Goal: Task Accomplishment & Management: Complete application form

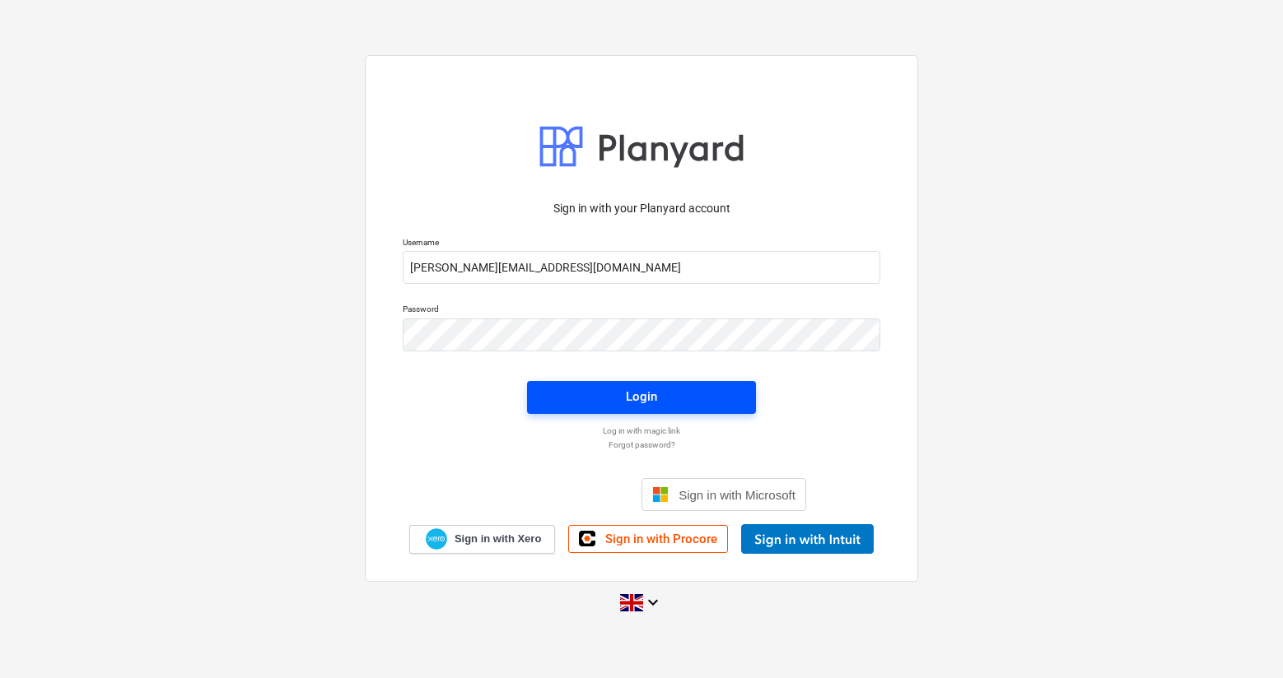
click at [624, 399] on span "Login" at bounding box center [641, 396] width 189 height 21
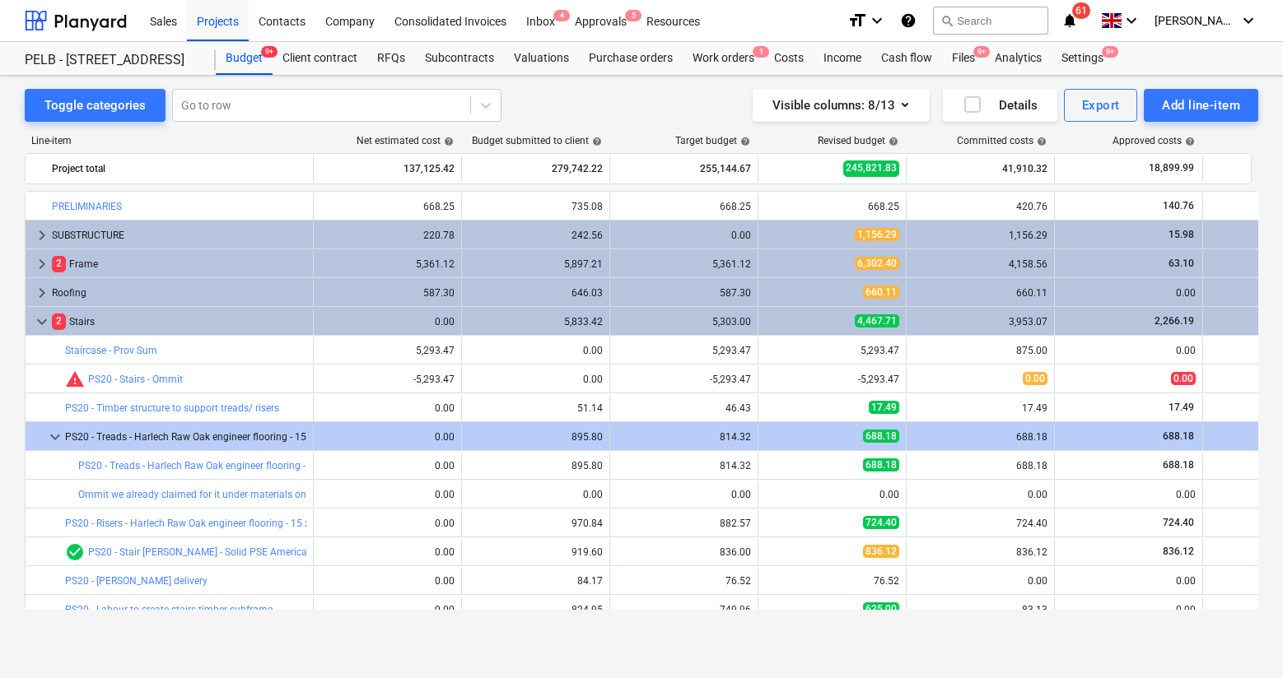
click at [729, 60] on div "Work orders 1" at bounding box center [724, 58] width 82 height 33
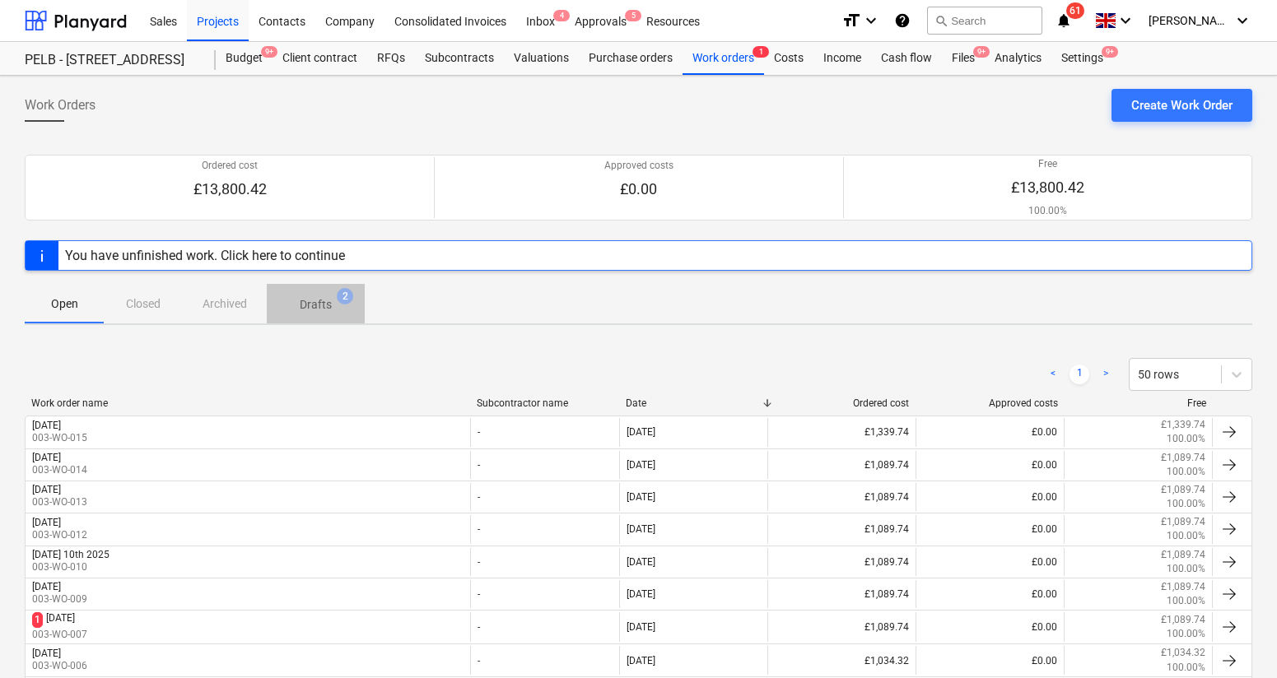
drag, startPoint x: 624, startPoint y: 399, endPoint x: 342, endPoint y: 305, distance: 297.6
click at [342, 305] on span "Drafts 2" at bounding box center [316, 304] width 58 height 17
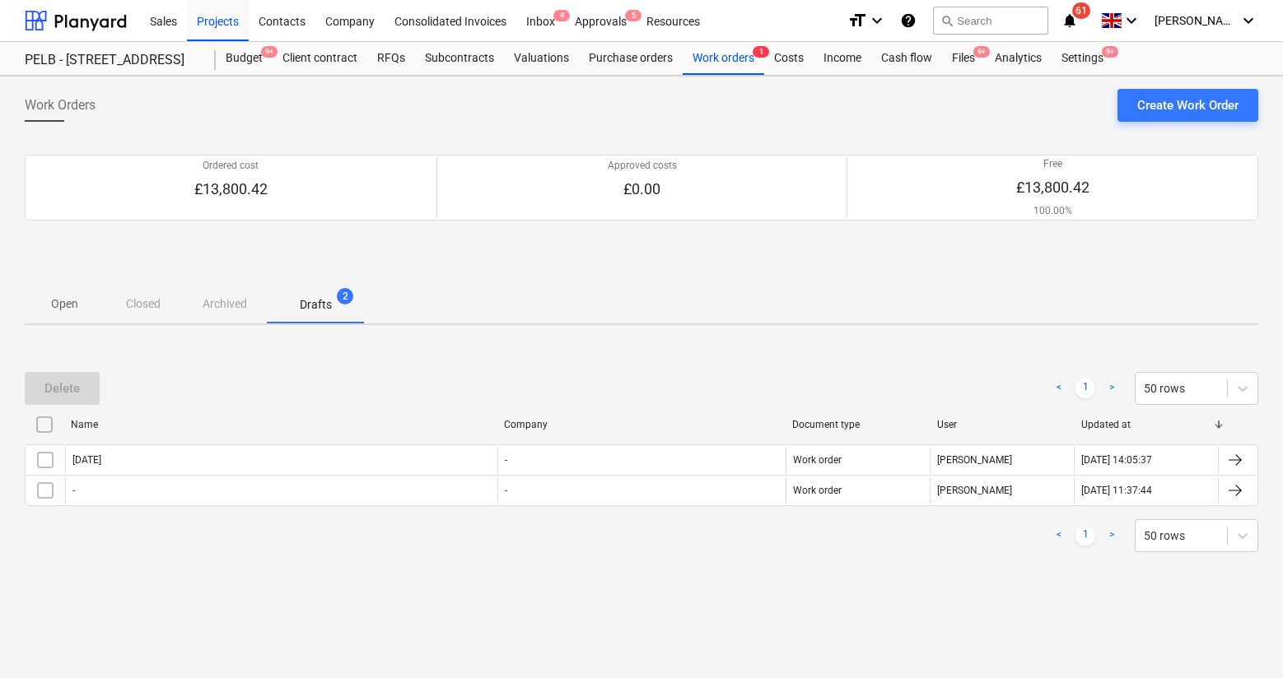
click at [101, 454] on div "[DATE]" at bounding box center [86, 460] width 29 height 12
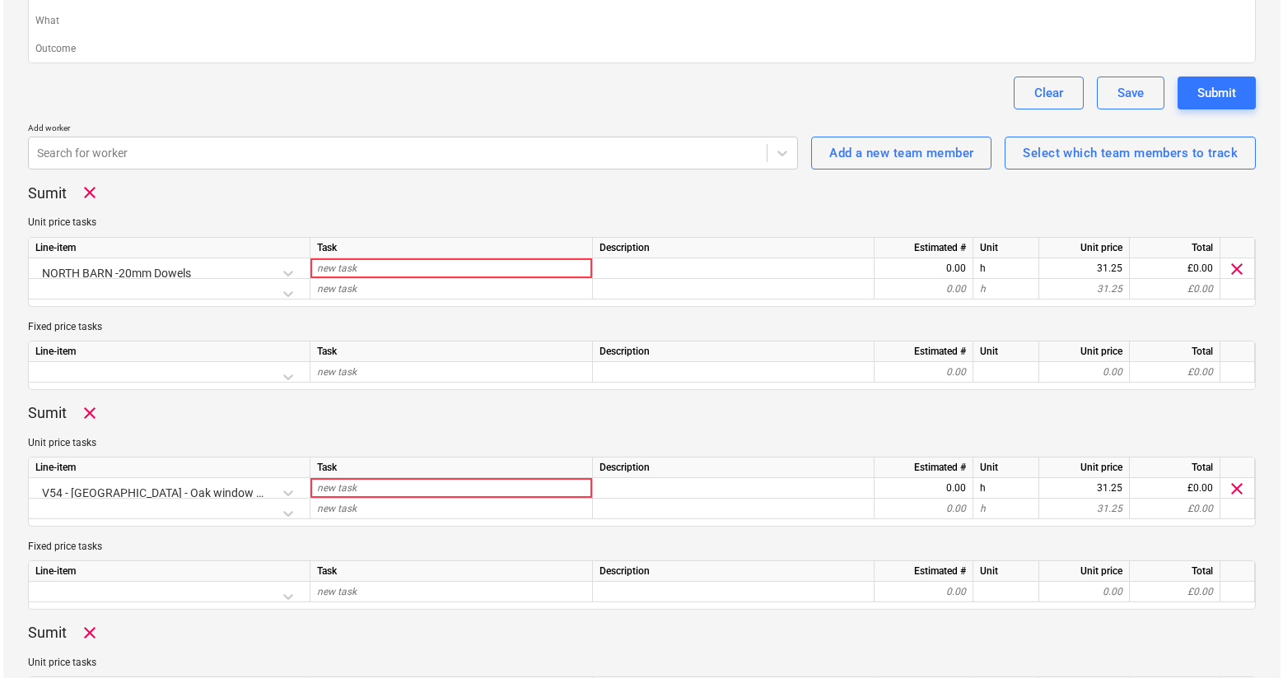
scroll to position [466, 0]
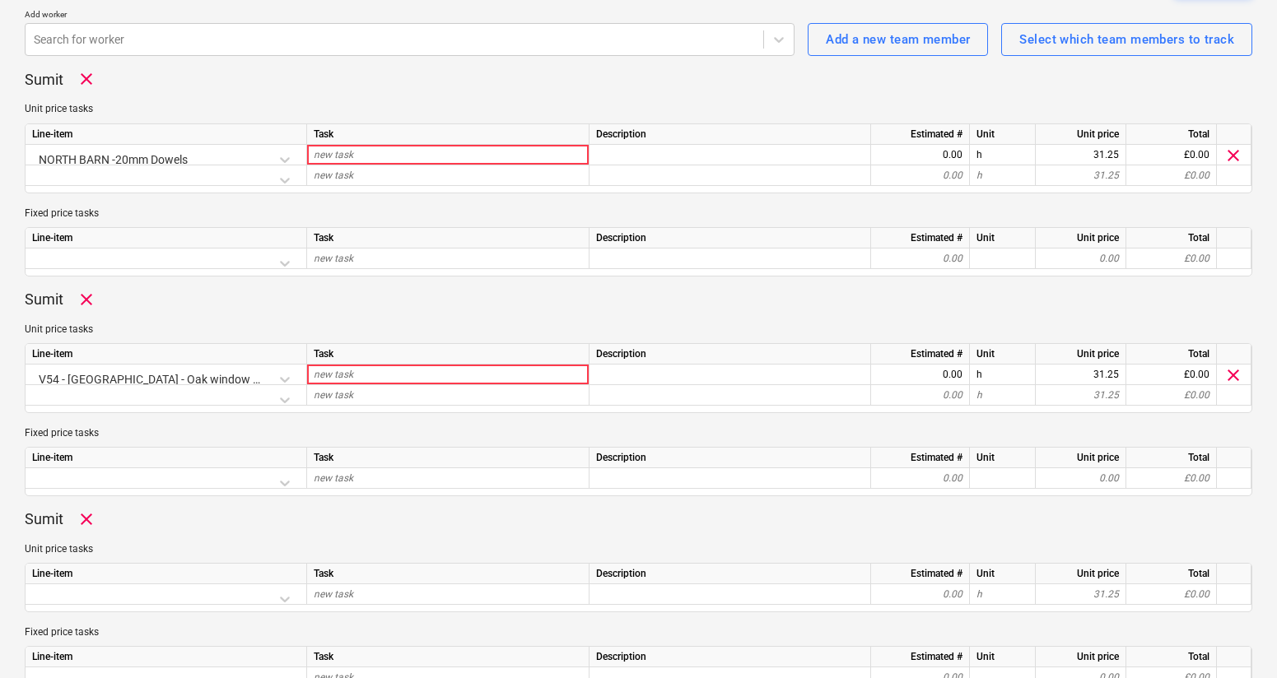
click at [282, 397] on div at bounding box center [166, 399] width 268 height 29
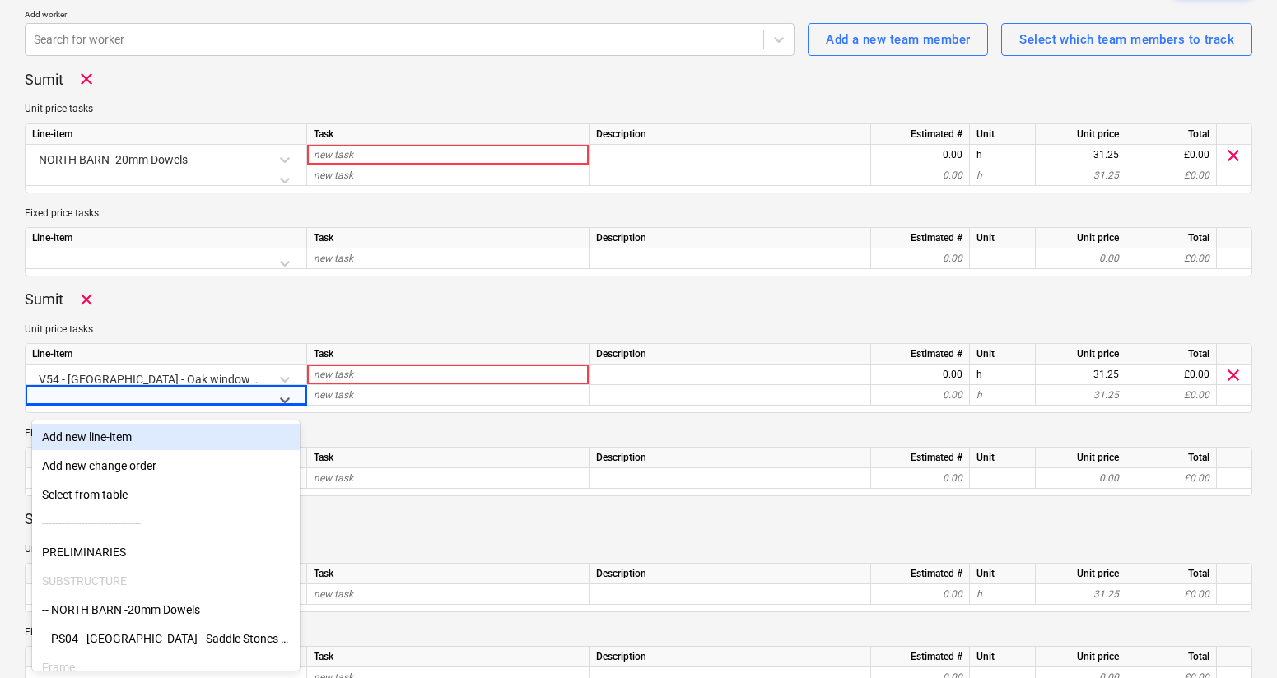
click at [105, 438] on div "Add new line-item" at bounding box center [166, 437] width 268 height 26
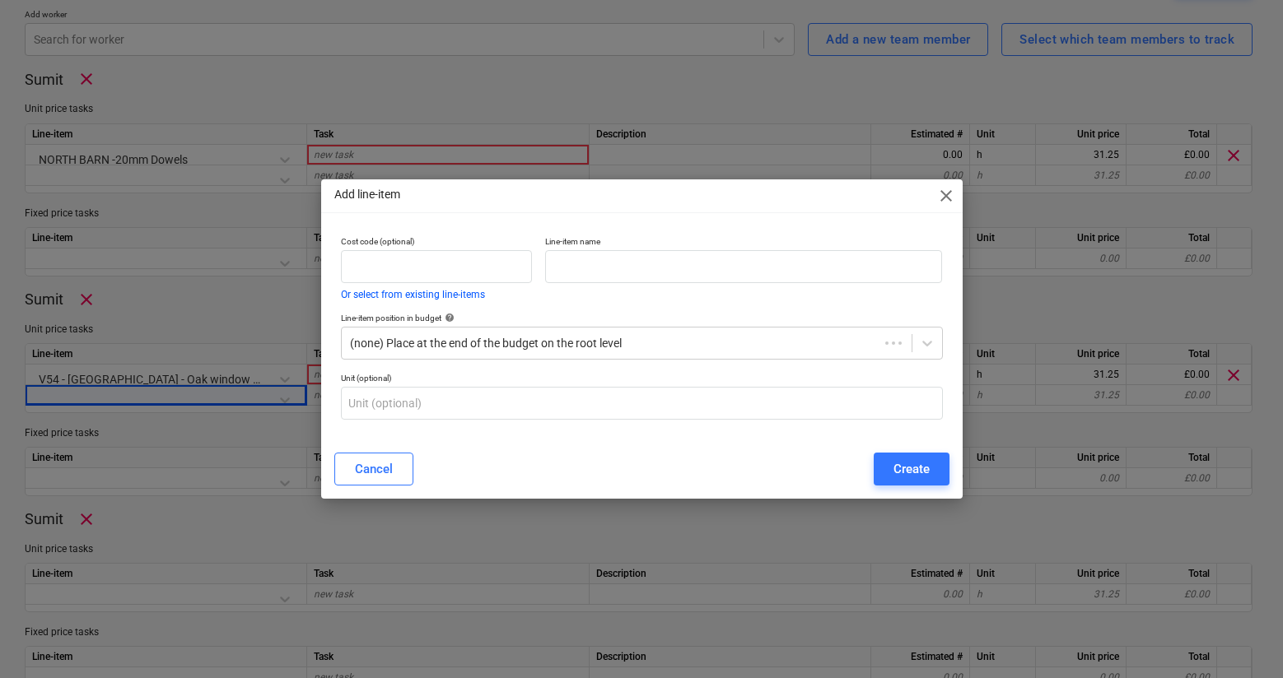
type textarea "x"
click at [626, 265] on input "text" at bounding box center [743, 266] width 397 height 33
type input "Add to PS24 - sliding doors"
drag, startPoint x: 342, startPoint y: 305, endPoint x: 894, endPoint y: 464, distance: 575.1
click at [894, 464] on div "Create" at bounding box center [911, 469] width 36 height 21
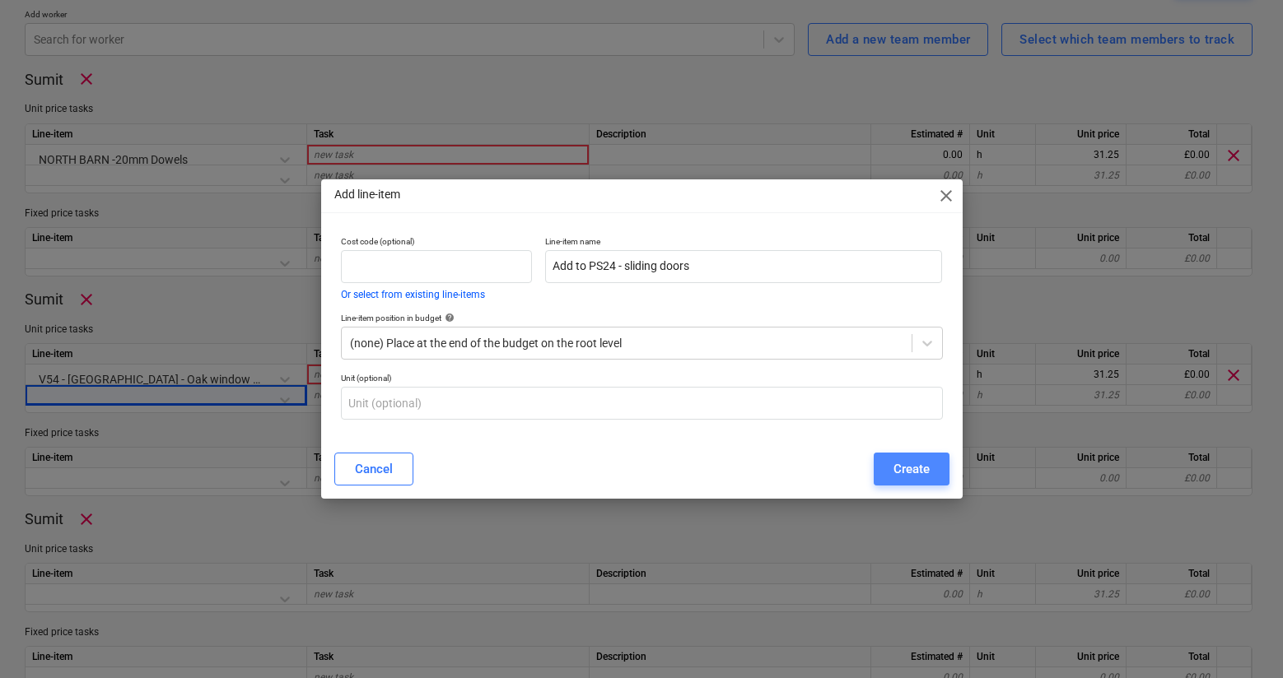
type textarea "x"
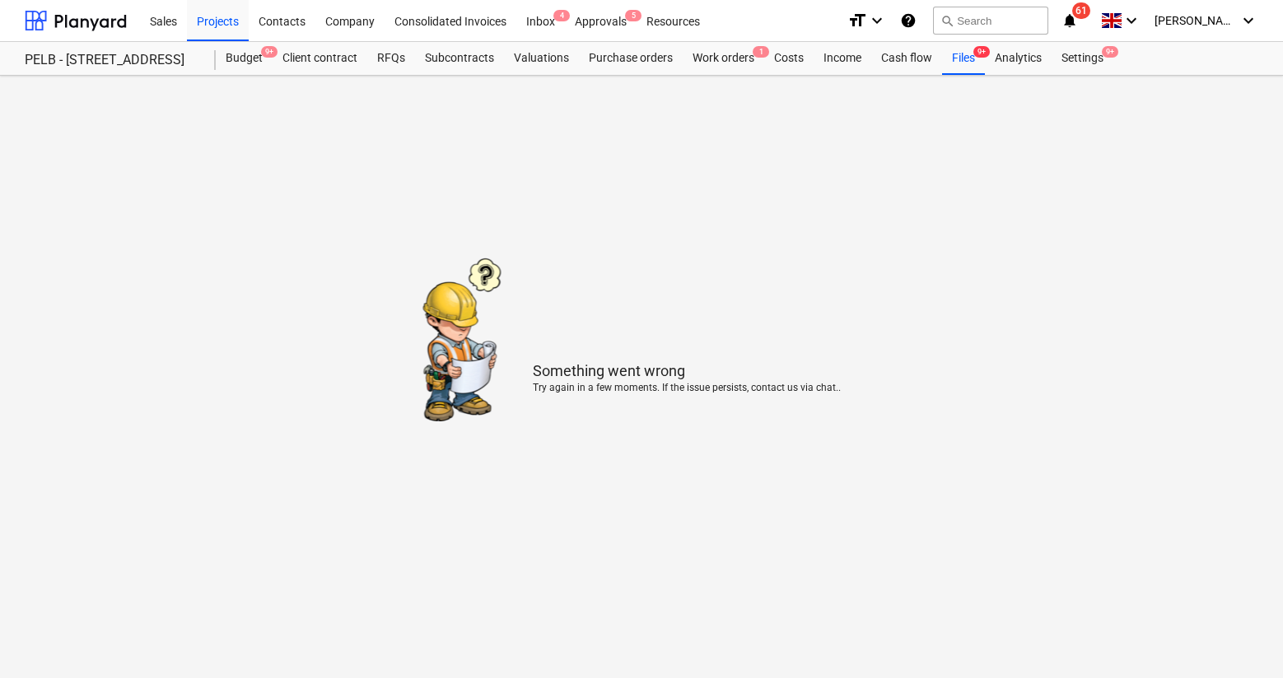
click at [706, 62] on div "Work orders 1" at bounding box center [724, 58] width 82 height 33
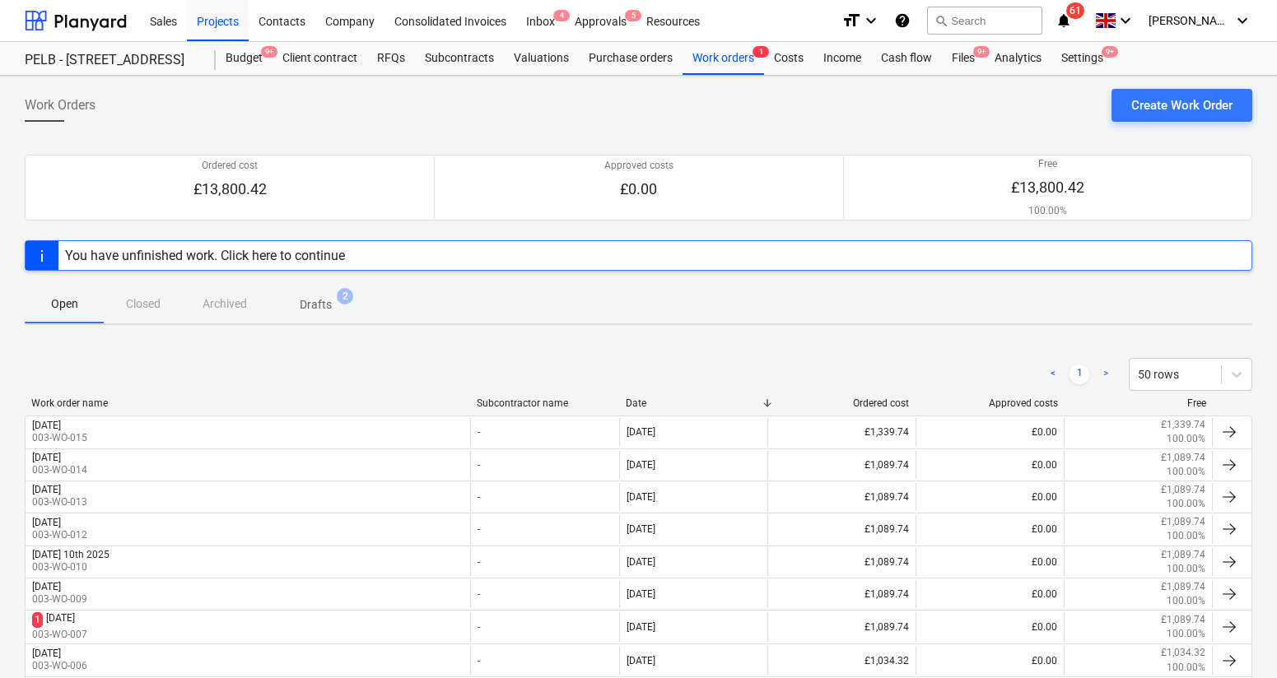
click at [350, 303] on span "Drafts 2" at bounding box center [316, 304] width 98 height 30
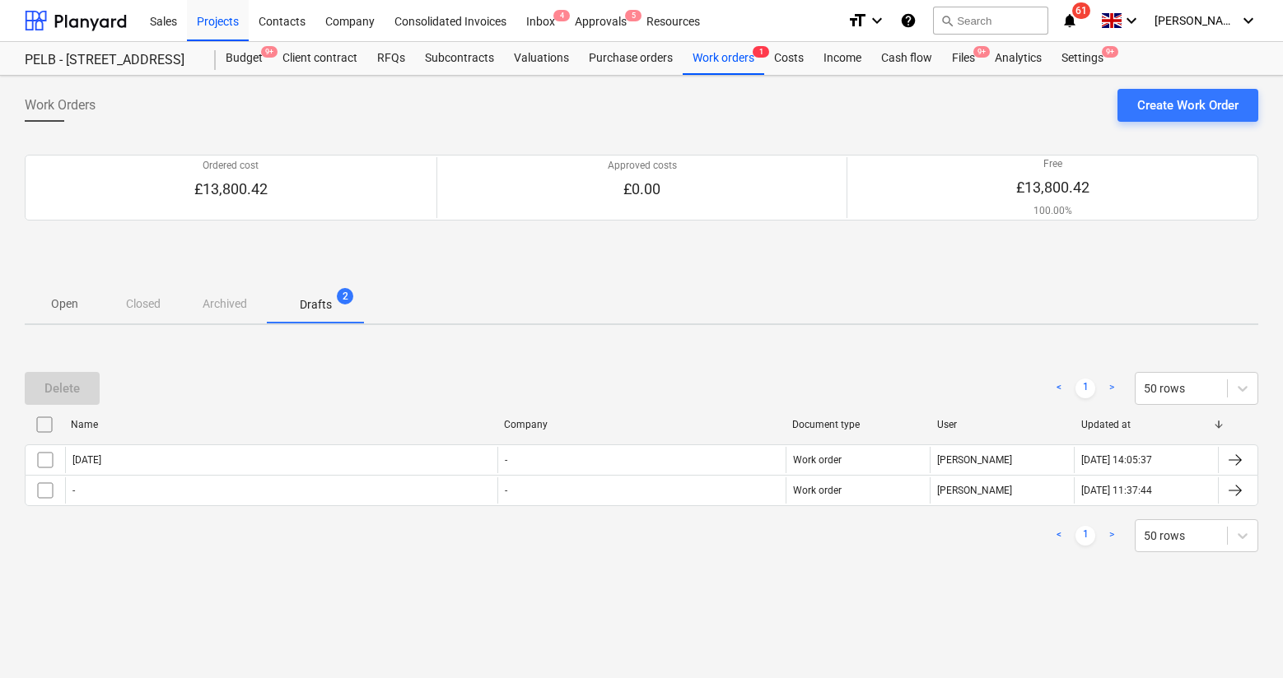
click at [551, 456] on div "-" at bounding box center [641, 460] width 288 height 26
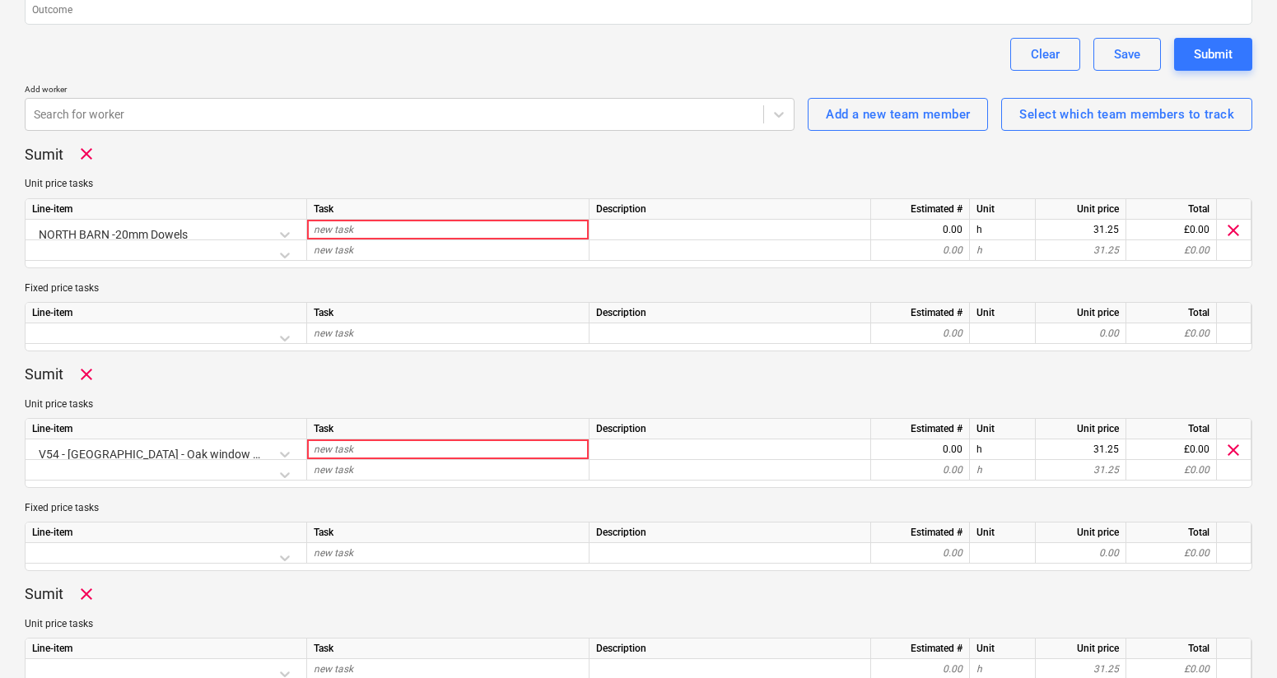
scroll to position [393, 0]
click at [340, 467] on span "new task" at bounding box center [334, 469] width 40 height 12
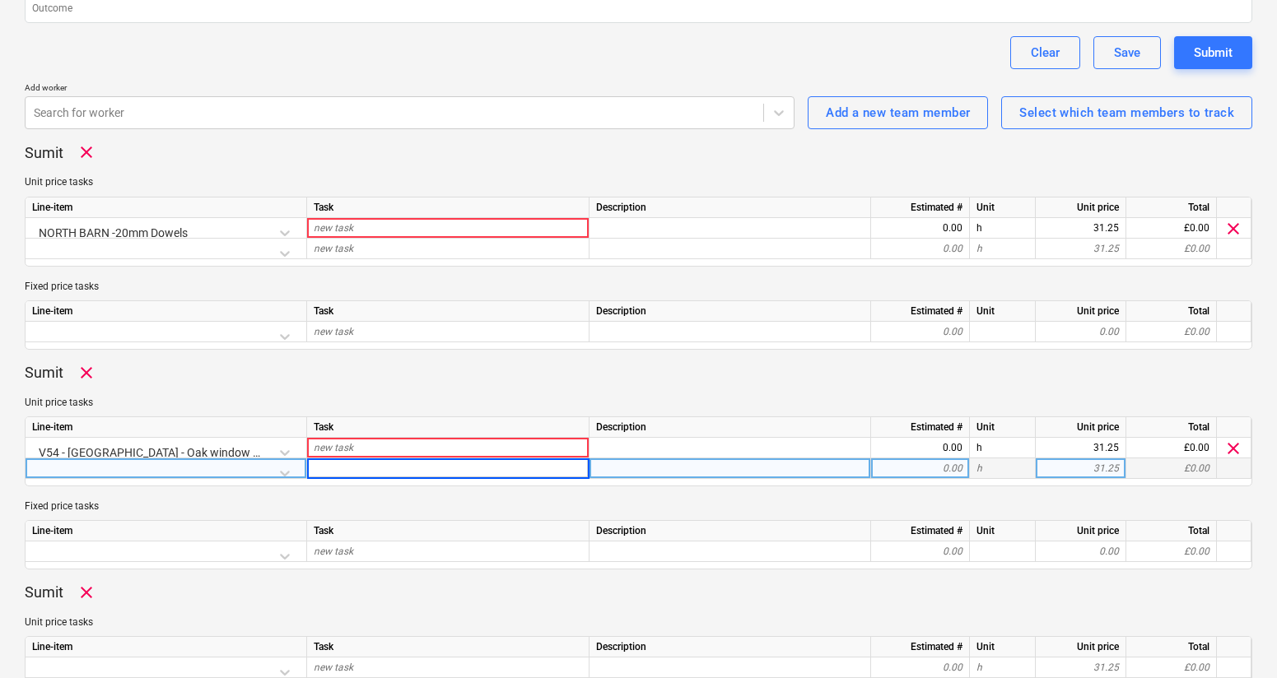
drag, startPoint x: 894, startPoint y: 464, endPoint x: 606, endPoint y: 473, distance: 288.3
click at [606, 473] on div at bounding box center [731, 469] width 282 height 21
click at [275, 470] on div at bounding box center [166, 473] width 268 height 29
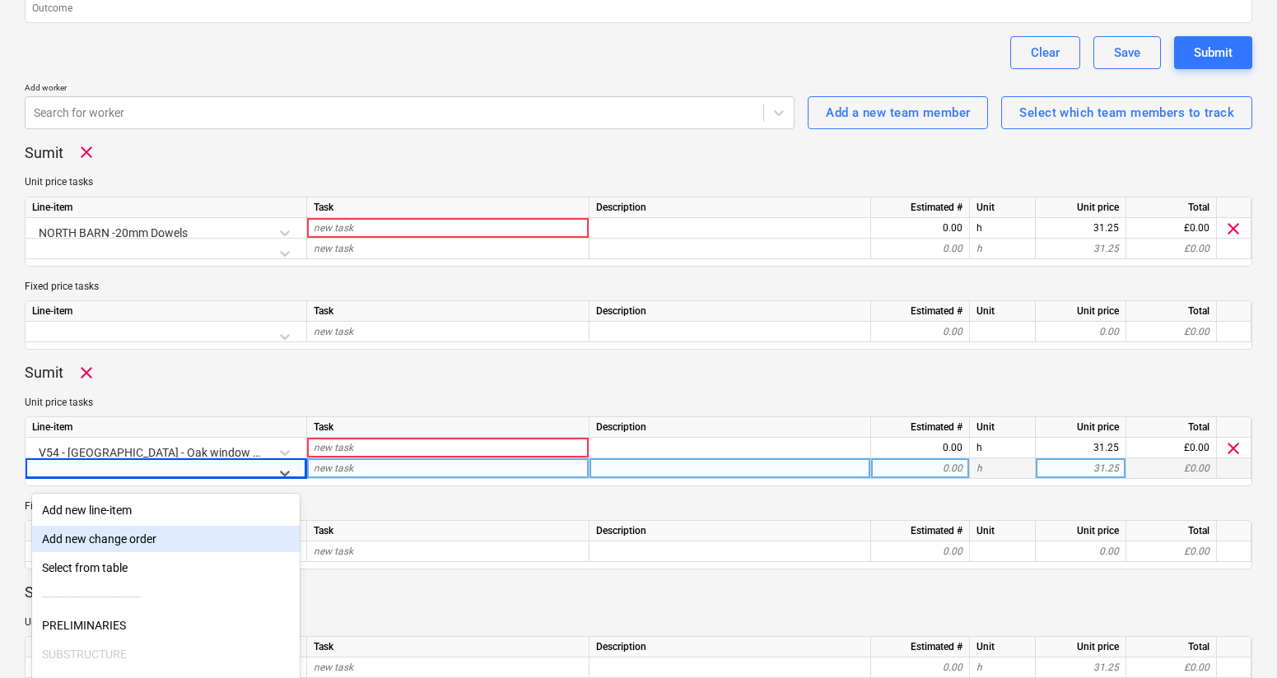
scroll to position [465, 0]
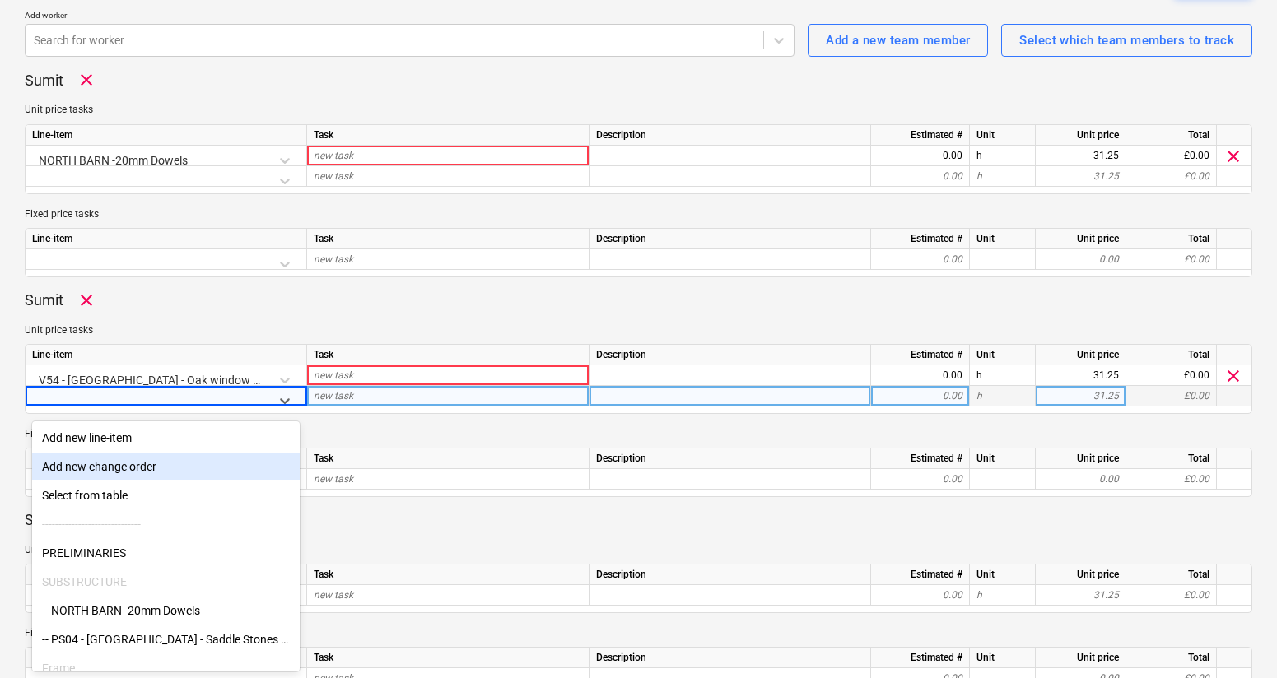
click at [123, 460] on div "Add new change order" at bounding box center [166, 467] width 268 height 26
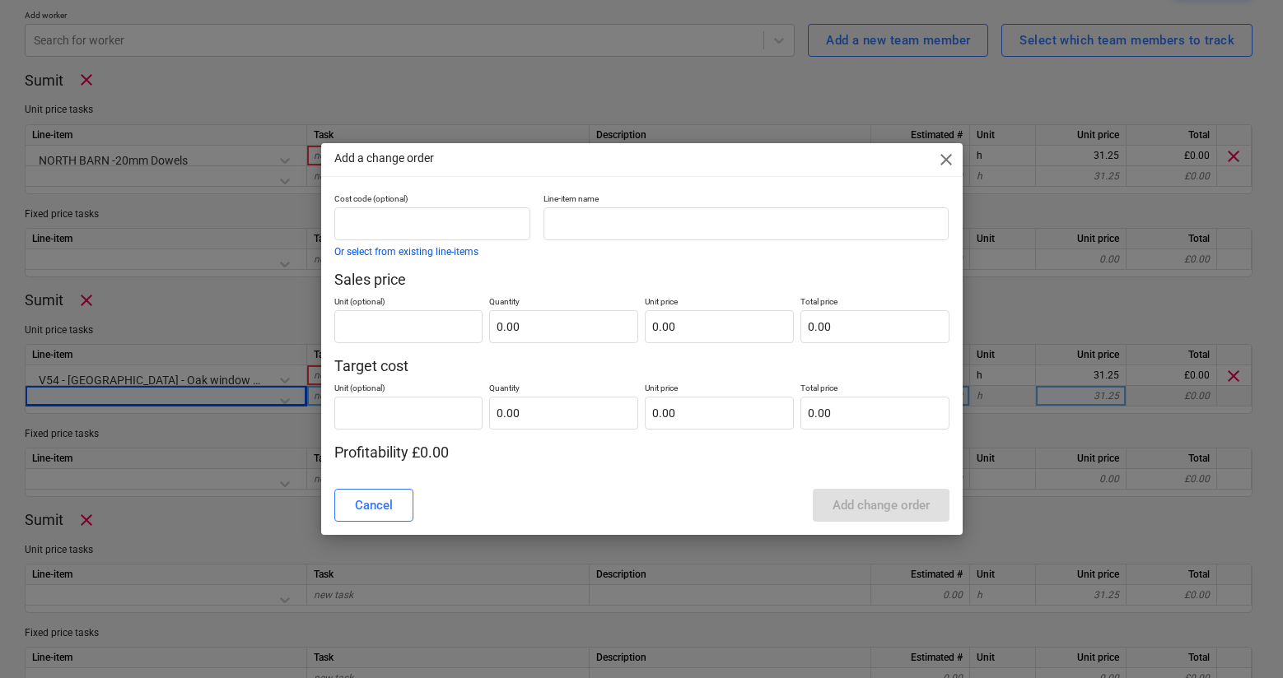
click at [368, 509] on div "Cancel" at bounding box center [374, 505] width 38 height 21
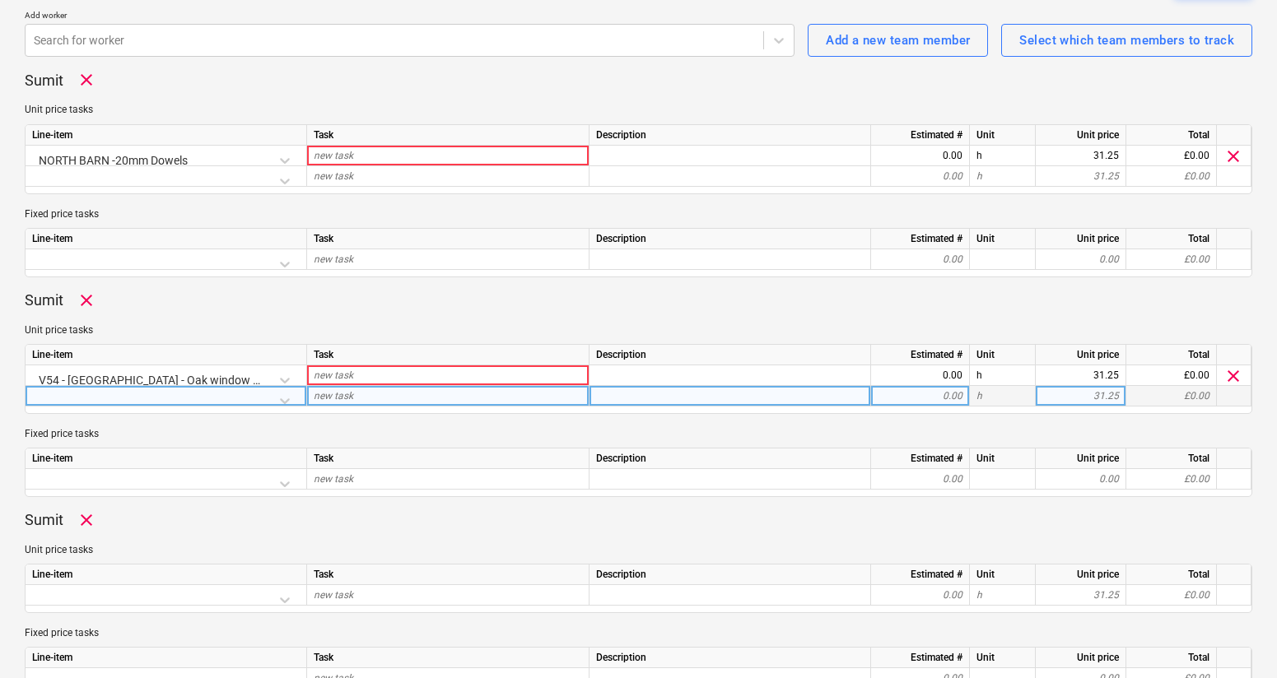
click at [295, 401] on div at bounding box center [166, 400] width 268 height 29
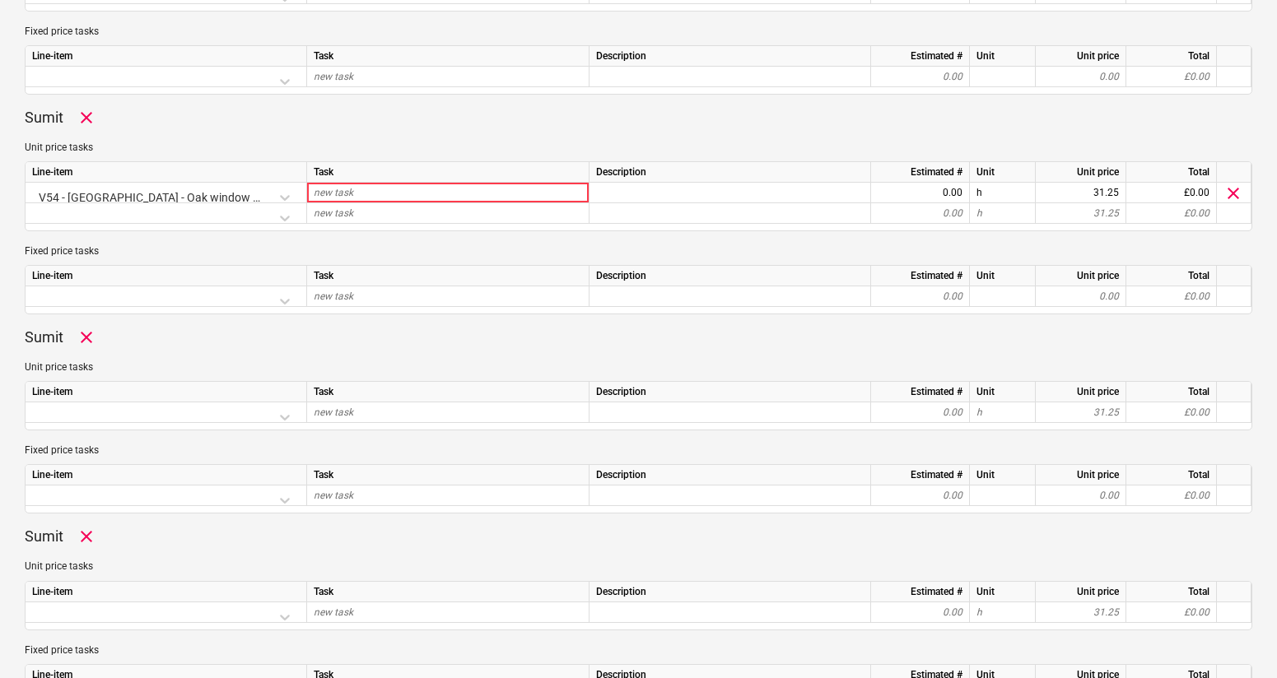
click at [284, 417] on div at bounding box center [166, 417] width 268 height 29
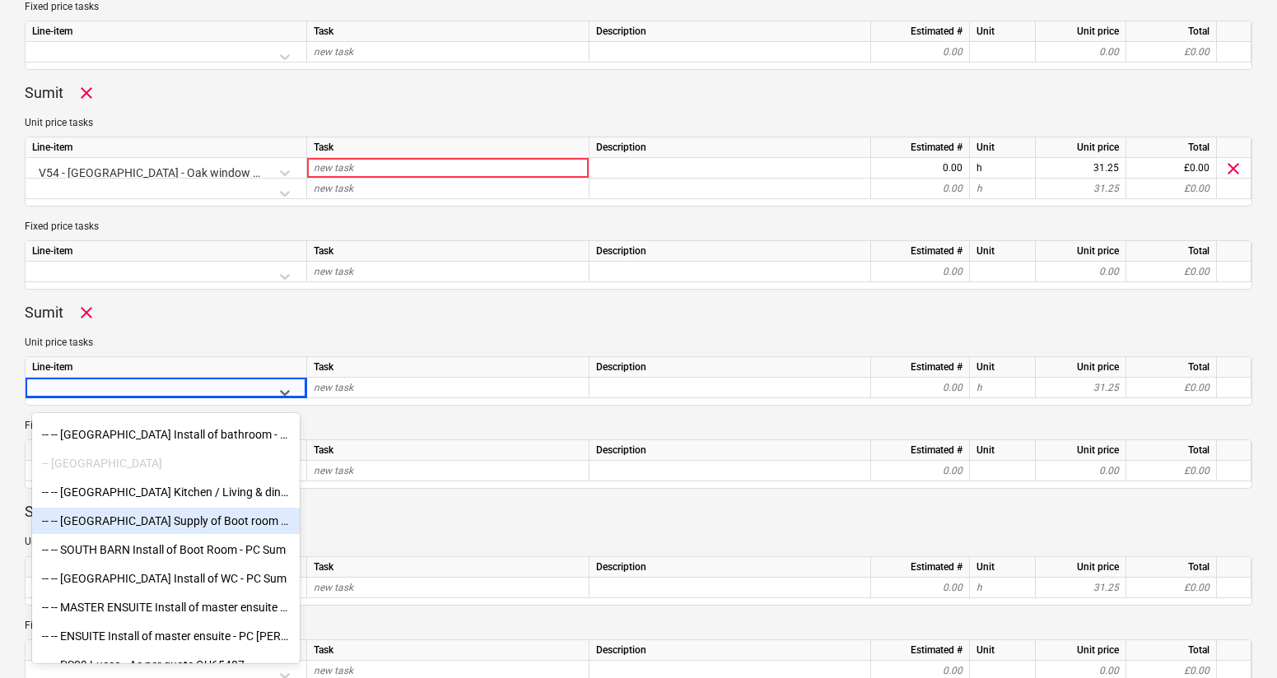
scroll to position [4663, 0]
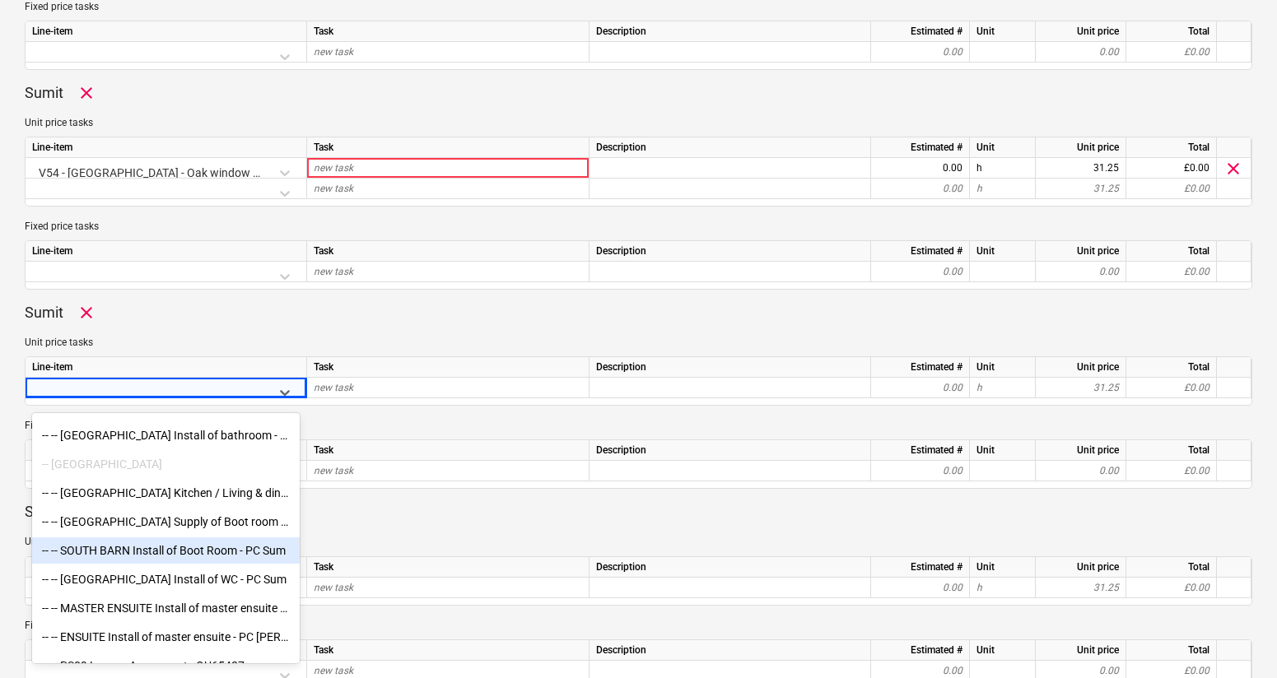
click at [152, 547] on div "-- -- NORTH BARN Utility - Client supply -- EAST BARN -- -- EAST BARN Install o…" at bounding box center [166, 540] width 268 height 247
click at [151, 551] on div "-- -- SOUTH BARN Install of Boot Room - PC Sum" at bounding box center [166, 548] width 268 height 26
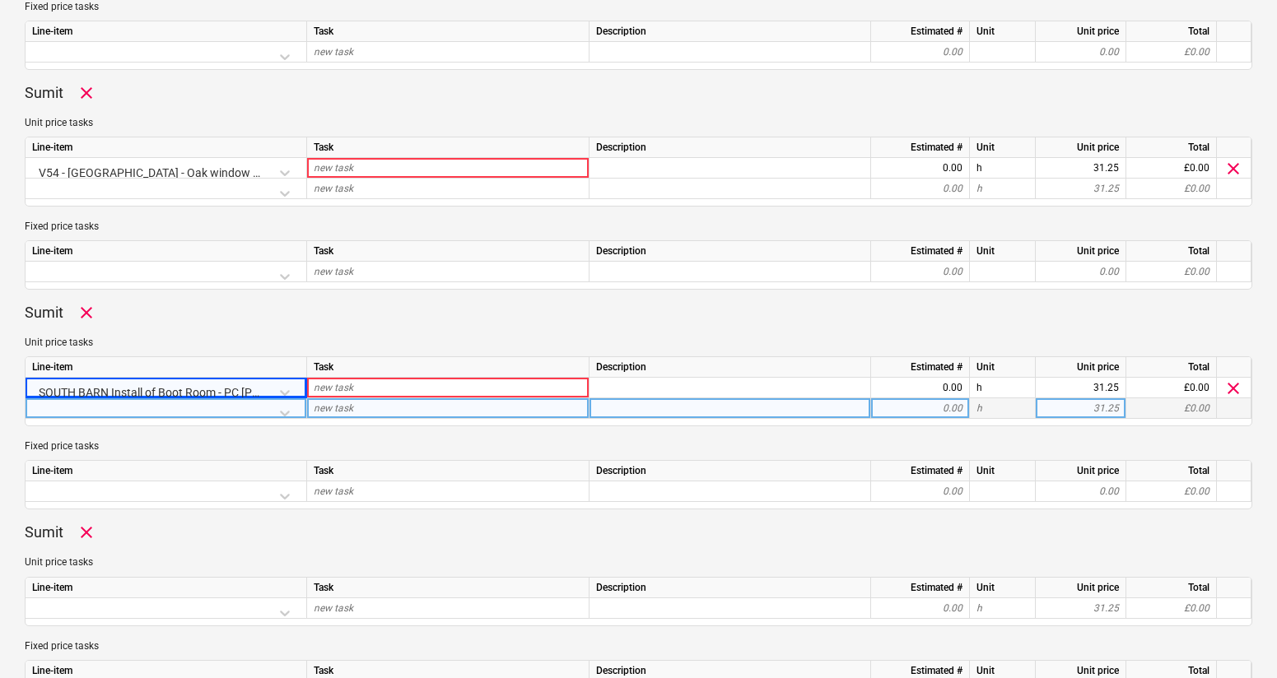
click at [286, 413] on div at bounding box center [166, 413] width 268 height 29
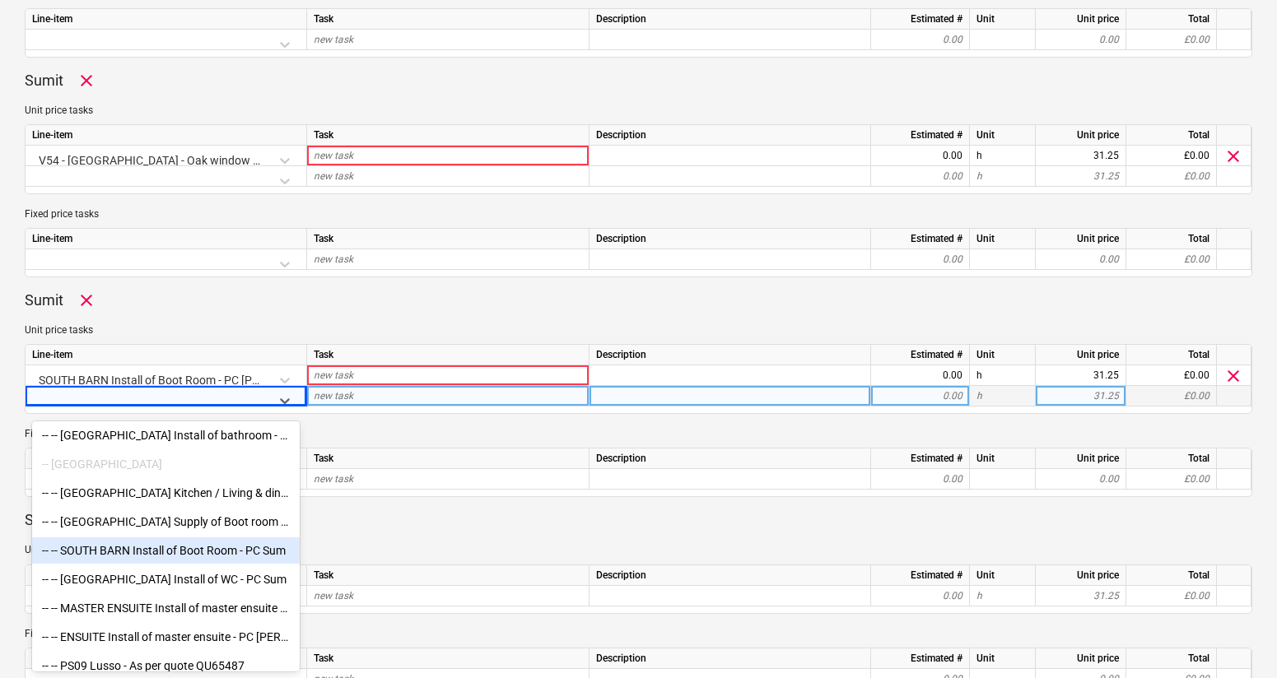
scroll to position [4663, 0]
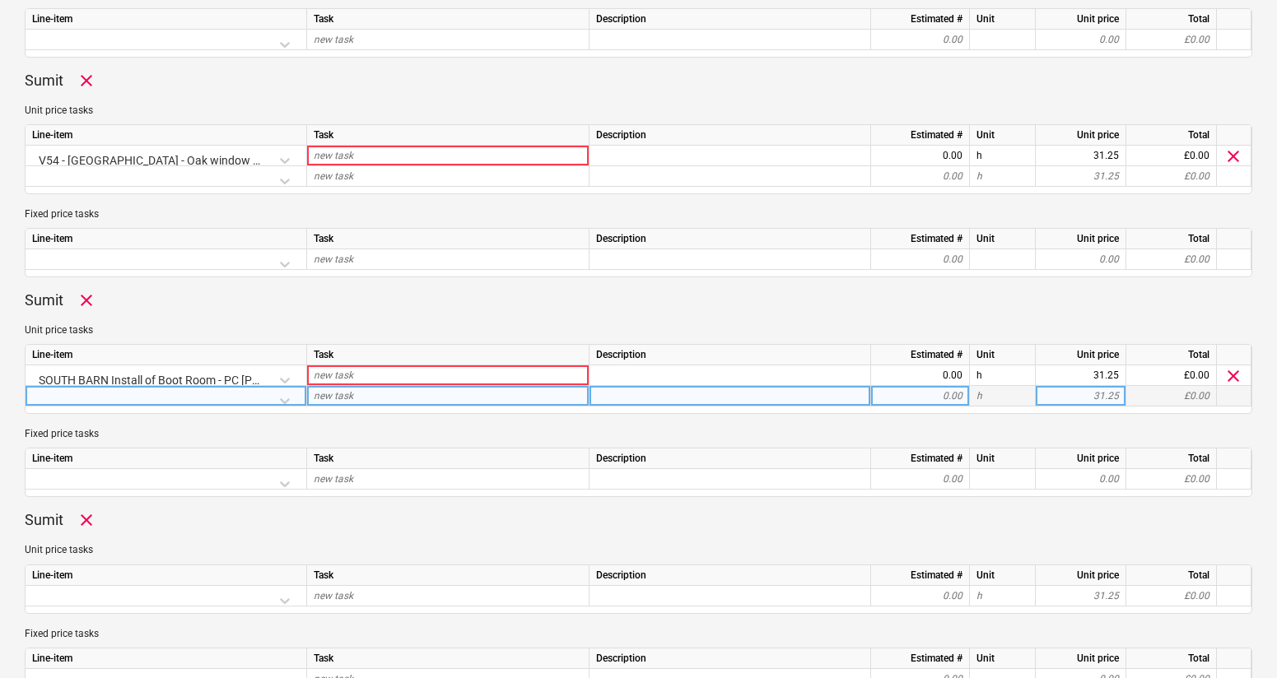
click at [289, 394] on div at bounding box center [166, 400] width 268 height 29
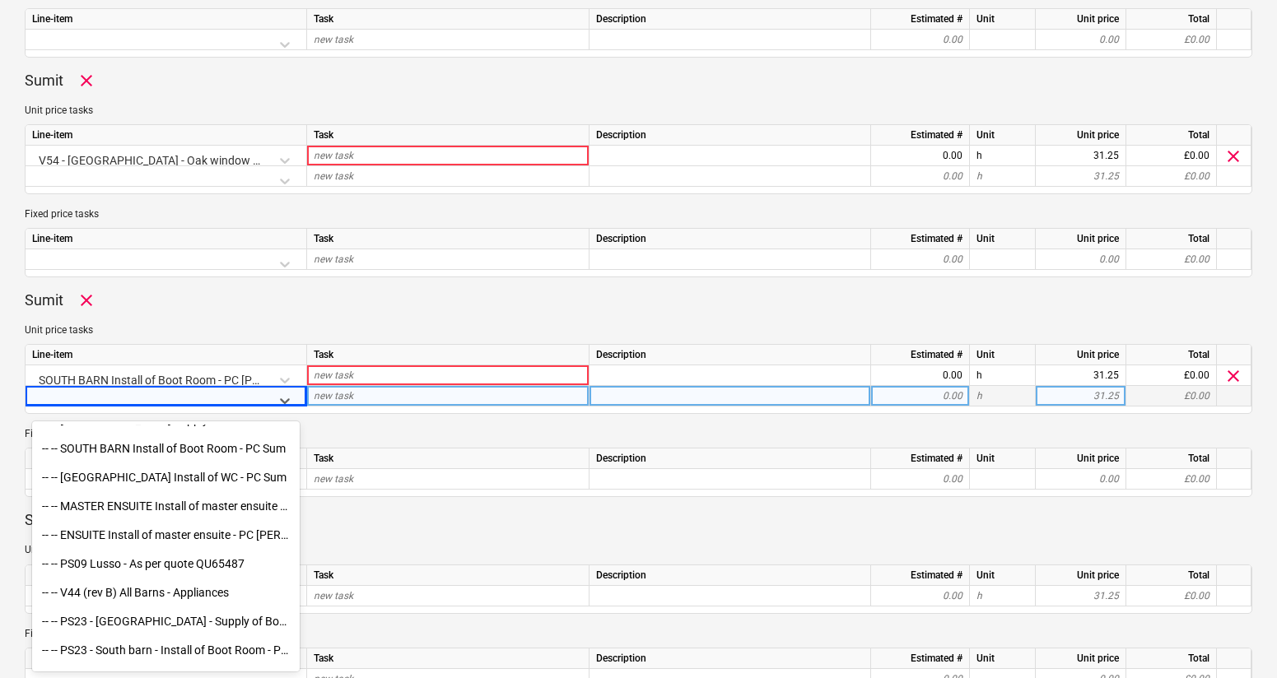
scroll to position [4712, 0]
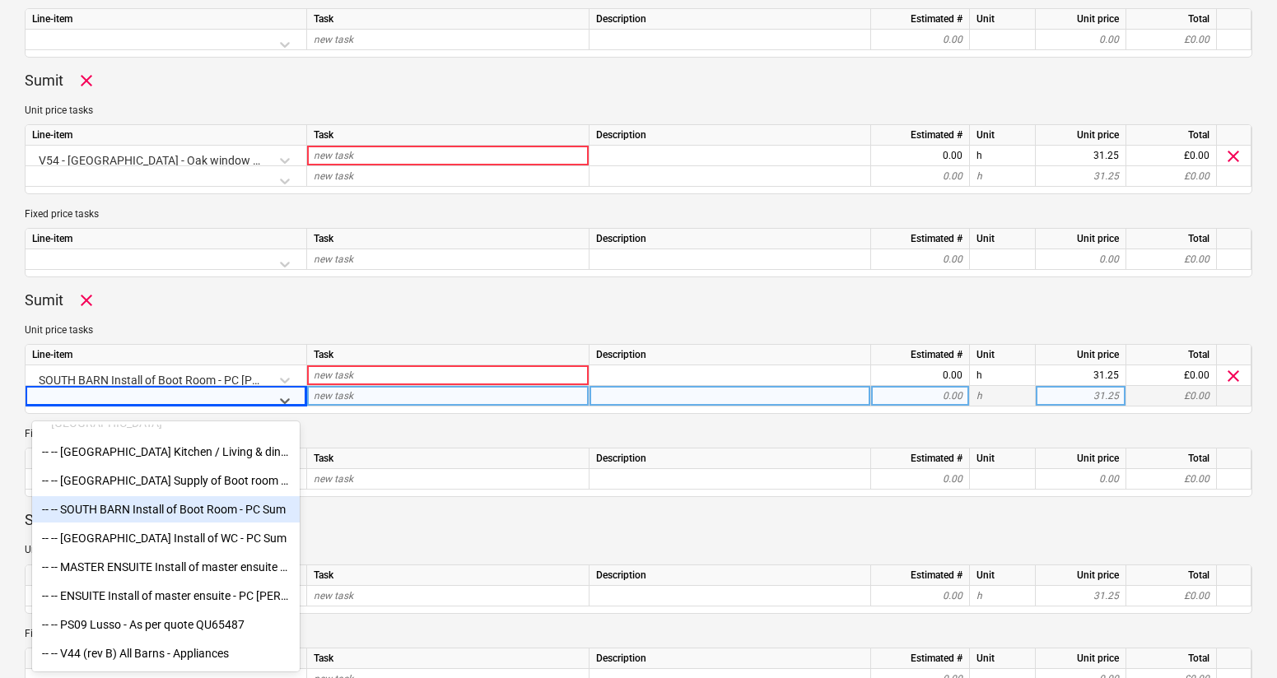
click at [408, 433] on p "Fixed price tasks" at bounding box center [639, 434] width 1228 height 14
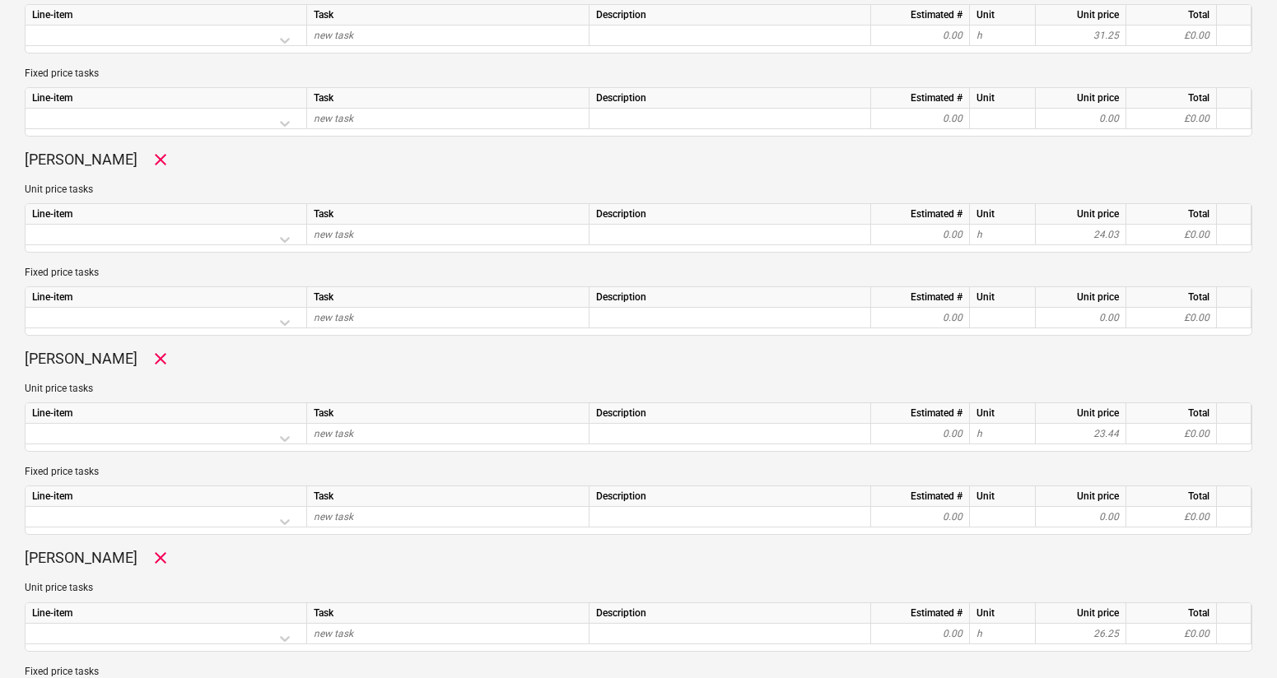
scroll to position [1277, 0]
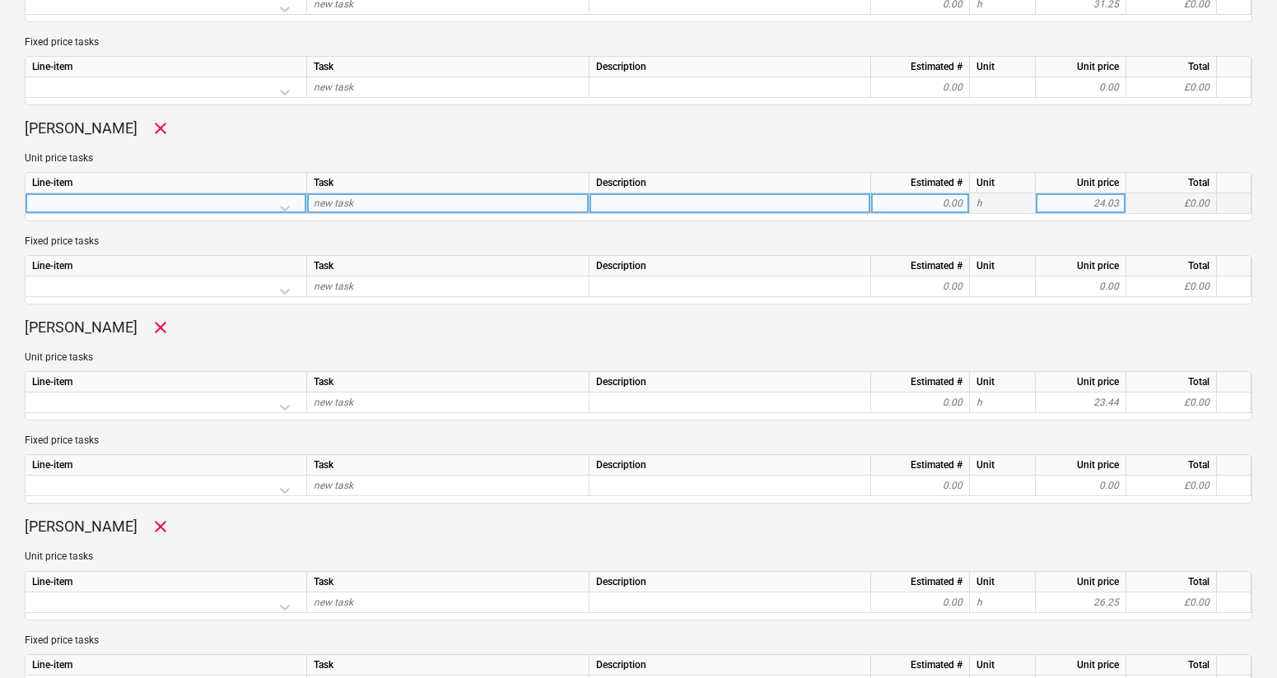
click at [291, 210] on div at bounding box center [166, 207] width 268 height 29
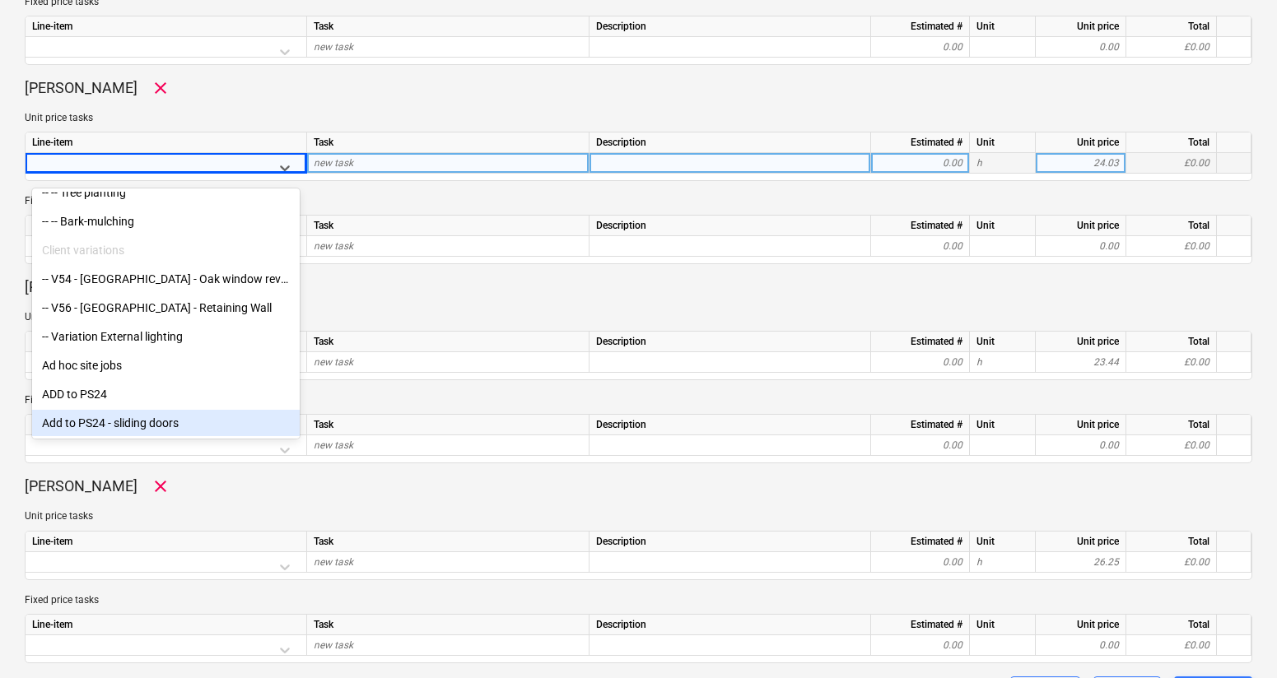
scroll to position [1321, 0]
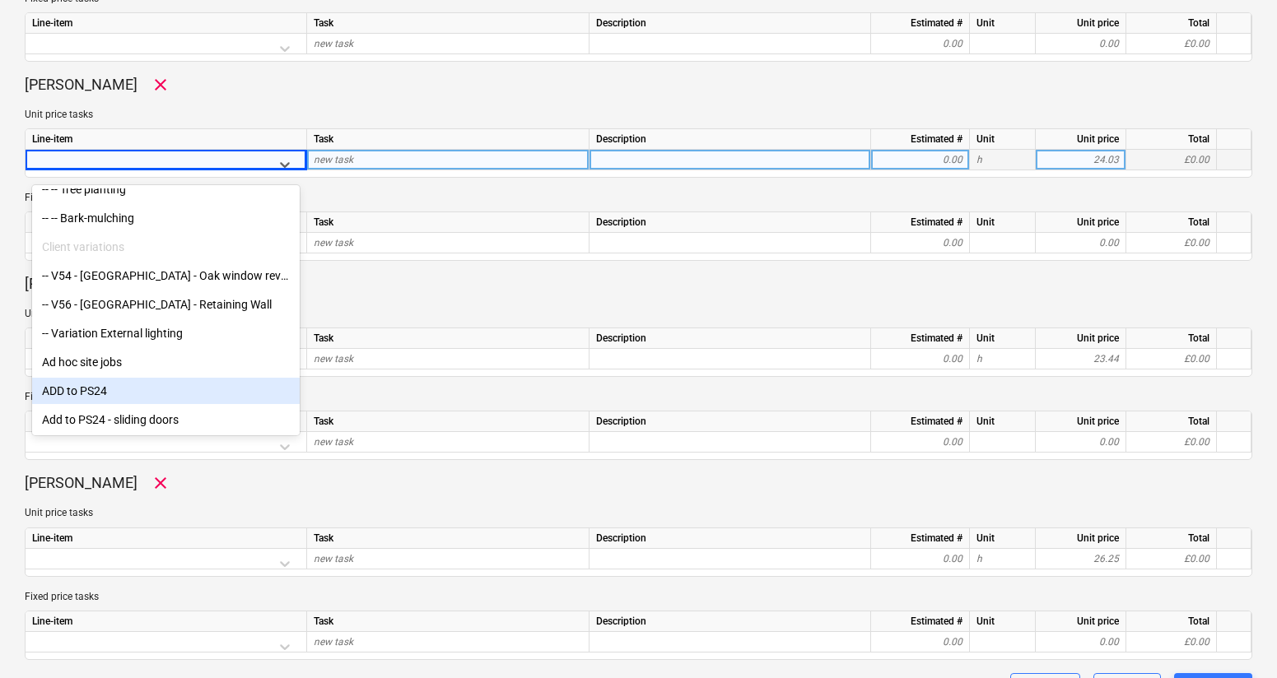
click at [93, 392] on div "ADD to PS24" at bounding box center [166, 391] width 268 height 26
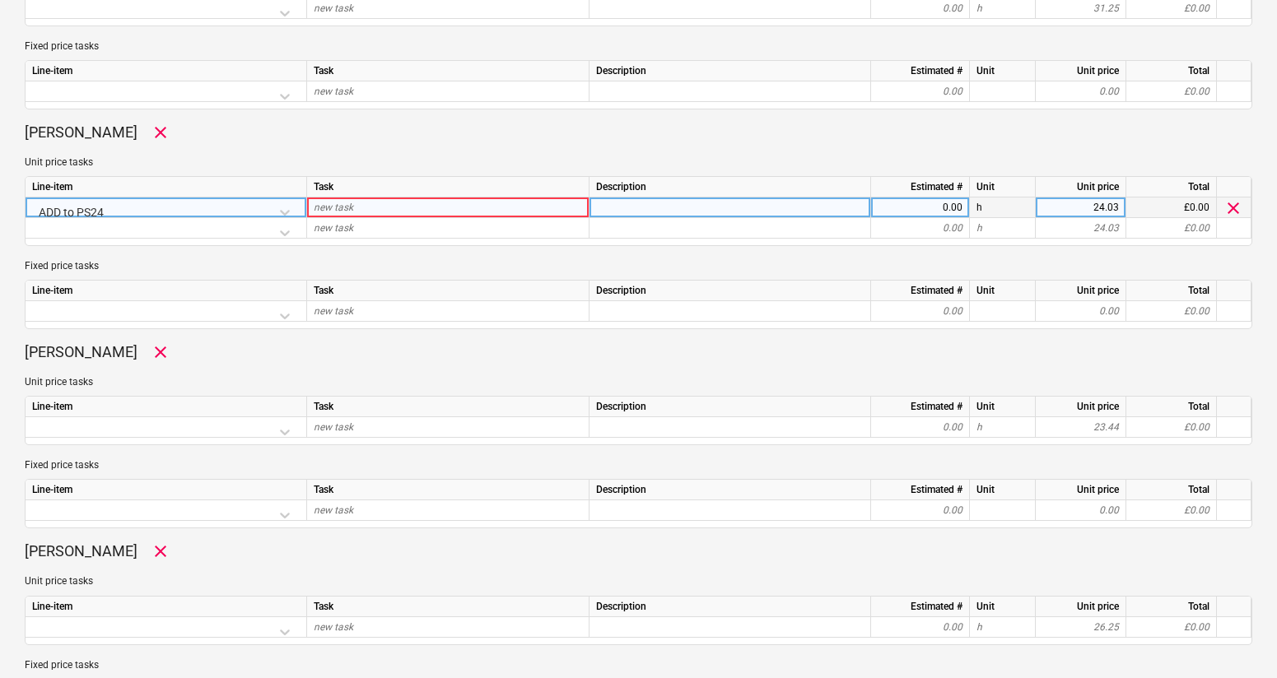
scroll to position [1261, 0]
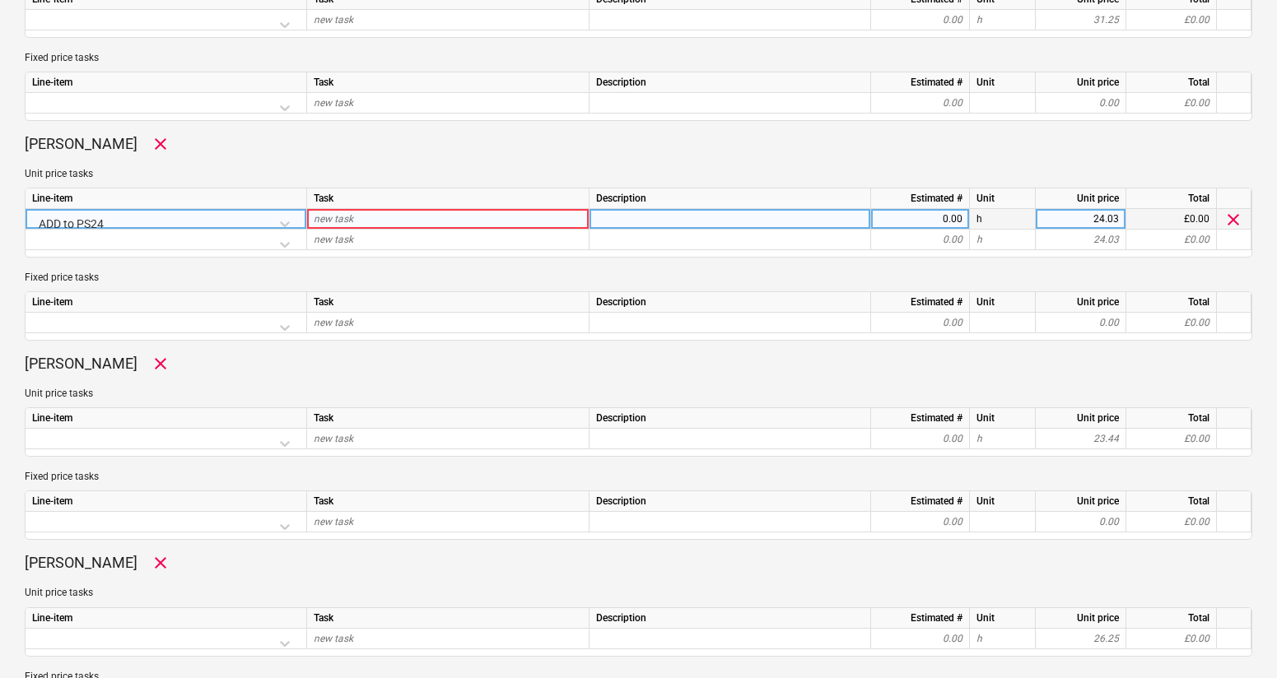
click at [280, 223] on div "ADD to PS24" at bounding box center [166, 223] width 268 height 29
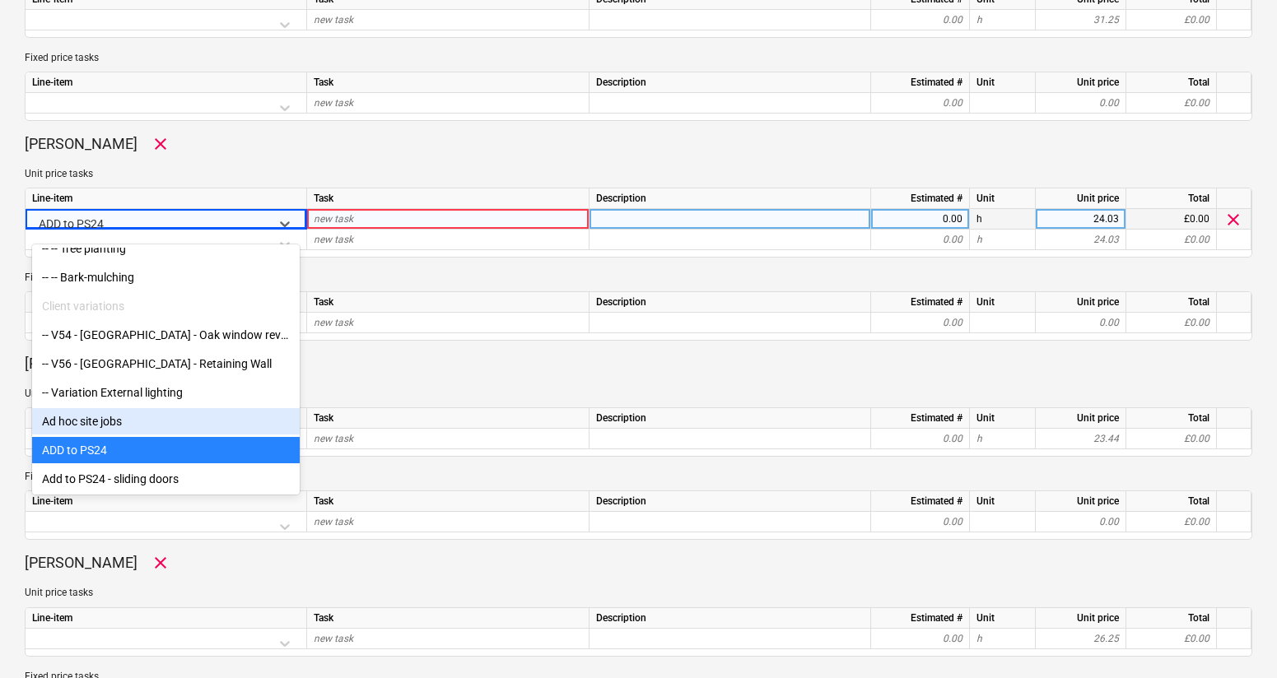
scroll to position [9951, 0]
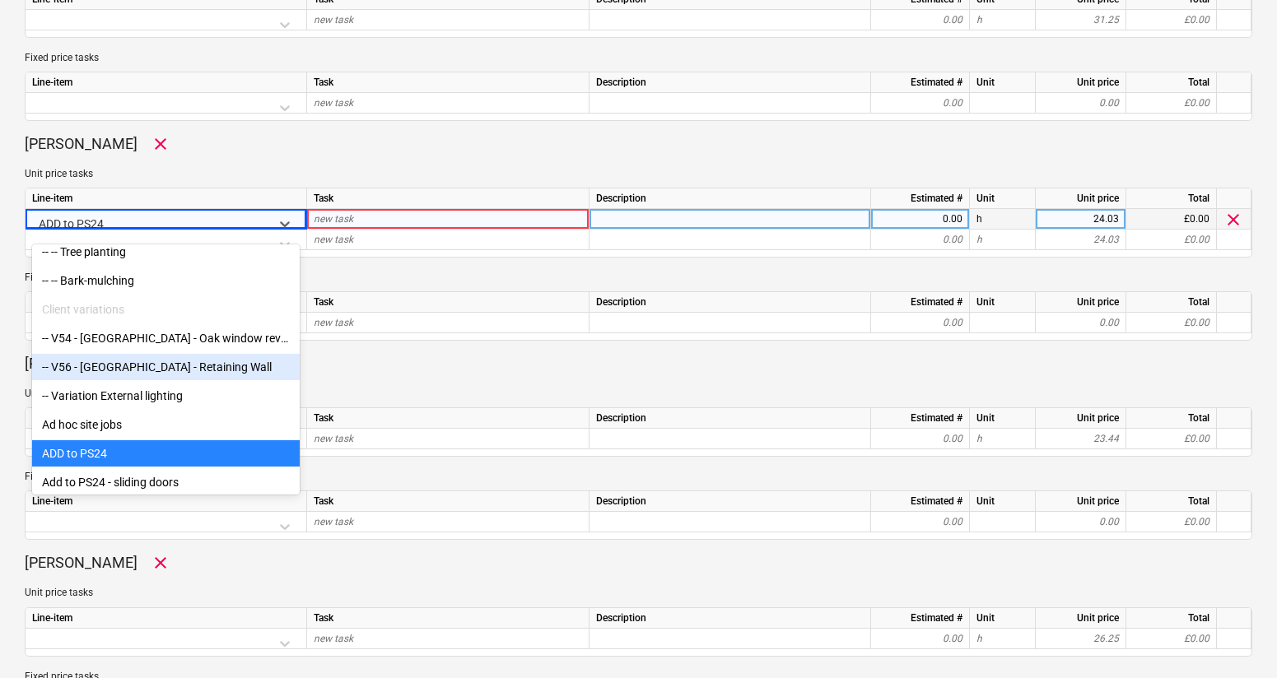
click at [159, 371] on div "-- V56 - South Barn - Retaining Wall" at bounding box center [166, 367] width 268 height 26
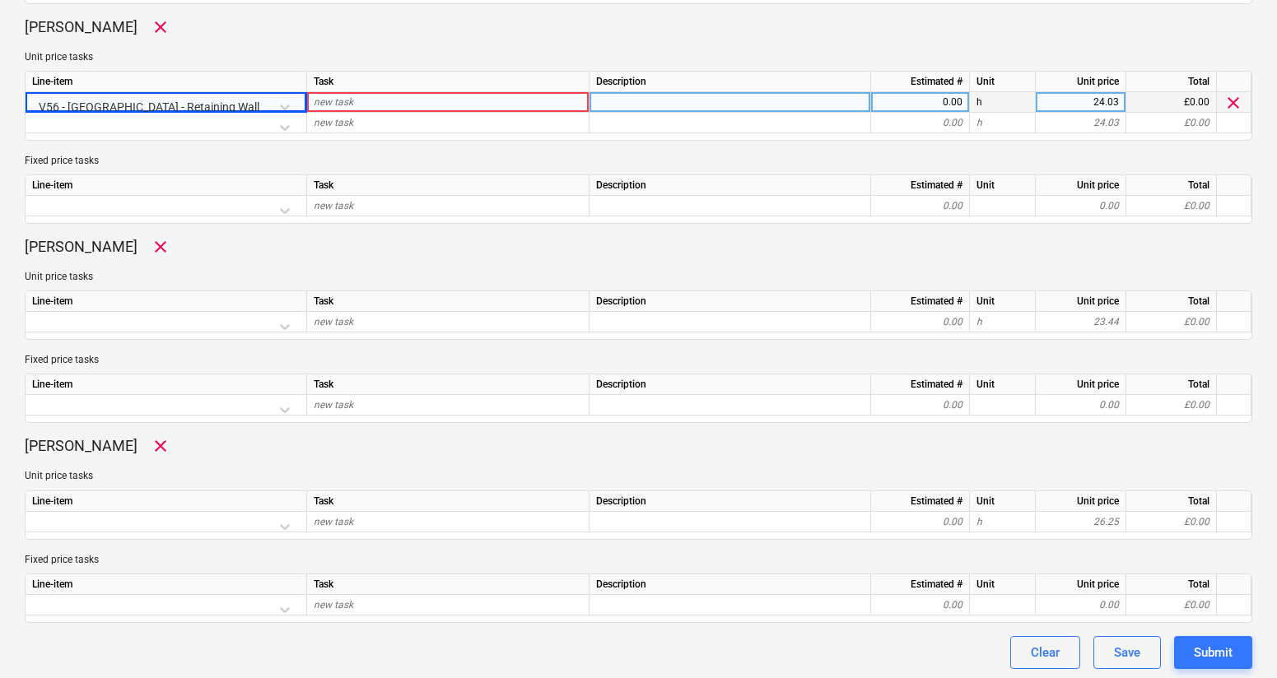
scroll to position [1382, 0]
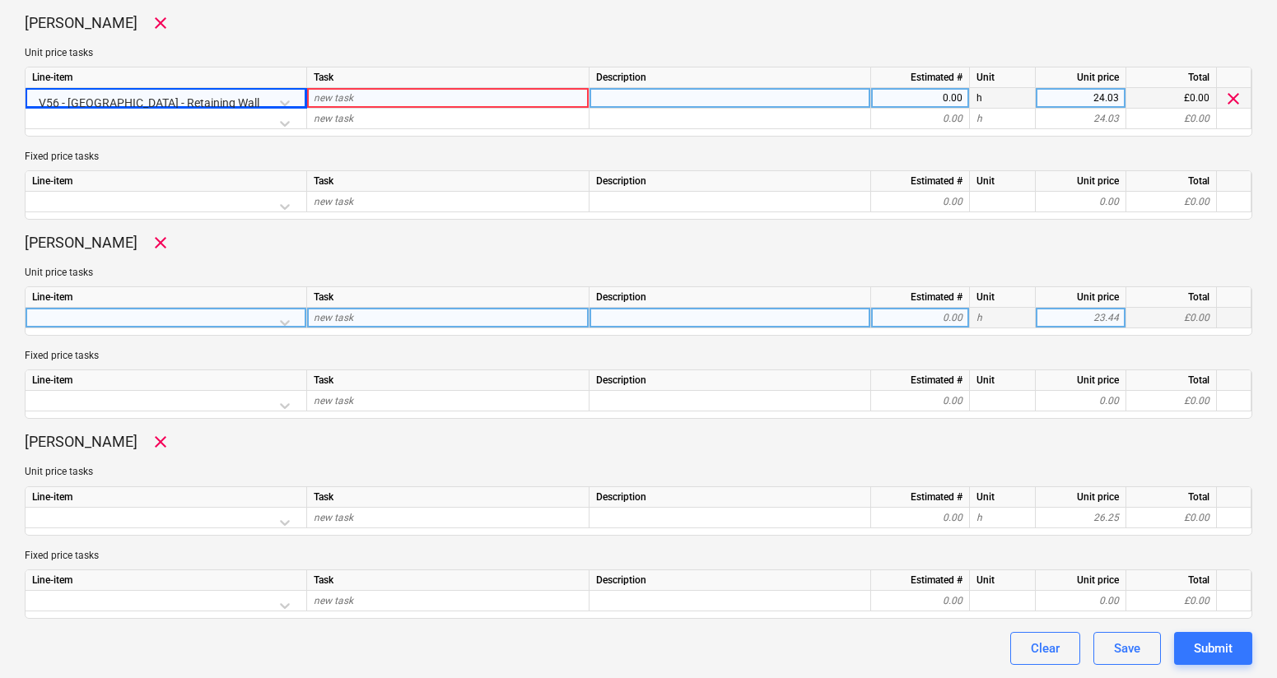
click at [287, 320] on div at bounding box center [166, 322] width 268 height 29
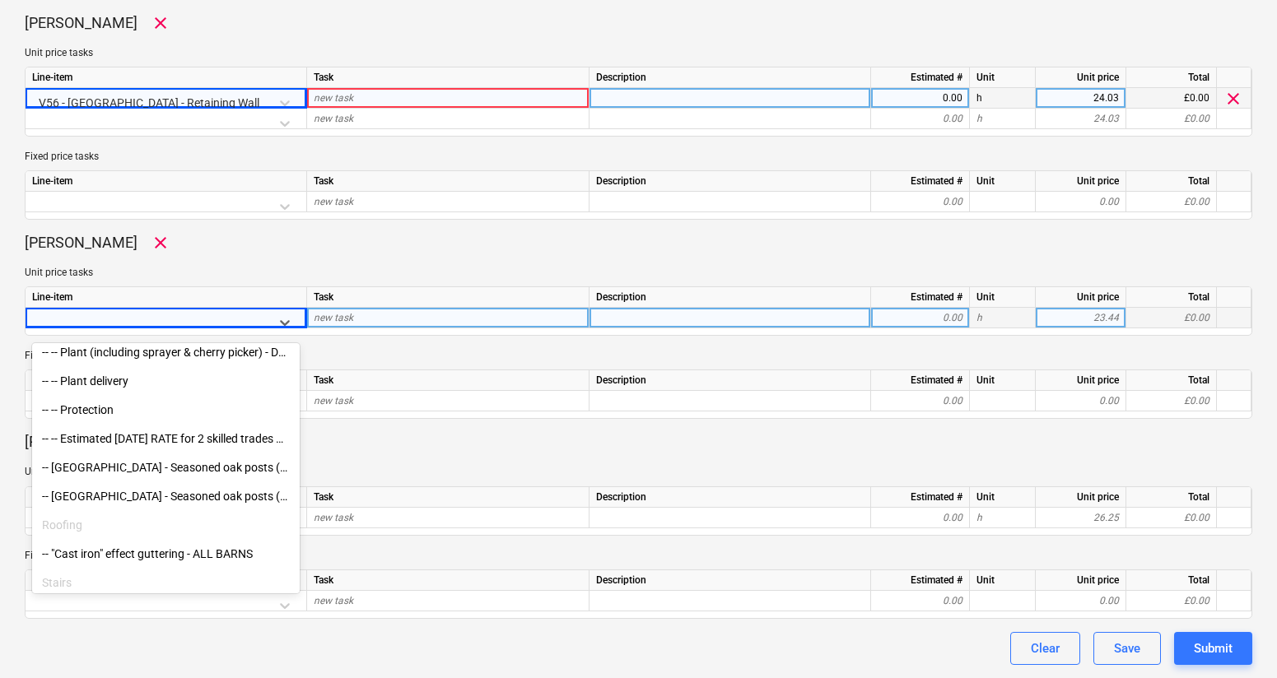
scroll to position [402, 0]
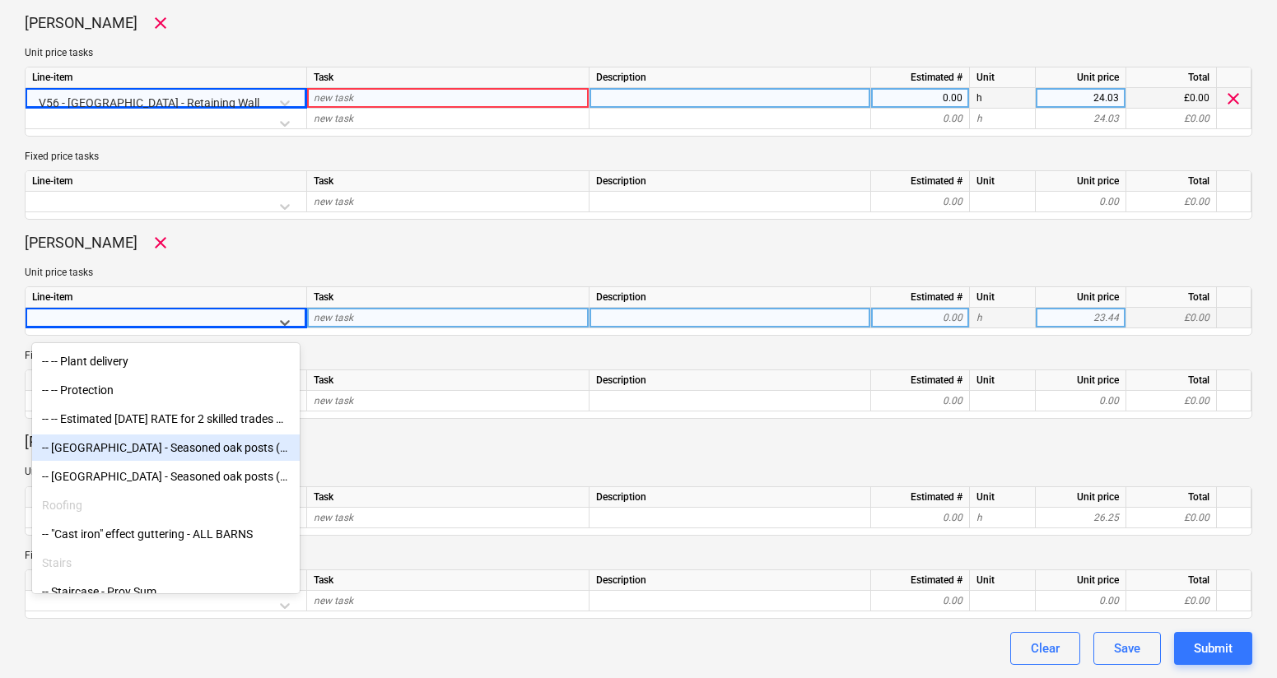
click at [184, 455] on div "-- North Barn - Seasoned oak posts (supply only)" at bounding box center [166, 448] width 268 height 26
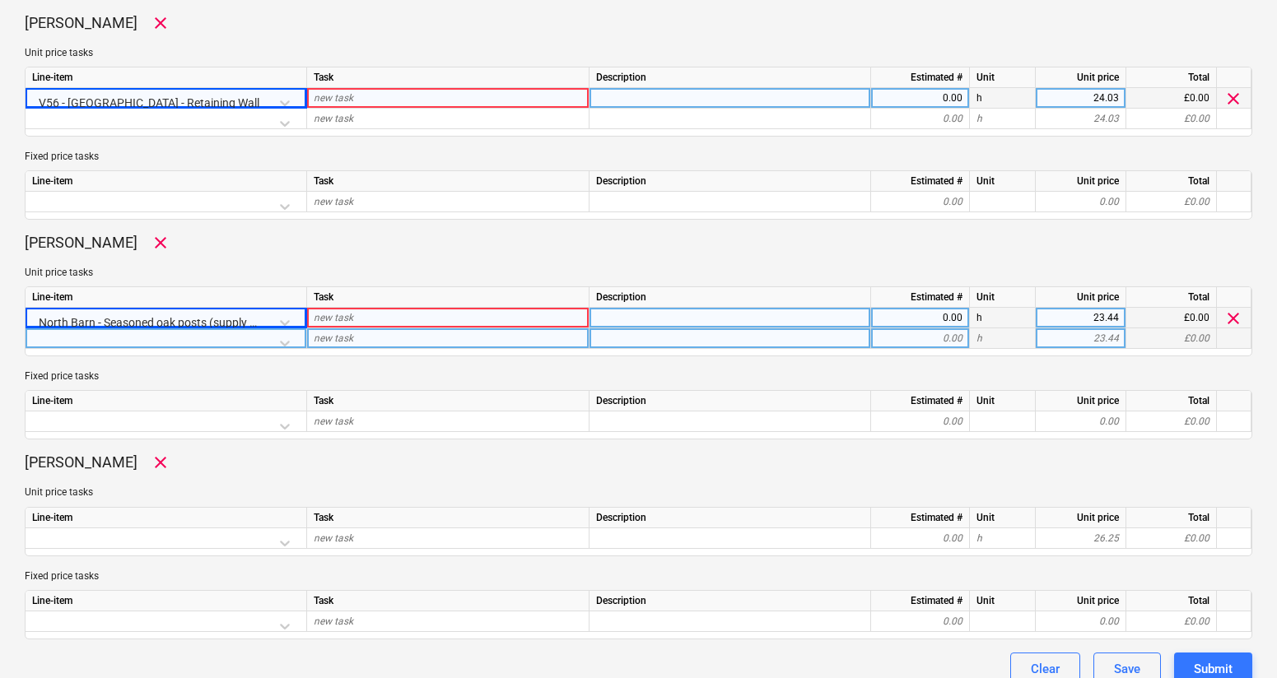
scroll to position [1403, 0]
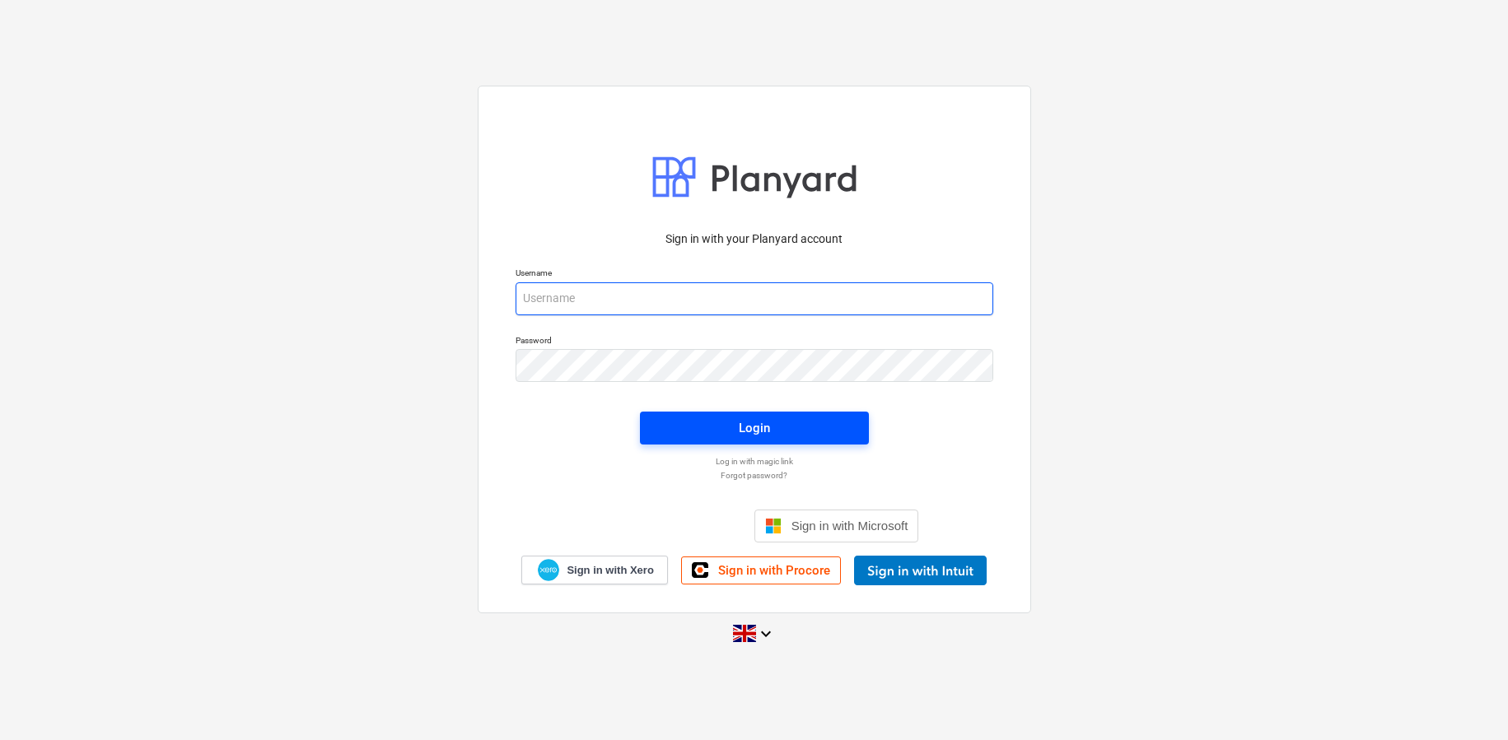
type input "[PERSON_NAME][EMAIL_ADDRESS][DOMAIN_NAME]"
click at [725, 421] on span "Login" at bounding box center [754, 427] width 189 height 21
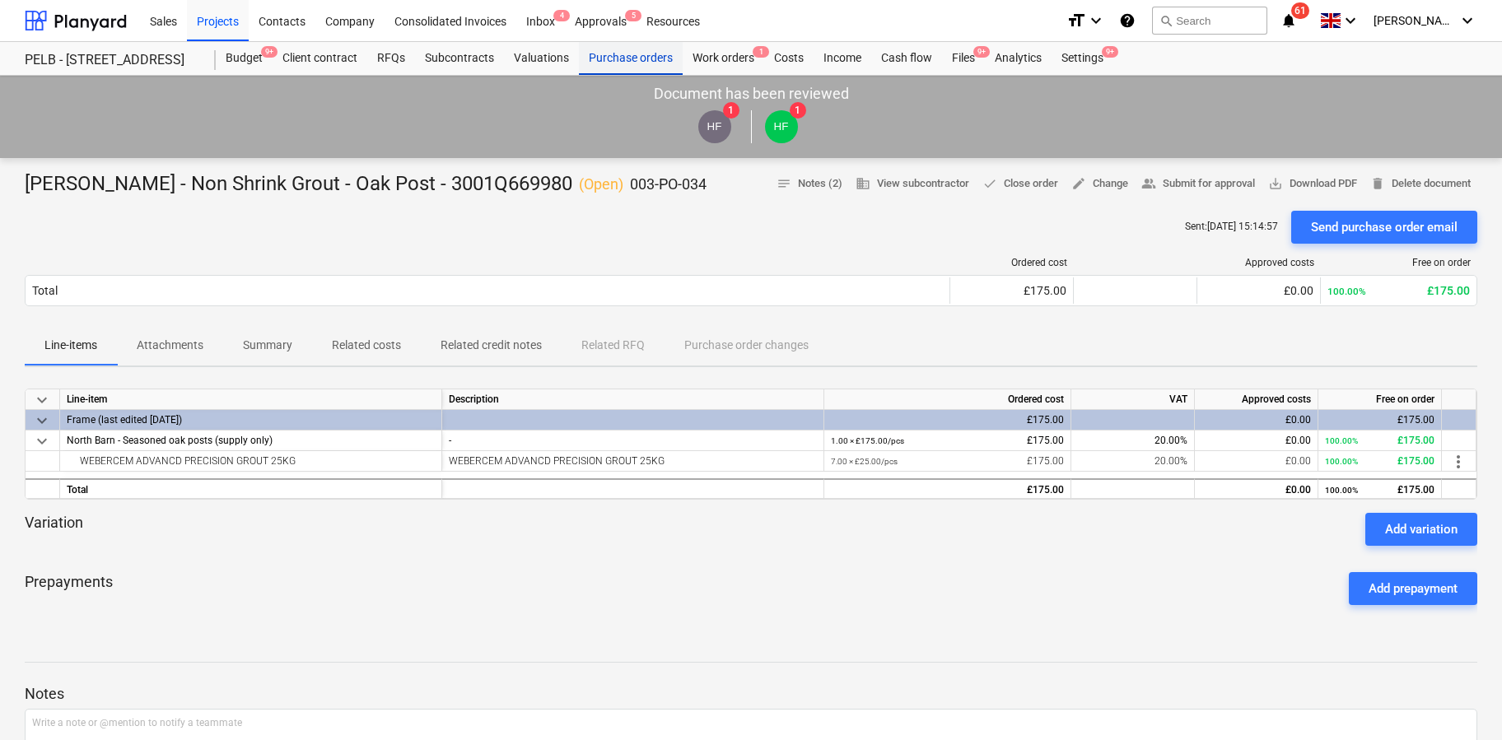
click at [618, 53] on div "Purchase orders" at bounding box center [631, 58] width 104 height 33
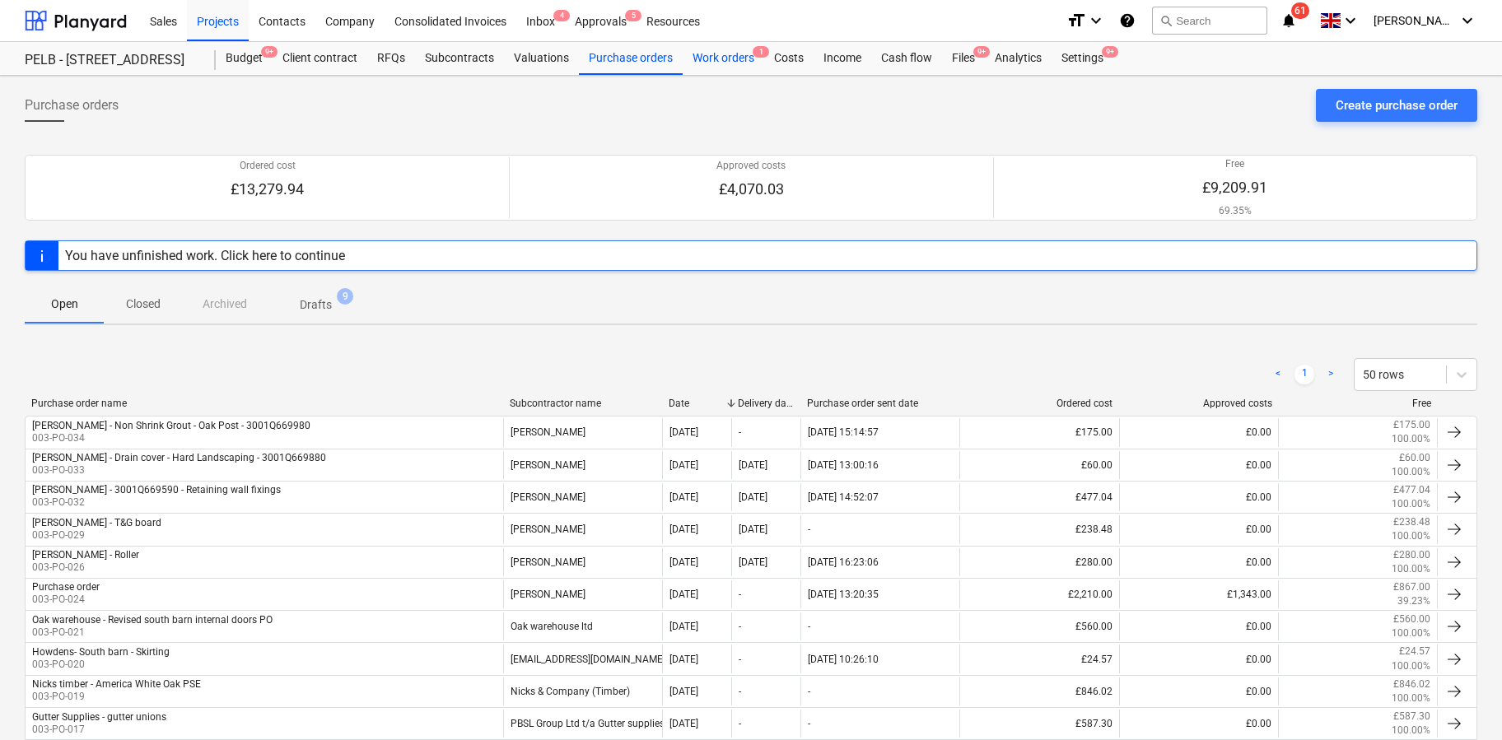
click at [725, 56] on div "Work orders 1" at bounding box center [724, 58] width 82 height 33
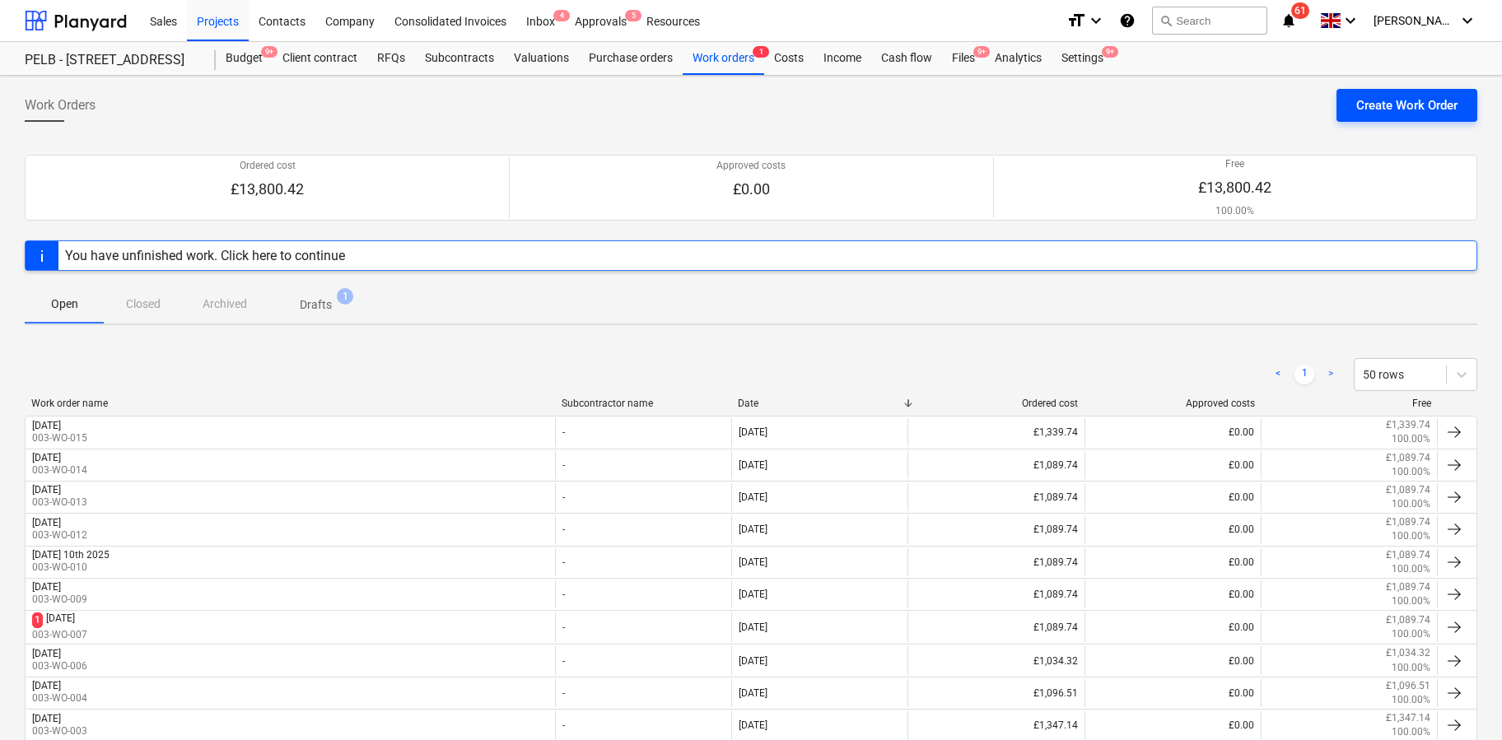
click at [1412, 103] on div "Create Work Order" at bounding box center [1406, 105] width 101 height 21
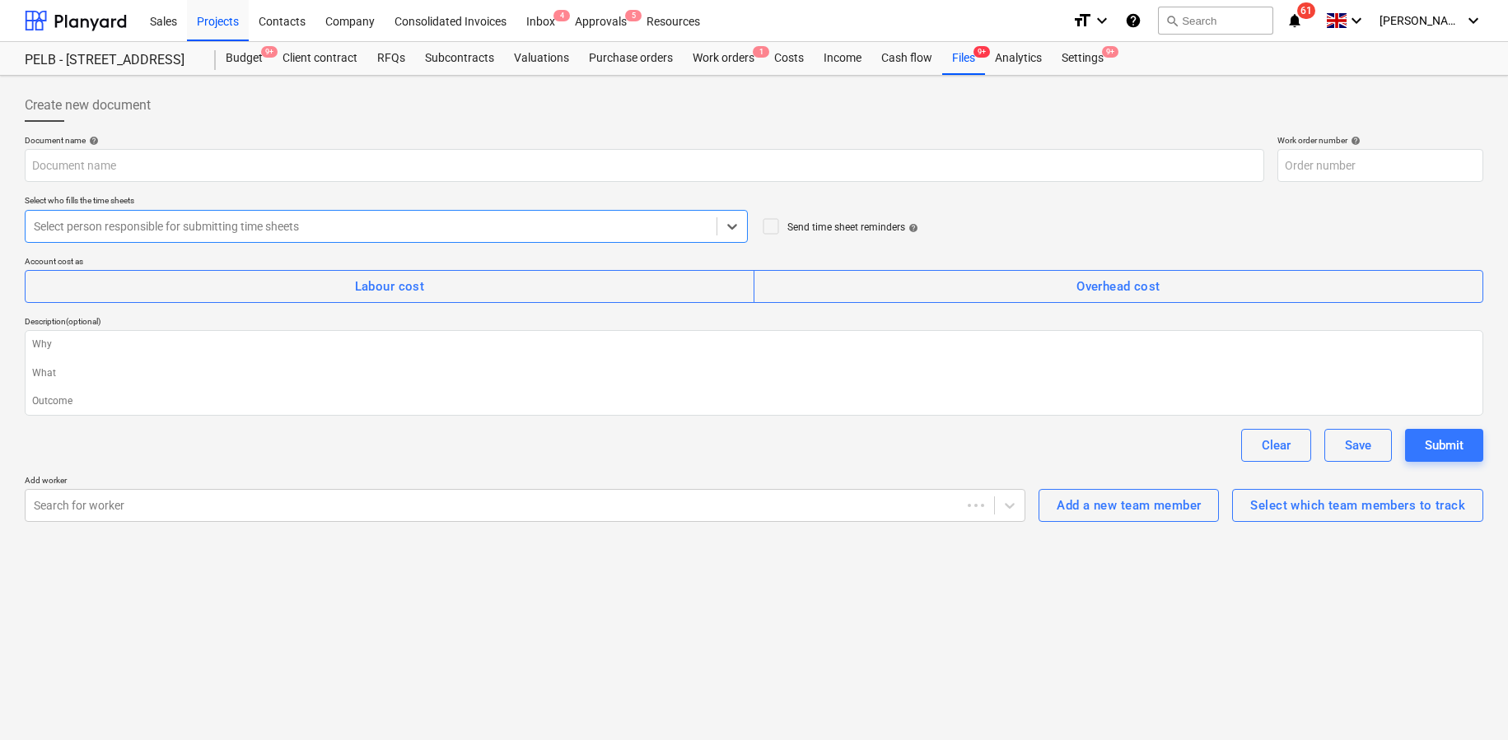
type textarea "x"
type input "003-WO-021"
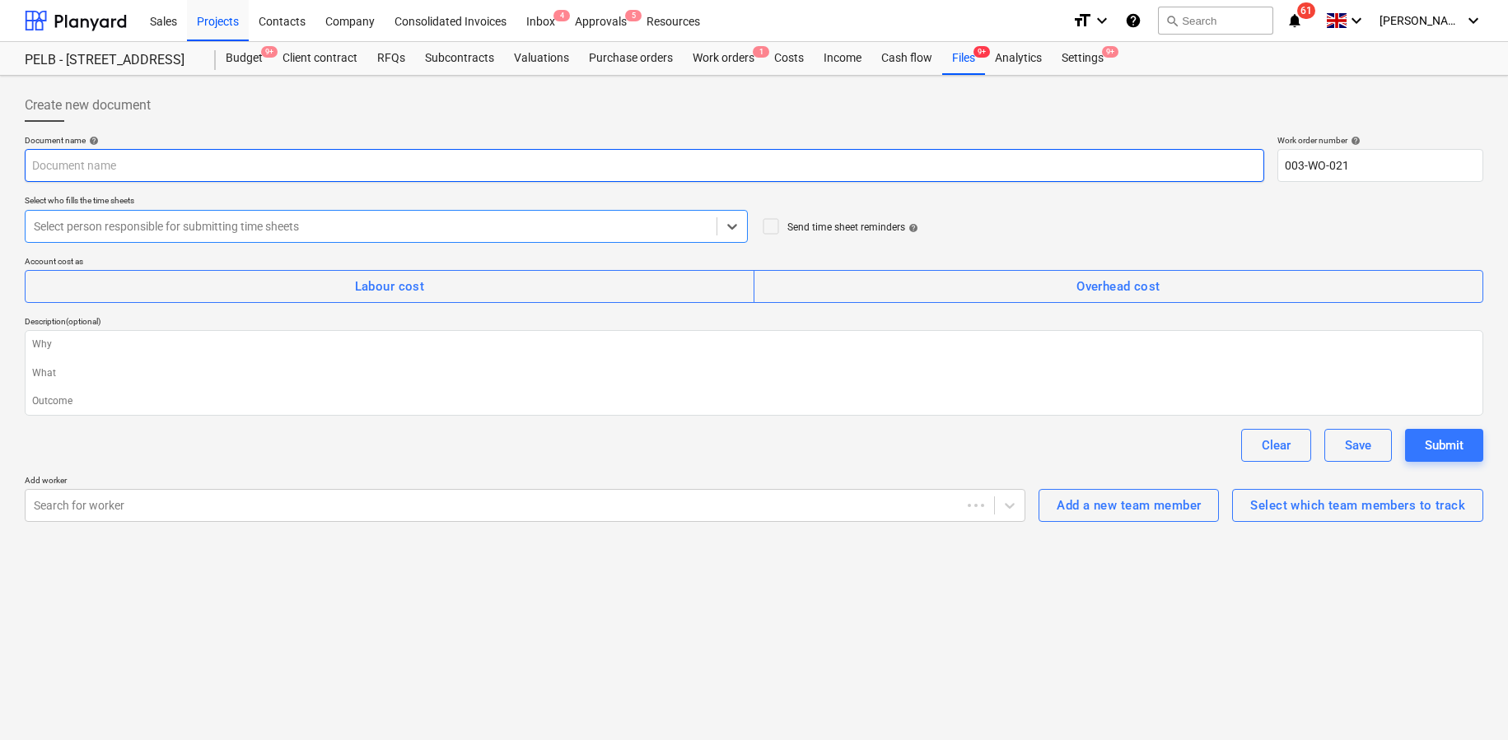
type textarea "x"
click at [142, 173] on input "text" at bounding box center [644, 165] width 1239 height 33
type input "W"
type textarea "x"
type input "We"
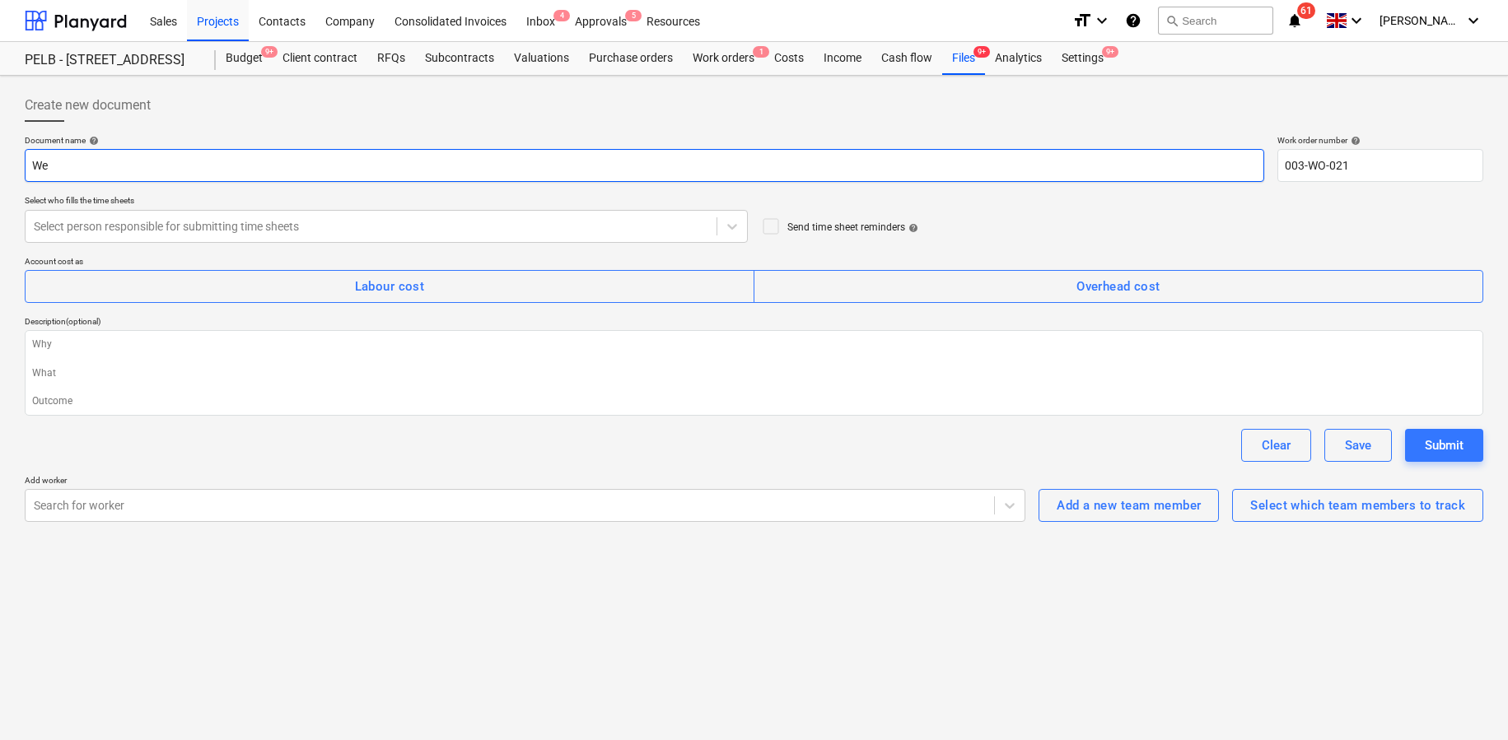
type textarea "x"
type input "Wed"
type textarea "x"
type input "Wedn"
type textarea "x"
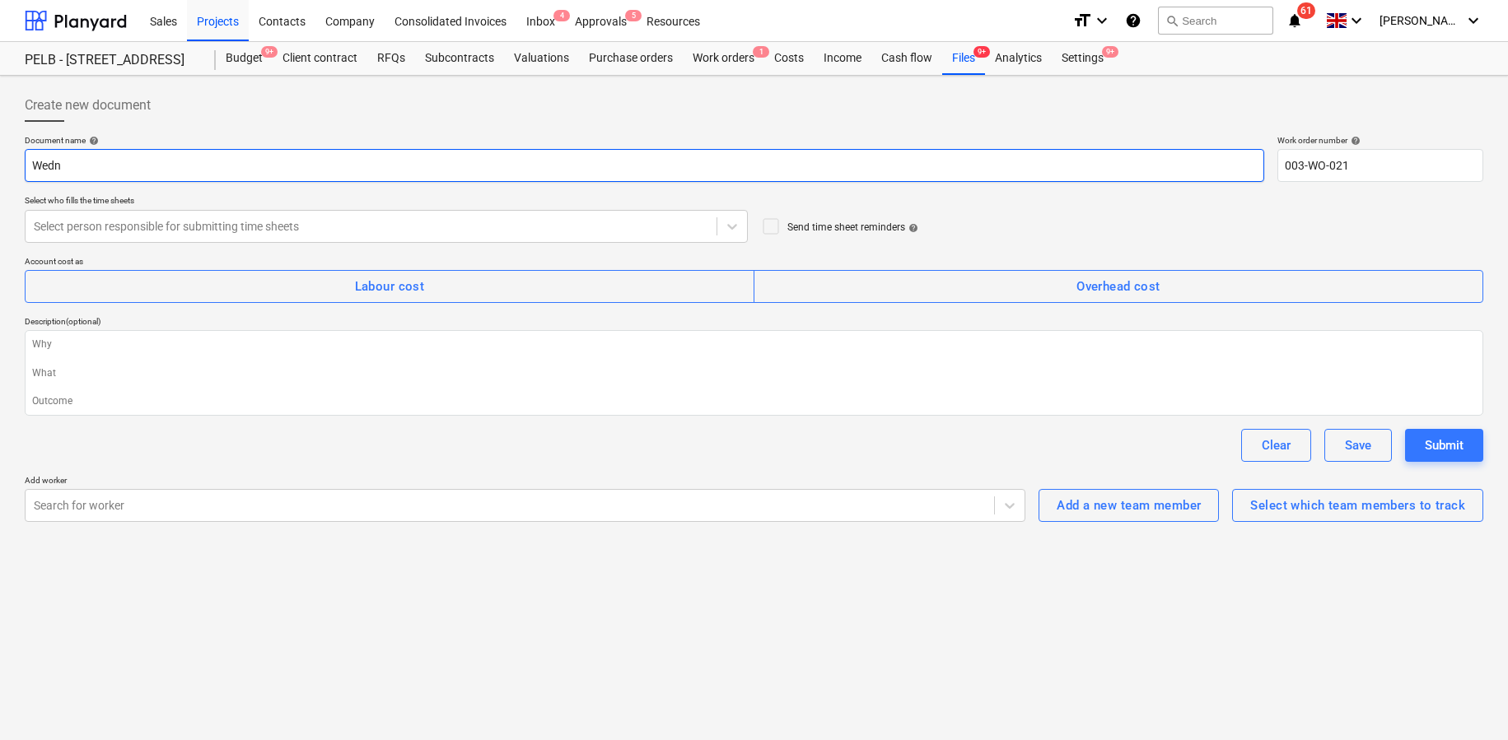
type input "Wedne"
type textarea "x"
type input "Wednes"
type textarea "x"
type input "Wednesd"
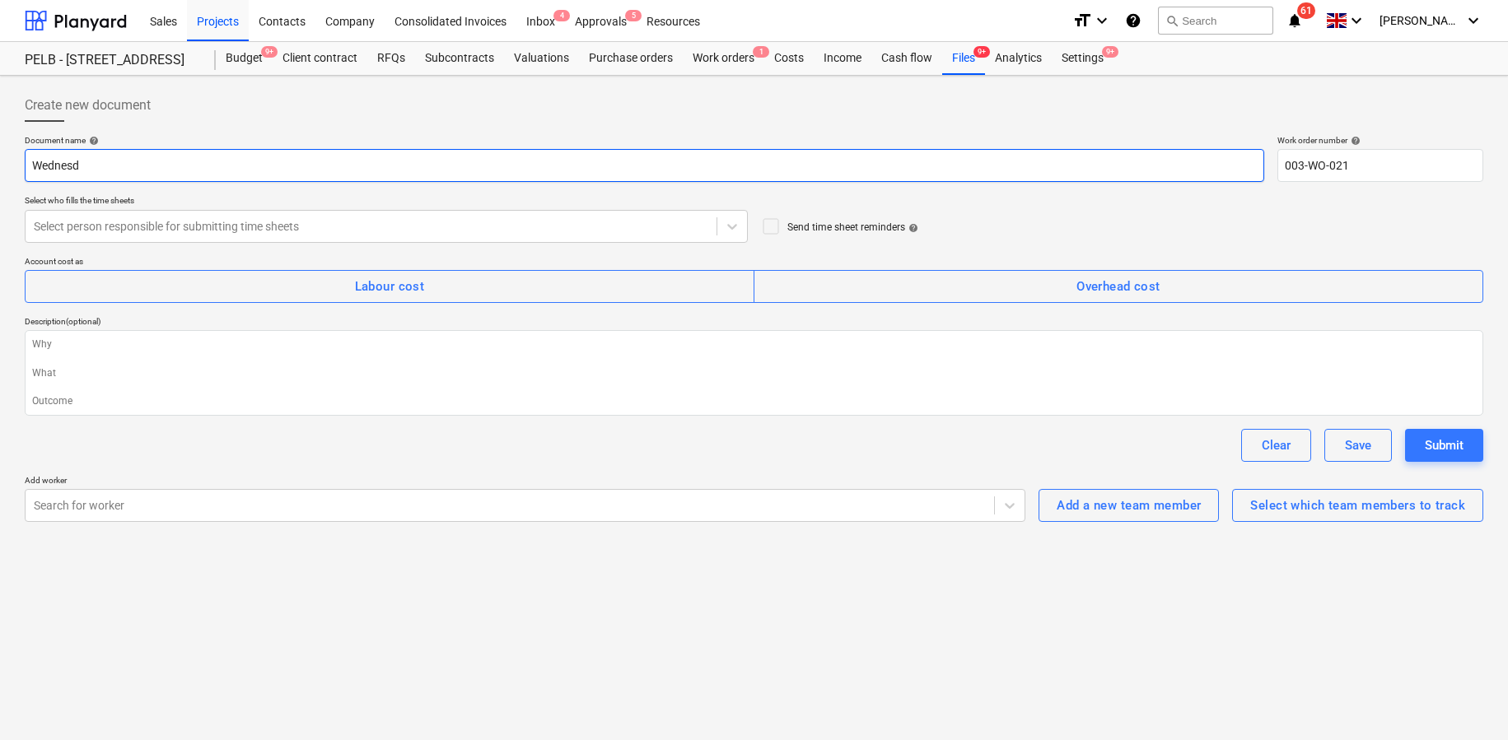
type textarea "x"
type input "Wednesda"
type textarea "x"
type input "Wednesday"
type textarea "x"
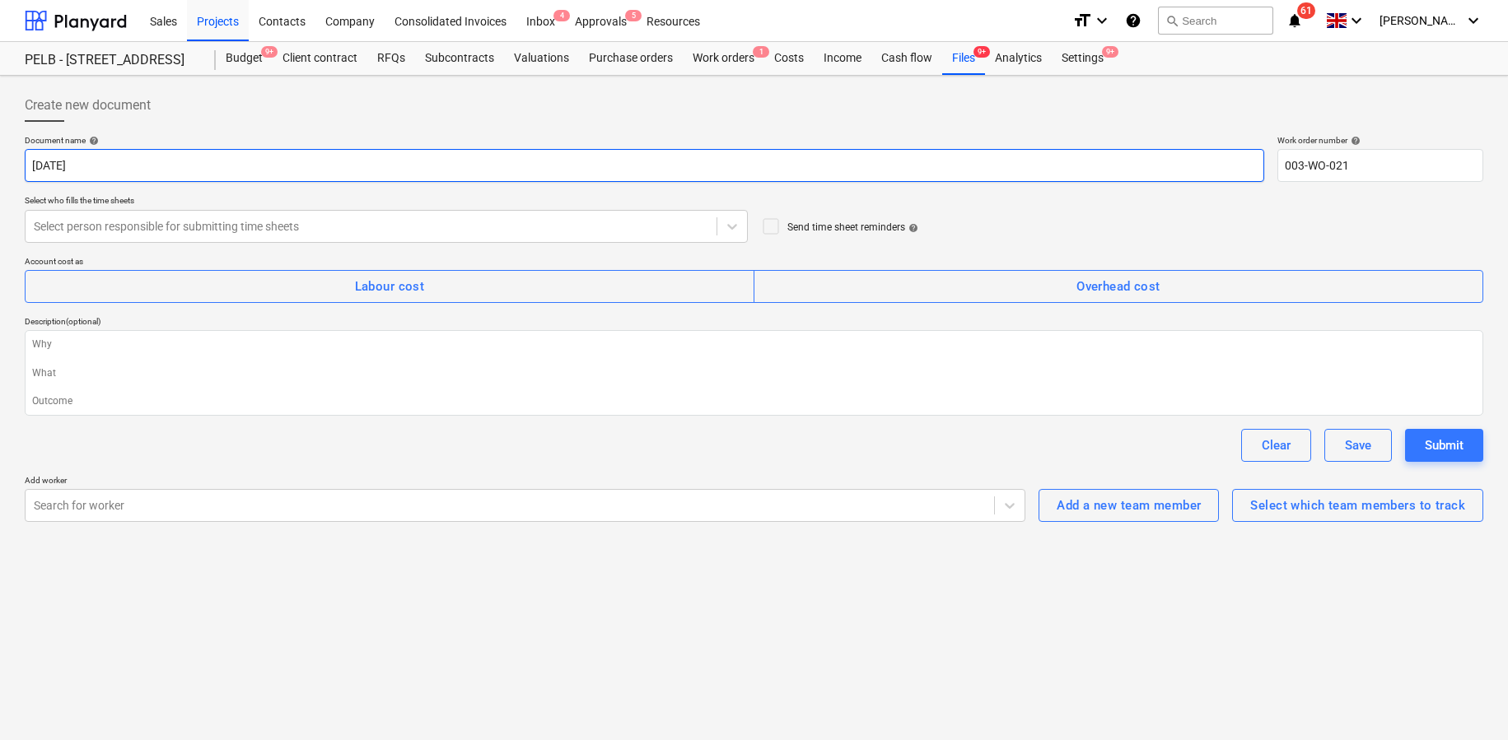
type input "Wednesday"
type textarea "x"
type input "Wednesday 1"
type textarea "x"
type input "Wednesday 17"
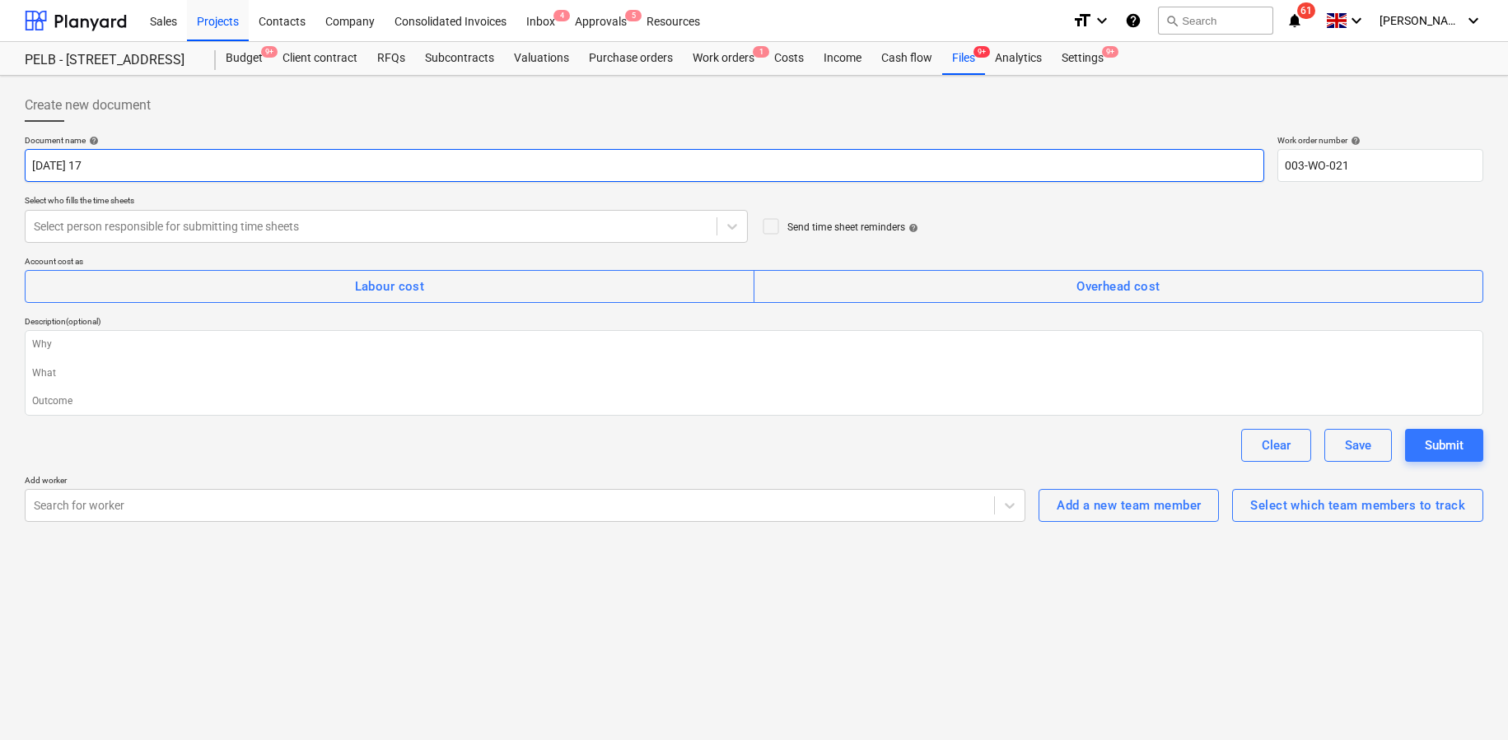
type textarea "x"
type input "Wednesday 17t"
type textarea "x"
type input "Wednesday 17th"
type textarea "x"
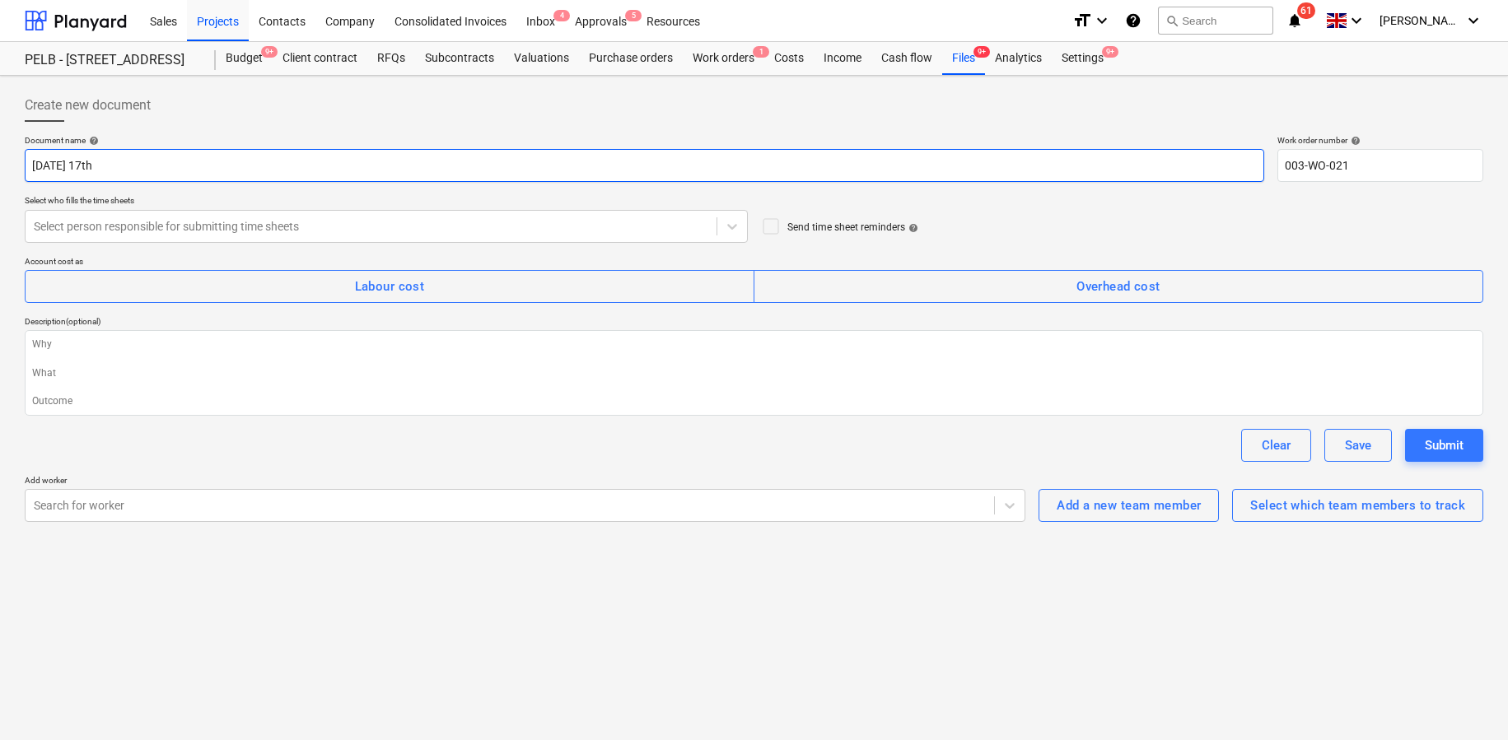
type input "Wednesday 17th"
type textarea "x"
type input "Wednesday 17th S"
type textarea "x"
type input "Wednesday 17th Se"
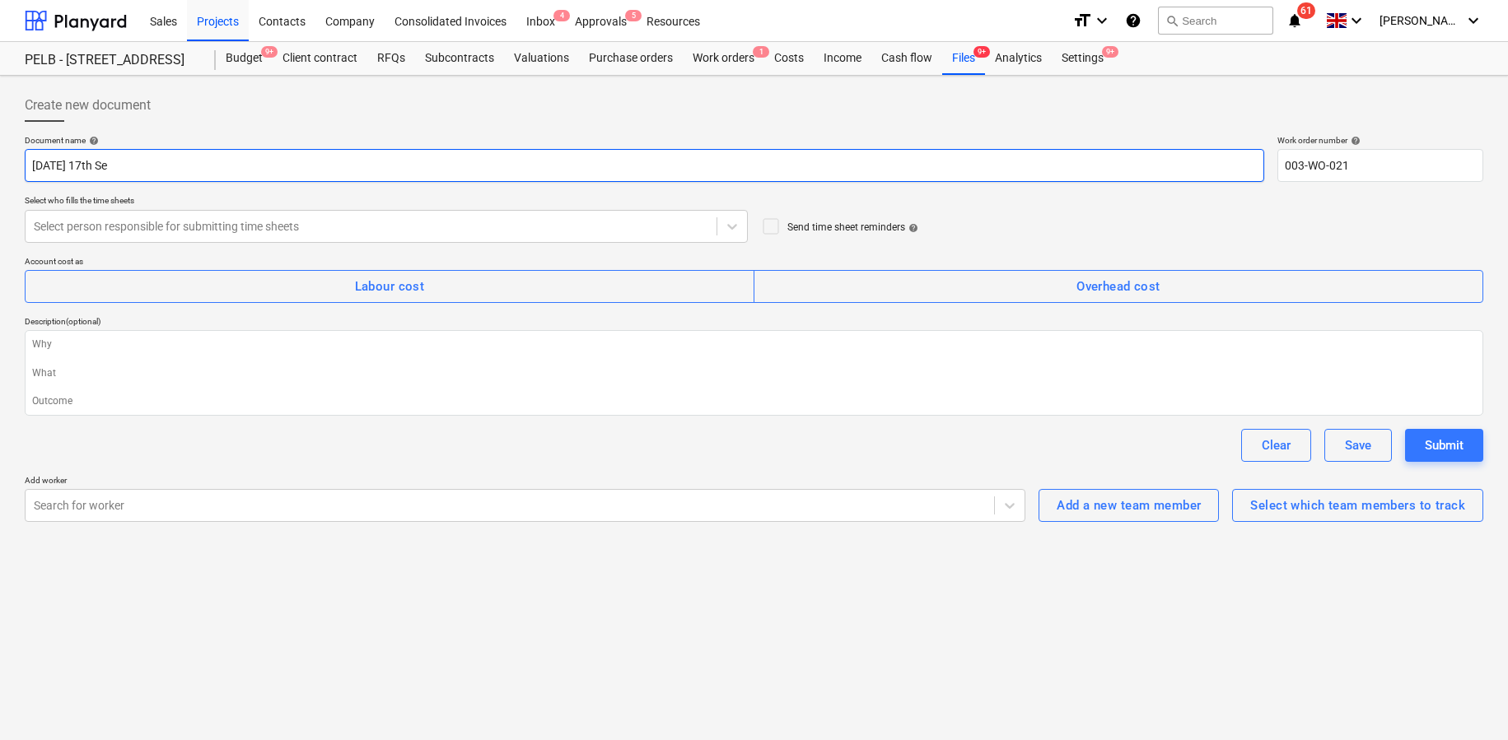
type textarea "x"
type input "Wednesday 17th Sep"
type textarea "x"
type input "Wednesday 17th Sept"
type textarea "x"
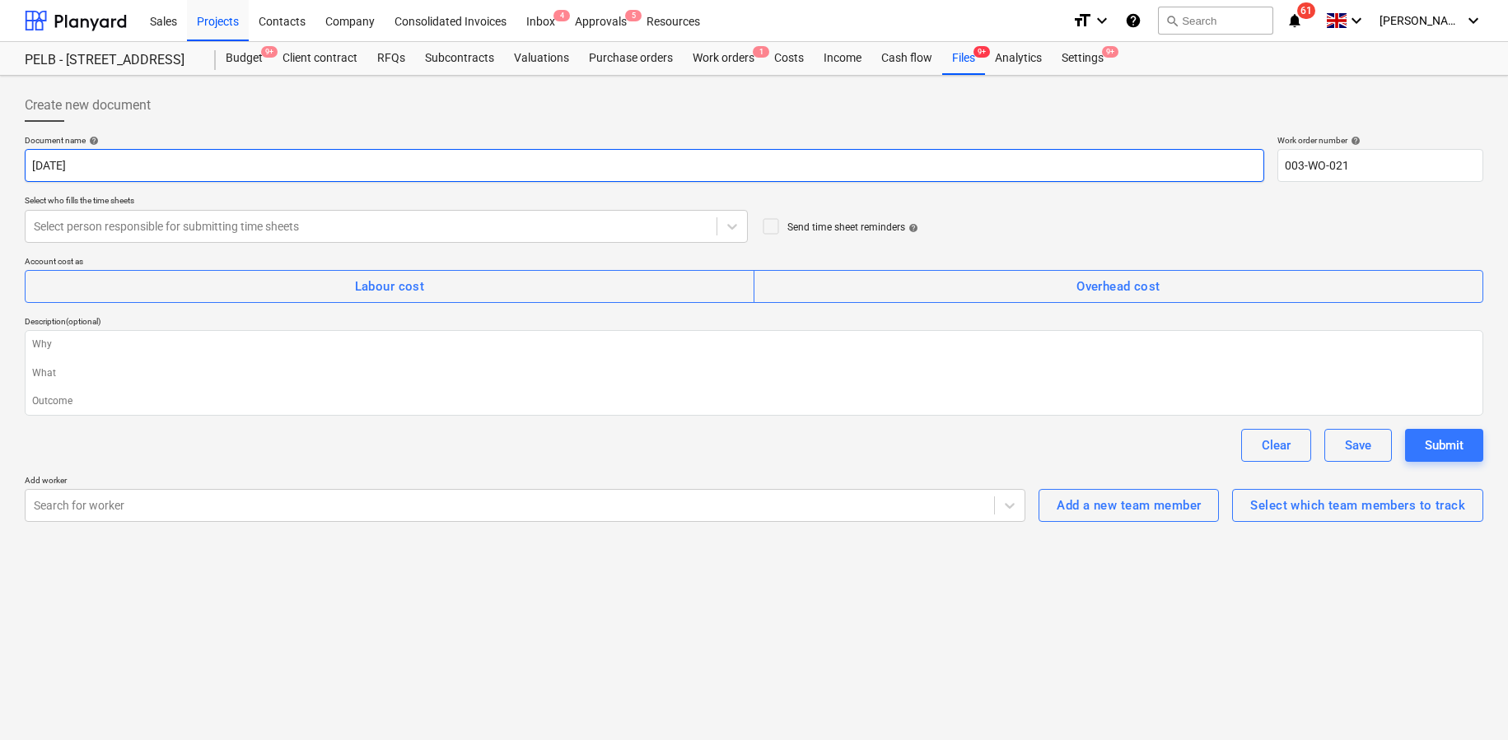
type input "Wednesday 17th Septe"
type textarea "x"
type input "Wednesday 17th Septem"
type textarea "x"
type input "Wednesday 17th Septemb"
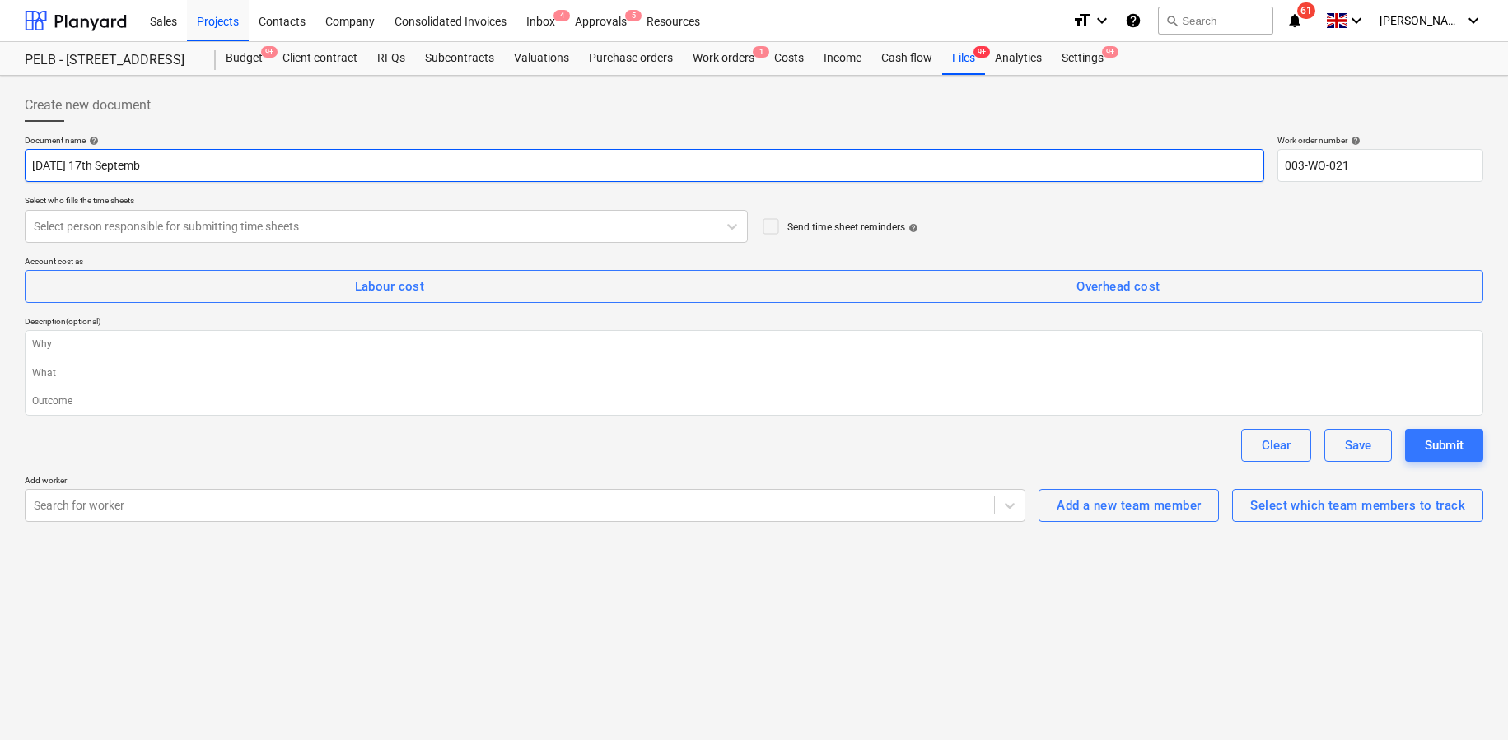
type textarea "x"
type input "Wednesday 17th Septembe"
type textarea "x"
type input "Wednesday 17th September"
type textarea "x"
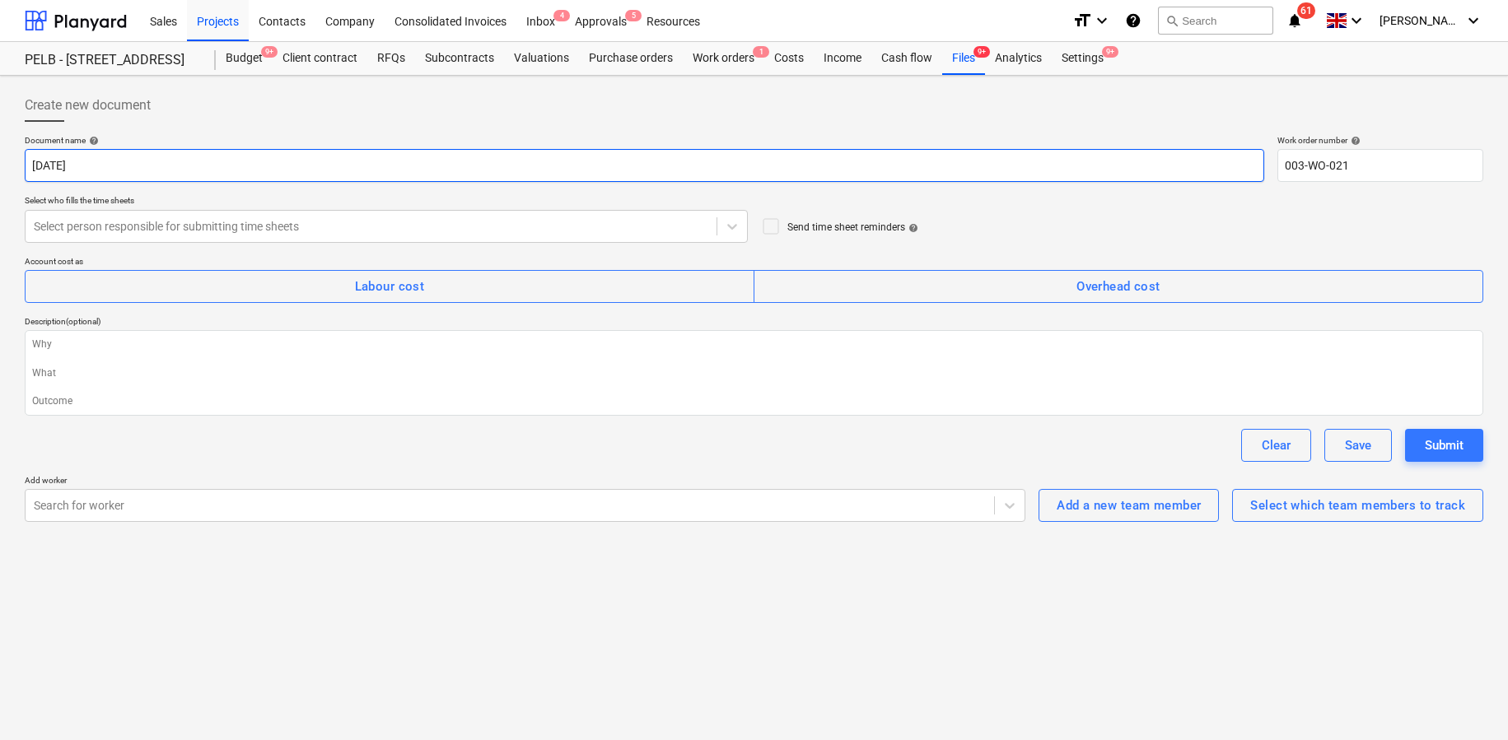
type input "Wednesday 17th September"
type textarea "x"
type input "Wednesday 17th September 2"
type textarea "x"
type input "Wednesday 17th September 20"
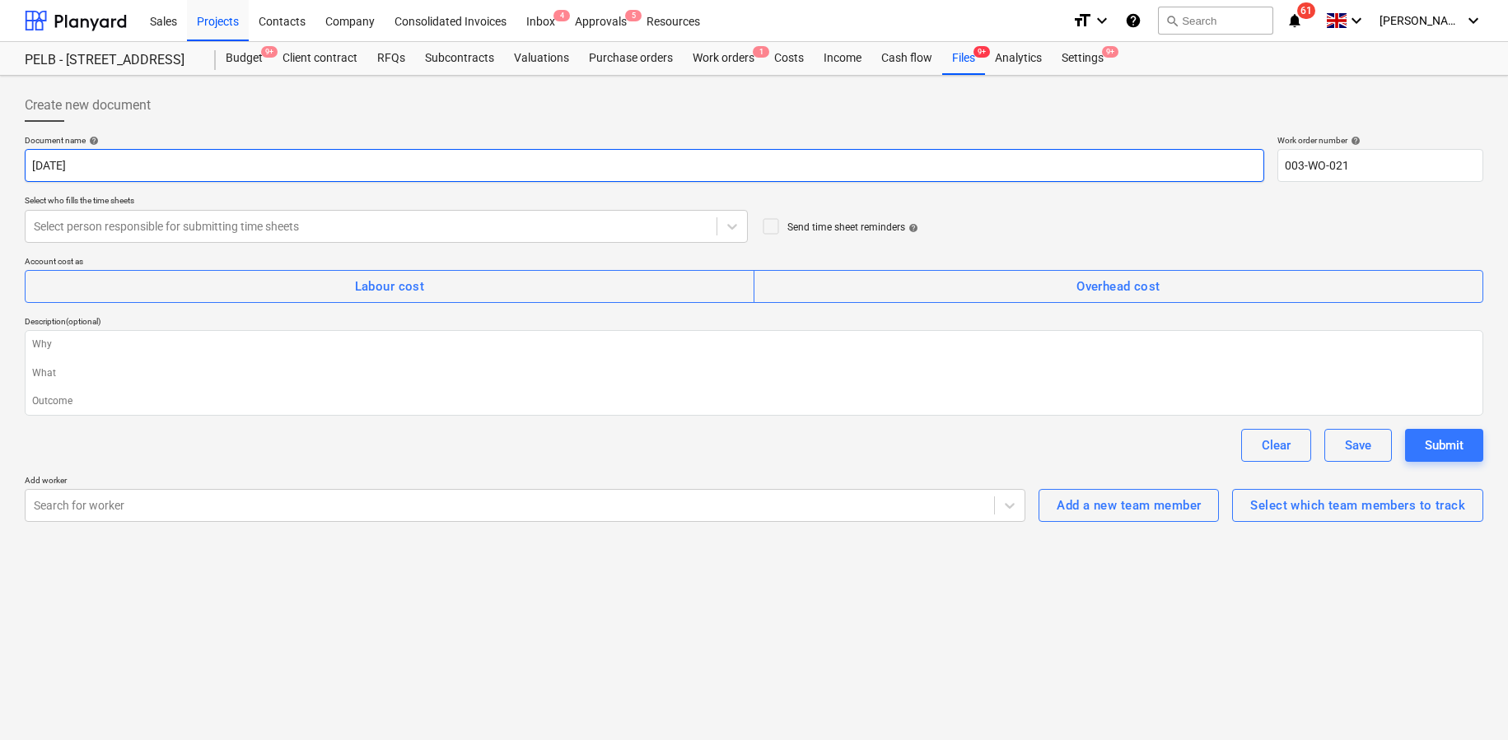
type textarea "x"
type input "Wednesday 17th September 202"
type textarea "x"
type input "Wednesday 17th September 2020"
type textarea "x"
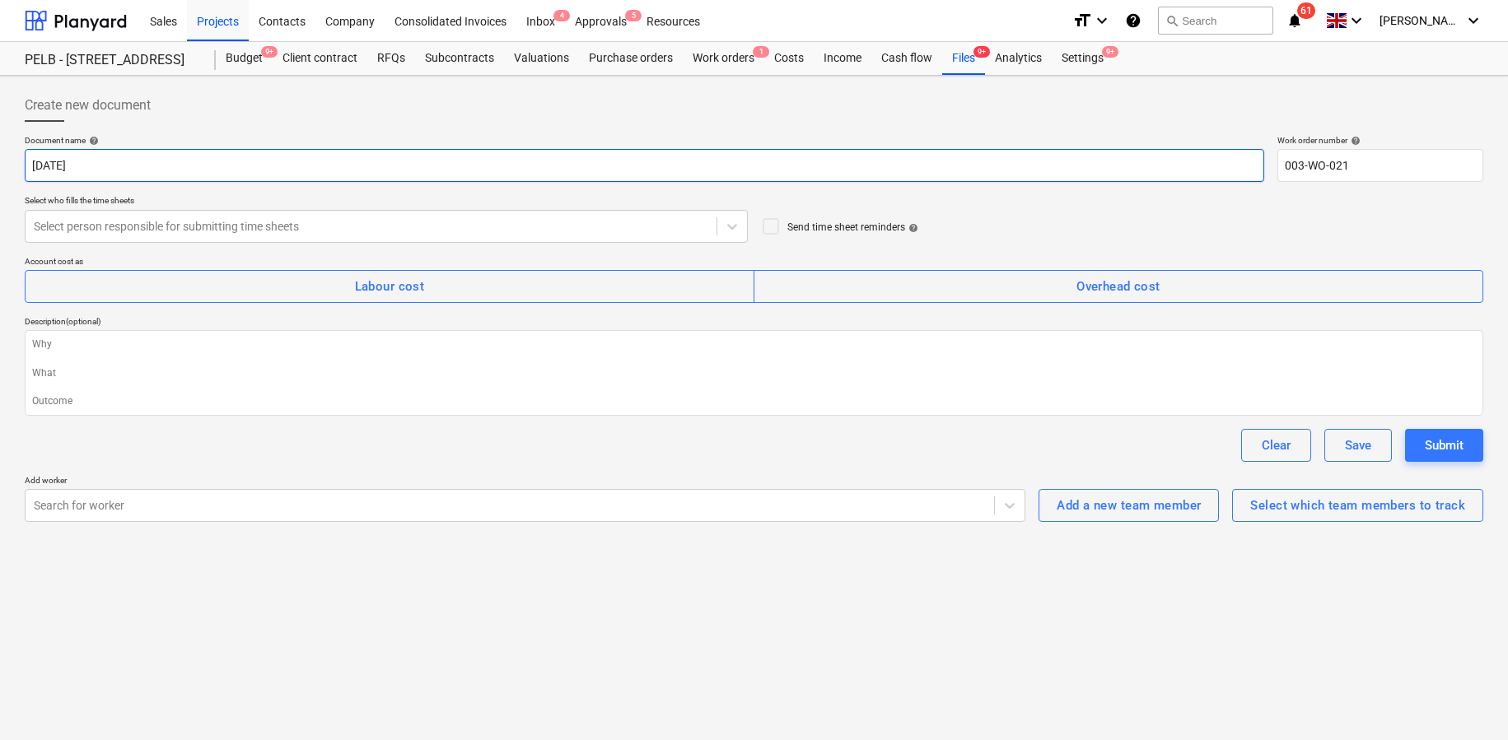
type input "Wednesday 17th September 20205"
type textarea "x"
type input "Wednesday 17th September 2020"
type textarea "x"
type input "Wednesday 17th September 202"
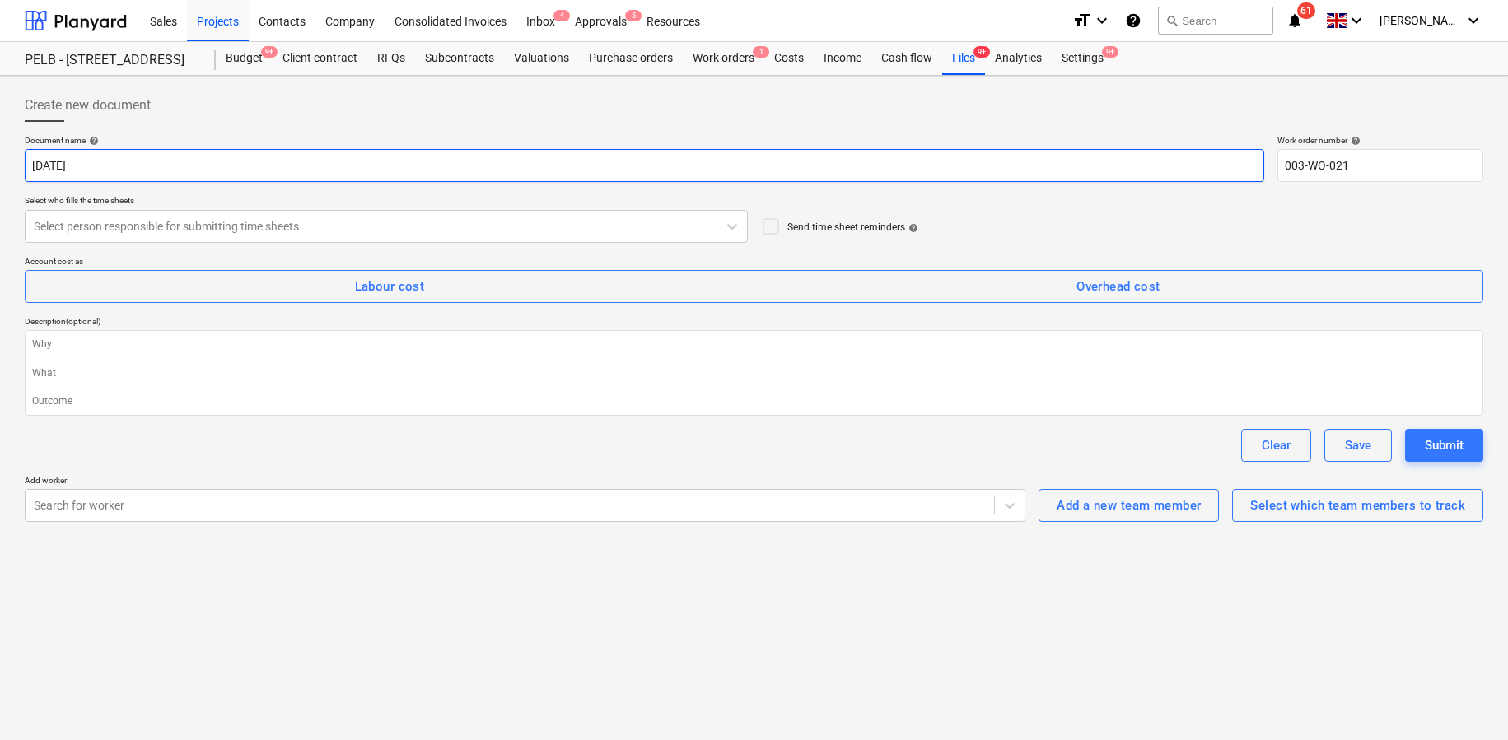
type textarea "x"
type input "[DATE]"
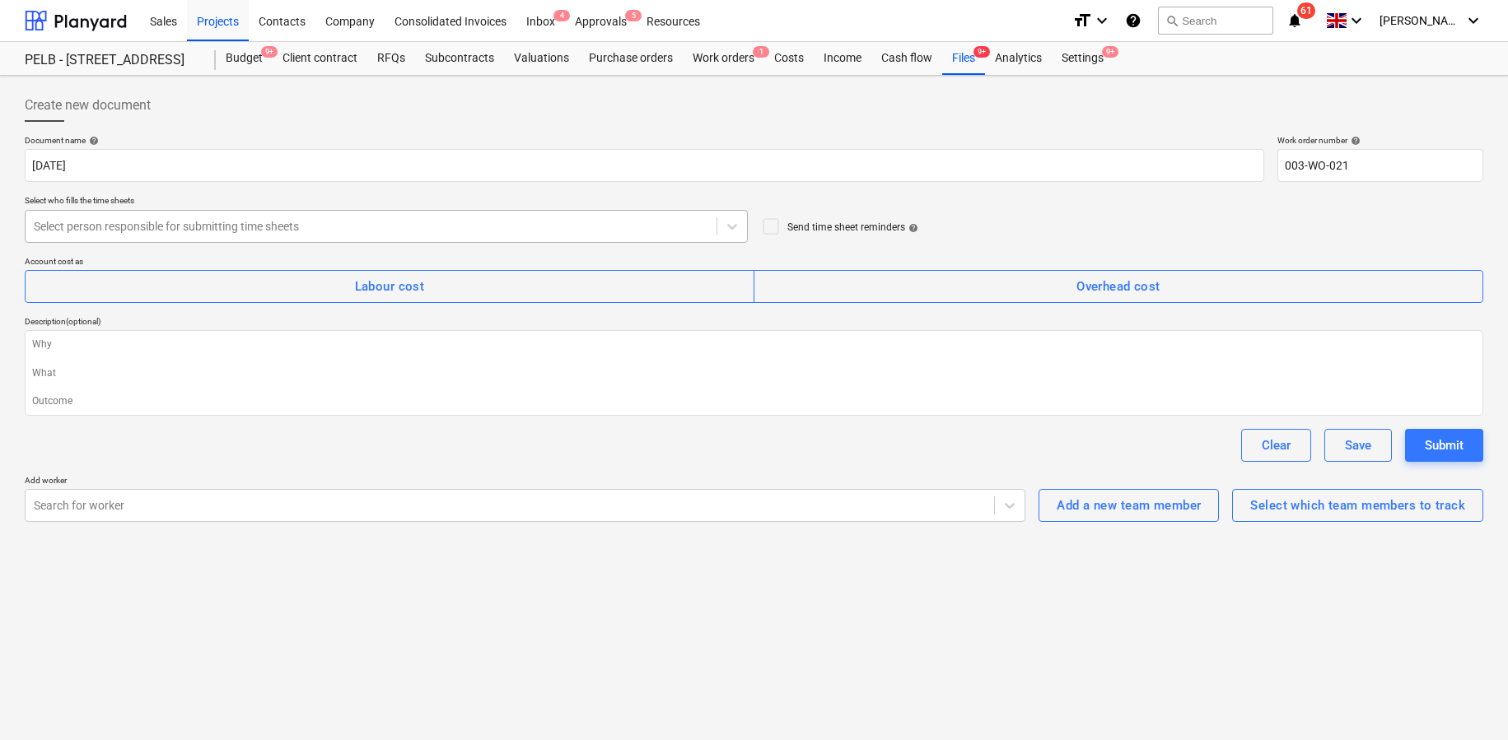
click at [210, 221] on div at bounding box center [371, 226] width 674 height 16
click at [103, 506] on div at bounding box center [510, 505] width 952 height 16
click at [1396, 515] on div "Select which team members to track" at bounding box center [1357, 505] width 215 height 21
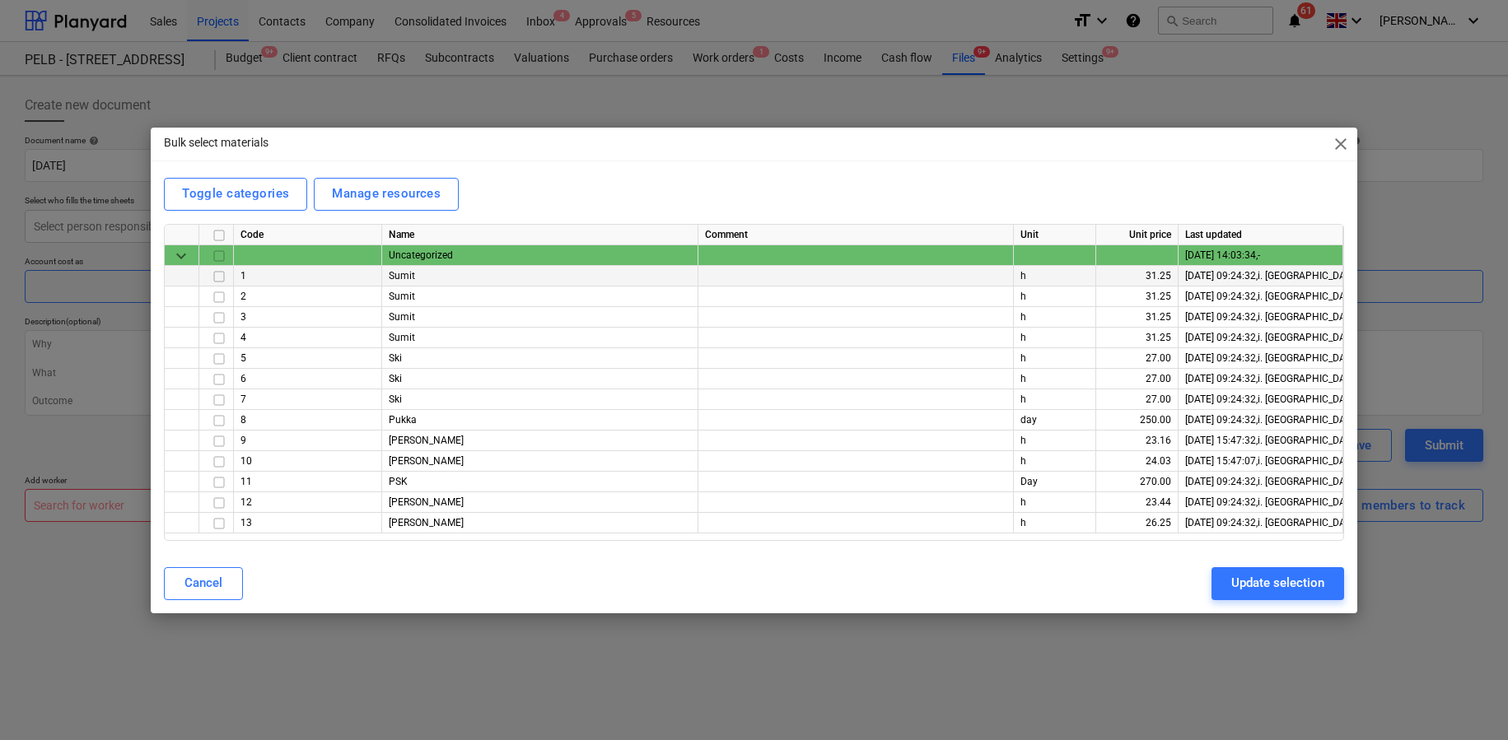
click at [217, 275] on input "checkbox" at bounding box center [219, 276] width 20 height 20
click at [222, 296] on input "checkbox" at bounding box center [219, 297] width 20 height 20
click at [220, 328] on div at bounding box center [216, 338] width 35 height 21
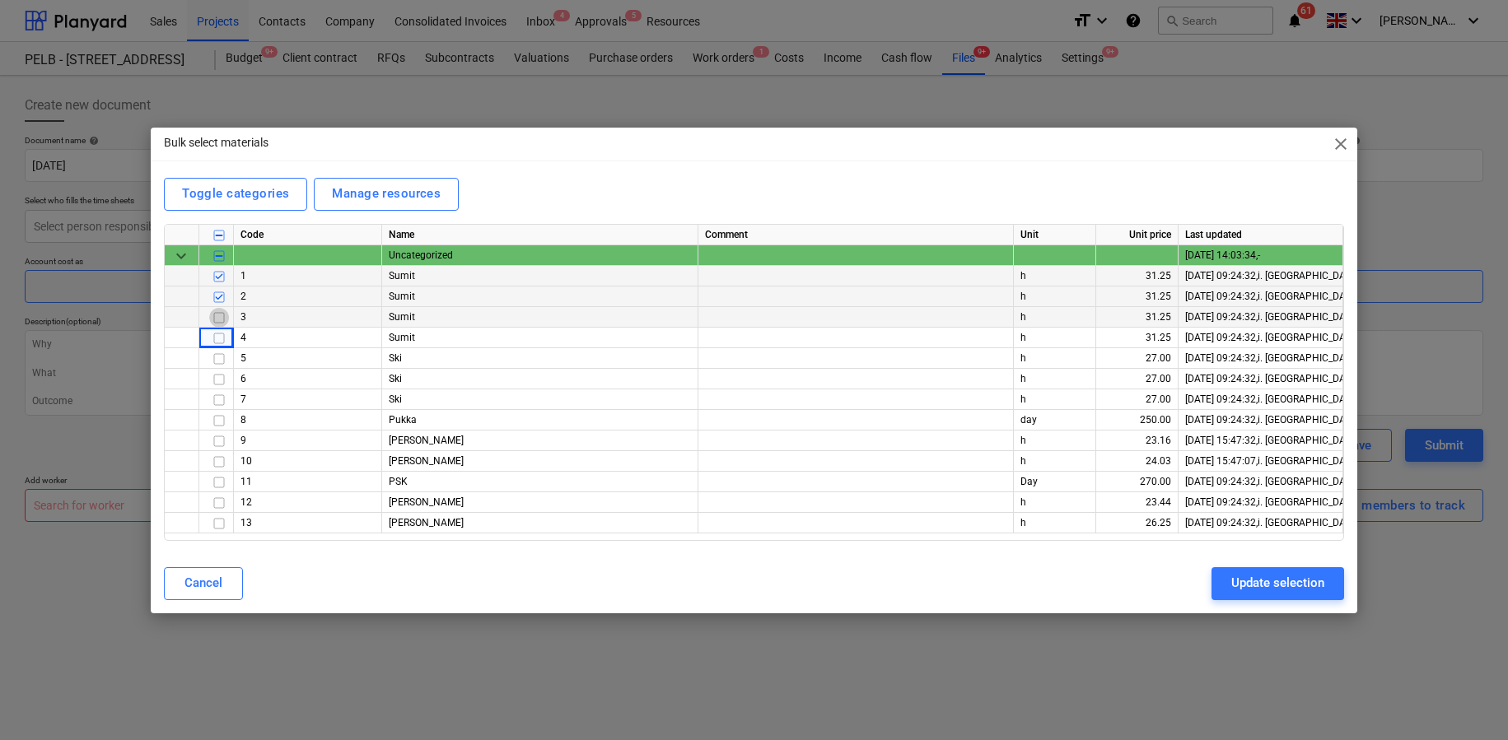
click at [222, 318] on input "checkbox" at bounding box center [219, 317] width 20 height 20
click at [217, 463] on input "checkbox" at bounding box center [219, 461] width 20 height 20
click at [220, 501] on input "checkbox" at bounding box center [219, 502] width 20 height 20
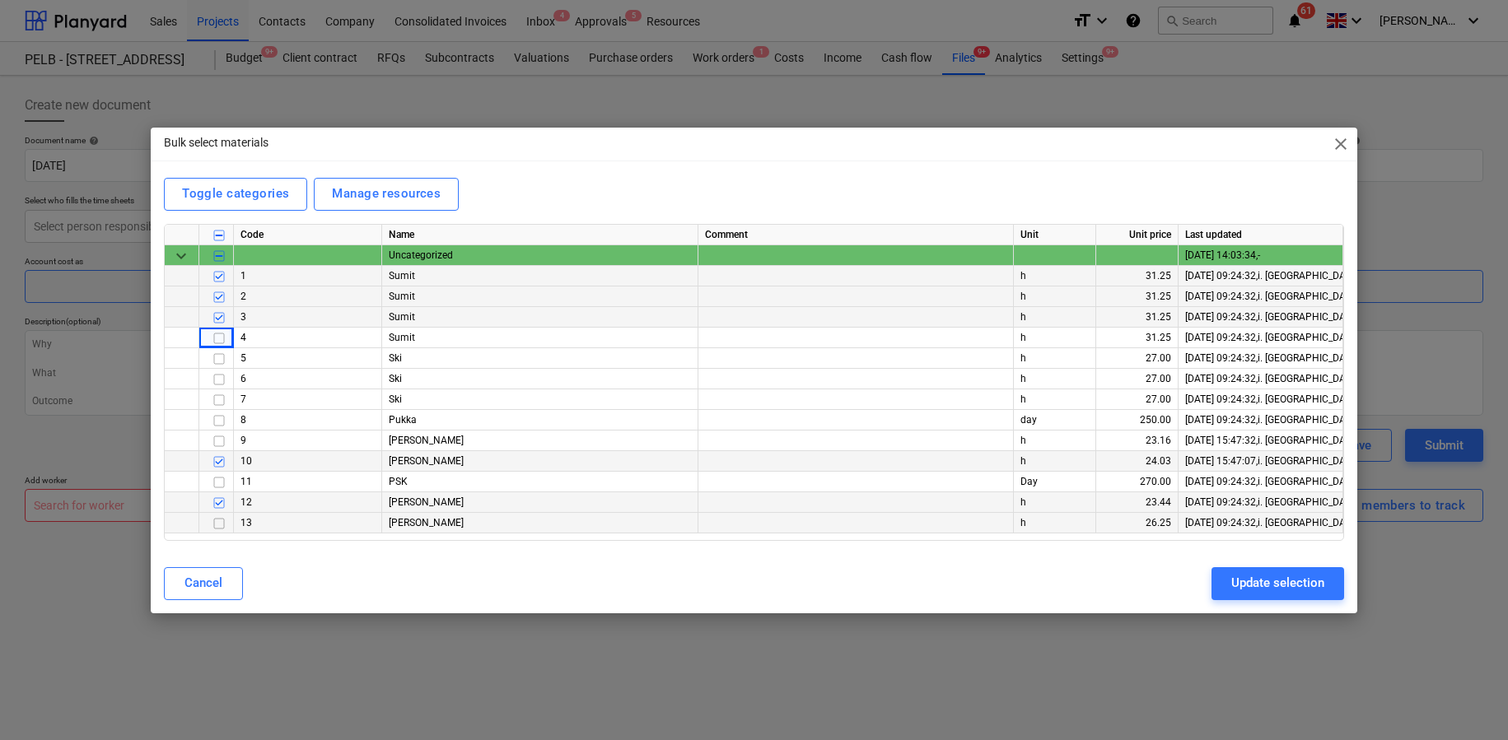
click at [219, 524] on input "checkbox" at bounding box center [219, 523] width 20 height 20
click at [217, 334] on input "checkbox" at bounding box center [219, 338] width 20 height 20
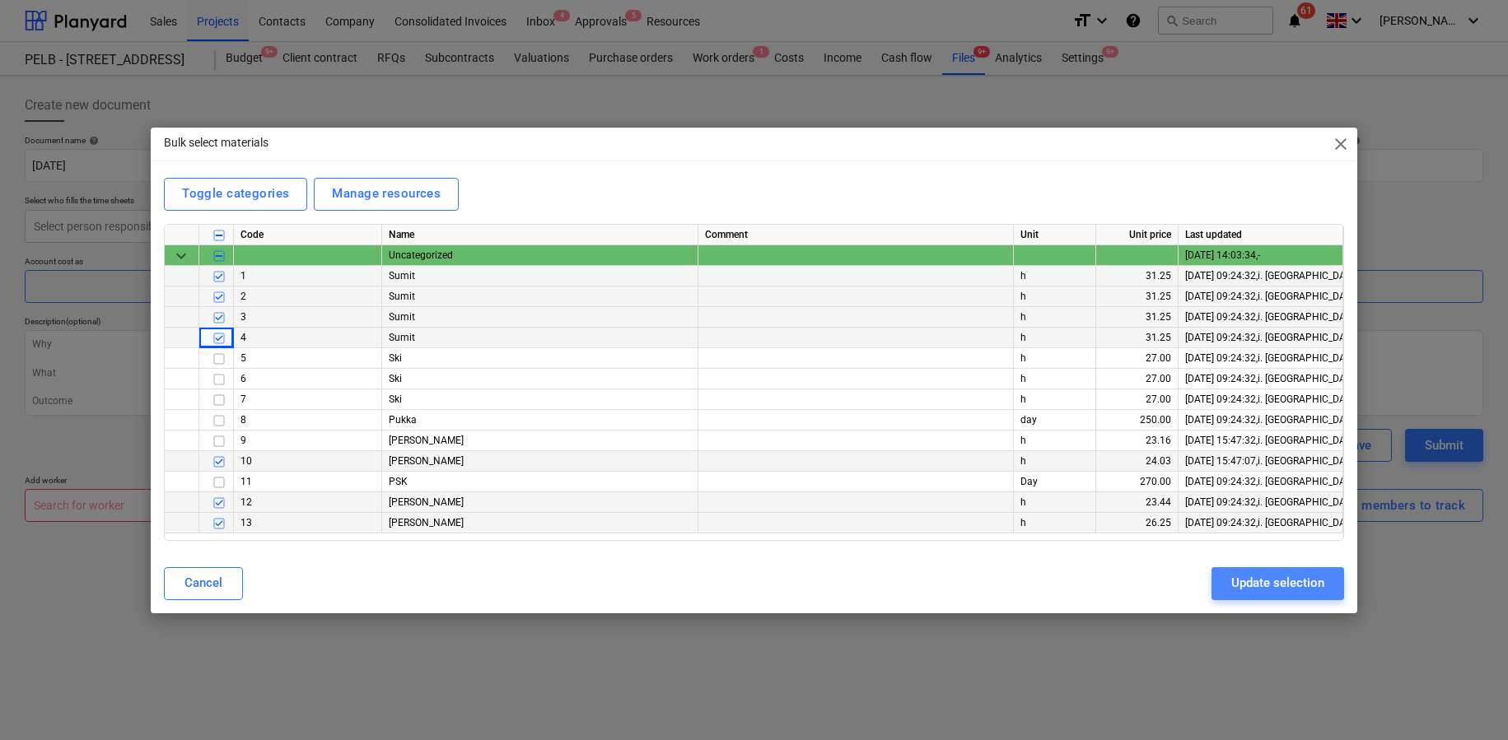
click at [1270, 582] on div "Update selection" at bounding box center [1277, 582] width 93 height 21
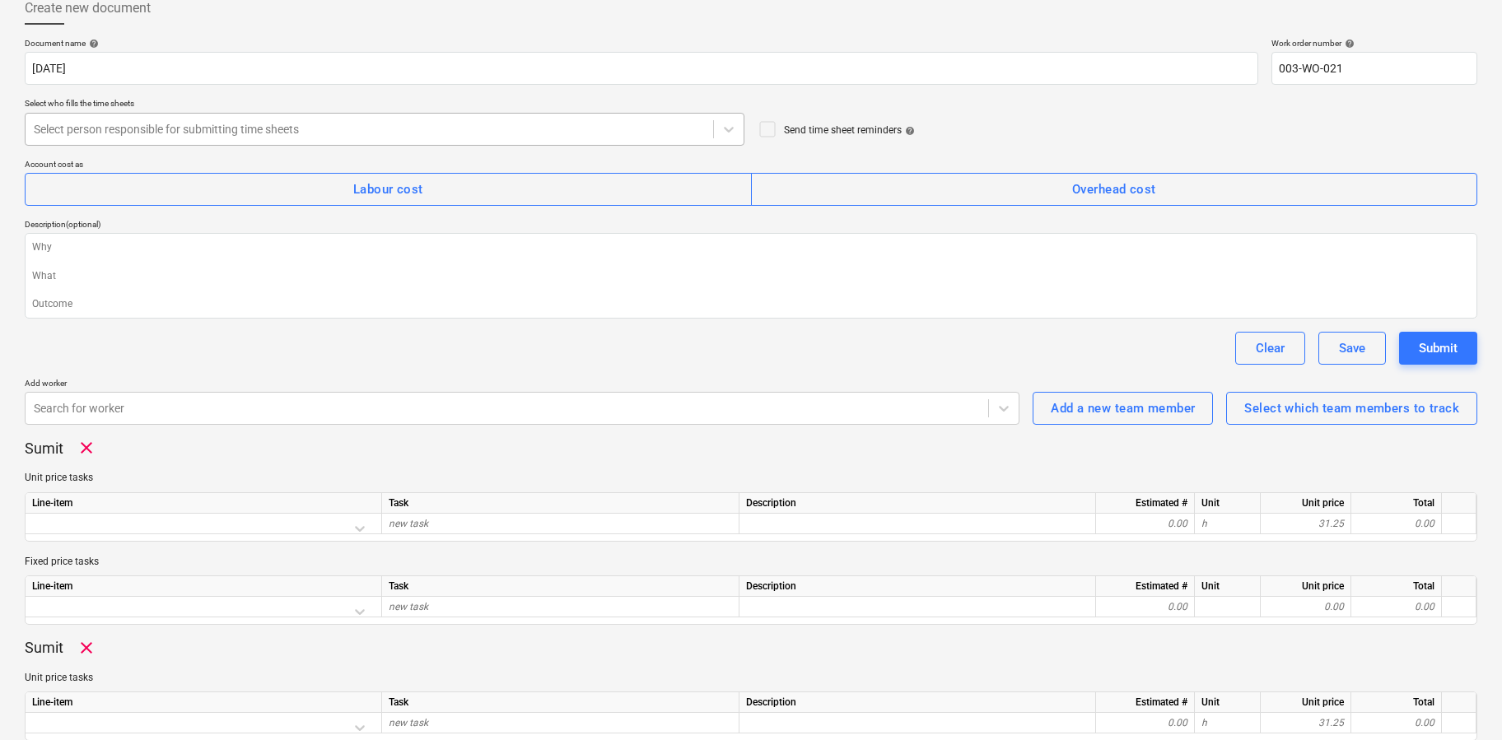
scroll to position [106, 0]
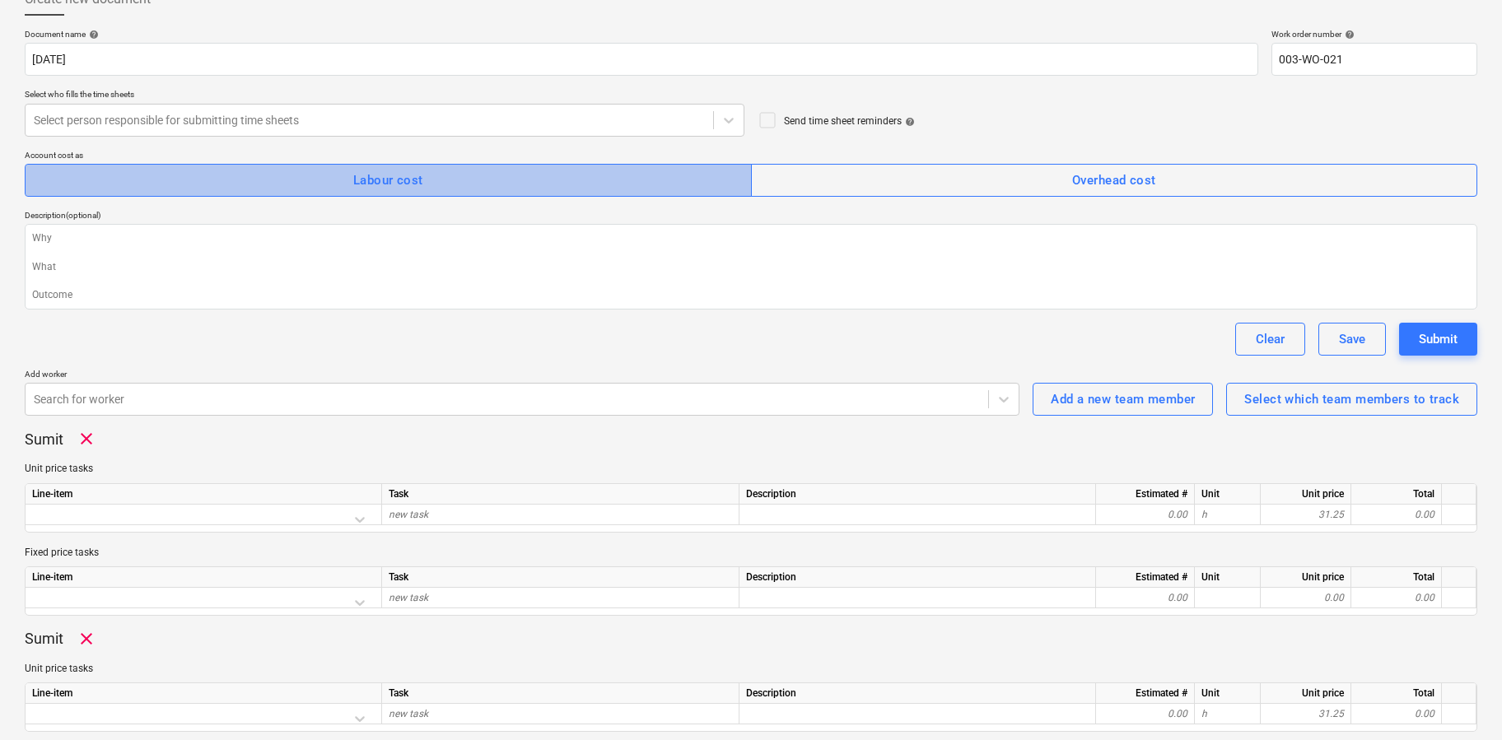
click at [425, 187] on span "Labour cost" at bounding box center [388, 180] width 691 height 21
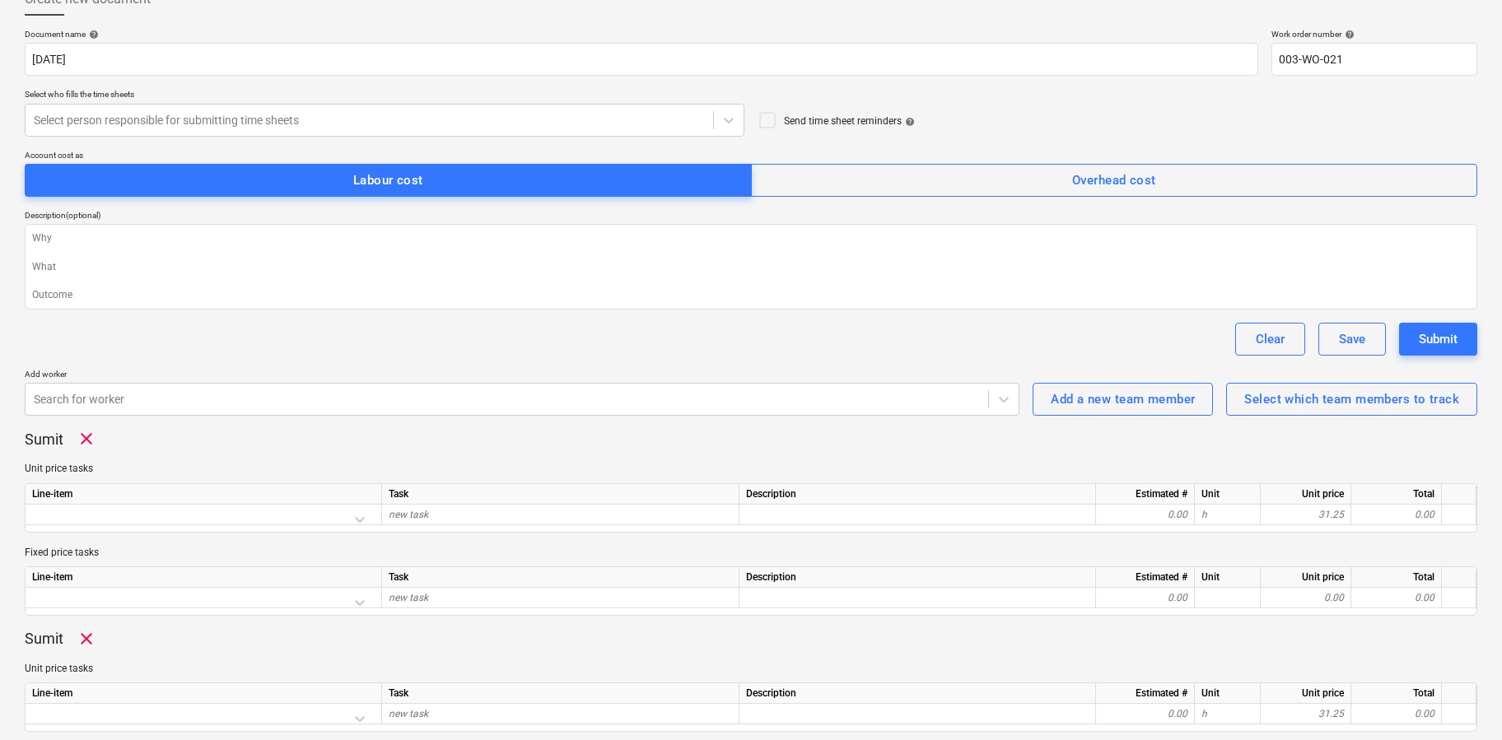
scroll to position [246, 0]
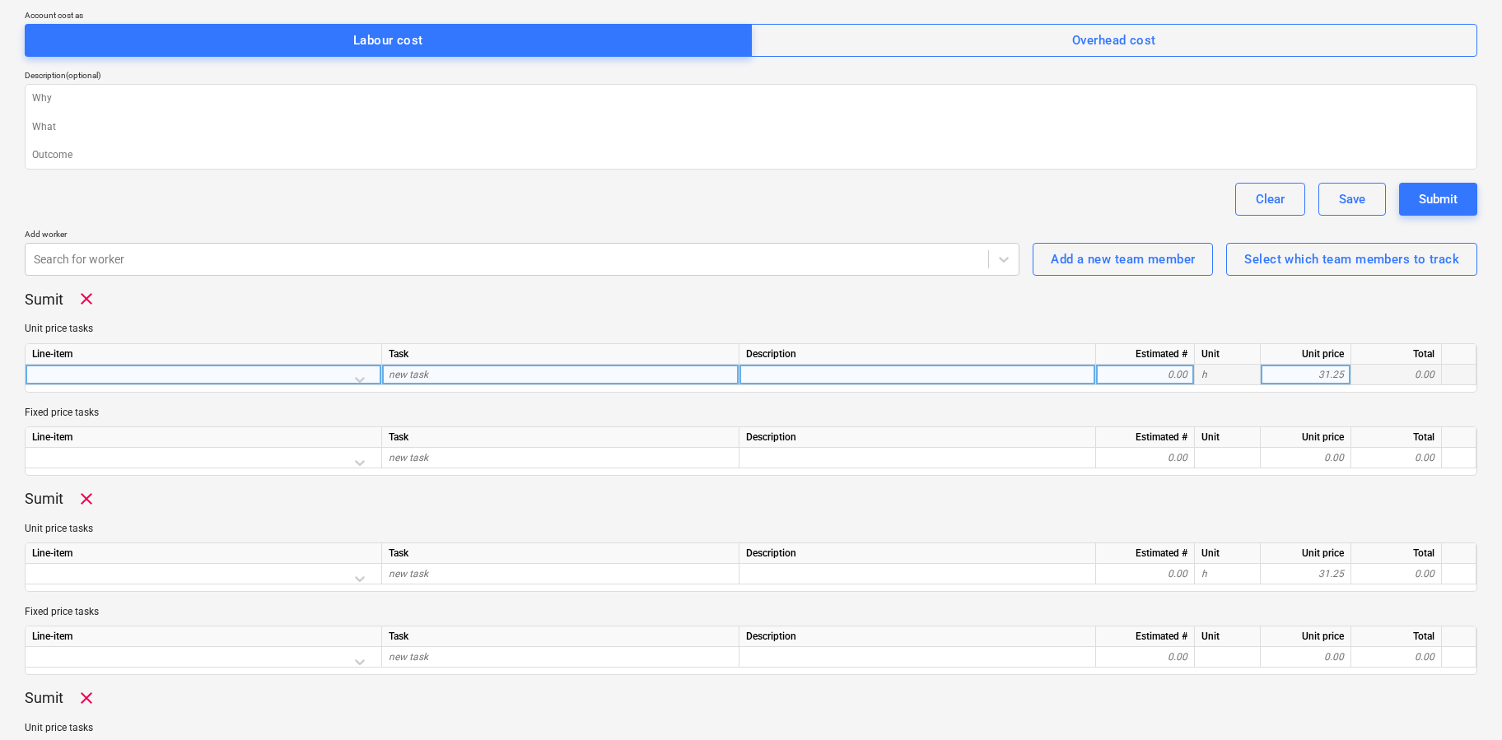
click at [359, 382] on div at bounding box center [203, 379] width 343 height 29
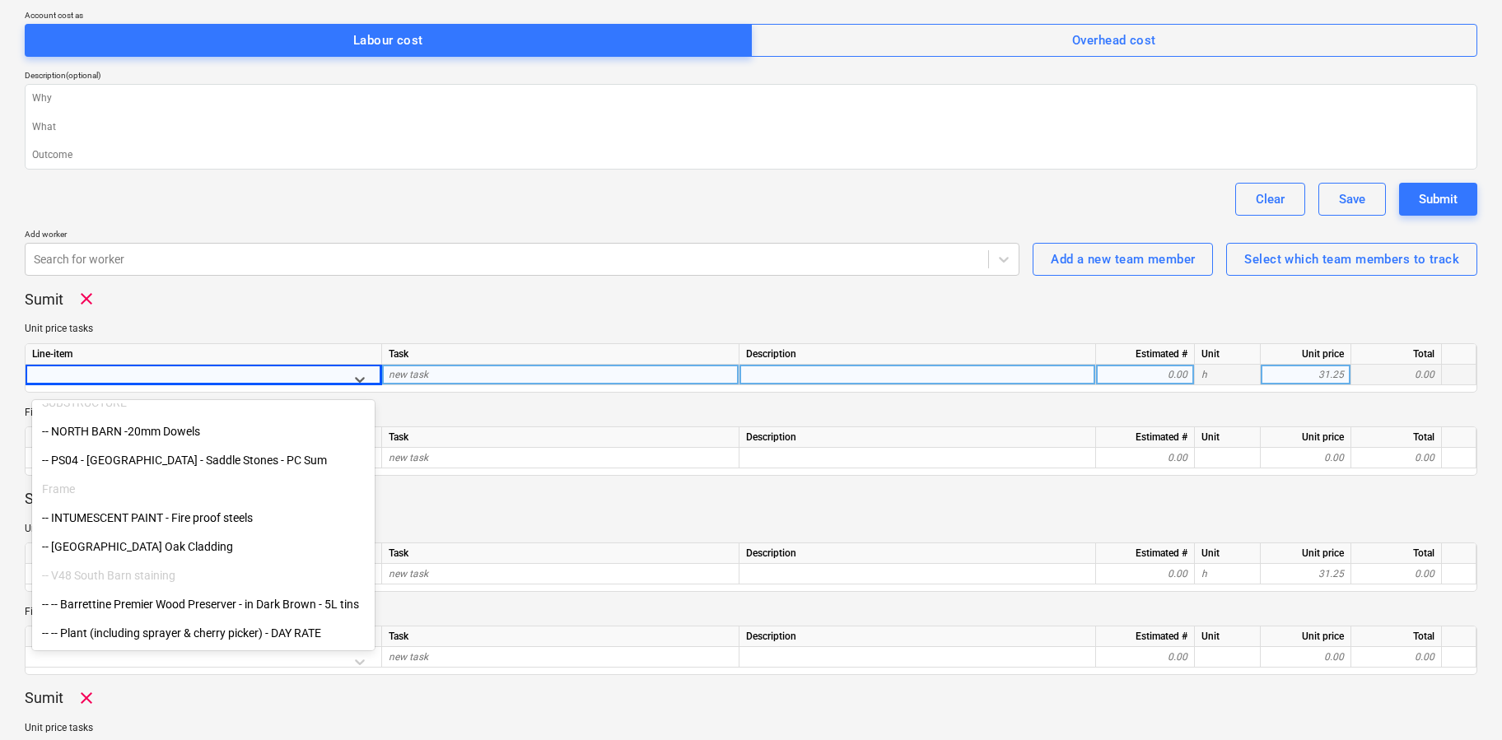
scroll to position [166, 0]
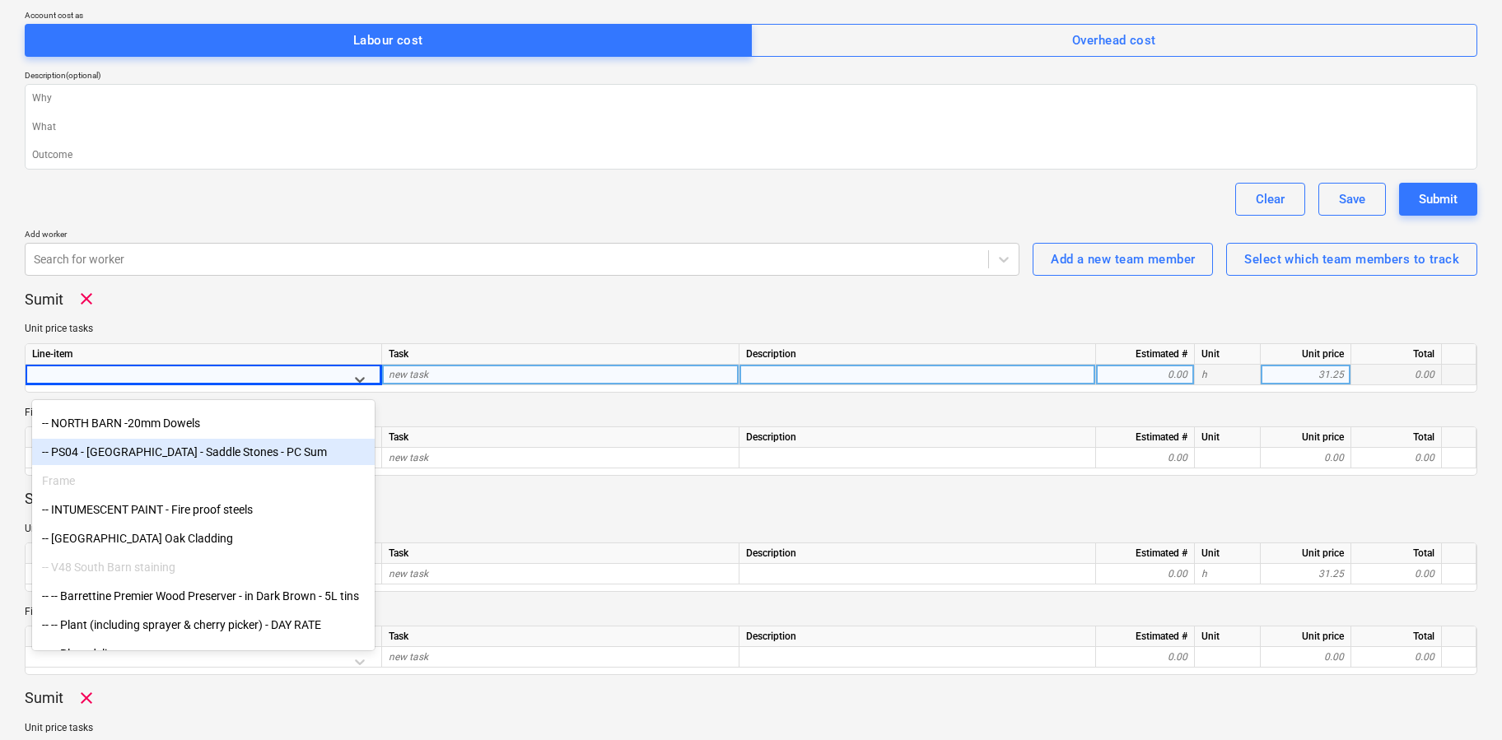
click at [183, 455] on div "-- PS04 - North Barn - Saddle Stones - PC Sum" at bounding box center [203, 452] width 343 height 26
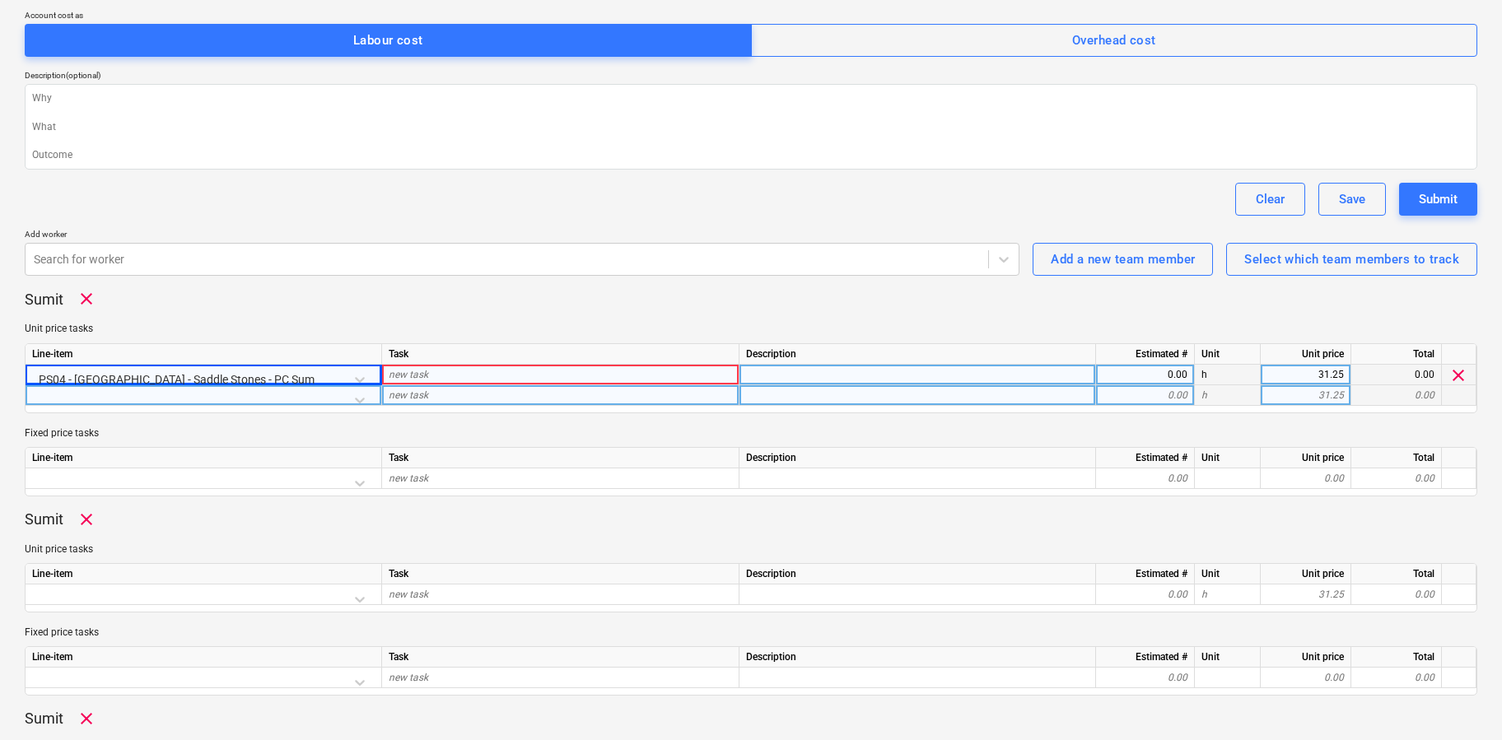
click at [366, 397] on div at bounding box center [203, 399] width 343 height 29
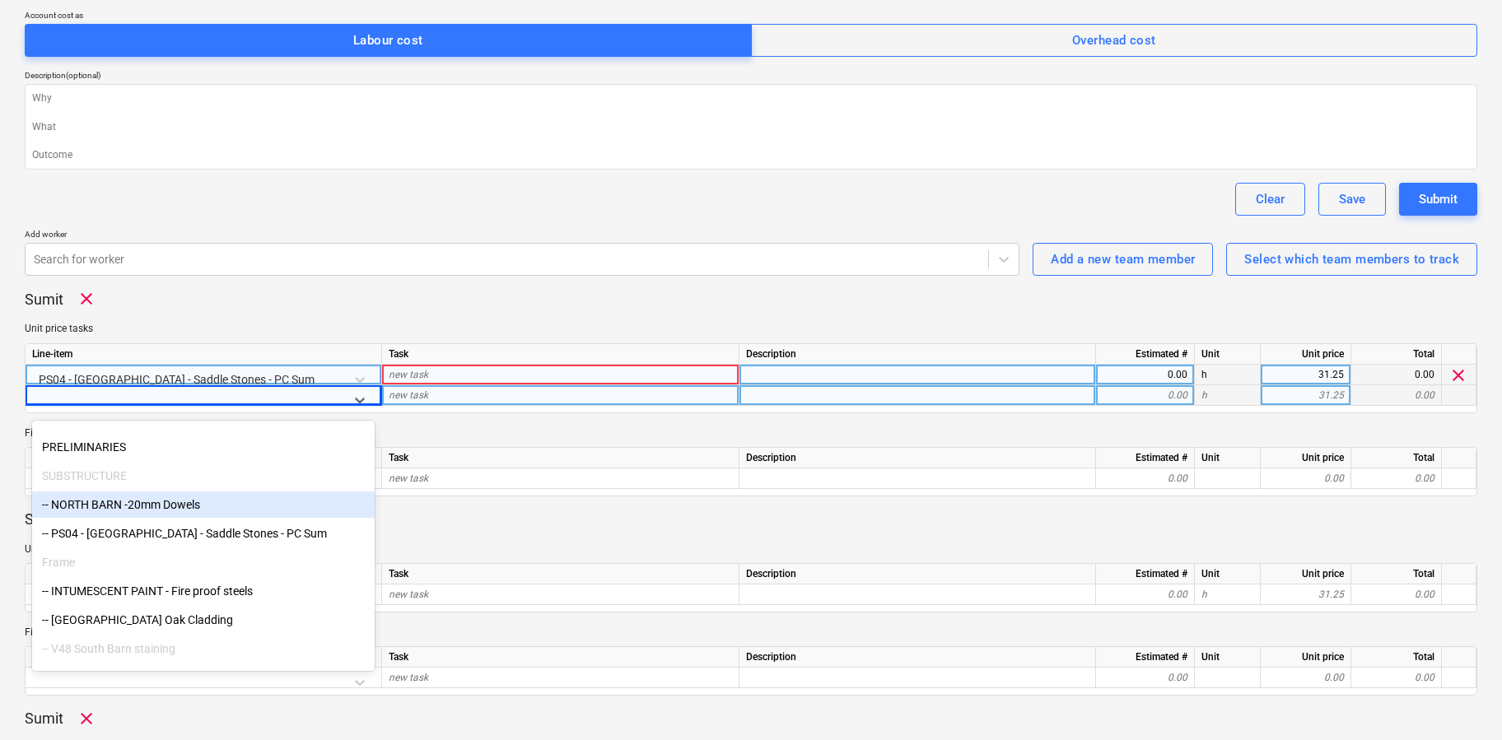
scroll to position [105, 0]
click at [266, 379] on div "PS04 - North Barn - Saddle Stones - PC Sum" at bounding box center [203, 379] width 343 height 29
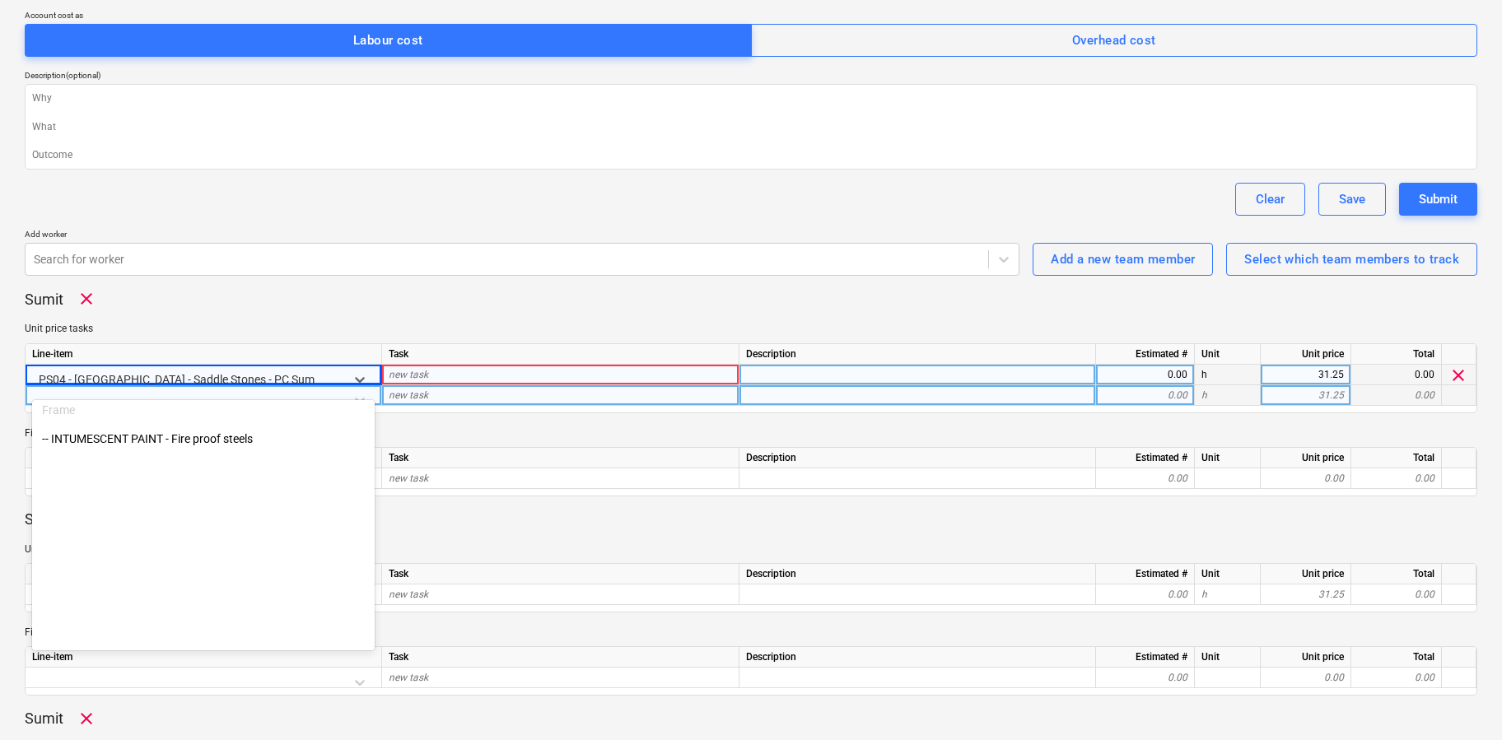
scroll to position [0, 0]
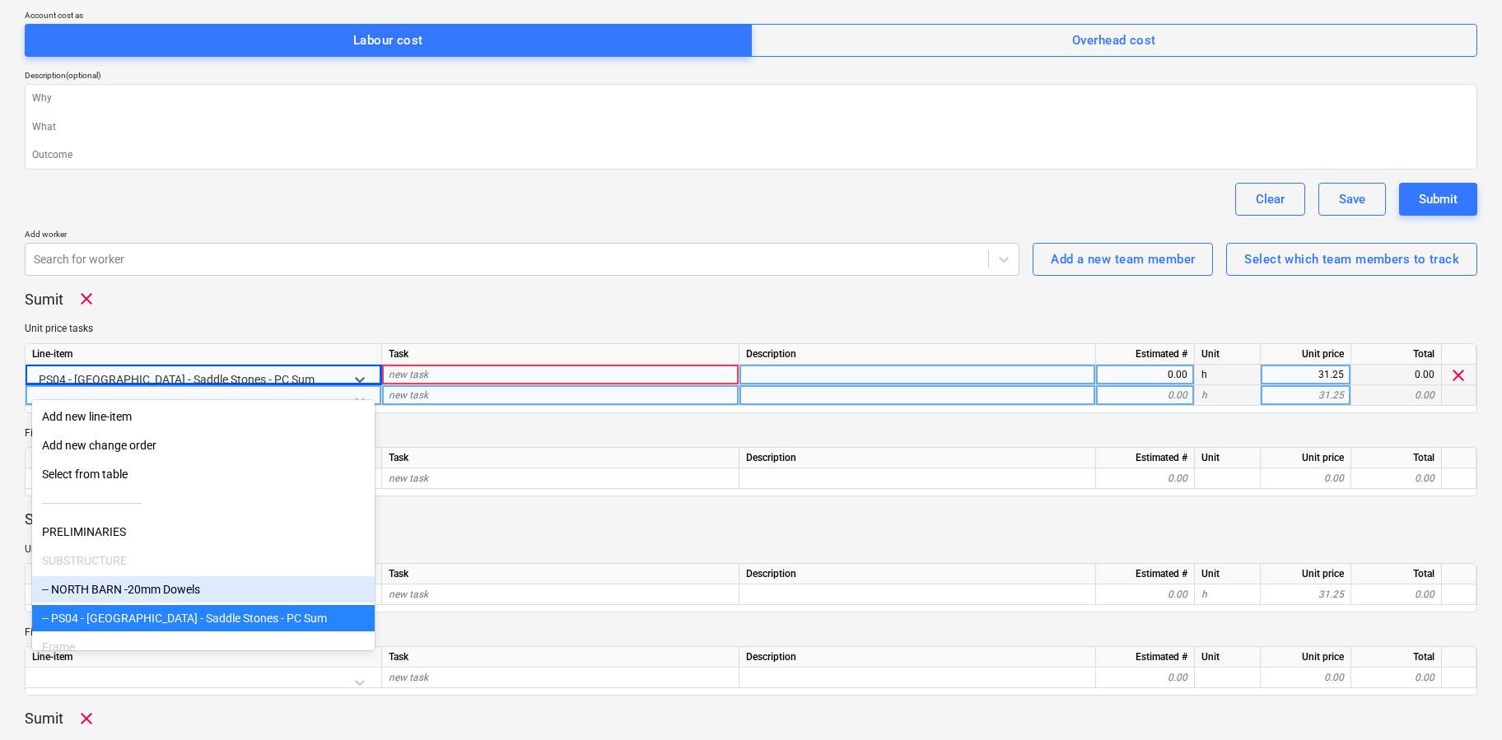
click at [151, 590] on div "-- NORTH BARN -20mm Dowels" at bounding box center [203, 589] width 343 height 26
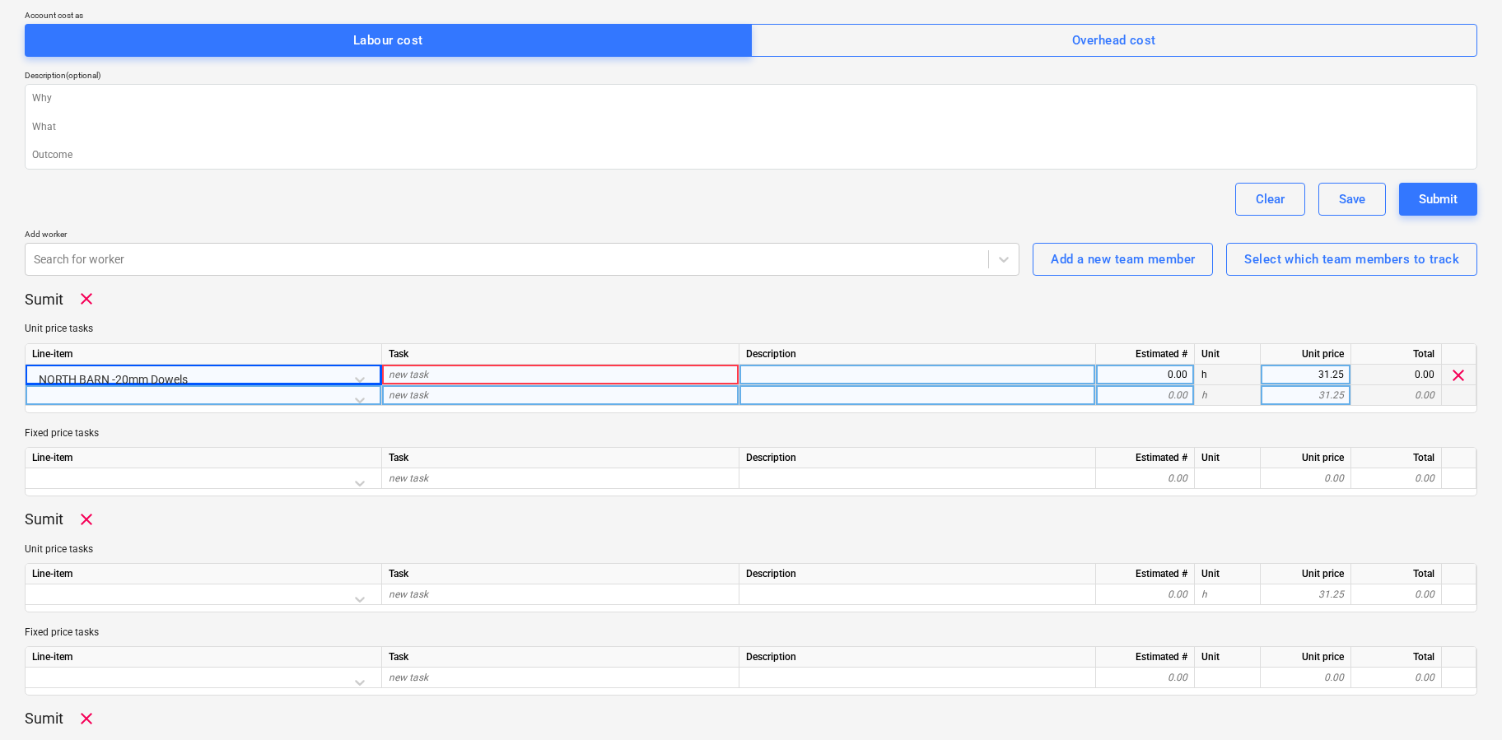
click at [359, 395] on div at bounding box center [203, 399] width 343 height 29
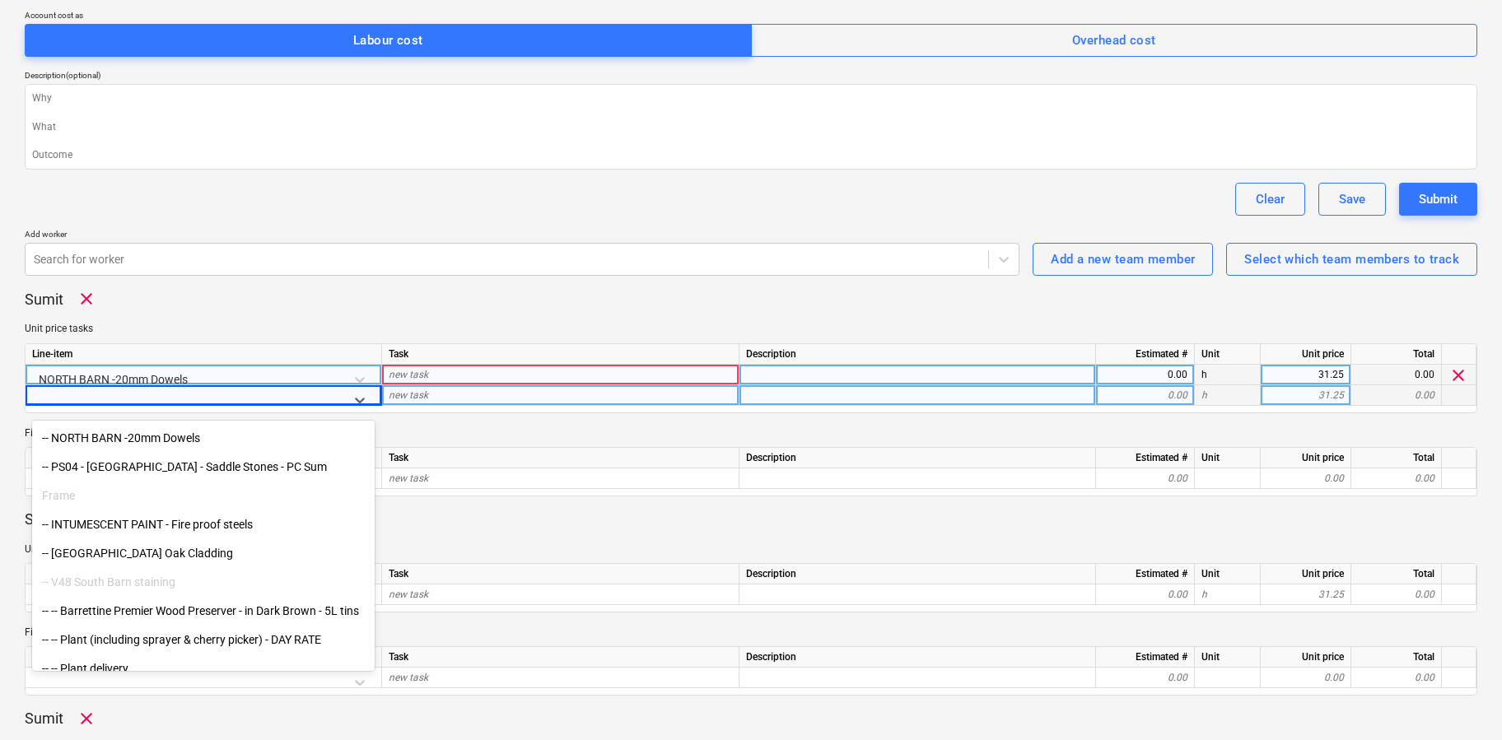
scroll to position [173, 0]
click at [253, 310] on div "Sumit clear Unit price tasks Line-item Task Description Estimated # Unit Unit p…" at bounding box center [751, 392] width 1452 height 207
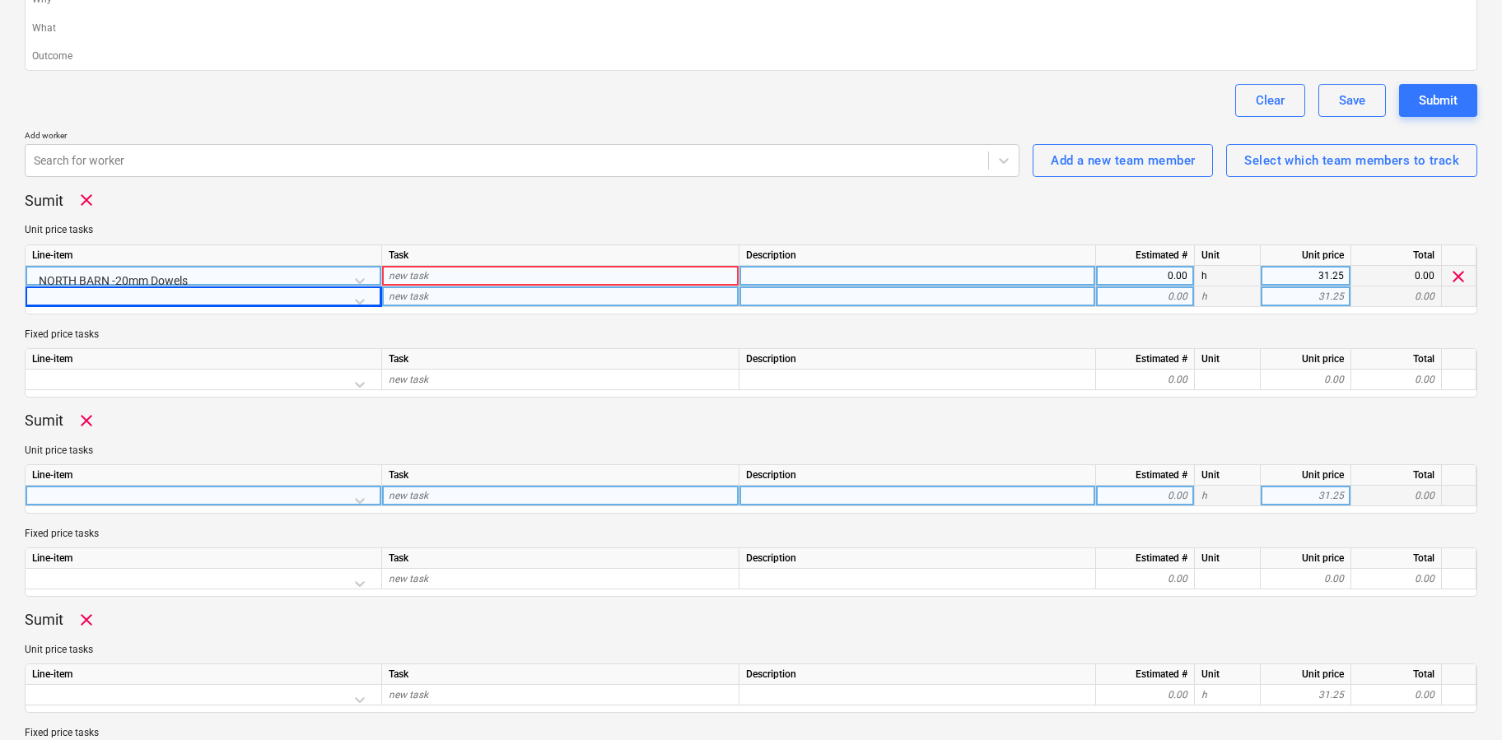
click at [100, 504] on div at bounding box center [203, 500] width 343 height 29
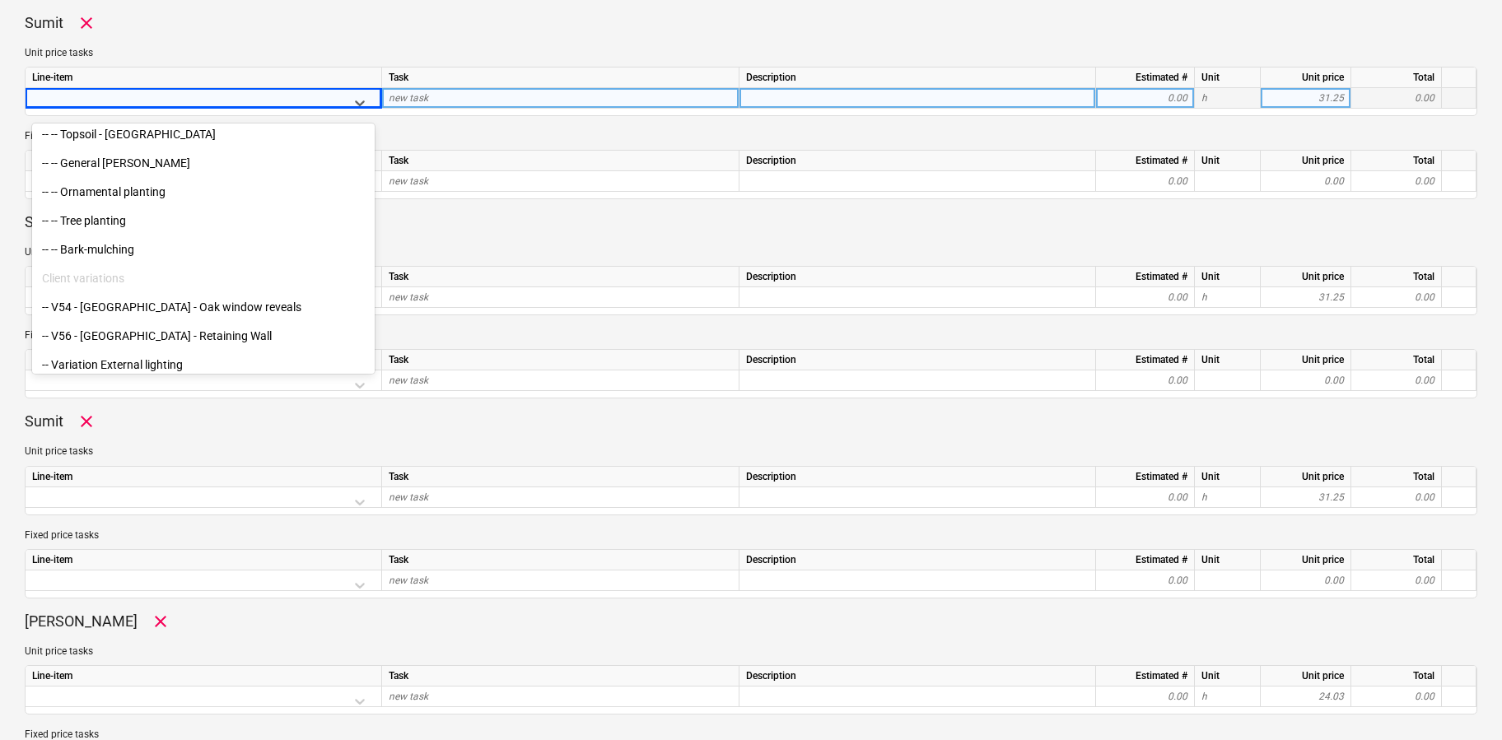
scroll to position [9855, 0]
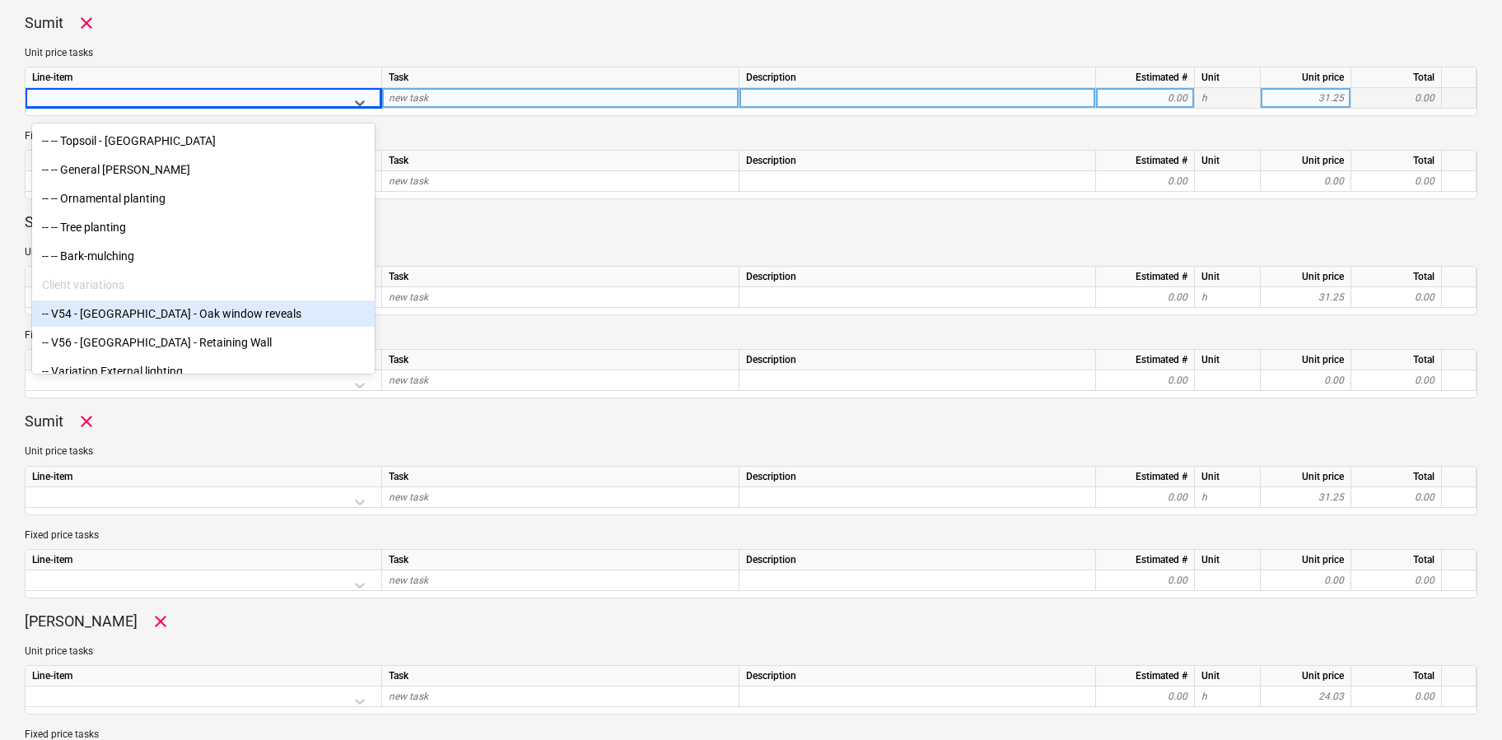
click at [144, 317] on div "-- V54 - [GEOGRAPHIC_DATA] - Oak window reveals" at bounding box center [203, 314] width 343 height 26
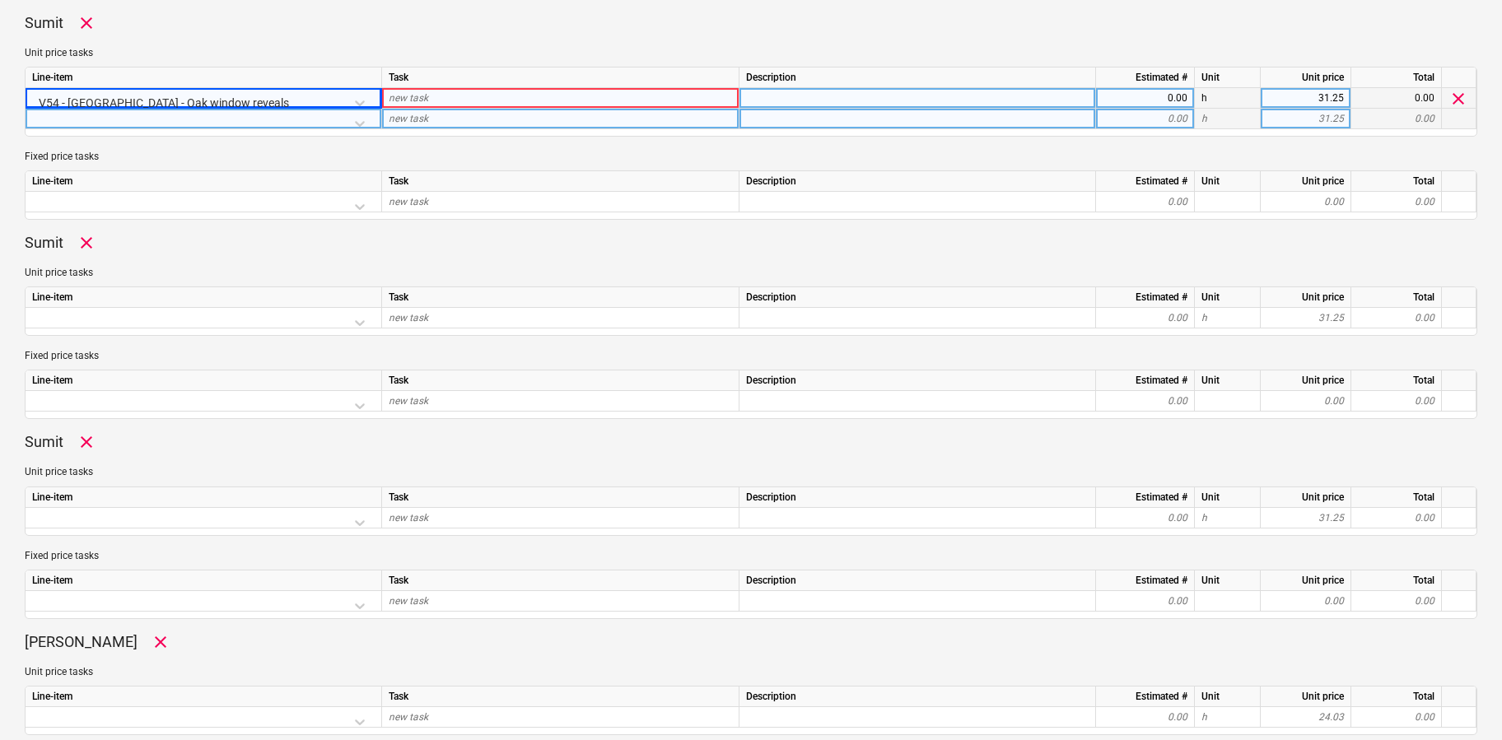
click at [361, 122] on div at bounding box center [203, 123] width 343 height 29
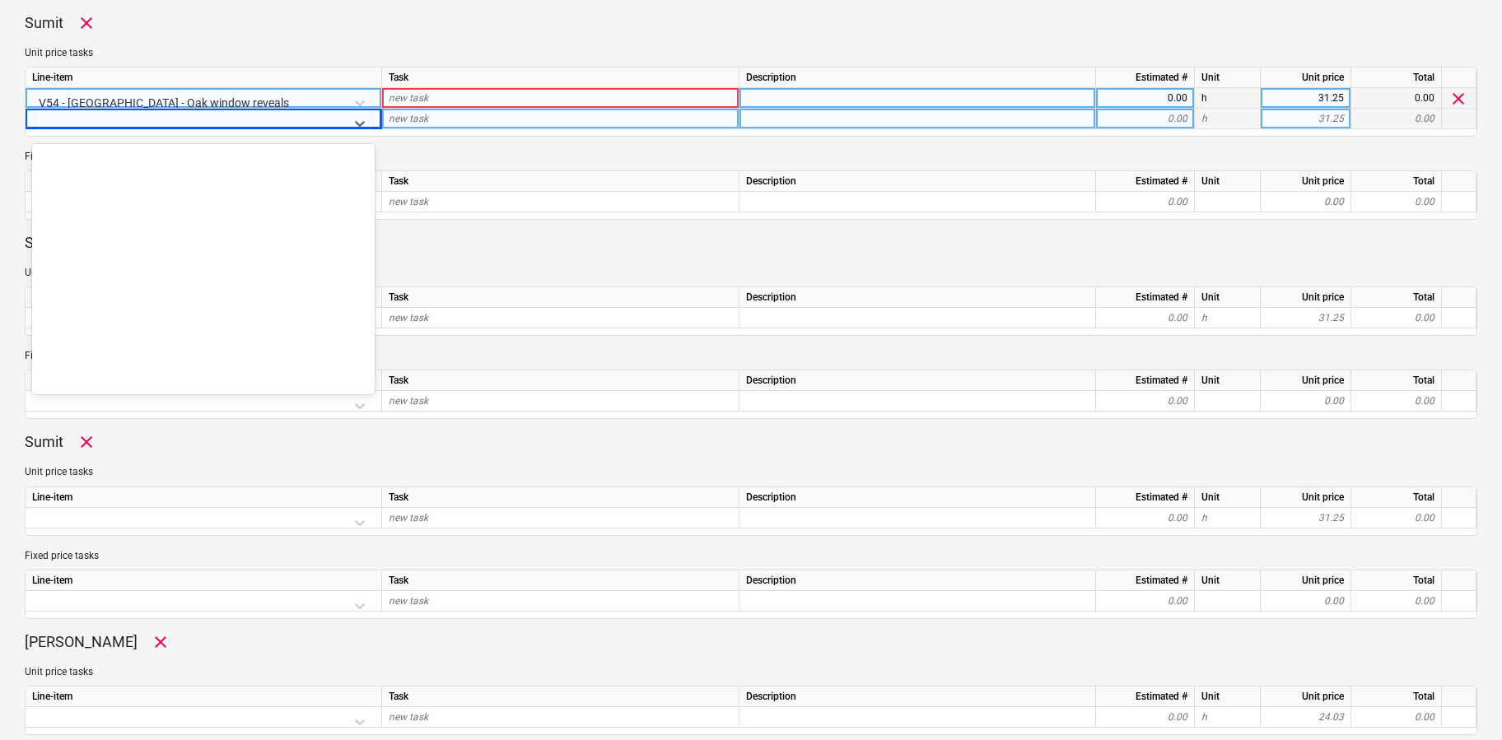
scroll to position [9897, 0]
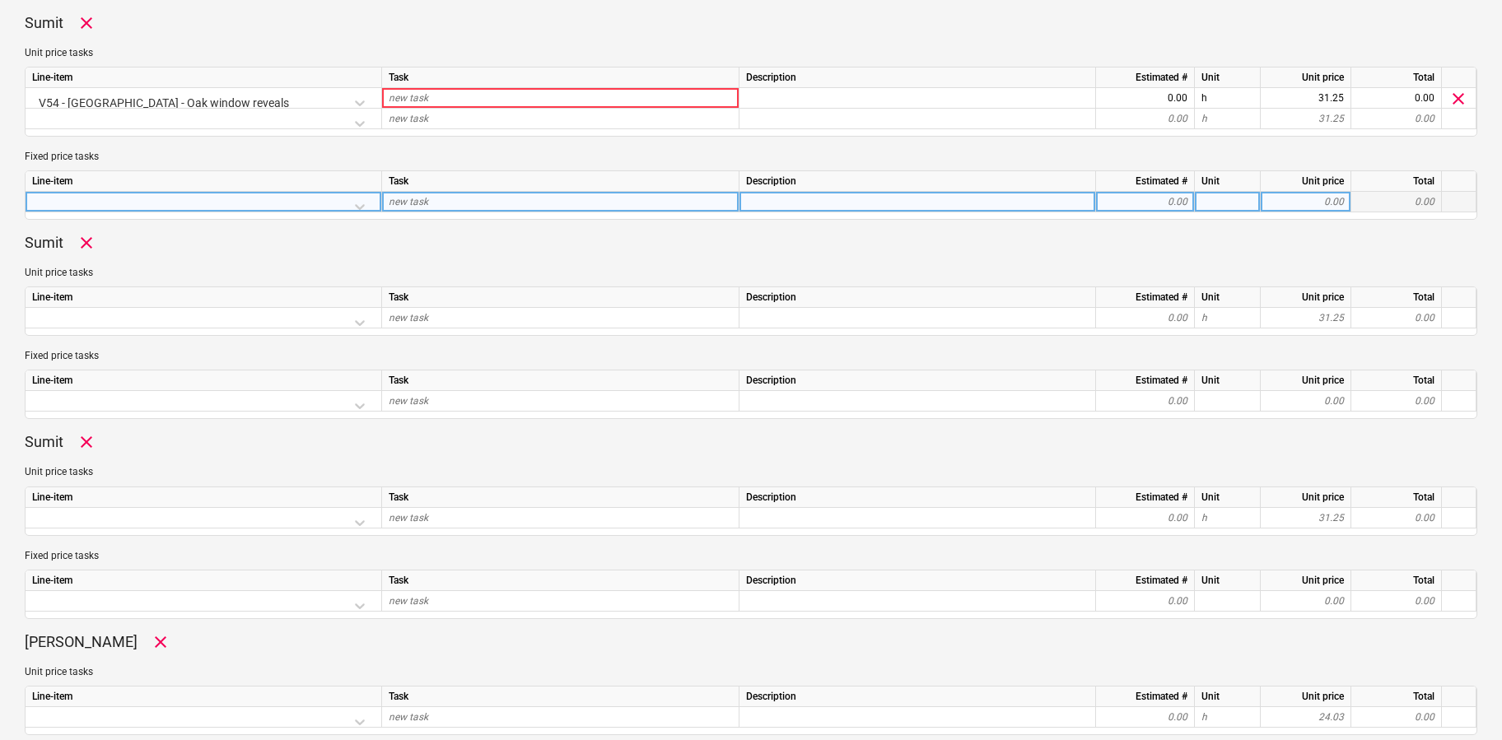
click at [137, 204] on div at bounding box center [203, 206] width 343 height 29
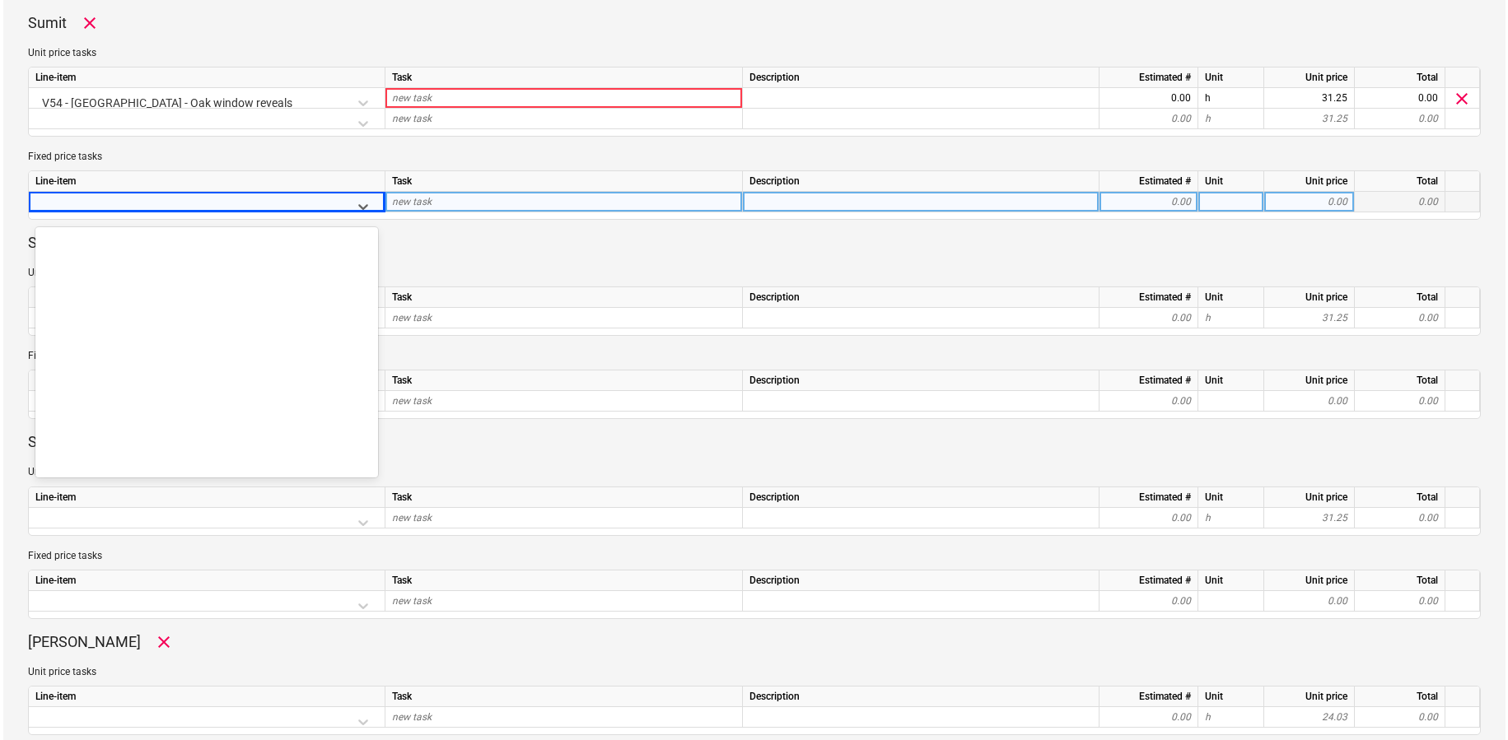
scroll to position [0, 0]
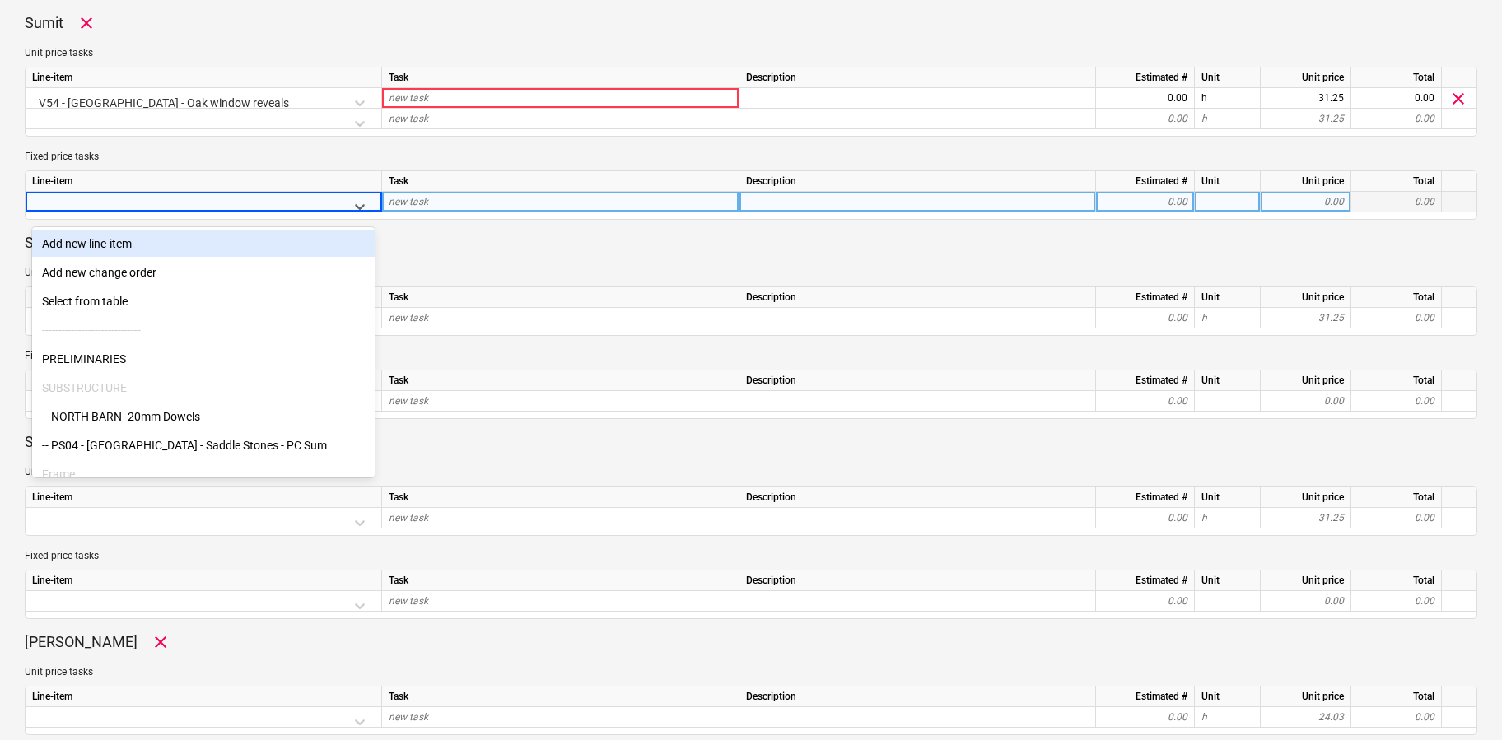
click at [114, 248] on div "Add new line-item" at bounding box center [203, 244] width 343 height 26
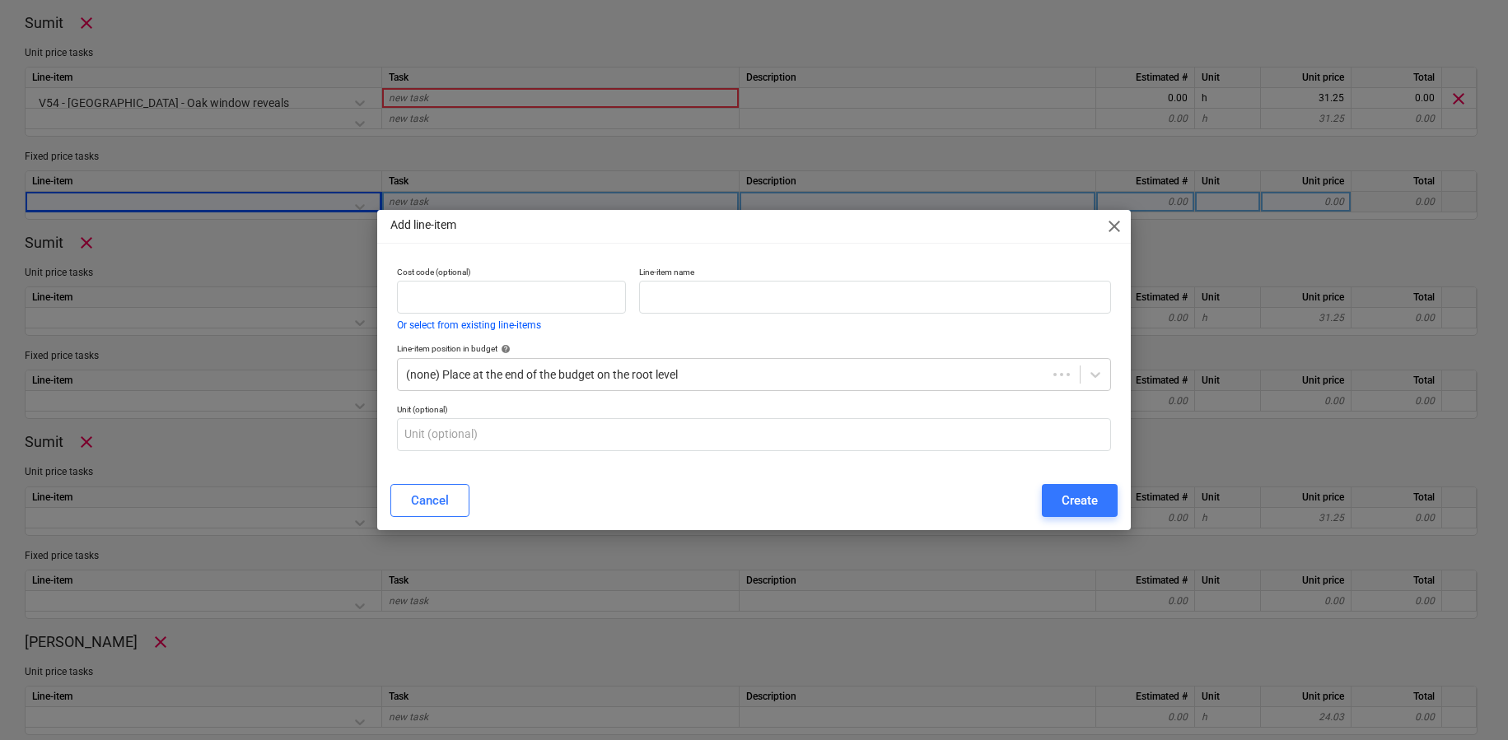
type textarea "x"
click at [679, 294] on input "text" at bounding box center [875, 297] width 472 height 33
type input "P"
type input "ADD to PS24"
click at [1074, 497] on div "Create" at bounding box center [1079, 500] width 36 height 21
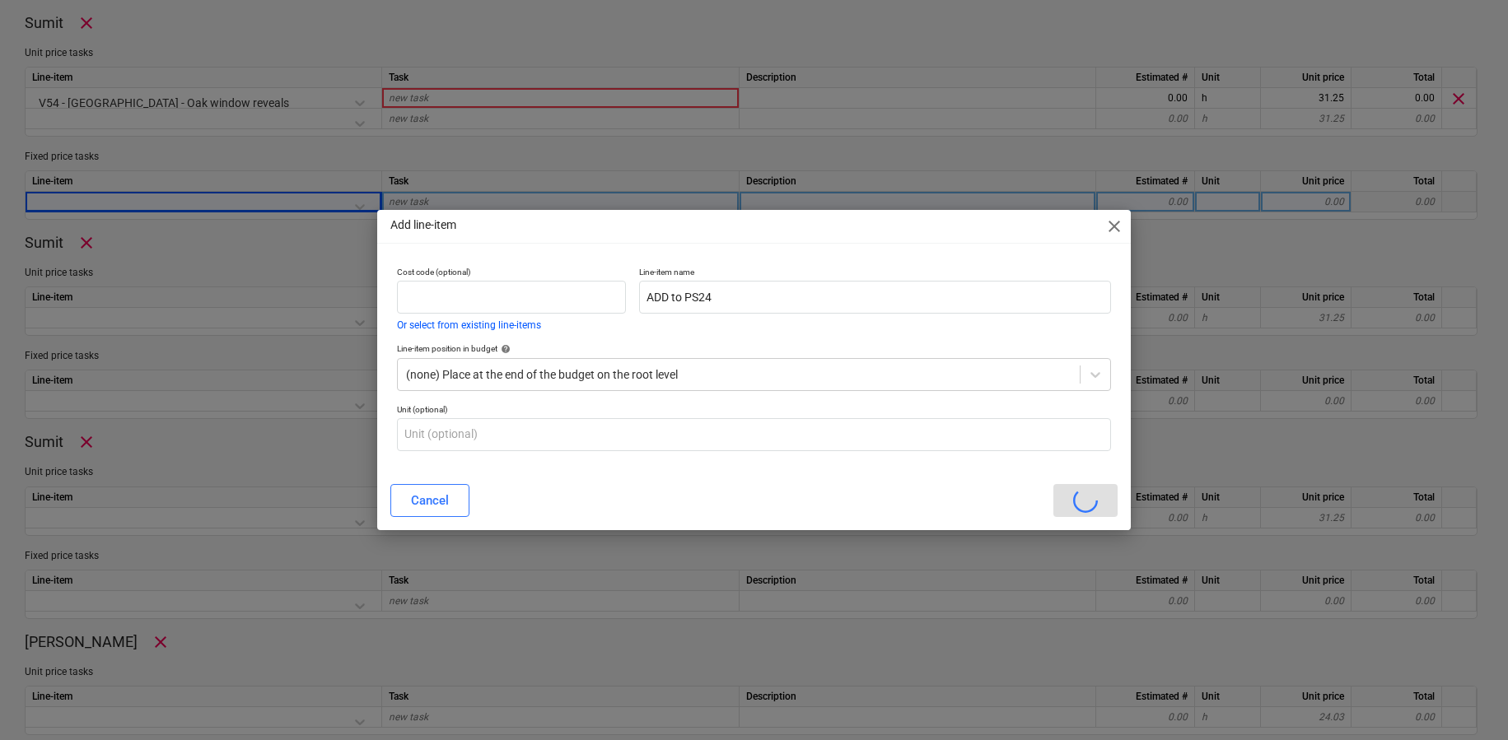
type textarea "x"
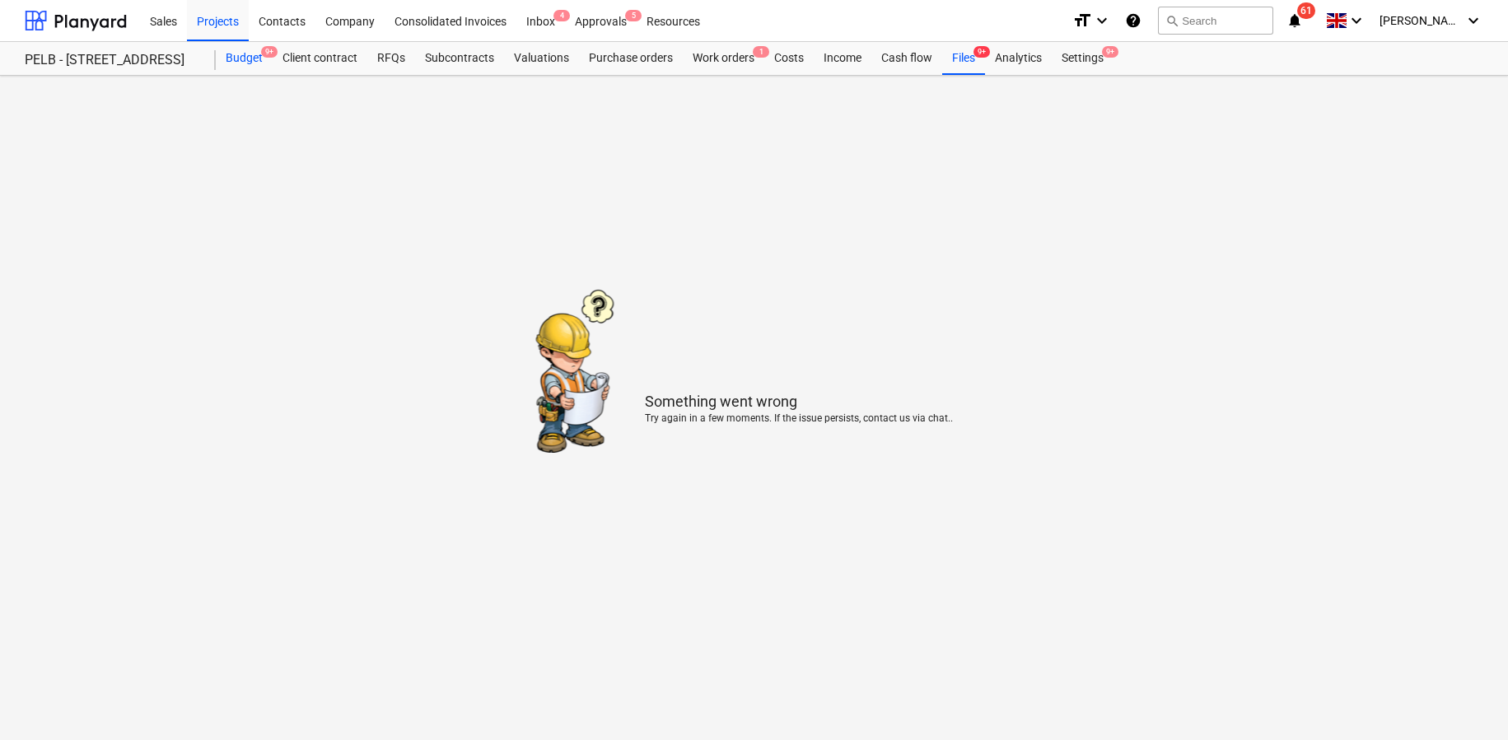
click at [238, 58] on div "Budget 9+" at bounding box center [244, 58] width 57 height 33
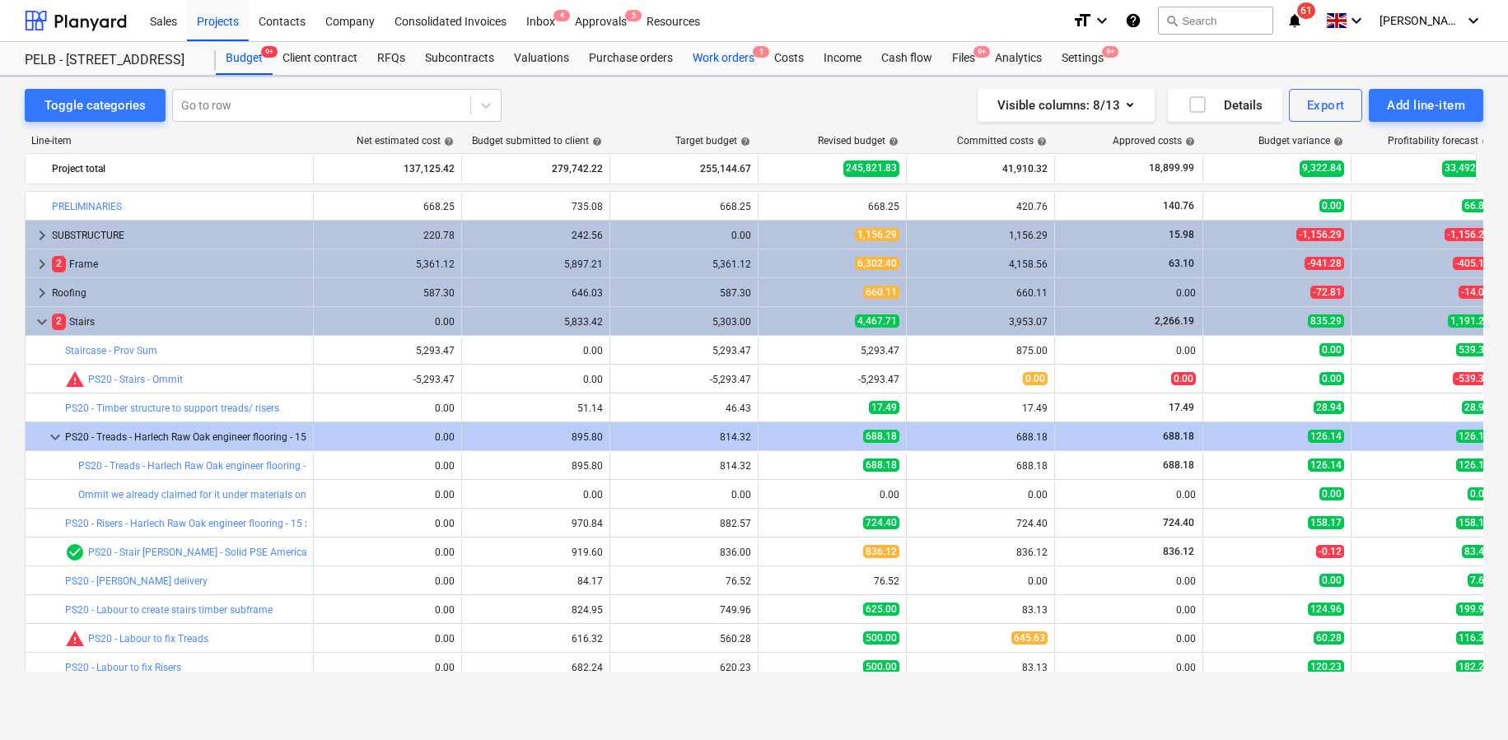
click at [729, 58] on div "Work orders 1" at bounding box center [724, 58] width 82 height 33
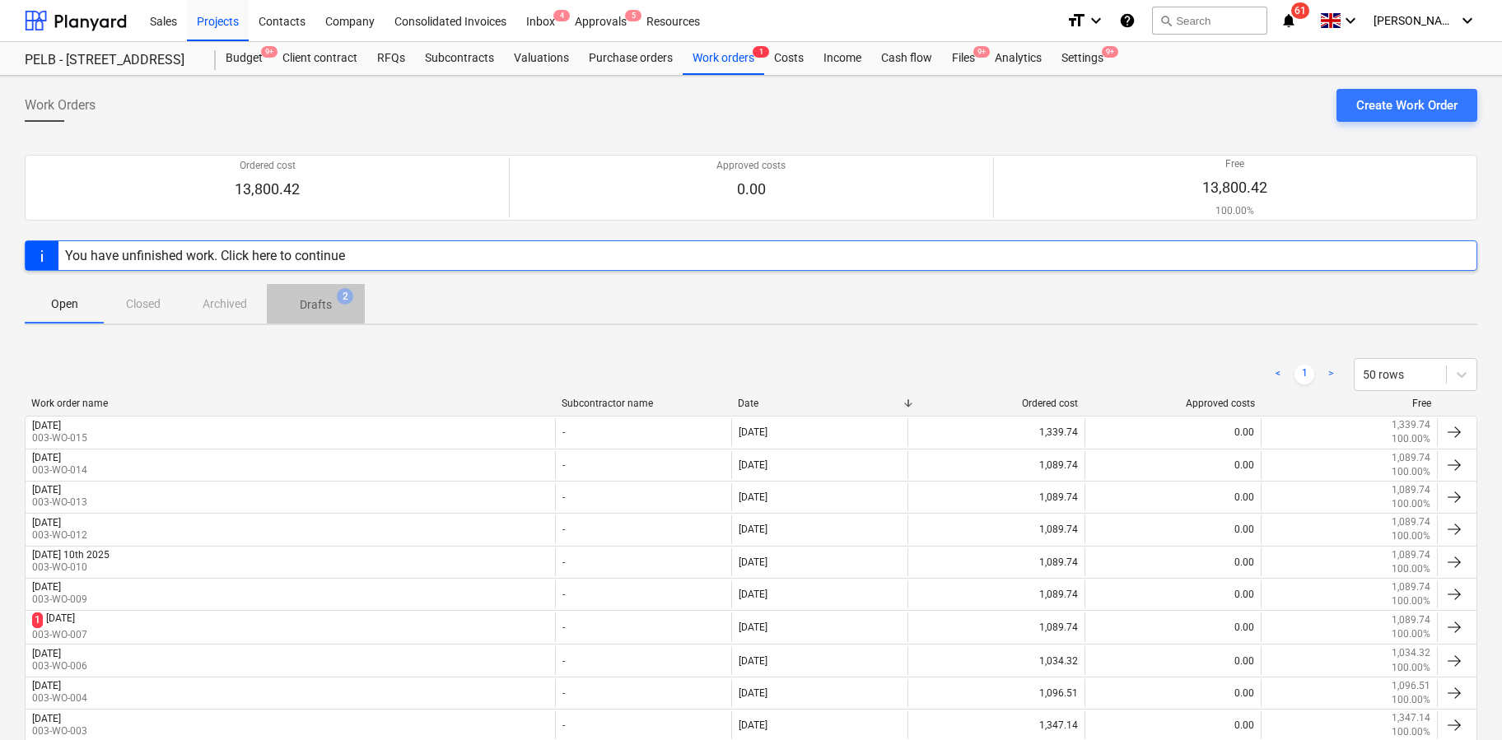
click at [317, 296] on p "Drafts" at bounding box center [316, 304] width 32 height 17
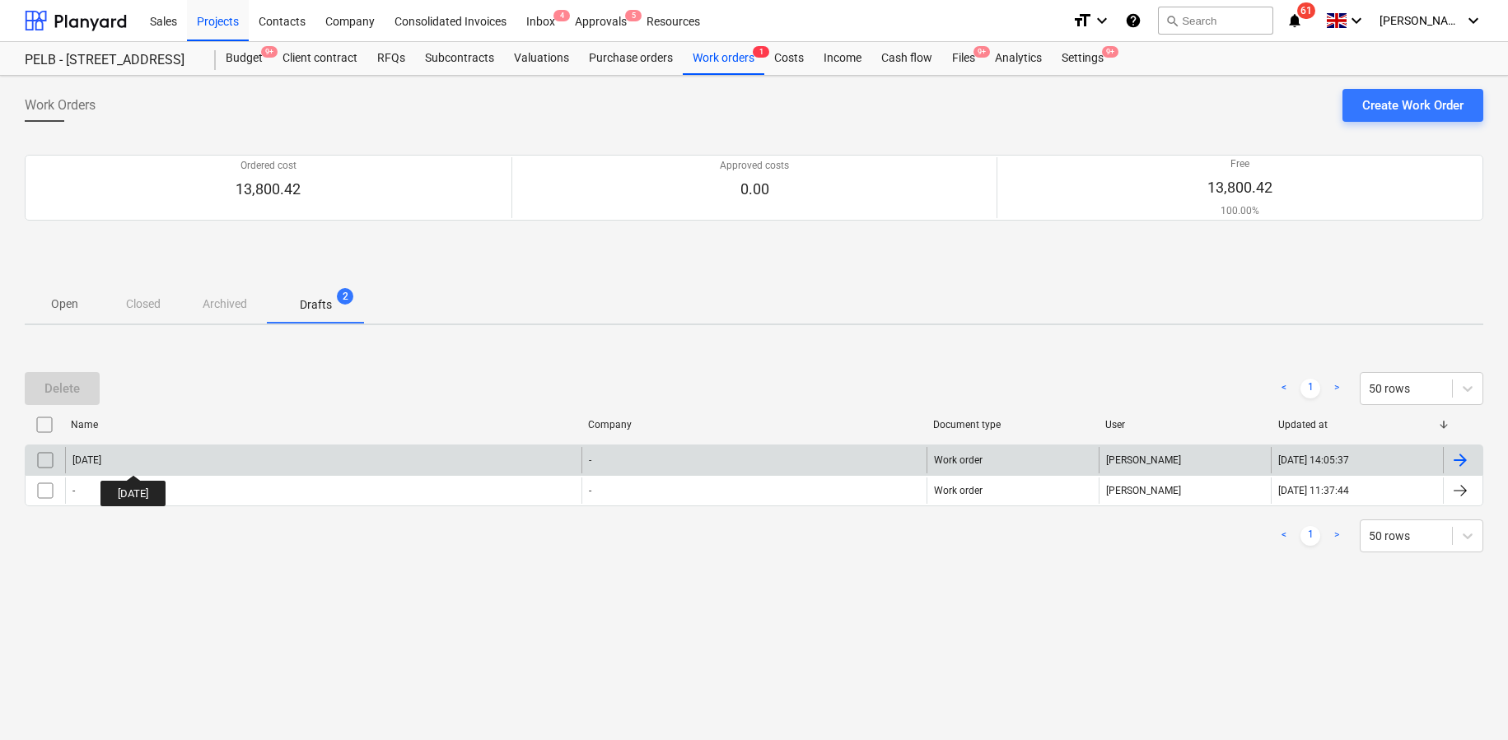
click at [101, 460] on div "[DATE]" at bounding box center [86, 460] width 29 height 12
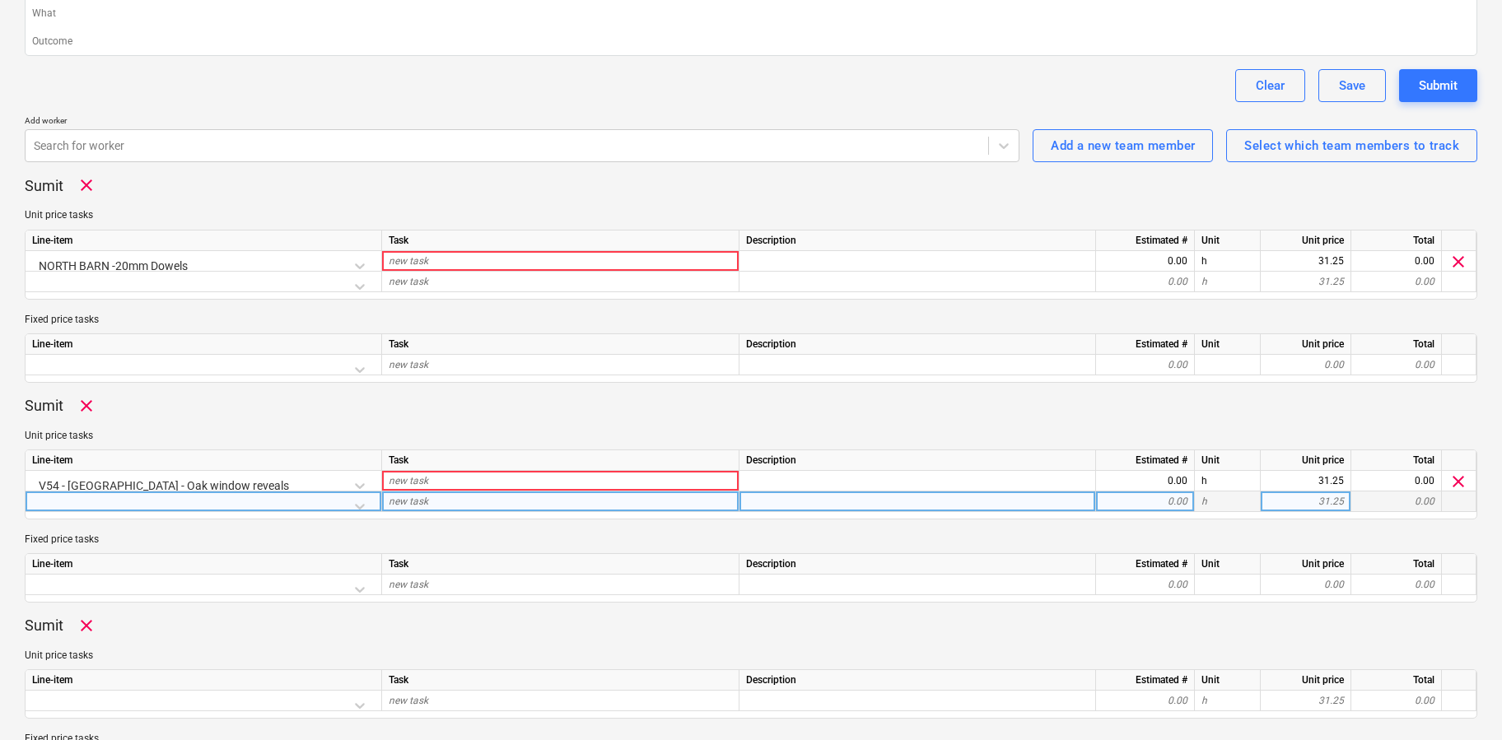
scroll to position [364, 0]
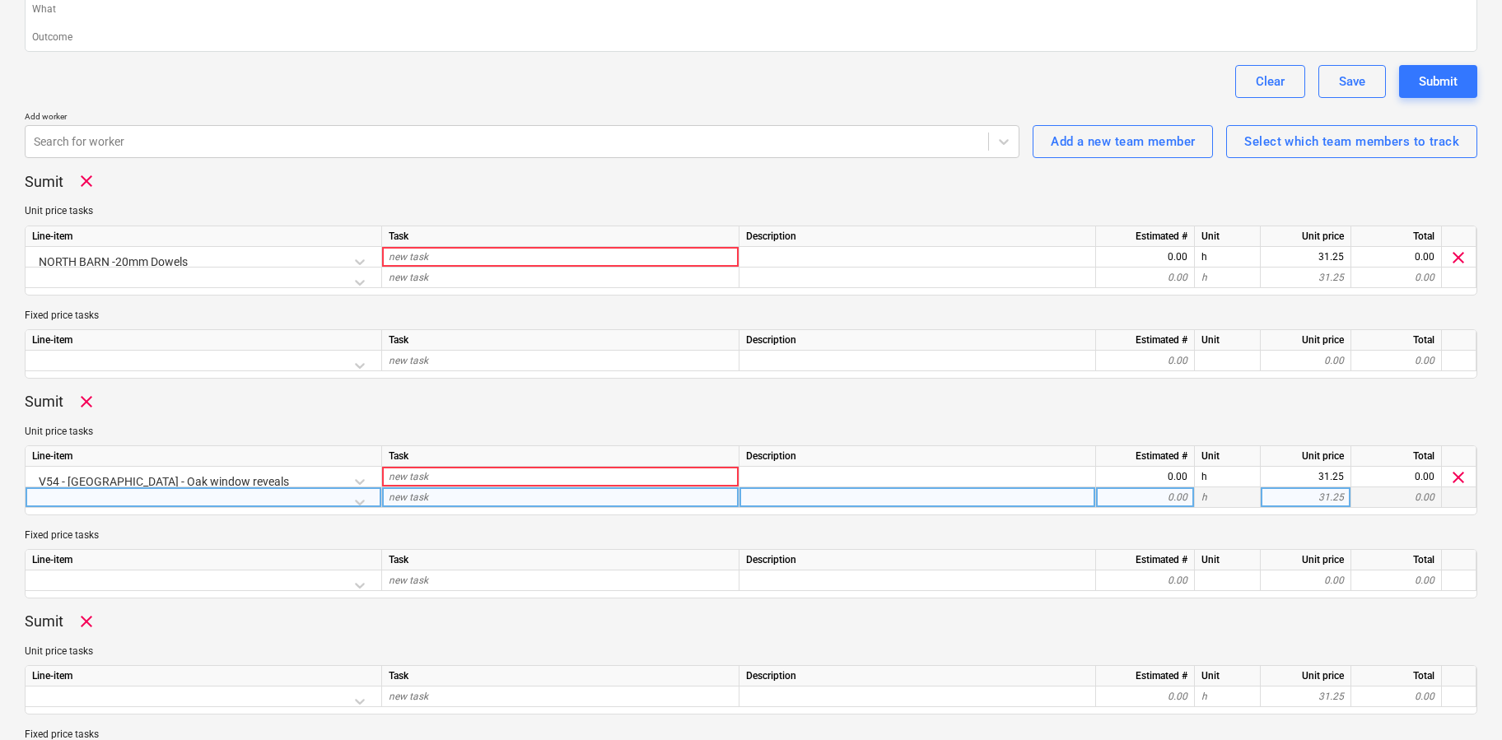
click at [365, 502] on div at bounding box center [203, 501] width 343 height 29
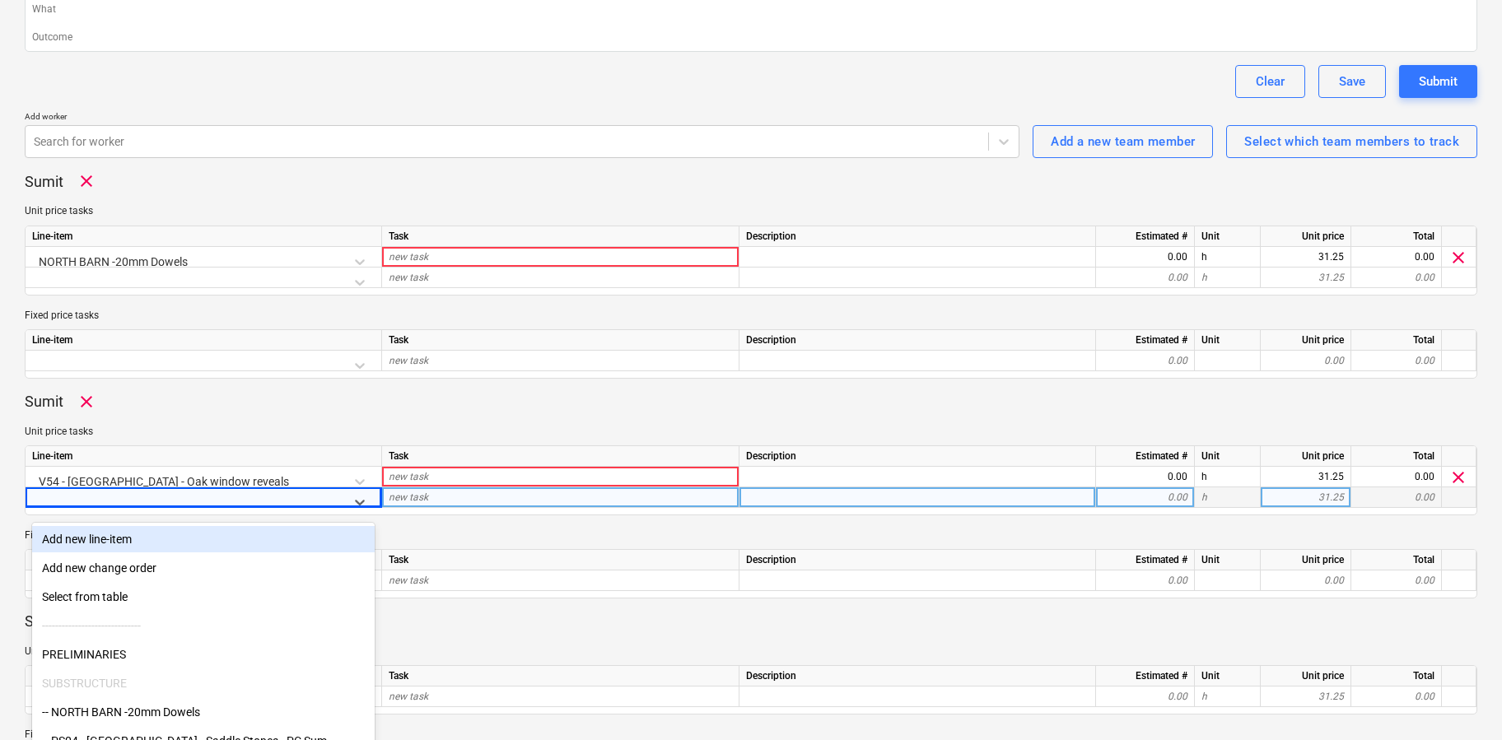
scroll to position [403, 0]
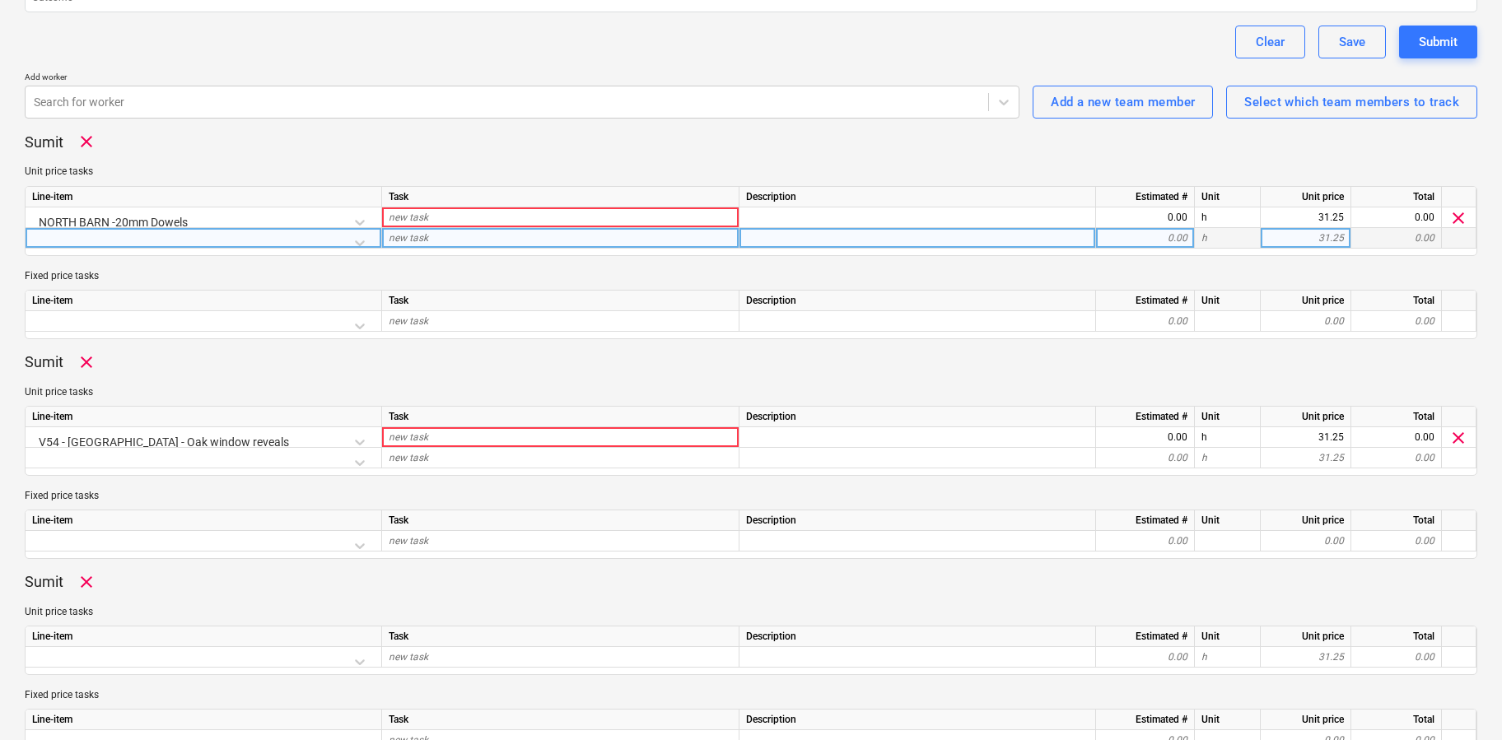
click at [363, 243] on div at bounding box center [203, 242] width 343 height 29
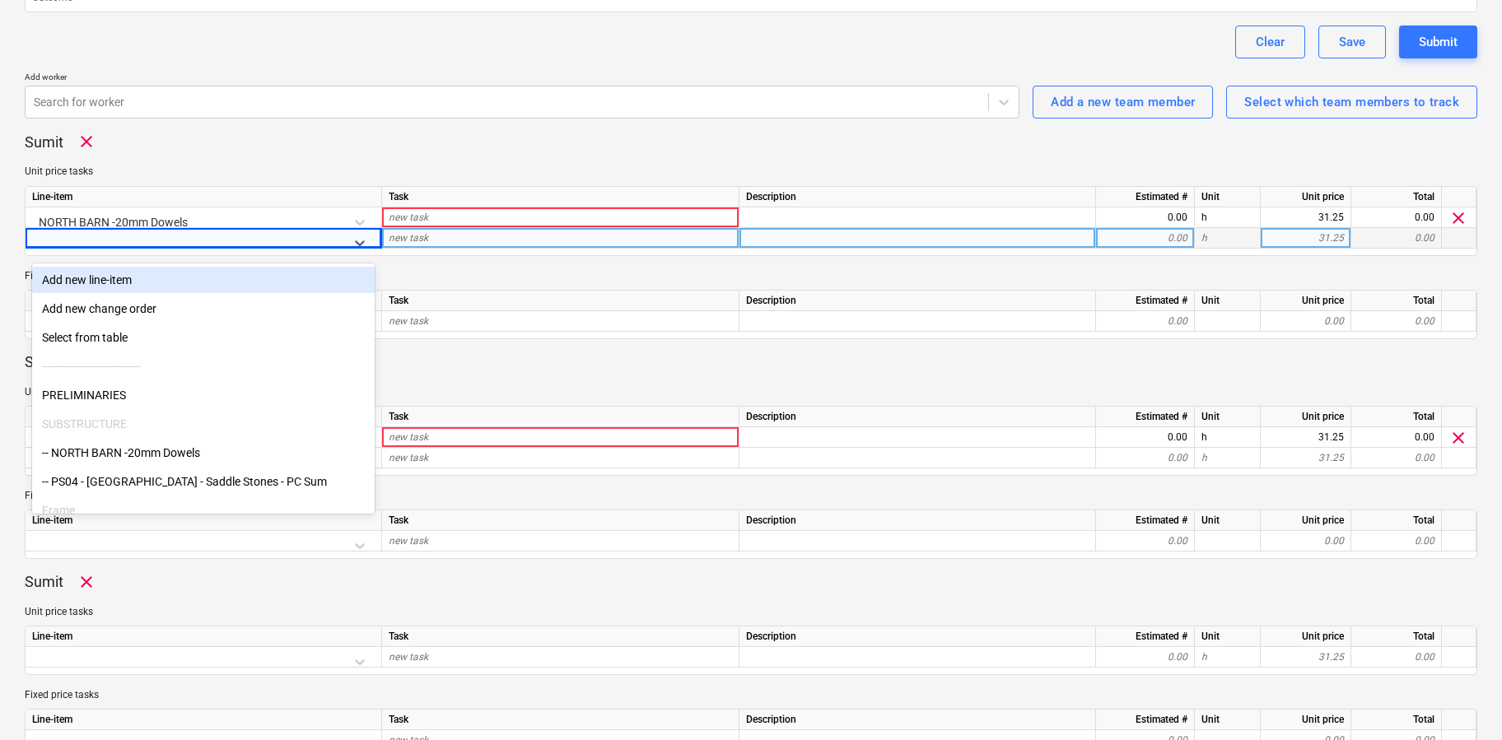
click at [249, 180] on div "Unit price tasks Line-item Task Description Estimated # Unit Unit price Total N…" at bounding box center [751, 210] width 1452 height 91
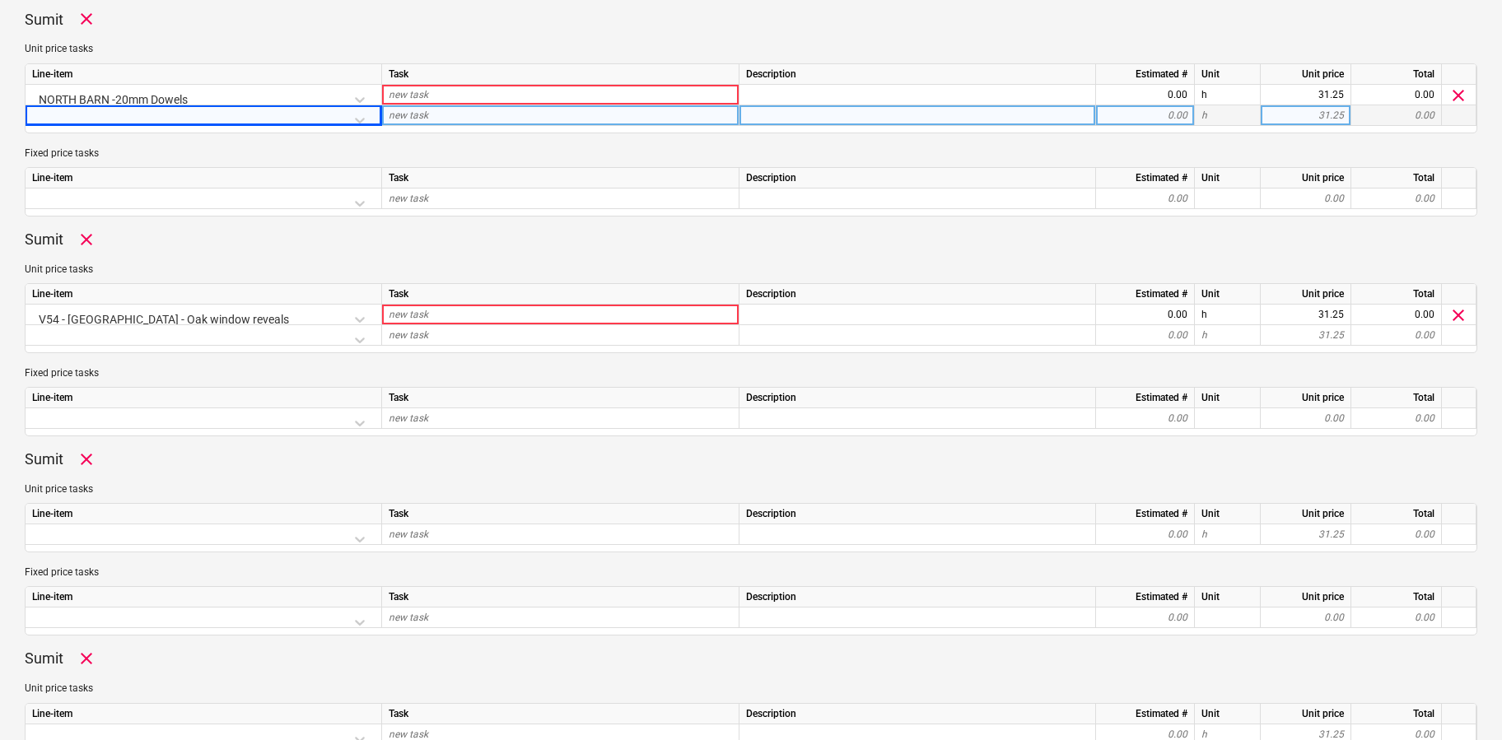
scroll to position [548, 0]
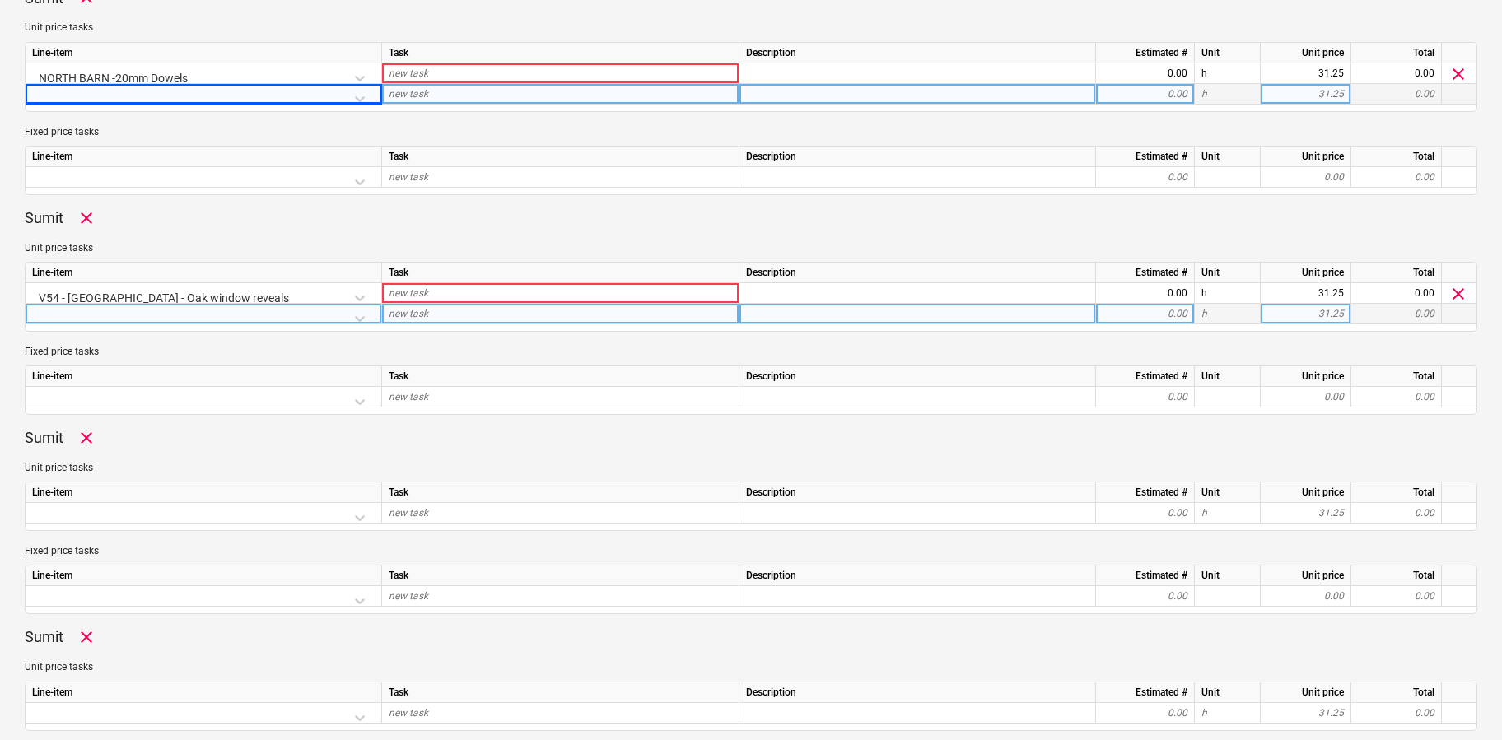
click at [366, 318] on div at bounding box center [203, 318] width 343 height 29
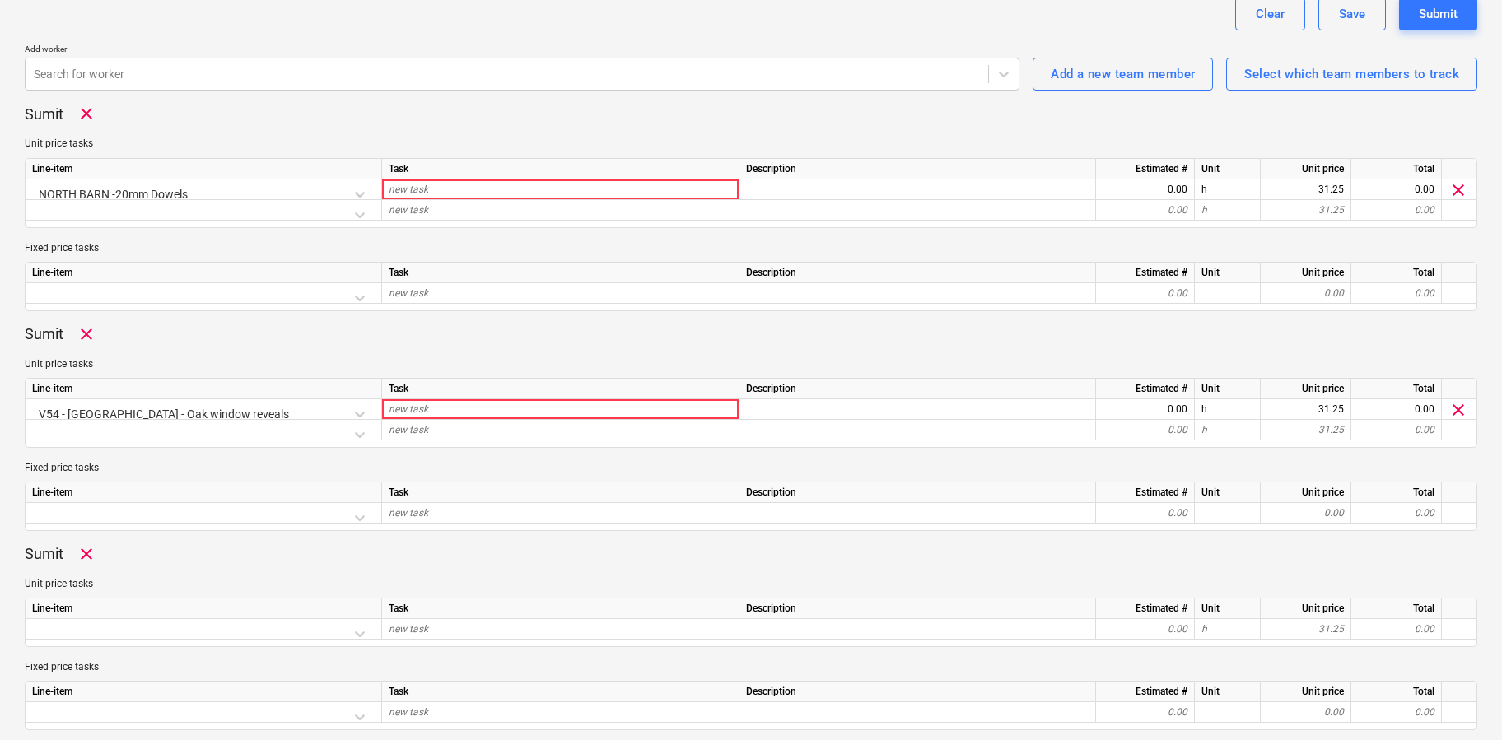
scroll to position [524, 0]
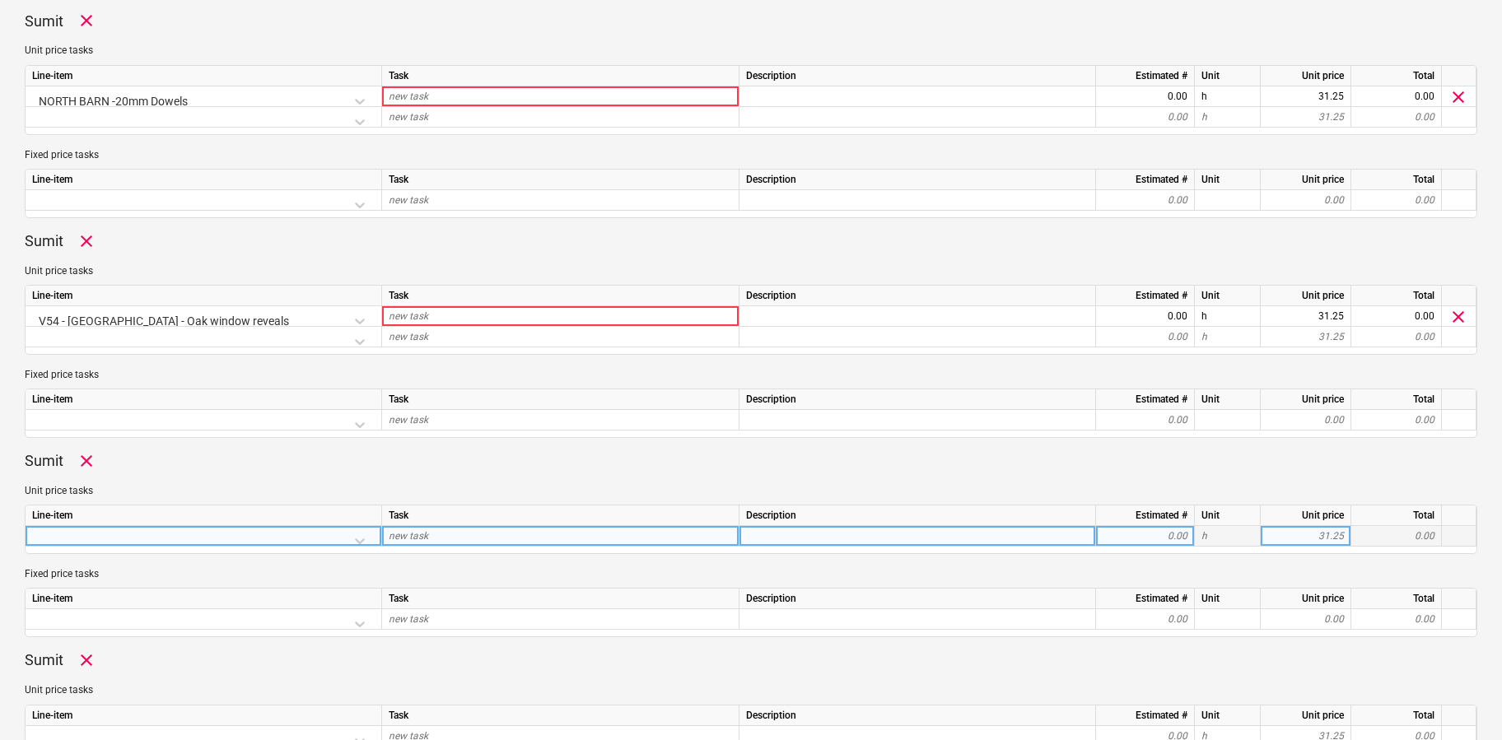
click at [361, 540] on div at bounding box center [203, 540] width 343 height 29
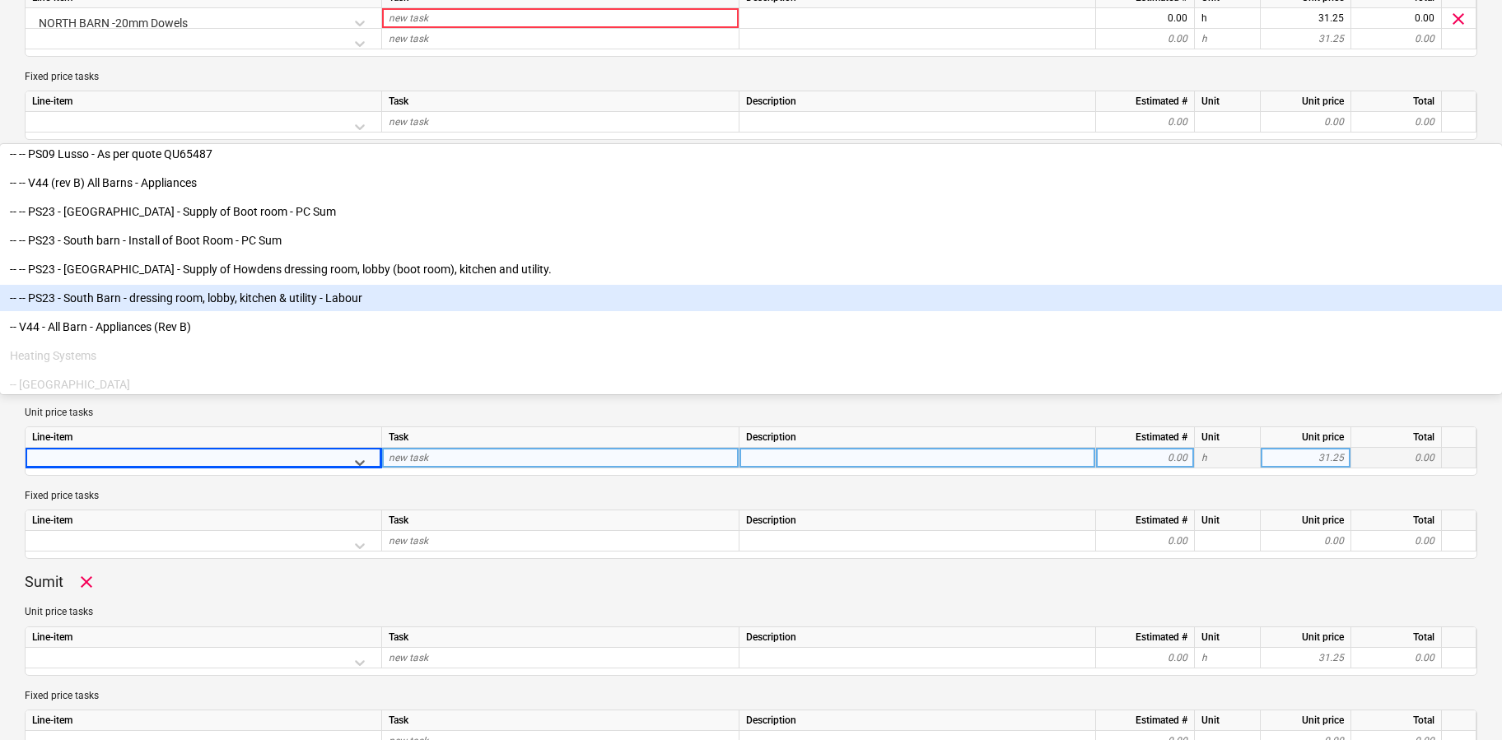
scroll to position [4925, 0]
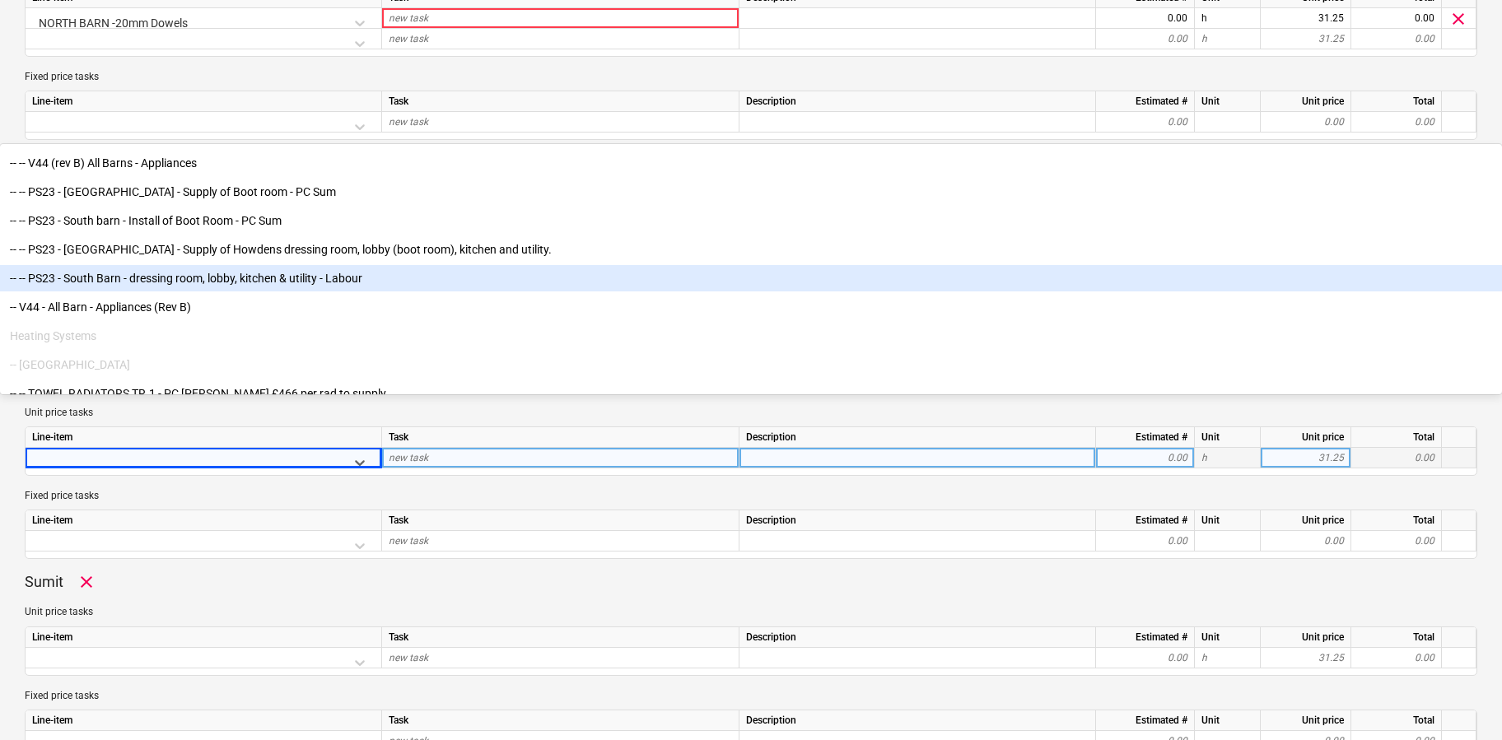
click at [203, 394] on div "-- -- ENSUITE Install of master ensuite - PC Sum -- -- PS09 Lusso - As per quot…" at bounding box center [751, 270] width 1502 height 247
click at [226, 291] on div "-- -- PS23 - South Barn - dressing room, lobby, kitchen & utility - Labour" at bounding box center [751, 278] width 1502 height 26
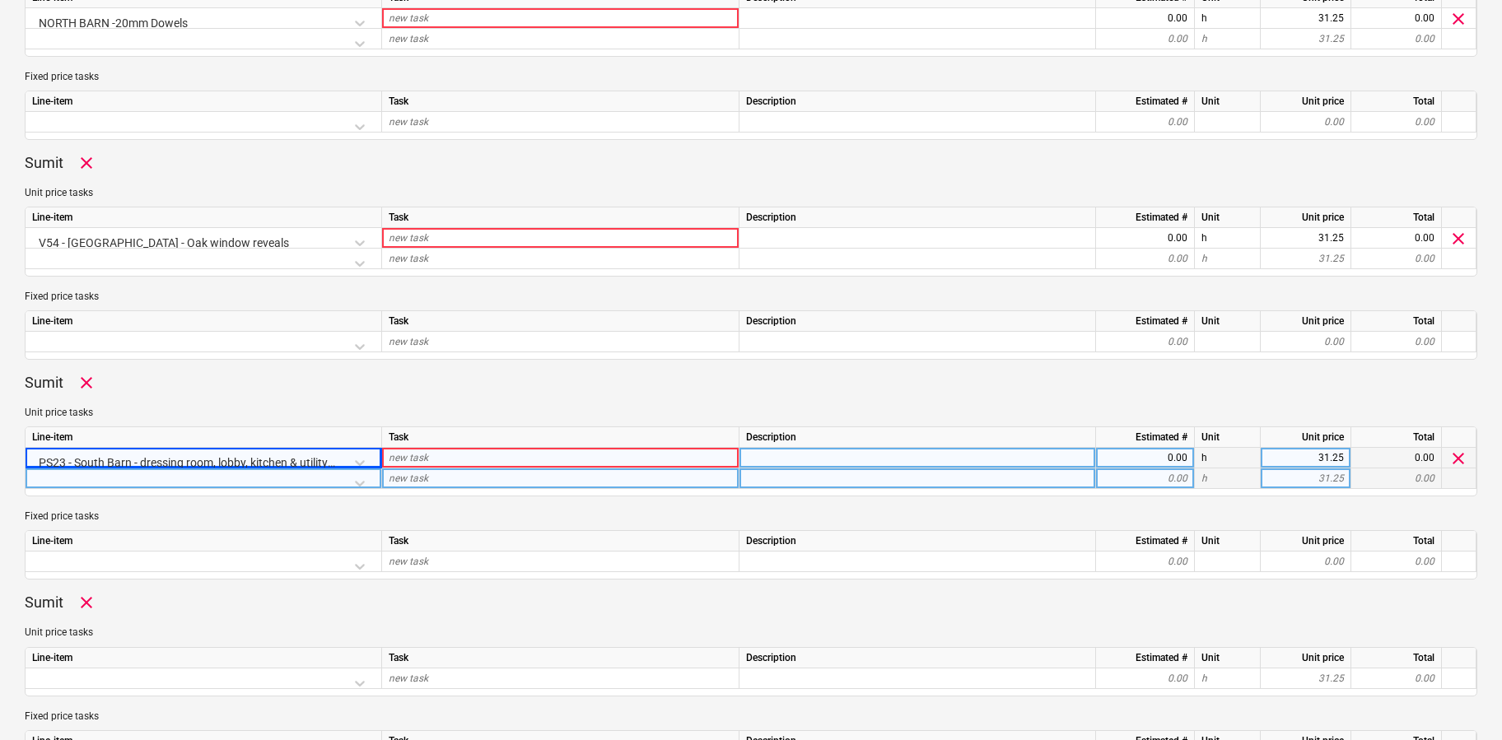
click at [174, 482] on div at bounding box center [203, 482] width 343 height 29
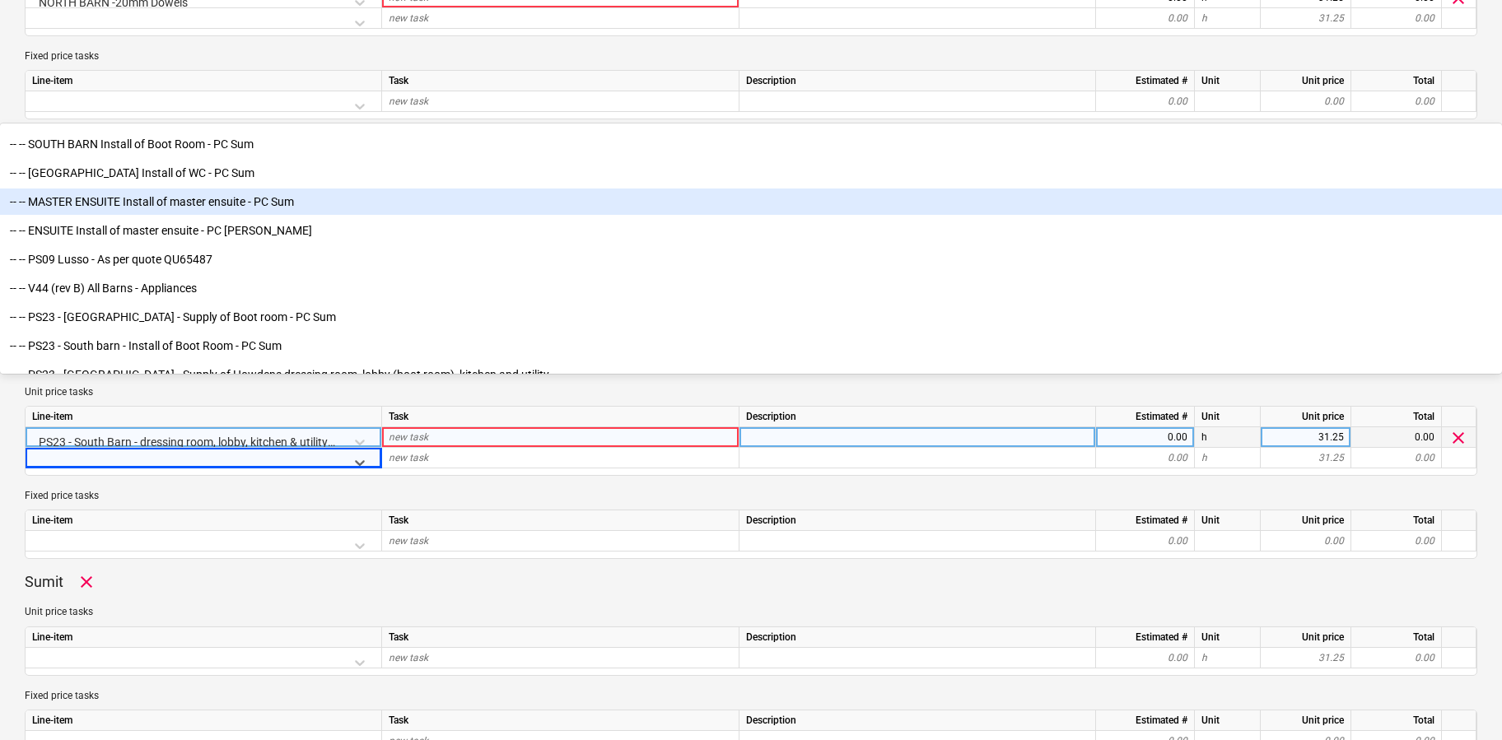
scroll to position [4698, 0]
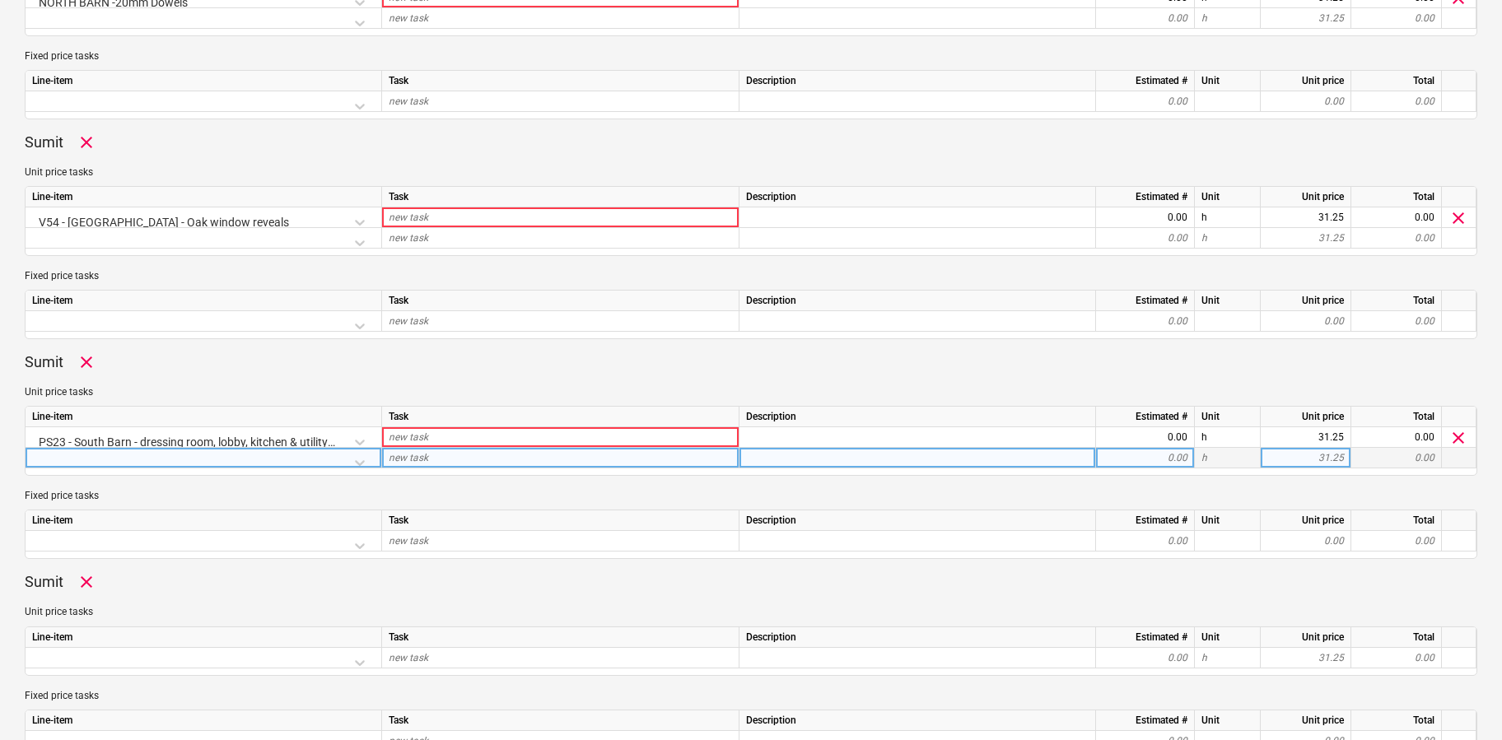
click at [273, 461] on div at bounding box center [203, 462] width 343 height 29
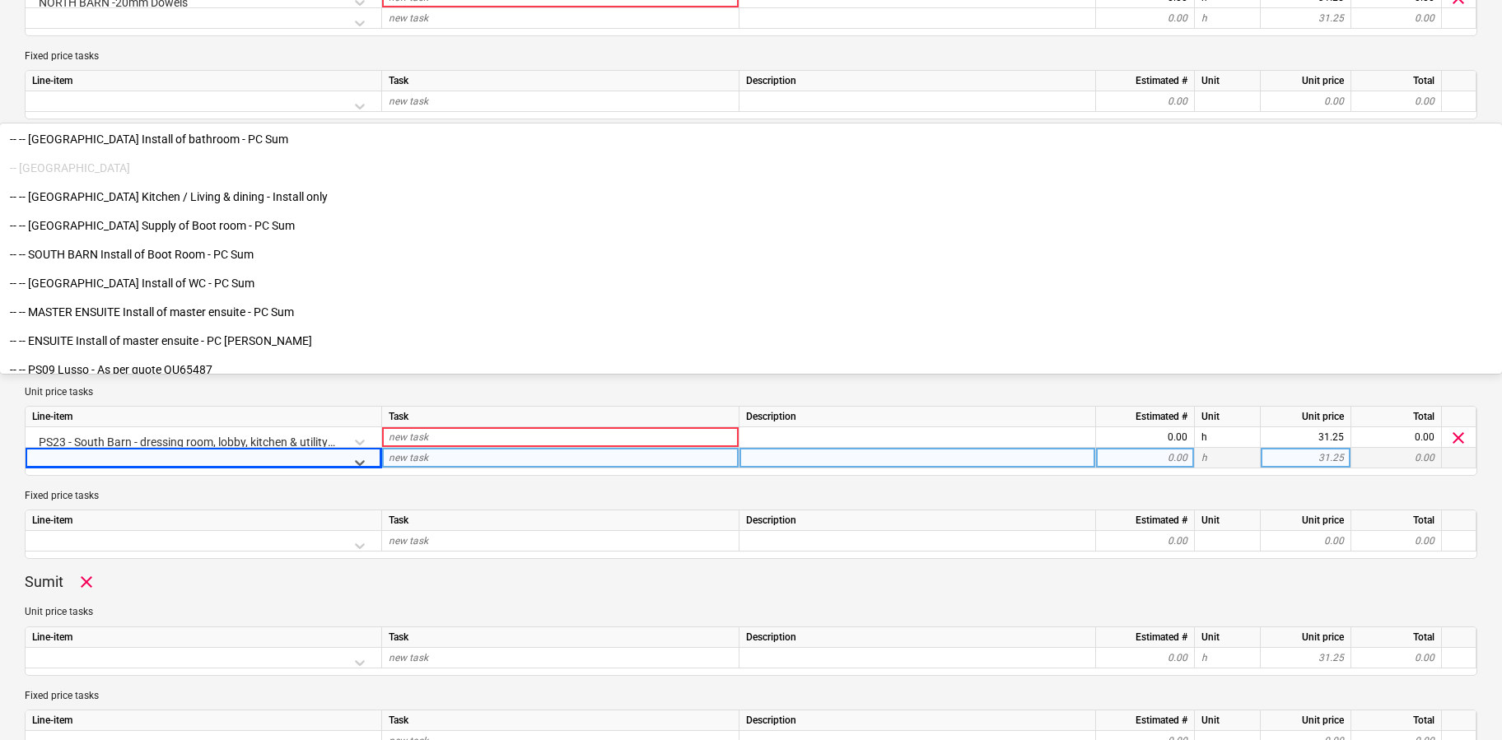
scroll to position [4679, 0]
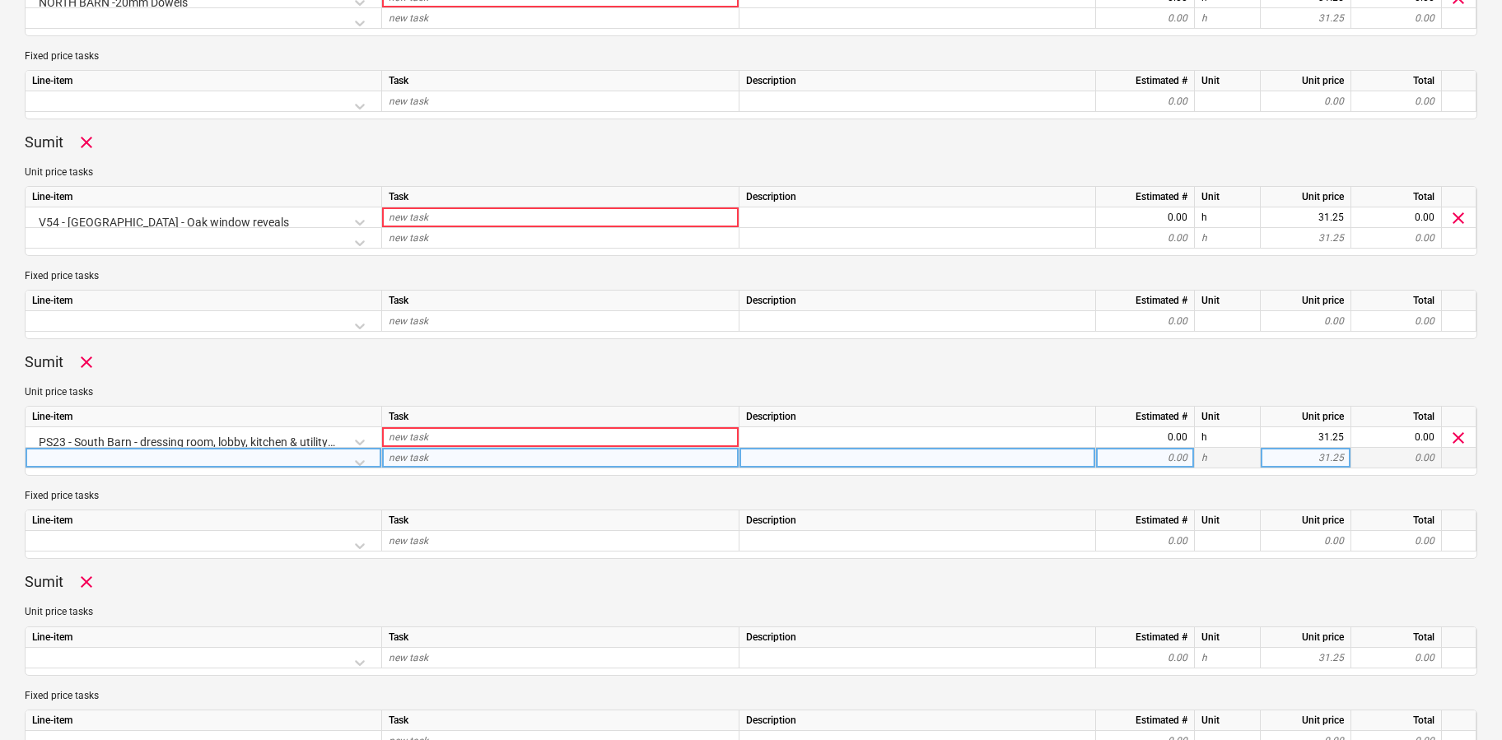
click at [359, 458] on div at bounding box center [203, 462] width 343 height 29
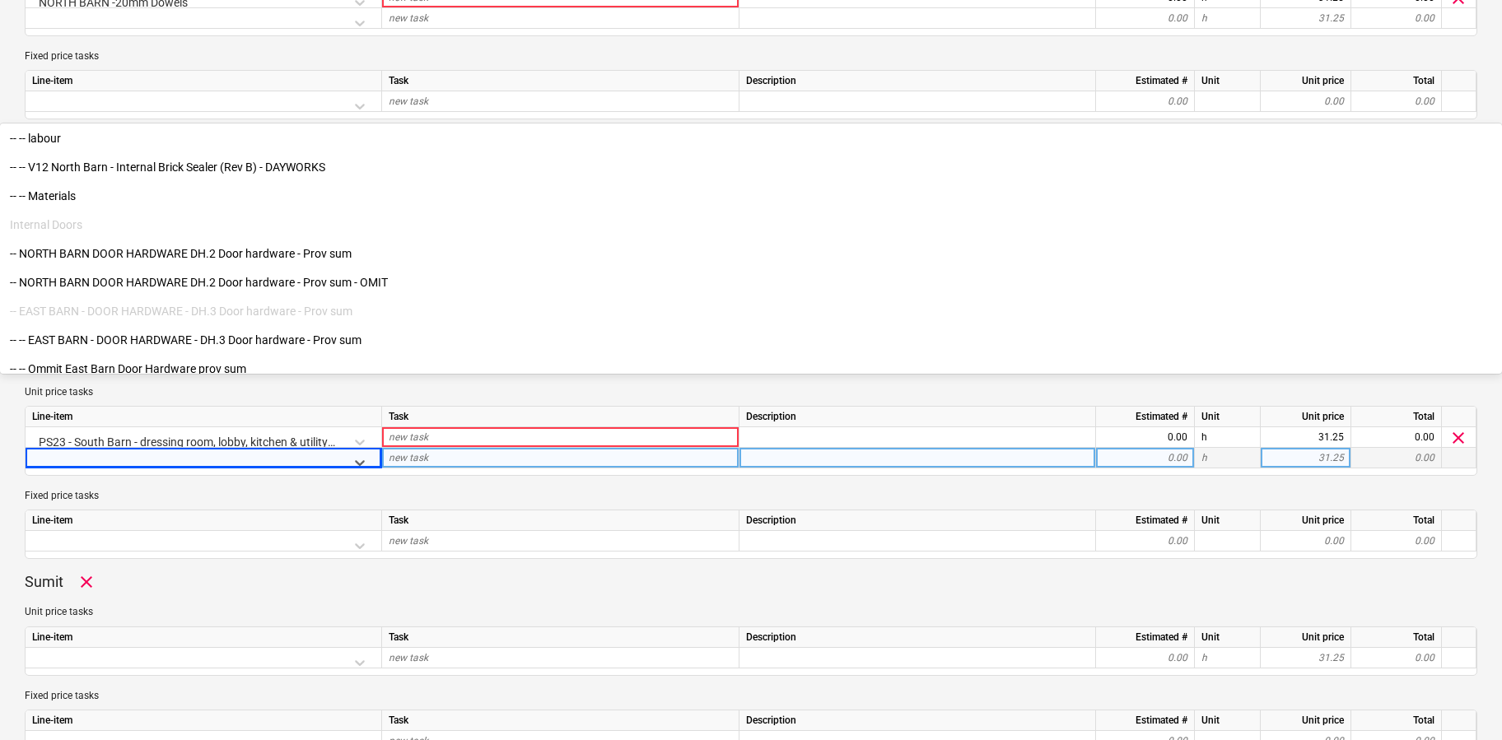
scroll to position [1797, 0]
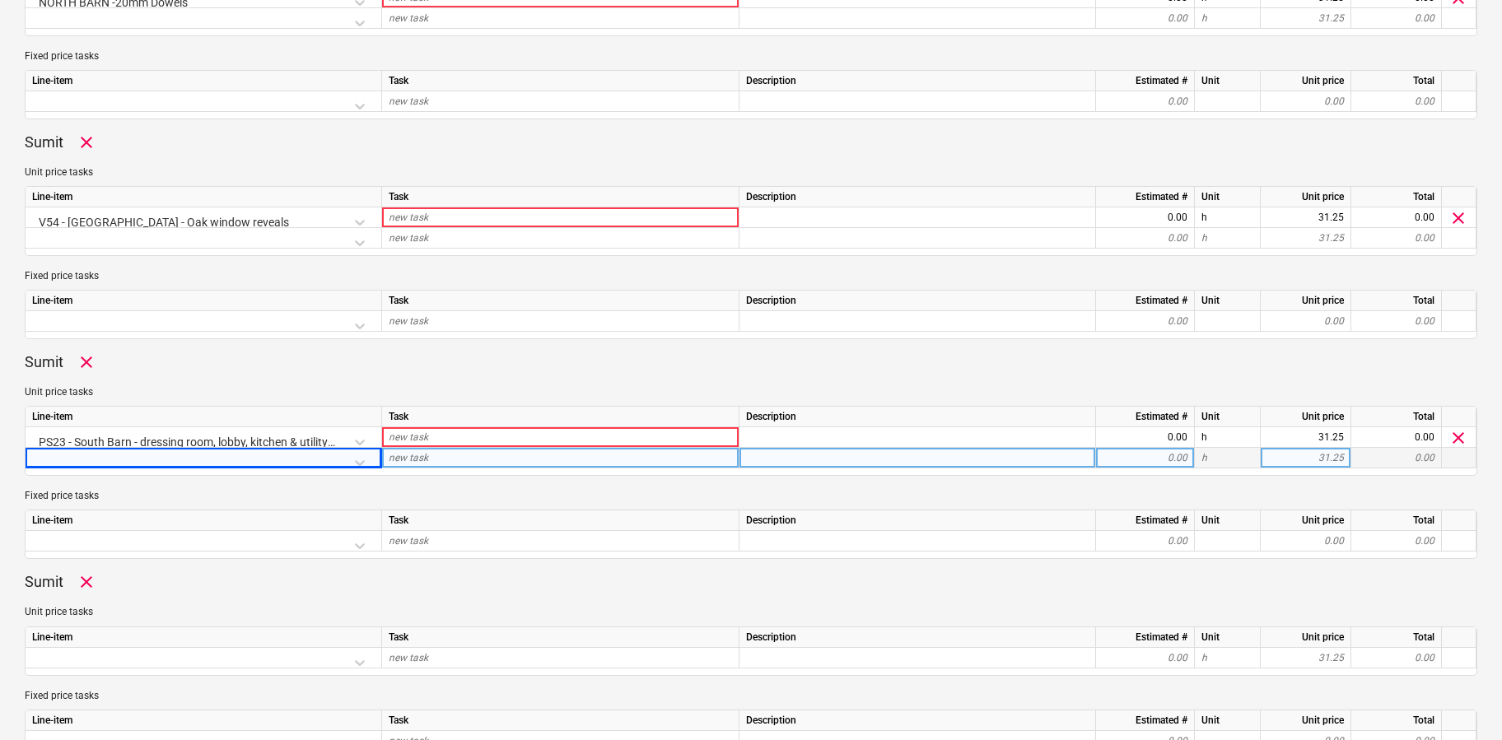
click at [179, 374] on div "Sumit clear Unit price tasks Line-item Task Description Estimated # Unit Unit p…" at bounding box center [751, 455] width 1452 height 207
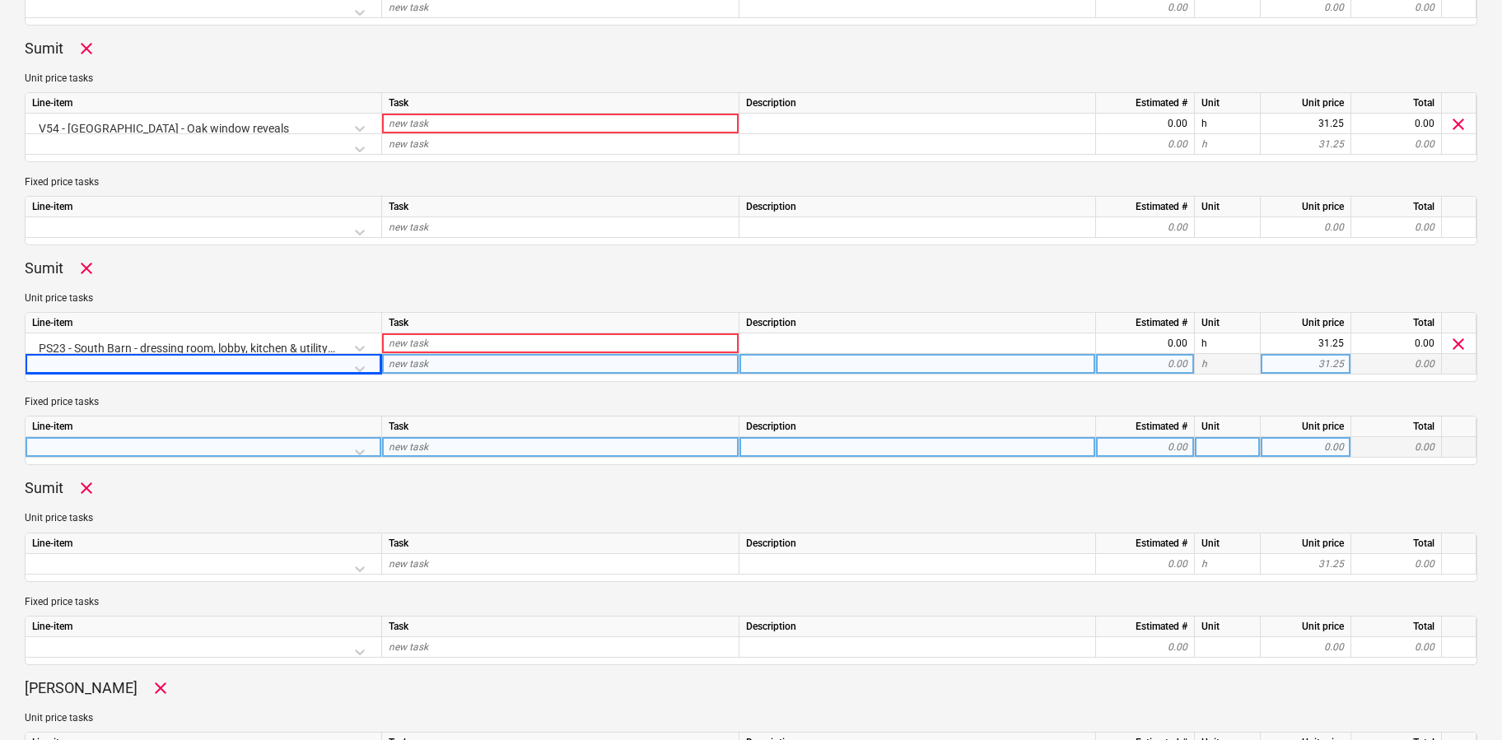
scroll to position [725, 0]
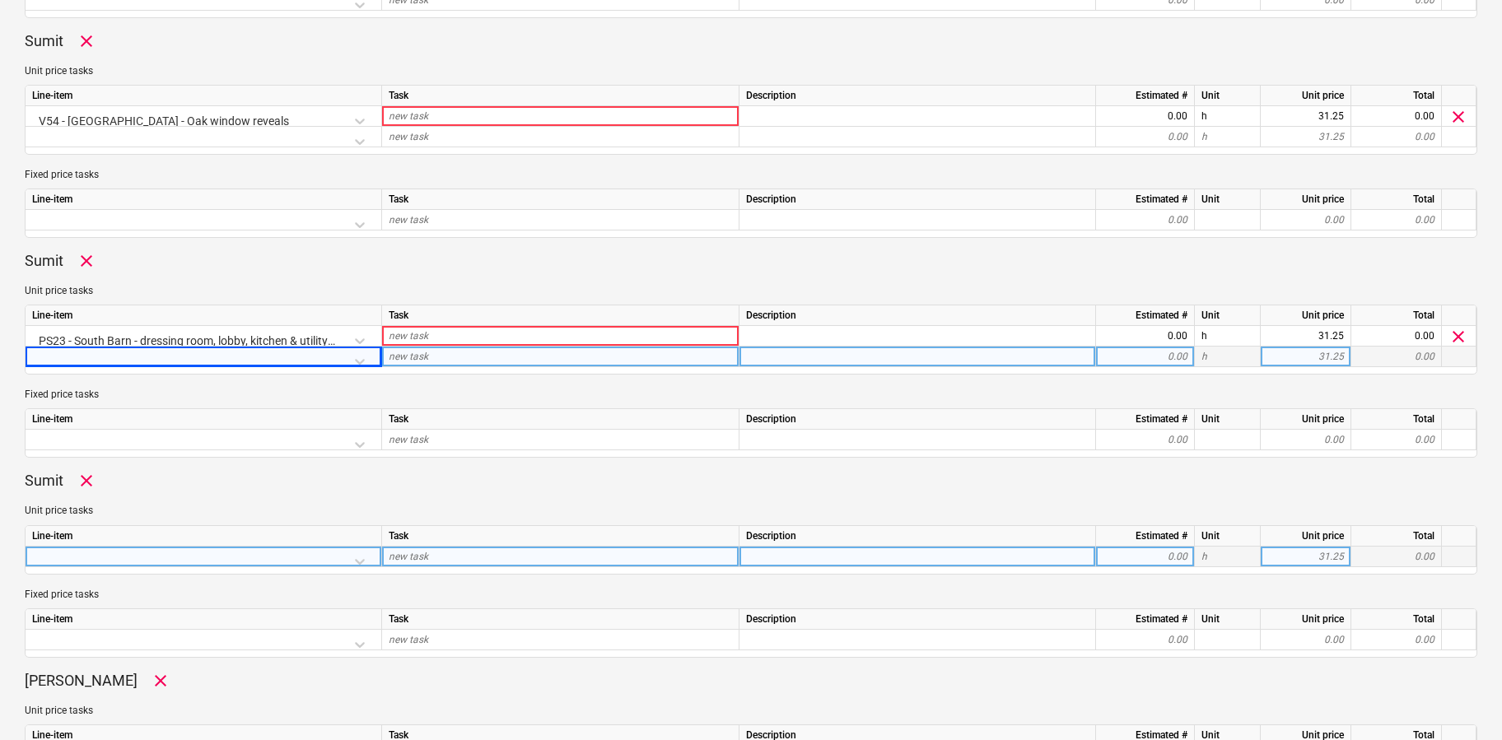
click at [357, 562] on div at bounding box center [203, 561] width 343 height 29
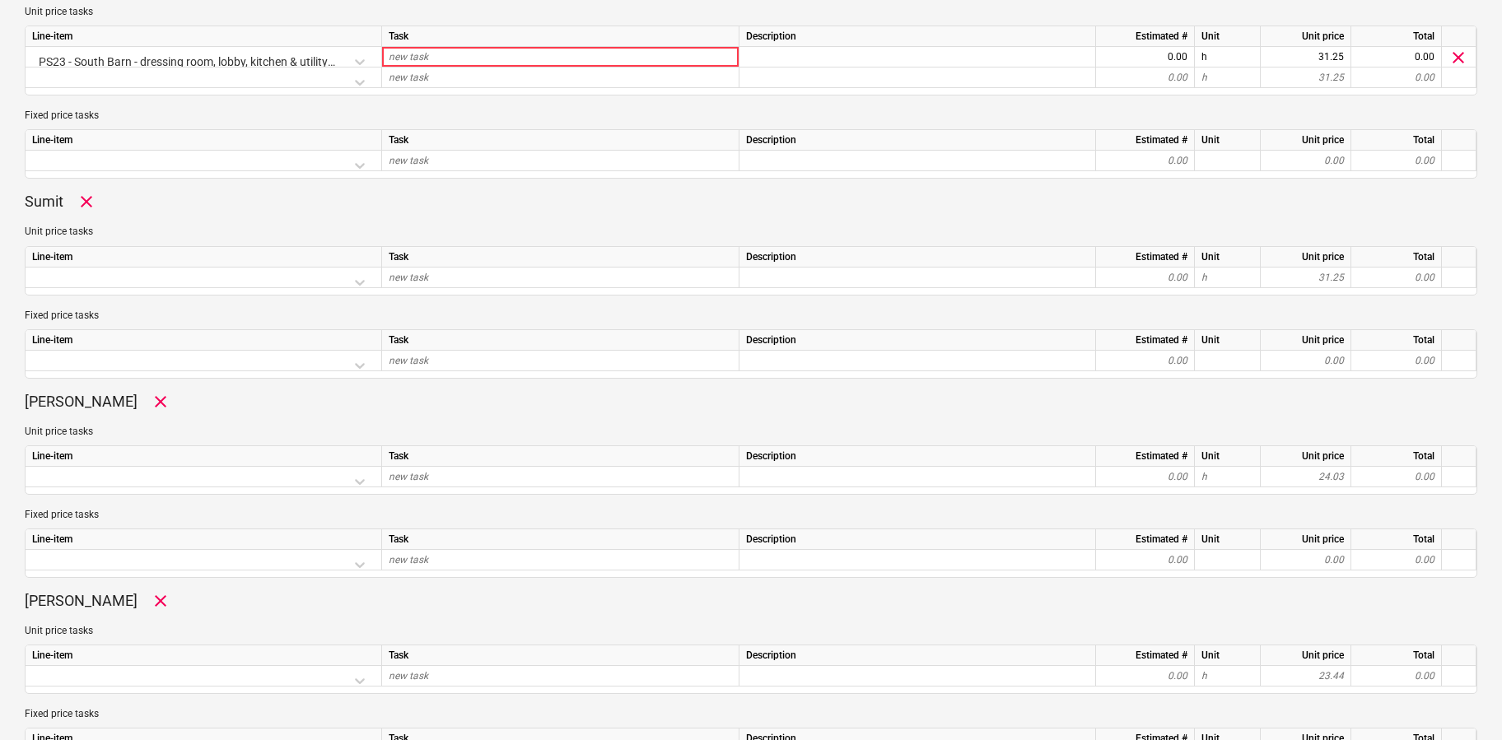
scroll to position [1003, 0]
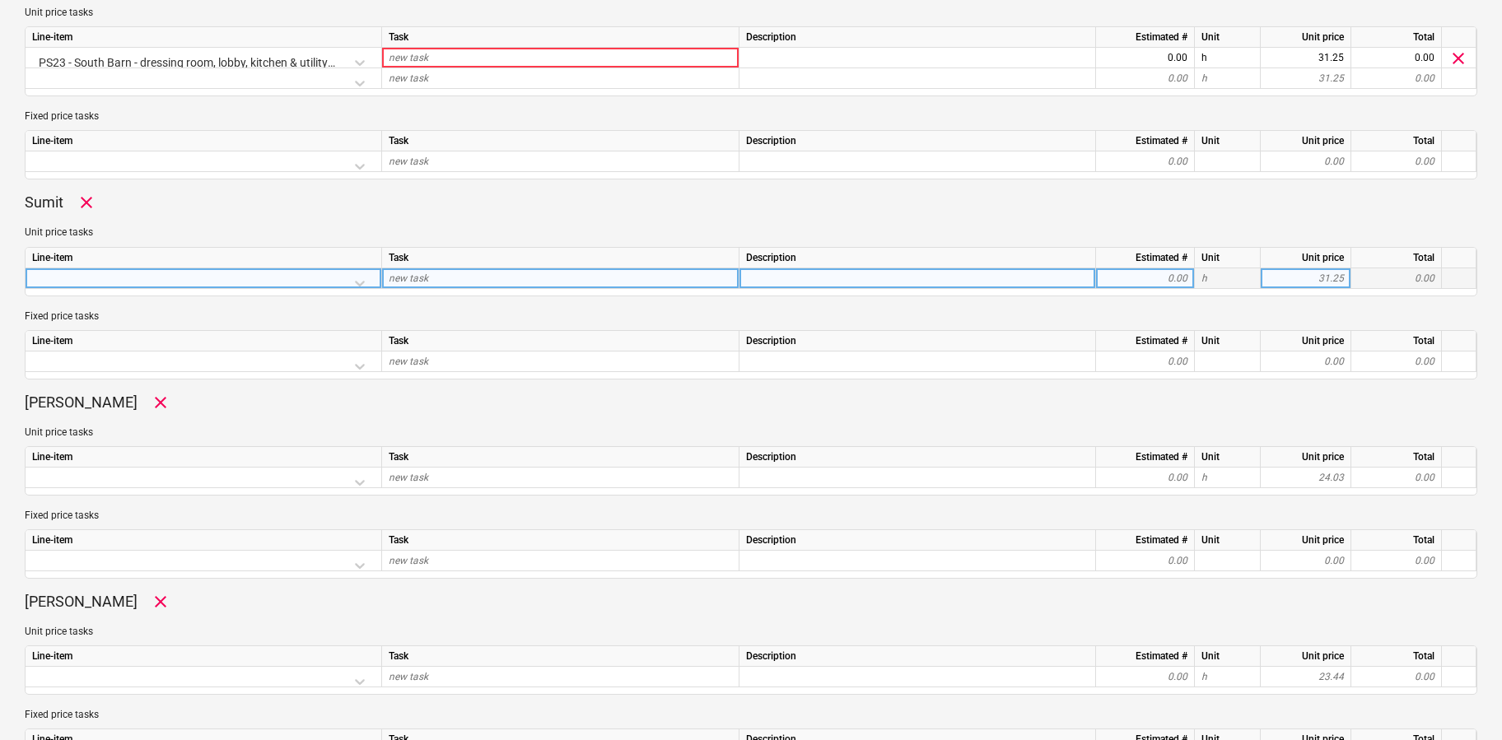
click at [364, 283] on div at bounding box center [203, 282] width 343 height 29
click at [362, 281] on div at bounding box center [203, 282] width 343 height 29
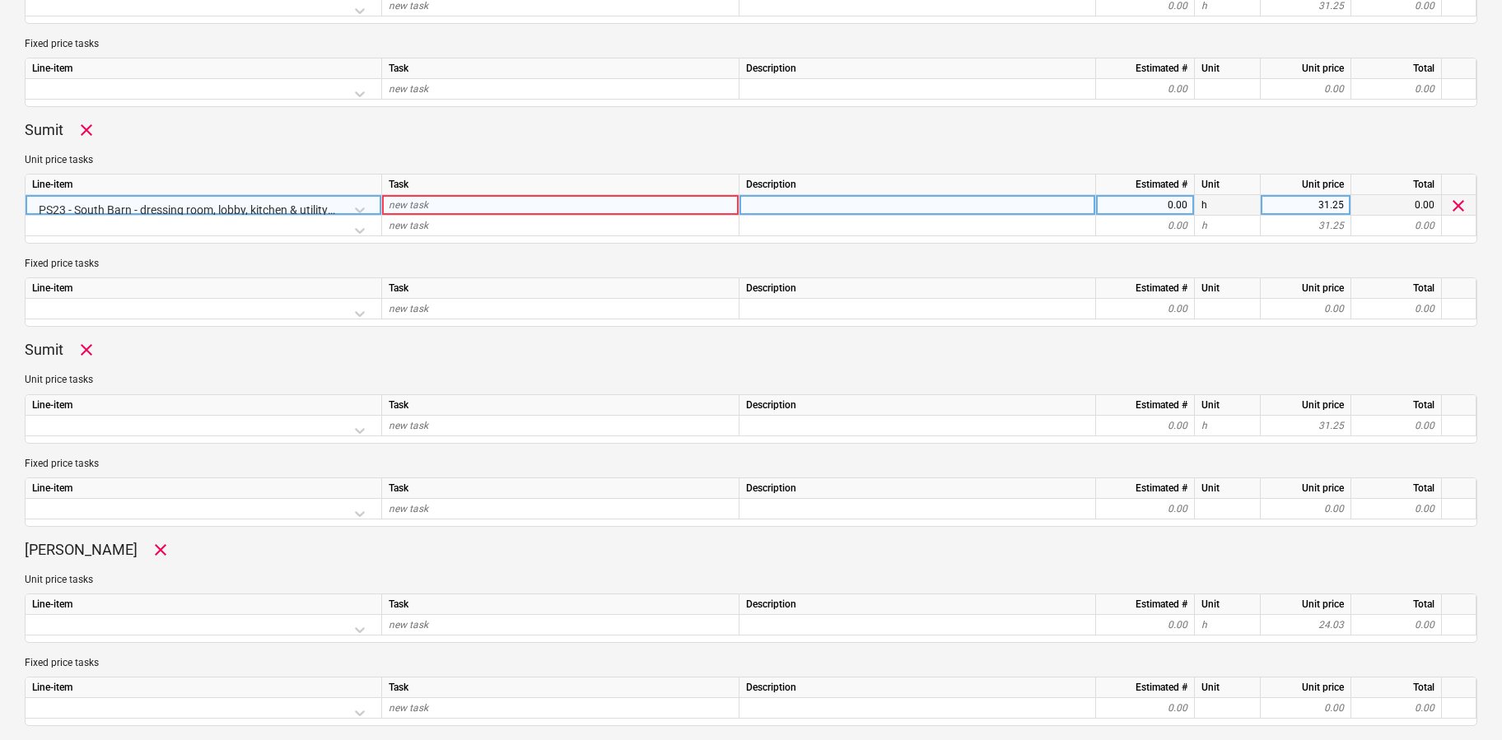
scroll to position [799, 0]
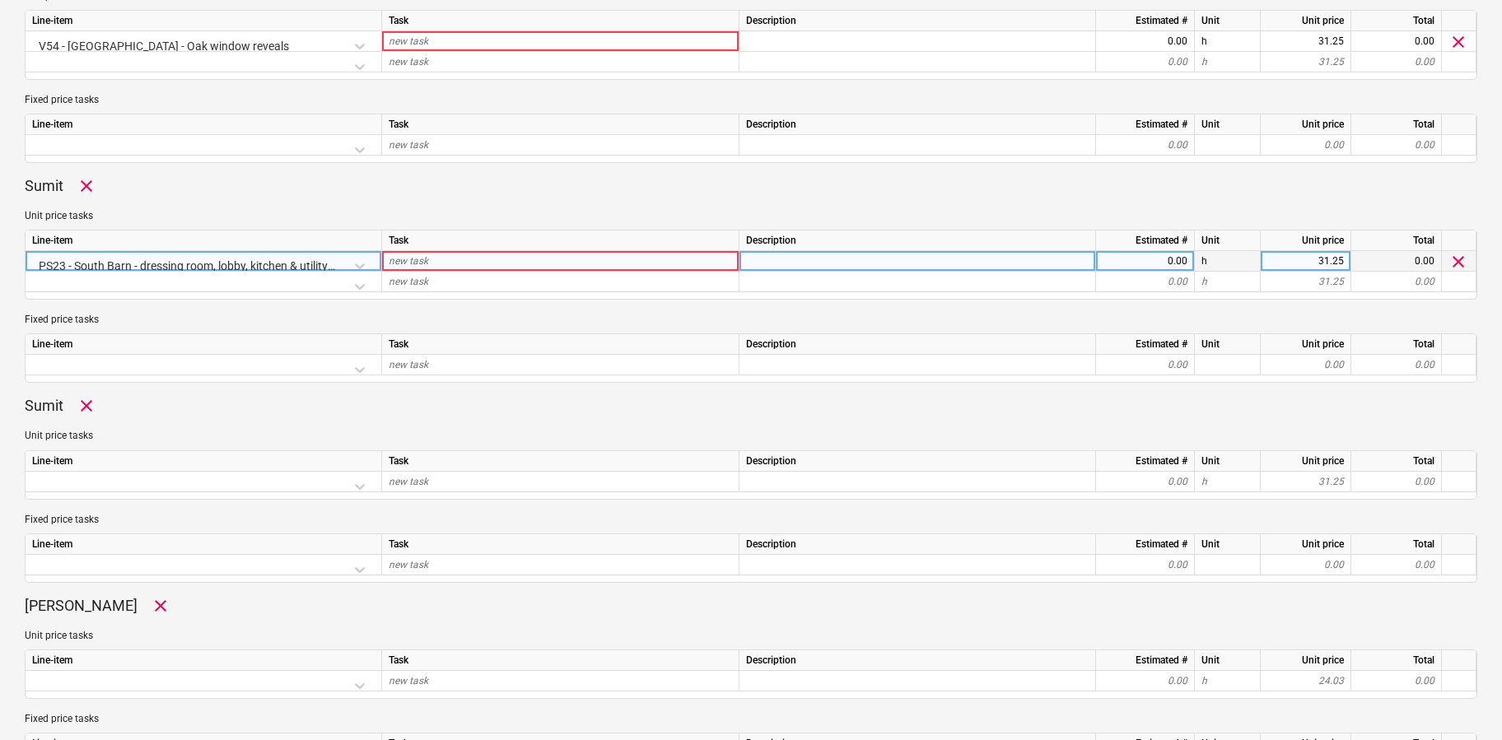
click at [361, 267] on div "PS23 - South Barn - dressing room, lobby, kitchen & utility - Labour" at bounding box center [203, 265] width 343 height 29
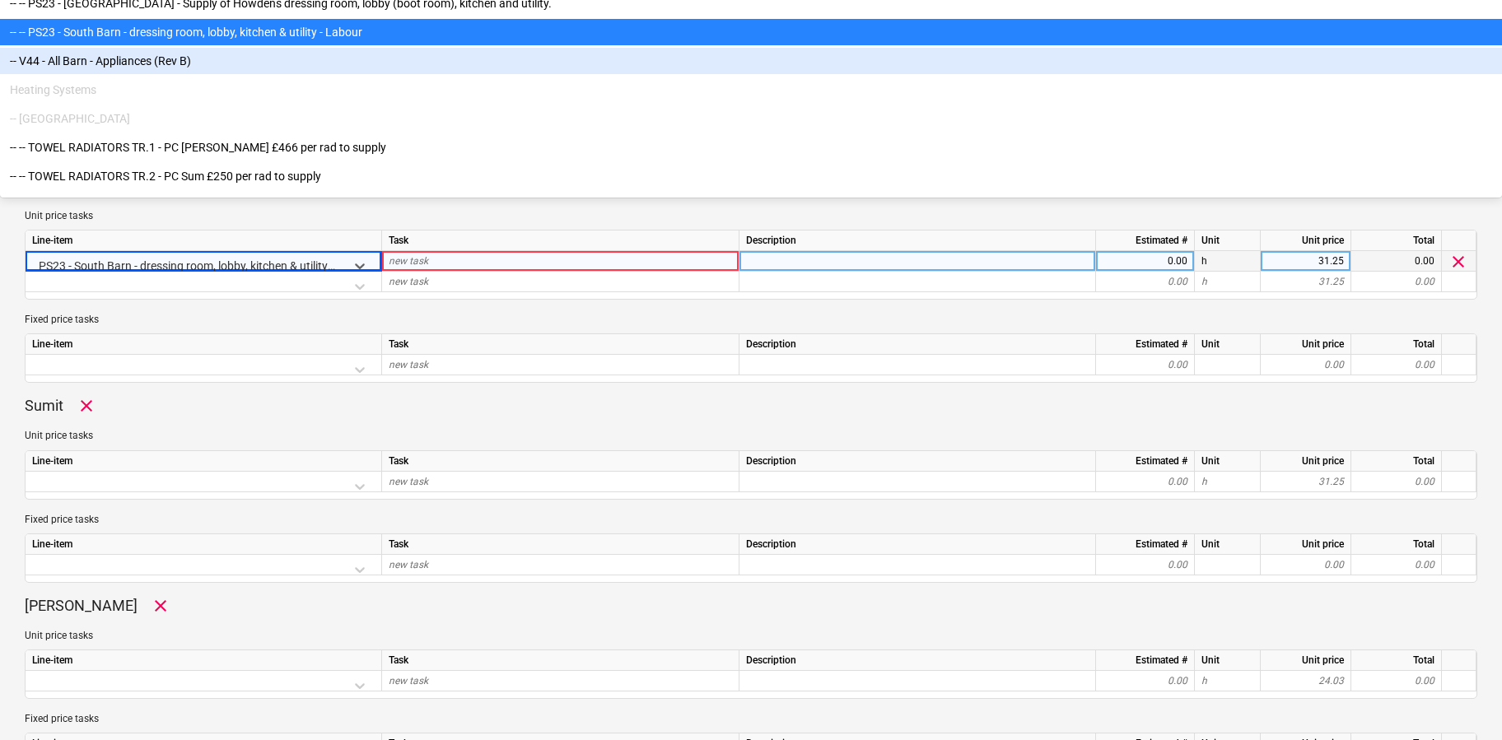
scroll to position [4957, 0]
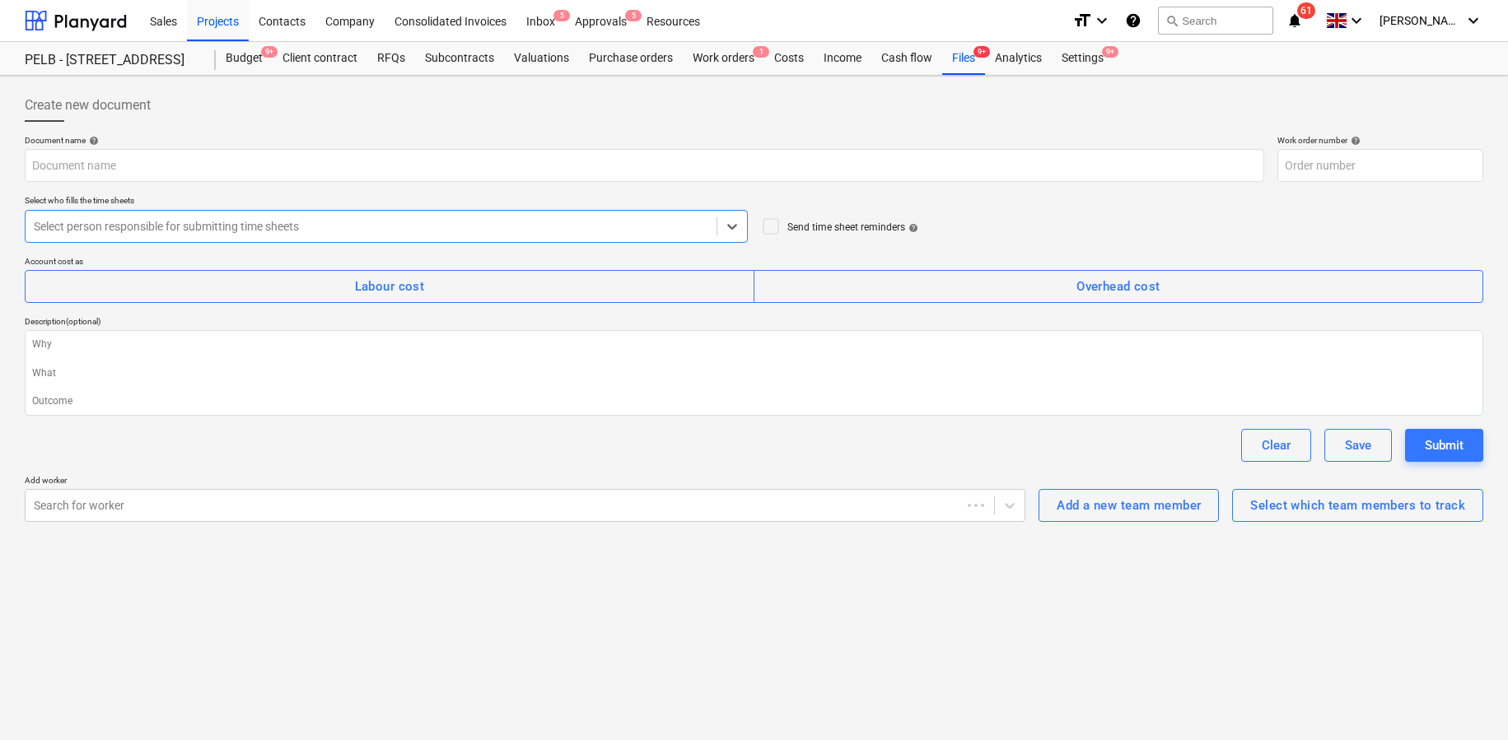
type textarea "x"
type input "003-WO-022"
type textarea "x"
type input "[DATE]"
type input "003-WO-021"
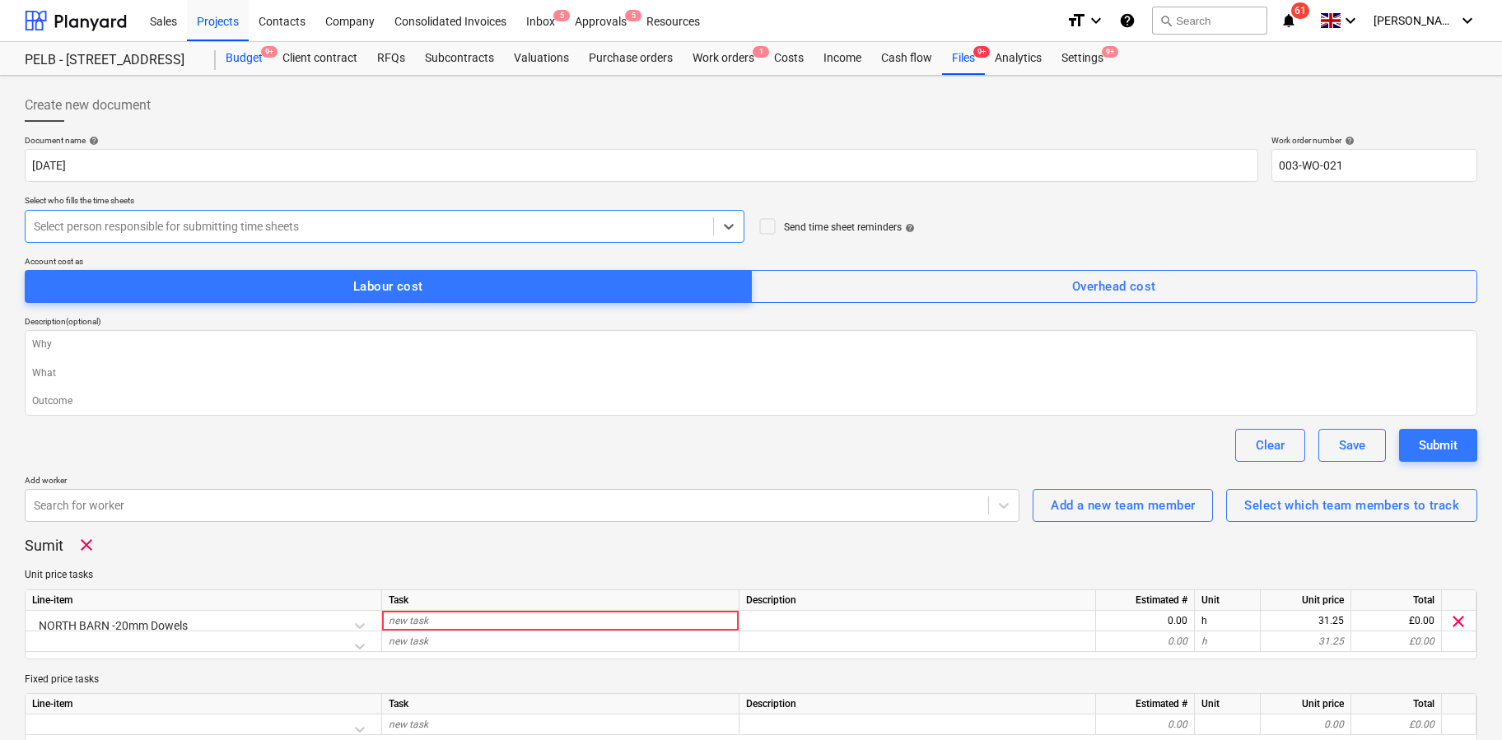
click at [226, 65] on div "Budget 9+" at bounding box center [244, 58] width 57 height 33
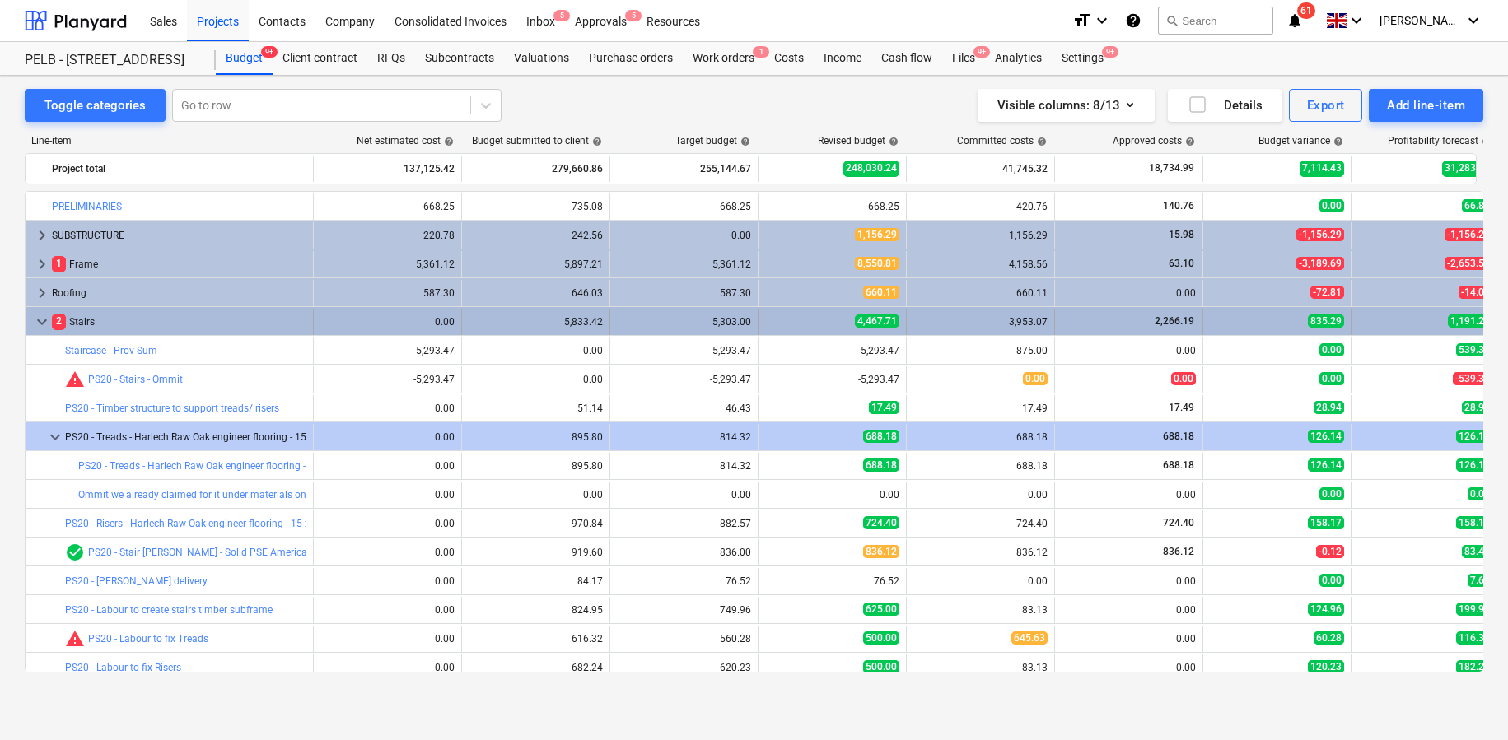
click at [100, 321] on div "2 Stairs" at bounding box center [179, 322] width 254 height 26
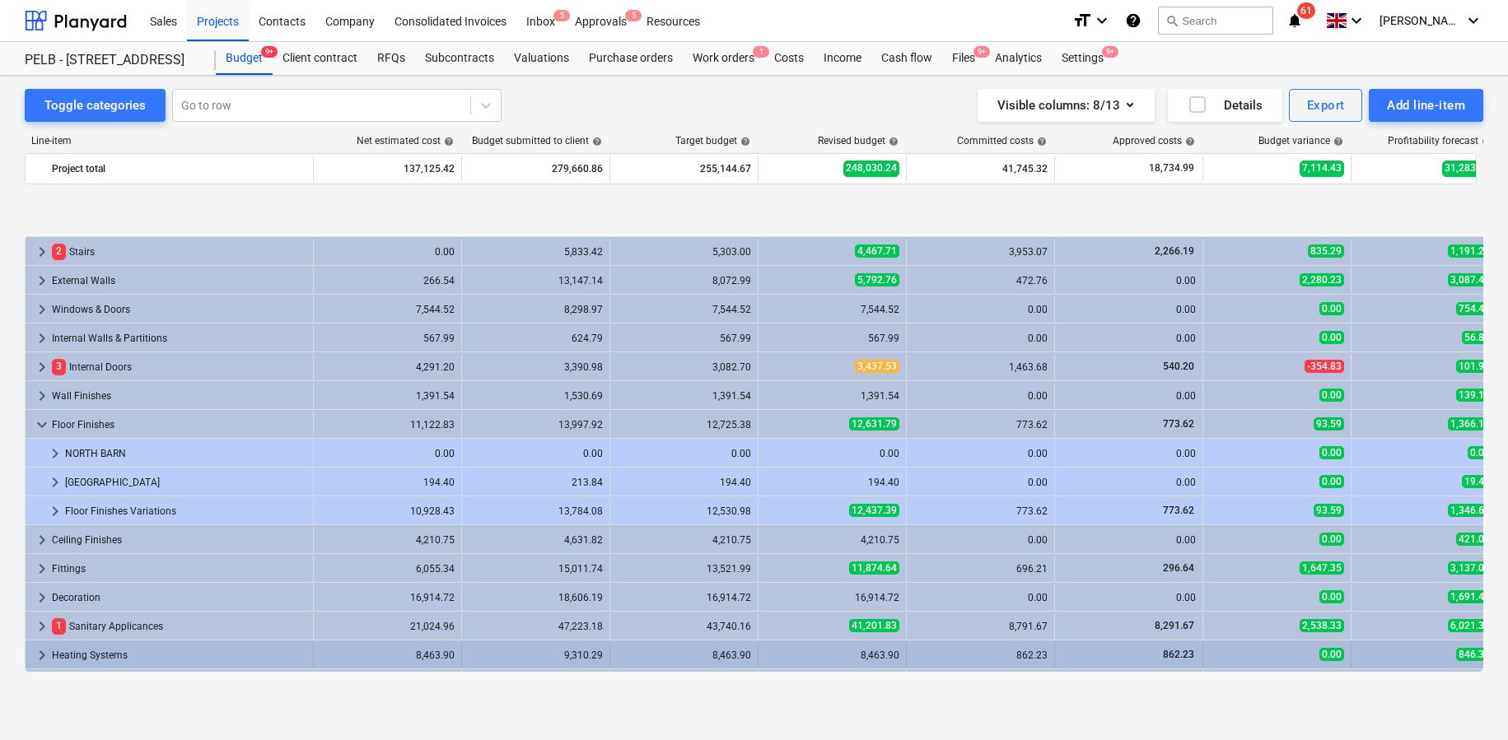
scroll to position [165, 0]
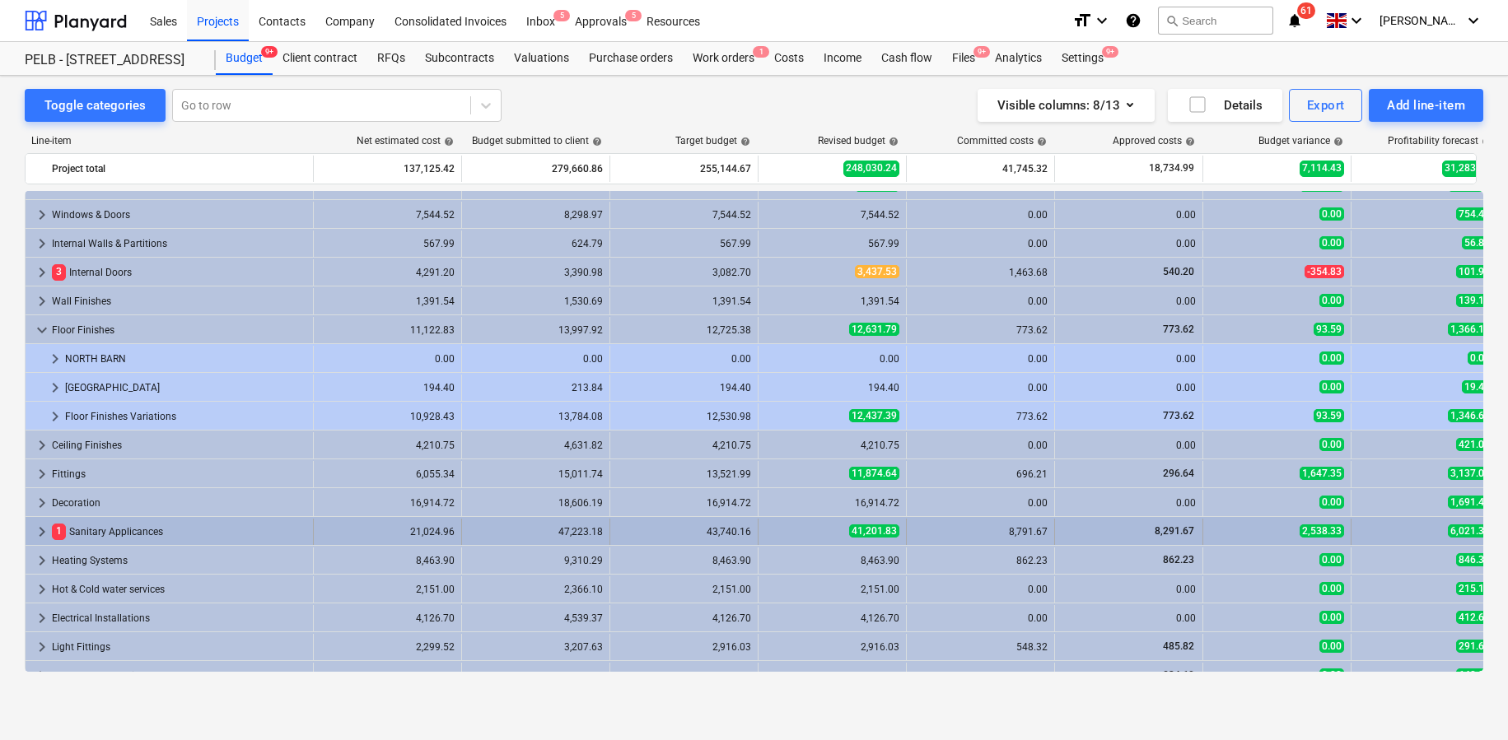
click at [108, 534] on div "1 Sanitary Applicances" at bounding box center [179, 532] width 254 height 26
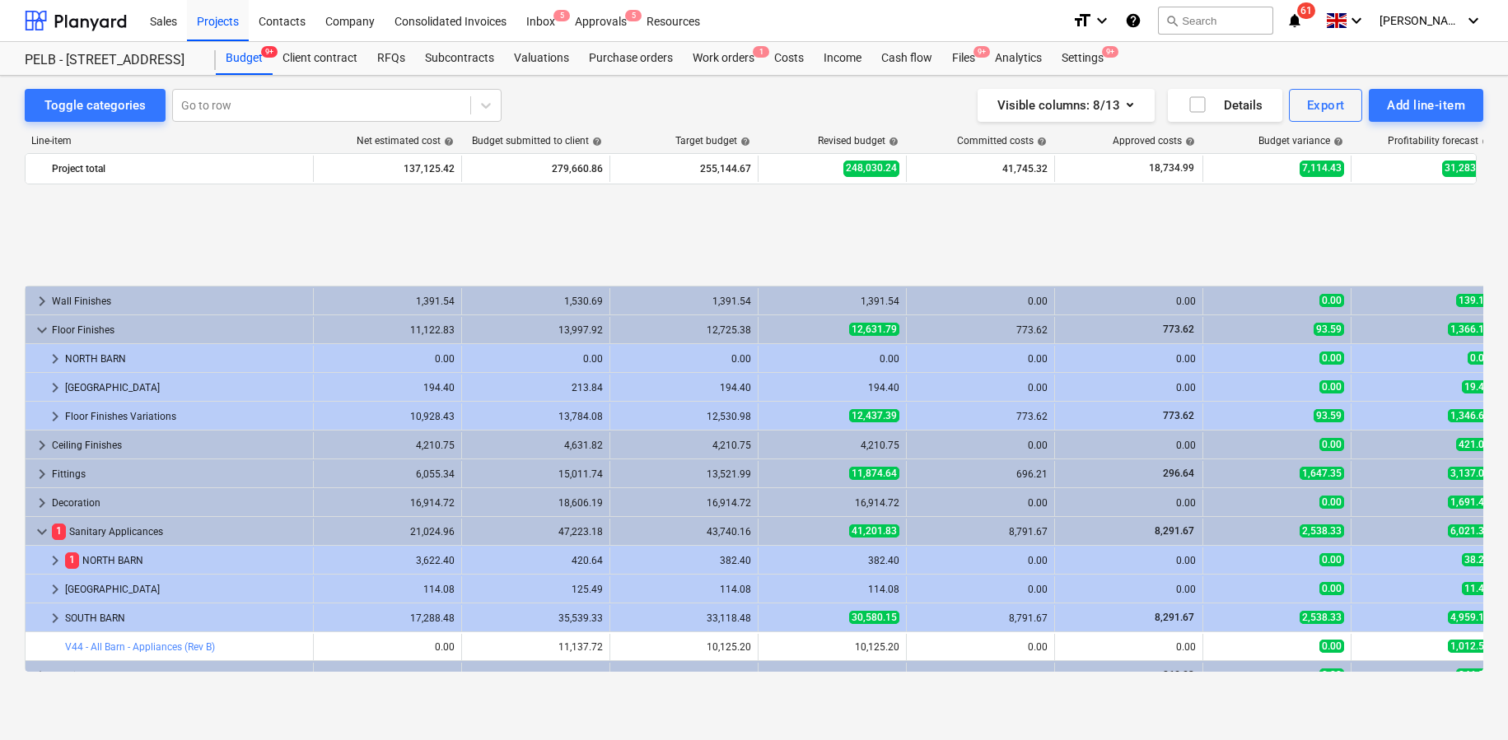
scroll to position [288, 0]
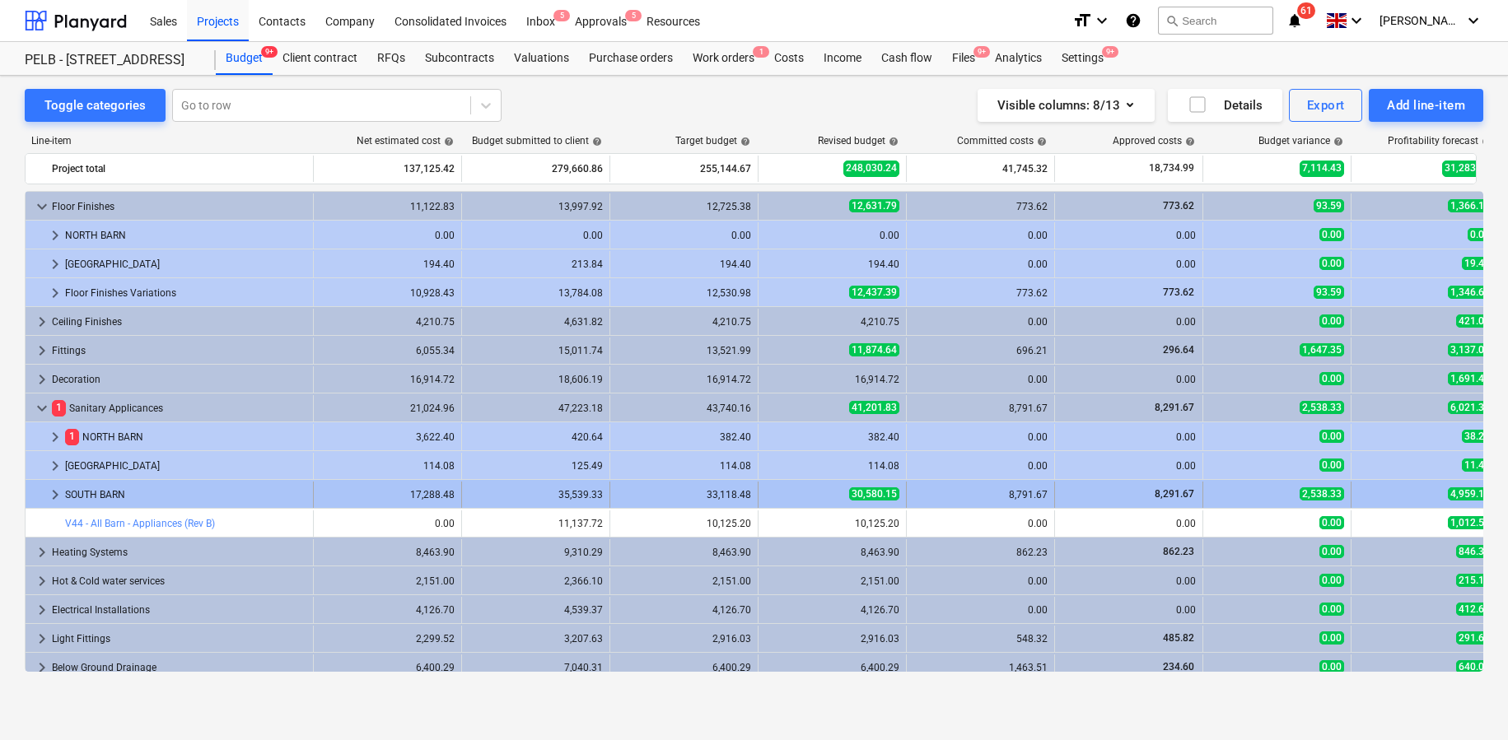
click at [97, 495] on div "SOUTH BARN" at bounding box center [185, 495] width 241 height 26
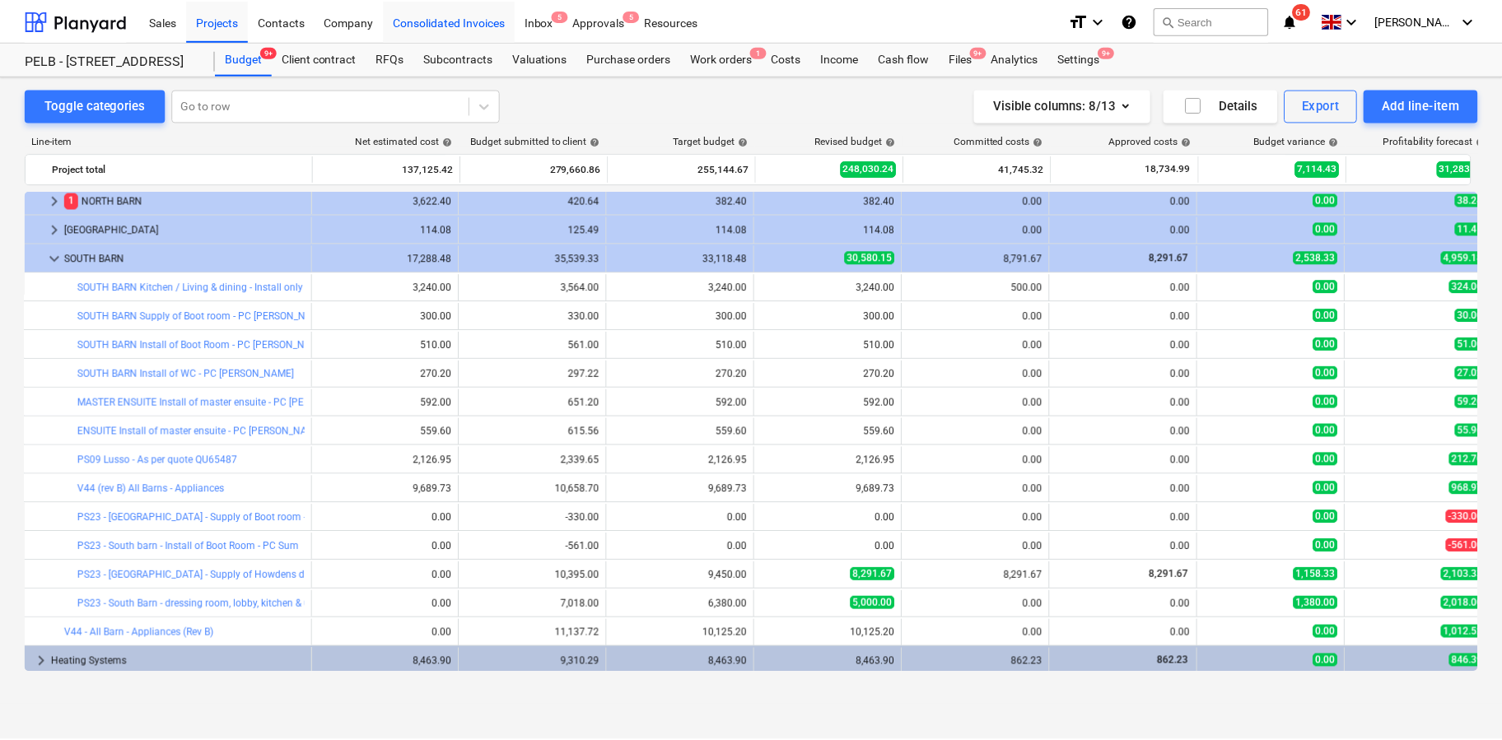
scroll to position [0, 2]
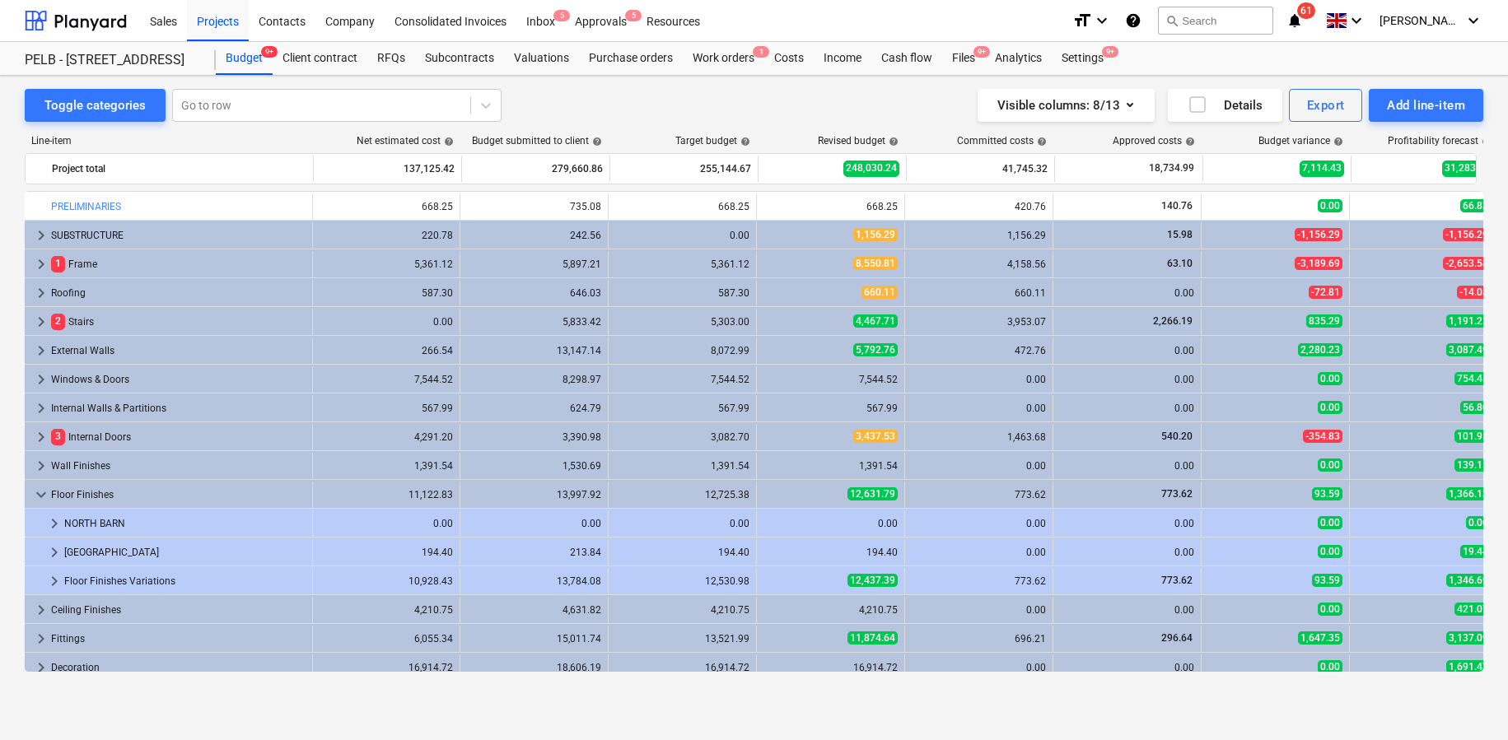
click at [151, 49] on div "PELB - Castle lane, Moreton Valence, GL2 7NE PELB - Castle lane, Moreton Valenc…" at bounding box center [120, 58] width 191 height 33
click at [137, 64] on div "PELB - [STREET_ADDRESS]" at bounding box center [110, 60] width 171 height 17
click at [98, 32] on div at bounding box center [76, 20] width 102 height 41
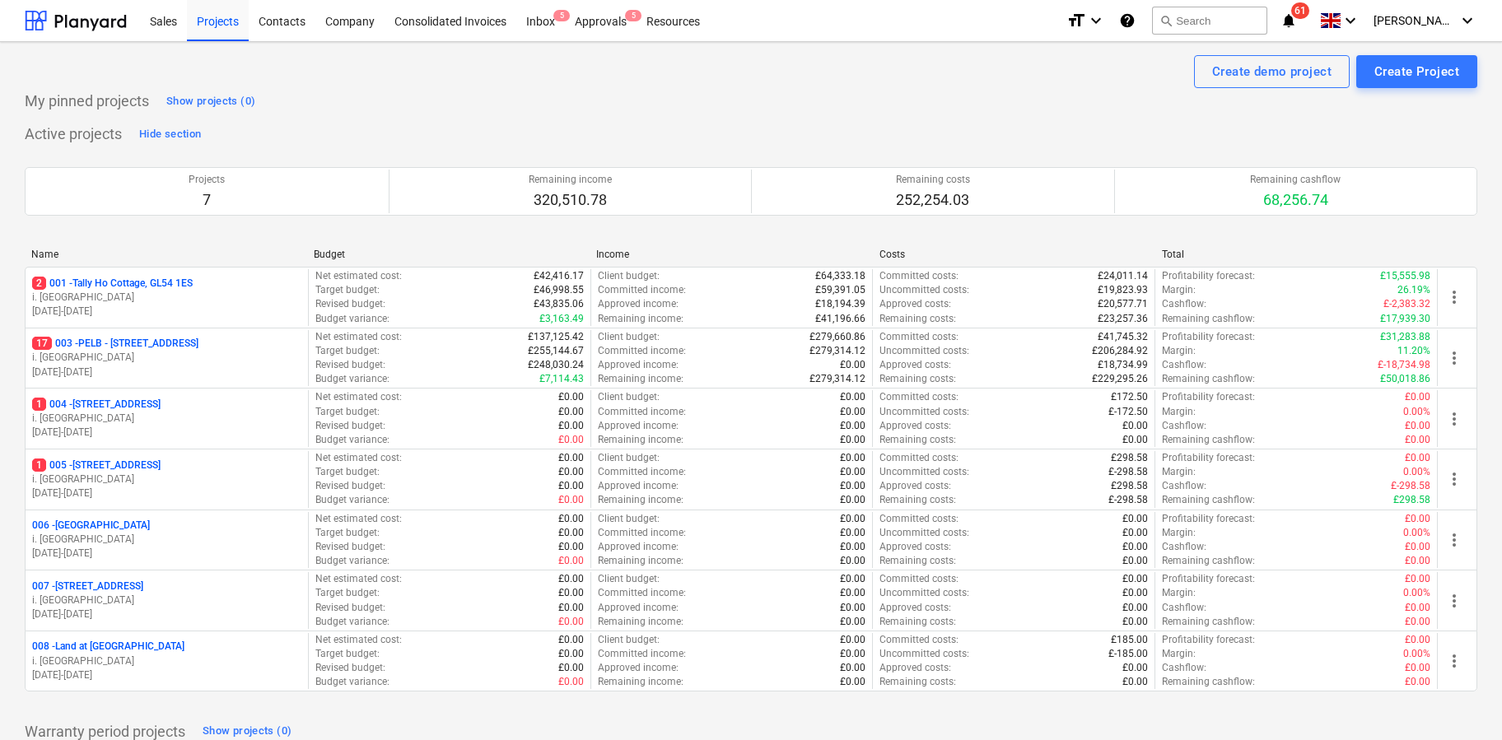
click at [198, 342] on p "17 003 - PELB - Castle lane, Moreton Valence, GL2 7NE" at bounding box center [115, 344] width 166 height 14
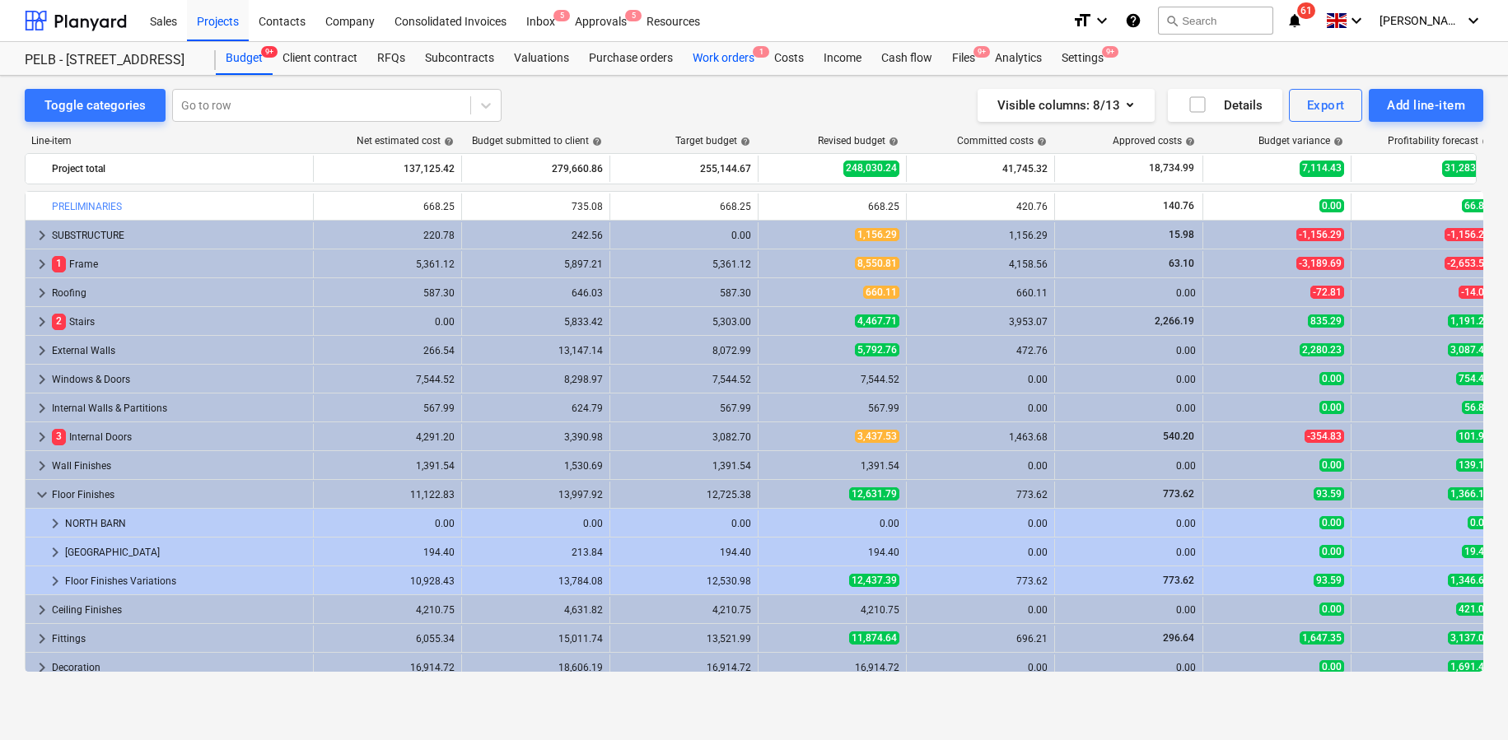
click at [728, 62] on div "Work orders 1" at bounding box center [724, 58] width 82 height 33
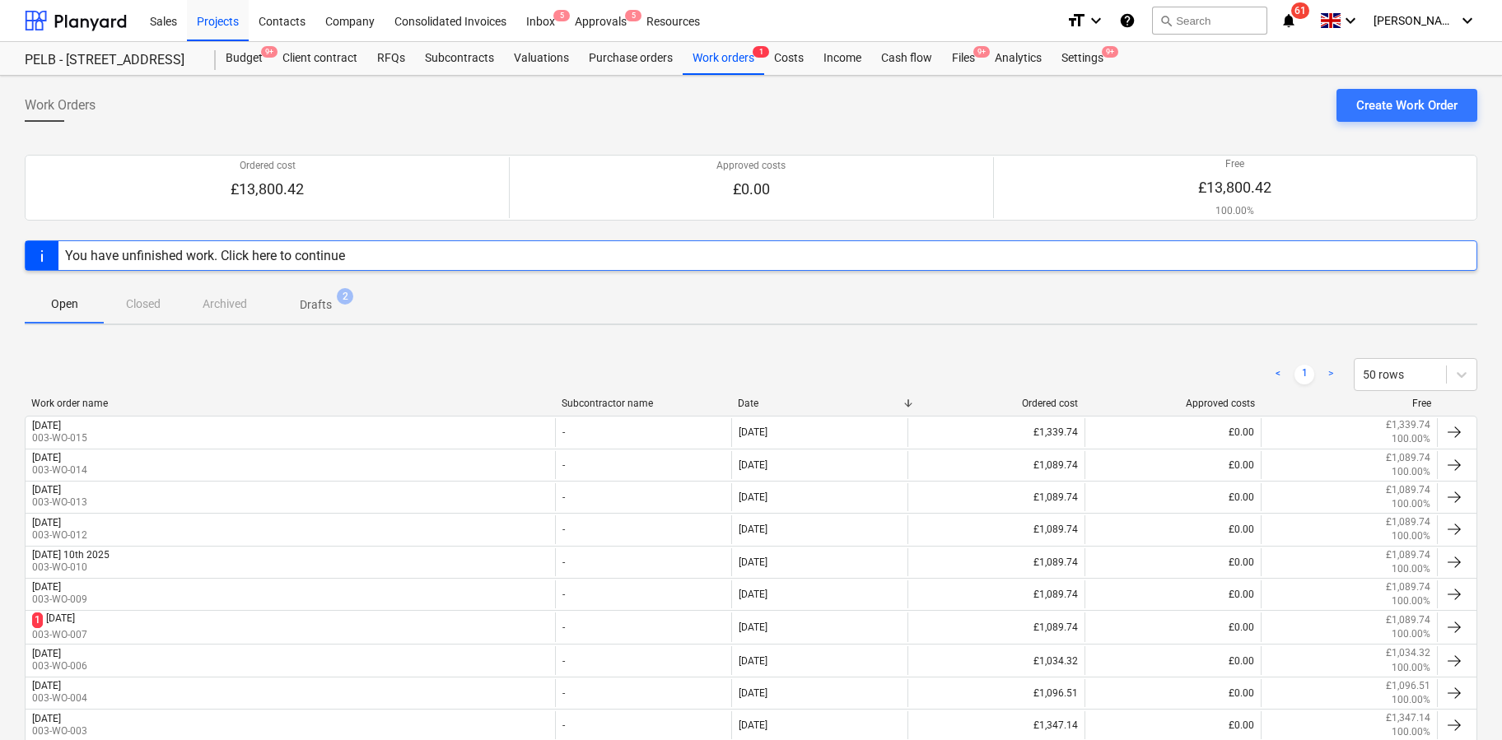
click at [310, 315] on span "Drafts 2" at bounding box center [316, 304] width 98 height 30
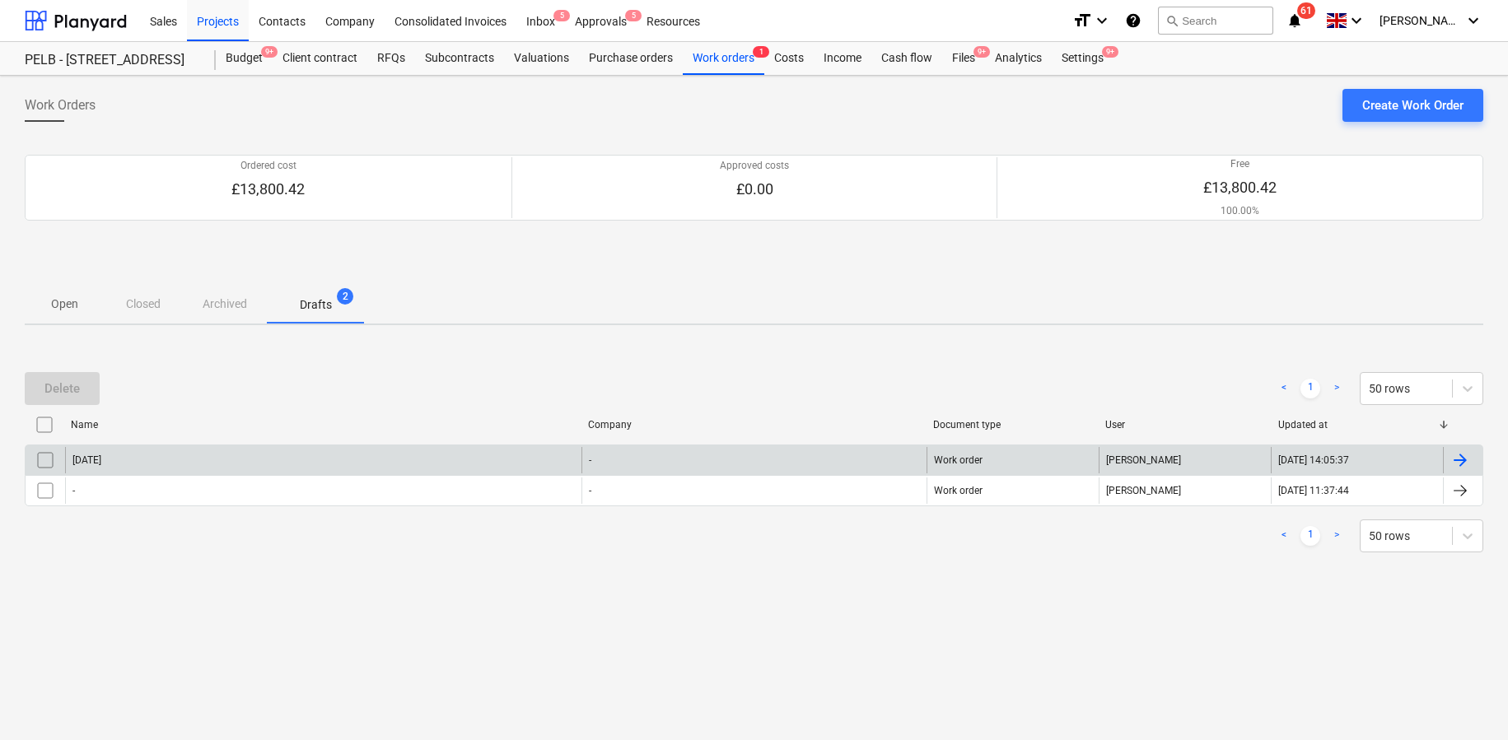
click at [148, 450] on div "[DATE]" at bounding box center [323, 460] width 516 height 26
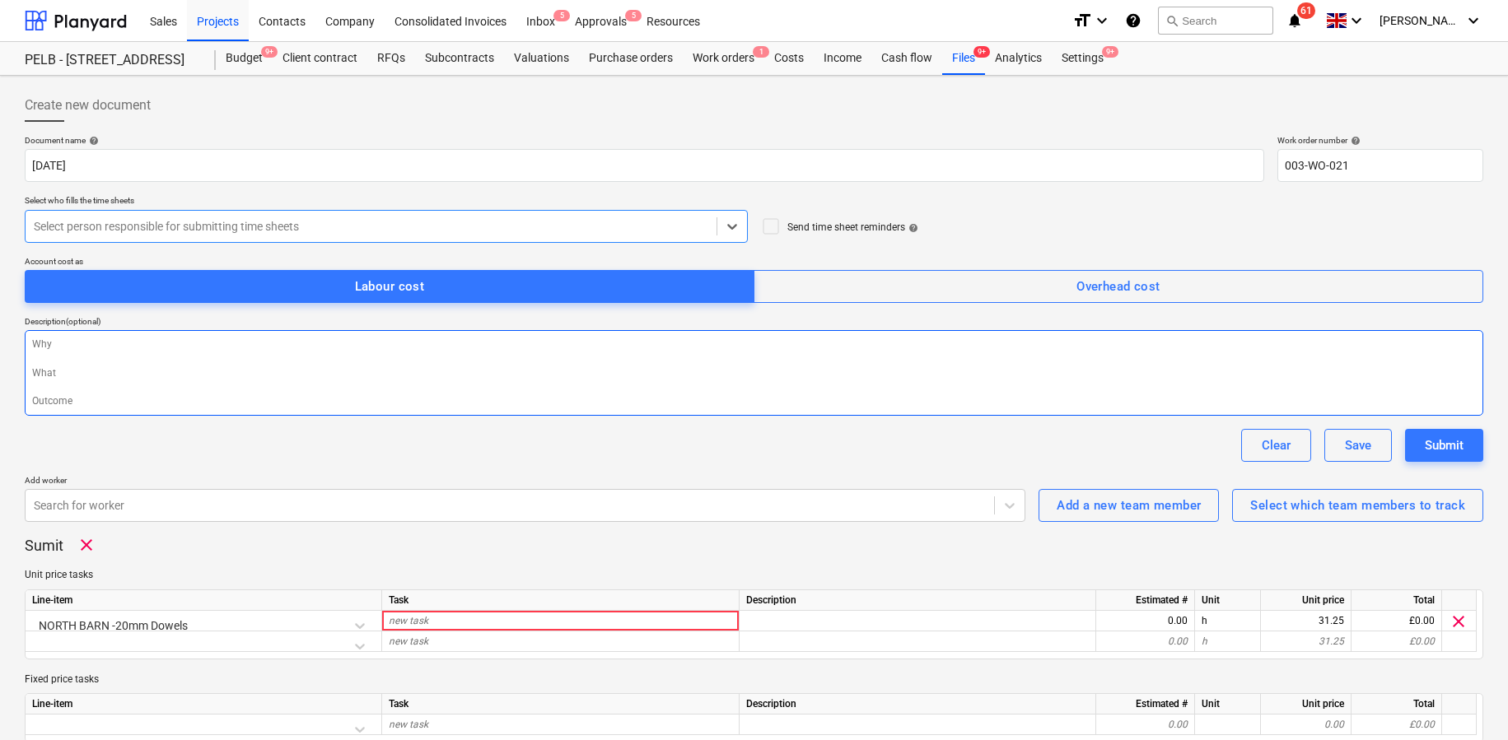
type textarea "x"
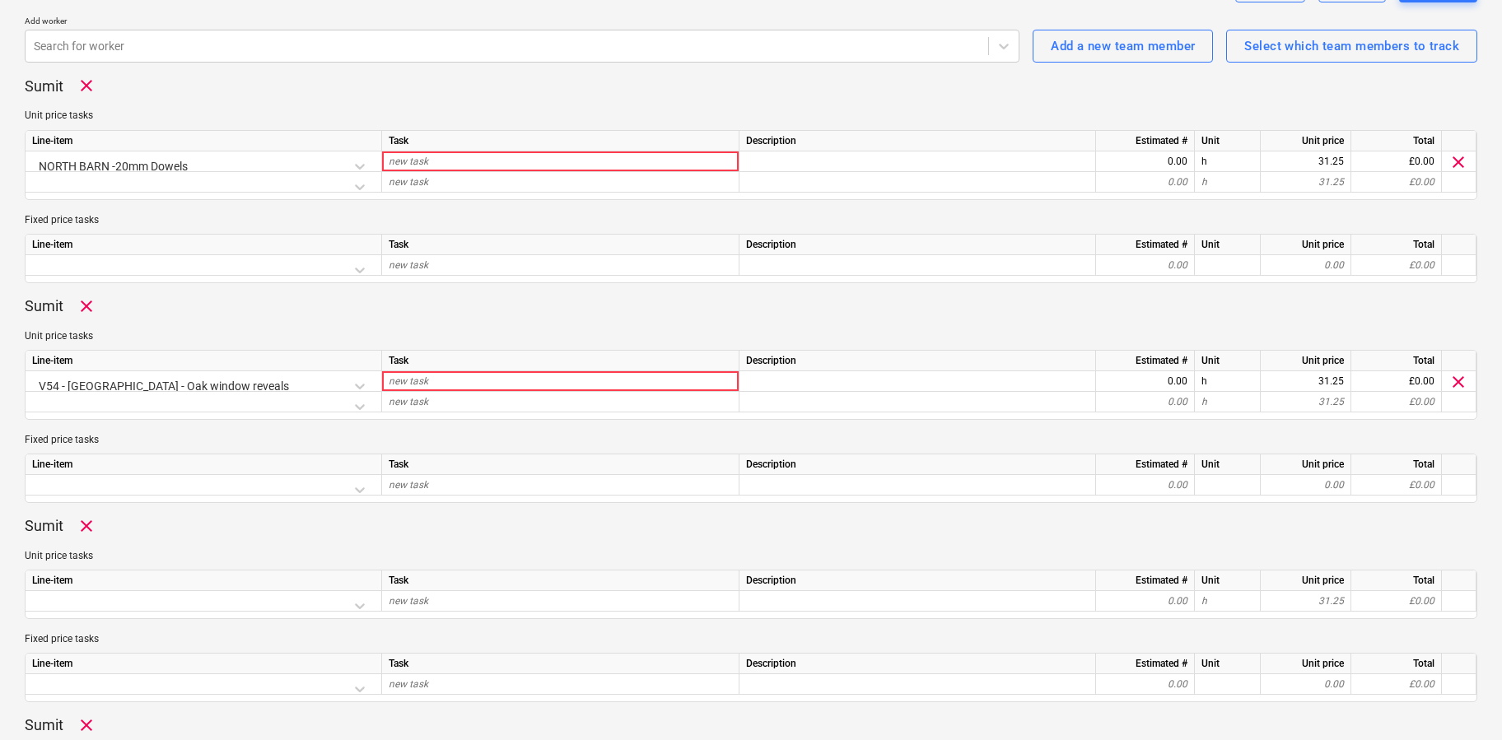
scroll to position [488, 0]
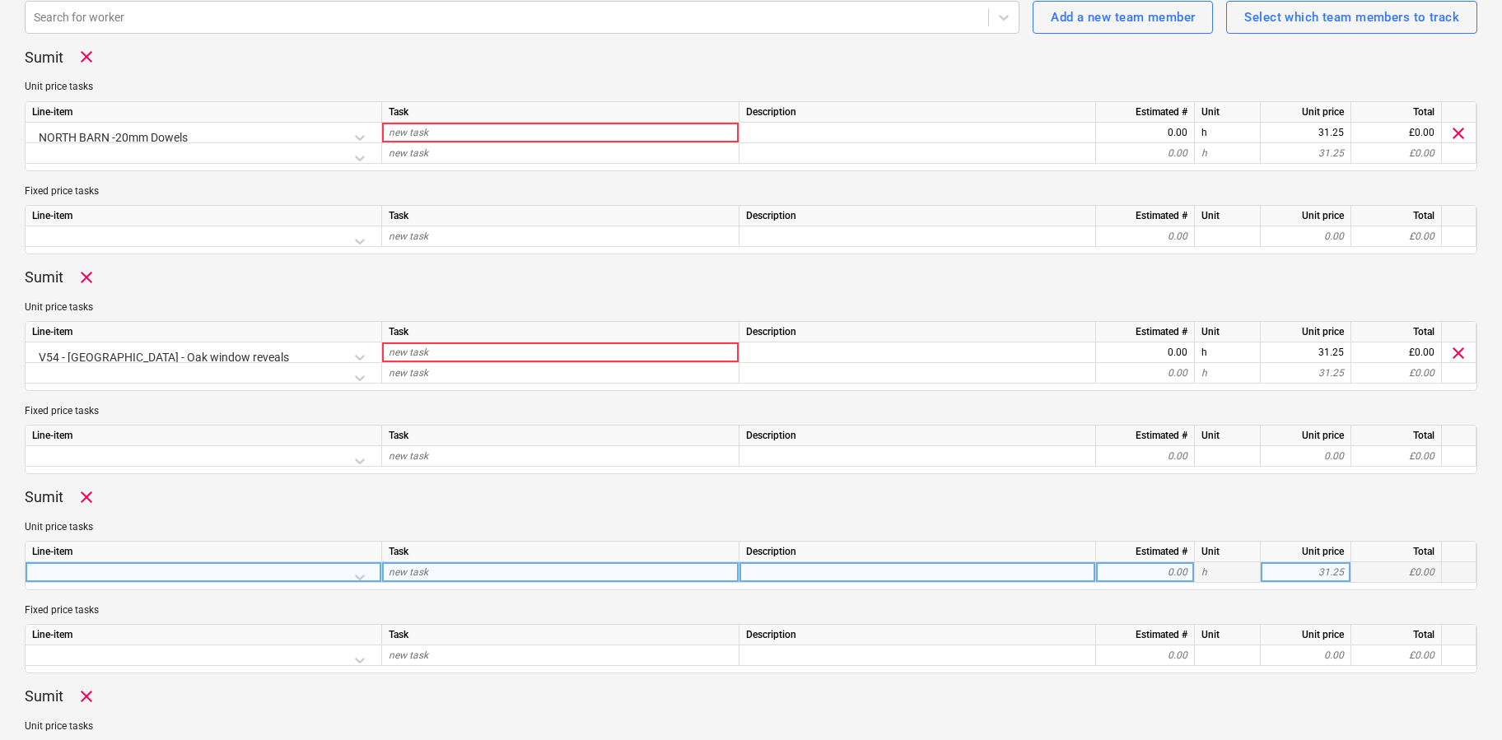
click at [360, 573] on div at bounding box center [203, 576] width 343 height 29
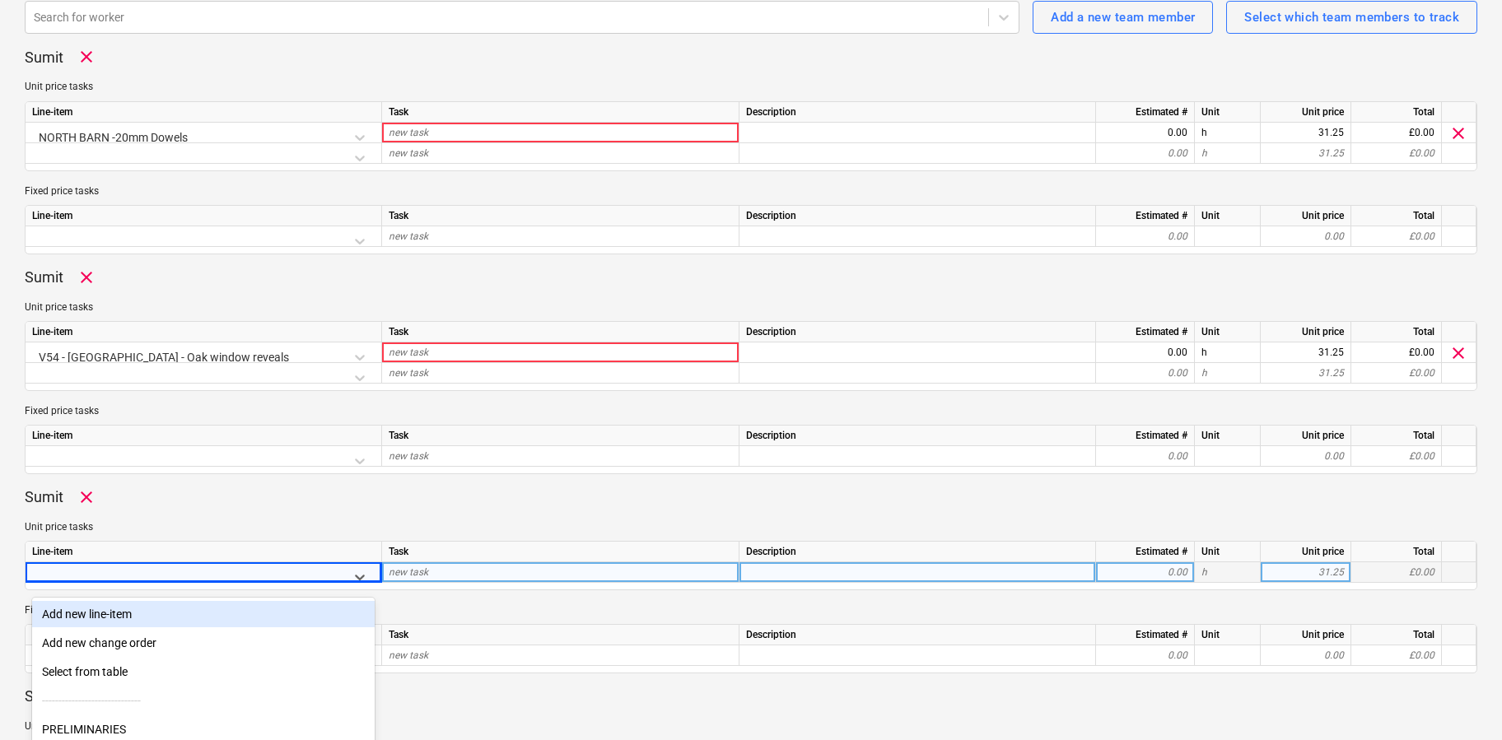
scroll to position [603, 0]
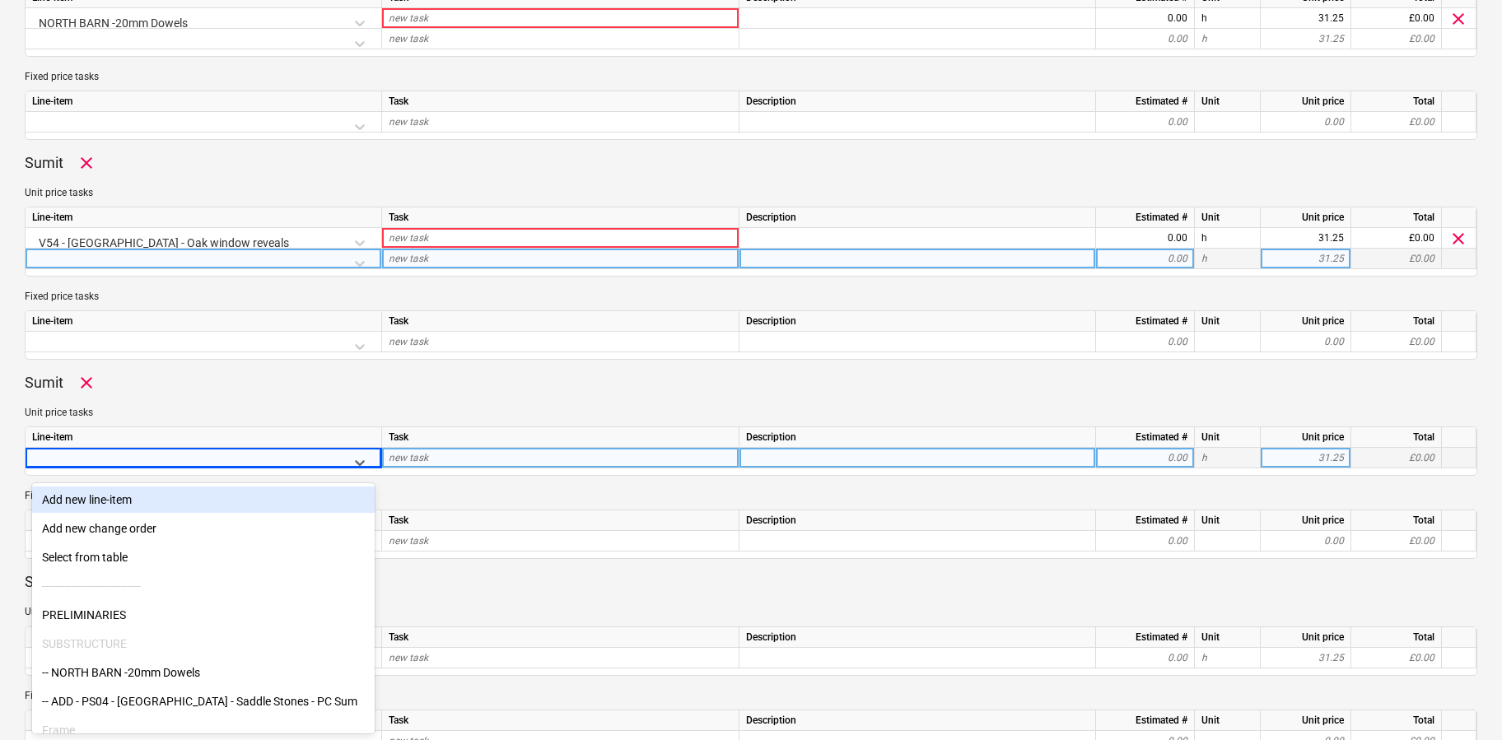
click at [360, 259] on div at bounding box center [203, 263] width 343 height 29
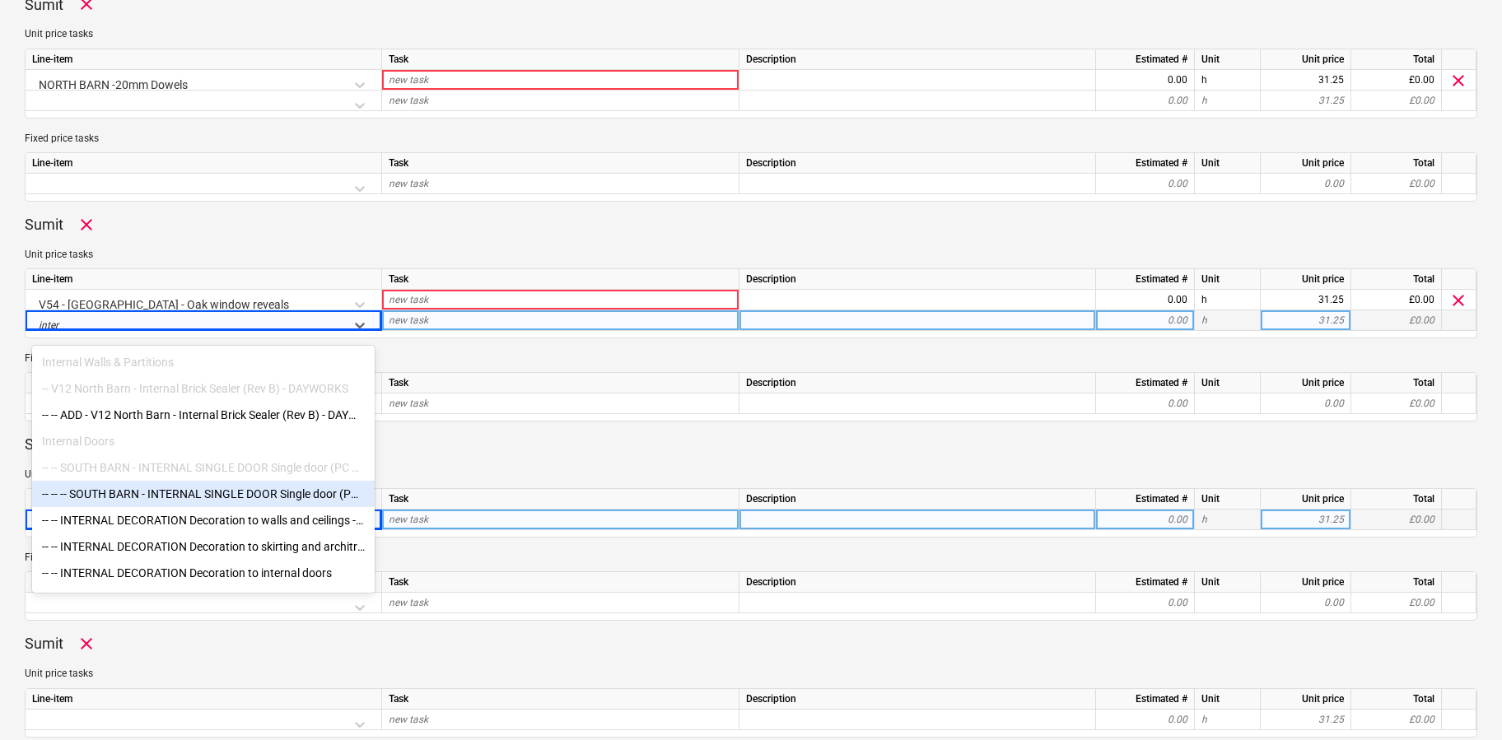
scroll to position [540, 0]
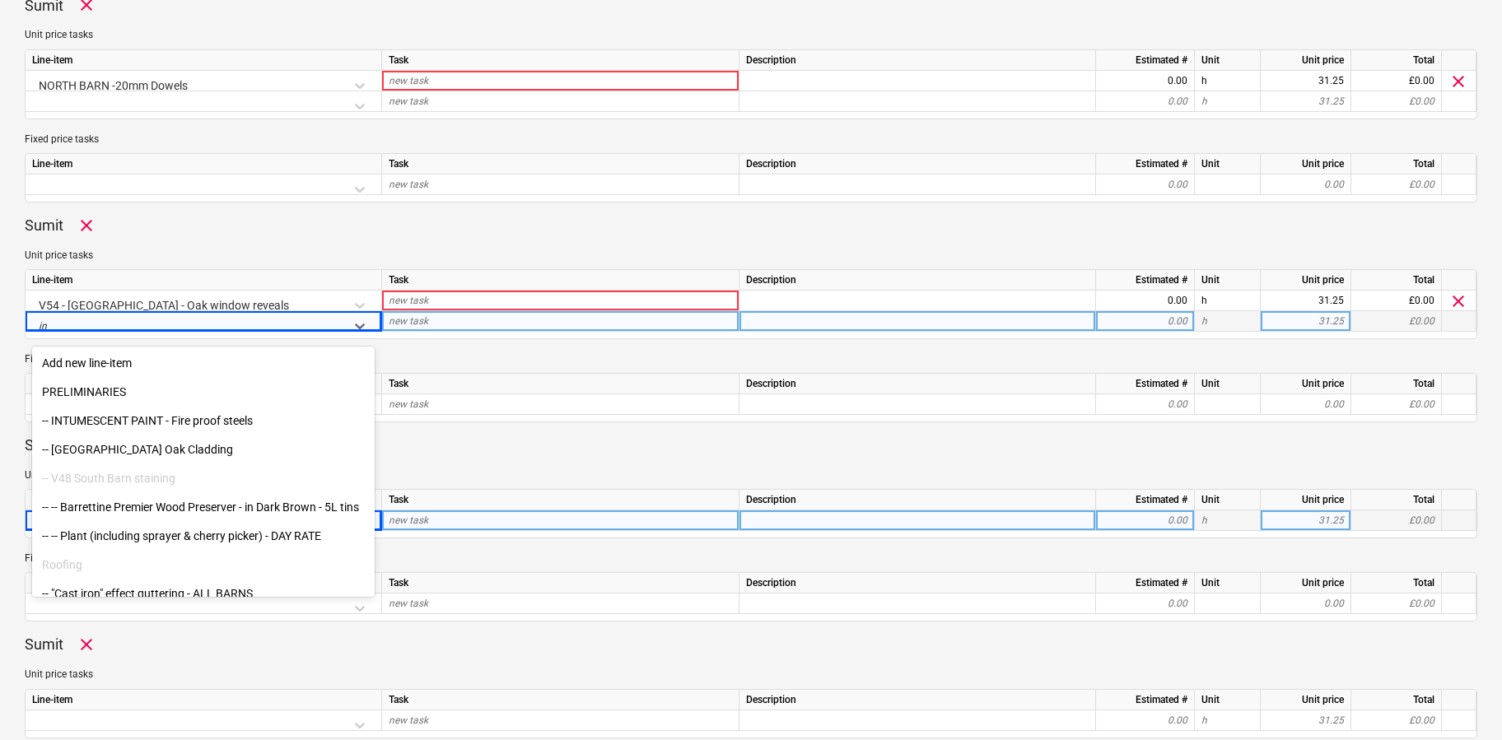
type input "i"
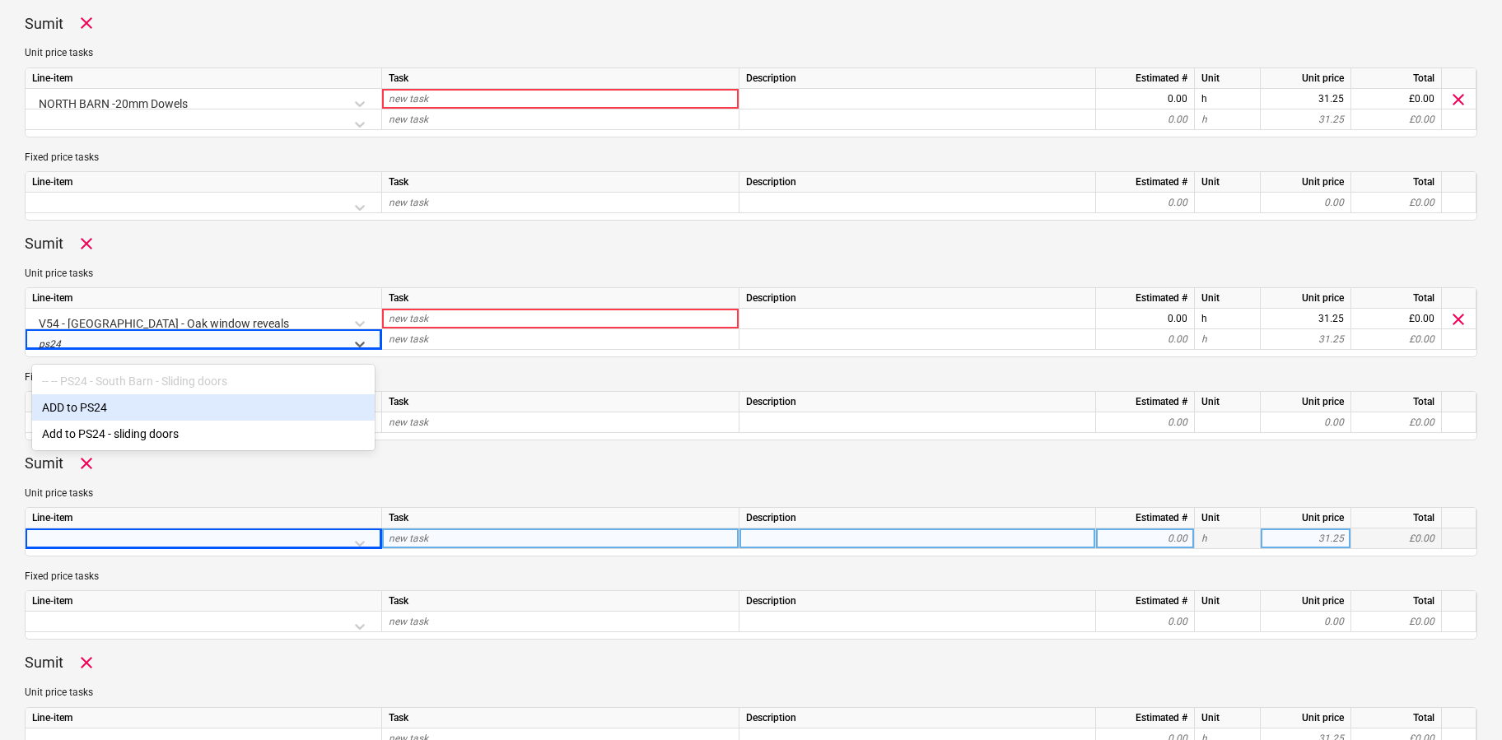
scroll to position [521, 0]
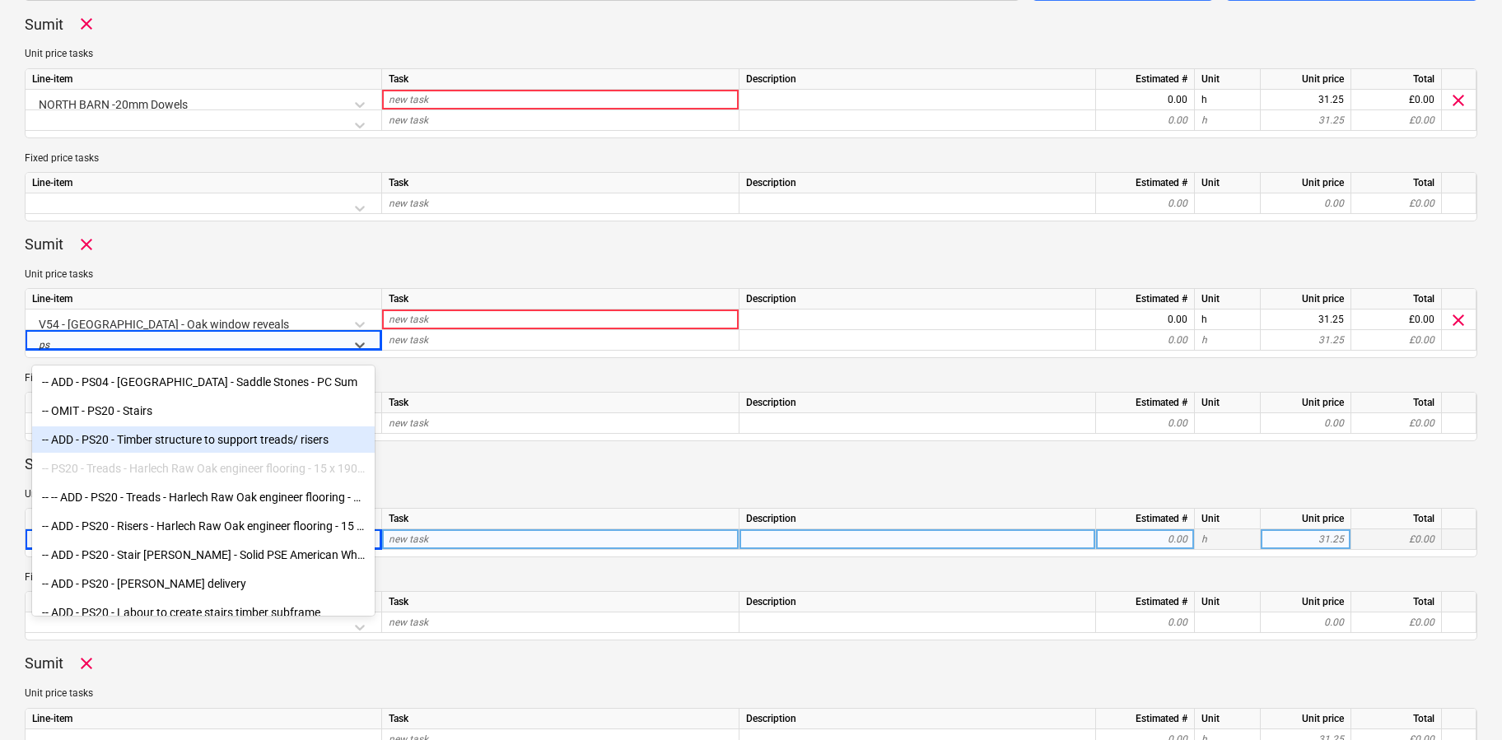
type input "p"
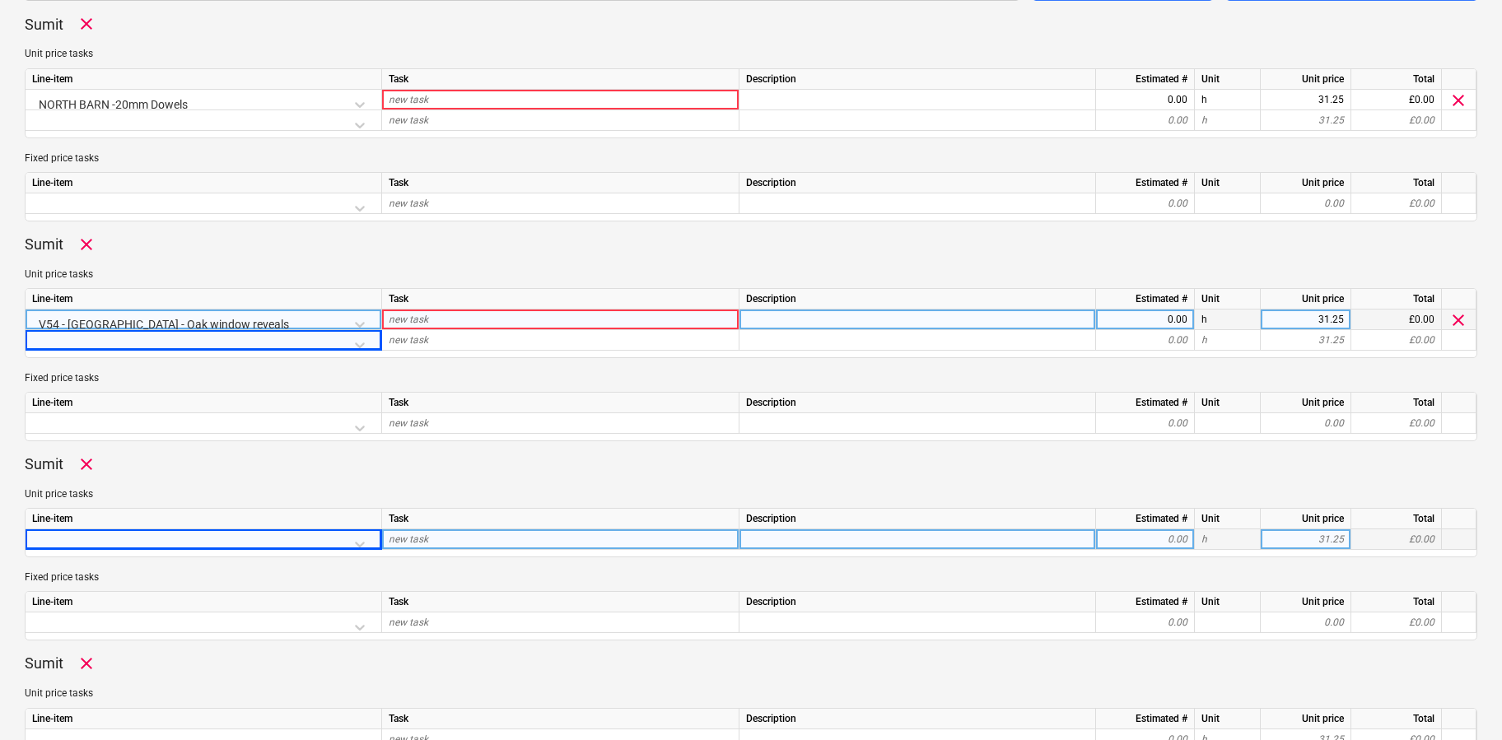
drag, startPoint x: 216, startPoint y: 257, endPoint x: 217, endPoint y: 319, distance: 61.8
click at [216, 257] on div "Sumit clear Unit price tasks Line-item Task Description Estimated # Unit Unit p…" at bounding box center [751, 338] width 1452 height 207
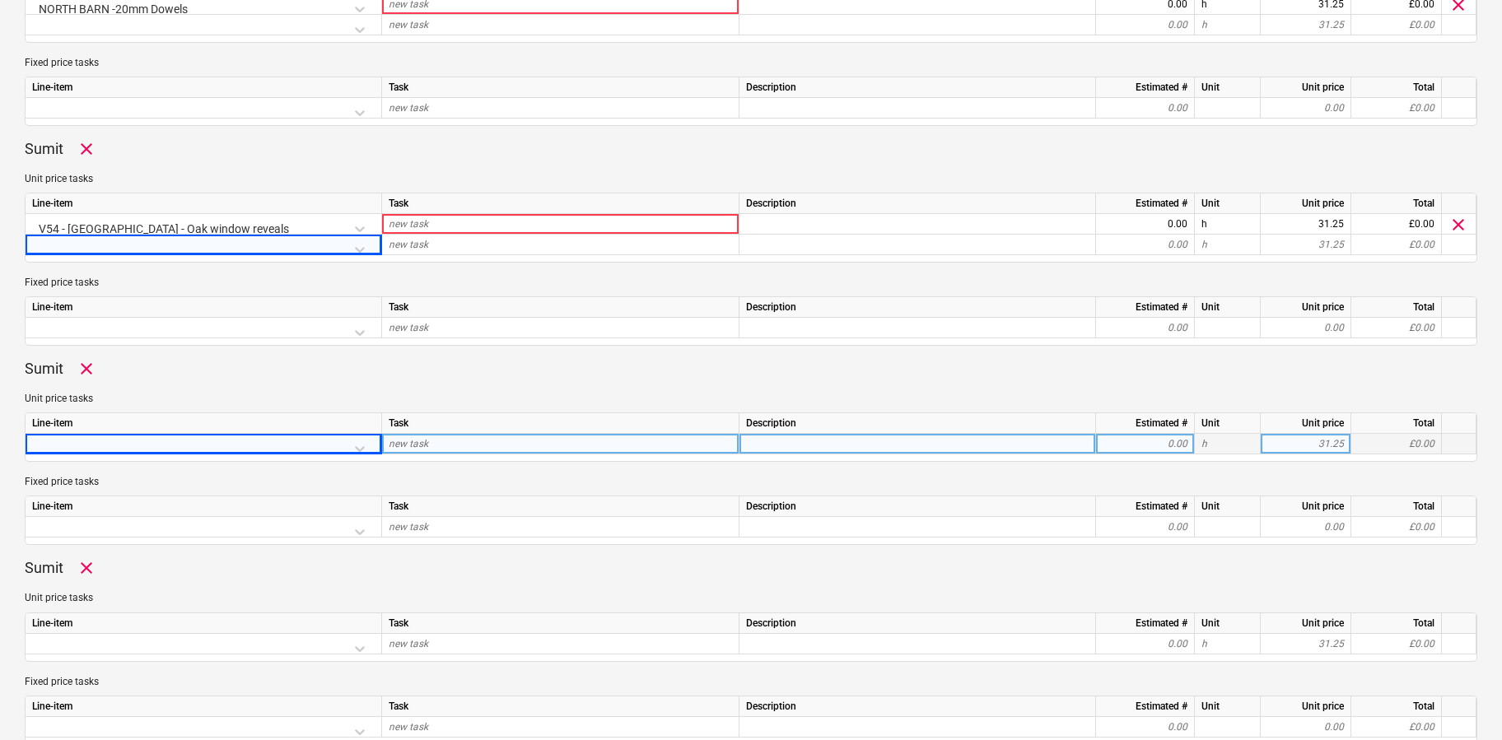
scroll to position [627, 0]
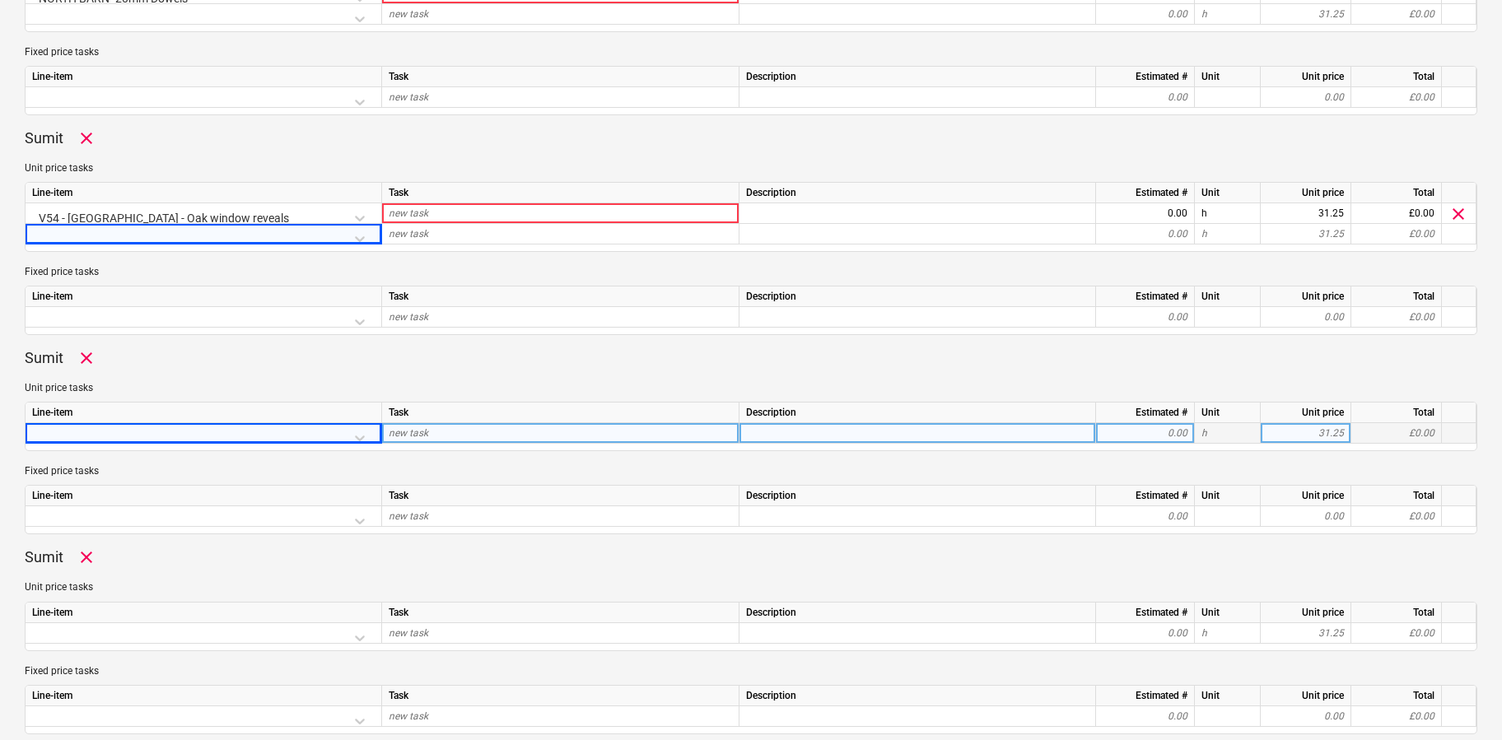
click at [359, 433] on div at bounding box center [203, 437] width 343 height 29
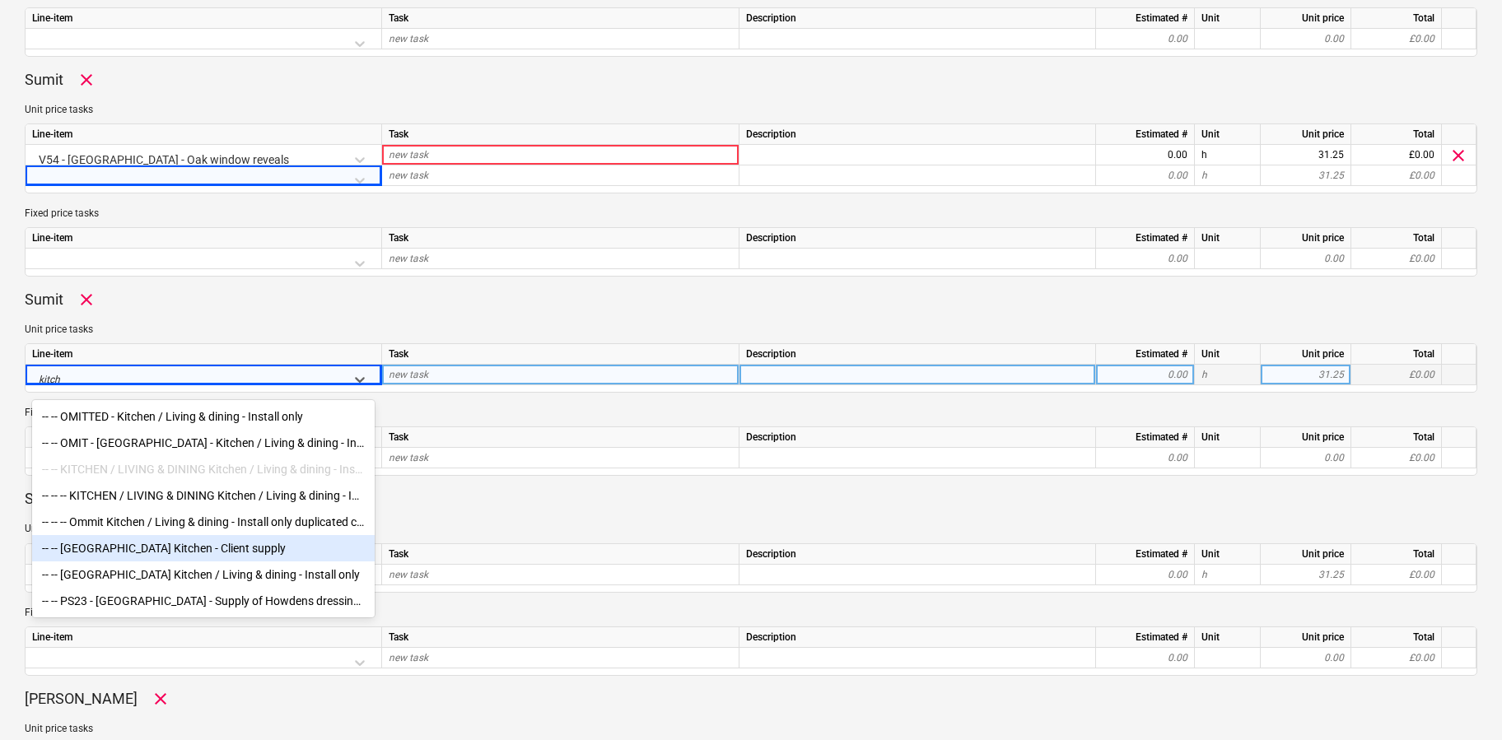
scroll to position [779, 0]
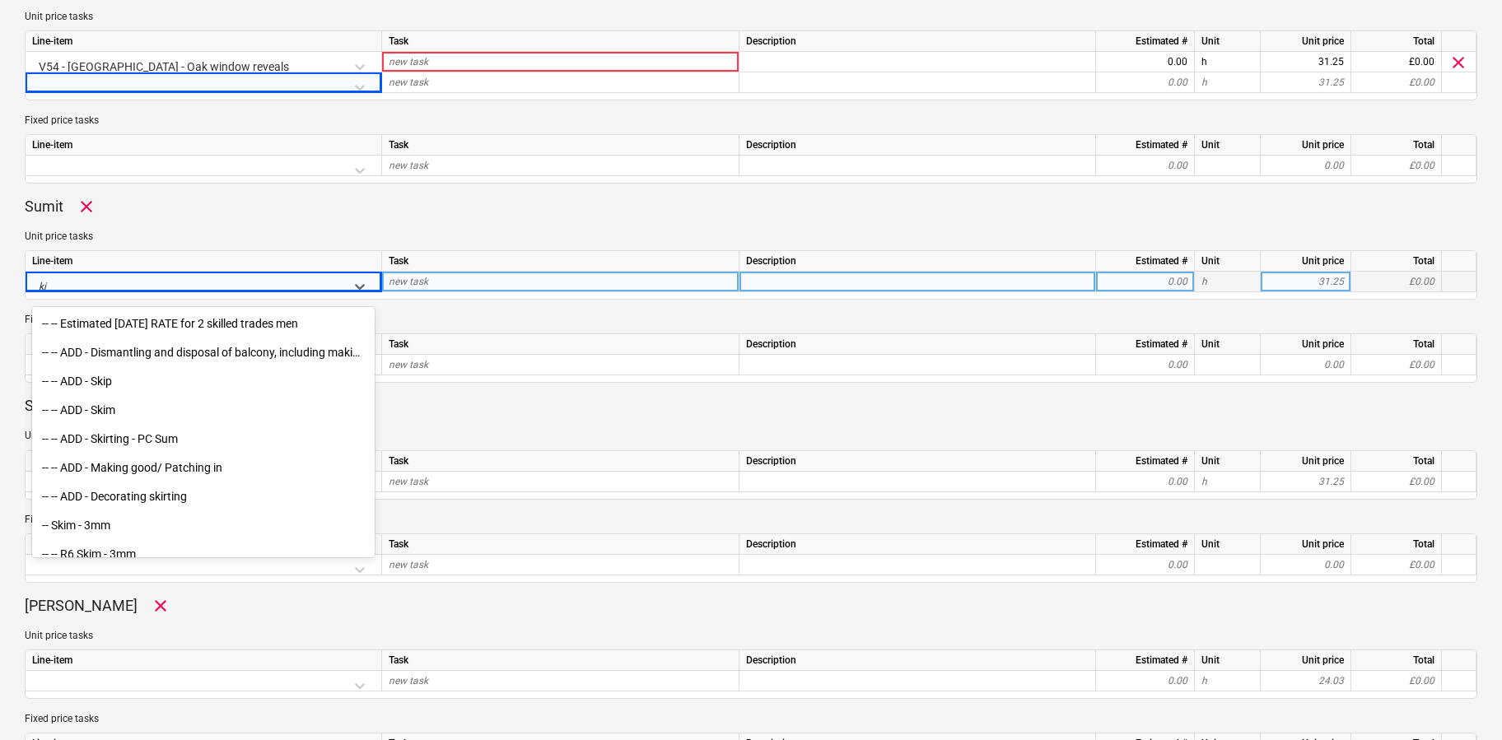
type input "k"
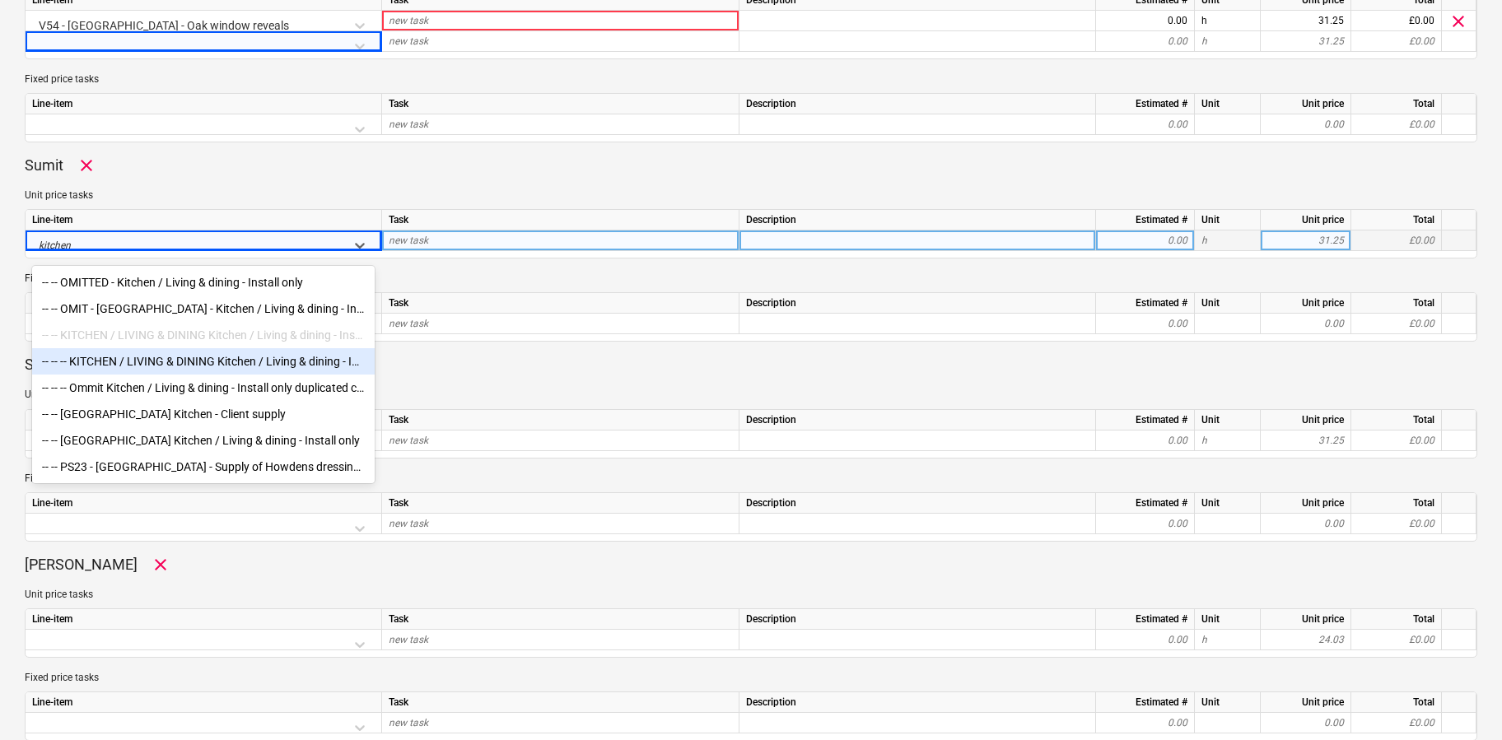
scroll to position [827, 0]
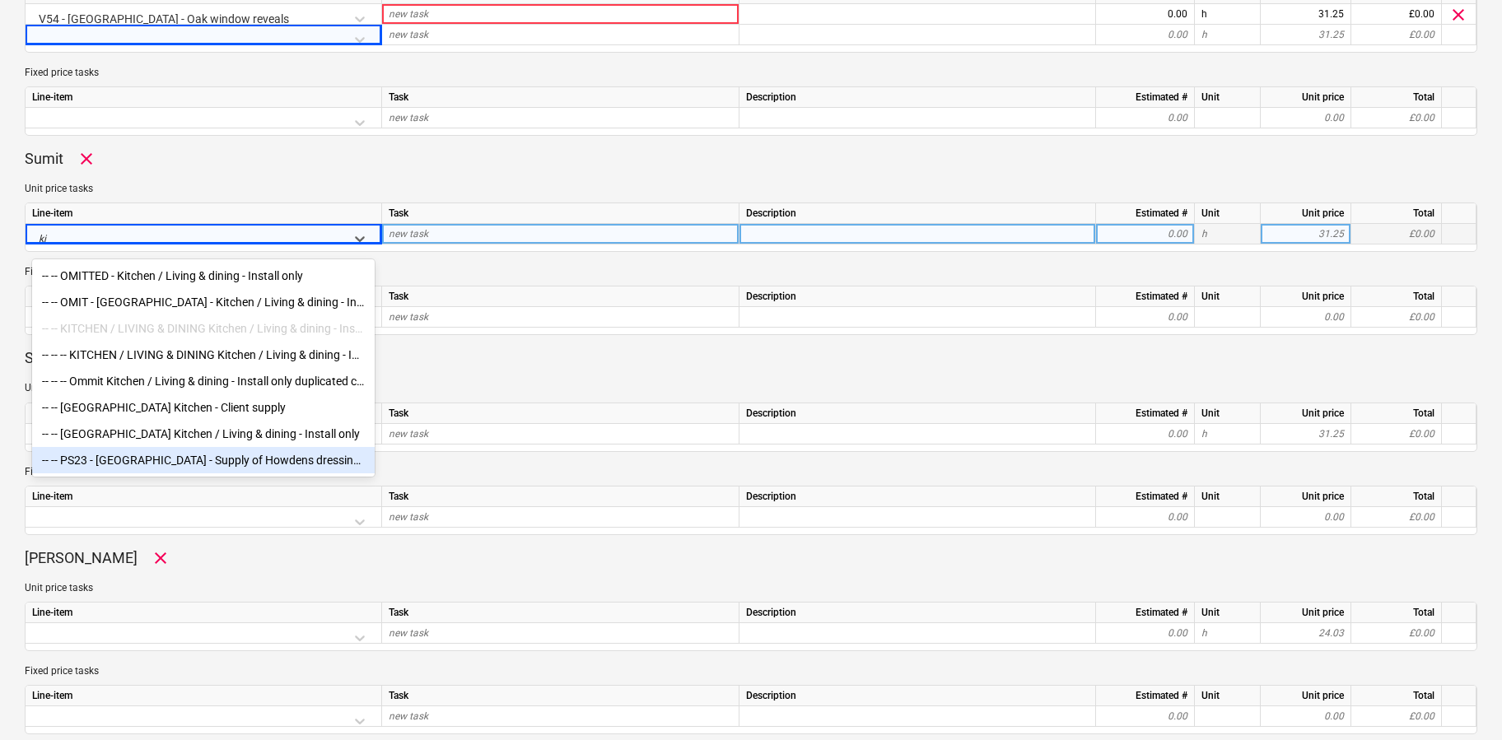
type input "k"
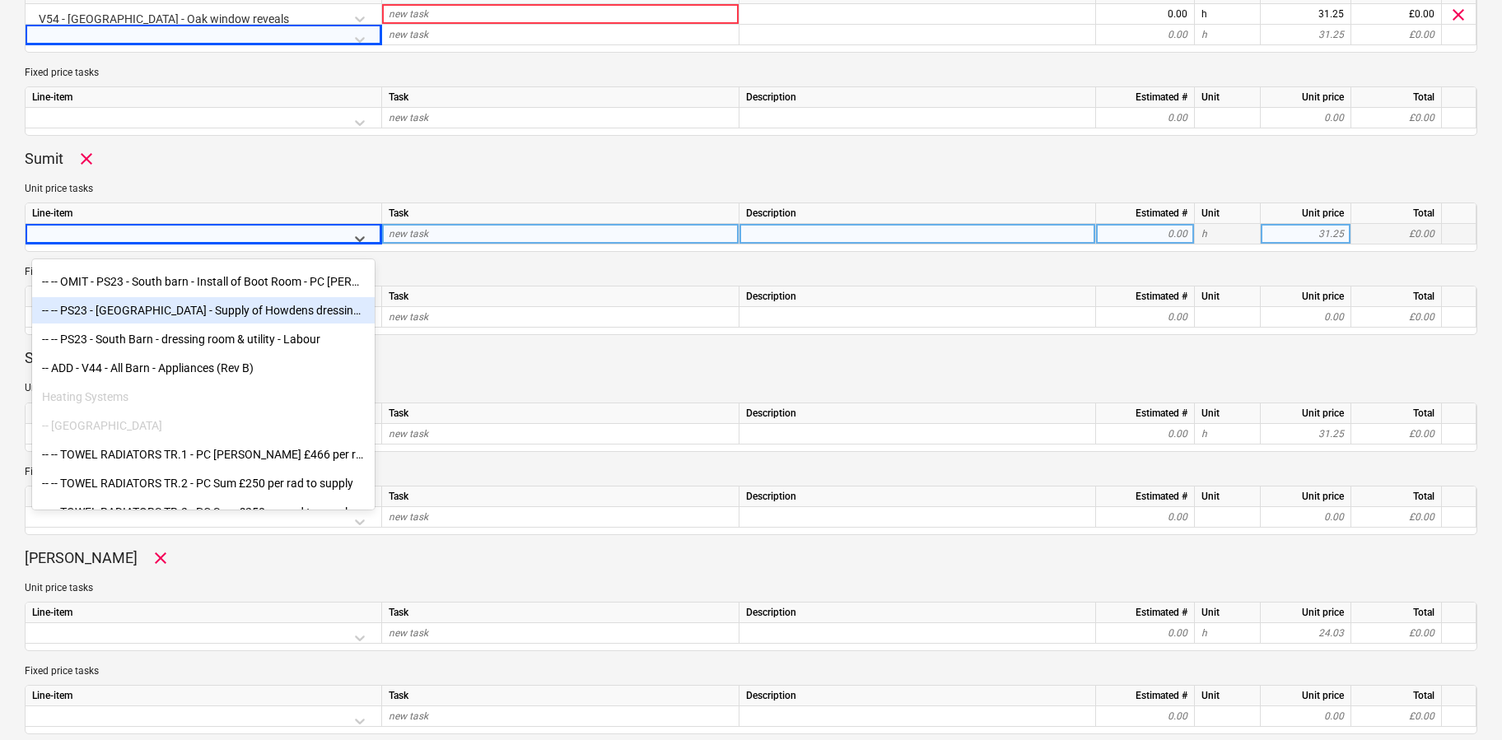
scroll to position [4981, 0]
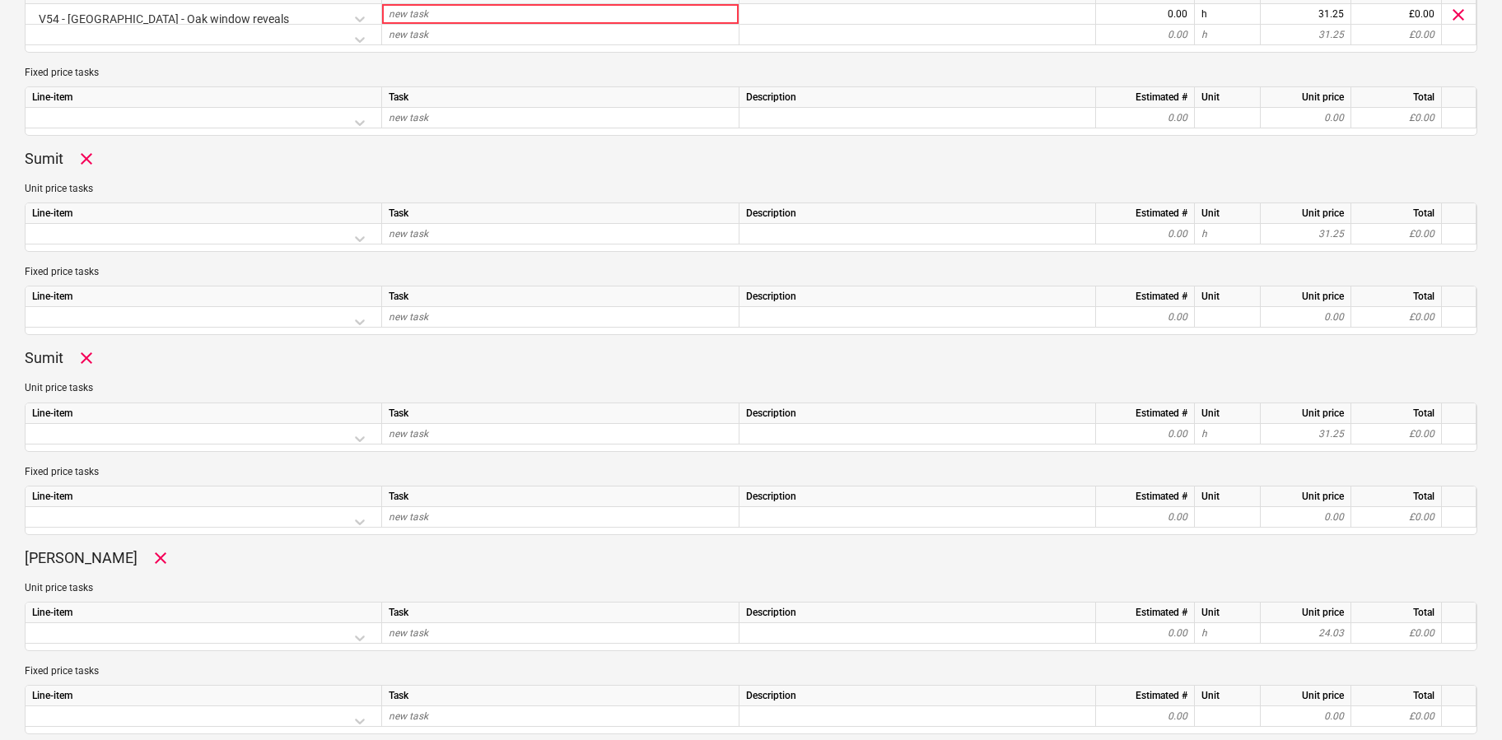
type textarea "x"
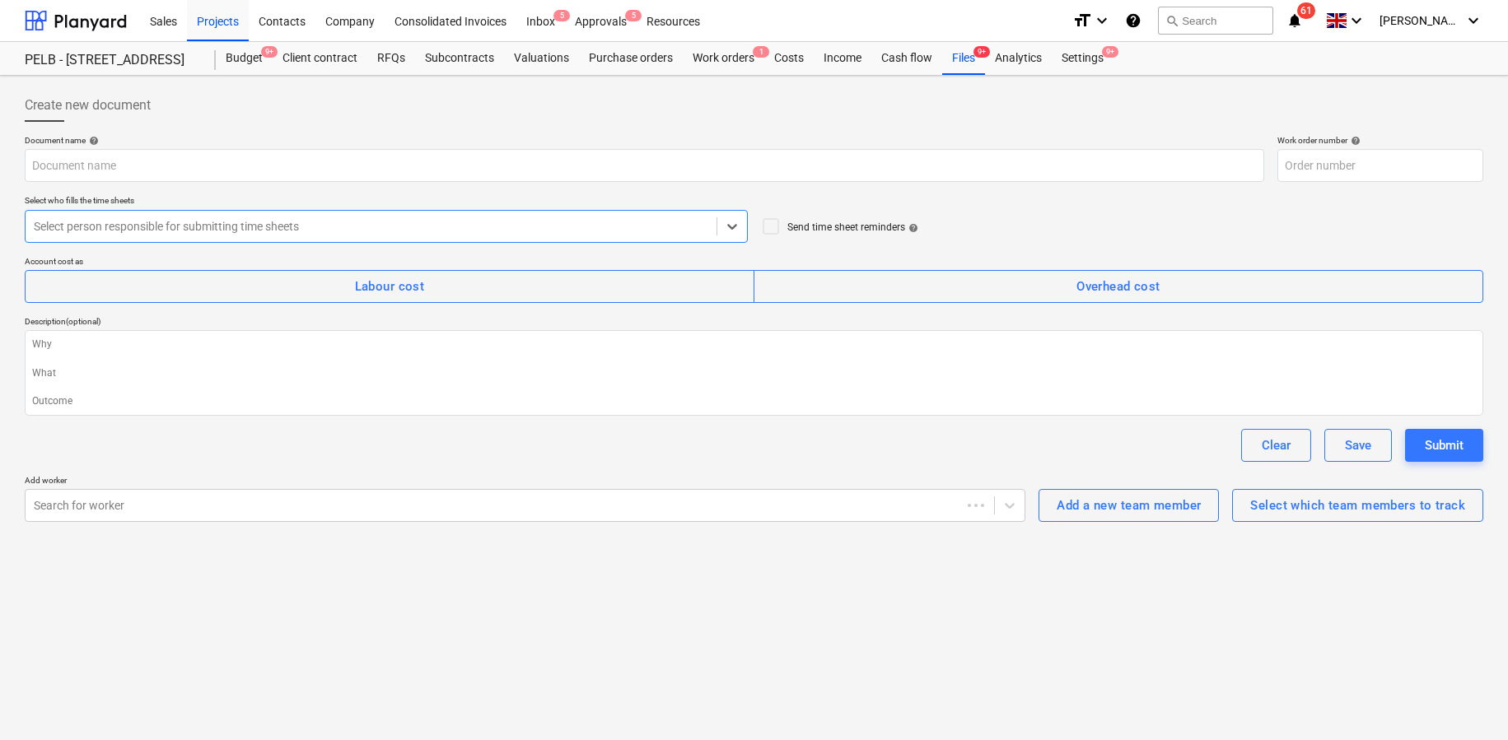
type textarea "x"
type input "[DATE]"
type input "003-WO-021"
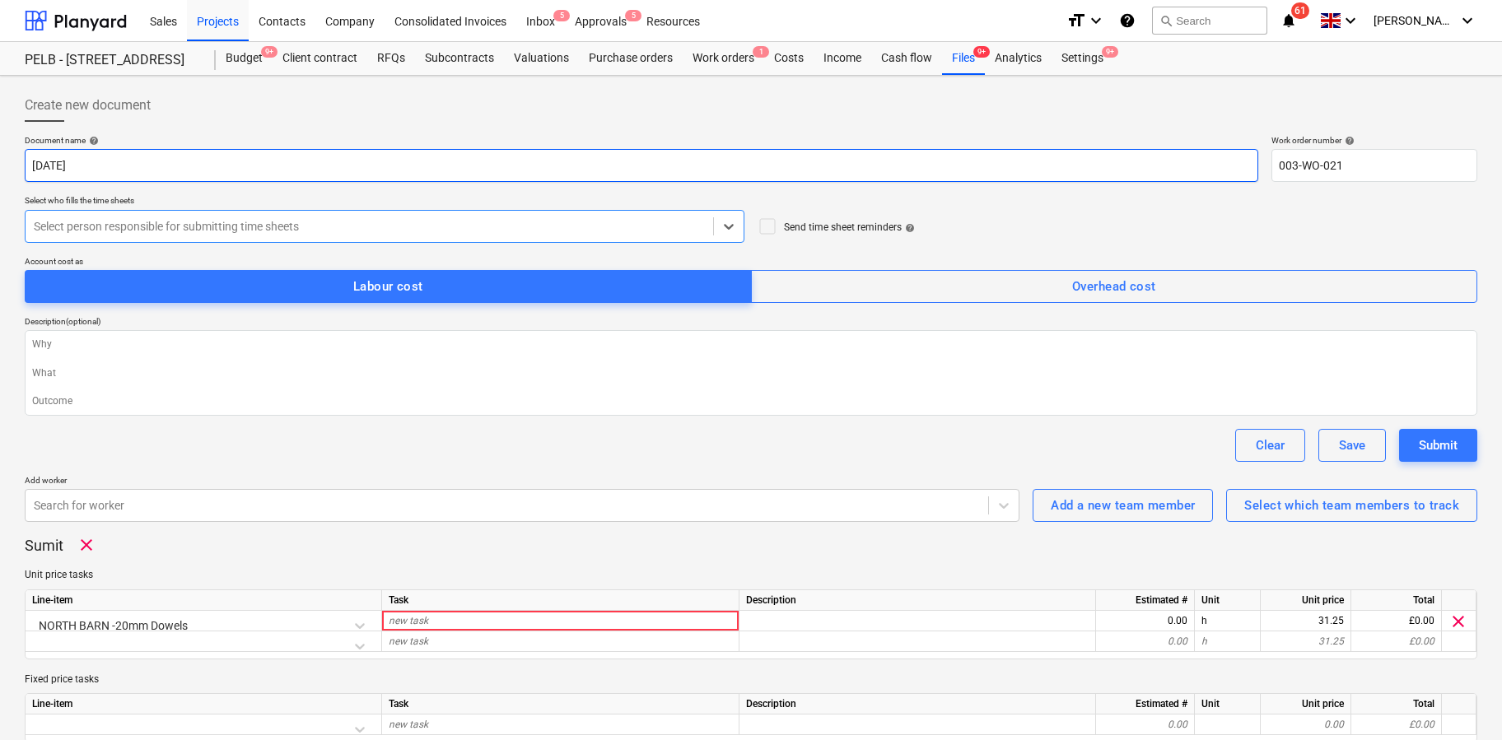
type textarea "x"
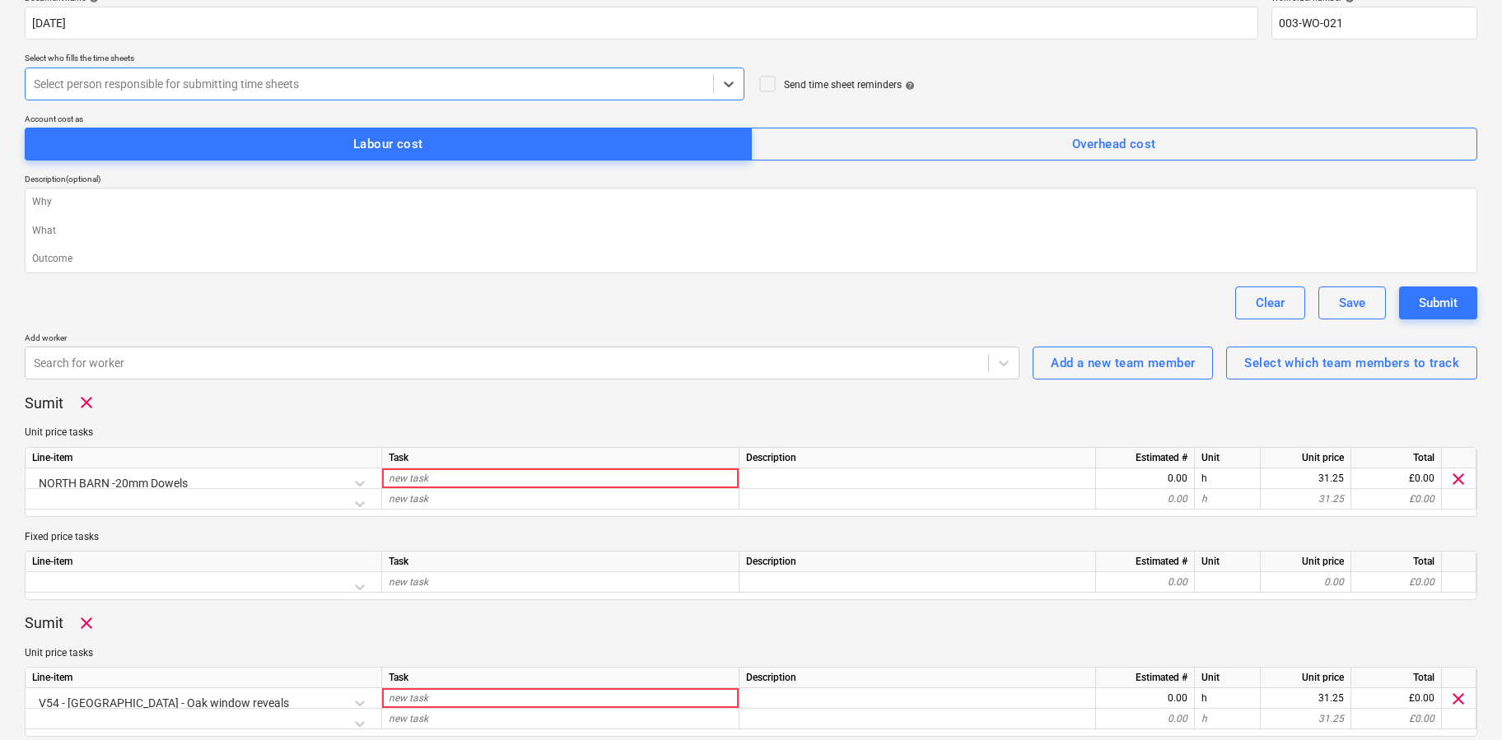
scroll to position [294, 0]
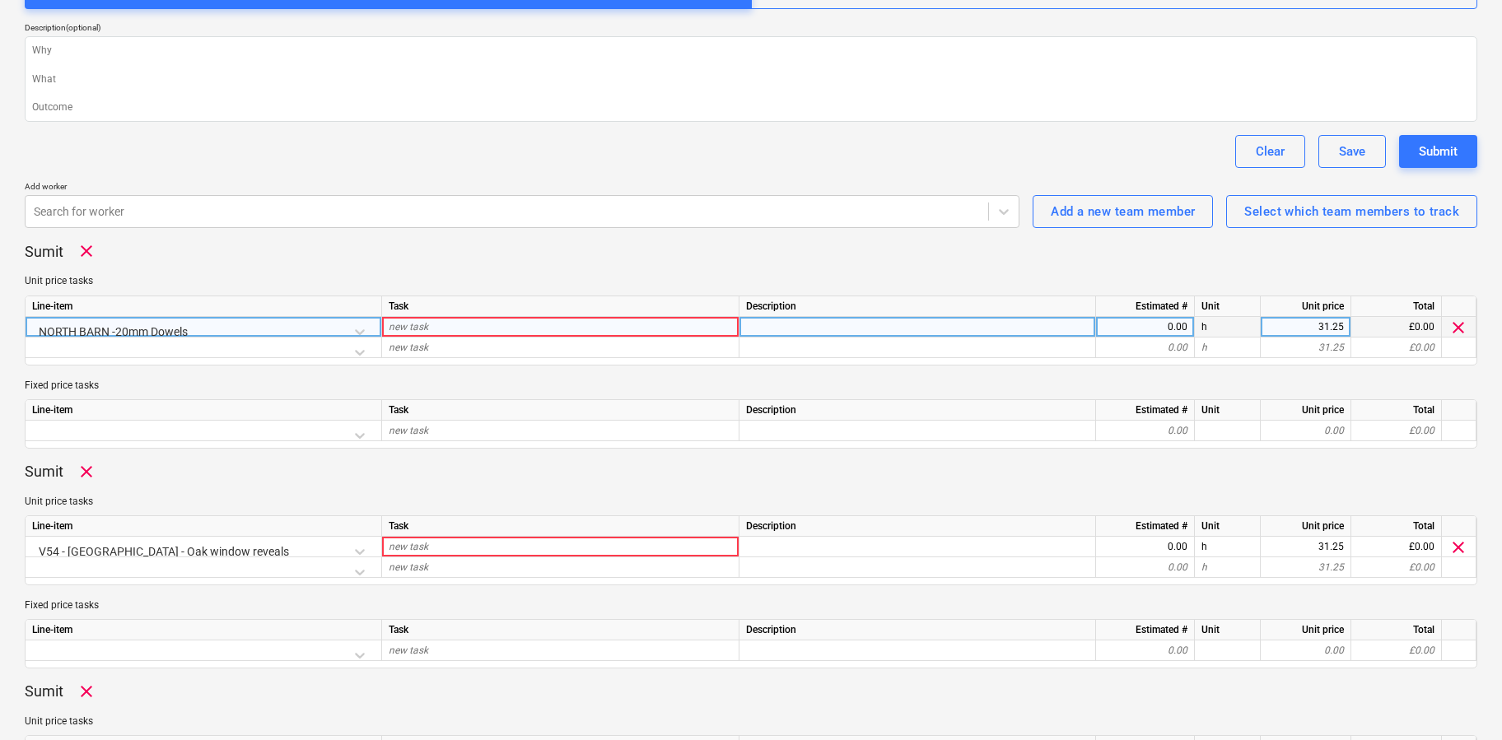
click at [434, 333] on div "new task" at bounding box center [560, 327] width 357 height 21
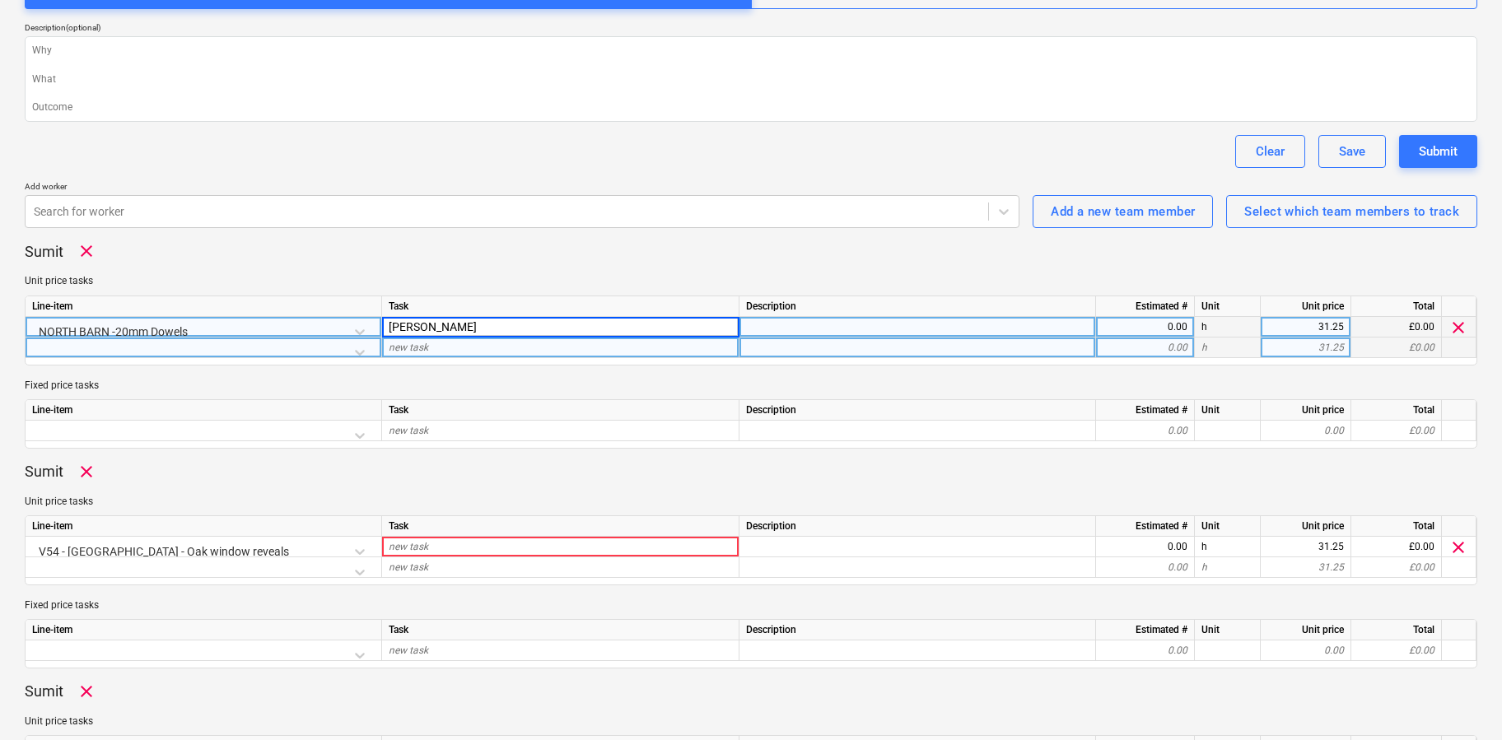
type input "[PERSON_NAME]"
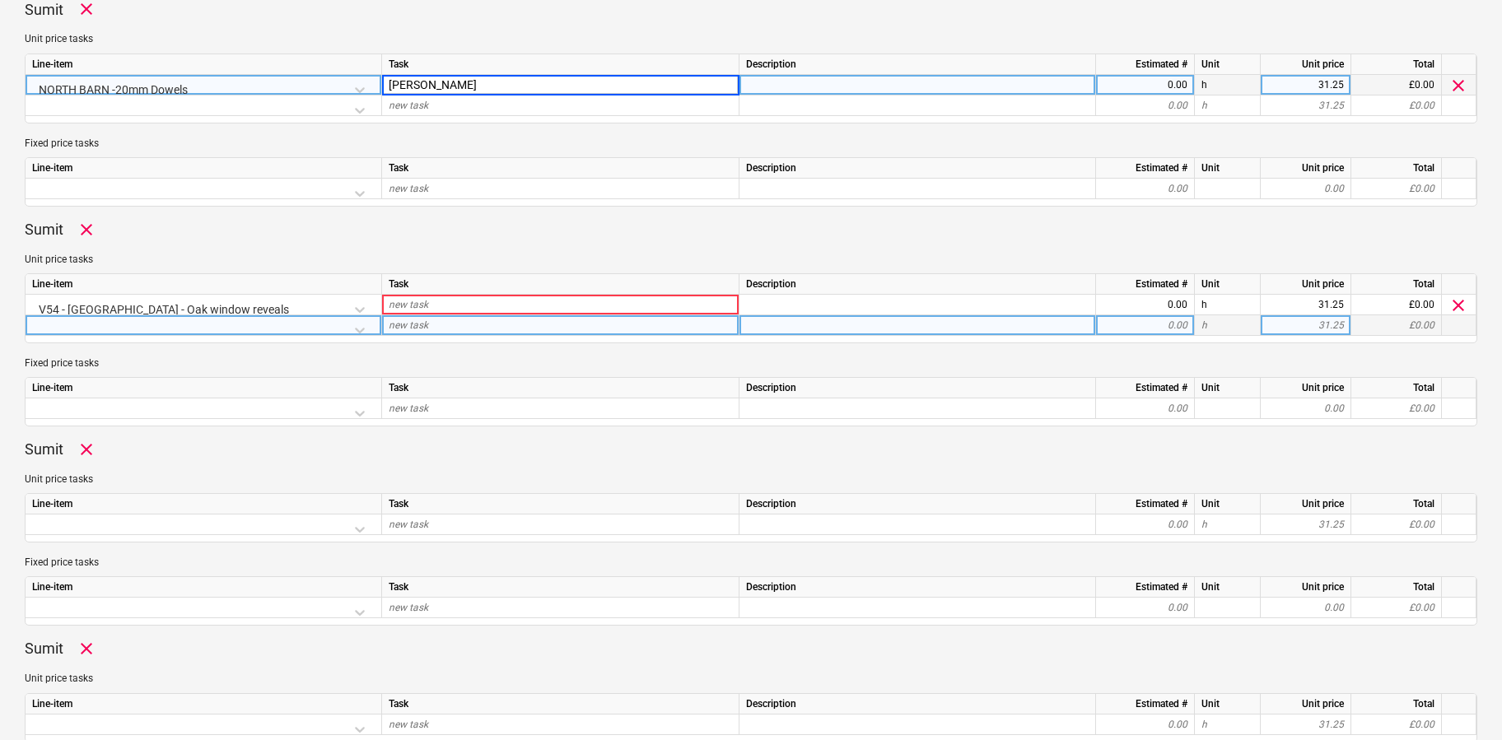
scroll to position [538, 0]
type textarea "x"
click at [353, 324] on div at bounding box center [203, 328] width 343 height 29
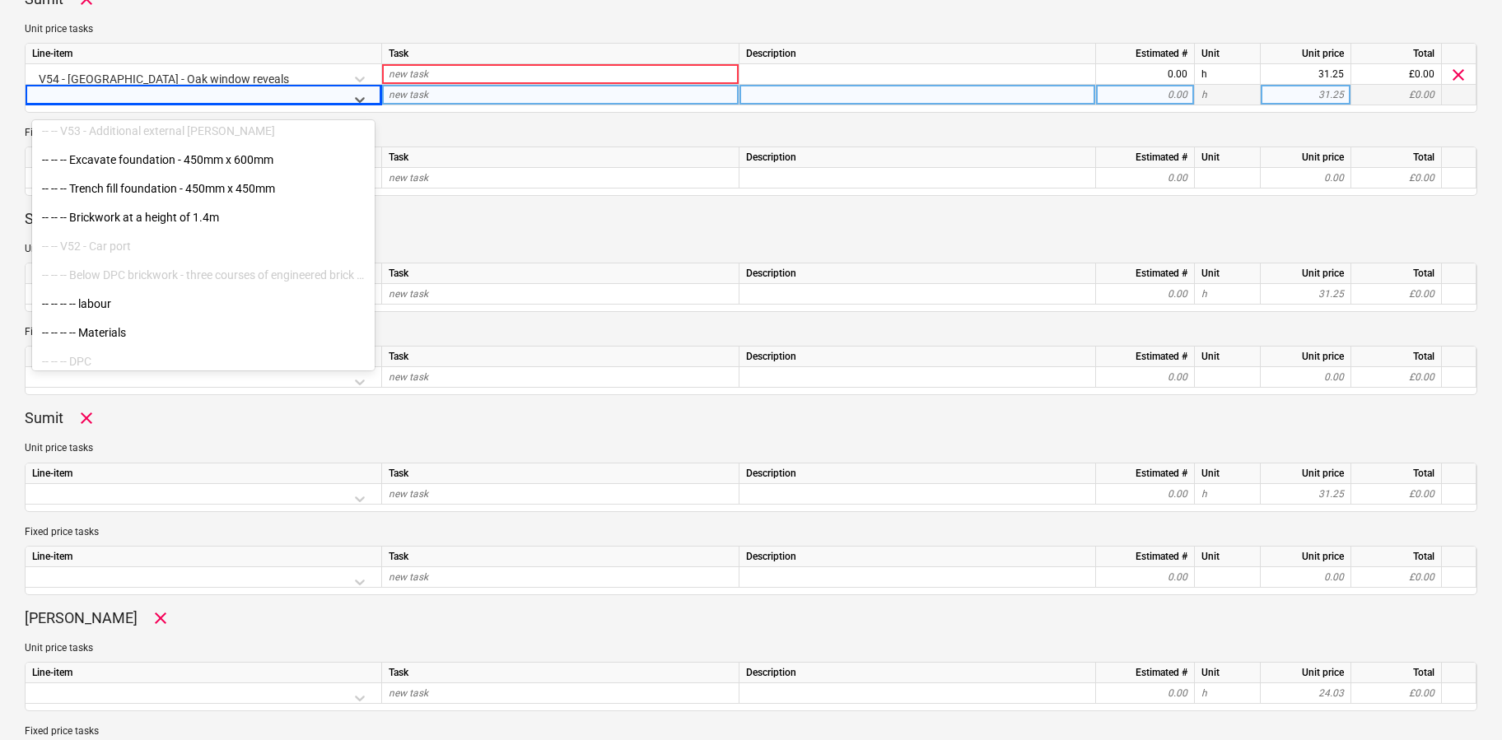
scroll to position [9166, 0]
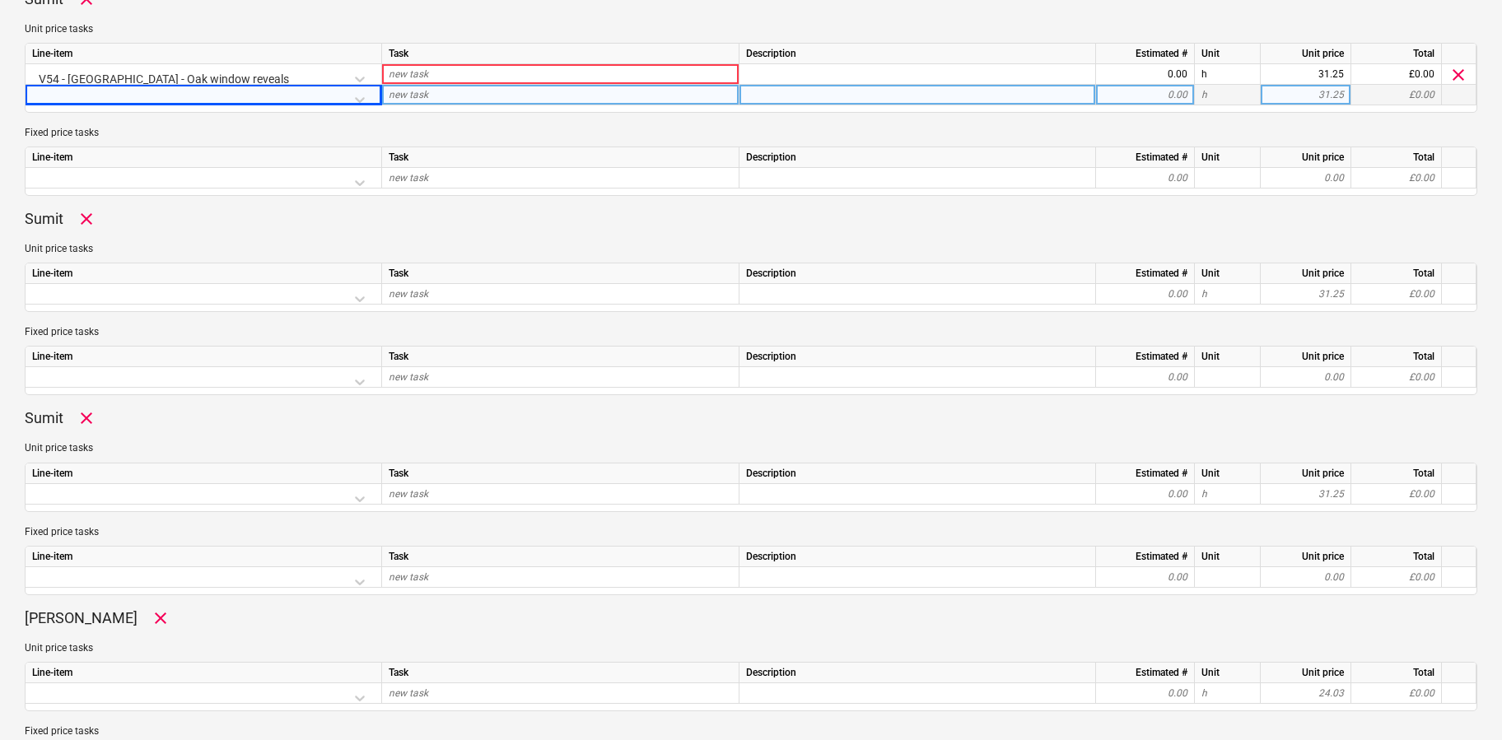
click at [478, 127] on p "Fixed price tasks" at bounding box center [751, 133] width 1452 height 14
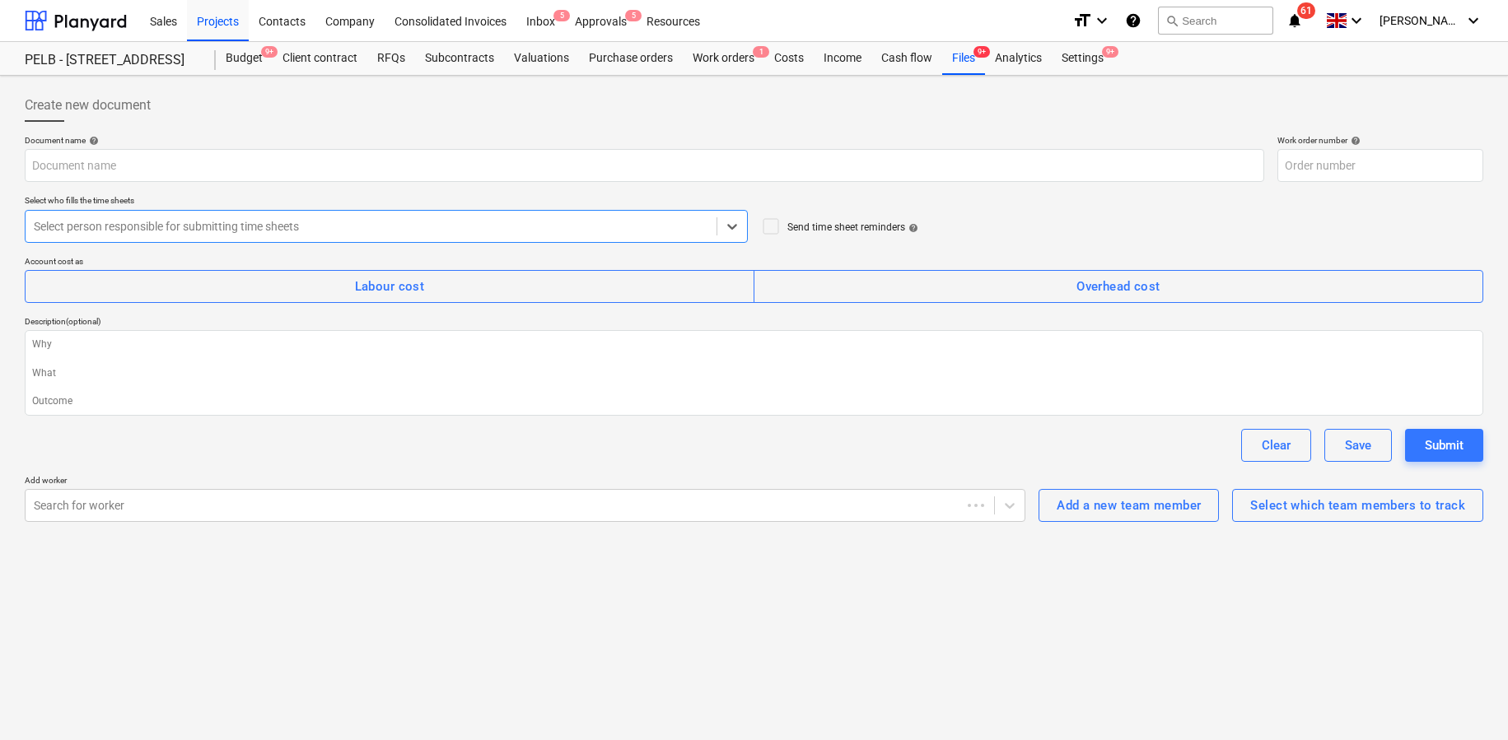
type textarea "x"
type input "003-WO-024"
type textarea "x"
type input "[DATE]"
type input "003-WO-021"
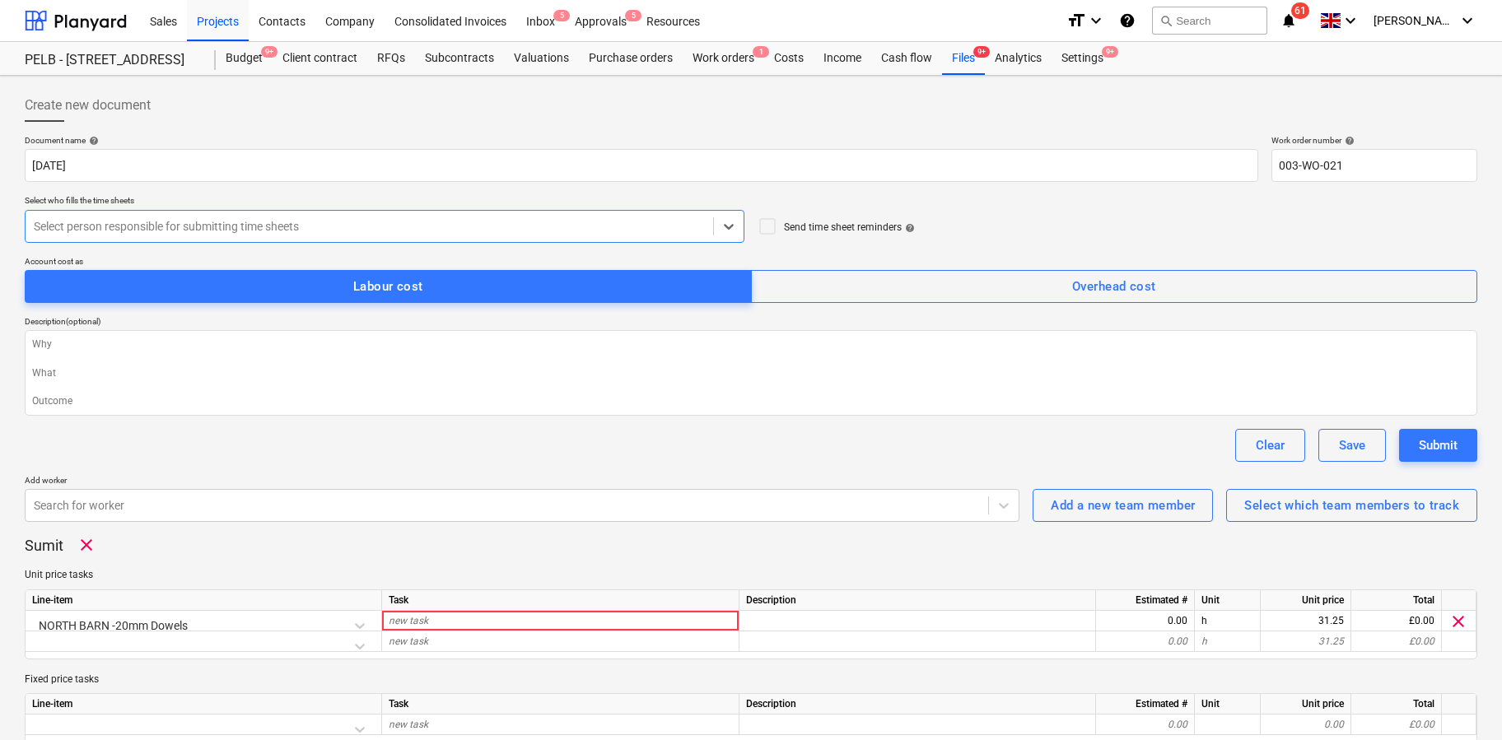
drag, startPoint x: 347, startPoint y: 235, endPoint x: 336, endPoint y: 240, distance: 11.8
click at [346, 235] on div "Select person responsible for submitting time sheets" at bounding box center [369, 226] width 687 height 23
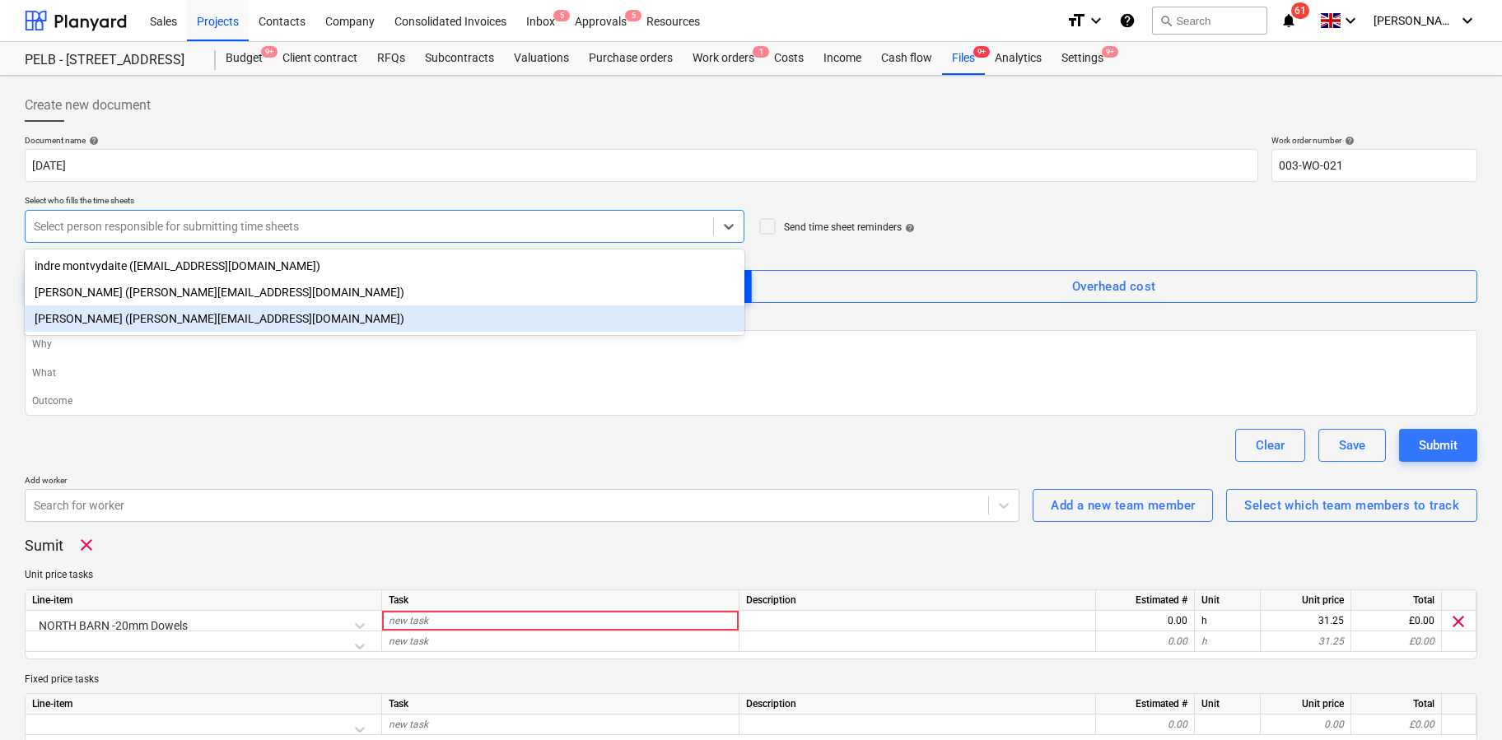
click at [186, 298] on div "[PERSON_NAME] ([PERSON_NAME][EMAIL_ADDRESS][DOMAIN_NAME])" at bounding box center [385, 292] width 720 height 26
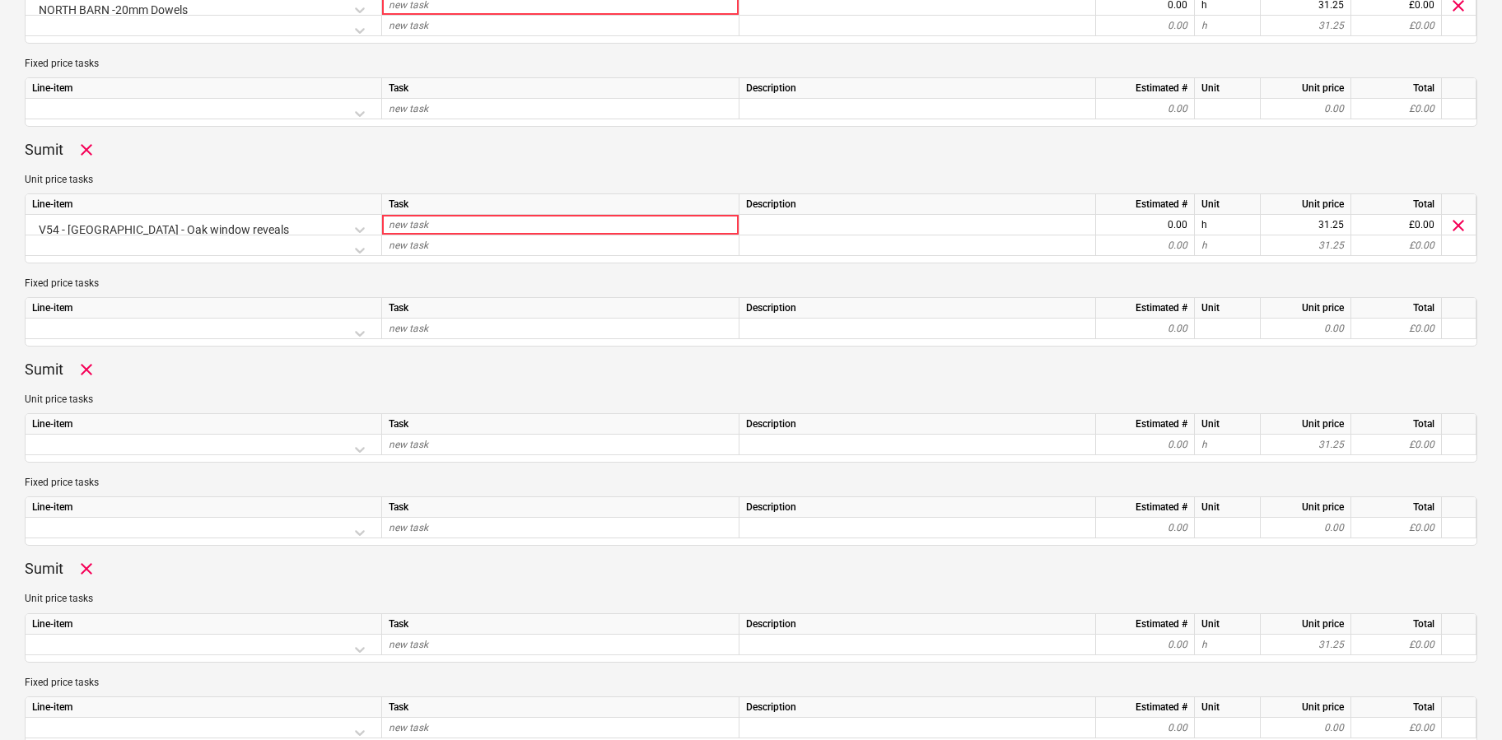
scroll to position [627, 0]
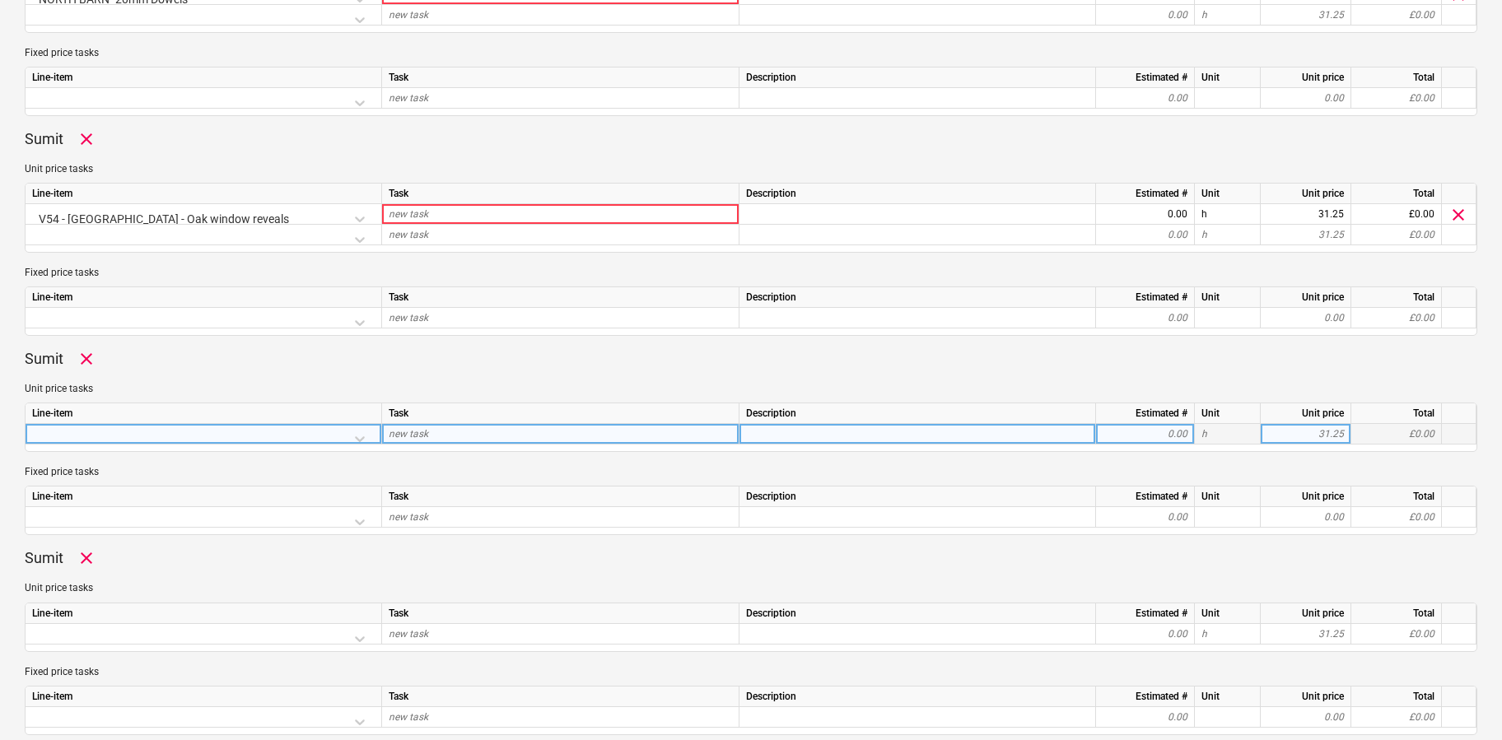
click at [366, 437] on div at bounding box center [203, 438] width 343 height 29
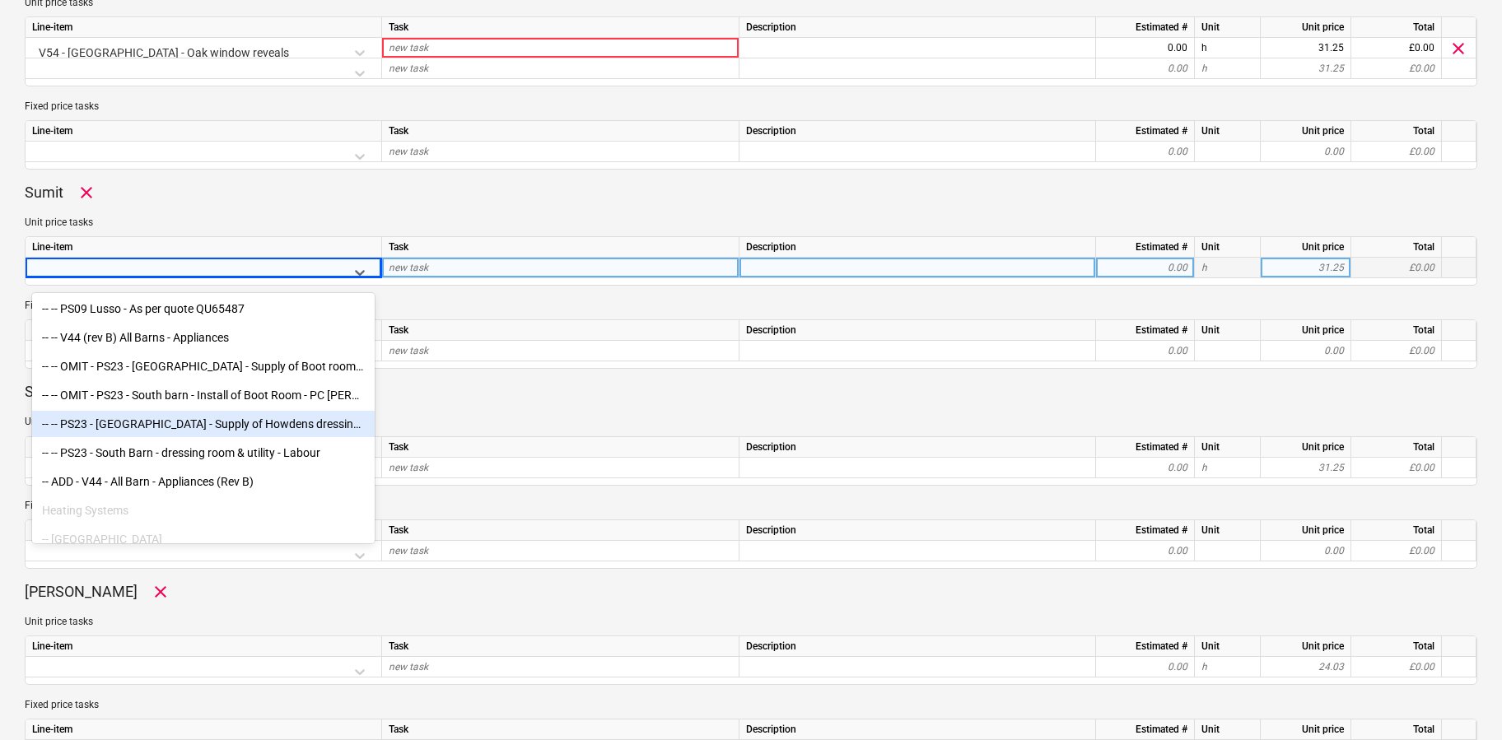
scroll to position [4910, 0]
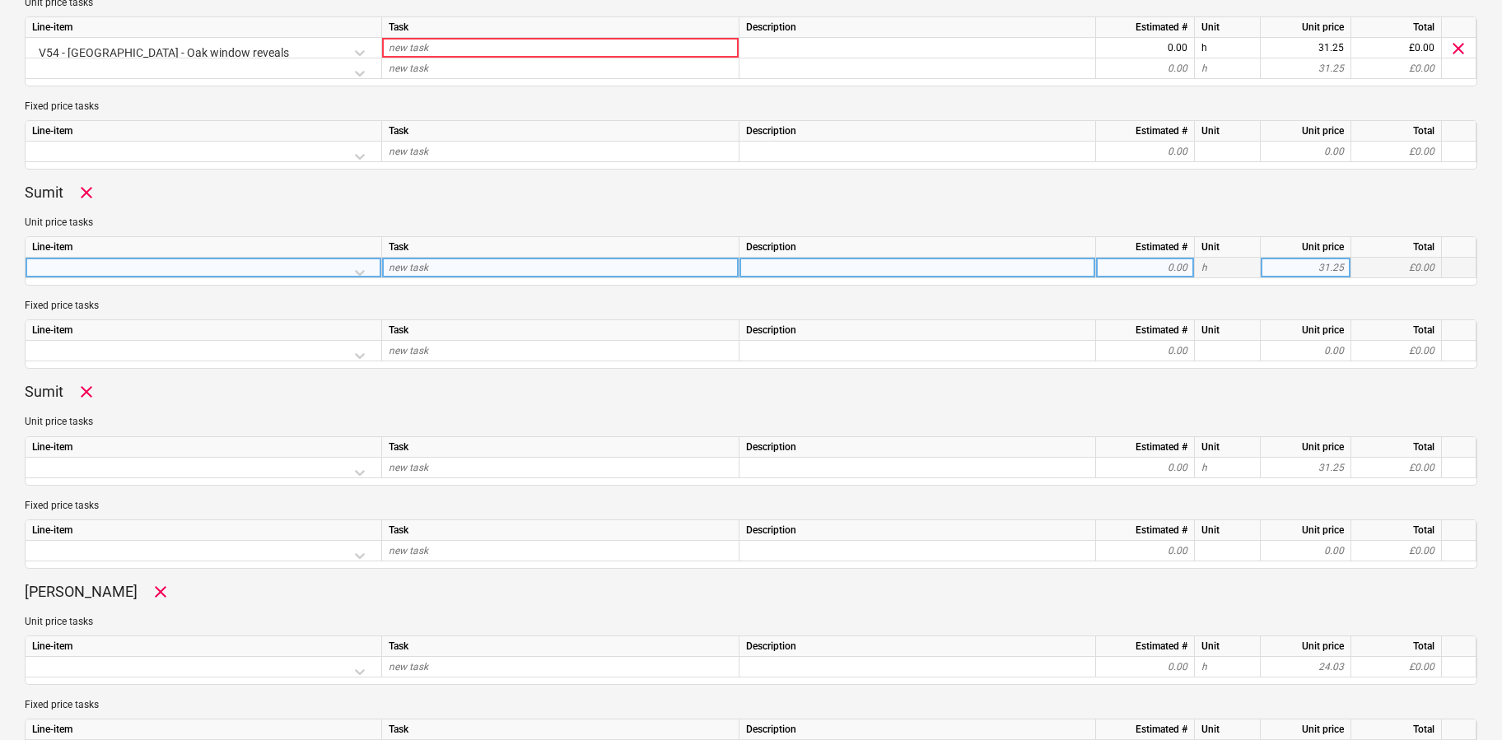
click at [375, 268] on div at bounding box center [204, 268] width 357 height 21
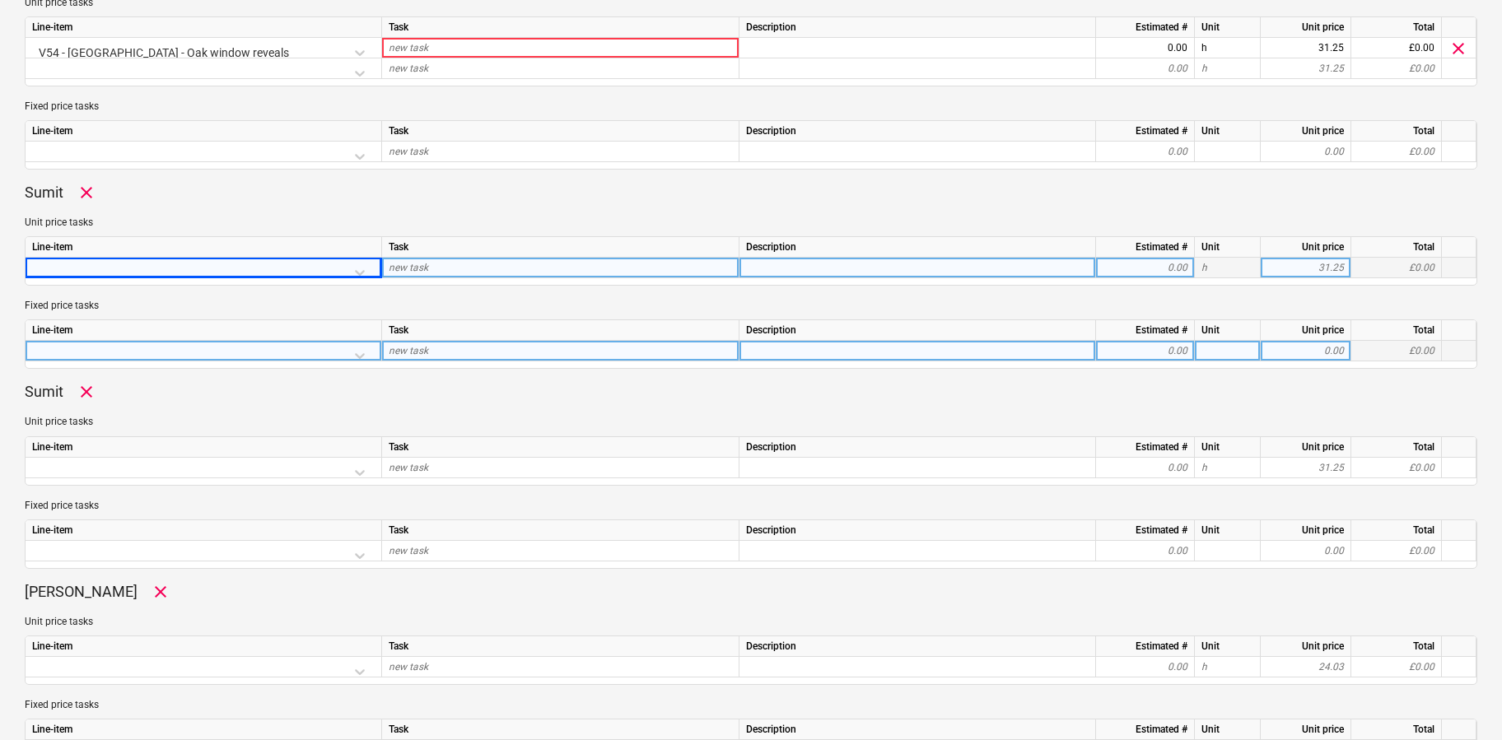
type textarea "x"
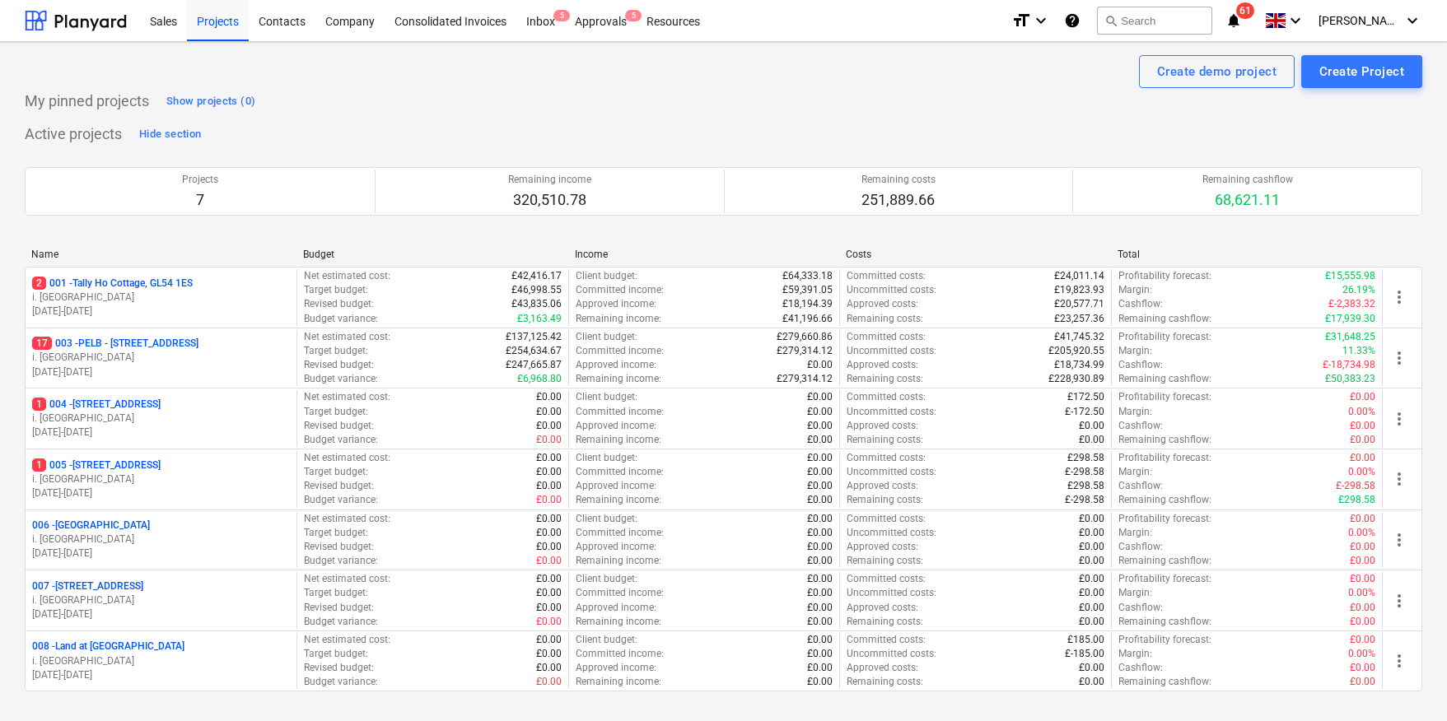
click at [153, 340] on p "17 003 - PELB - [GEOGRAPHIC_DATA], [GEOGRAPHIC_DATA], GL2 7NE" at bounding box center [115, 344] width 166 height 14
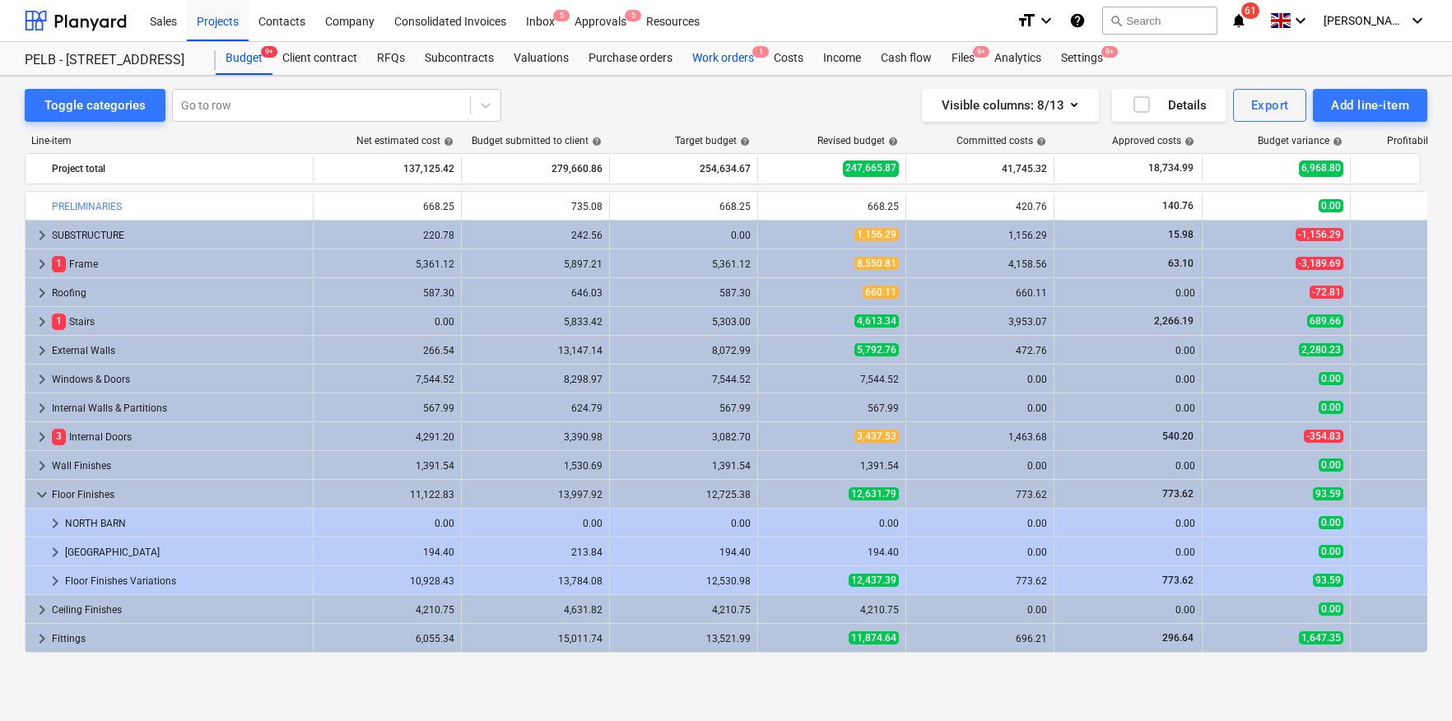
click at [693, 56] on div "Work orders 1" at bounding box center [724, 58] width 82 height 33
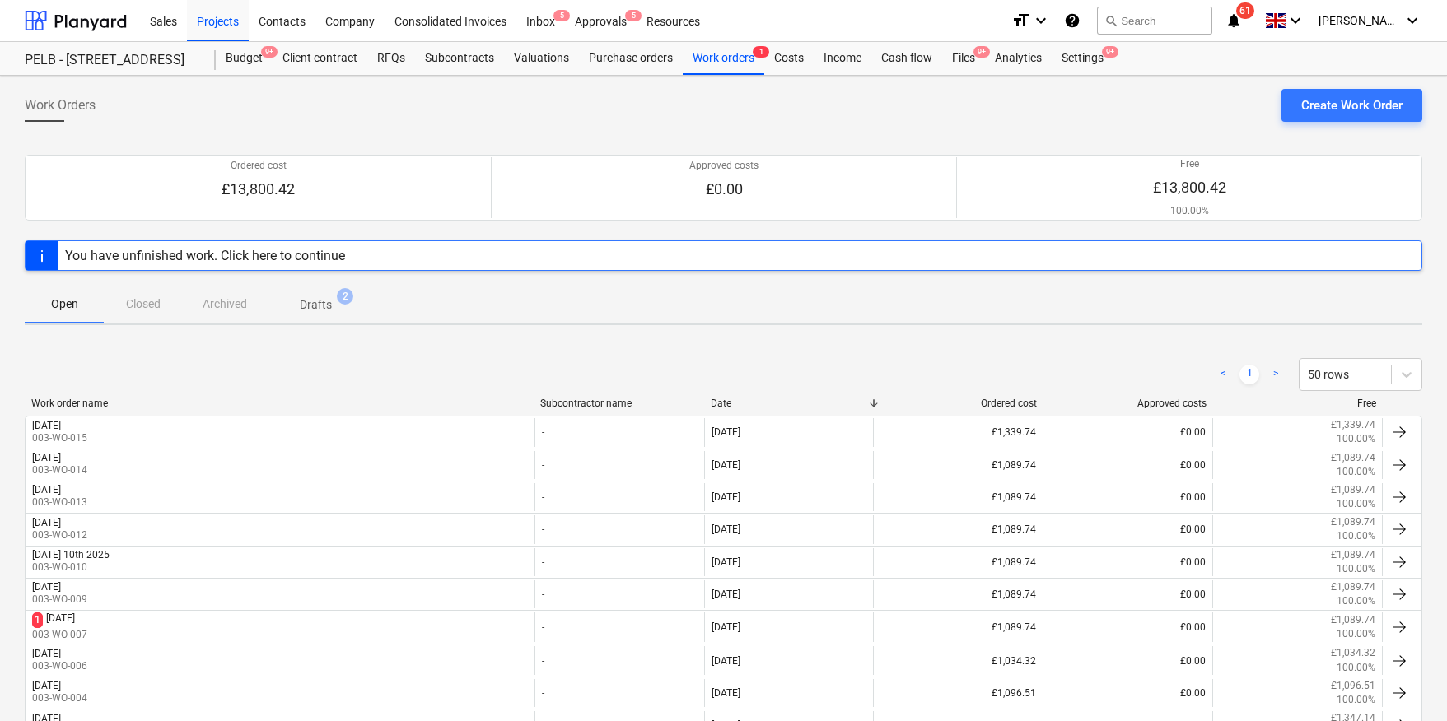
click at [305, 306] on p "Drafts" at bounding box center [316, 304] width 32 height 17
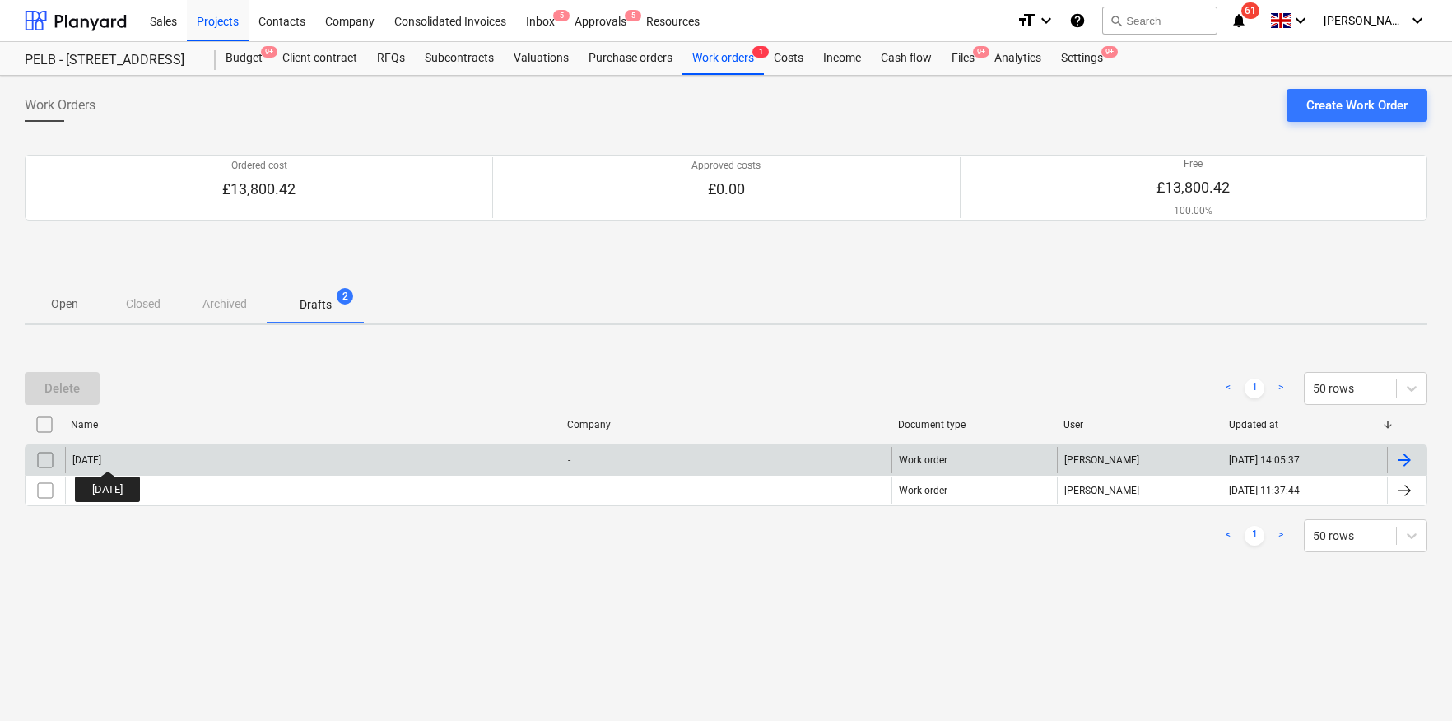
click at [101, 457] on div "[DATE]" at bounding box center [86, 460] width 29 height 12
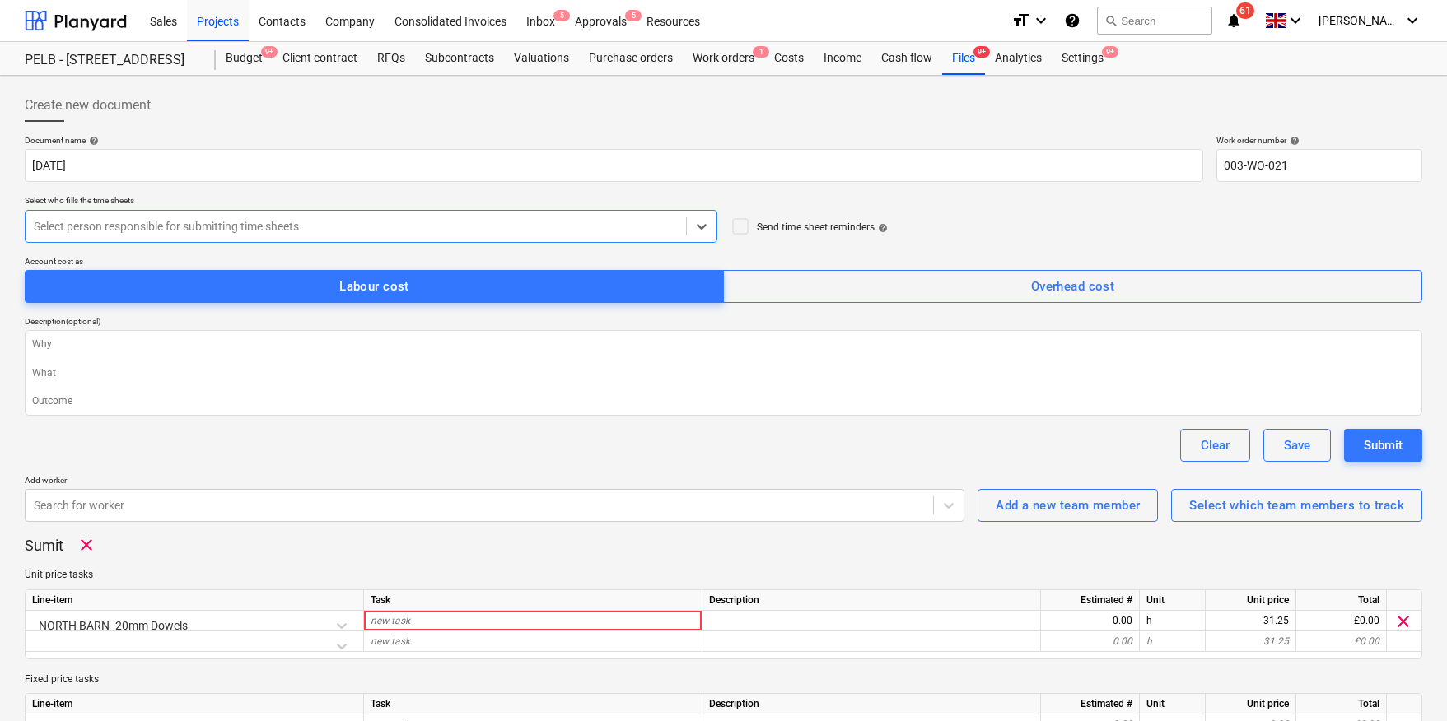
click at [199, 221] on div at bounding box center [356, 226] width 644 height 16
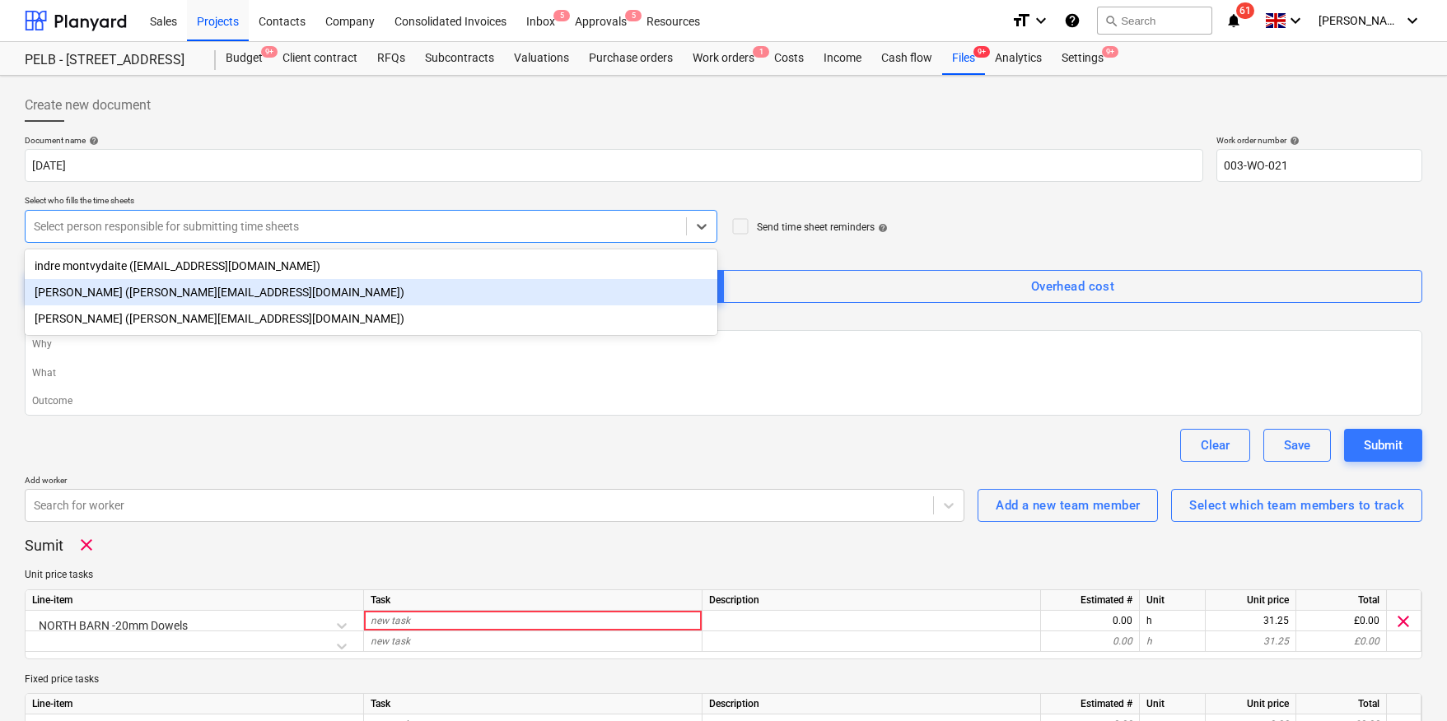
click at [150, 283] on div "[PERSON_NAME] ([PERSON_NAME][EMAIL_ADDRESS][DOMAIN_NAME])" at bounding box center [371, 292] width 692 height 26
type textarea "x"
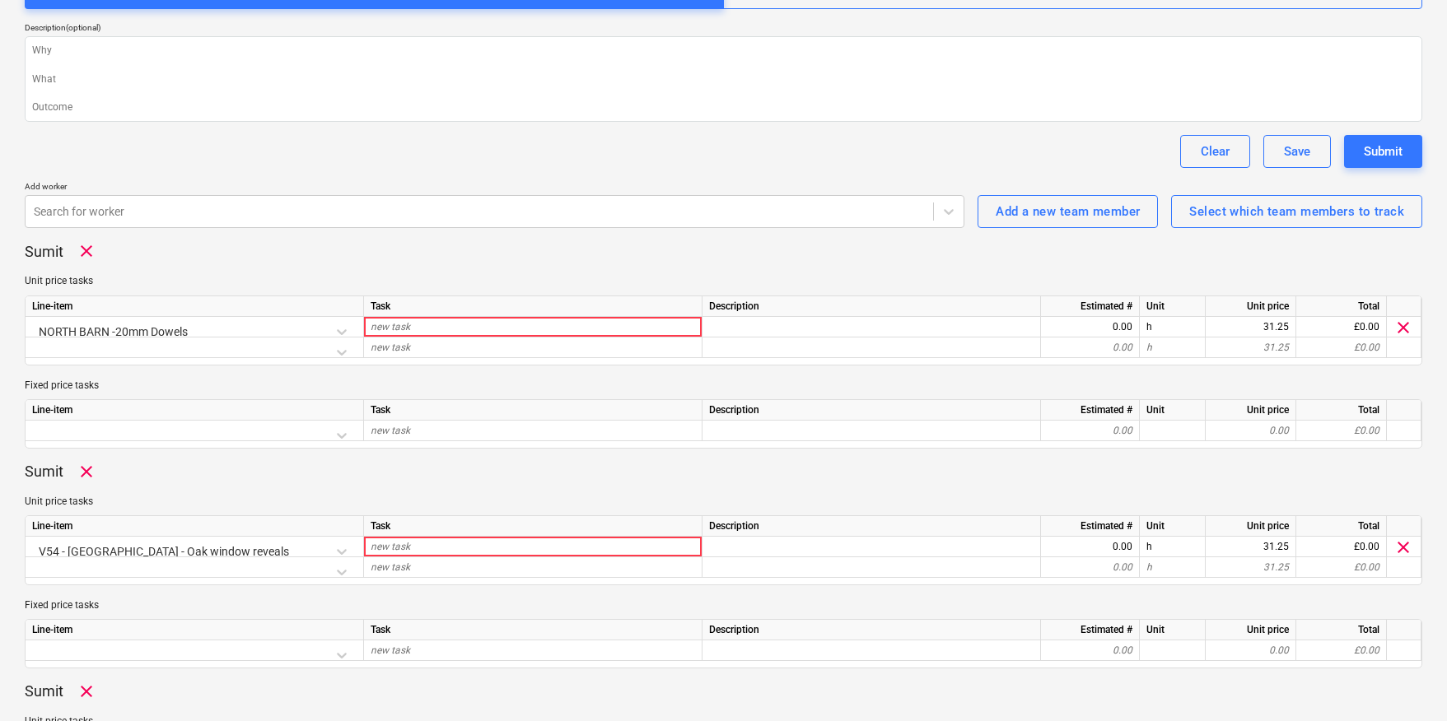
scroll to position [296, 0]
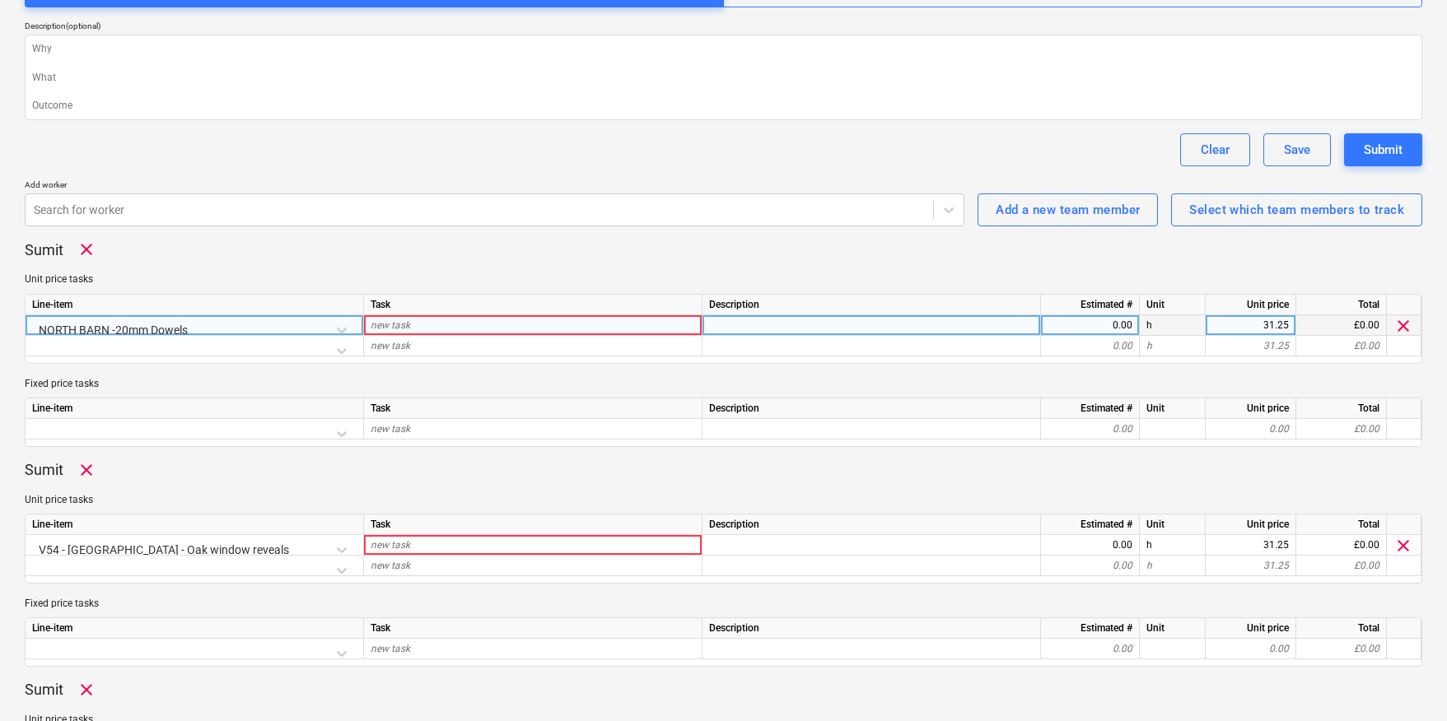
click at [414, 329] on div "new task" at bounding box center [533, 325] width 338 height 21
type input "[PERSON_NAME] installing oak dowels into oak post / saddle stones"
type textarea "x"
click at [1115, 324] on div "0.00" at bounding box center [1089, 325] width 85 height 21
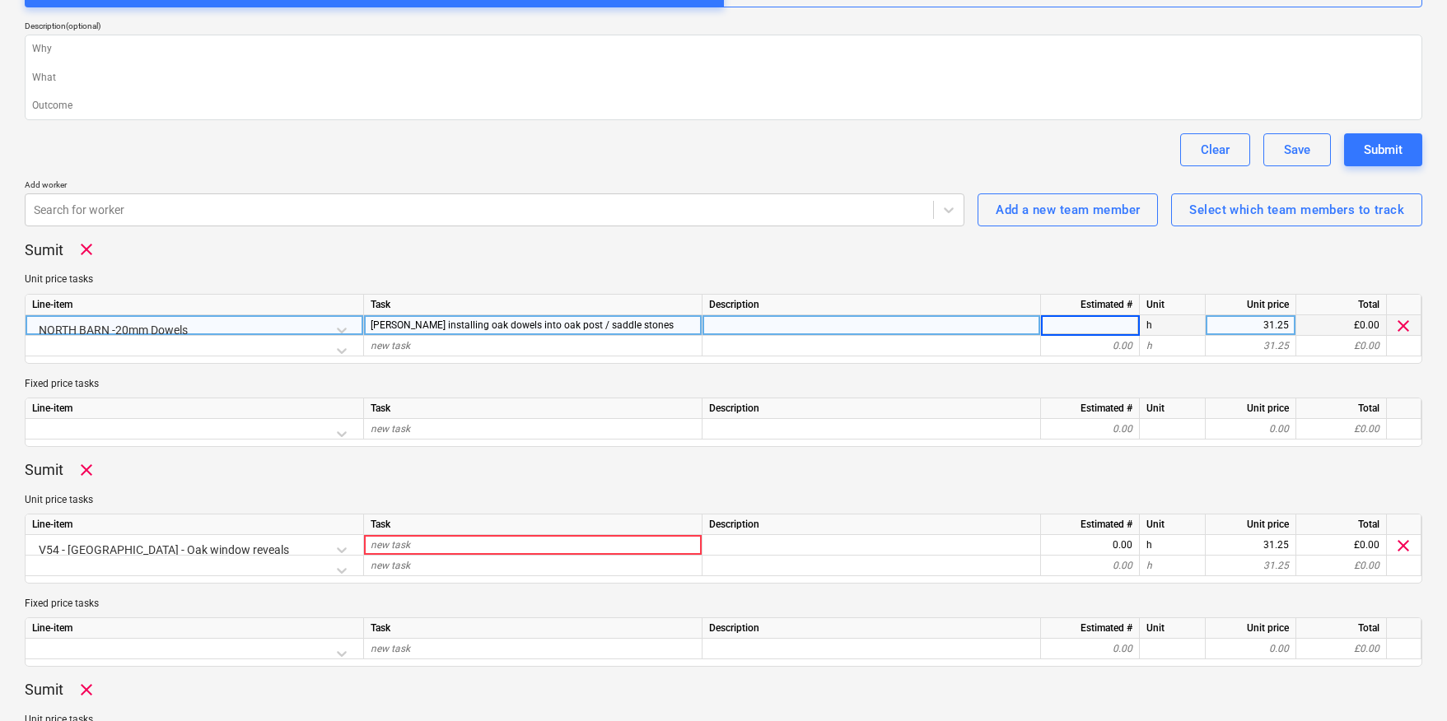
type input "8"
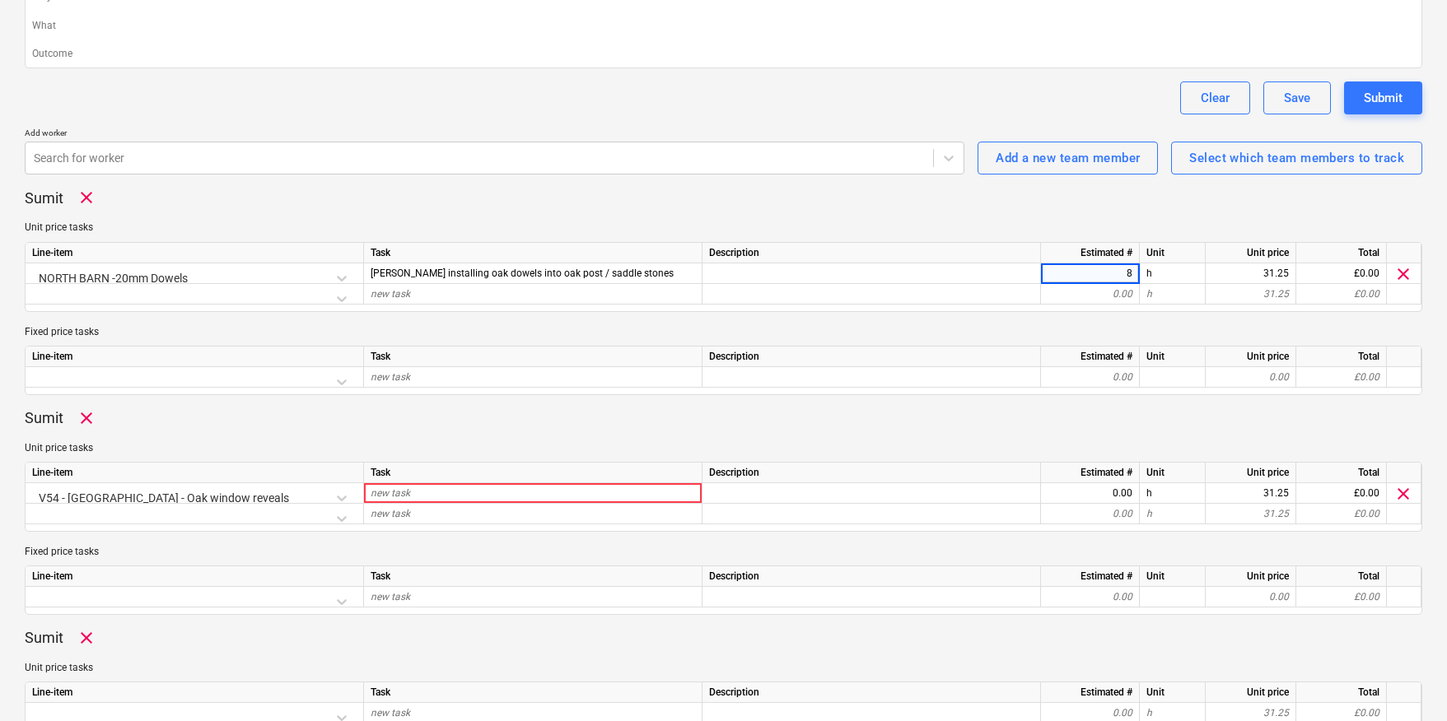
scroll to position [353, 0]
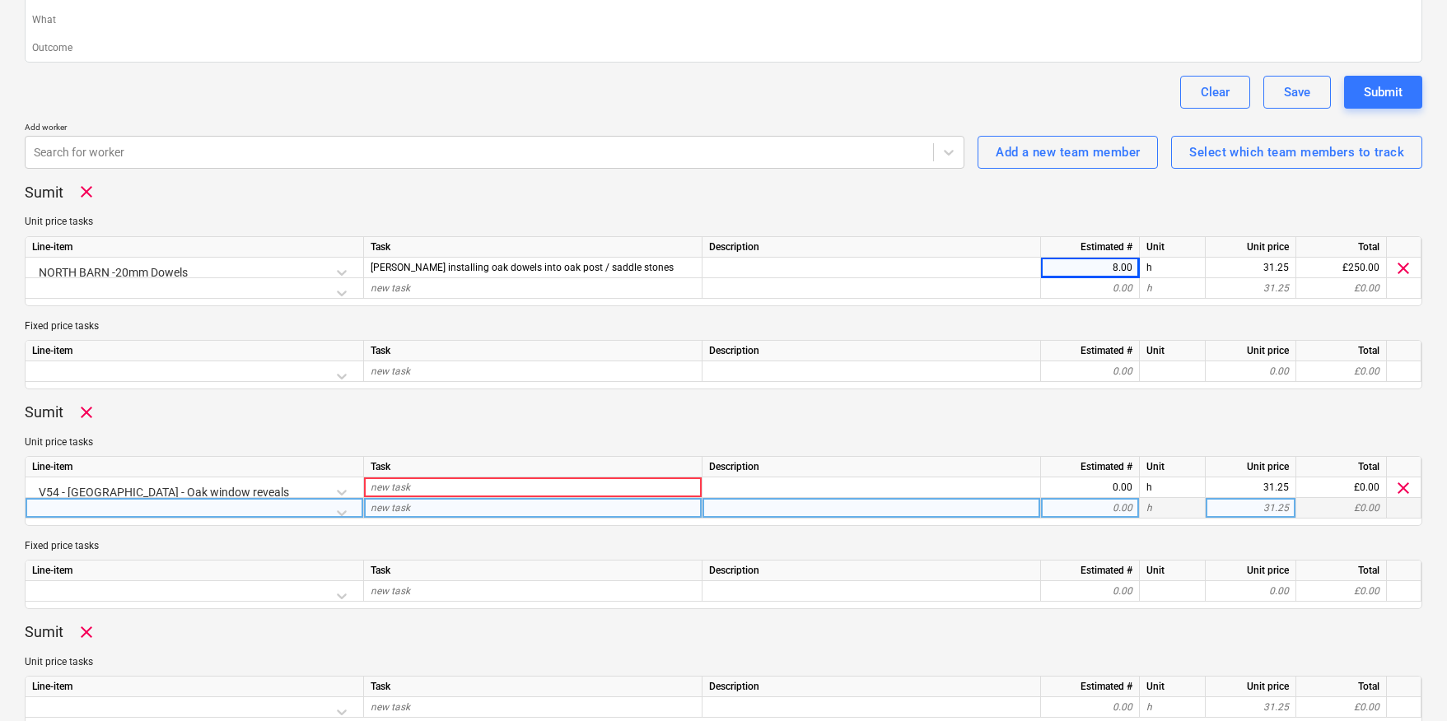
click at [326, 513] on div at bounding box center [194, 512] width 324 height 29
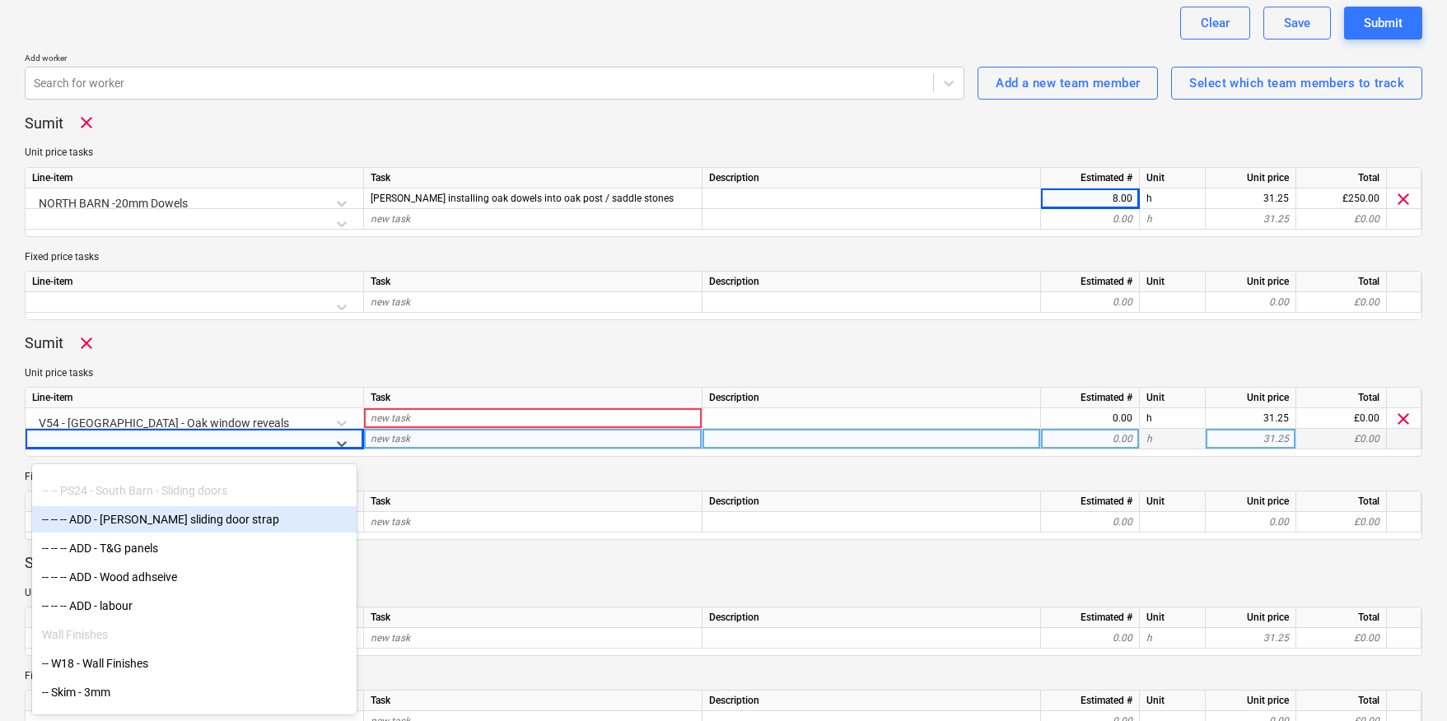
scroll to position [2361, 0]
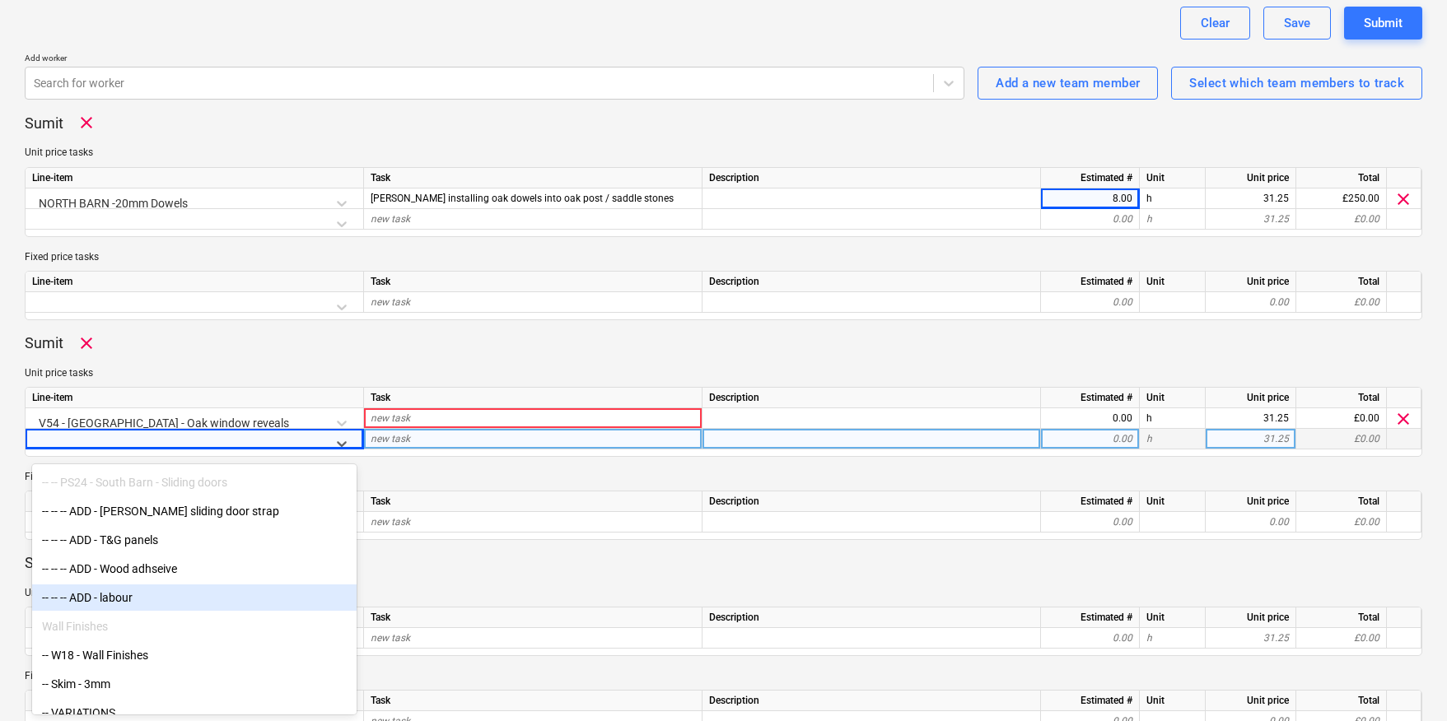
click at [135, 590] on div "-- -- -- ADD - labour" at bounding box center [194, 598] width 324 height 26
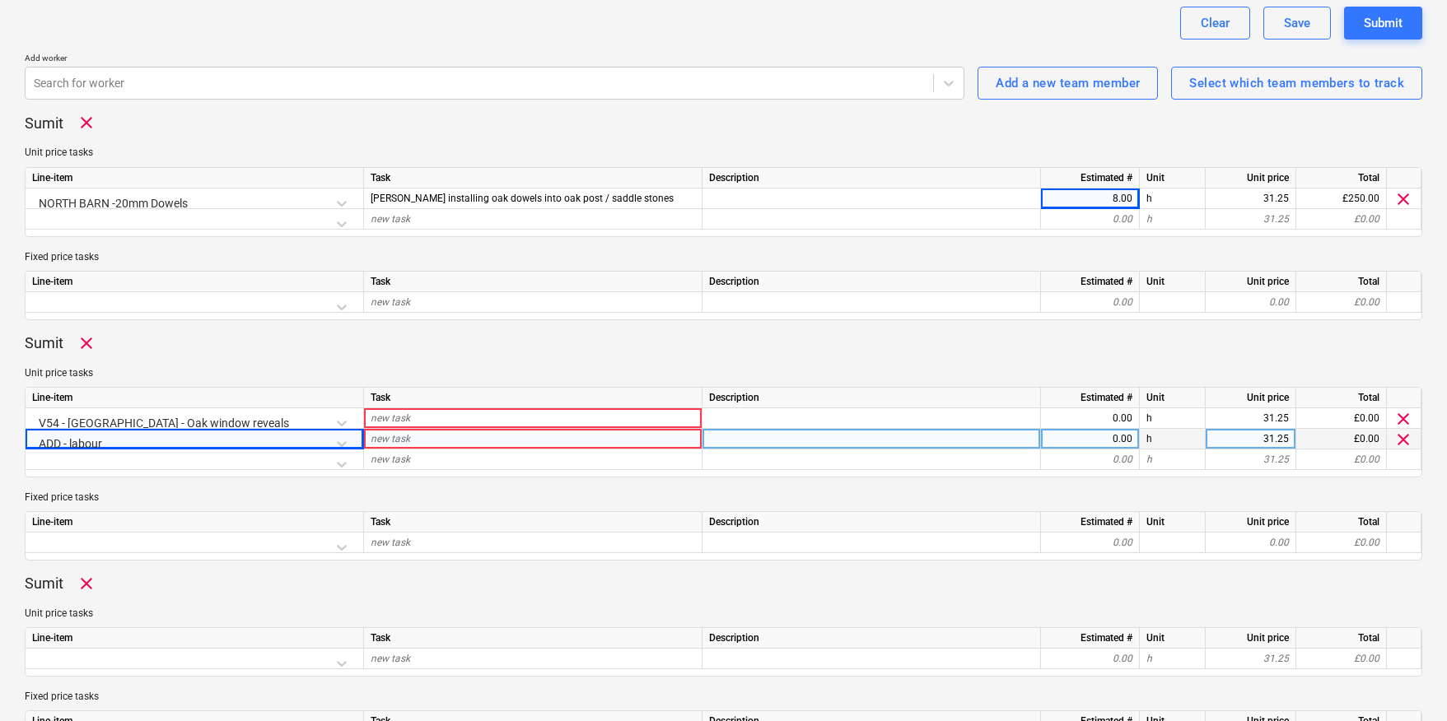
click at [232, 437] on div "ADD - labour" at bounding box center [194, 443] width 324 height 29
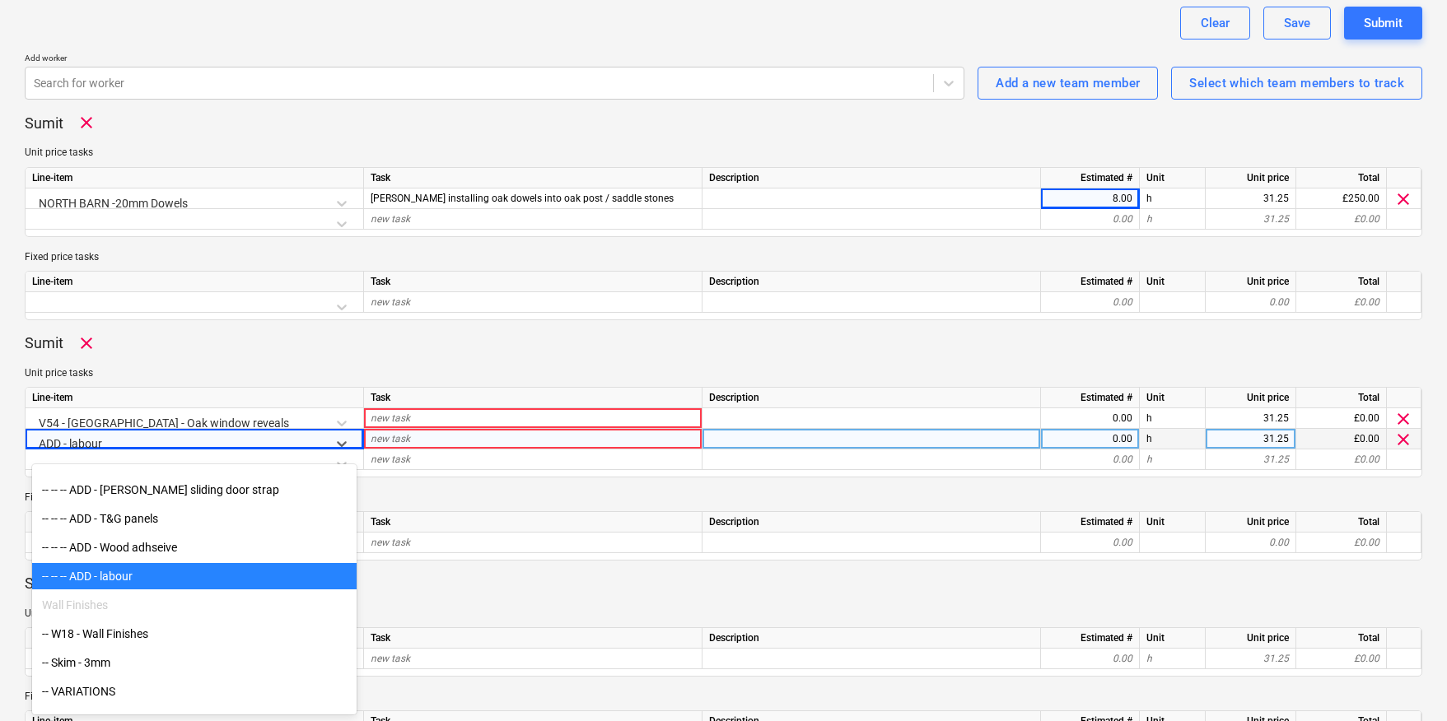
scroll to position [2381, 0]
click at [132, 580] on div "-- -- -- ADD - labour" at bounding box center [194, 578] width 324 height 26
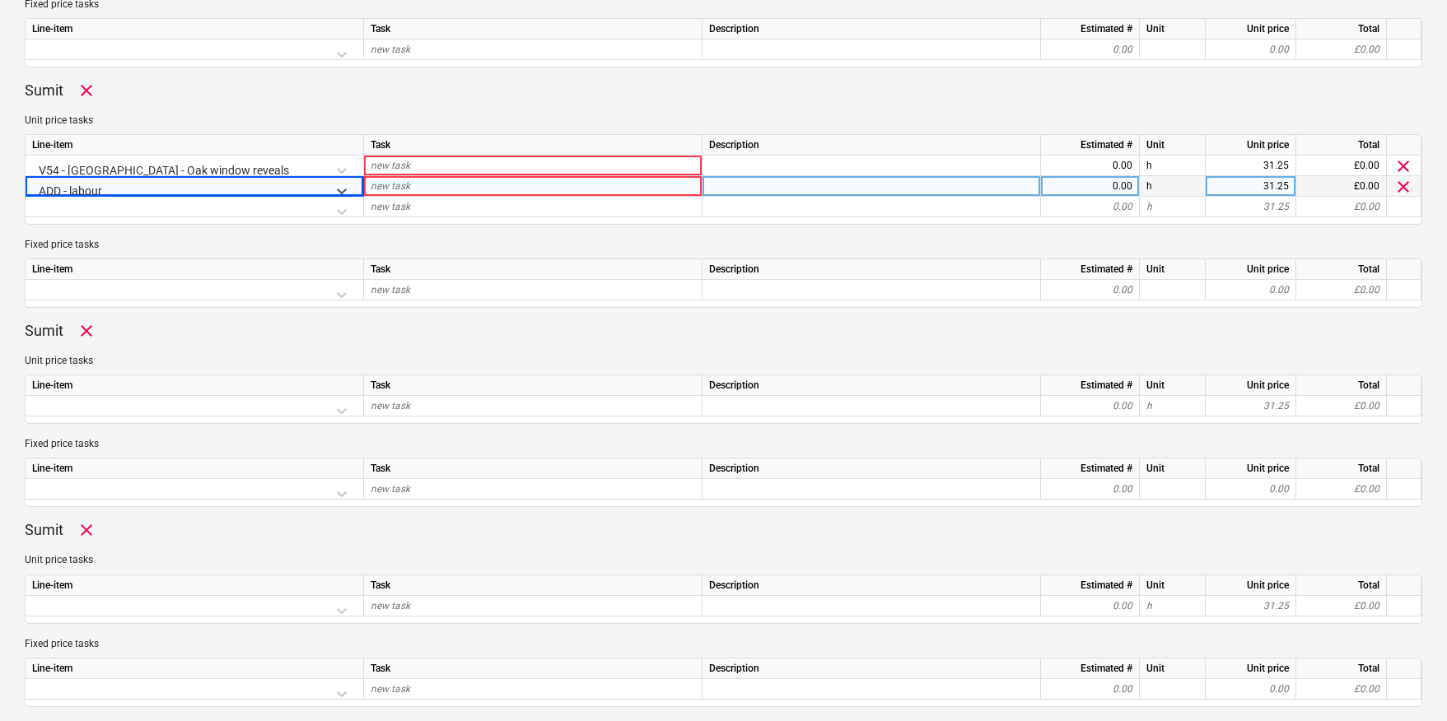
scroll to position [694, 0]
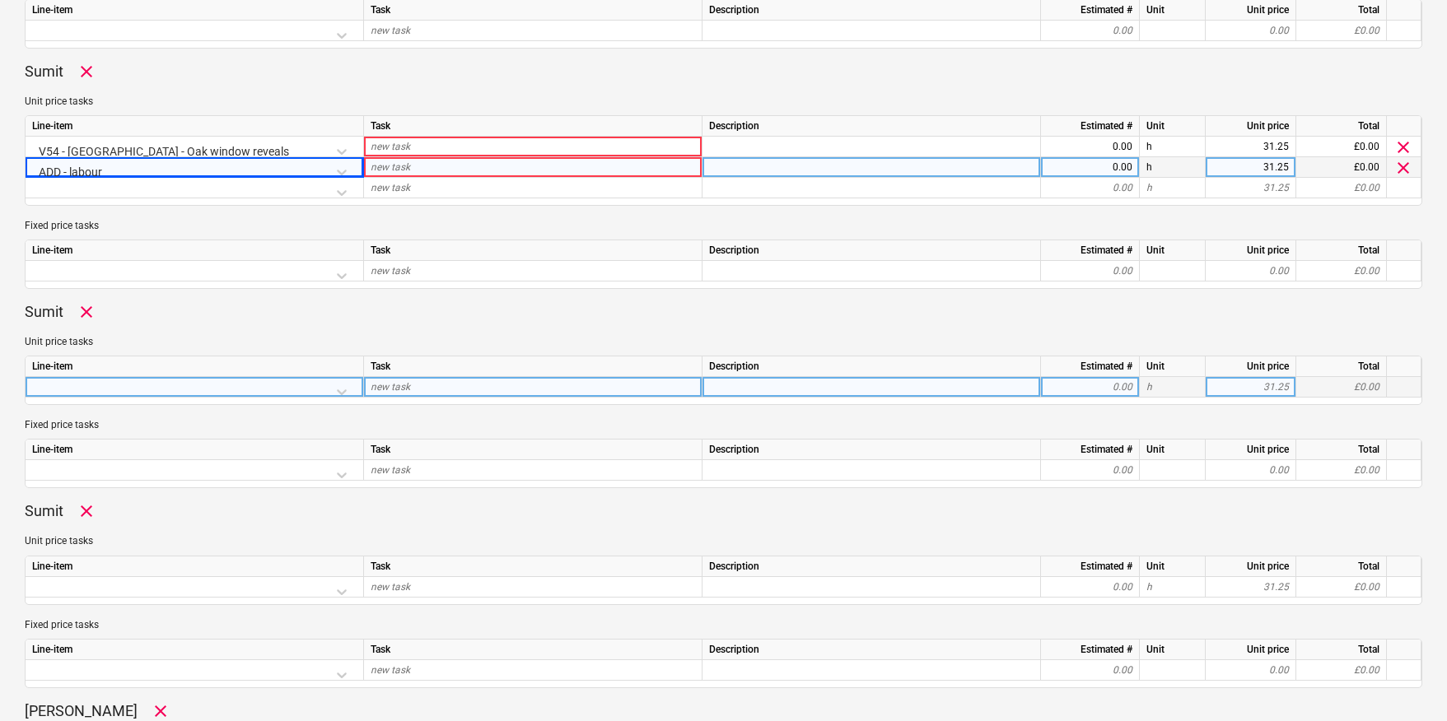
click at [343, 392] on div at bounding box center [194, 391] width 324 height 29
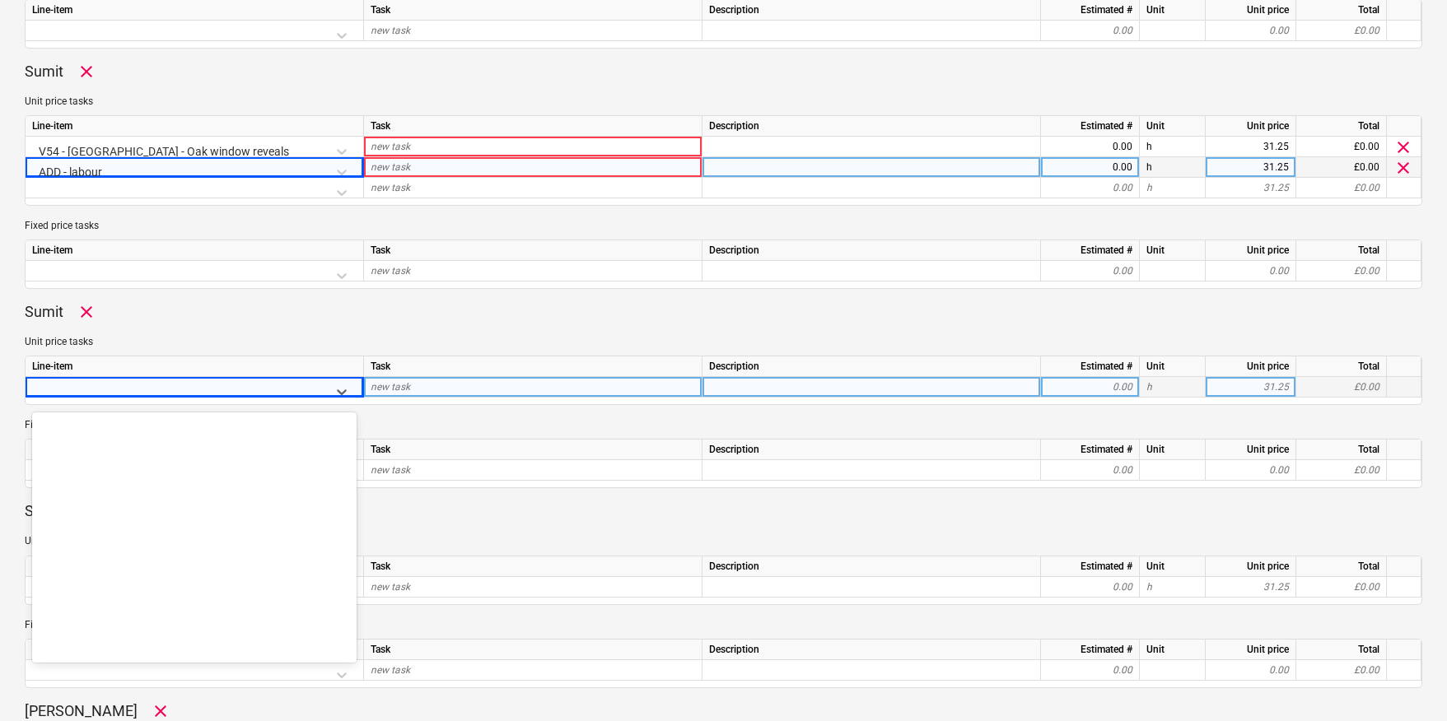
scroll to position [4968, 0]
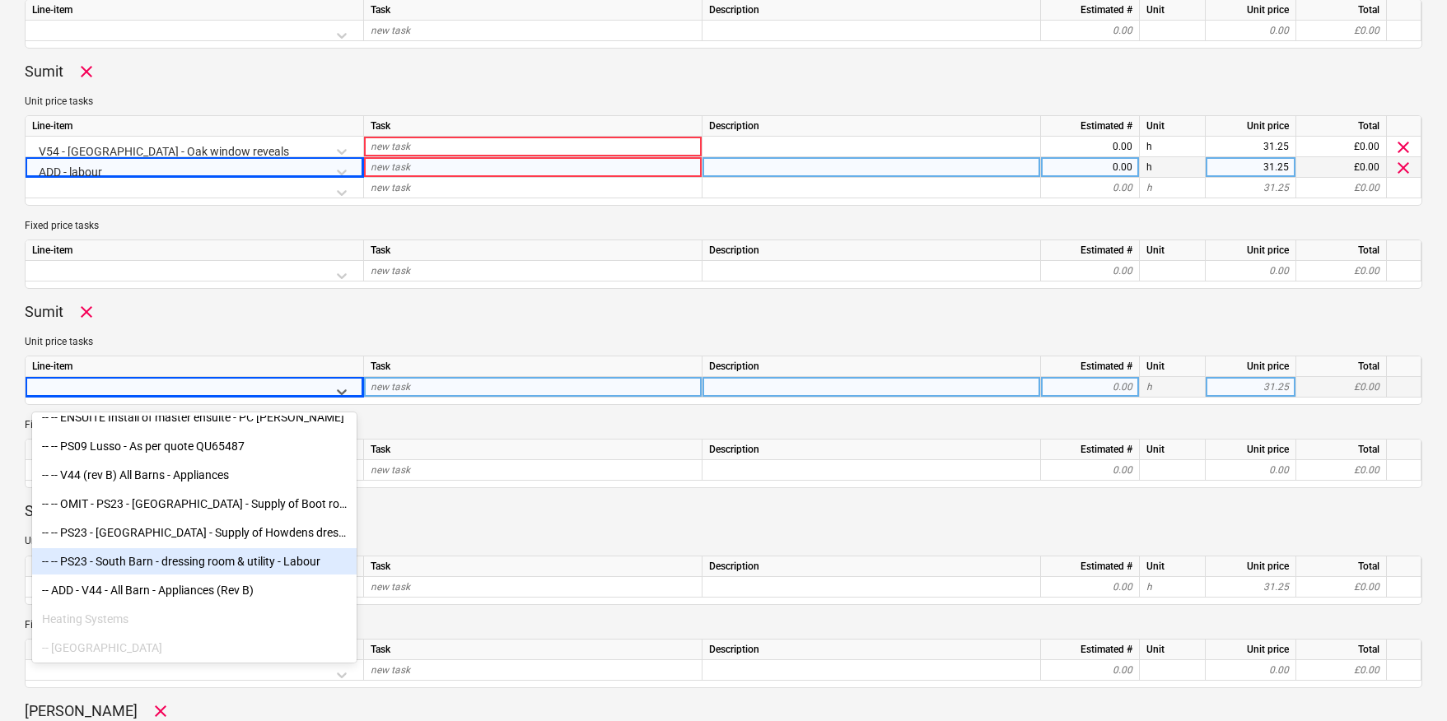
click at [175, 562] on div "-- -- PS23 - South Barn - dressing room & utility - Labour" at bounding box center [194, 561] width 324 height 26
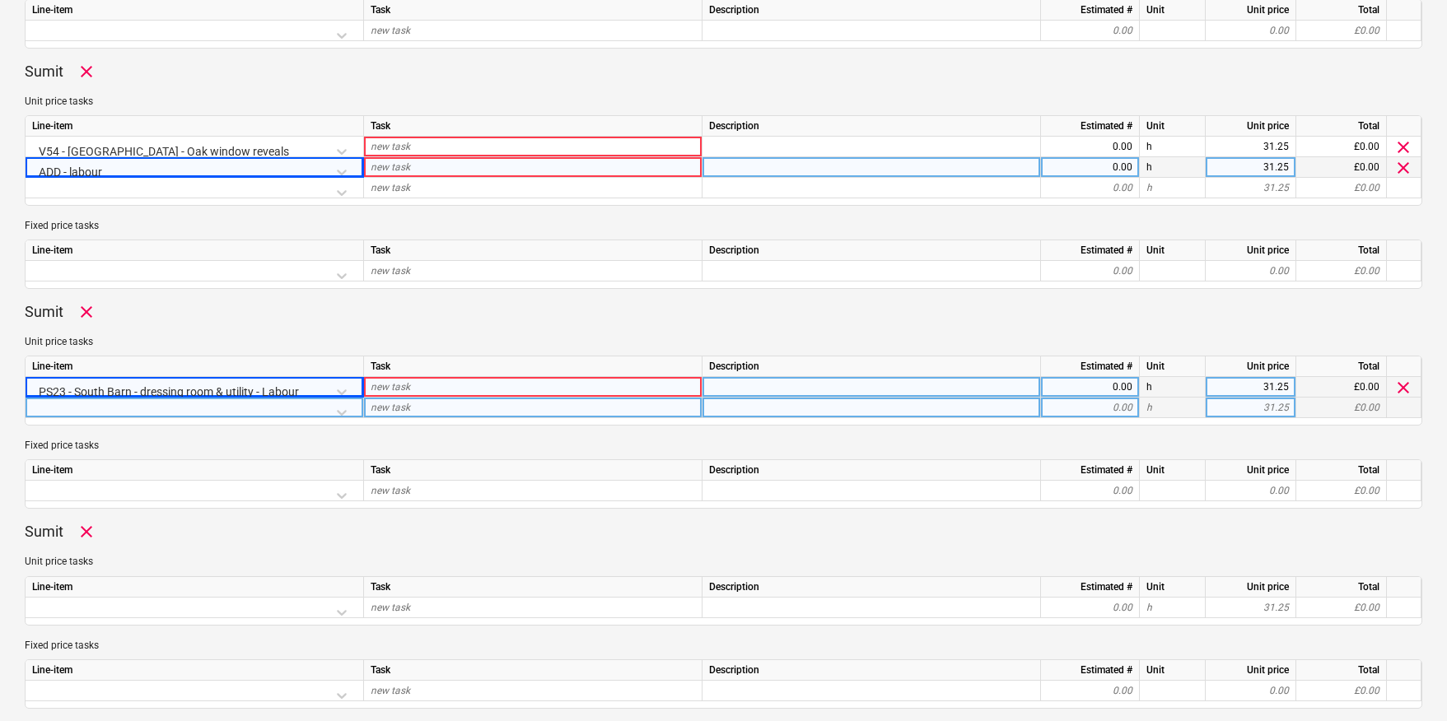
click at [340, 411] on div at bounding box center [194, 412] width 324 height 29
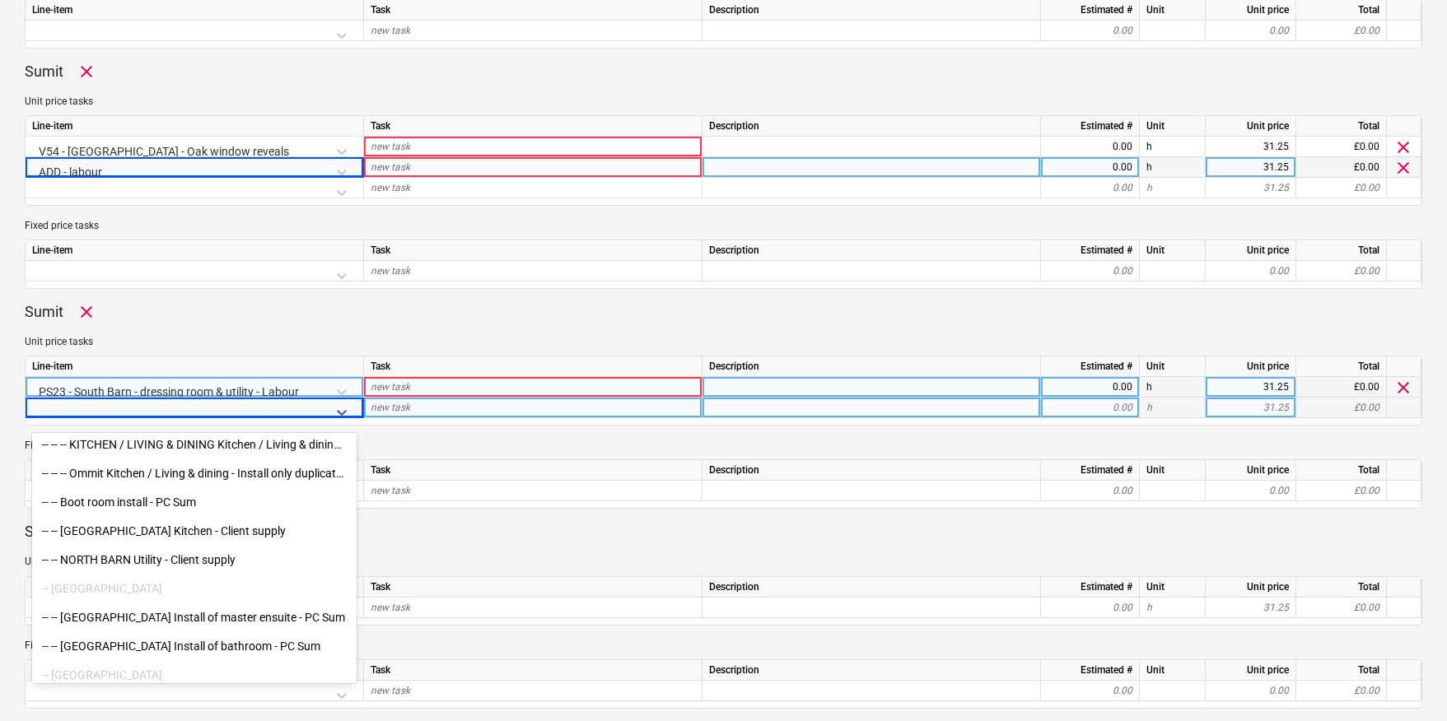
scroll to position [4481, 0]
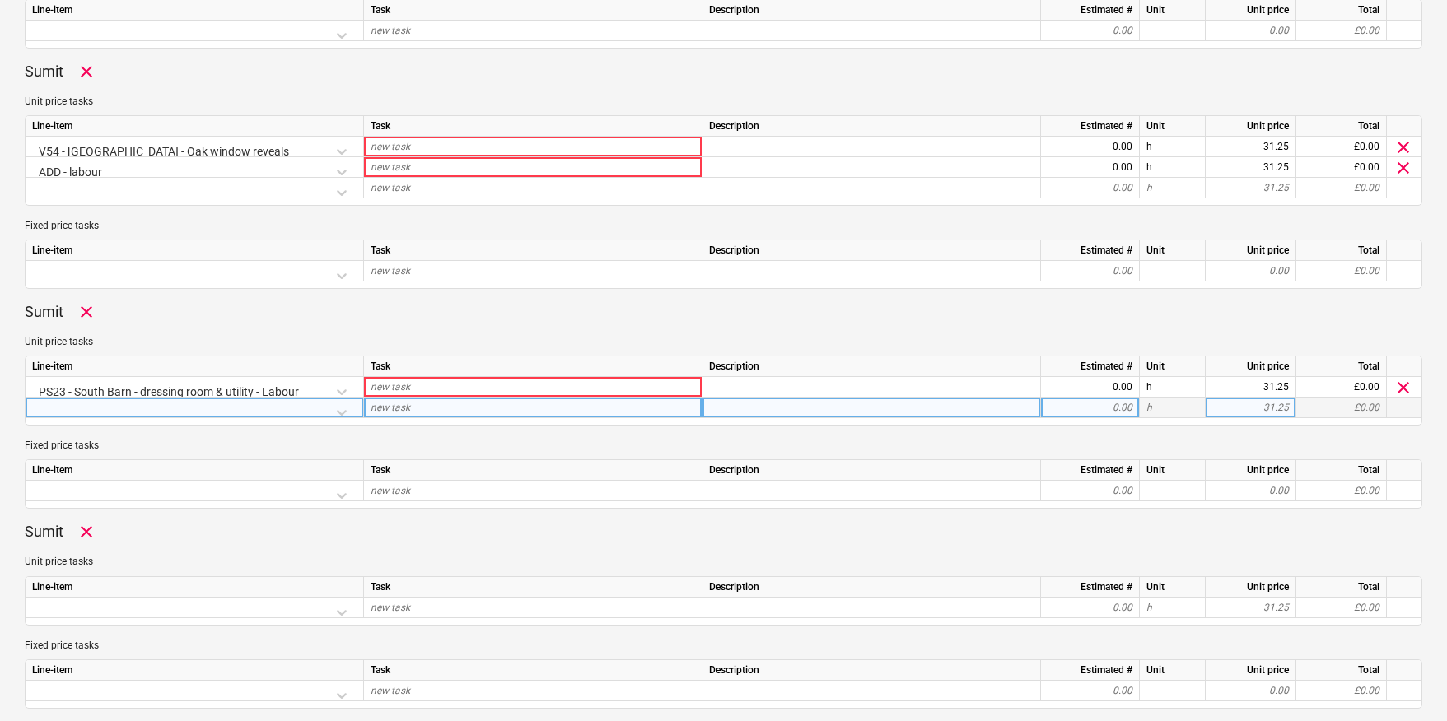
click at [231, 407] on div at bounding box center [194, 412] width 324 height 29
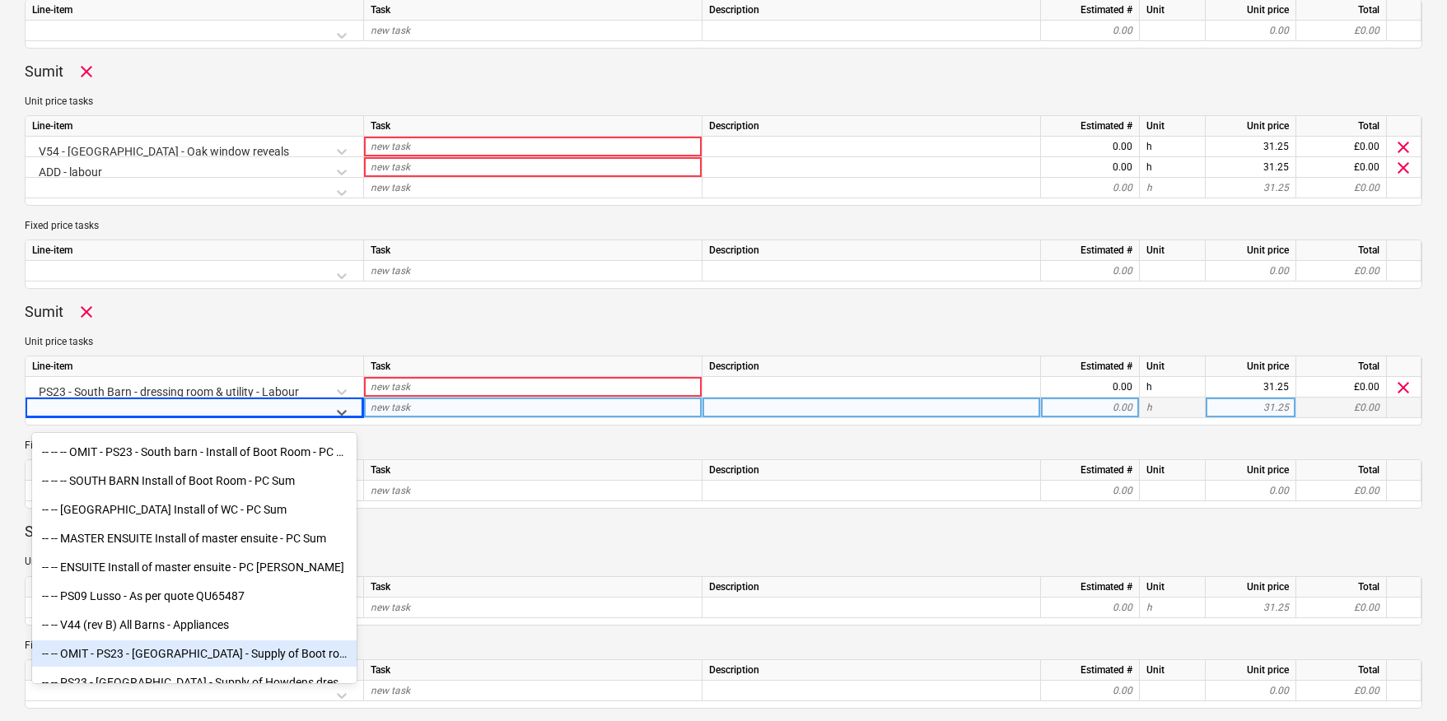
scroll to position [4832, 0]
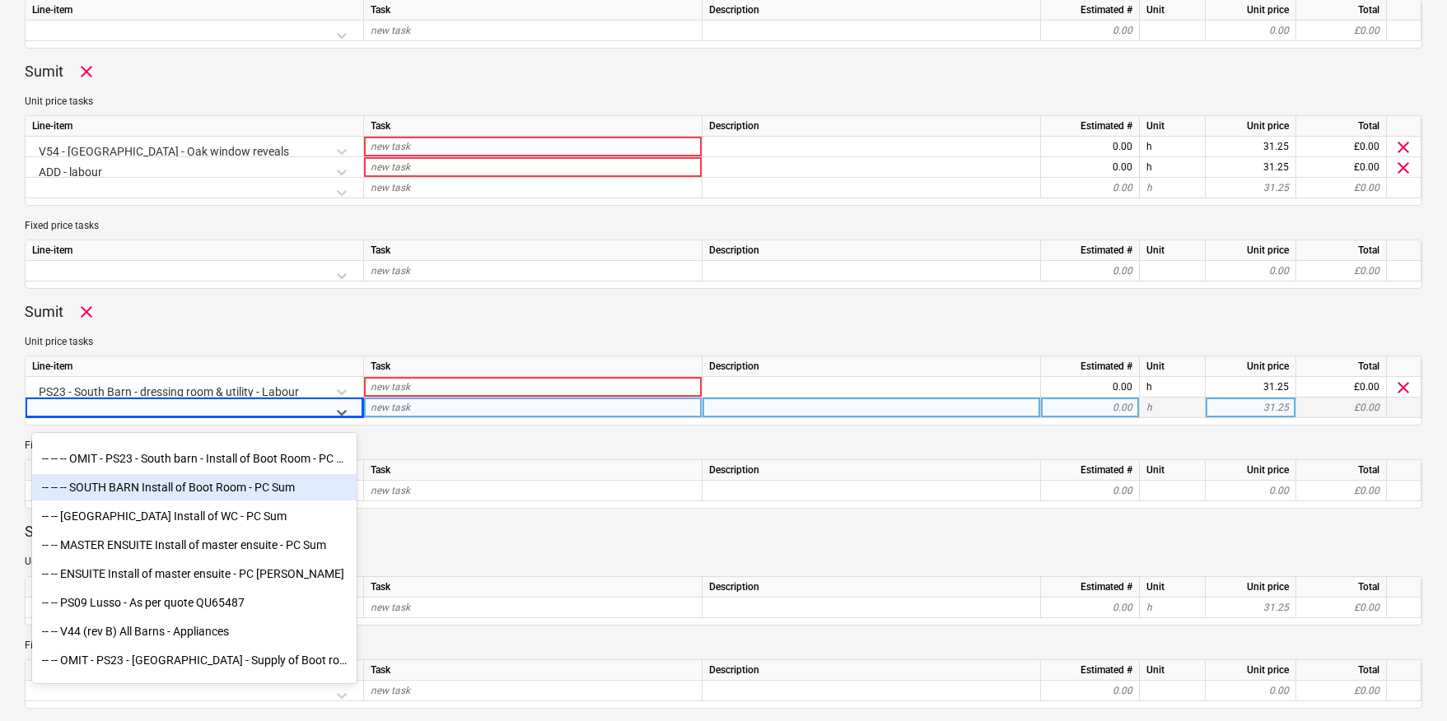
click at [187, 494] on div "-- -- -- SOUTH BARN Install of Boot Room - PC Sum" at bounding box center [194, 487] width 324 height 26
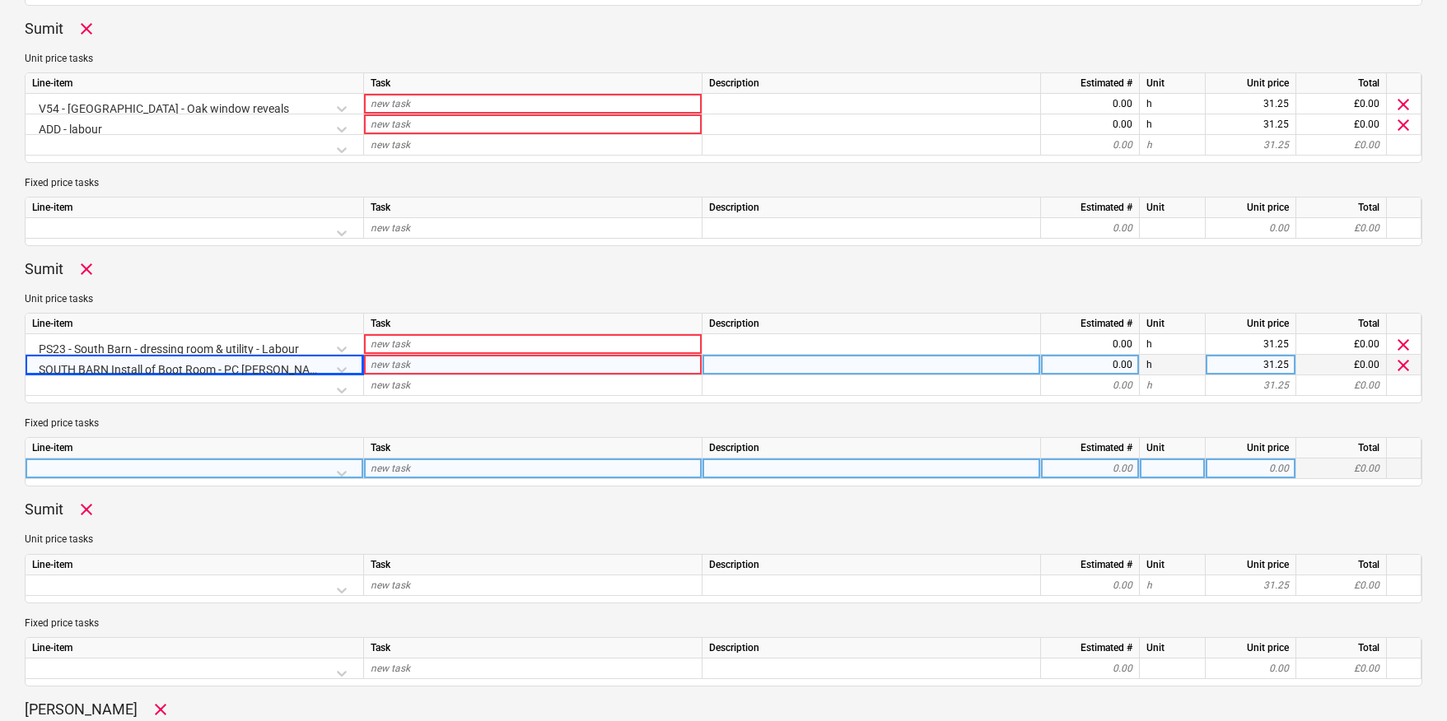
scroll to position [744, 0]
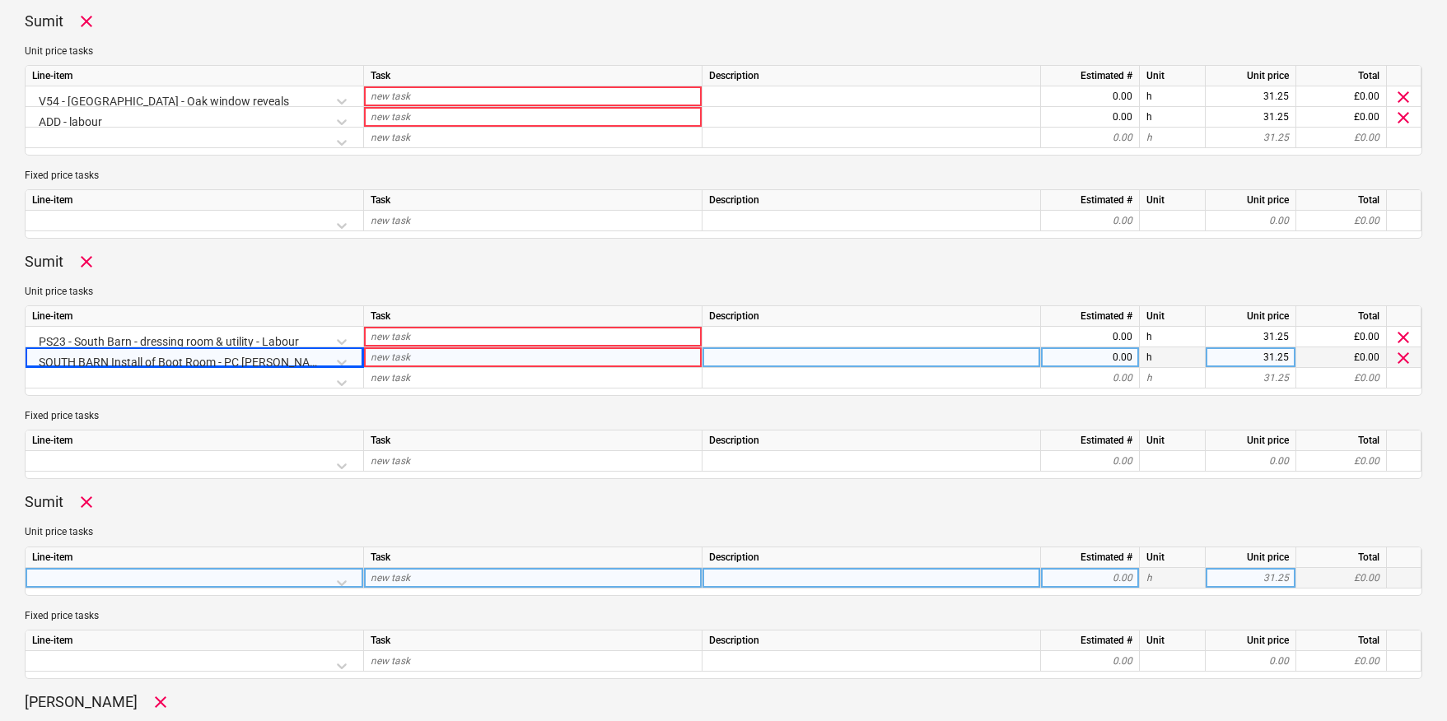
click at [343, 579] on div at bounding box center [194, 582] width 324 height 29
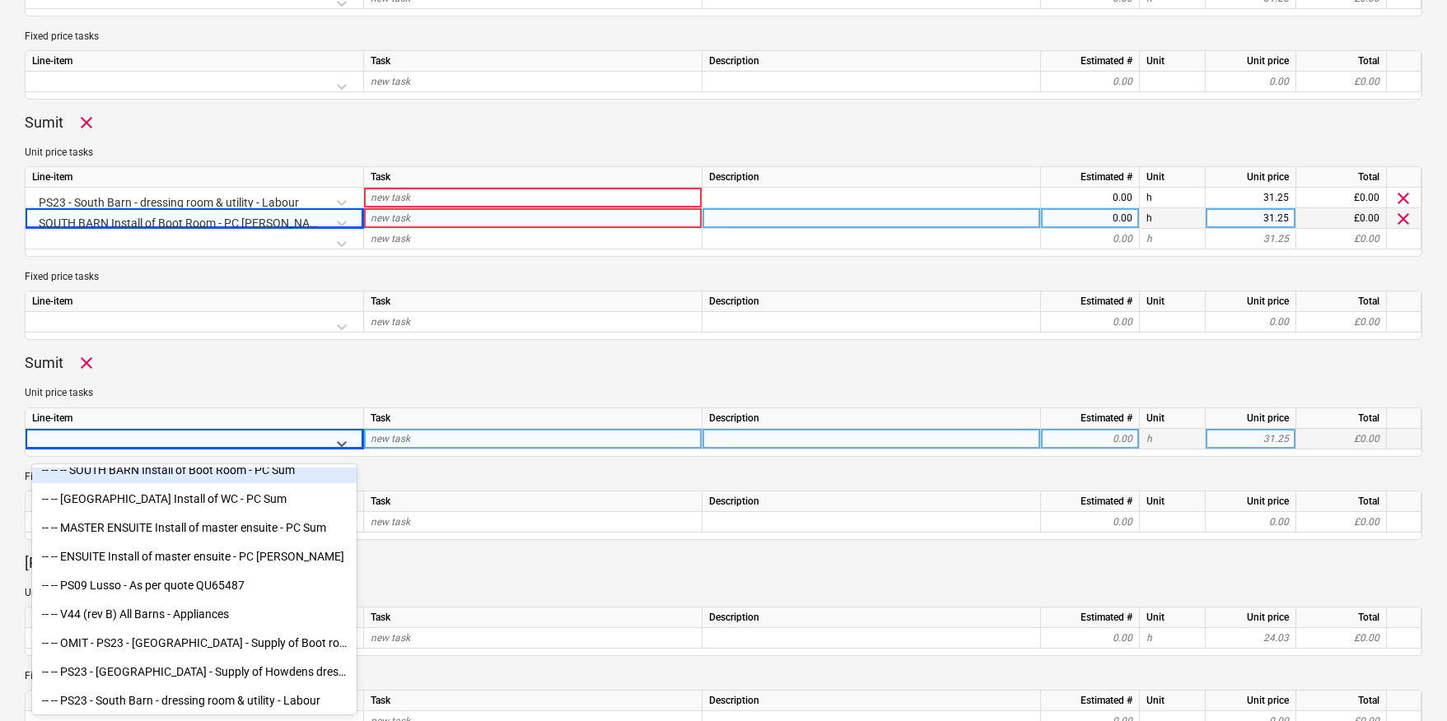
scroll to position [4907, 0]
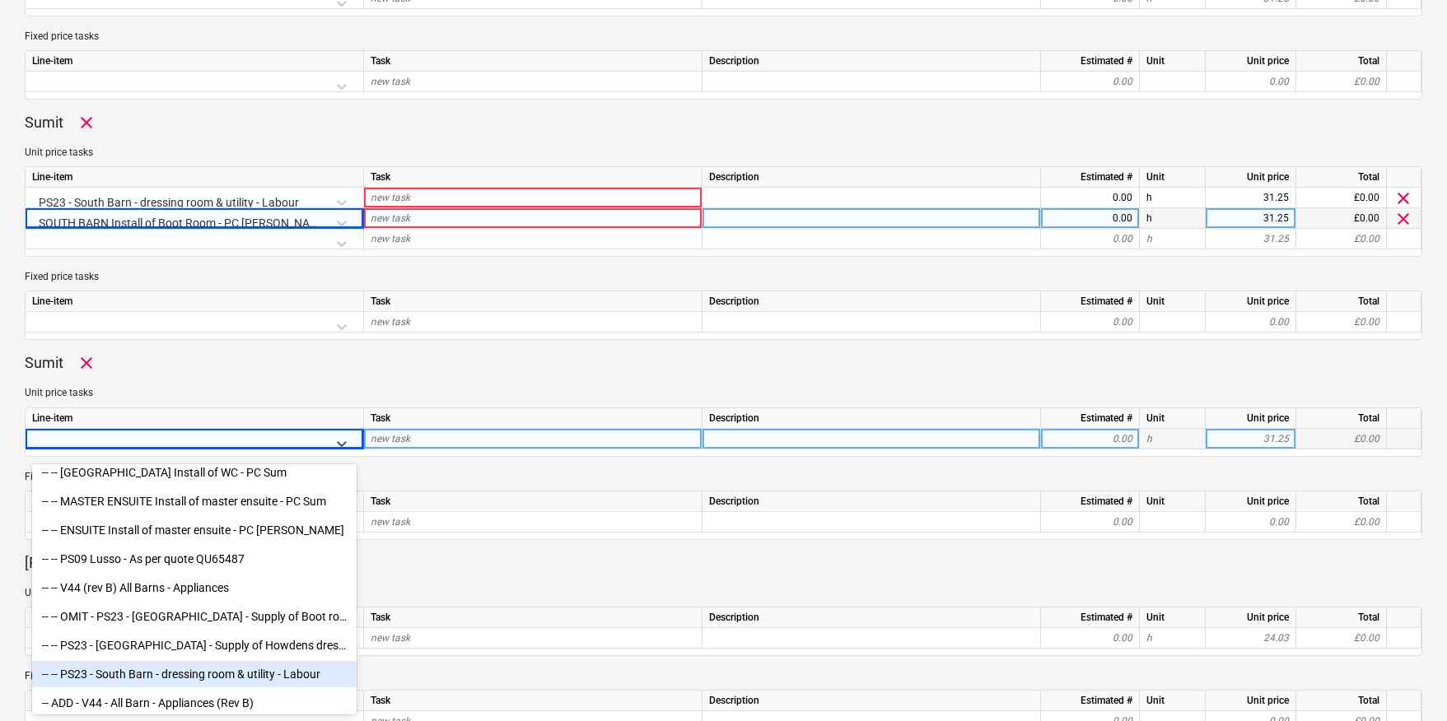
click at [189, 669] on div "-- -- PS23 - South Barn - dressing room & utility - Labour" at bounding box center [194, 674] width 324 height 26
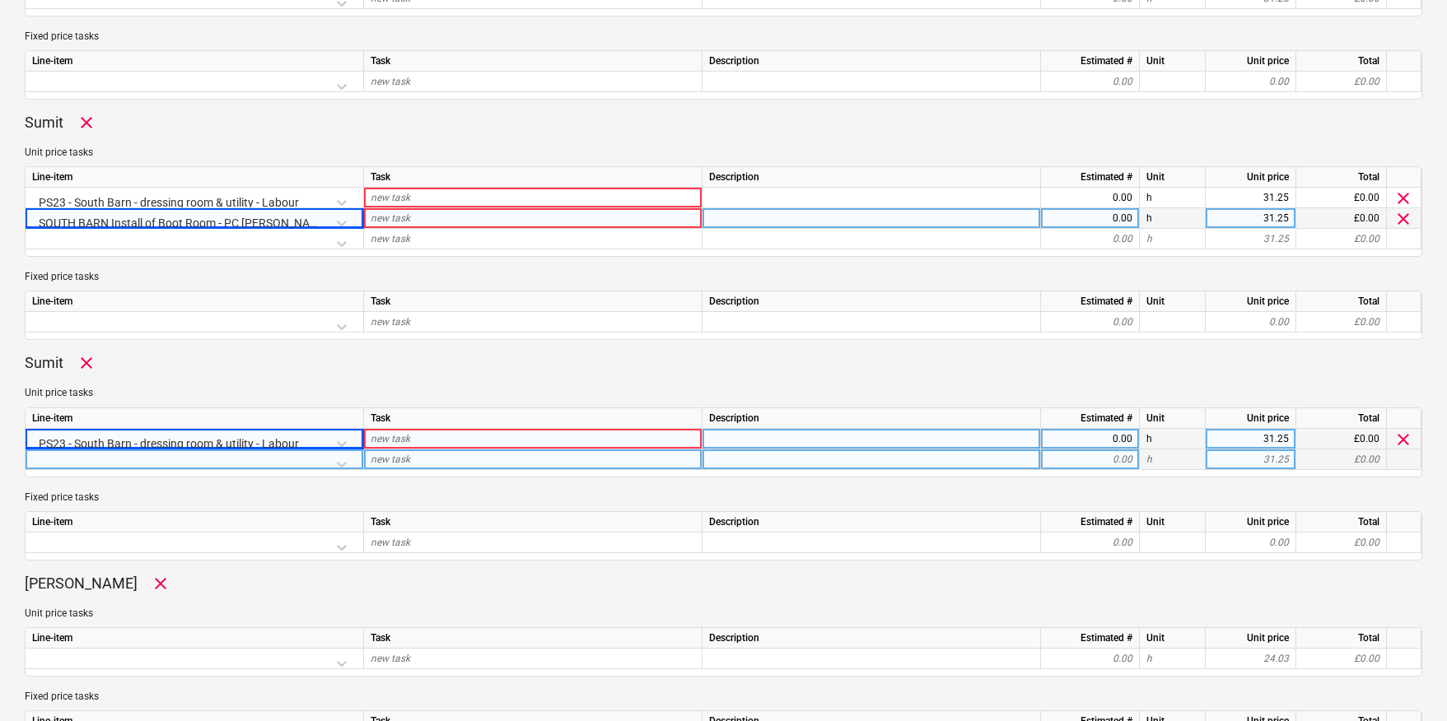
click at [340, 463] on div at bounding box center [194, 464] width 324 height 29
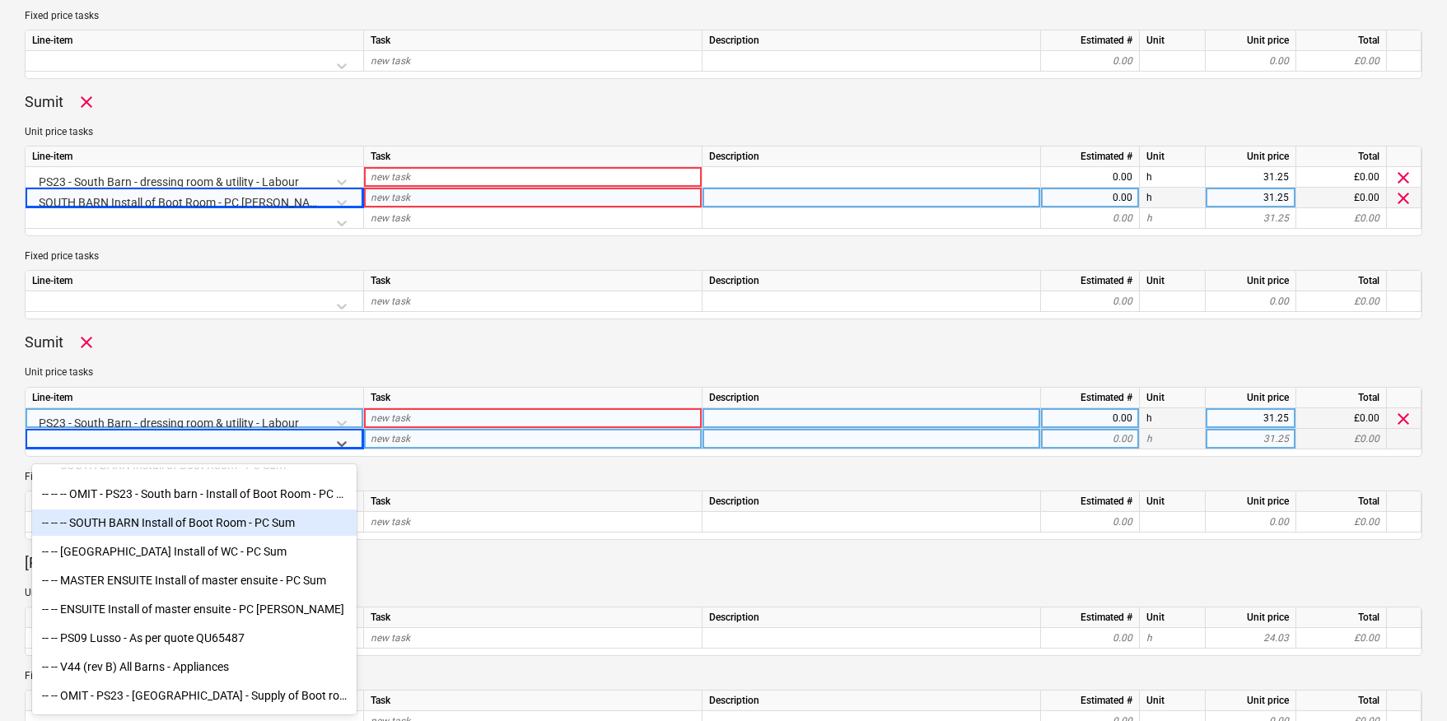
scroll to position [4827, 0]
click at [207, 530] on div "-- -- -- SOUTH BARN Install of Boot Room - PC Sum" at bounding box center [194, 523] width 324 height 26
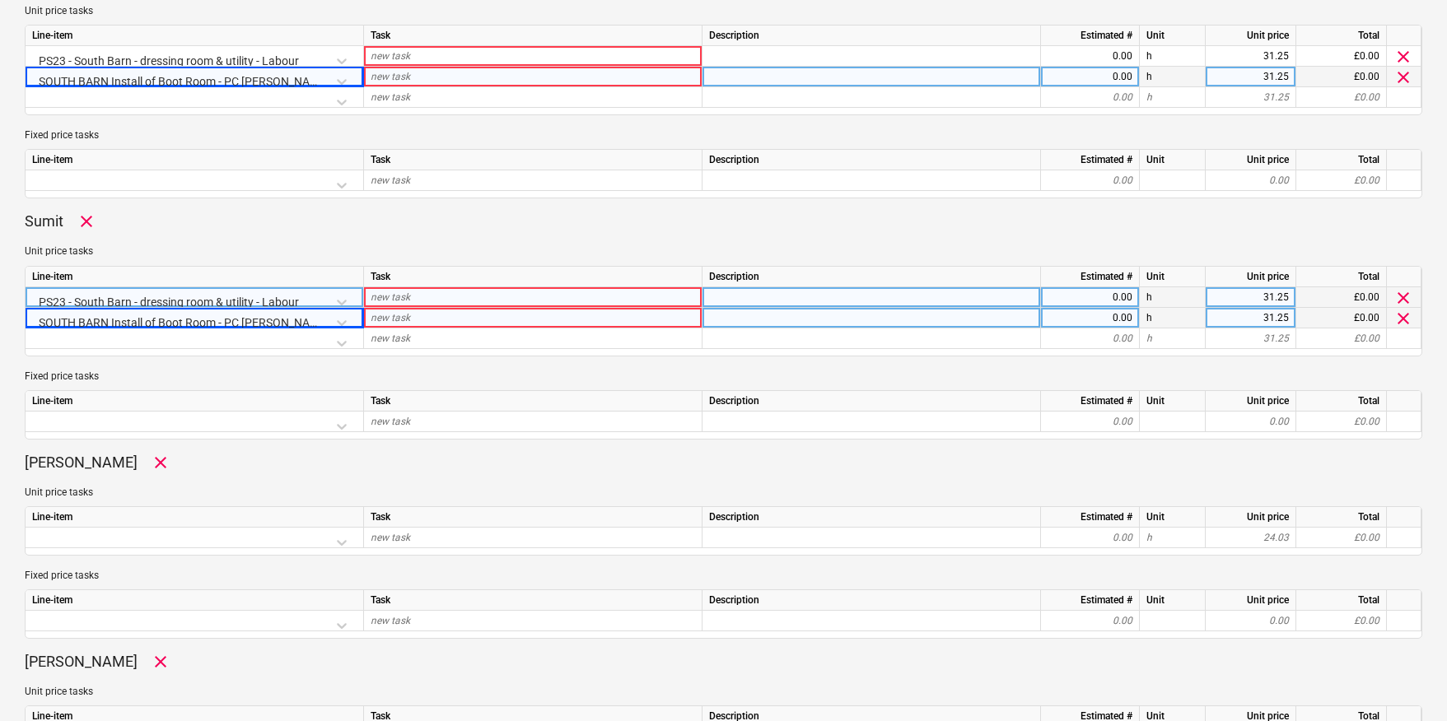
scroll to position [1050, 0]
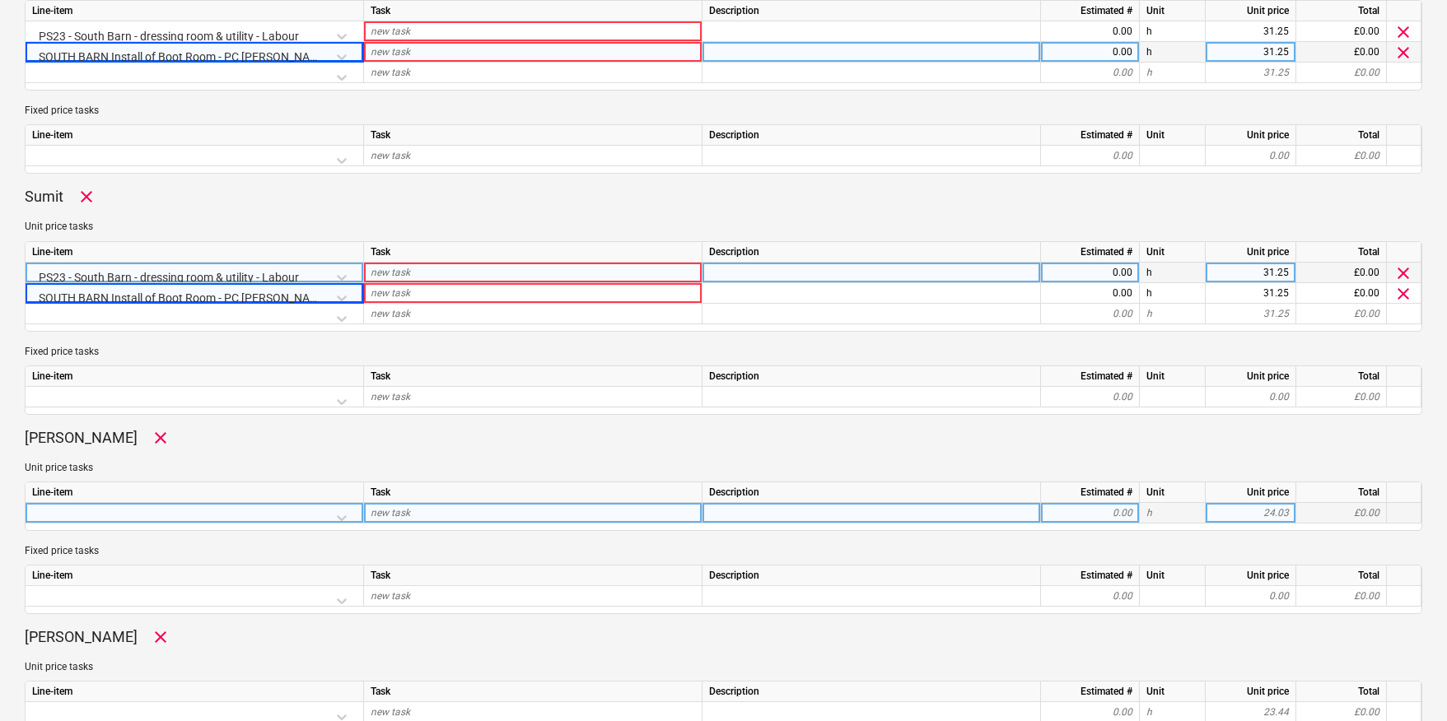
click at [349, 514] on div at bounding box center [194, 517] width 324 height 29
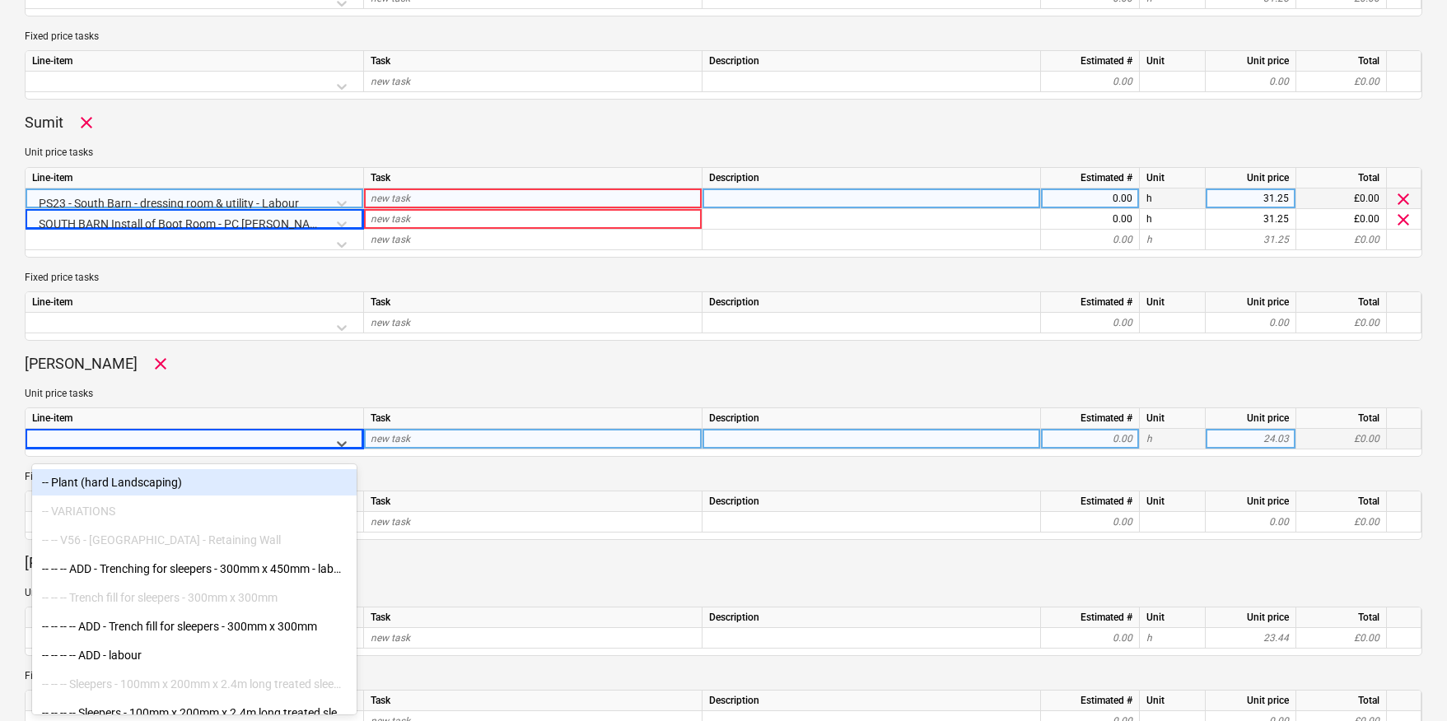
scroll to position [8476, 0]
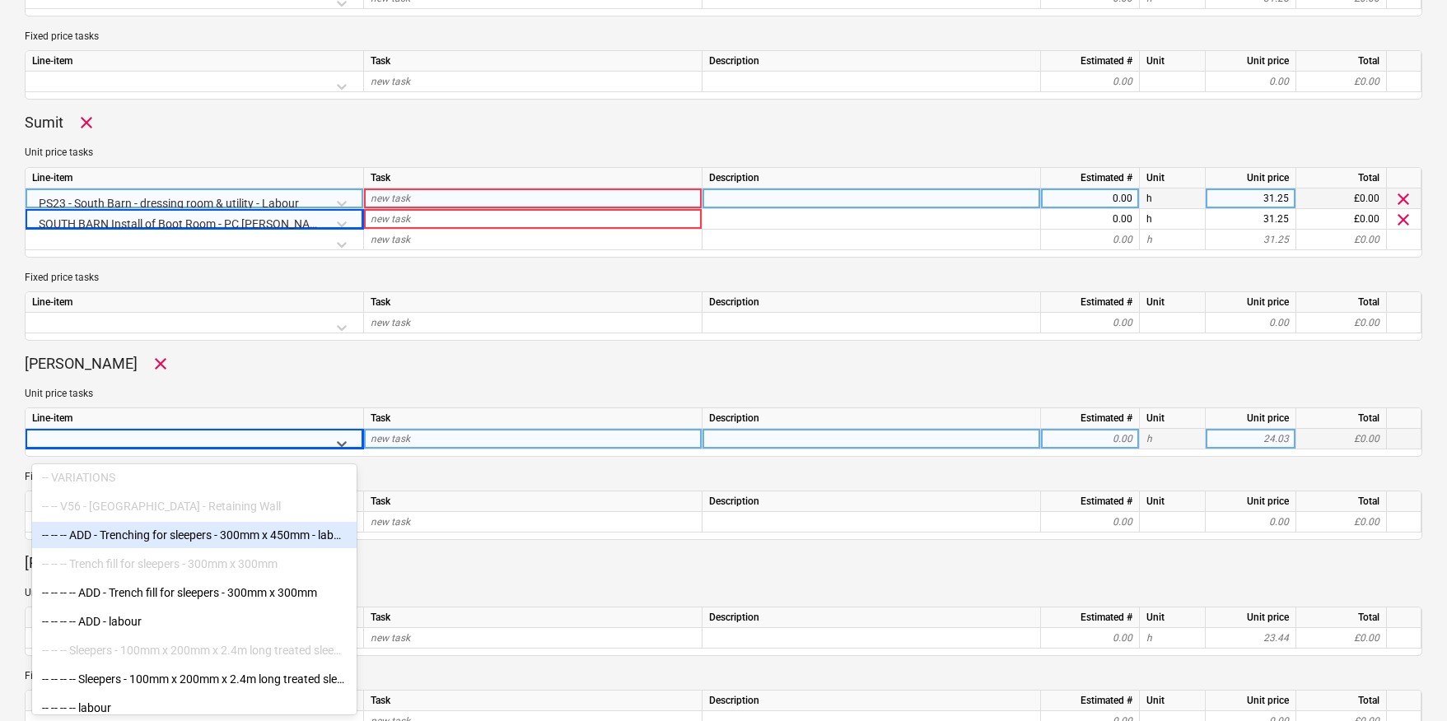
click at [135, 529] on div "-- -- -- ADD - Trenching for sleepers - 300mm x 450mm - labour only item" at bounding box center [194, 535] width 324 height 26
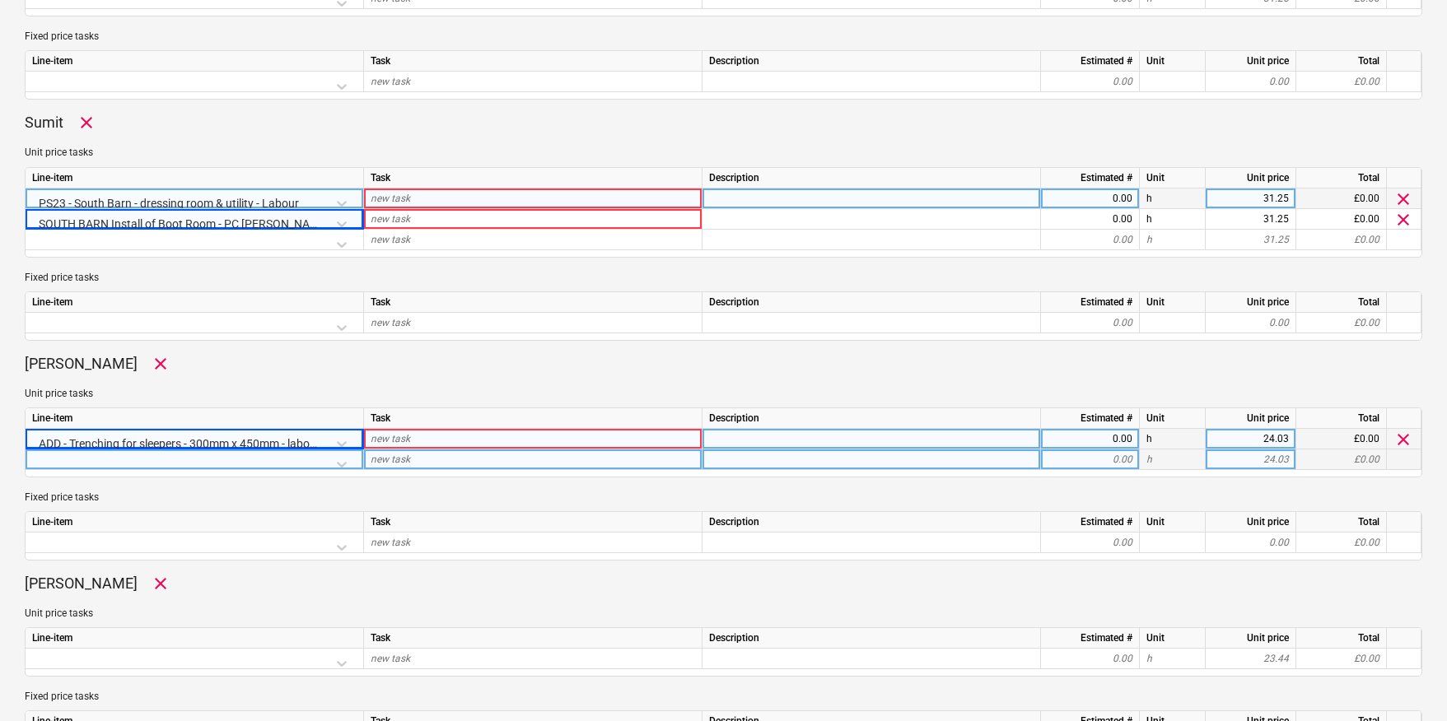
click at [341, 460] on div at bounding box center [194, 464] width 324 height 29
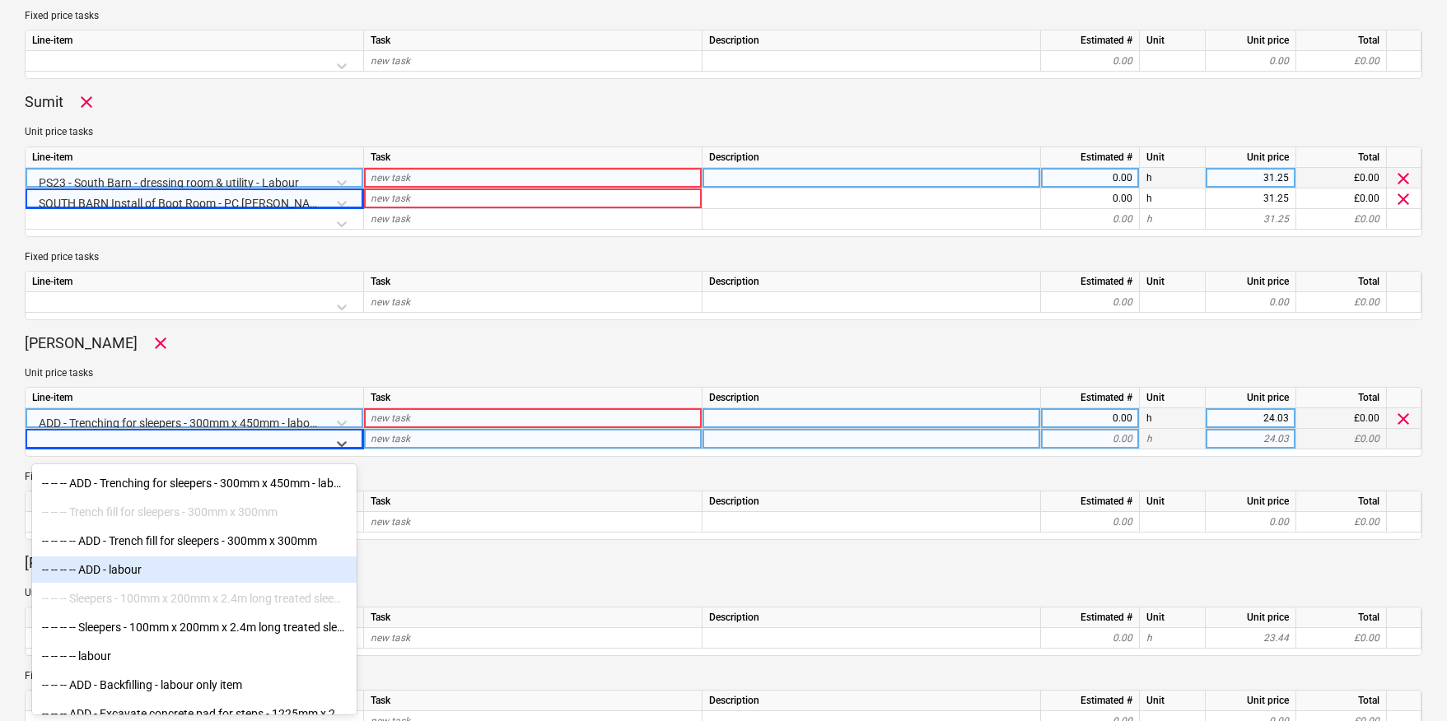
scroll to position [8532, 0]
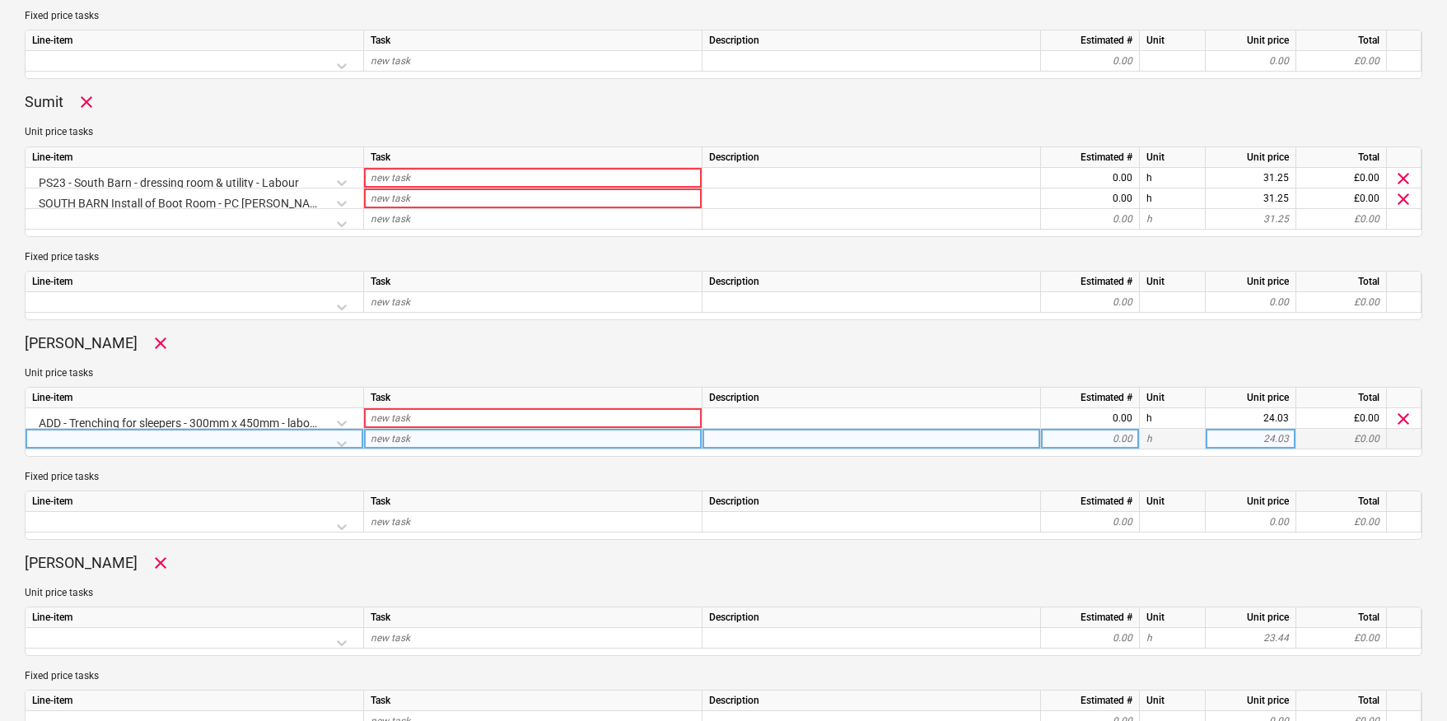
click at [344, 444] on div at bounding box center [194, 443] width 324 height 29
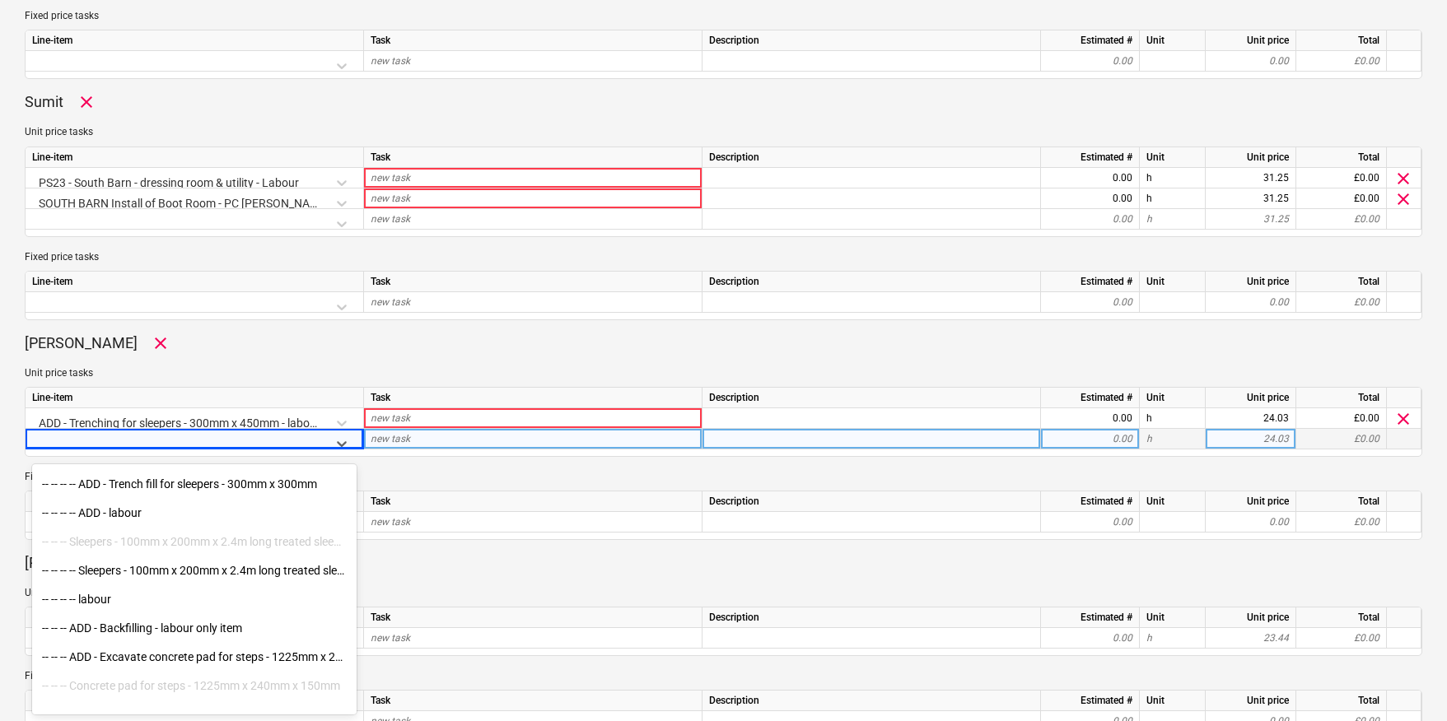
scroll to position [8475, 0]
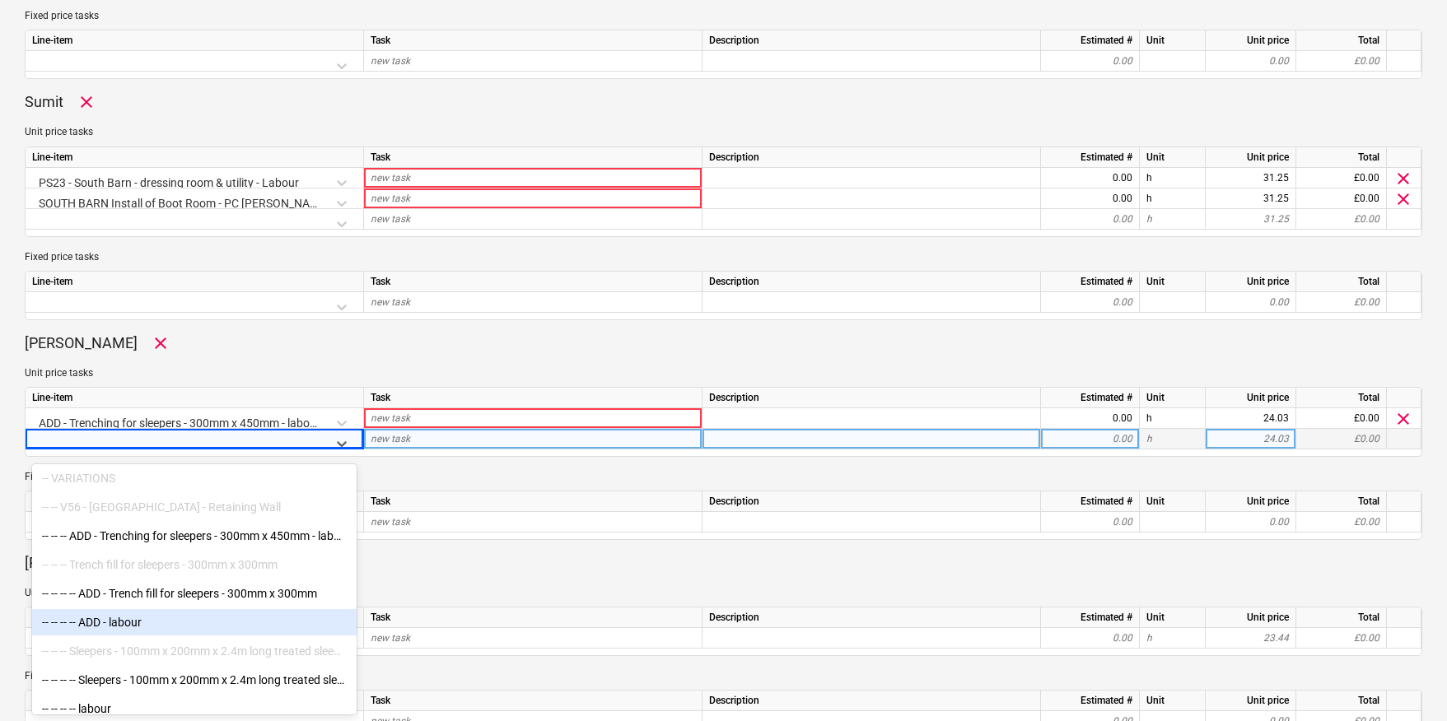
click at [118, 622] on div "-- -- -- -- ADD - labour" at bounding box center [194, 622] width 324 height 26
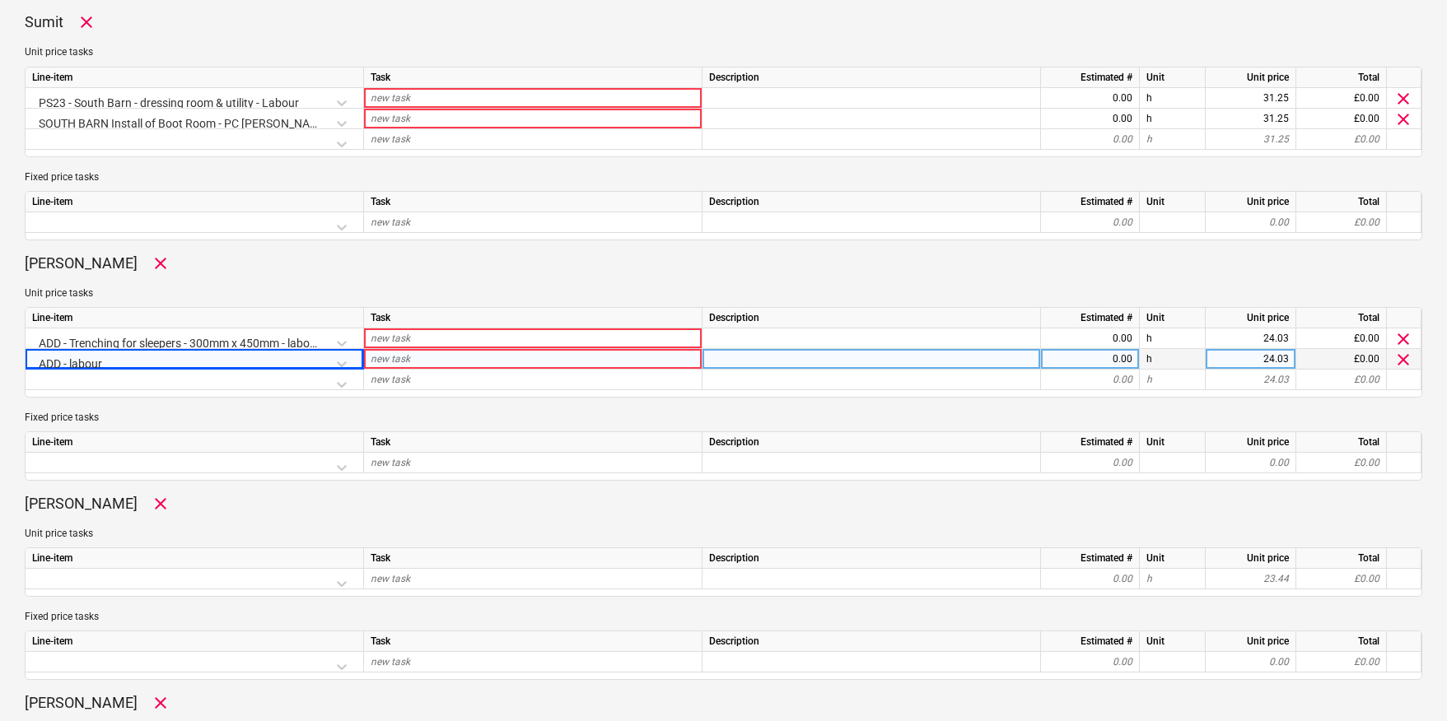
scroll to position [1247, 0]
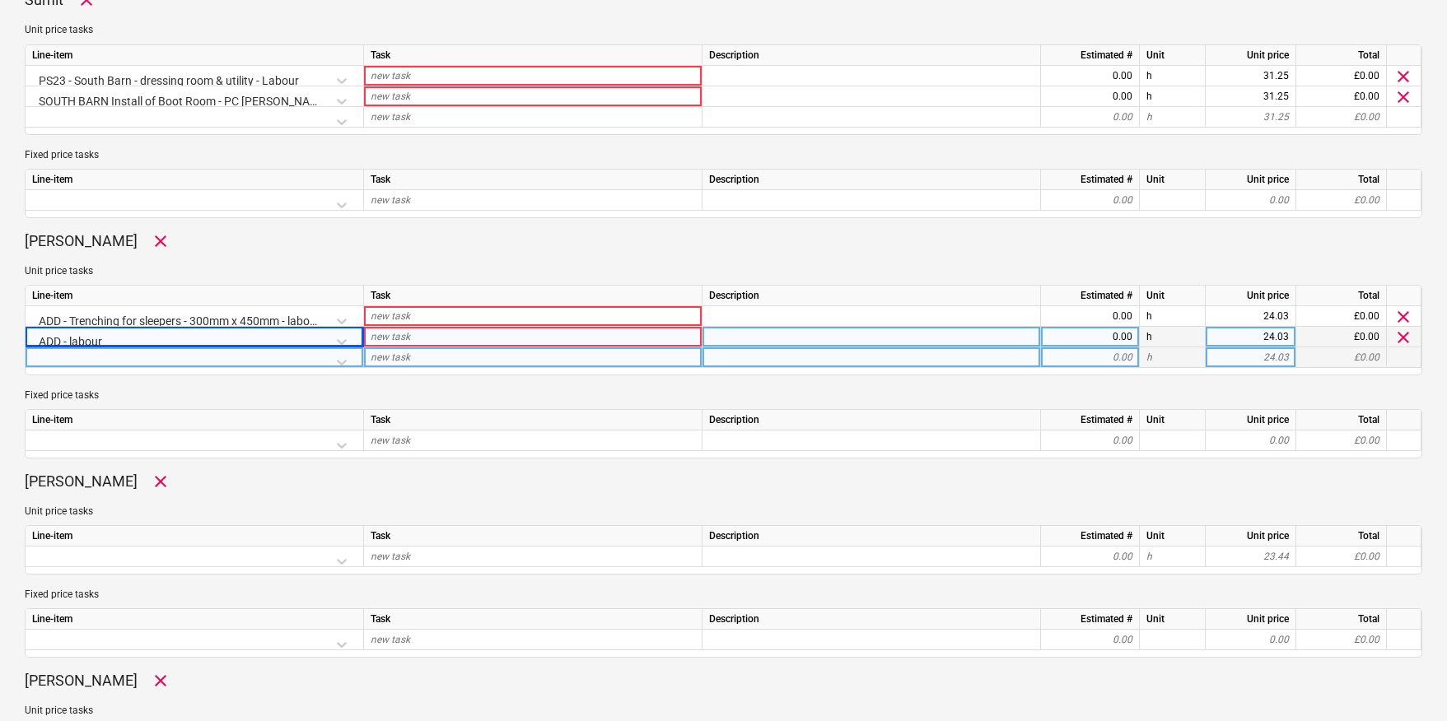
click at [124, 360] on div at bounding box center [194, 361] width 324 height 29
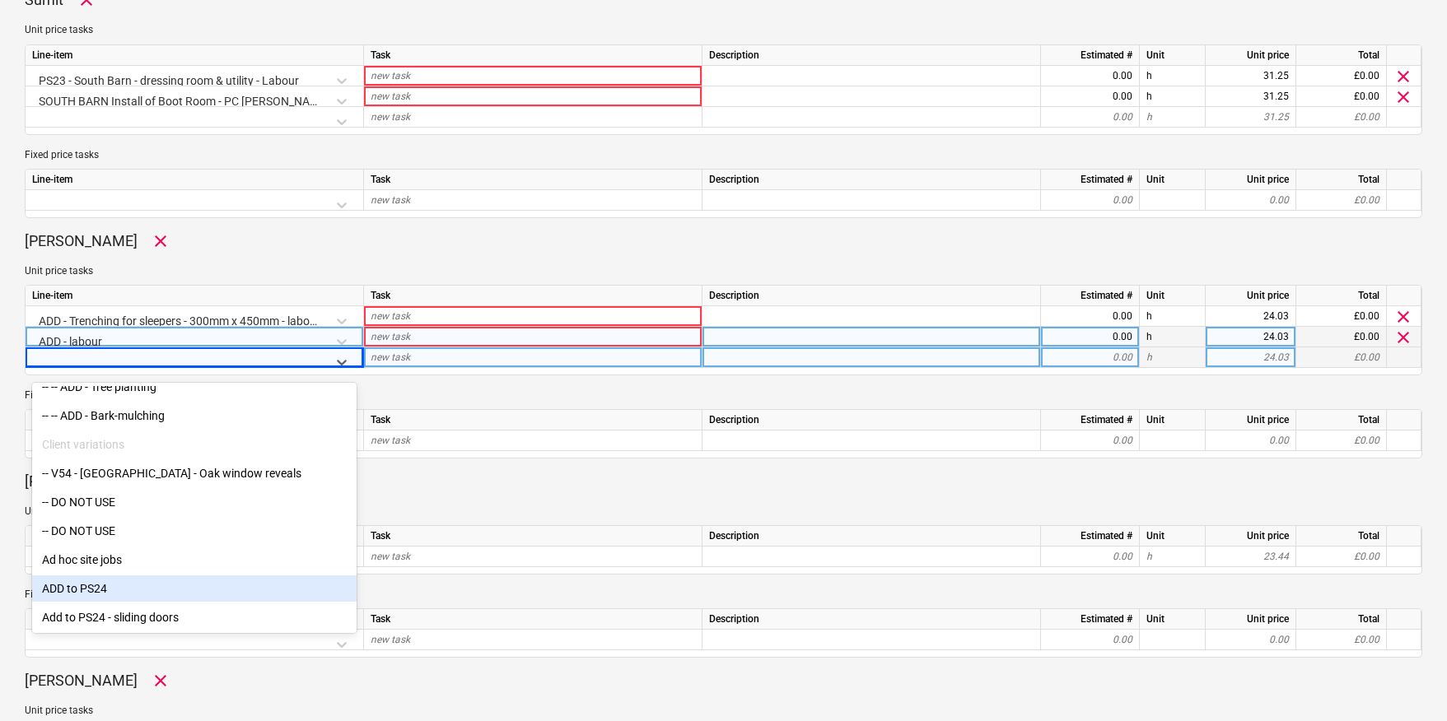
scroll to position [1443, 0]
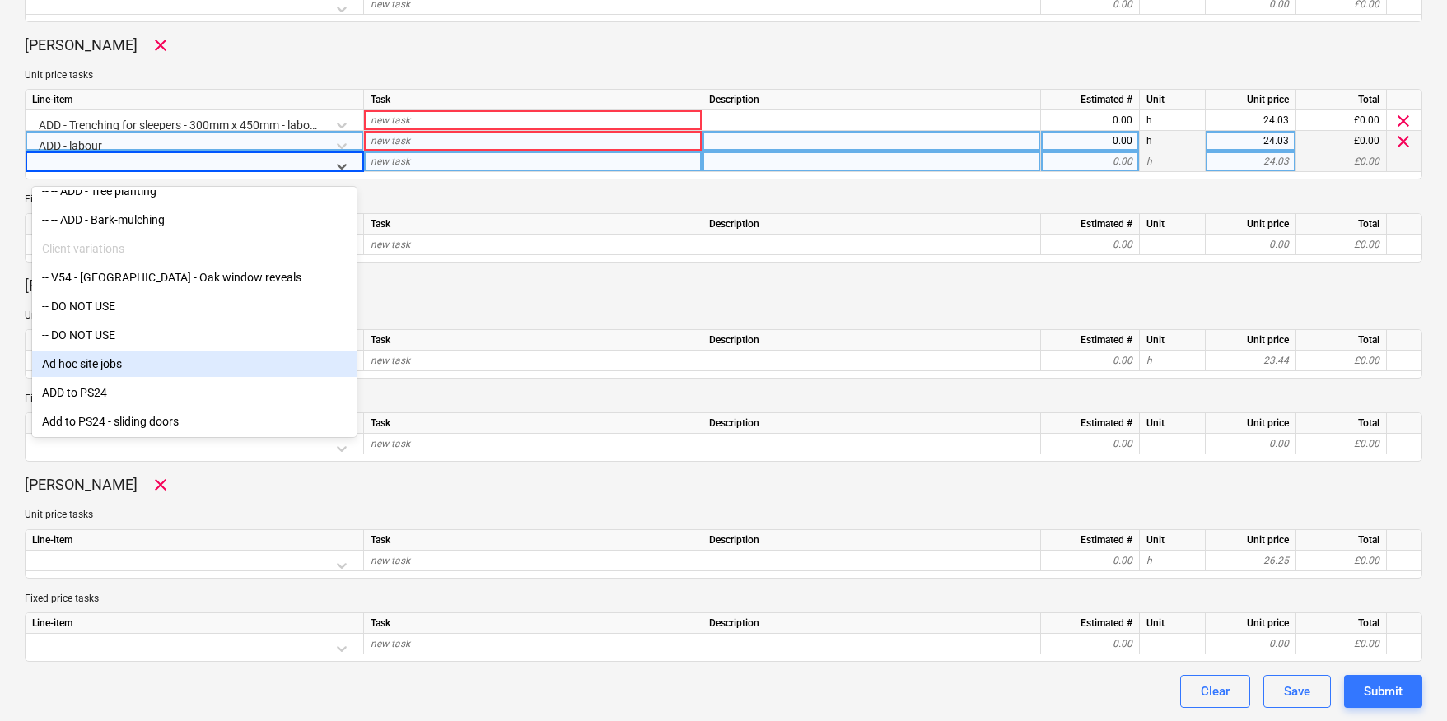
click at [99, 371] on div "Ad hoc site jobs" at bounding box center [194, 364] width 324 height 26
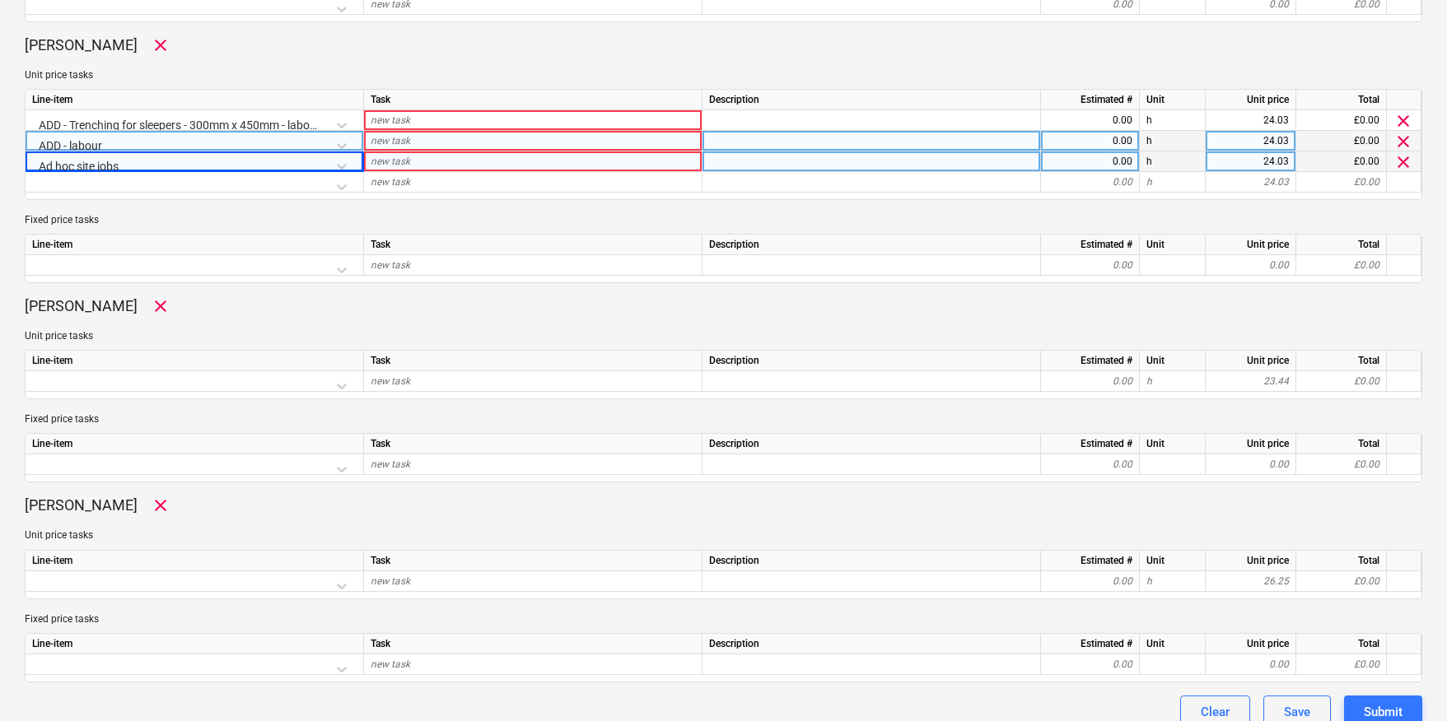
scroll to position [1448, 0]
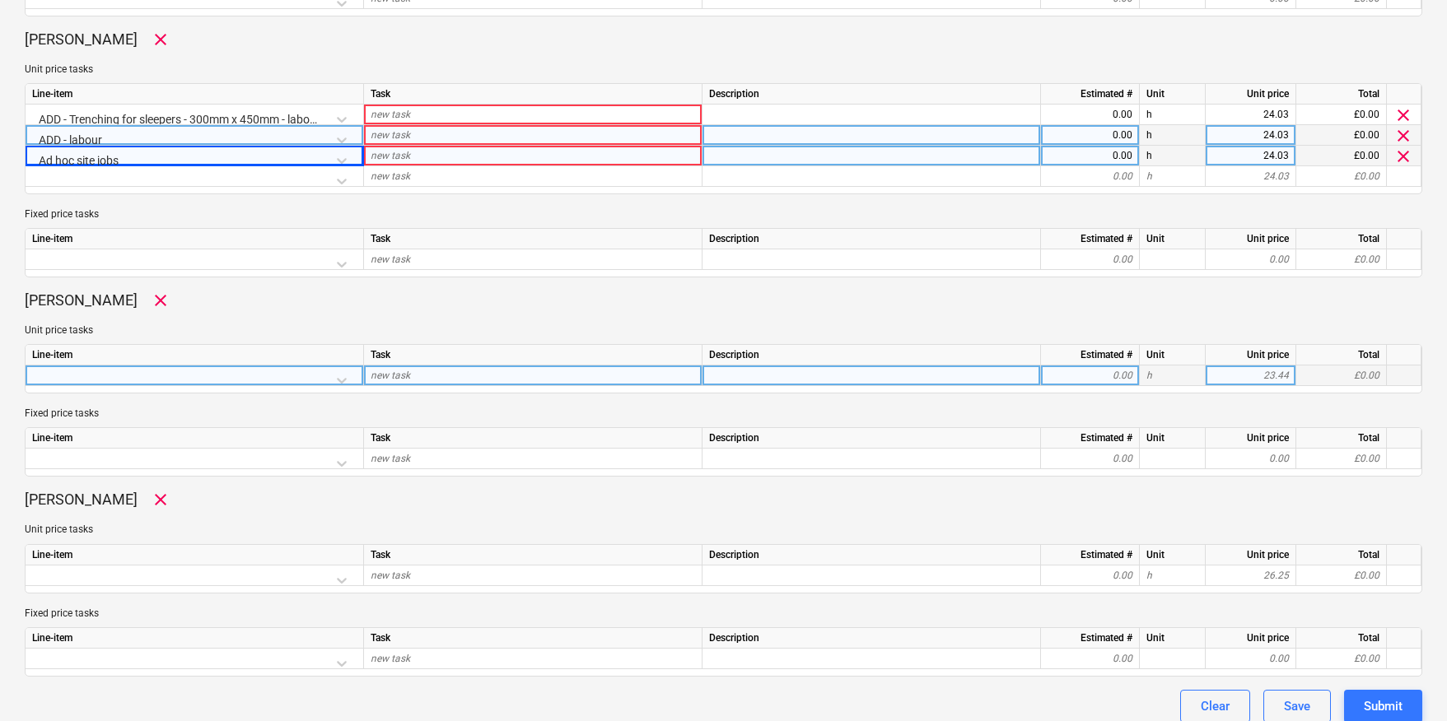
click at [342, 381] on div at bounding box center [194, 380] width 324 height 29
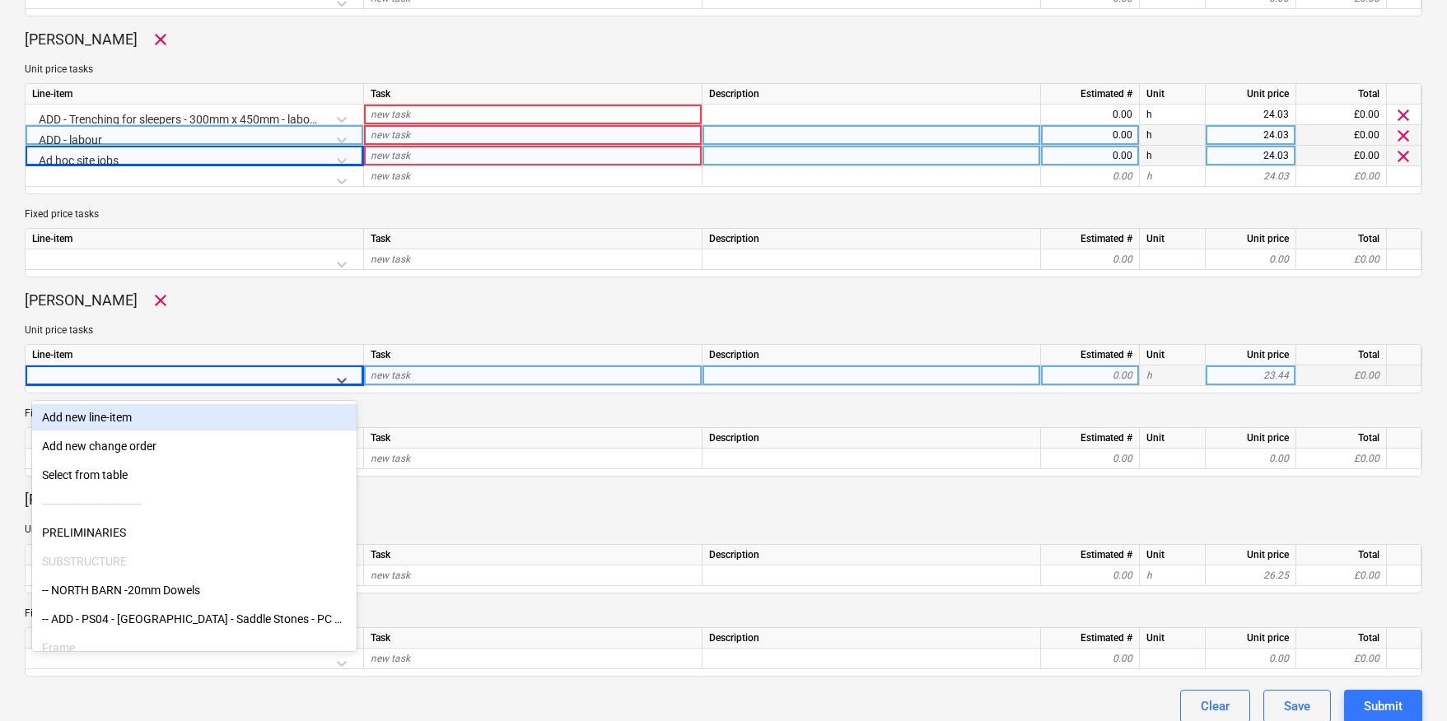
click at [120, 138] on div "ADD - labour" at bounding box center [194, 139] width 324 height 29
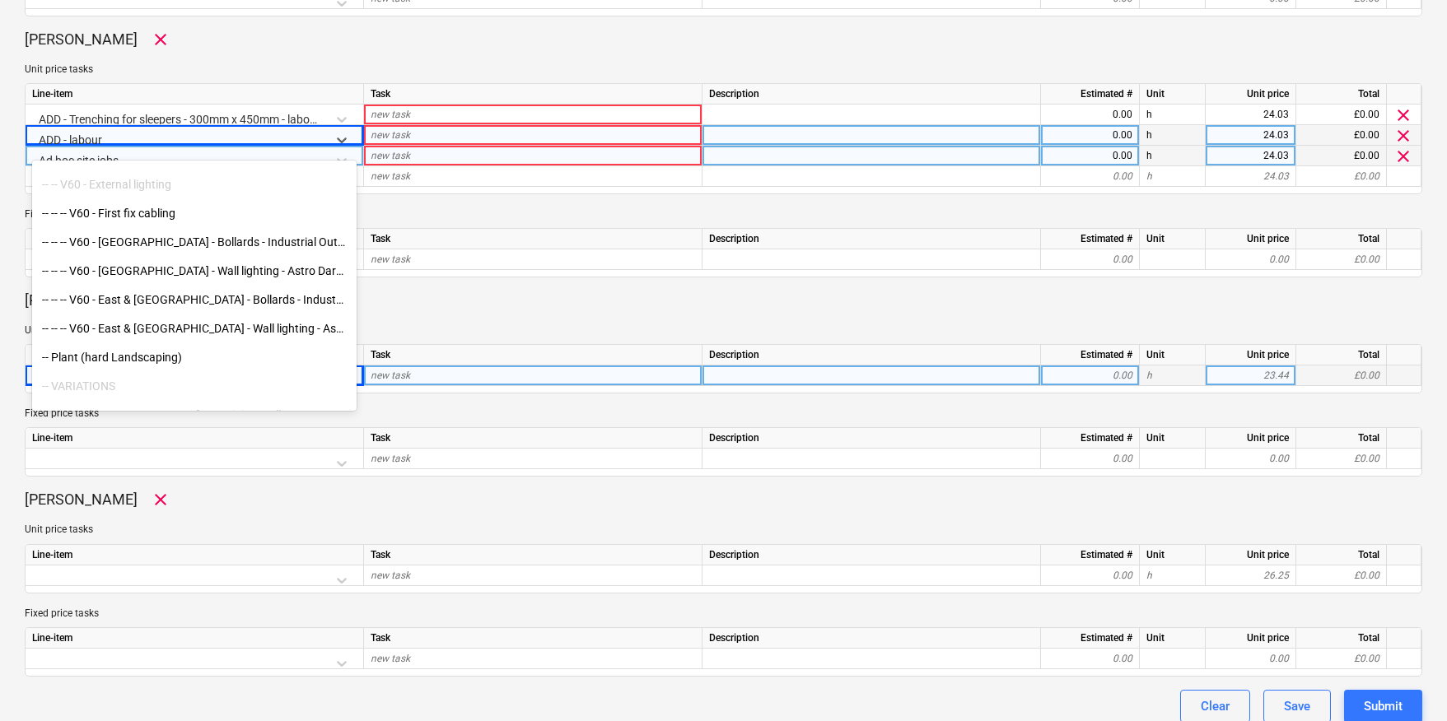
scroll to position [8261, 0]
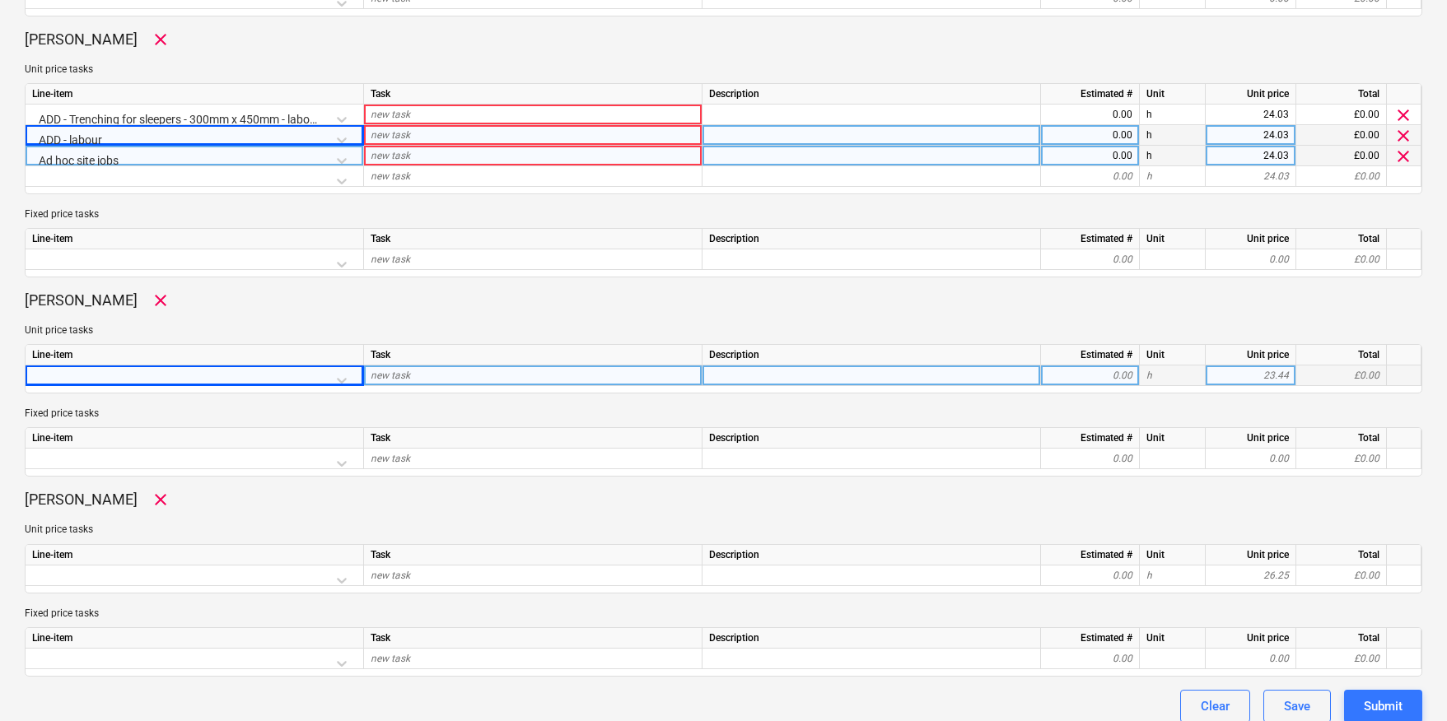
click at [205, 74] on p "Unit price tasks" at bounding box center [723, 70] width 1397 height 14
click at [346, 380] on div at bounding box center [194, 380] width 324 height 29
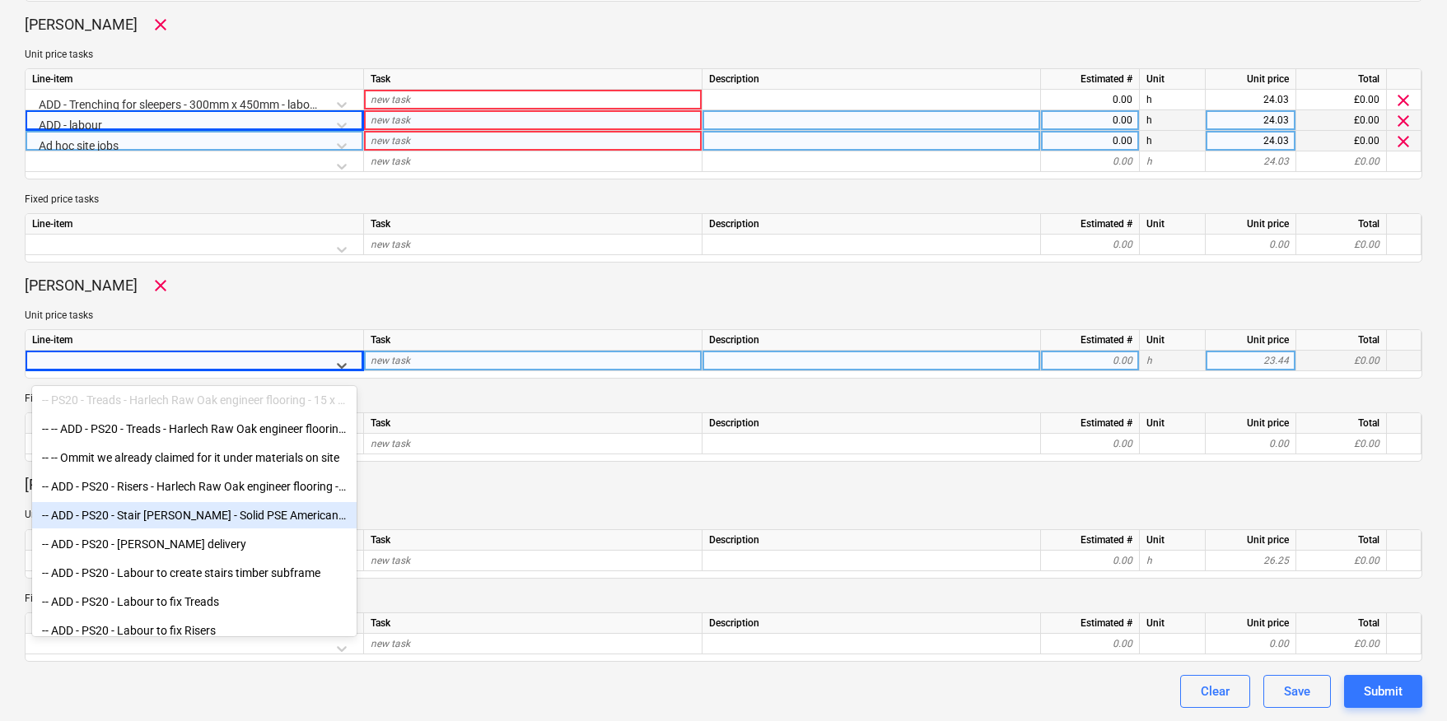
scroll to position [728, 0]
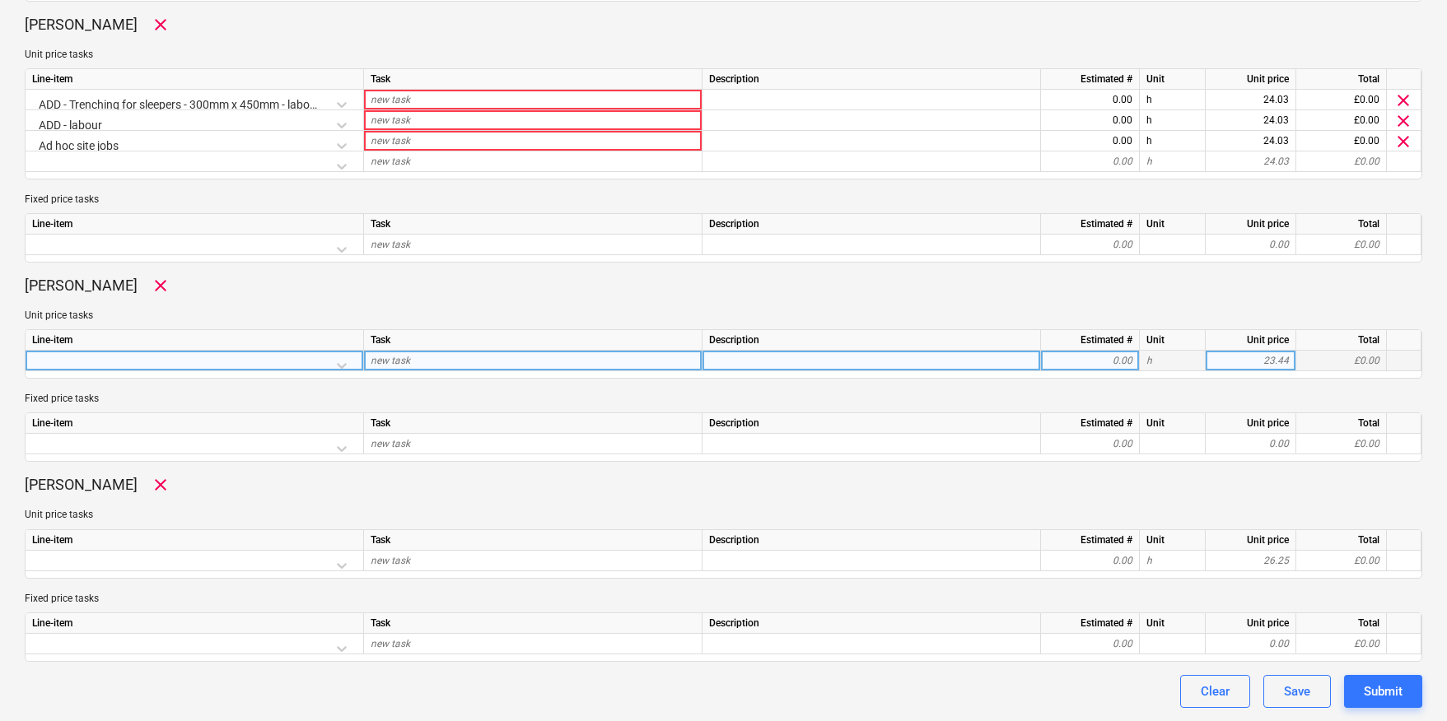
click at [343, 366] on div at bounding box center [194, 365] width 324 height 29
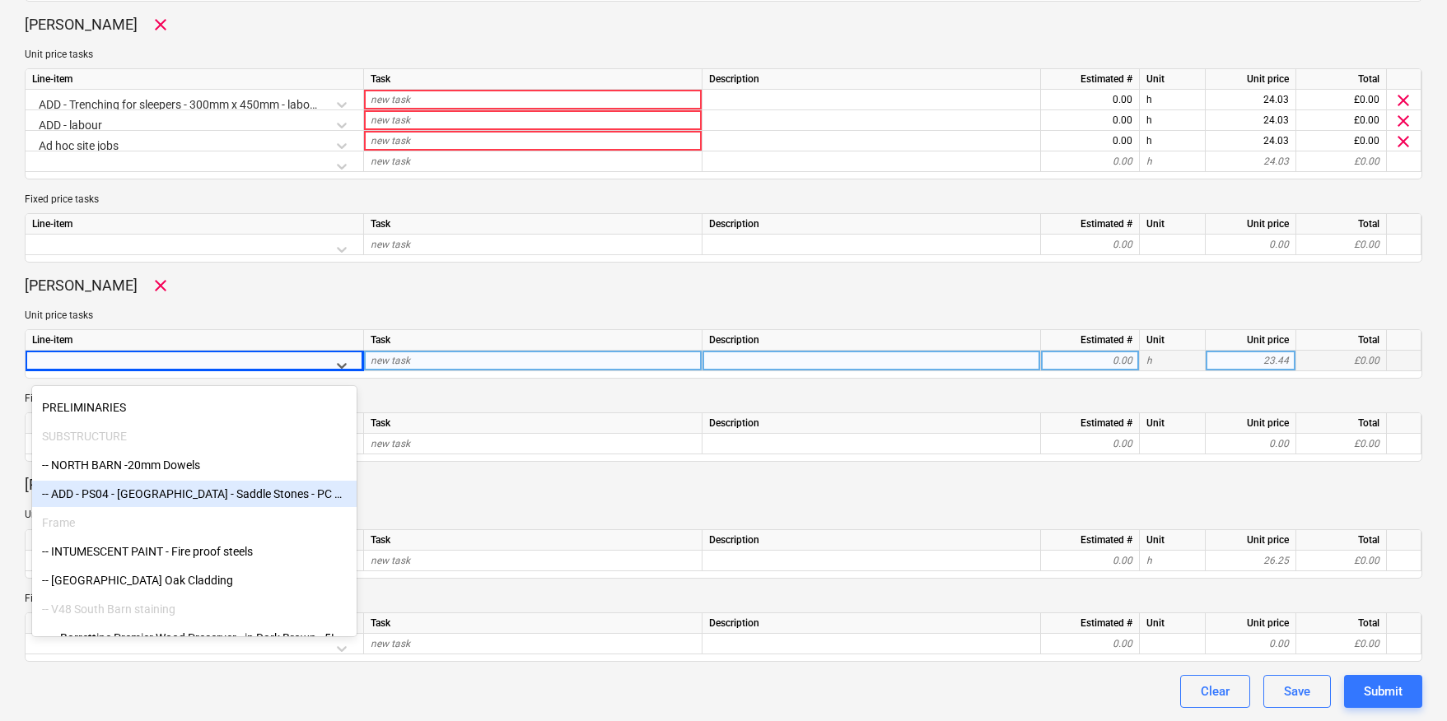
scroll to position [152, 0]
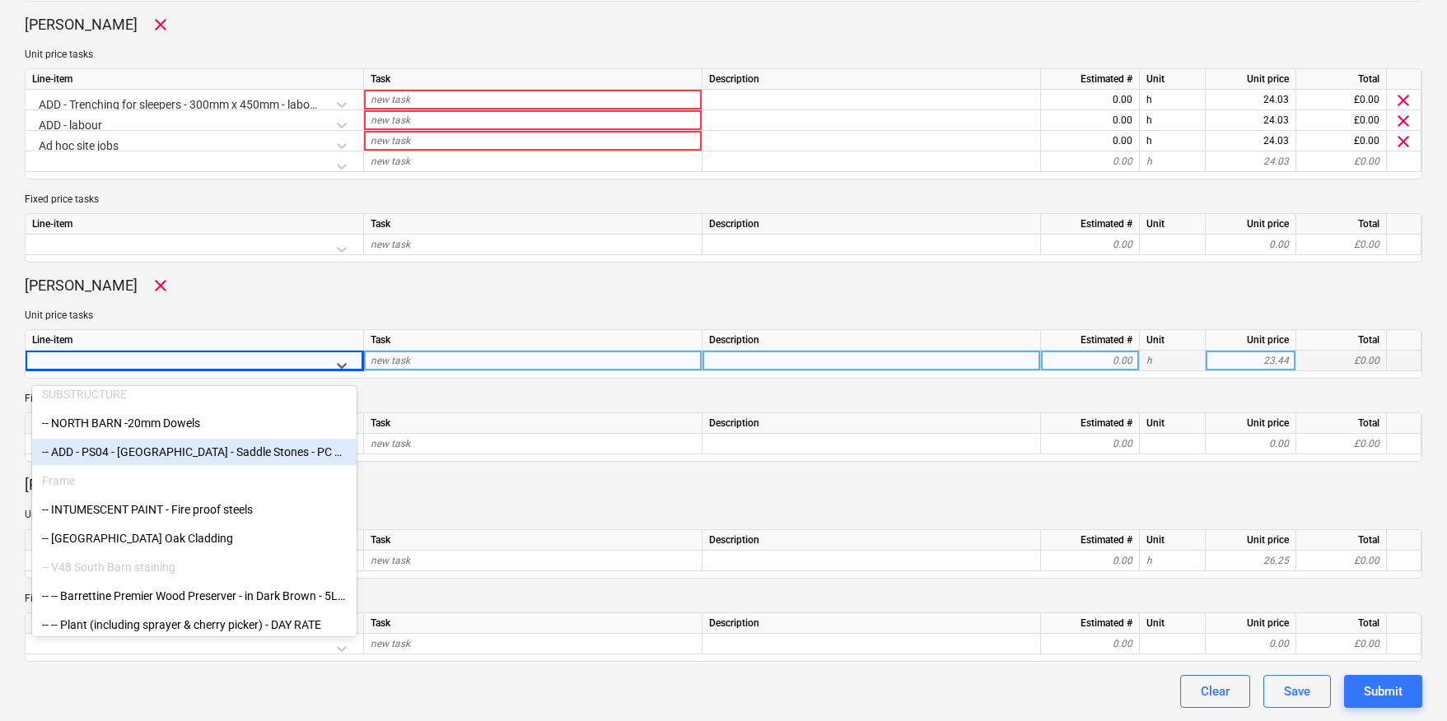
click at [141, 448] on div "-- ADD - PS04 - North Barn - Saddle Stones - PC Sum" at bounding box center [194, 452] width 324 height 26
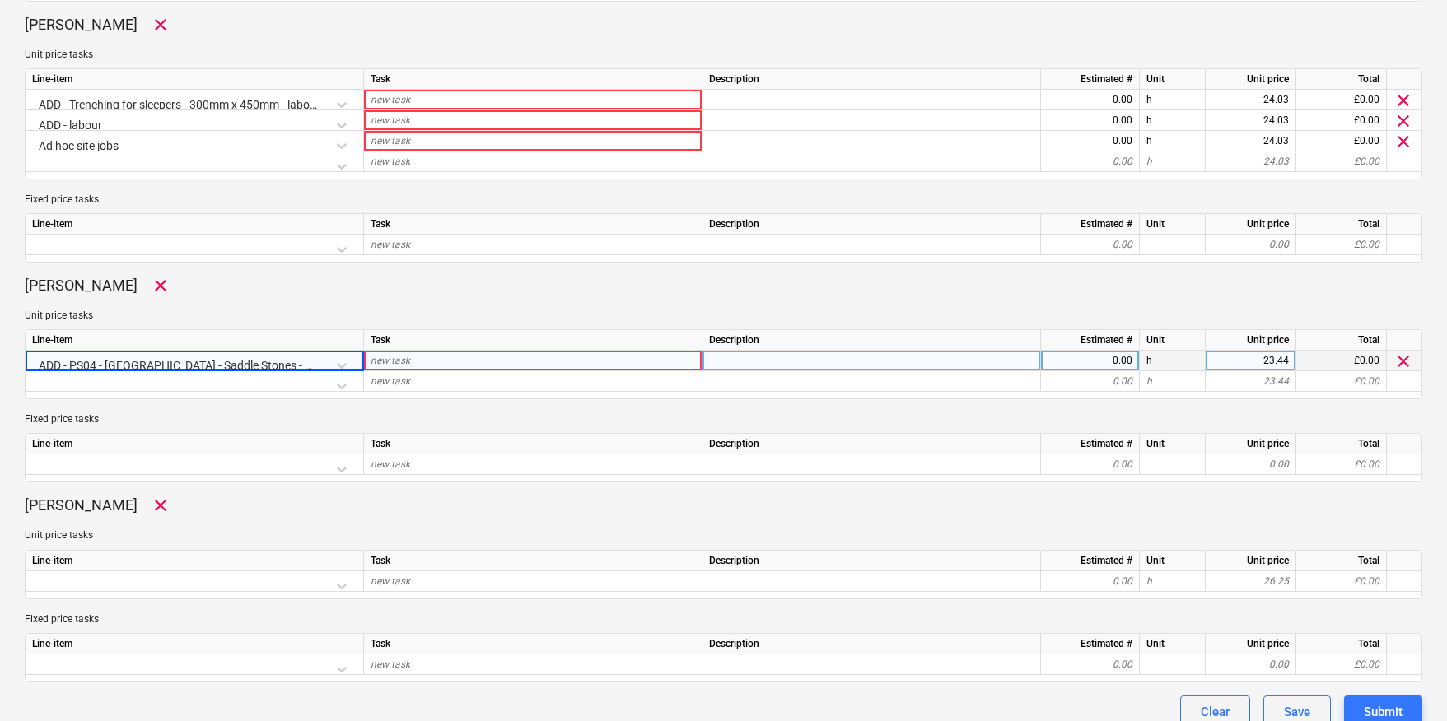
scroll to position [1484, 0]
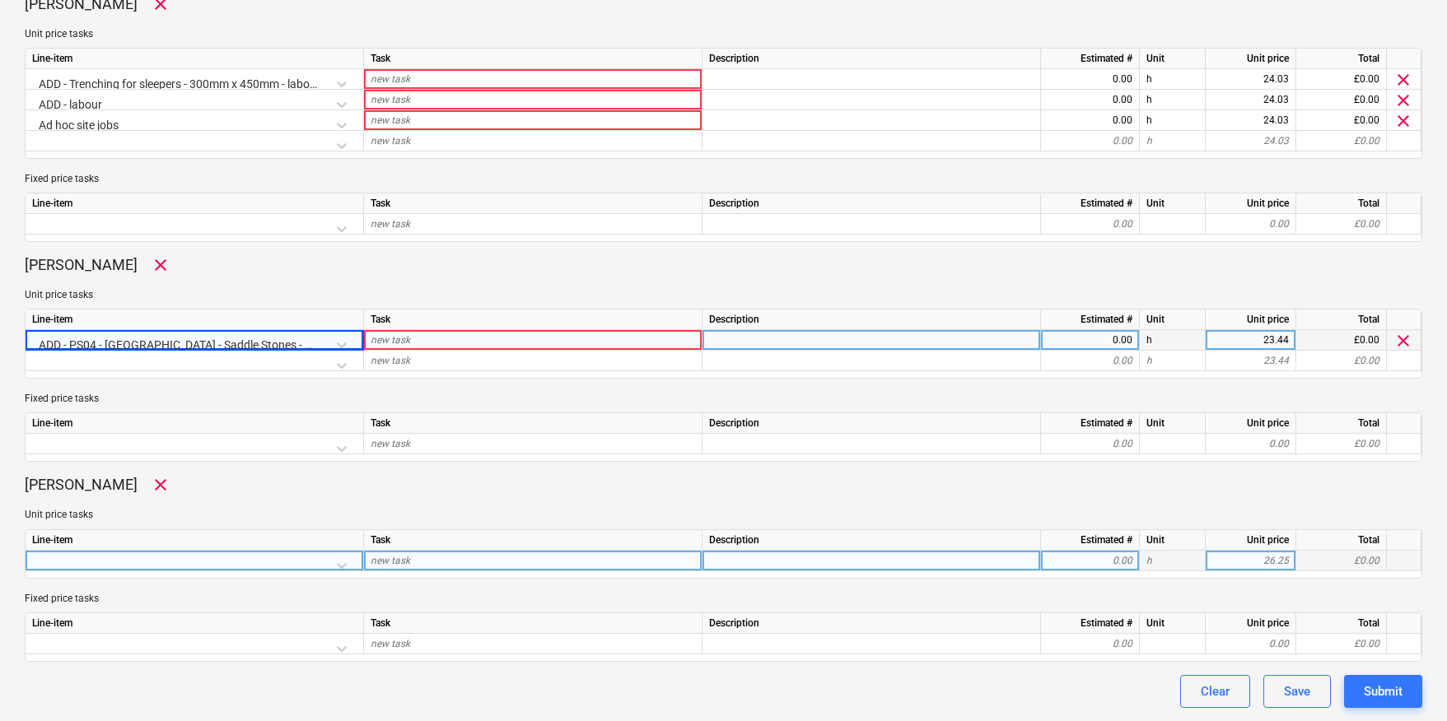
click at [339, 566] on div at bounding box center [194, 565] width 324 height 29
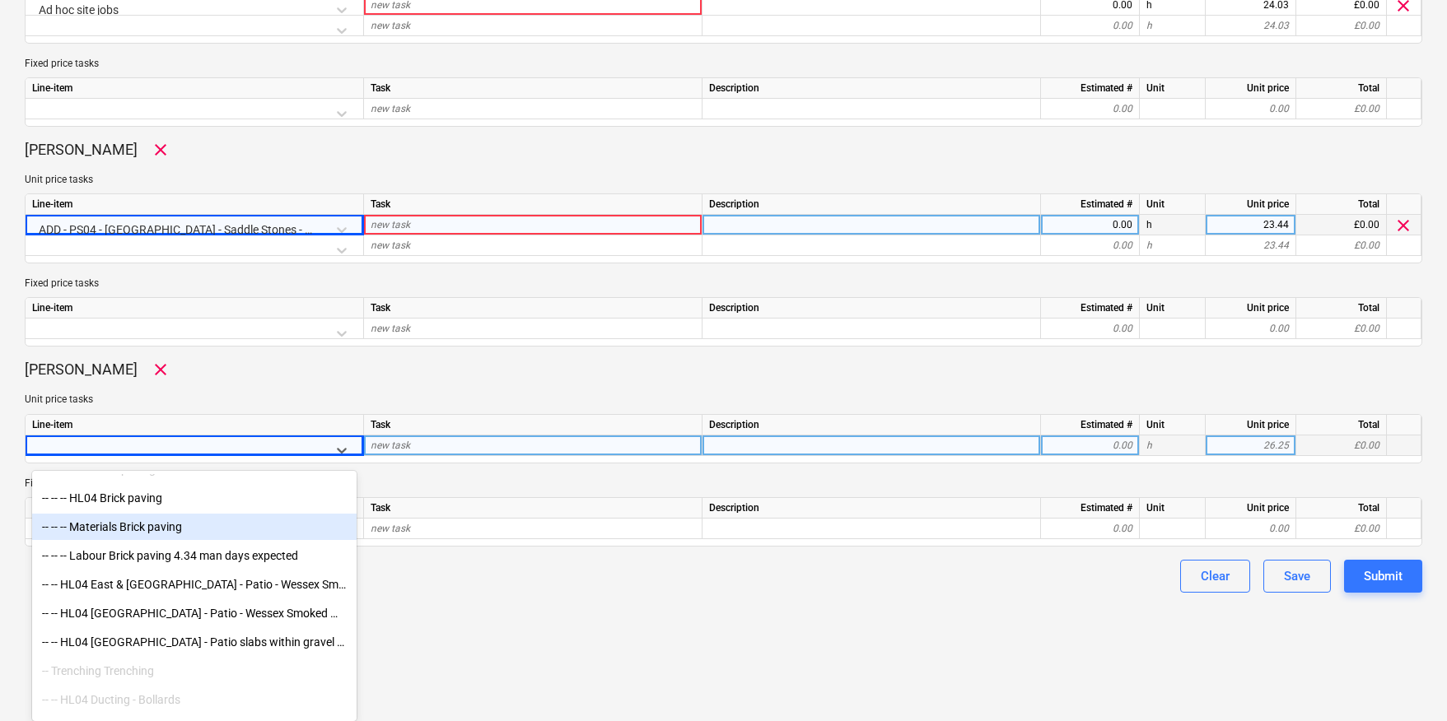
scroll to position [7647, 0]
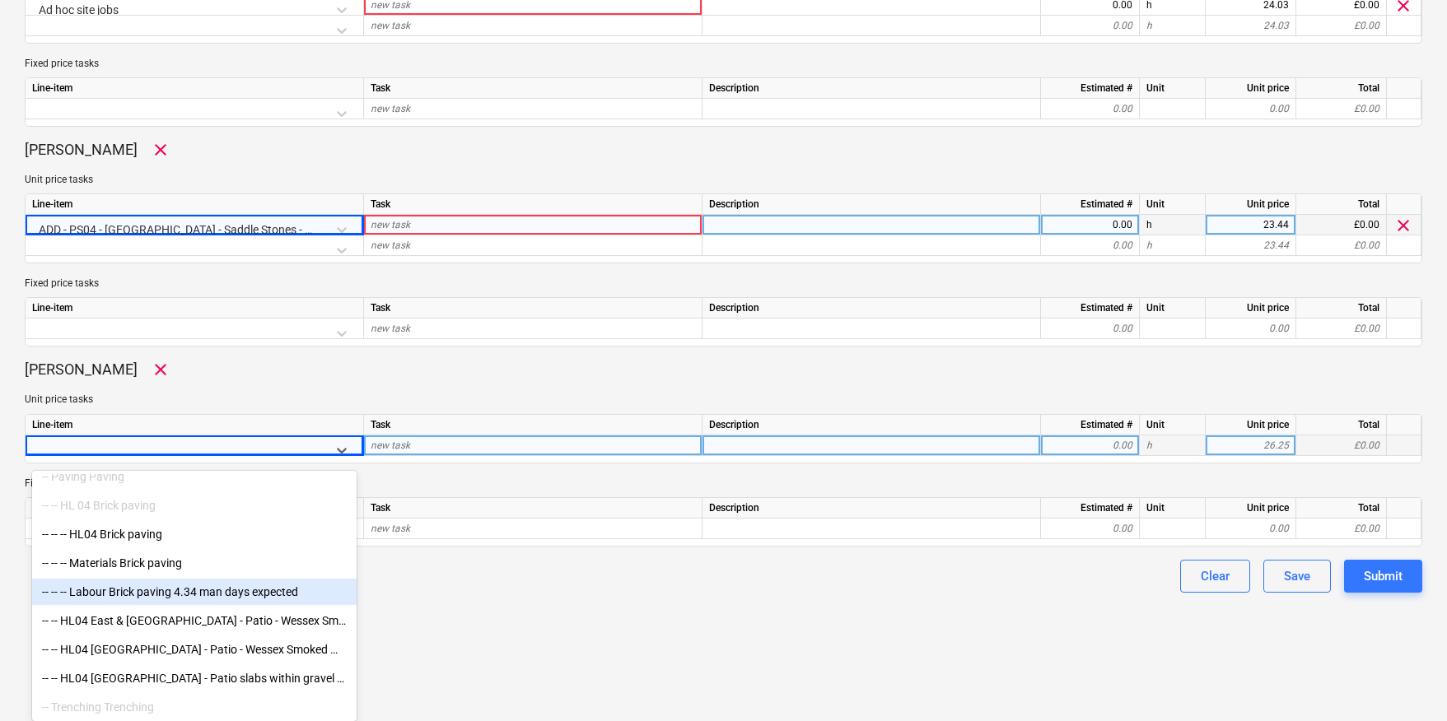
click at [237, 599] on div "-- -- -- Labour Brick paving 4.34 man days expected" at bounding box center [194, 592] width 324 height 26
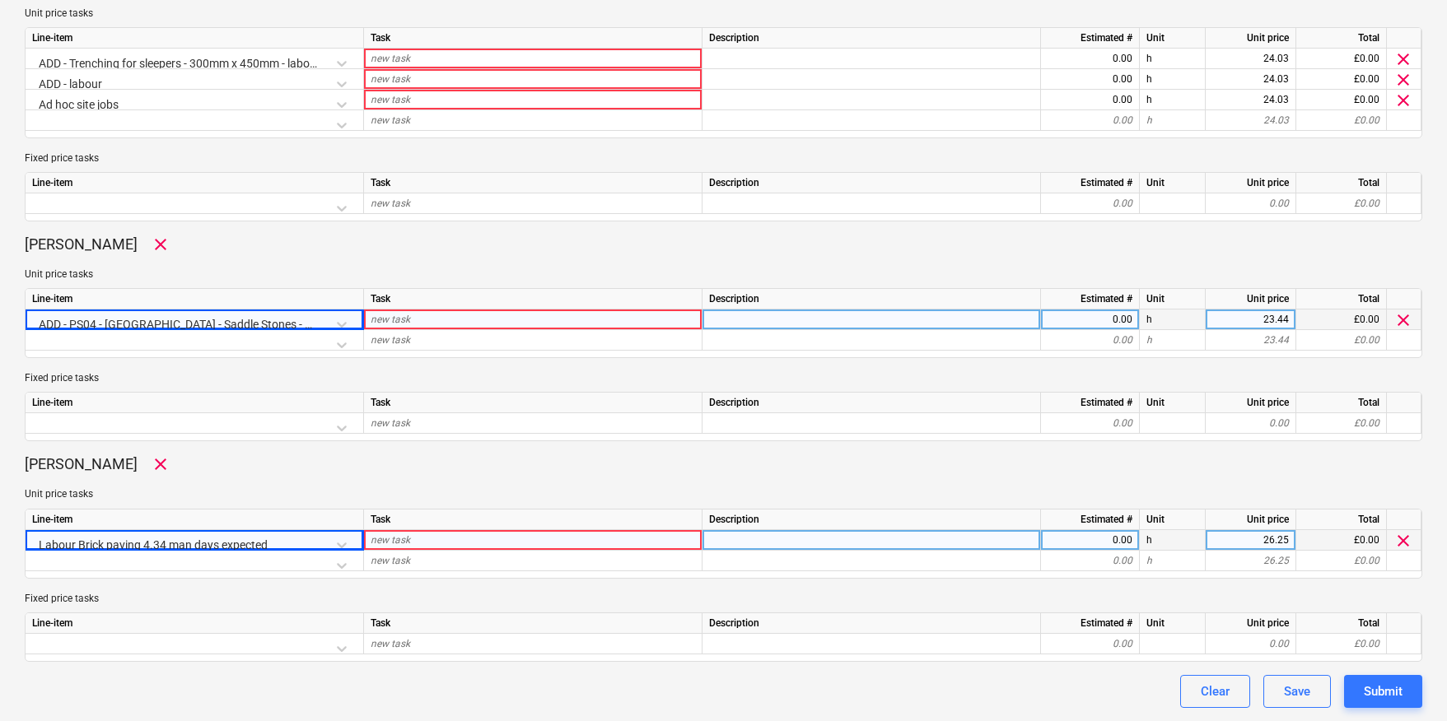
scroll to position [1504, 0]
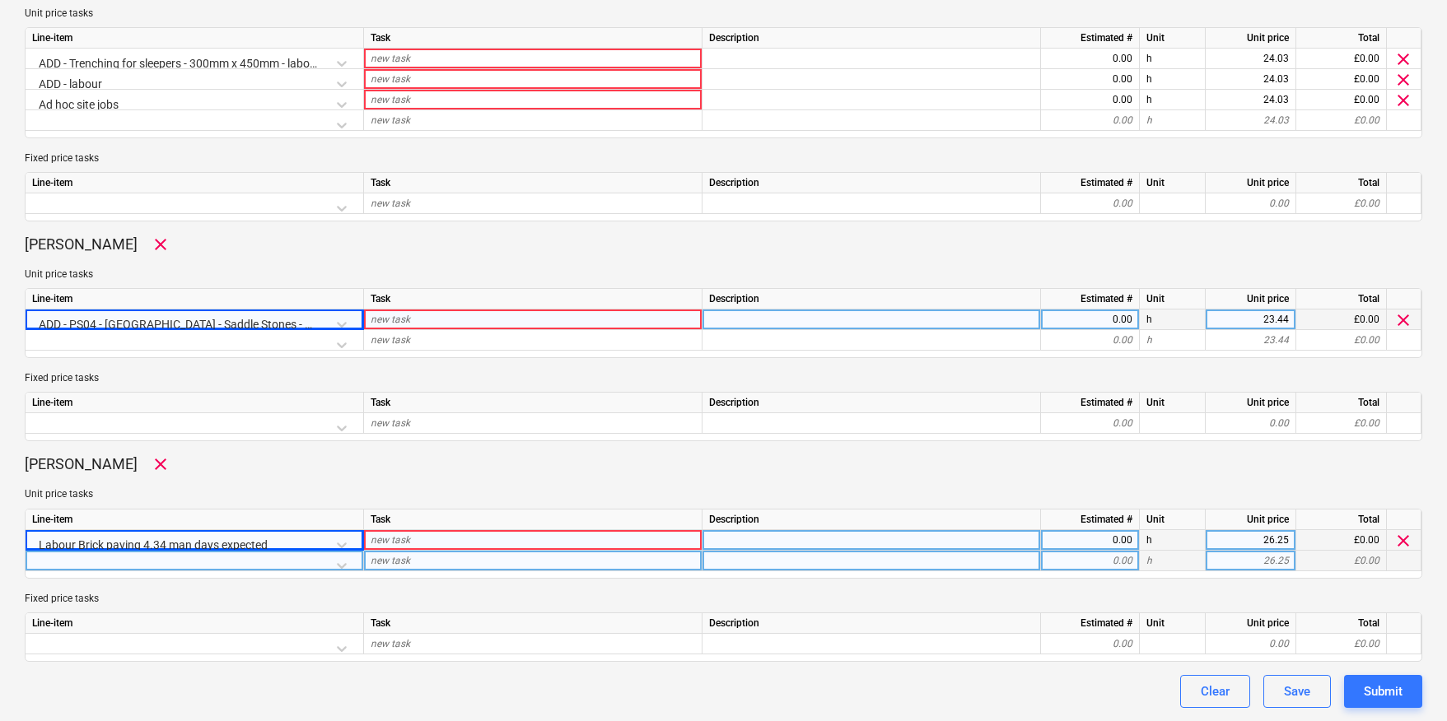
click at [345, 564] on div at bounding box center [194, 565] width 324 height 29
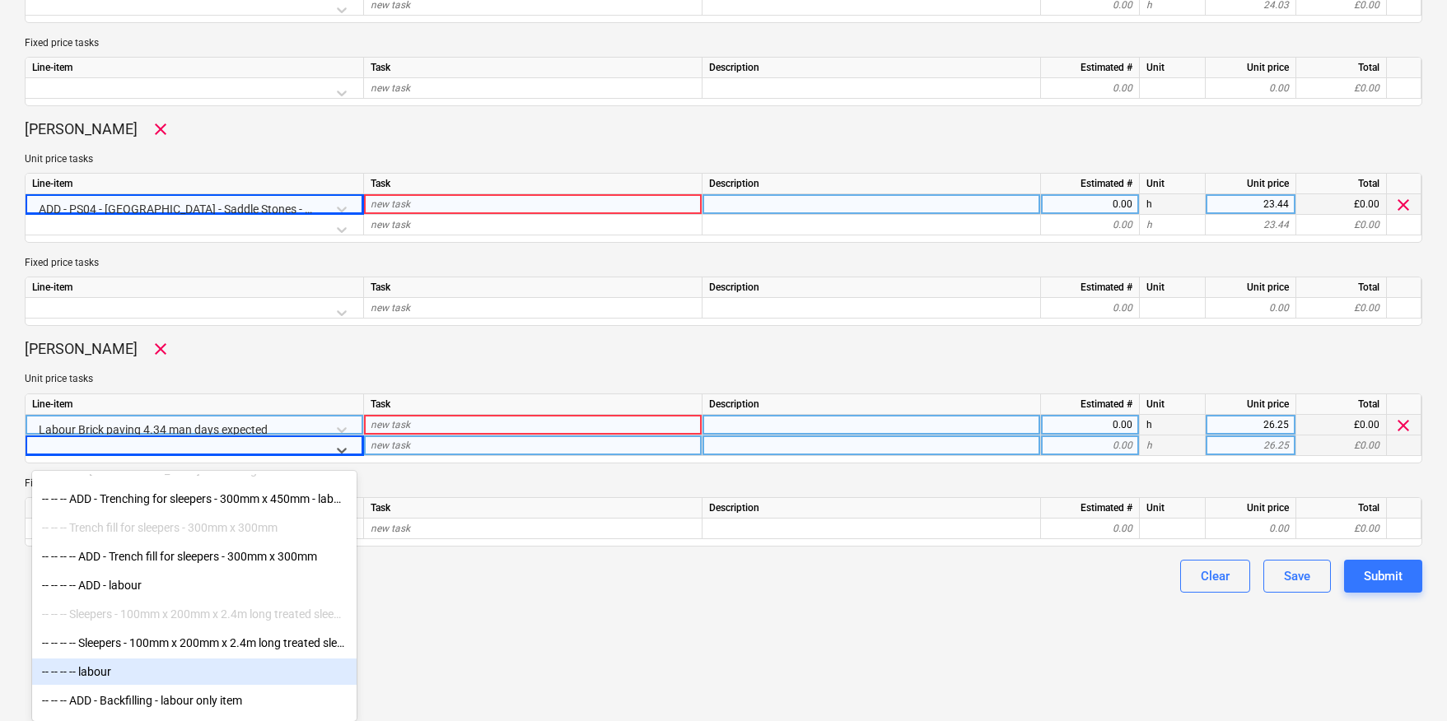
scroll to position [8511, 0]
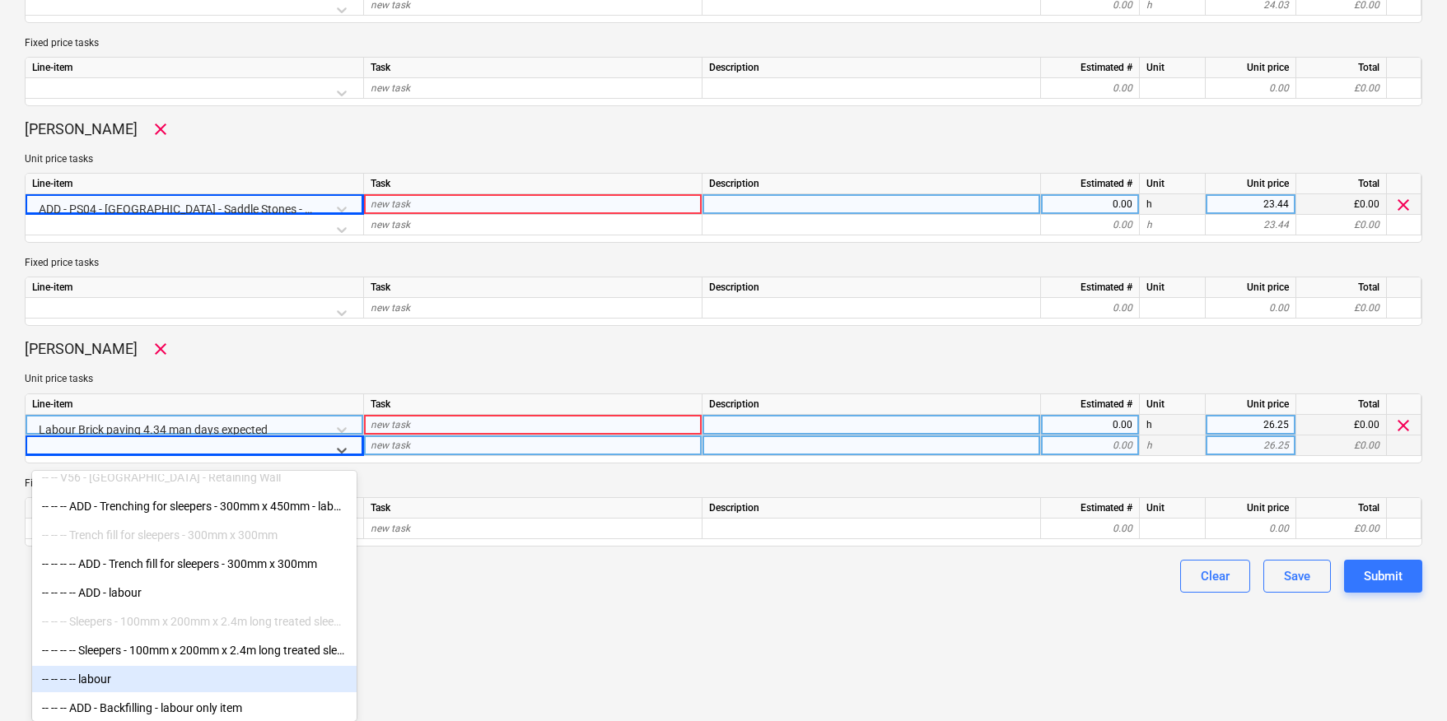
click at [96, 680] on div "-- -- -- -- labour" at bounding box center [194, 679] width 324 height 26
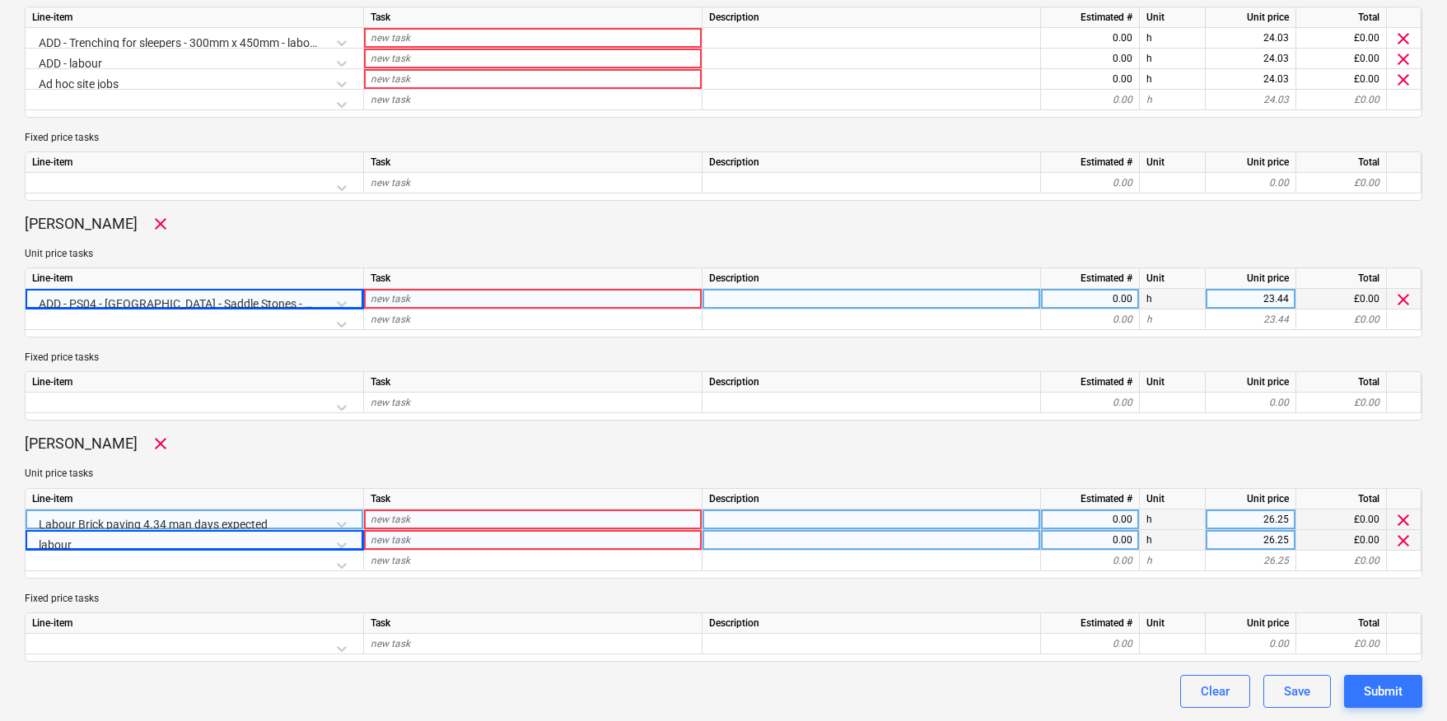
scroll to position [1525, 0]
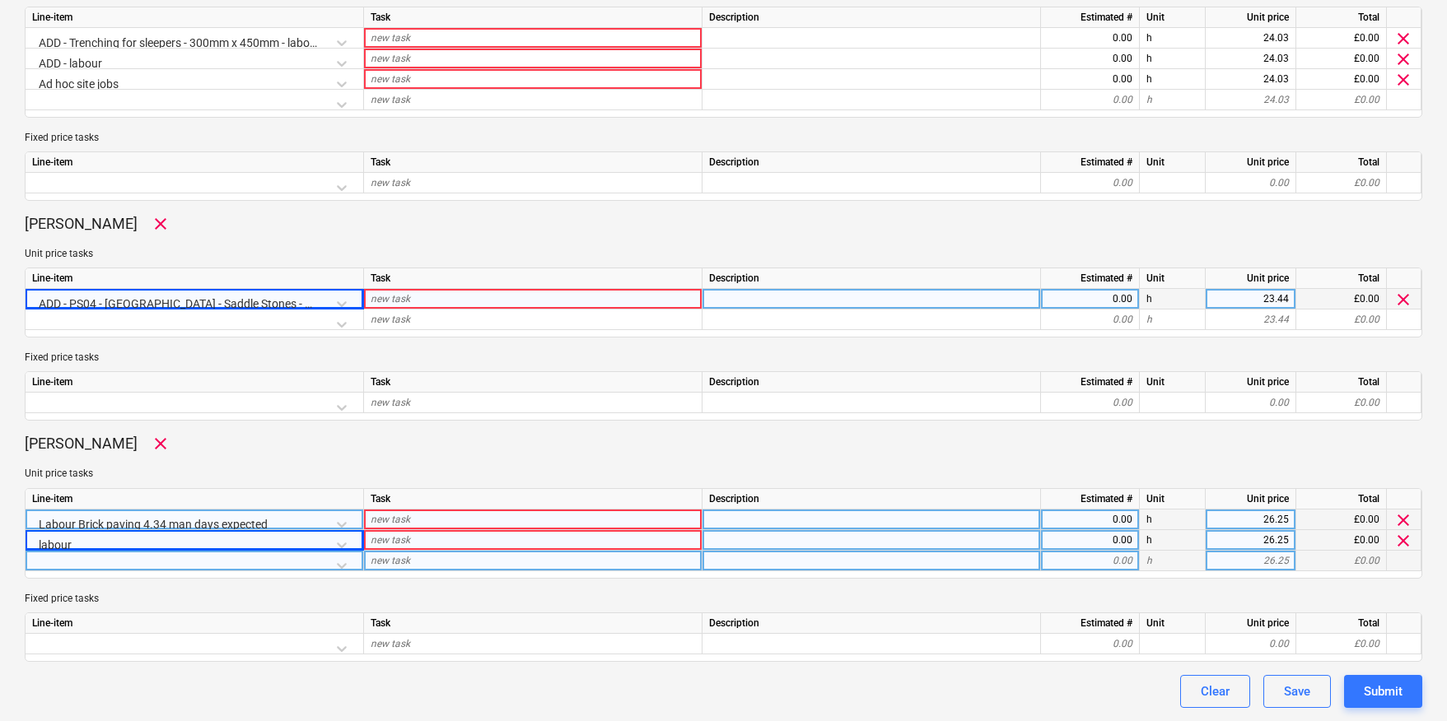
click at [342, 565] on div at bounding box center [194, 565] width 324 height 29
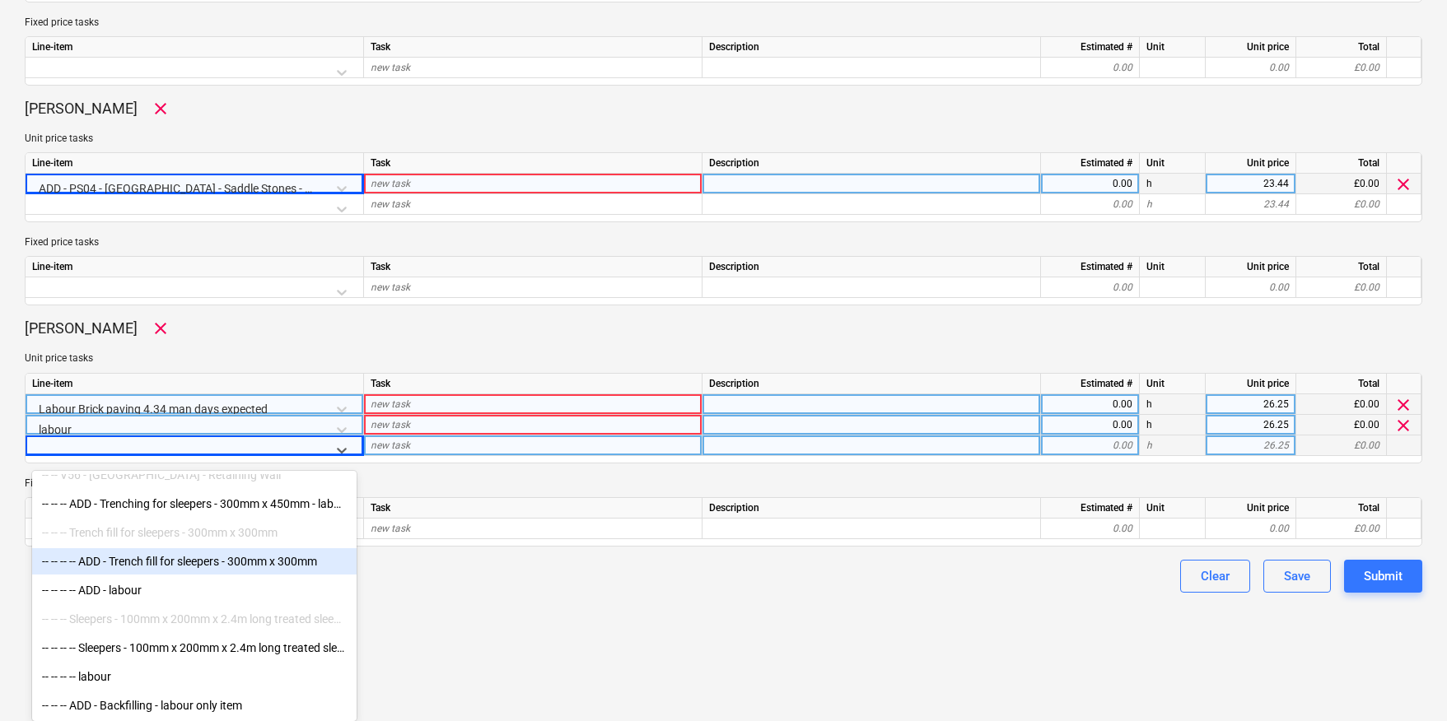
scroll to position [8517, 0]
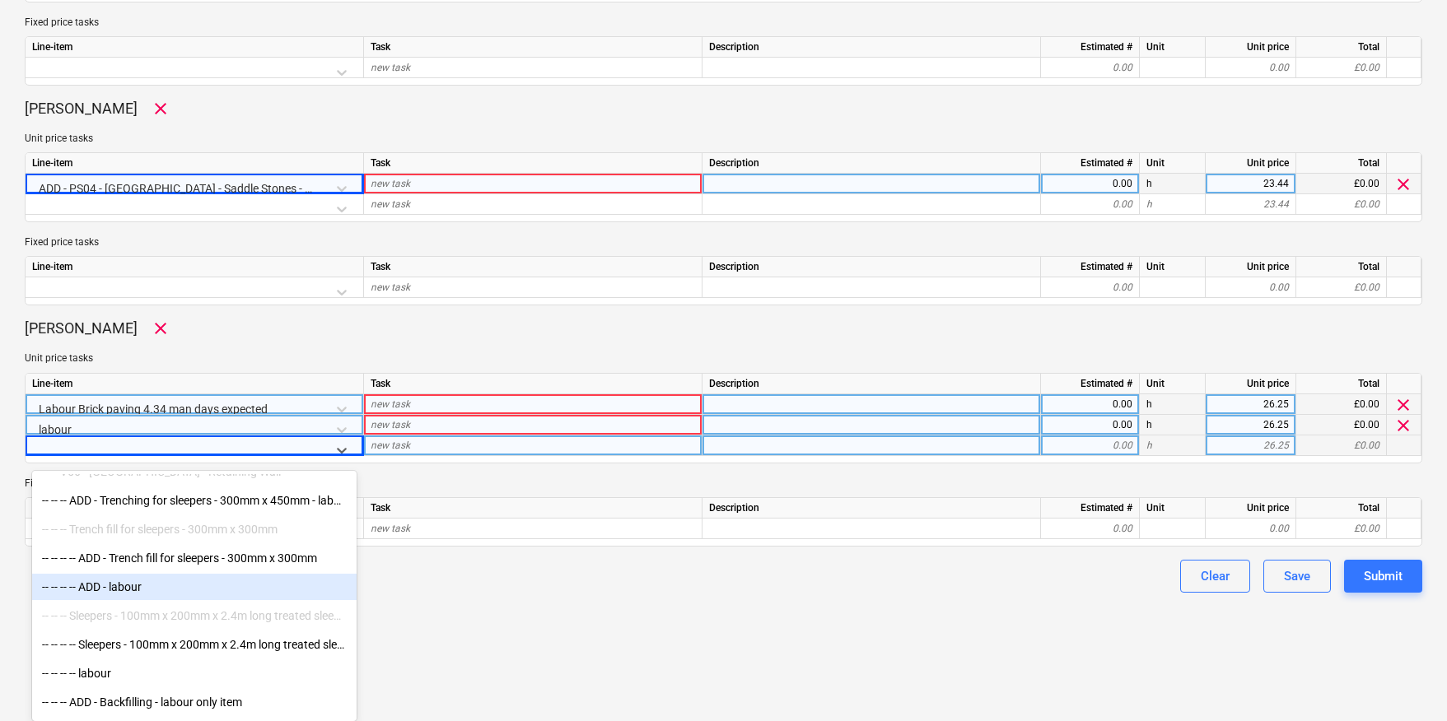
click at [125, 582] on div "-- -- -- -- ADD - labour" at bounding box center [194, 587] width 324 height 26
type textarea "x"
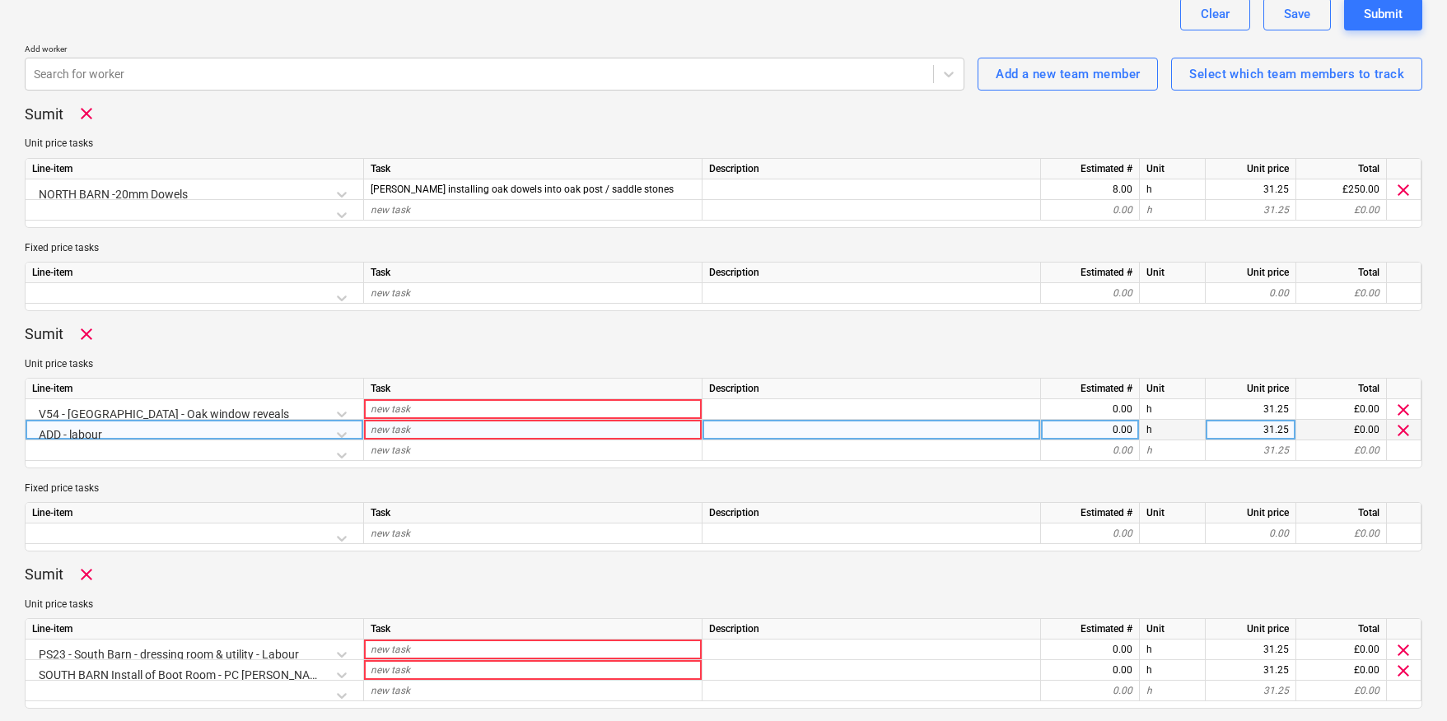
scroll to position [432, 0]
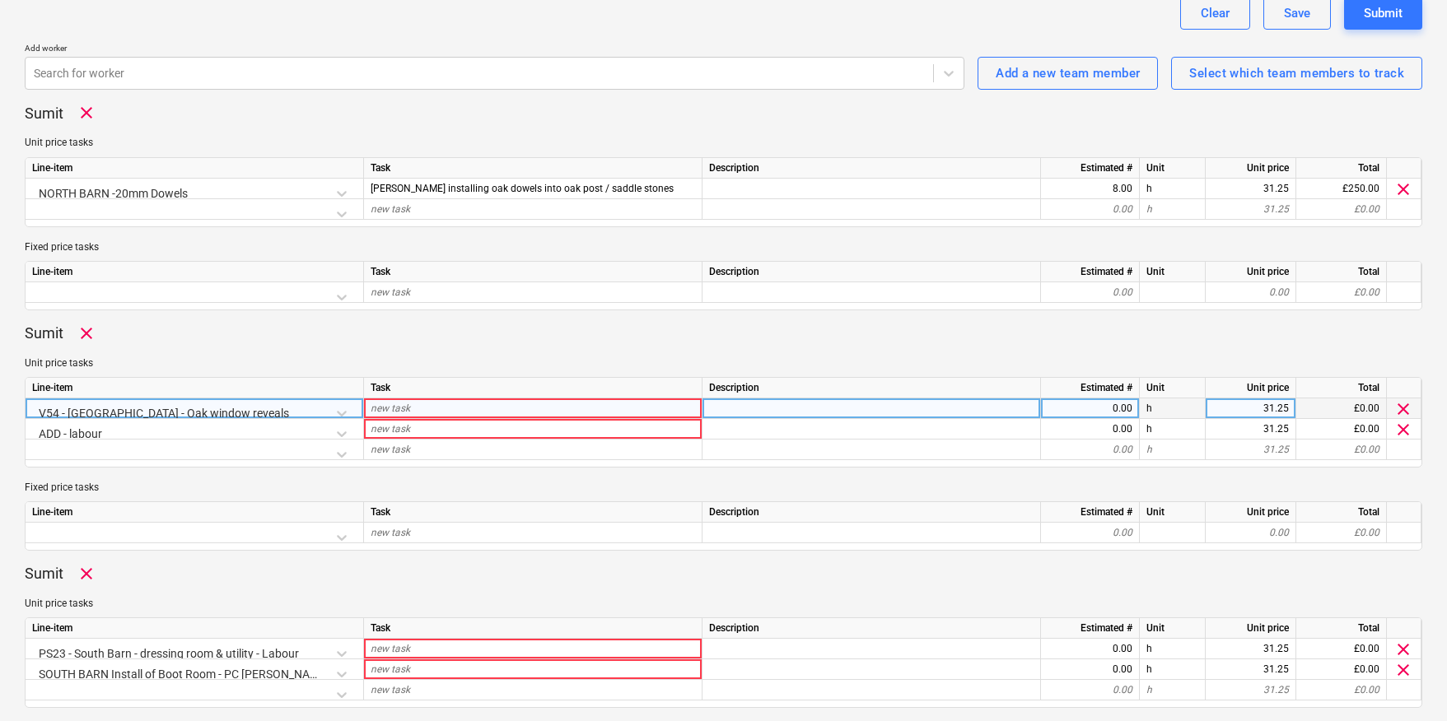
click at [417, 410] on div "new task" at bounding box center [533, 409] width 338 height 21
type input "[PERSON_NAME] reveals to North barn"
type textarea "x"
click at [735, 411] on div at bounding box center [871, 409] width 338 height 21
type input "UNDER PRICED VARIATION"
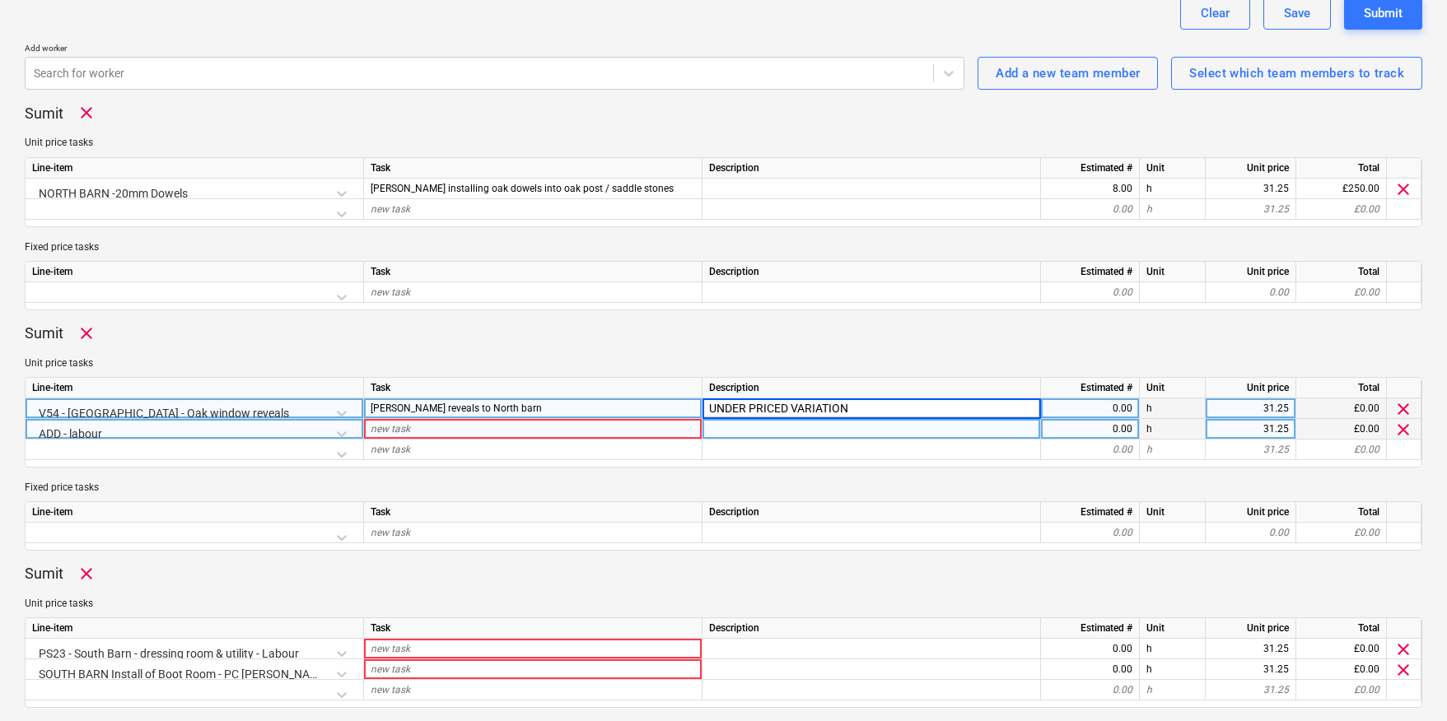
type textarea "x"
click at [447, 427] on div "new task" at bounding box center [533, 429] width 338 height 21
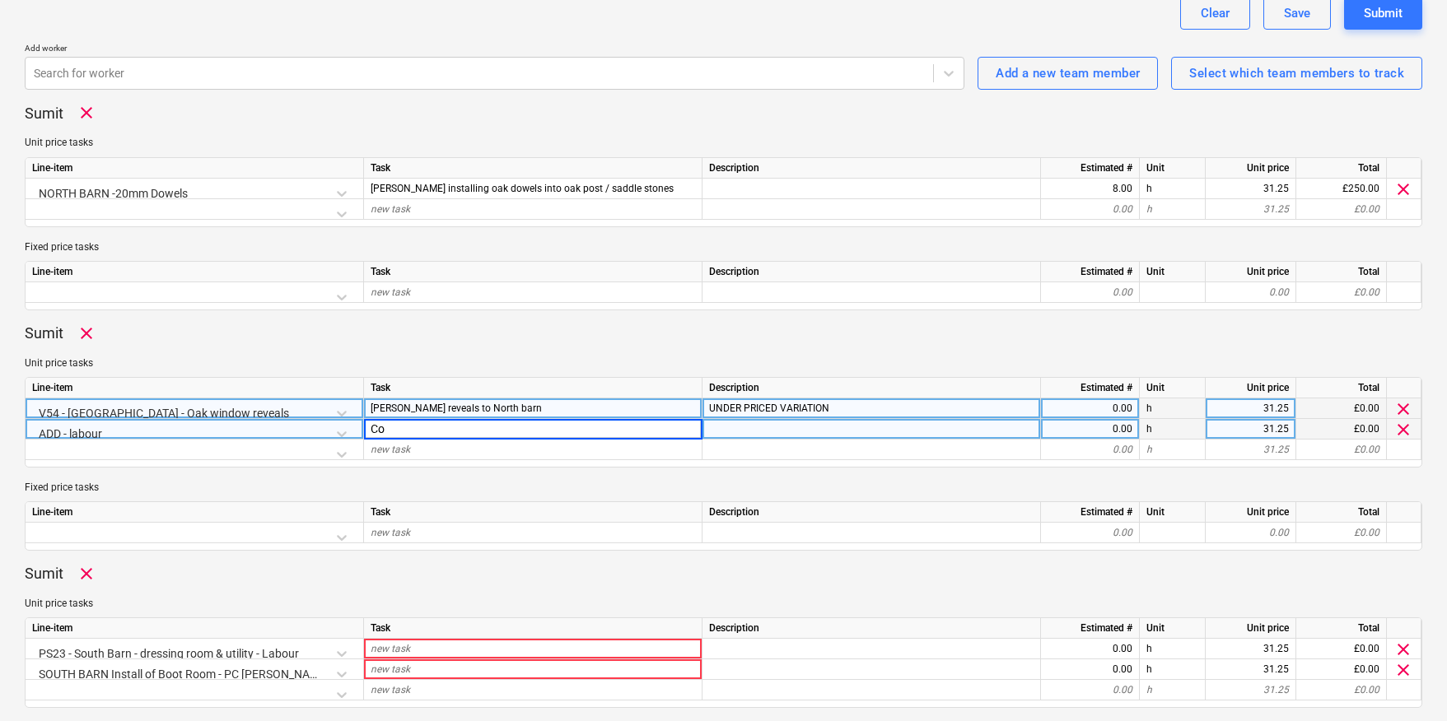
type input "C"
click at [372, 429] on input "Build sliding doors" at bounding box center [533, 429] width 338 height 20
type input "Matt - South Barn Build sliding doors"
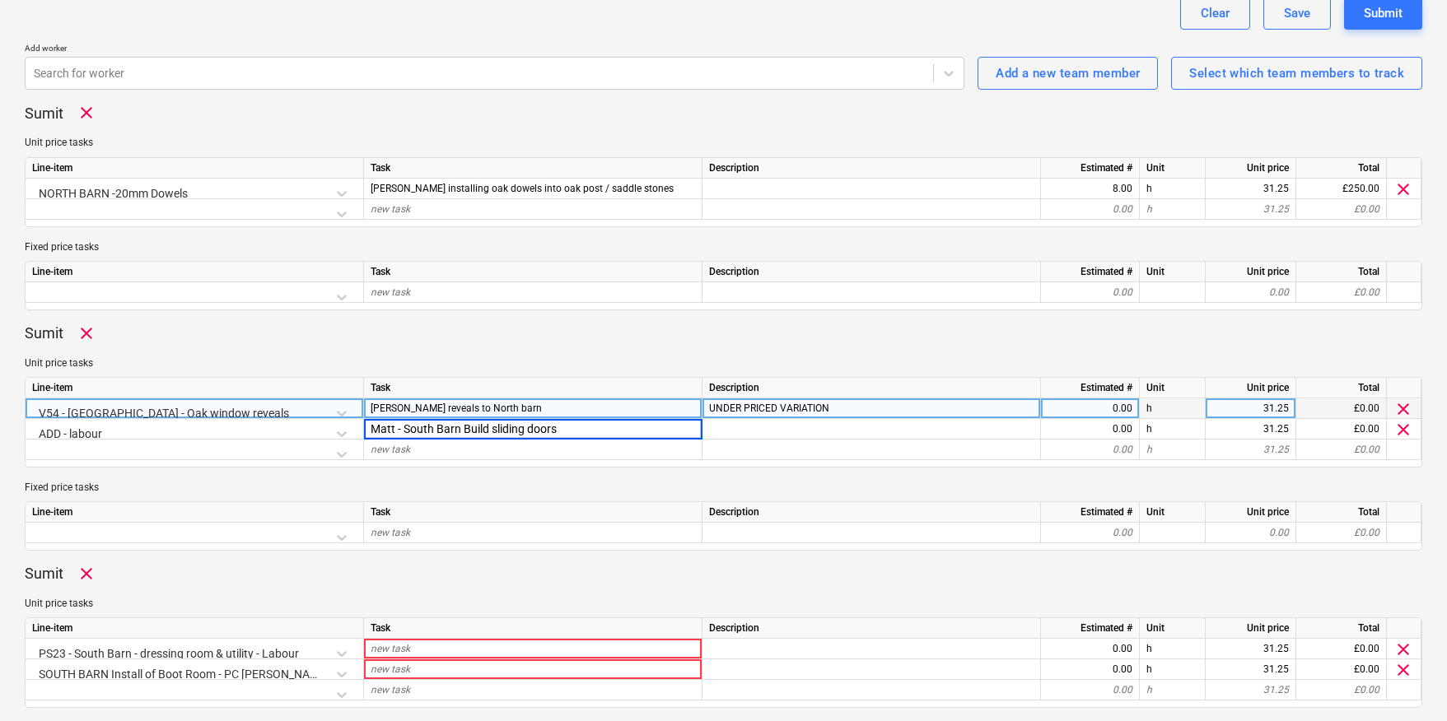
click at [1113, 409] on div "0.00" at bounding box center [1089, 409] width 85 height 21
type textarea "x"
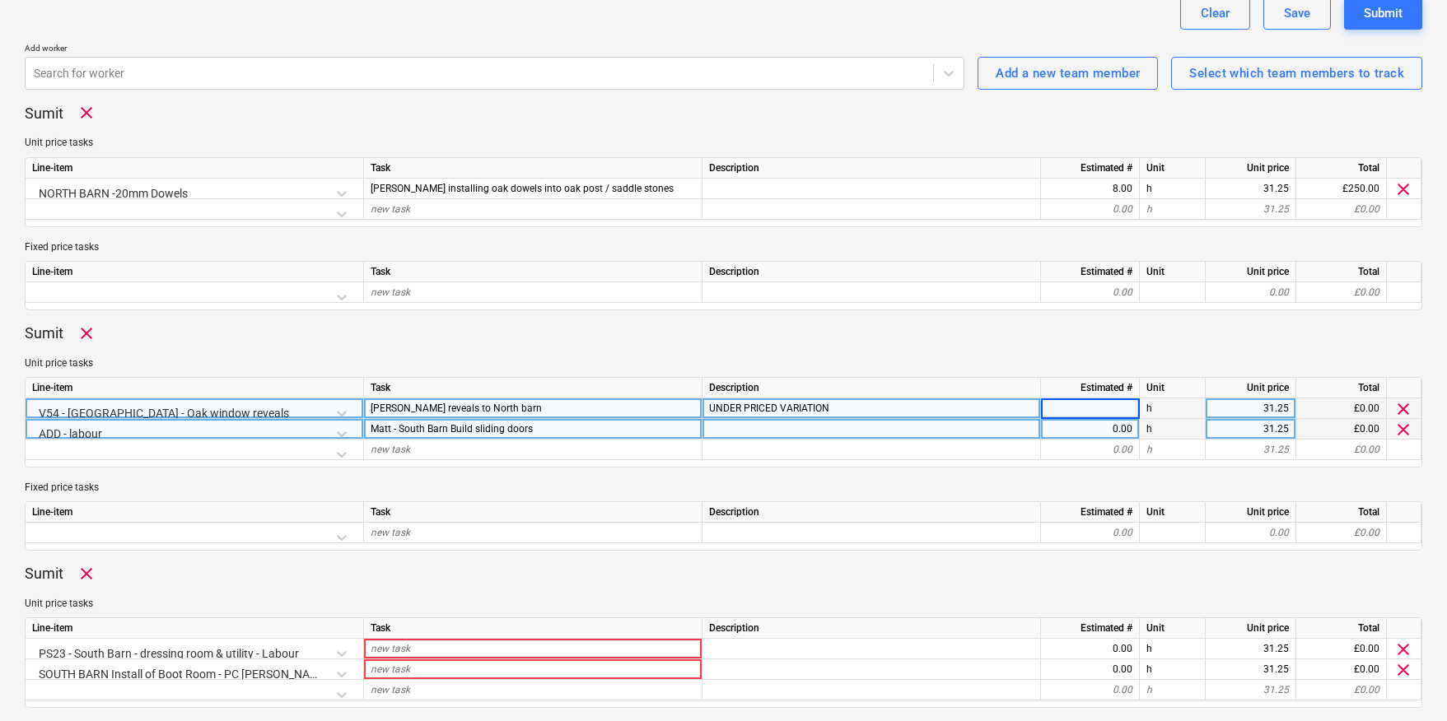
type input "4"
click at [1107, 431] on div "0.00" at bounding box center [1089, 429] width 85 height 21
type textarea "x"
type input "4"
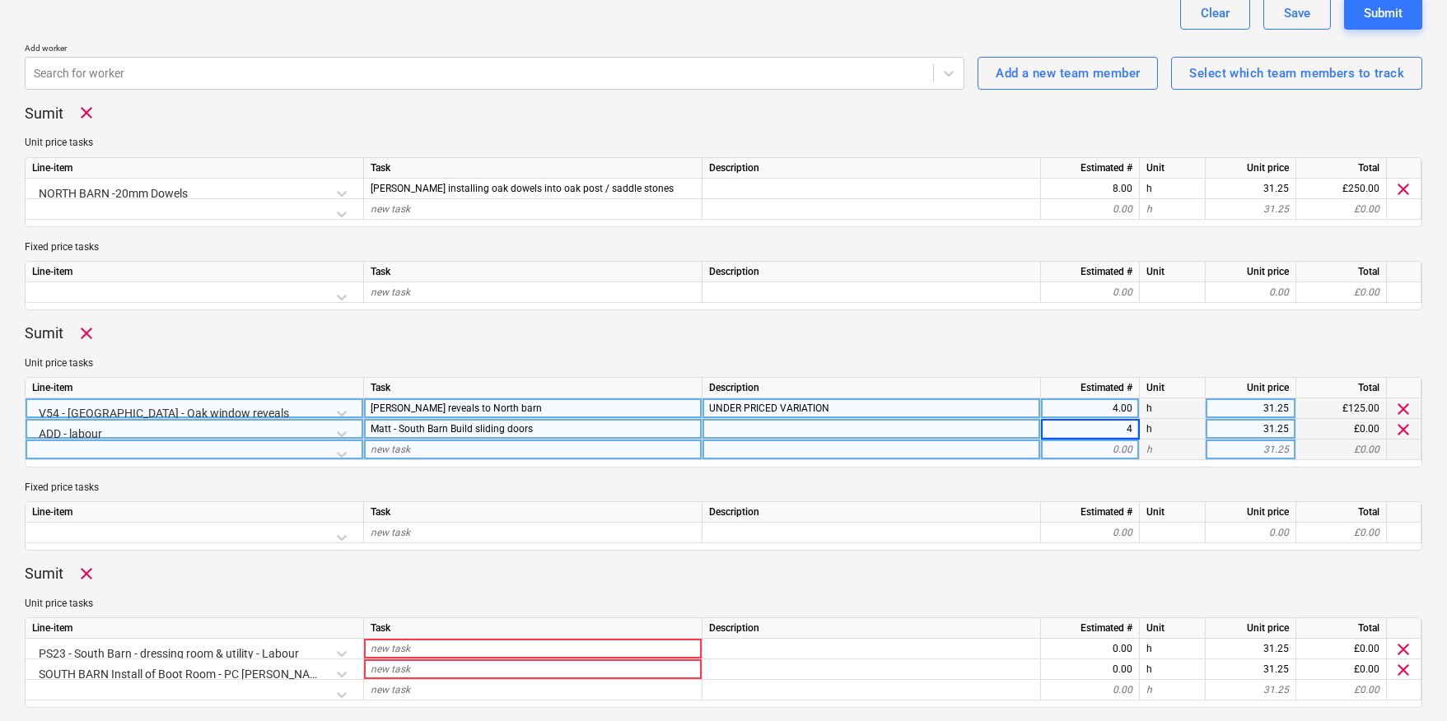
click at [1033, 454] on div at bounding box center [871, 450] width 338 height 21
type textarea "x"
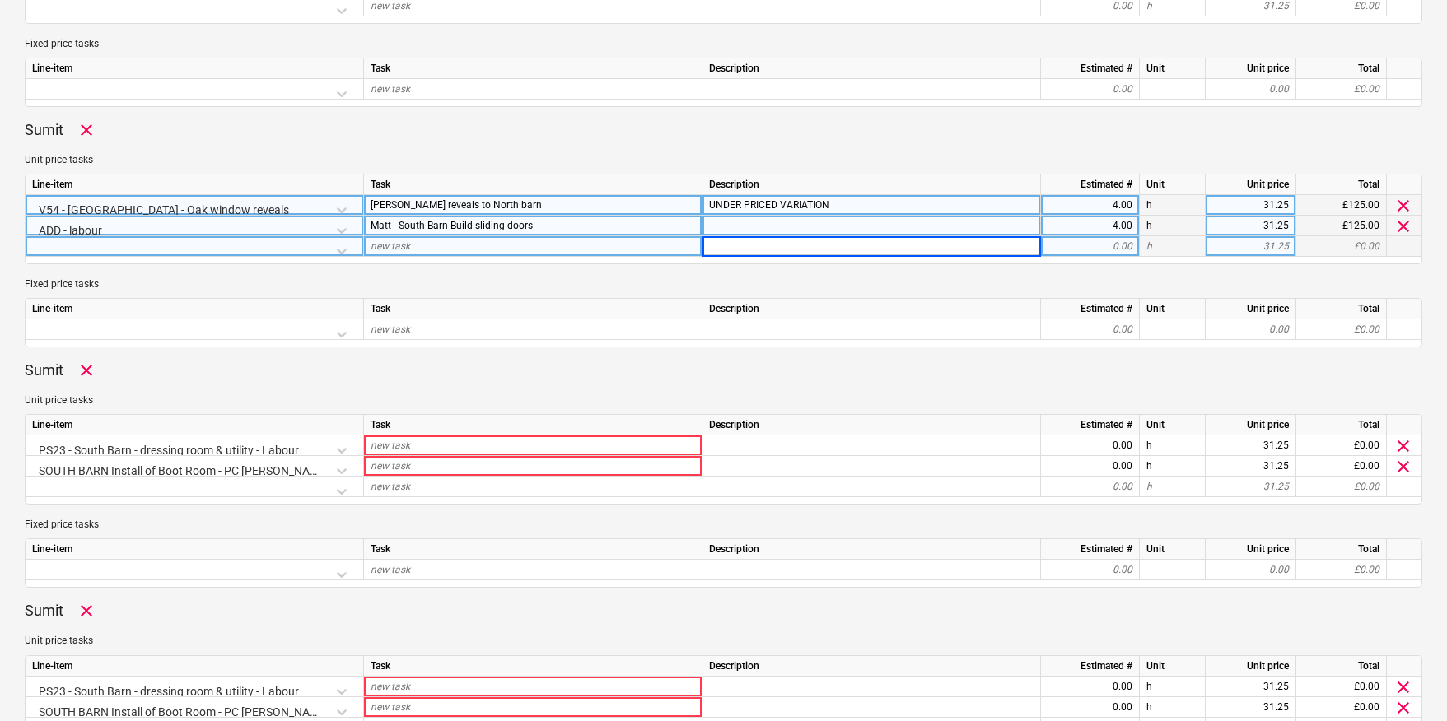
scroll to position [667, 0]
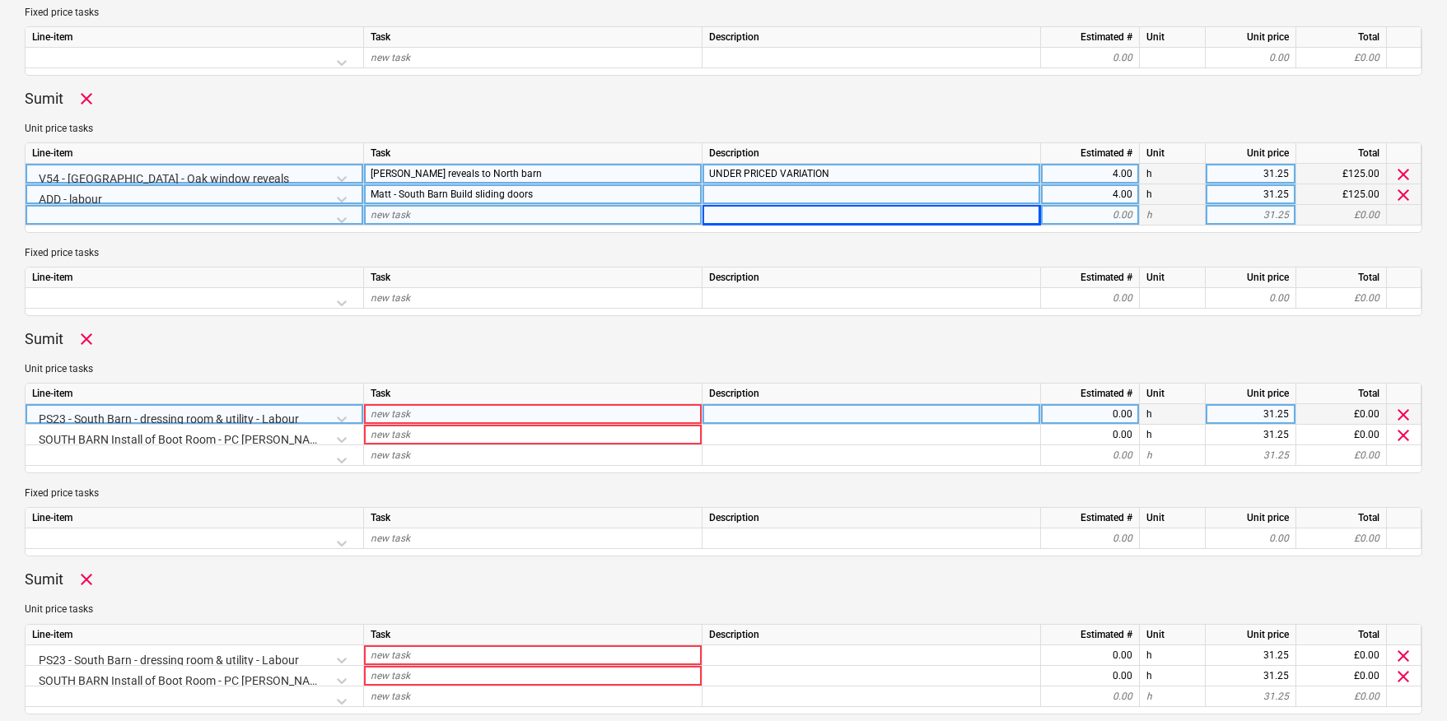
click at [433, 414] on div "new task" at bounding box center [533, 414] width 338 height 21
type input "[PERSON_NAME] - Install utility"
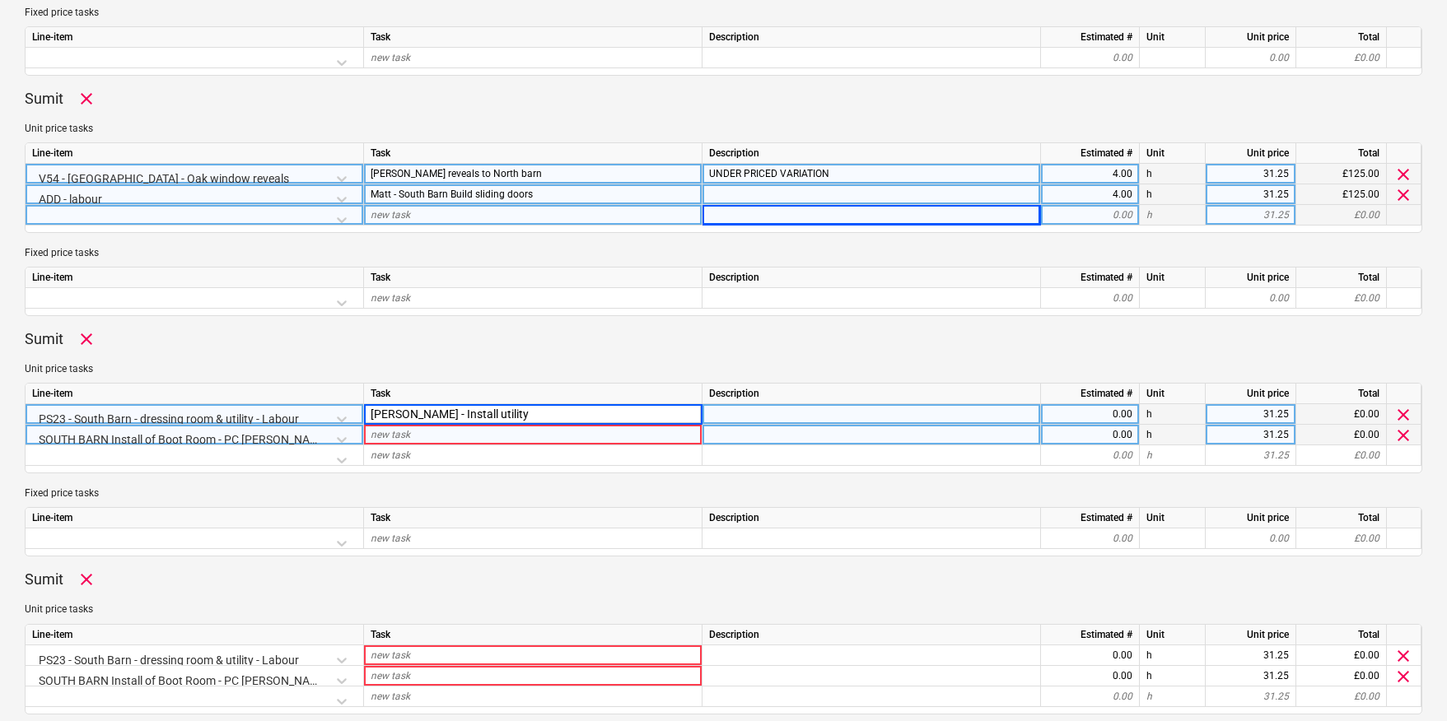
type textarea "x"
type input "[PERSON_NAME] - Install utility"
click at [434, 440] on div "new task" at bounding box center [533, 435] width 338 height 21
type textarea "x"
type input "[PERSON_NAME] - Install Bootroom"
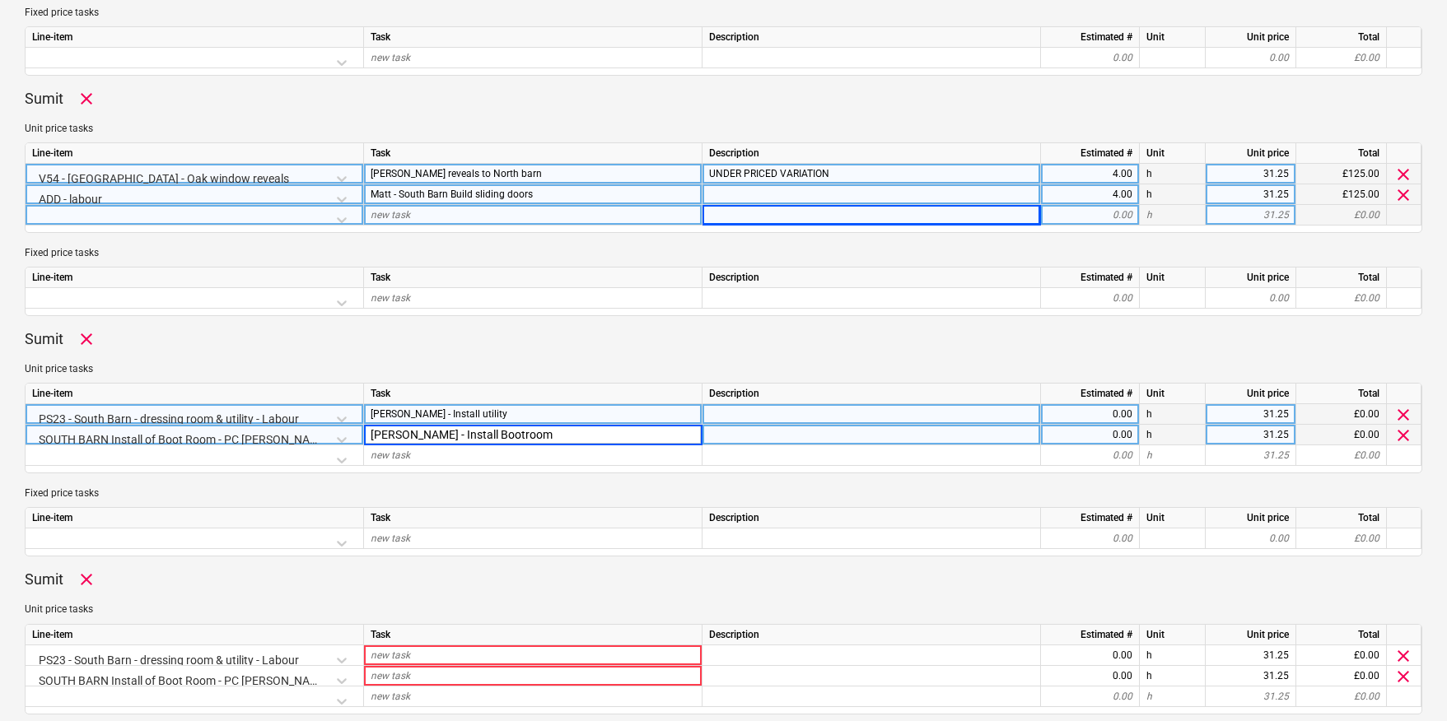
click at [1107, 413] on div "0.00" at bounding box center [1089, 414] width 85 height 21
type textarea "x"
type input "4"
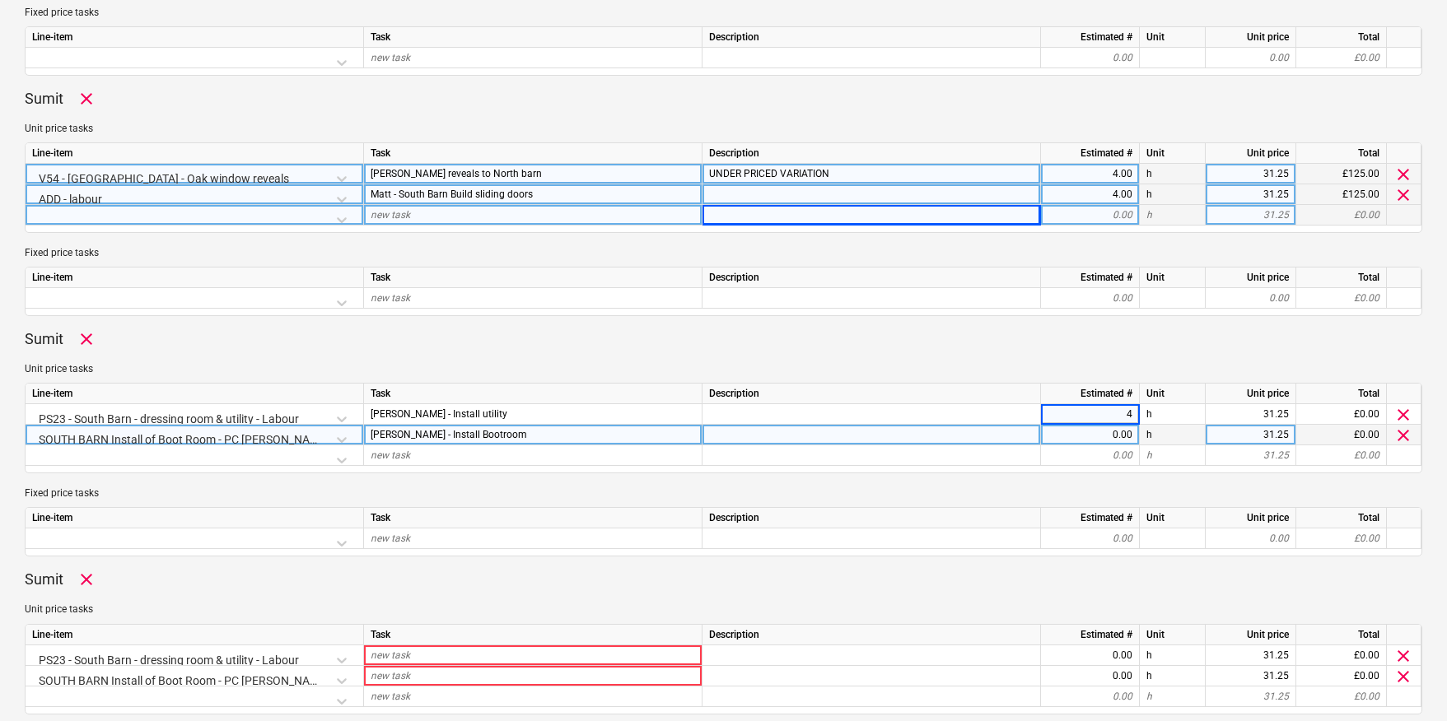
click at [1112, 434] on div "0.00" at bounding box center [1089, 435] width 85 height 21
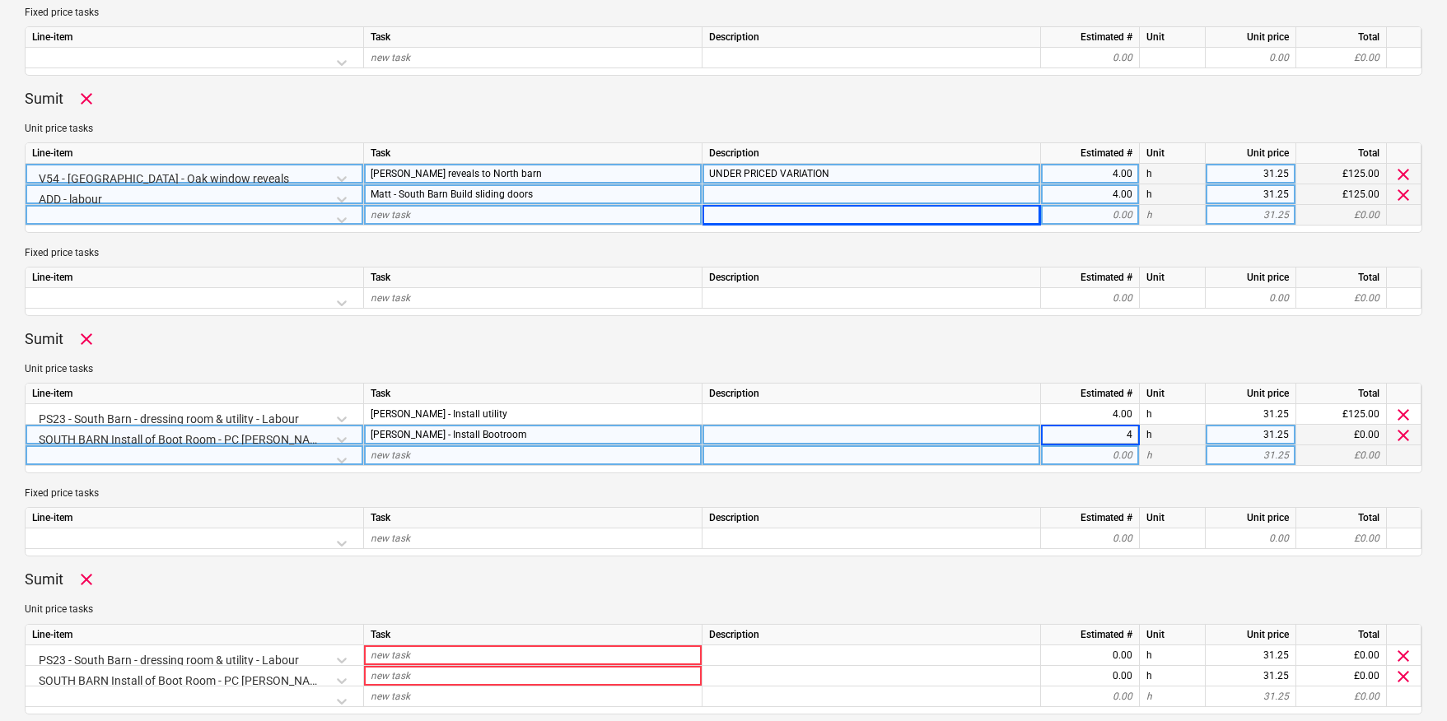
click at [1102, 458] on div "0.00" at bounding box center [1089, 455] width 85 height 21
type textarea "x"
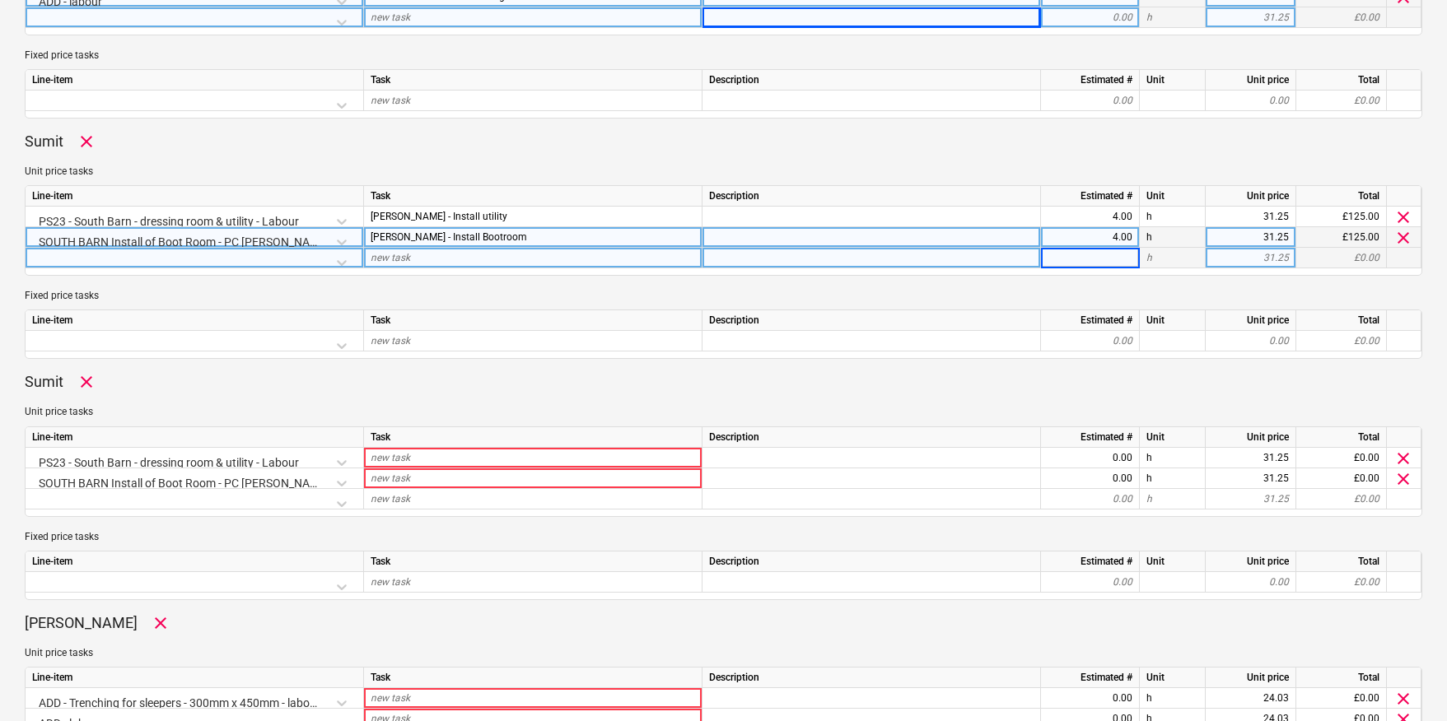
scroll to position [867, 0]
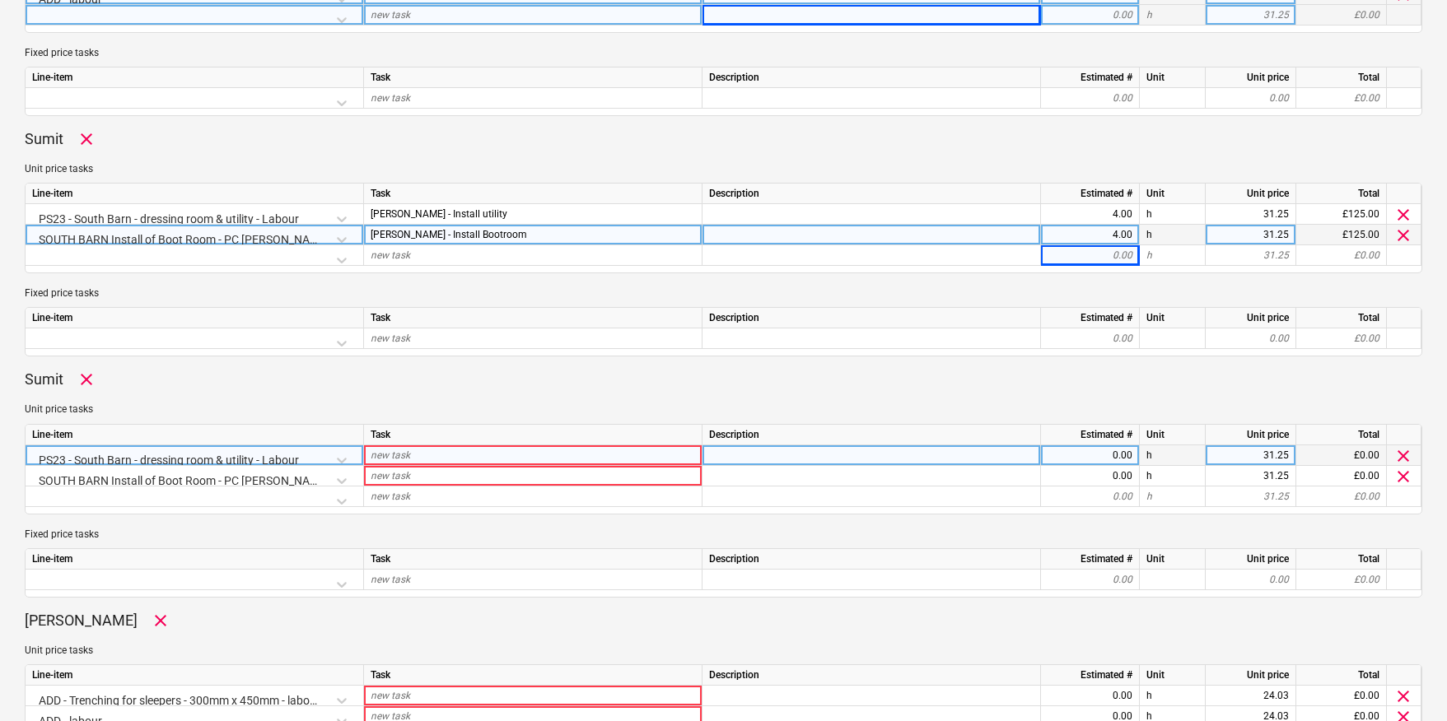
click at [389, 457] on span "new task" at bounding box center [391, 456] width 40 height 12
type input "Alfie - Install utility"
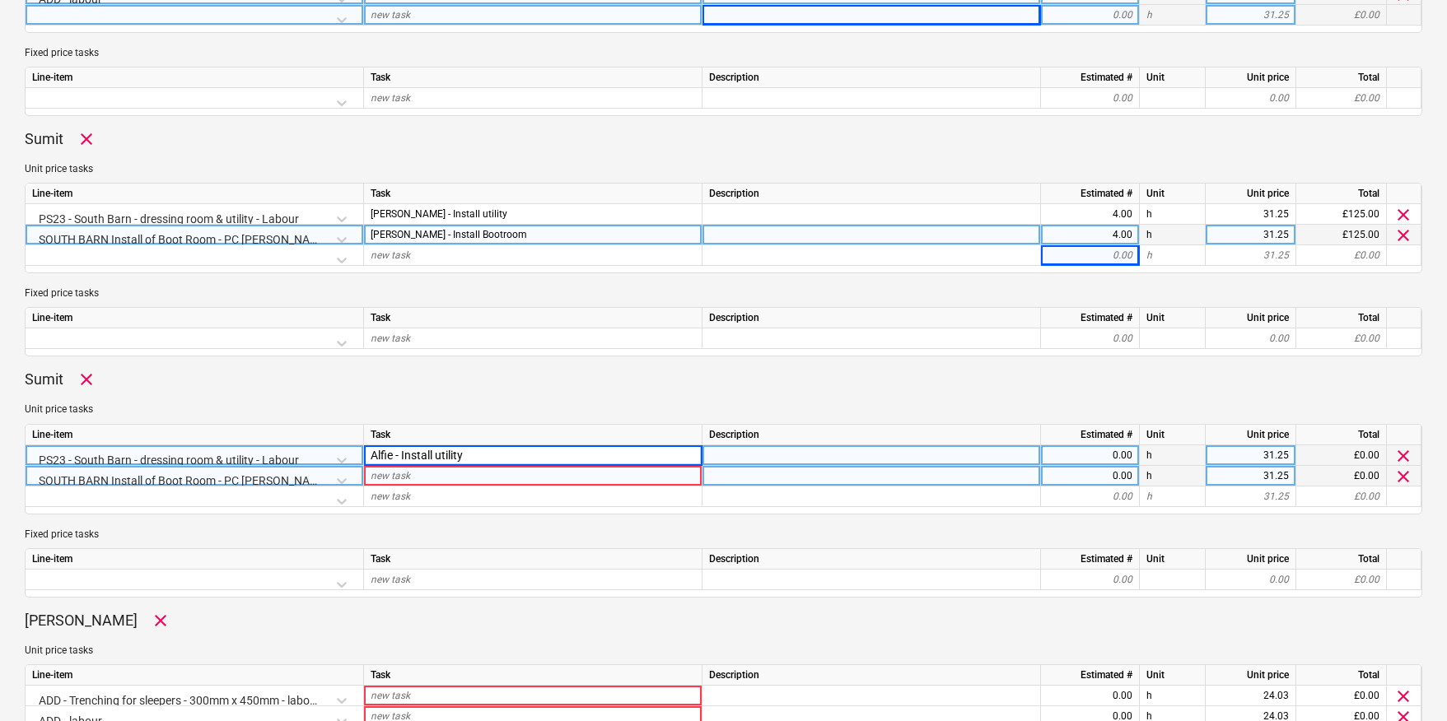
type textarea "x"
type input "Alfie- Install Utility"
type textarea "x"
click at [389, 478] on span "new task" at bounding box center [391, 476] width 40 height 12
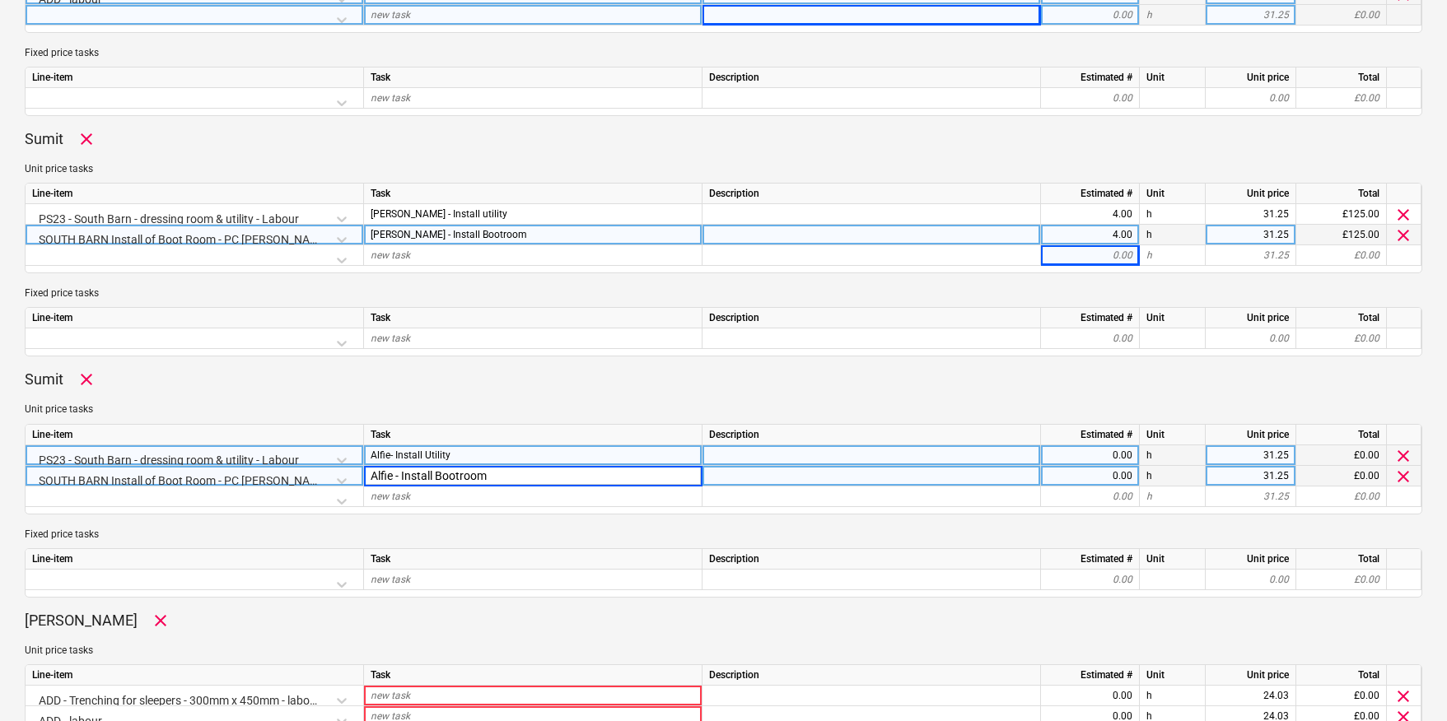
type input "Alfie - Install Bootroom"
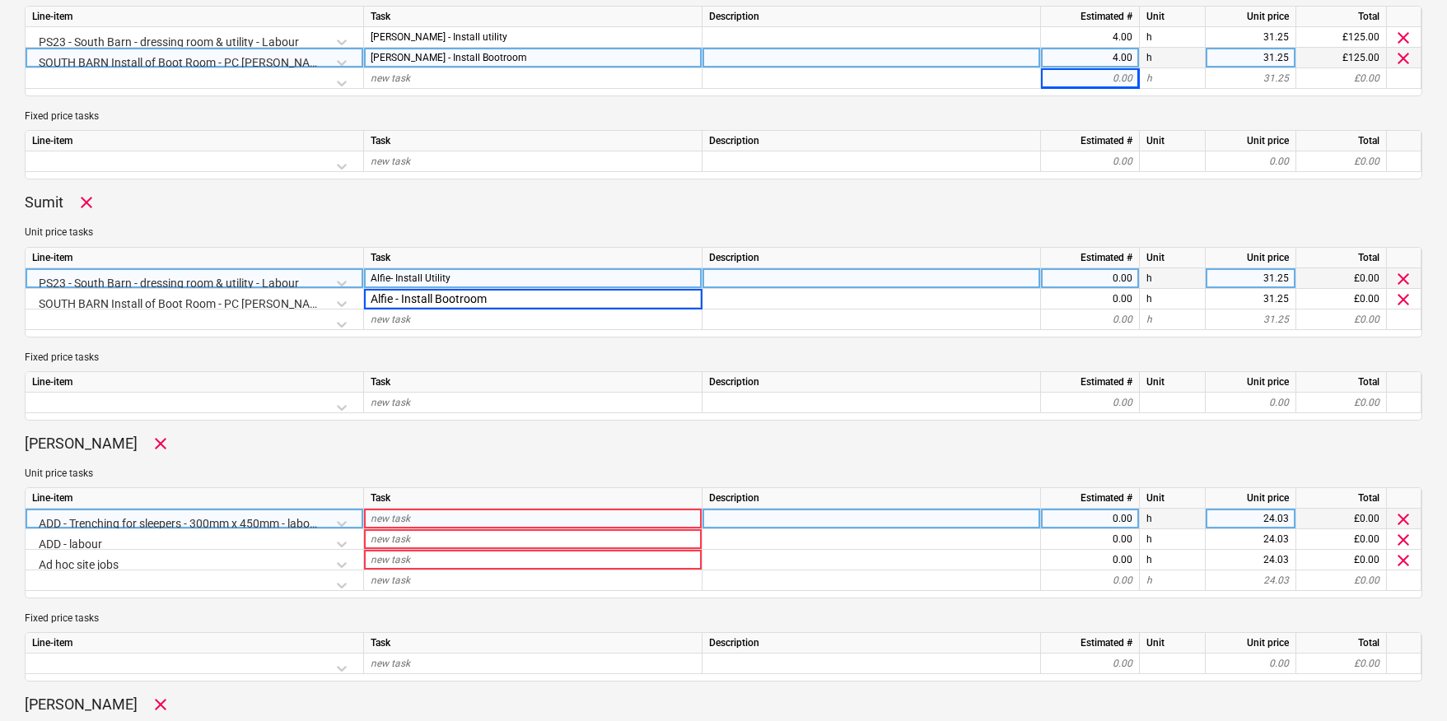
click at [1121, 521] on div "0.00" at bounding box center [1089, 519] width 85 height 21
type textarea "x"
type input "2.66"
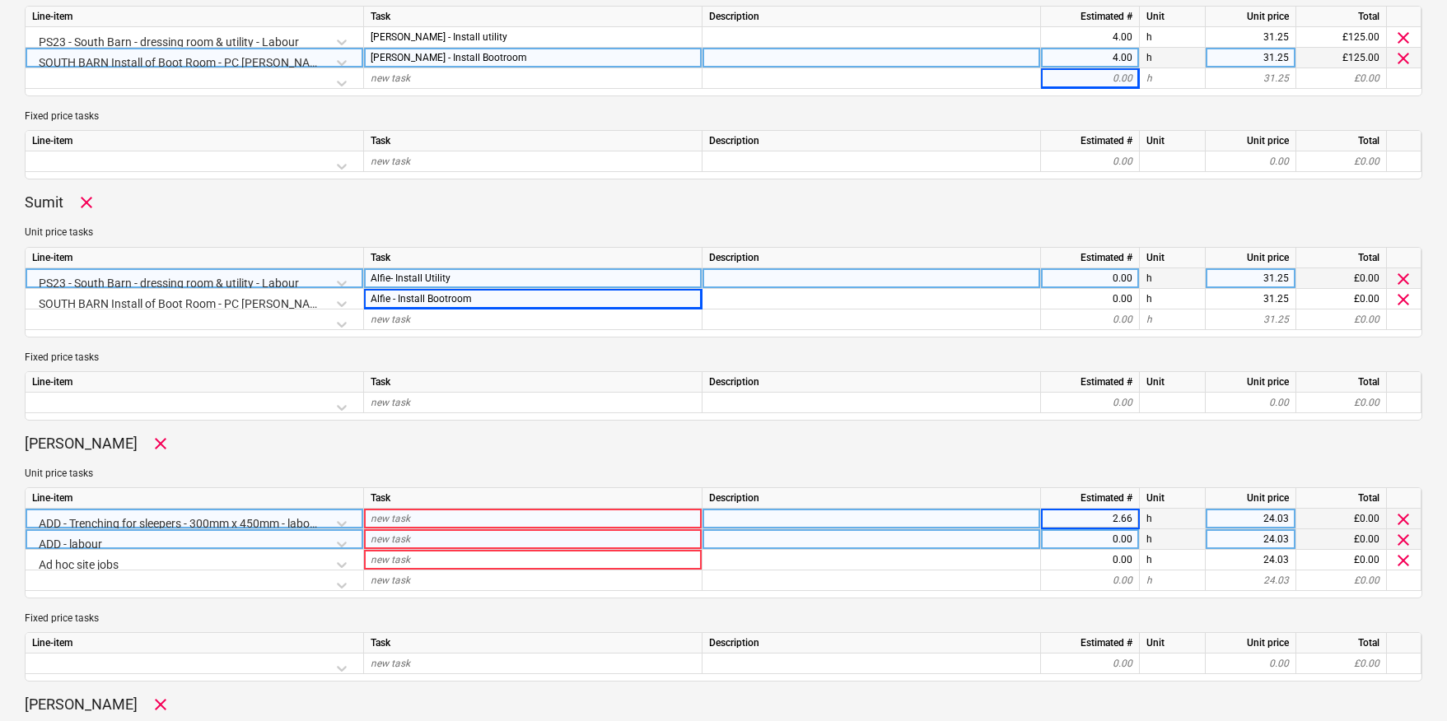
click at [1113, 542] on div "0.00" at bounding box center [1089, 539] width 85 height 21
type textarea "x"
type input "2.66"
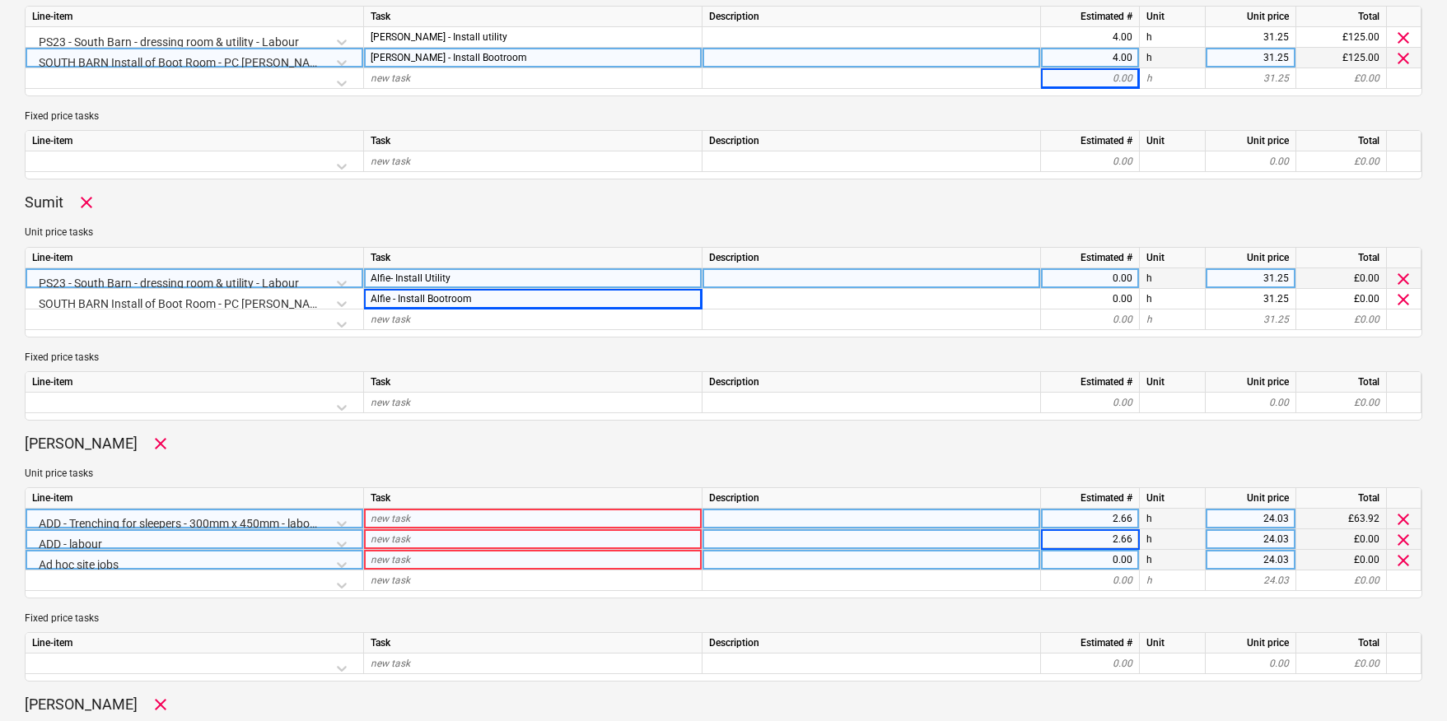
click at [1109, 557] on div "0.00" at bounding box center [1089, 560] width 85 height 21
type textarea "x"
type input "2.66"
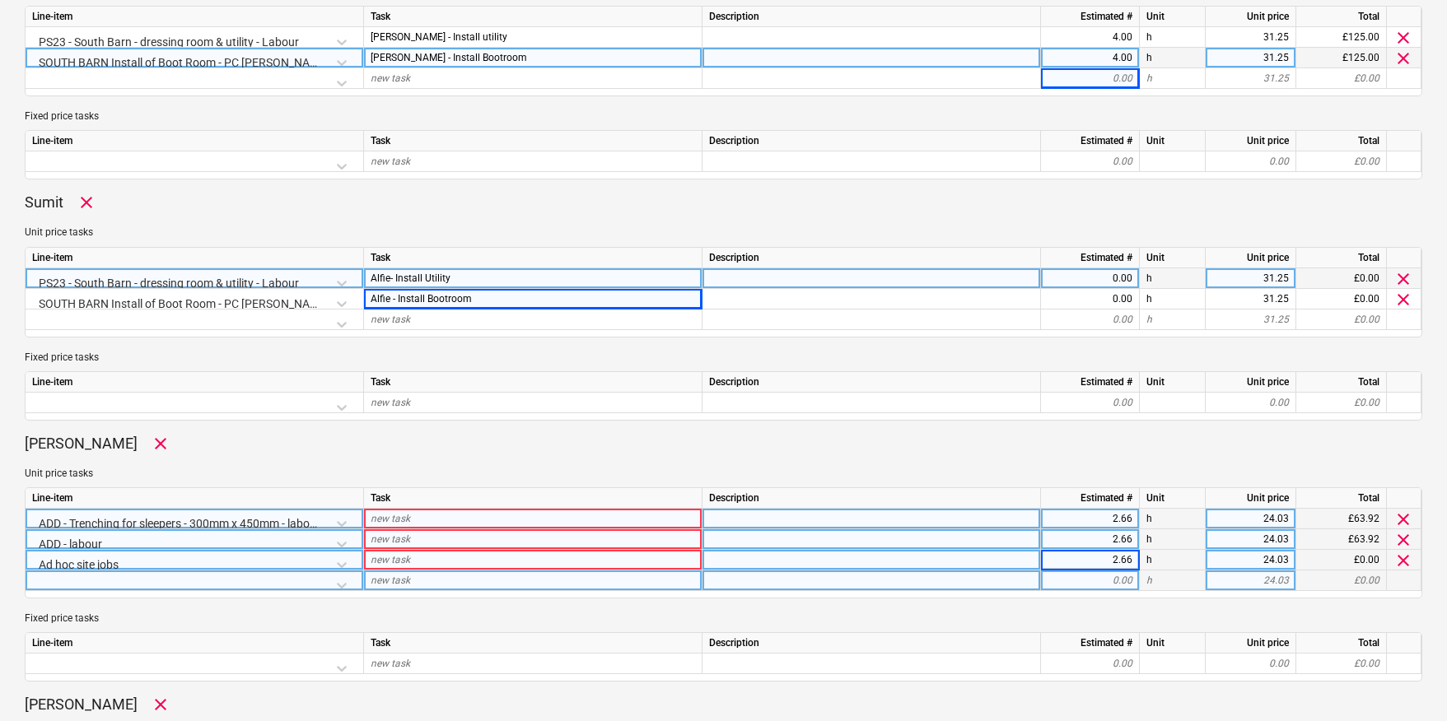
click at [497, 579] on div "new task" at bounding box center [533, 581] width 338 height 21
type textarea "x"
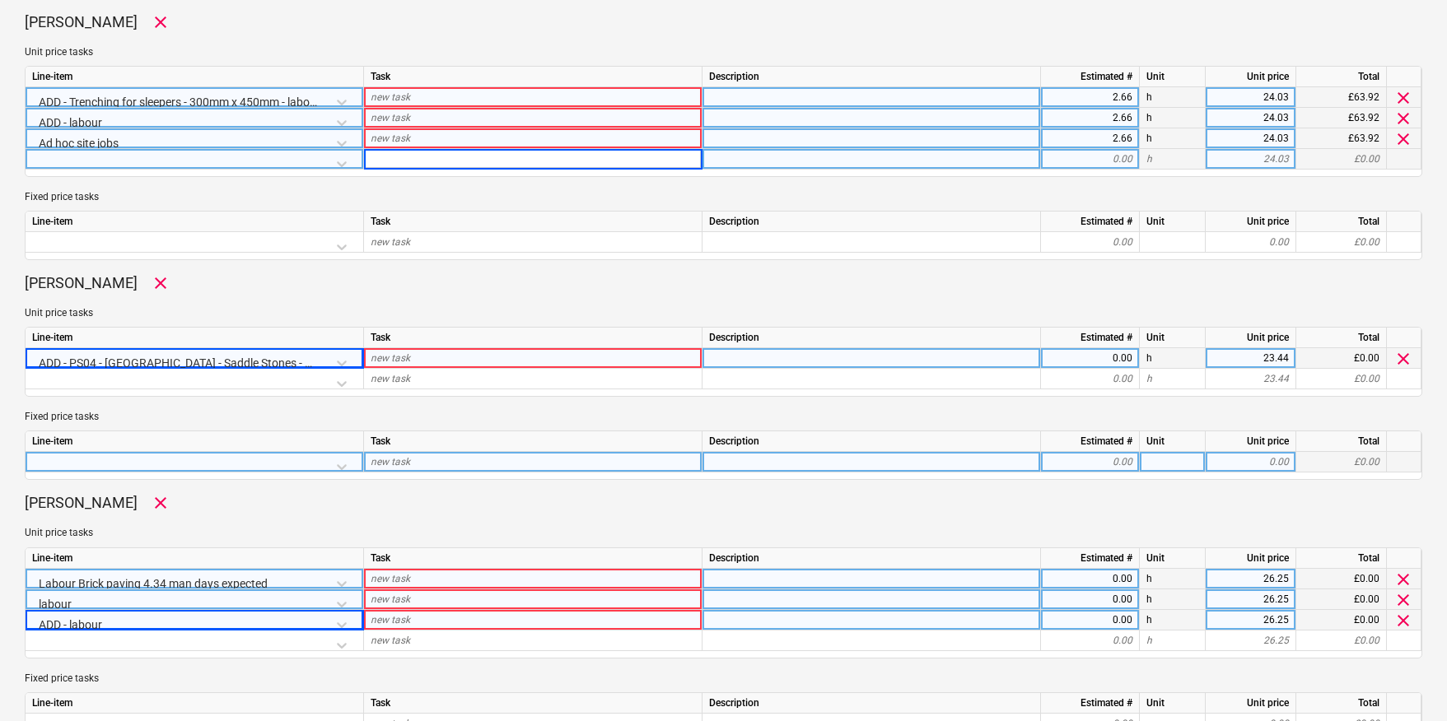
scroll to position [1518, 0]
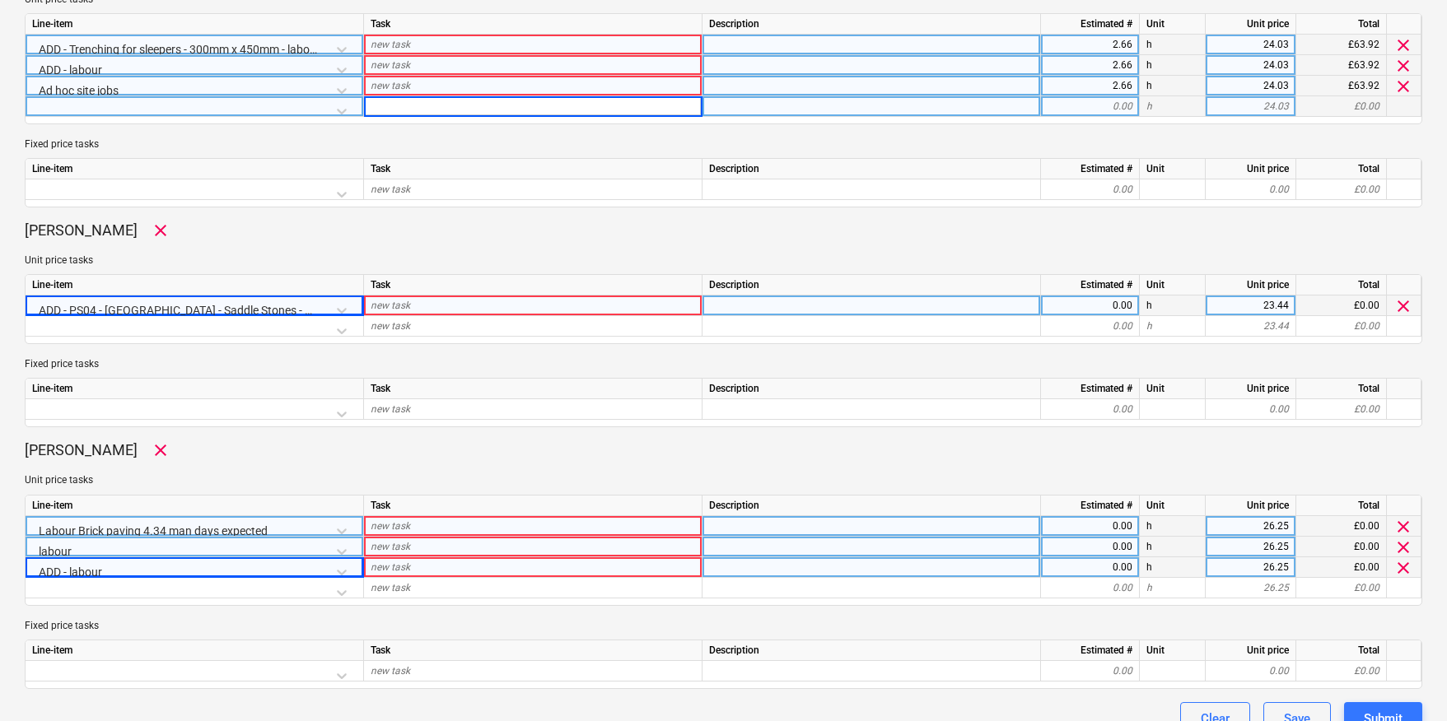
click at [466, 306] on div "new task" at bounding box center [533, 306] width 338 height 21
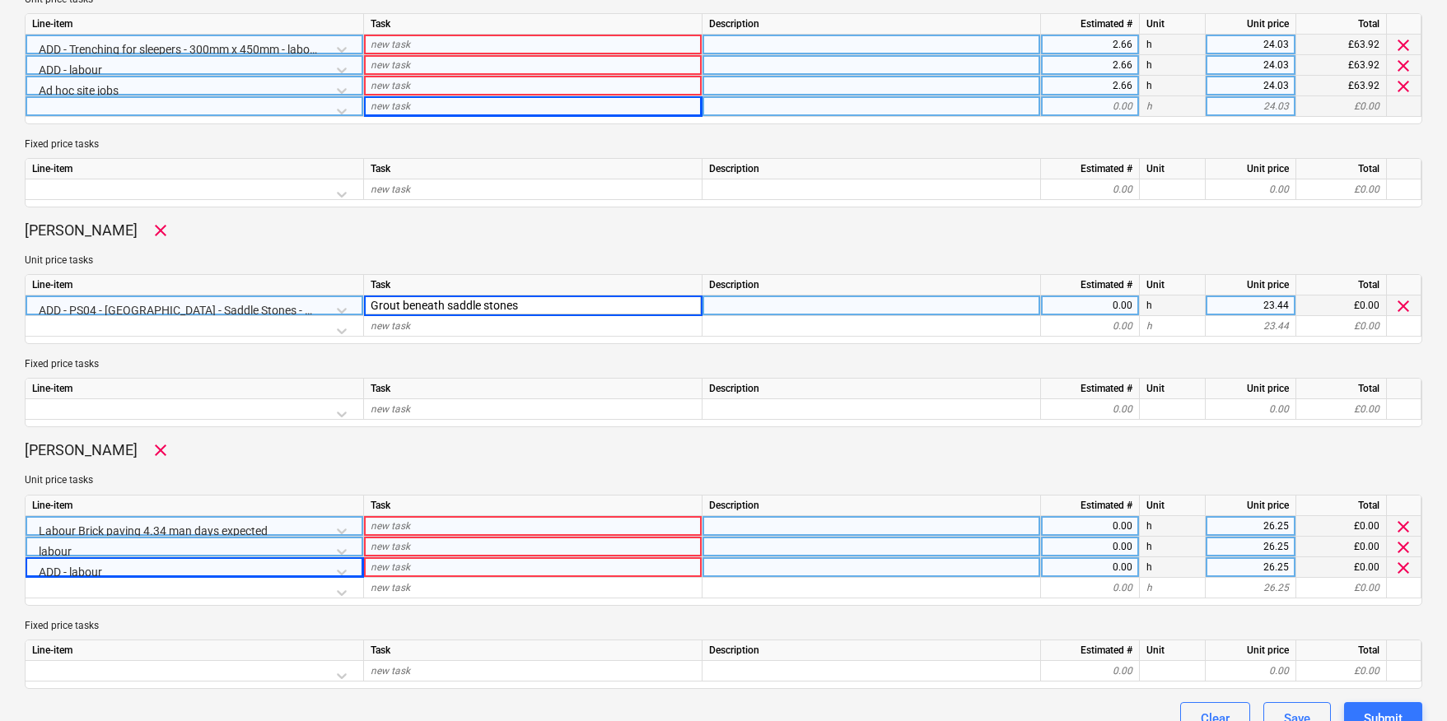
type input "Grout beneath saddle stones"
type textarea "x"
click at [1124, 307] on div "0.00" at bounding box center [1089, 306] width 85 height 21
type input "8"
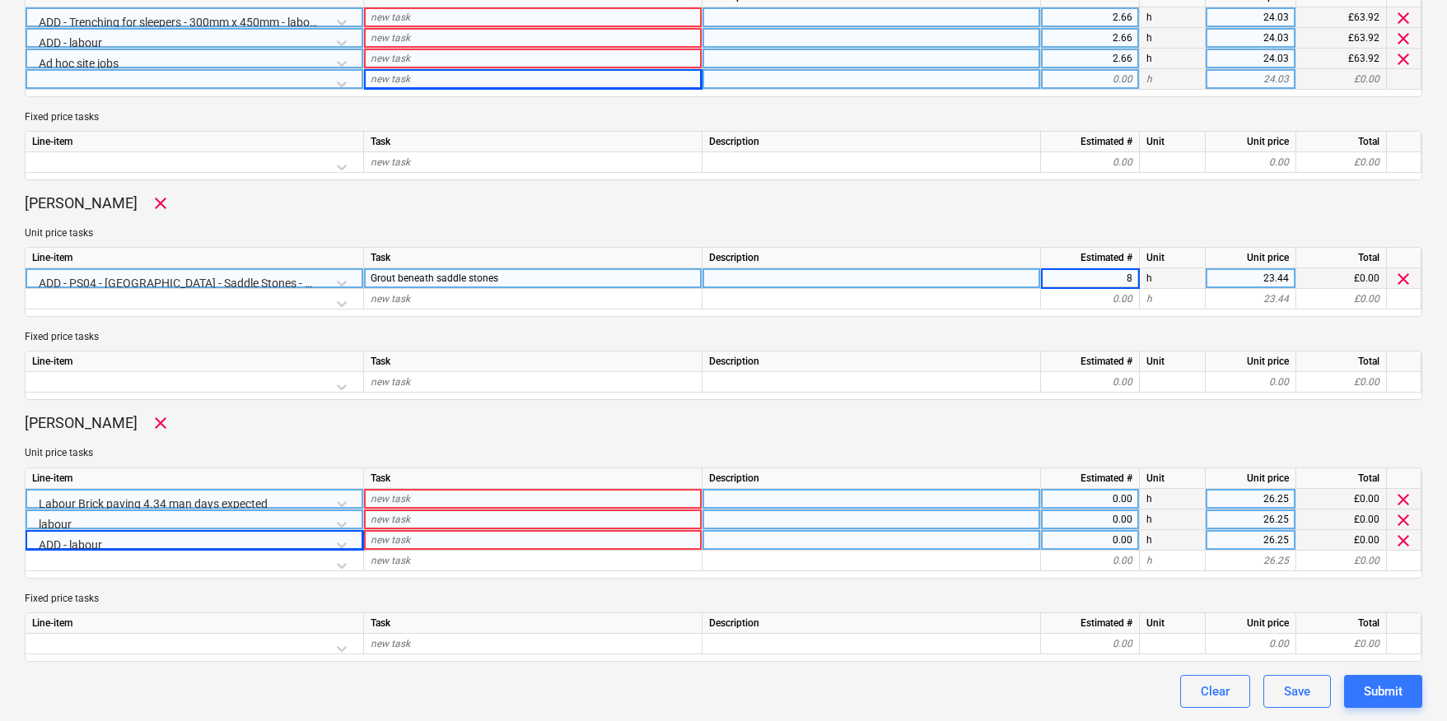
click at [420, 505] on div "new task" at bounding box center [533, 499] width 338 height 21
type textarea "x"
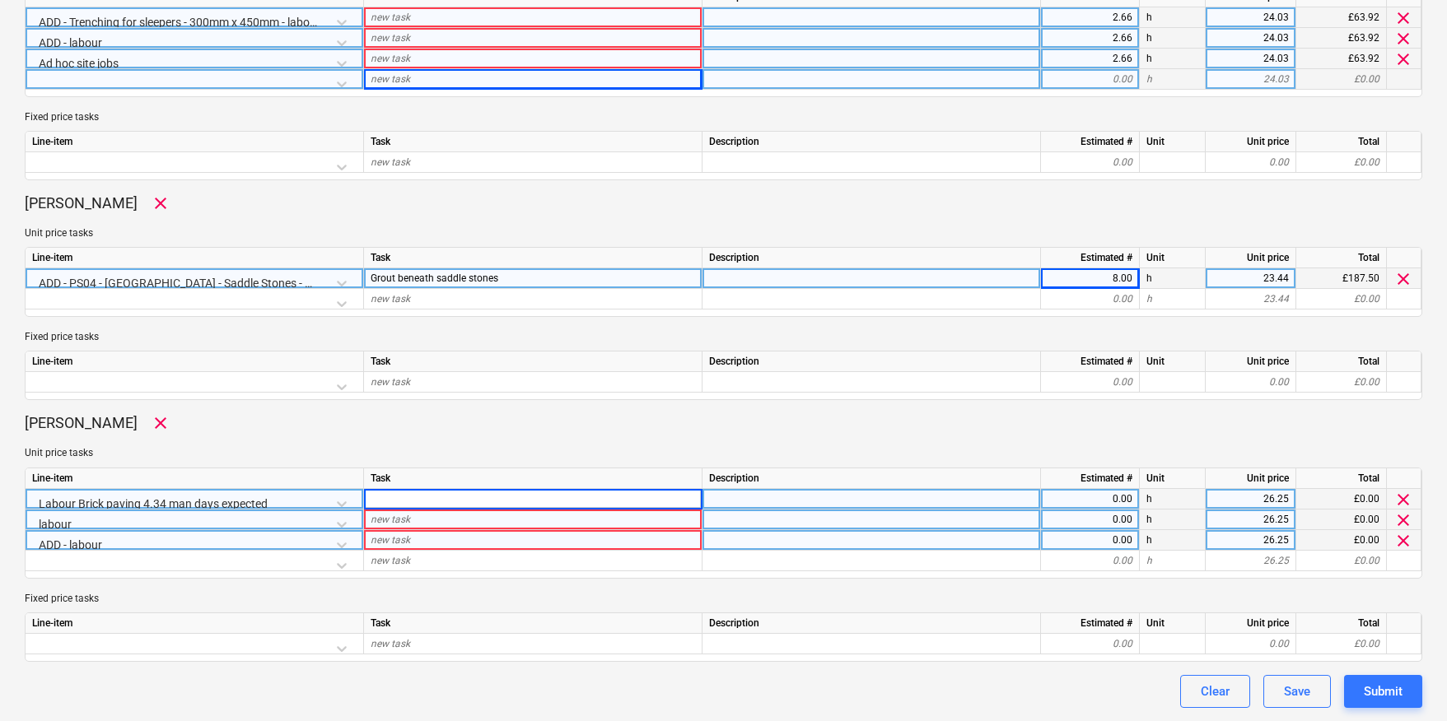
click at [1122, 500] on div "0.00" at bounding box center [1089, 499] width 85 height 21
type input "2"
click at [1102, 516] on div "0.00" at bounding box center [1089, 520] width 85 height 21
type textarea "x"
click at [341, 522] on div "labour" at bounding box center [194, 524] width 324 height 29
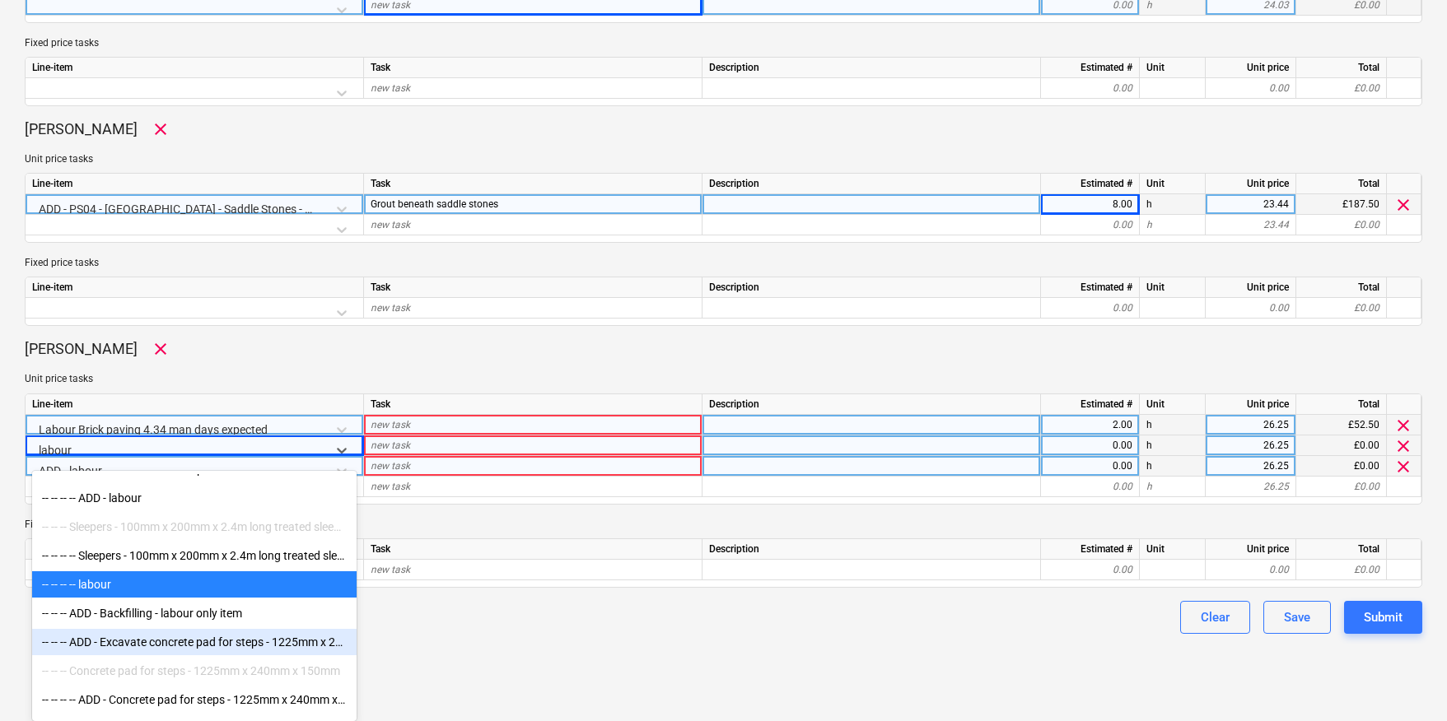
scroll to position [8605, 0]
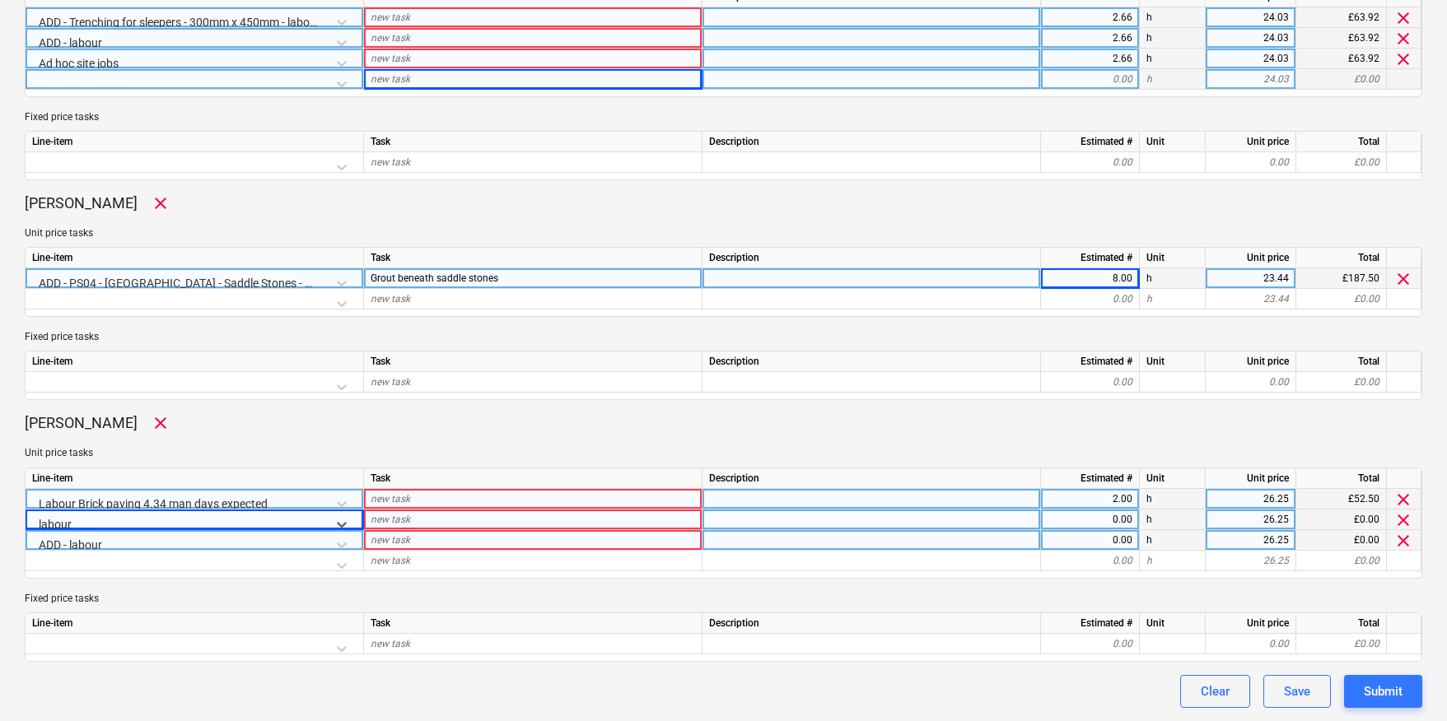
click at [128, 446] on div "Unit price tasks Line-item Task Description Estimated # Unit Unit price Total L…" at bounding box center [723, 512] width 1397 height 132
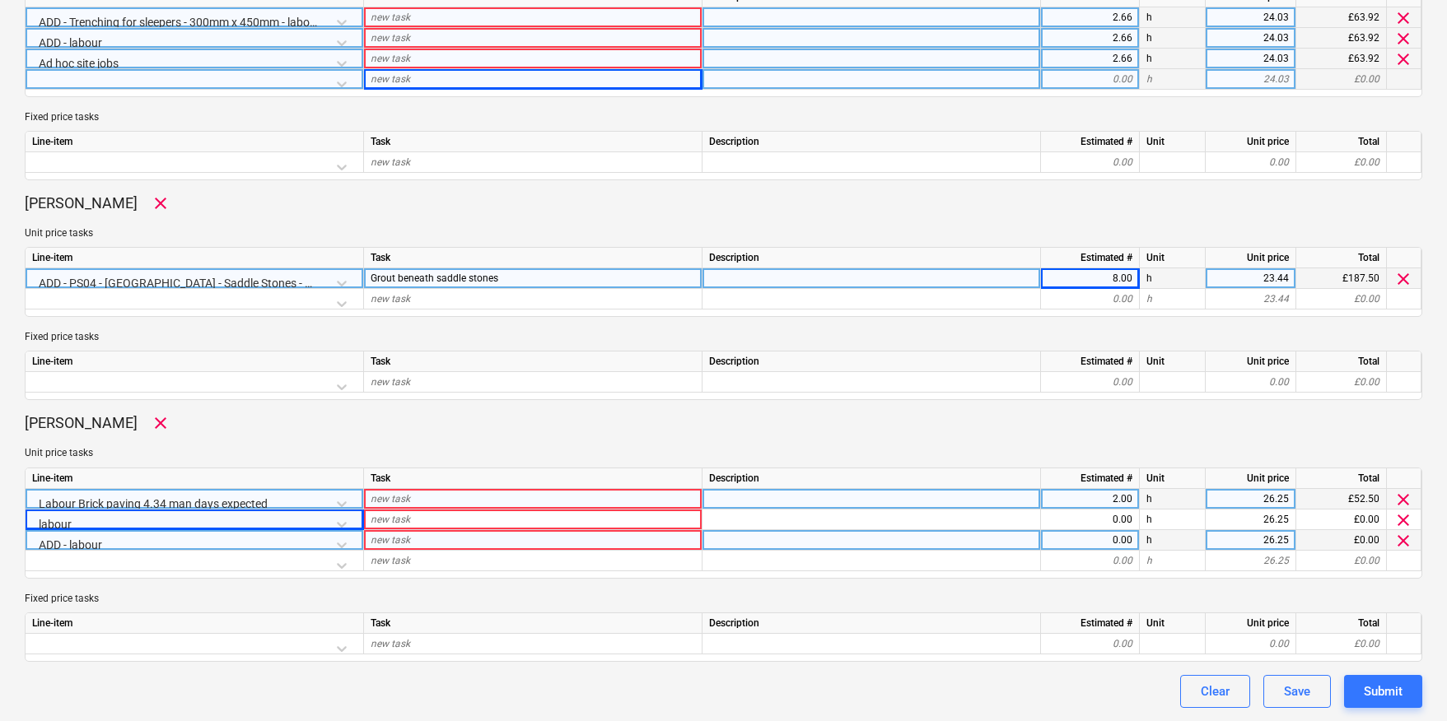
click at [1115, 540] on div "0.00" at bounding box center [1089, 540] width 85 height 21
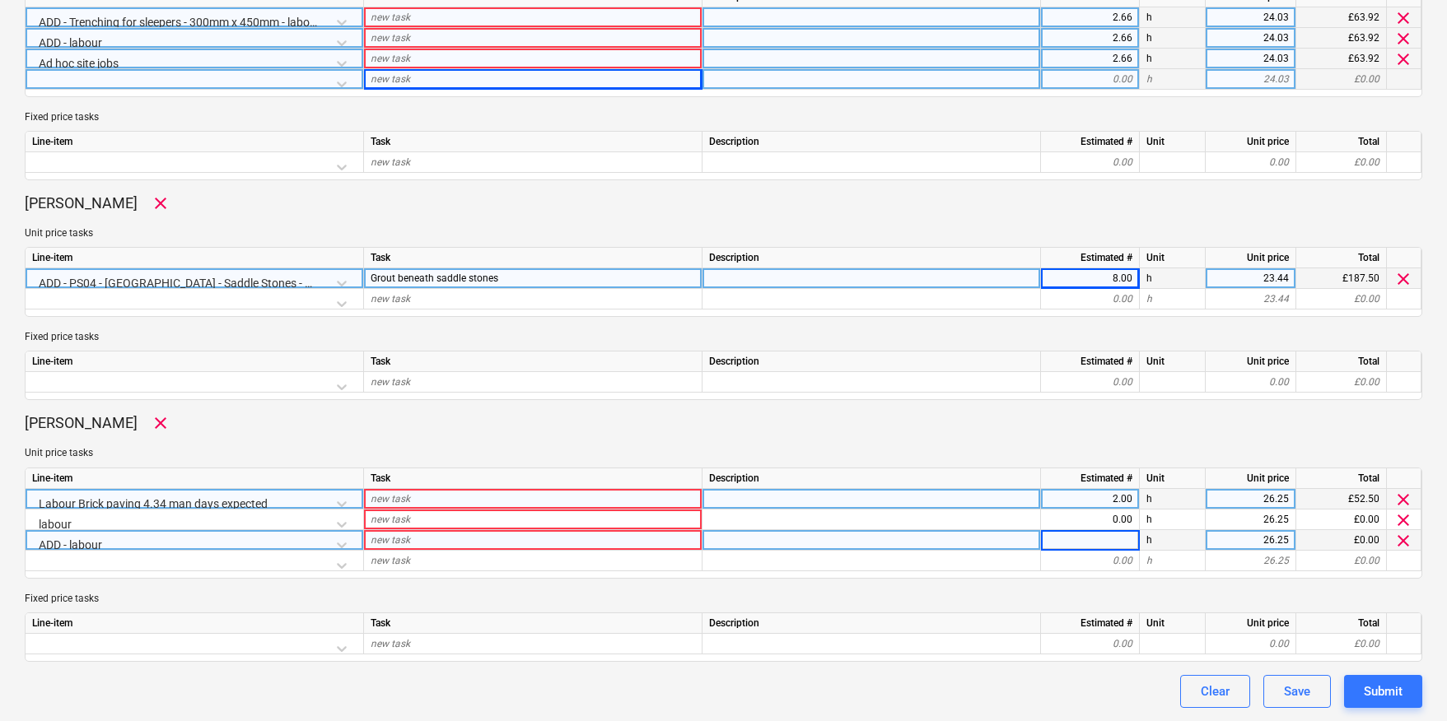
type input "3"
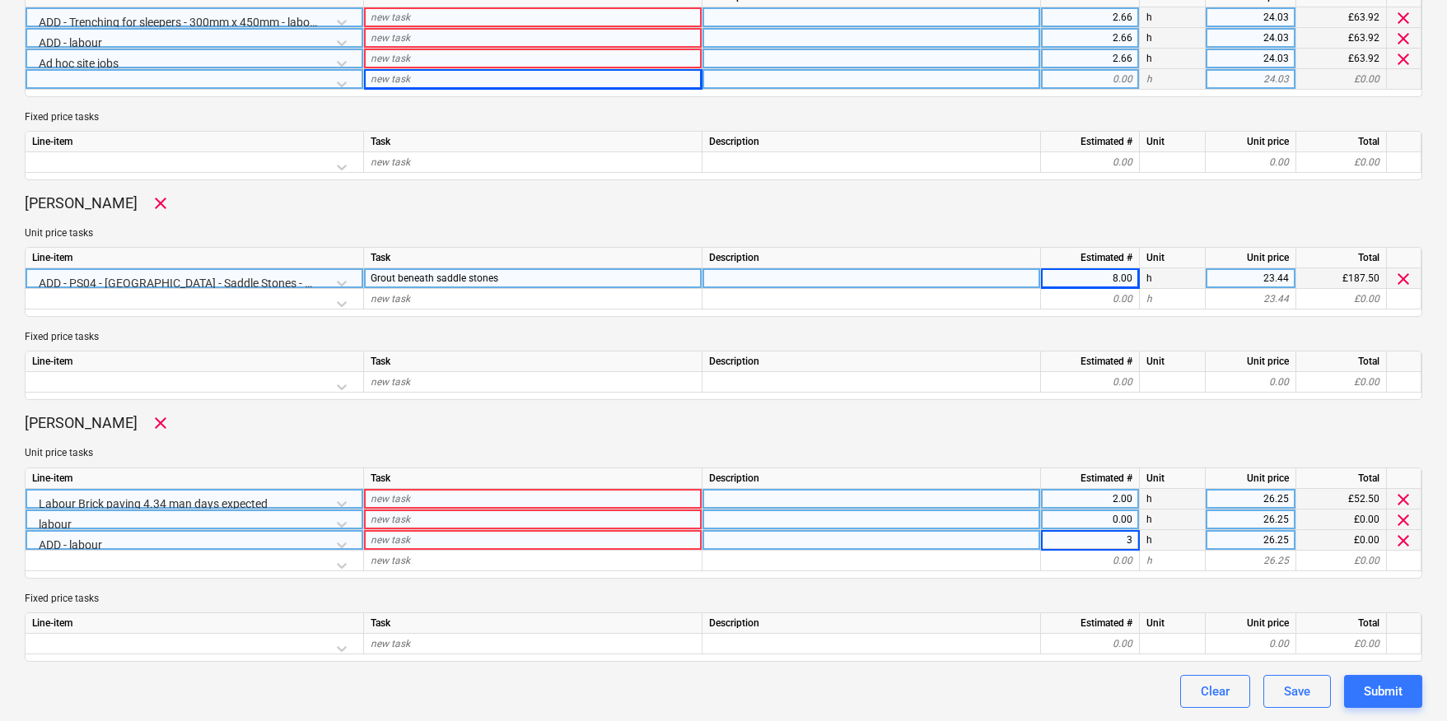
click at [1112, 518] on div "0.00" at bounding box center [1089, 520] width 85 height 21
click at [1065, 593] on p "Fixed price tasks" at bounding box center [723, 599] width 1397 height 14
type textarea "x"
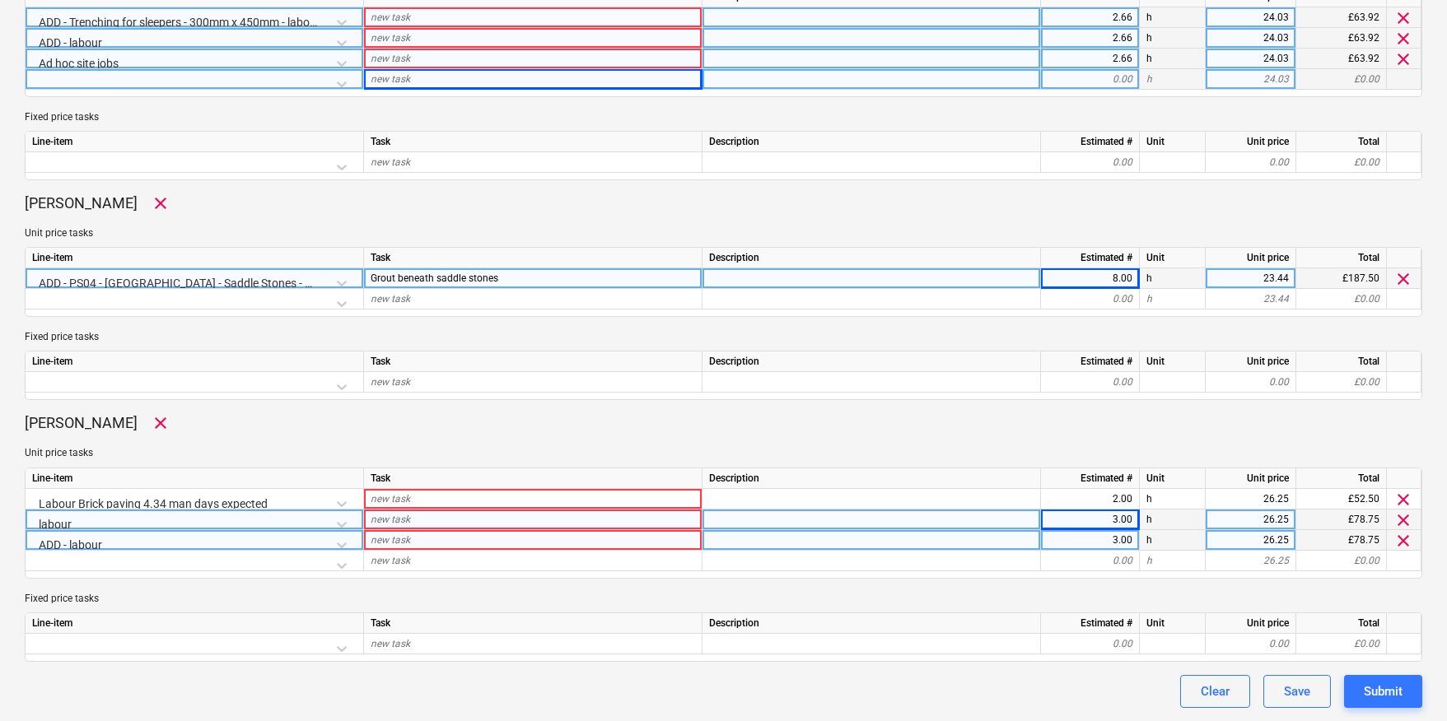
drag, startPoint x: 396, startPoint y: 496, endPoint x: 493, endPoint y: 478, distance: 98.8
click at [395, 496] on span "new task" at bounding box center [391, 499] width 40 height 12
type input "[PERSON_NAME]- Install concrete base to ramp"
click at [470, 522] on div "new task" at bounding box center [533, 520] width 338 height 21
type textarea "x"
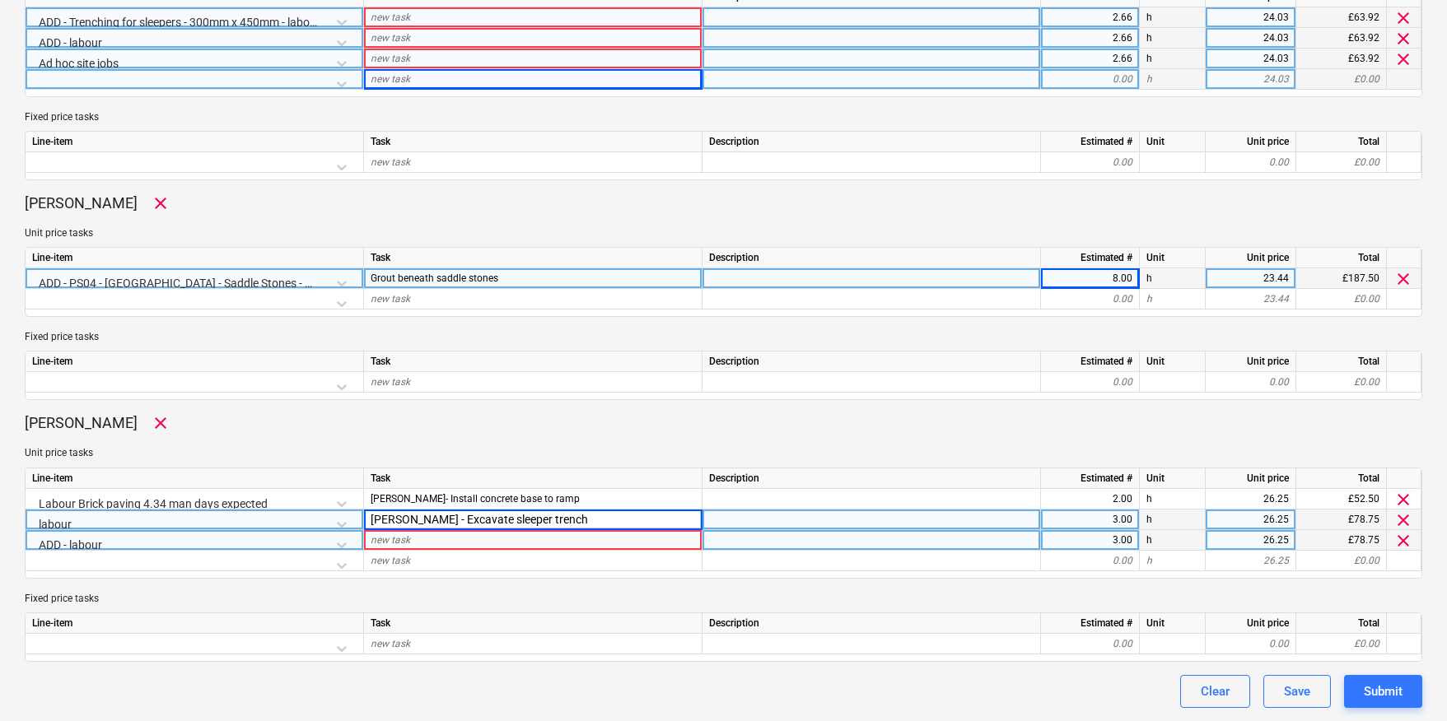
type input "[PERSON_NAME] - Excavate sleeper trench"
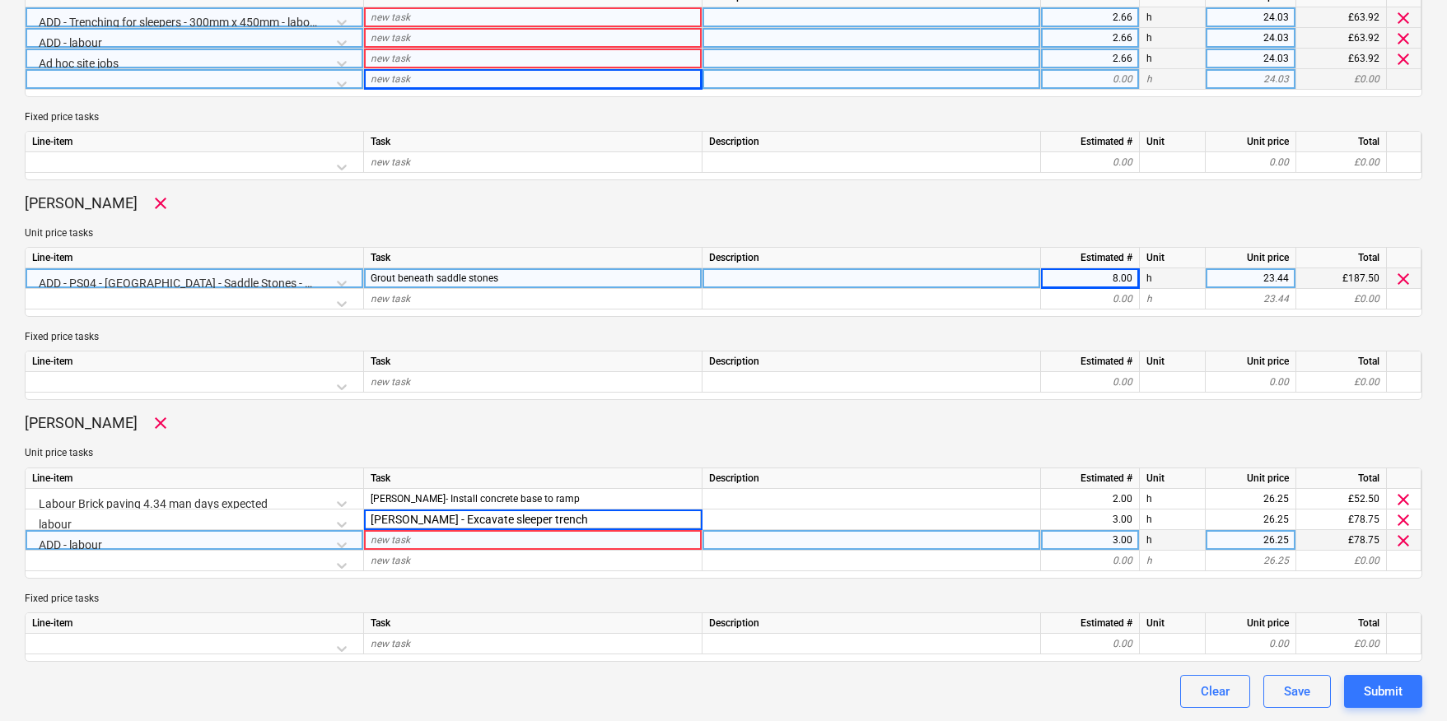
click at [458, 538] on div "new task" at bounding box center [533, 540] width 338 height 21
type textarea "x"
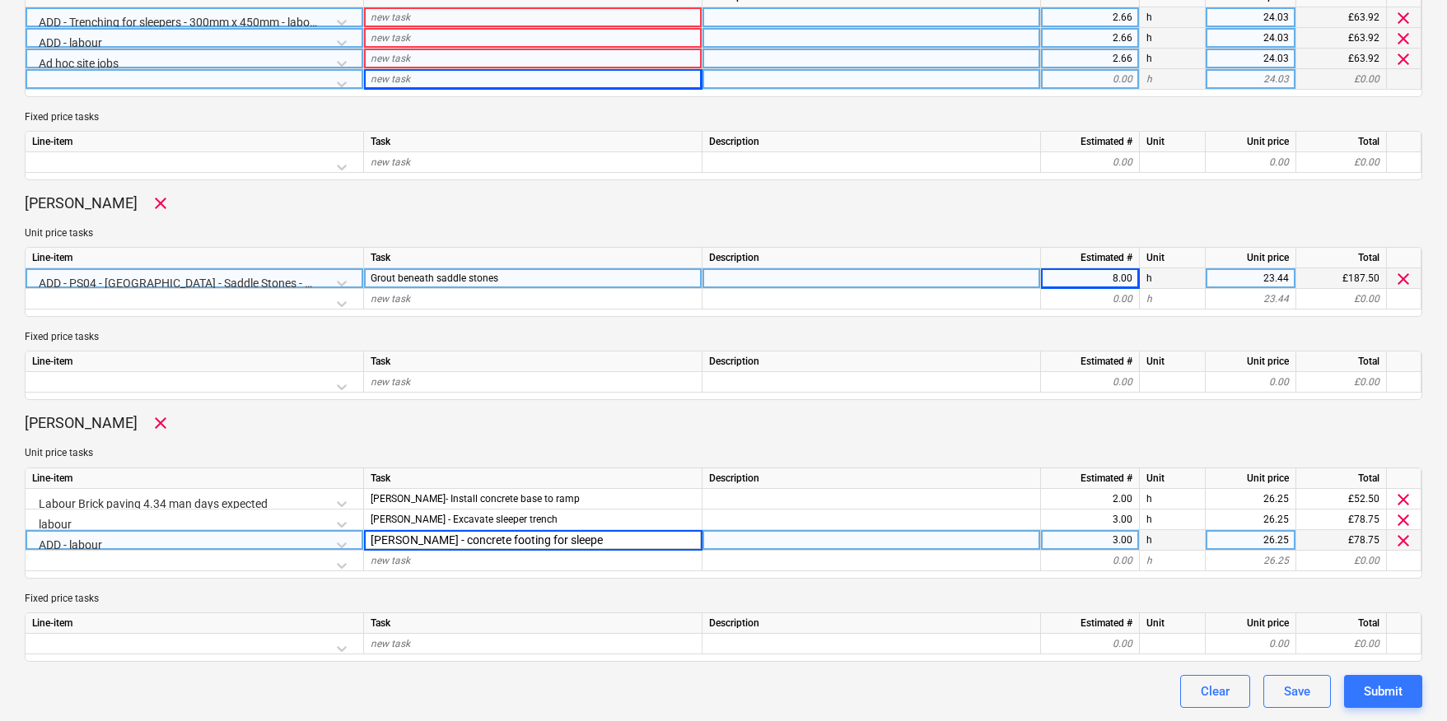
type input "[PERSON_NAME] - concrete footing for sleeper"
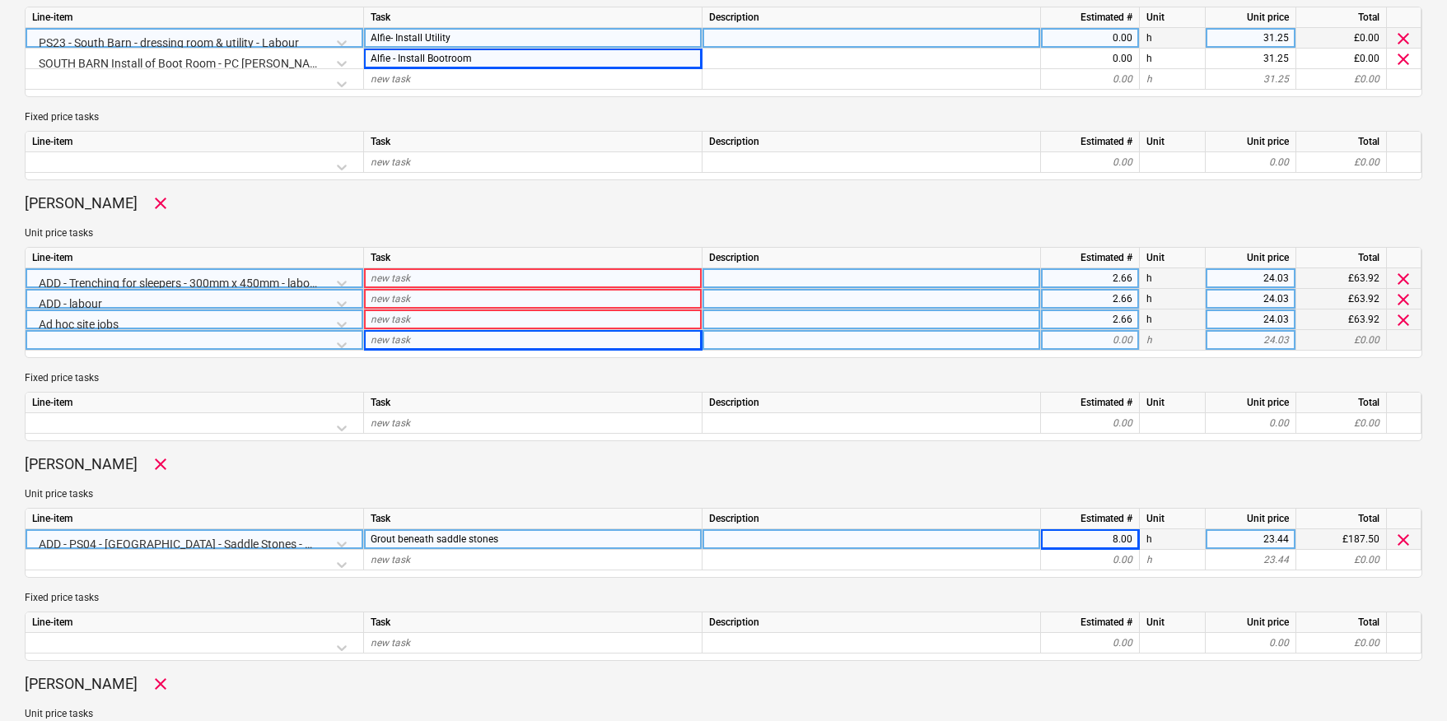
scroll to position [1242, 0]
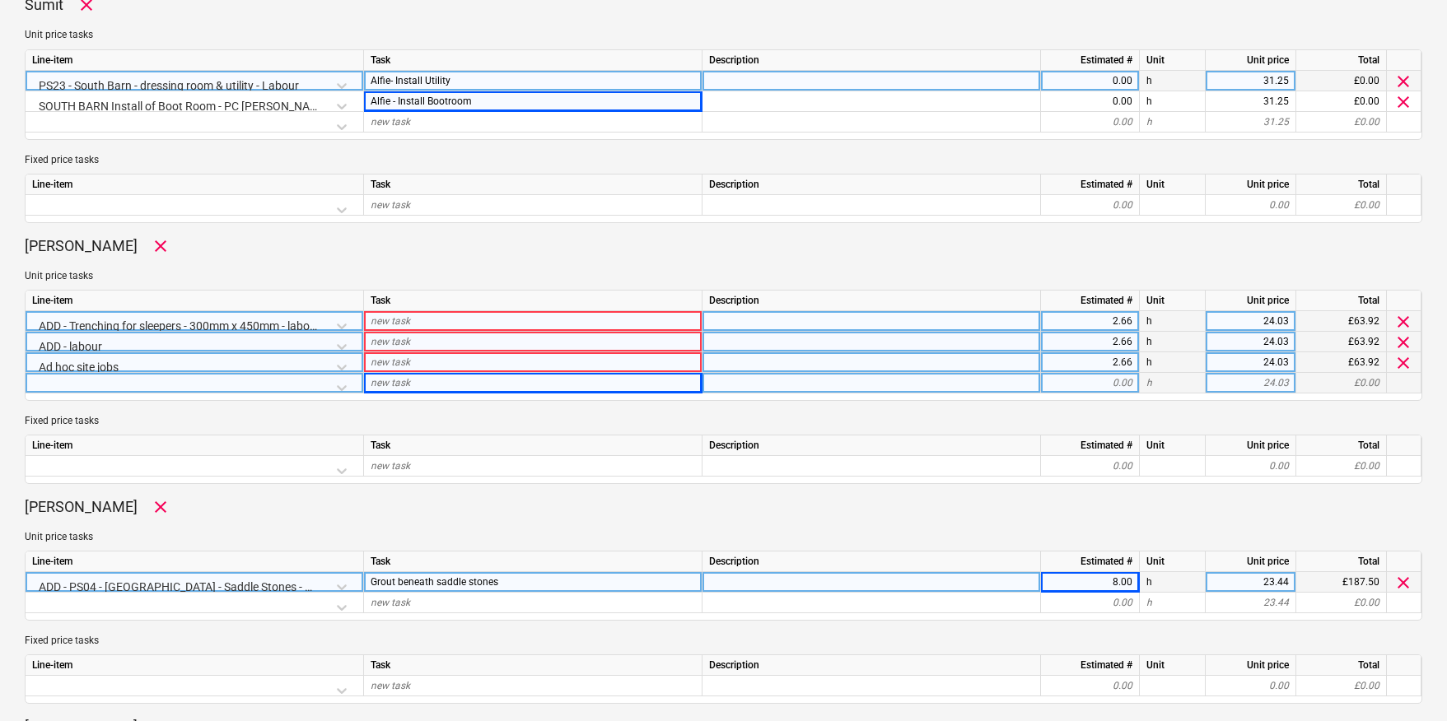
type textarea "x"
click at [410, 323] on div "new task" at bounding box center [533, 321] width 338 height 21
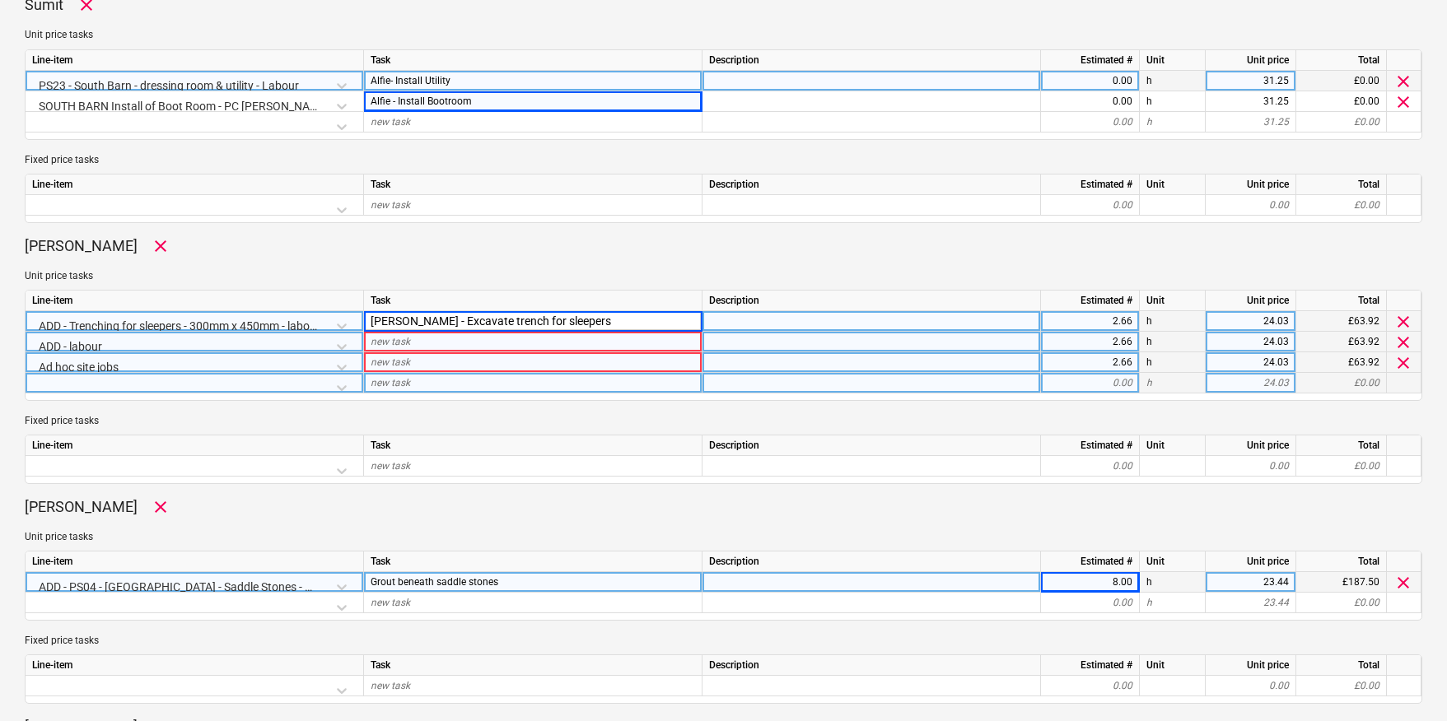
type input "[PERSON_NAME] - Excavate trench for sleepers"
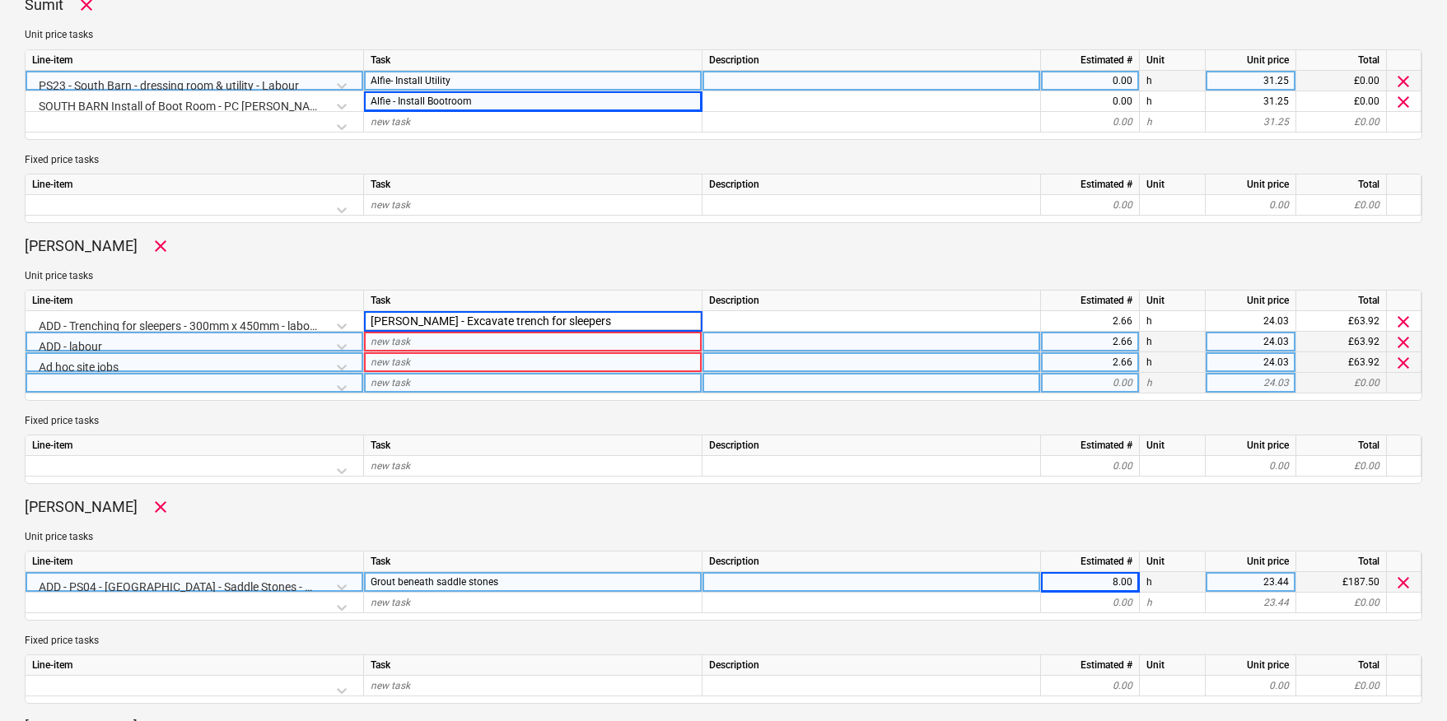
click at [415, 340] on div "new task" at bounding box center [533, 342] width 338 height 21
type textarea "x"
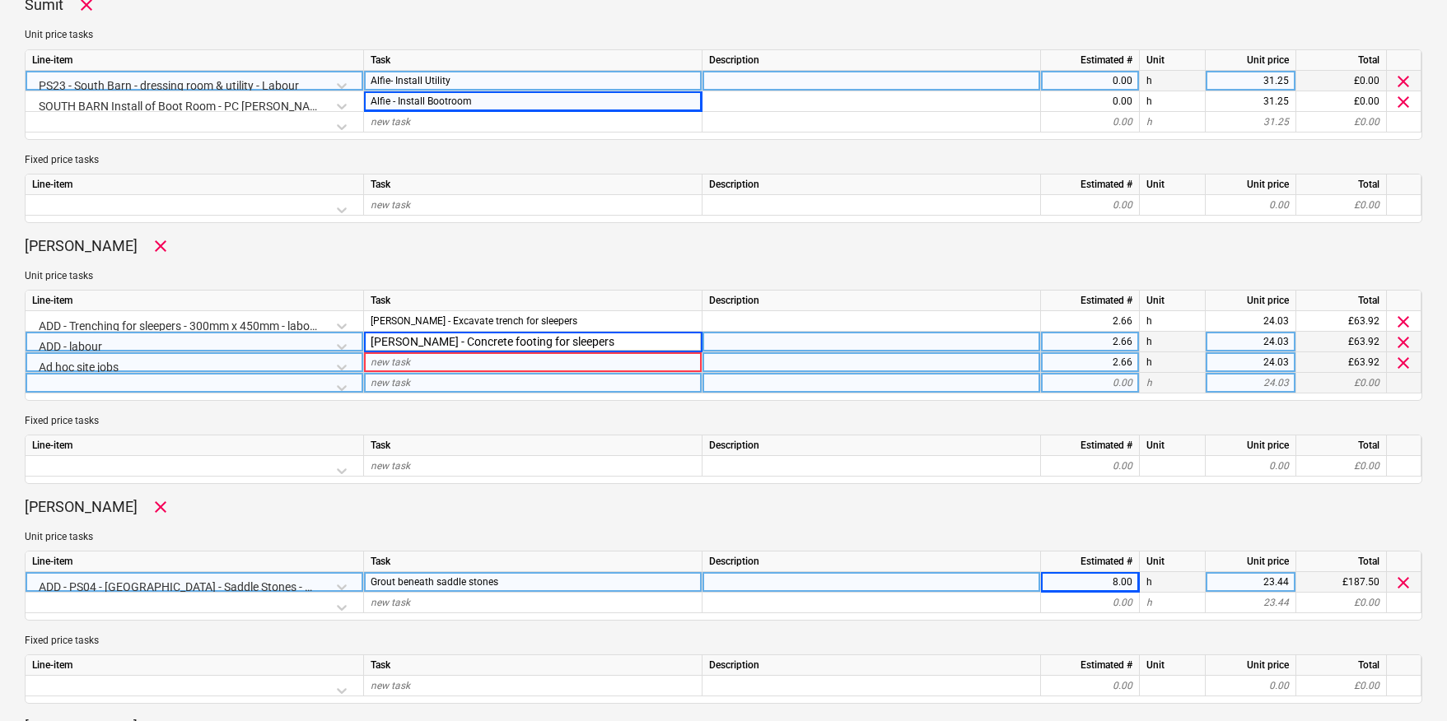
type input "[PERSON_NAME] - Concrete footing for sleepers"
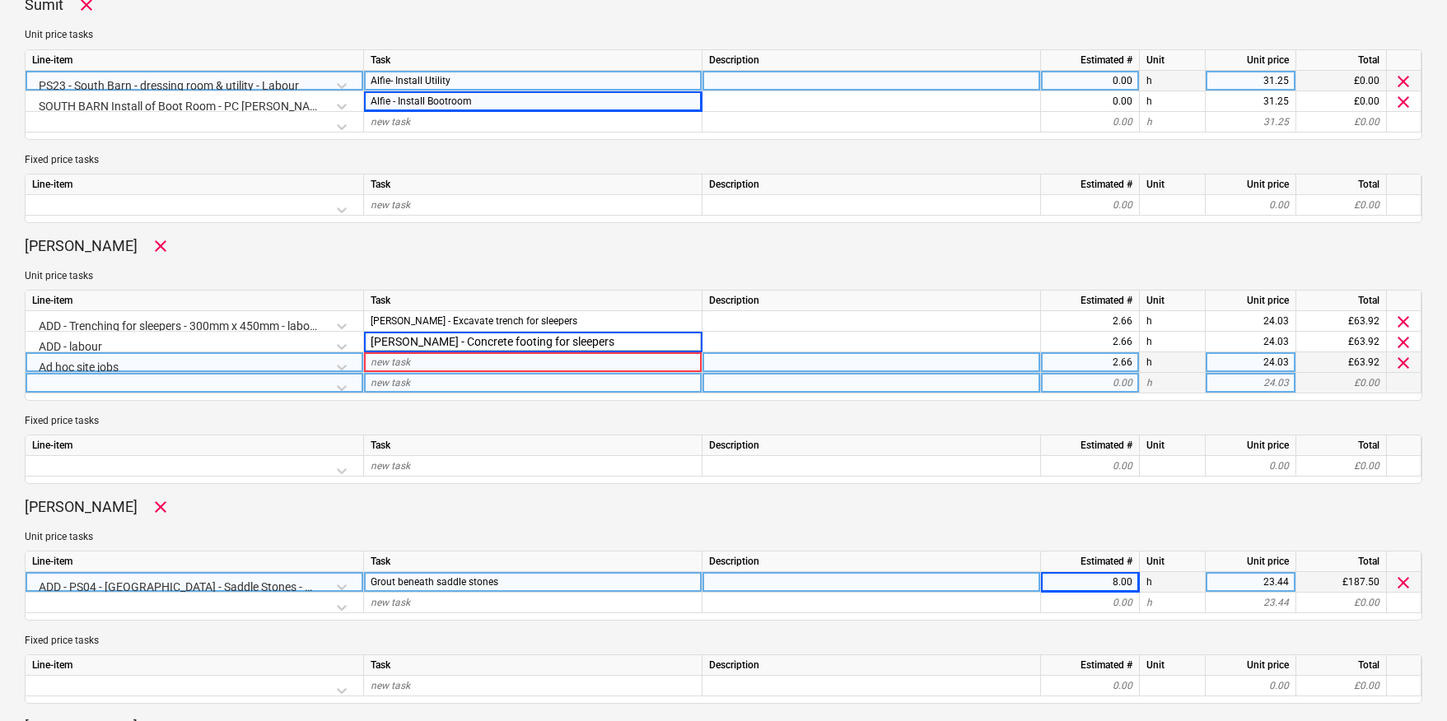
type textarea "x"
click at [408, 362] on span "new task" at bounding box center [391, 363] width 40 height 12
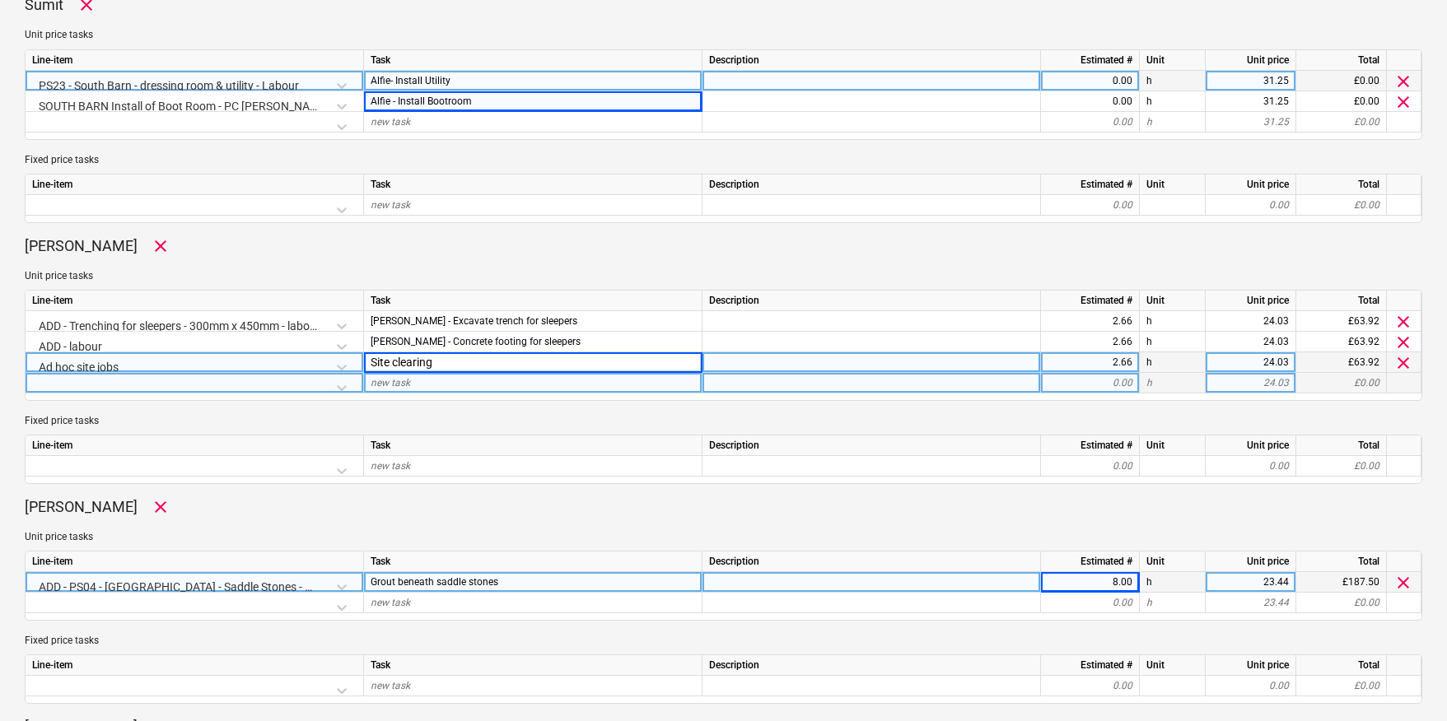
type input "Site clearing"
type textarea "x"
click at [1093, 361] on div "2.66" at bounding box center [1090, 362] width 99 height 21
type input "1"
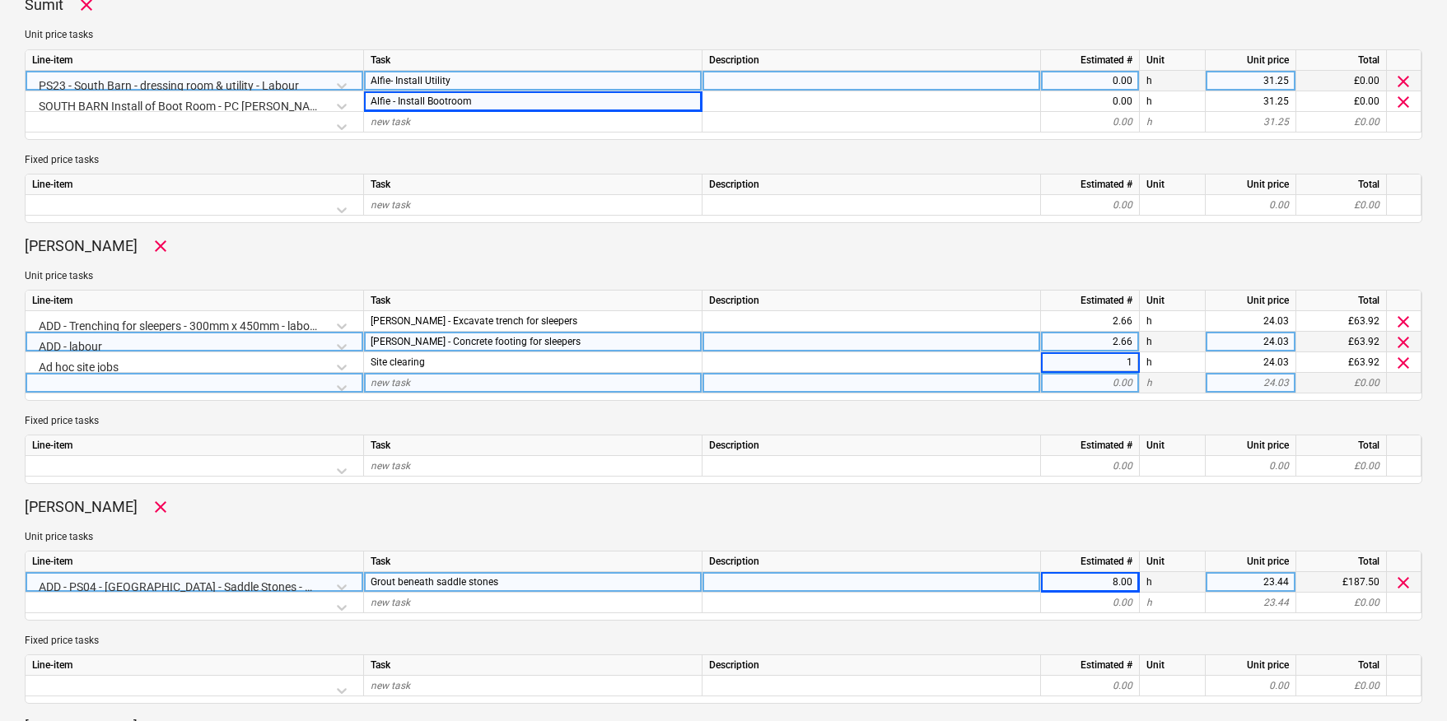
type textarea "x"
click at [1106, 346] on div "2.66" at bounding box center [1089, 342] width 85 height 21
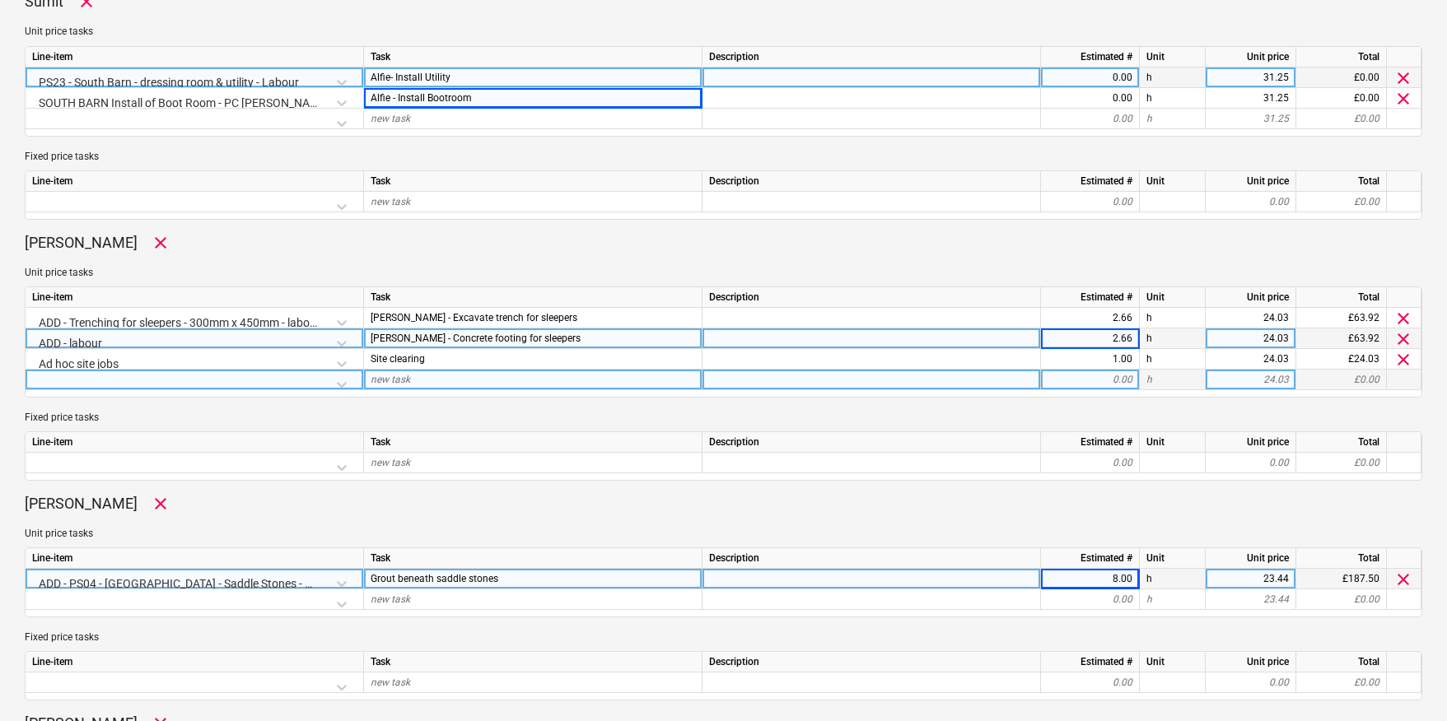
type input "3"
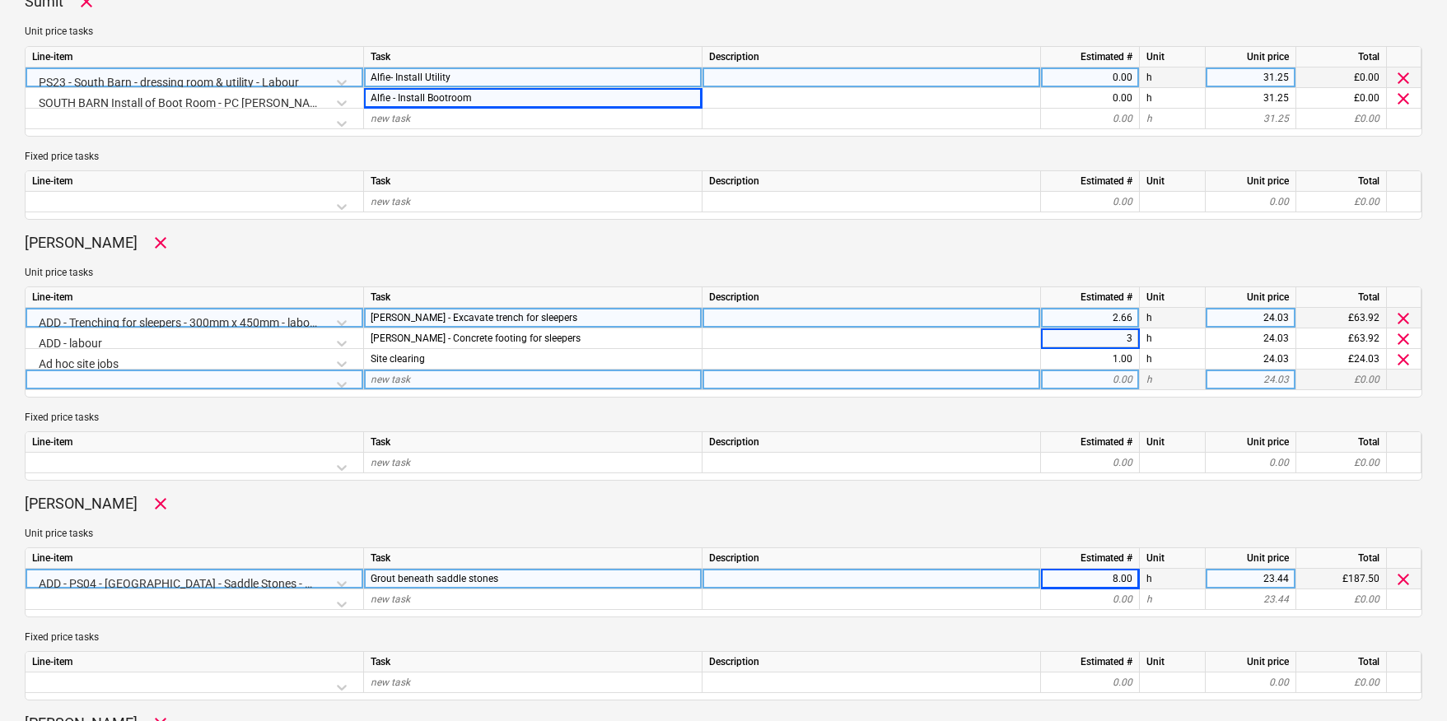
type textarea "x"
click at [1115, 321] on div "2.66" at bounding box center [1089, 318] width 85 height 21
type input "5"
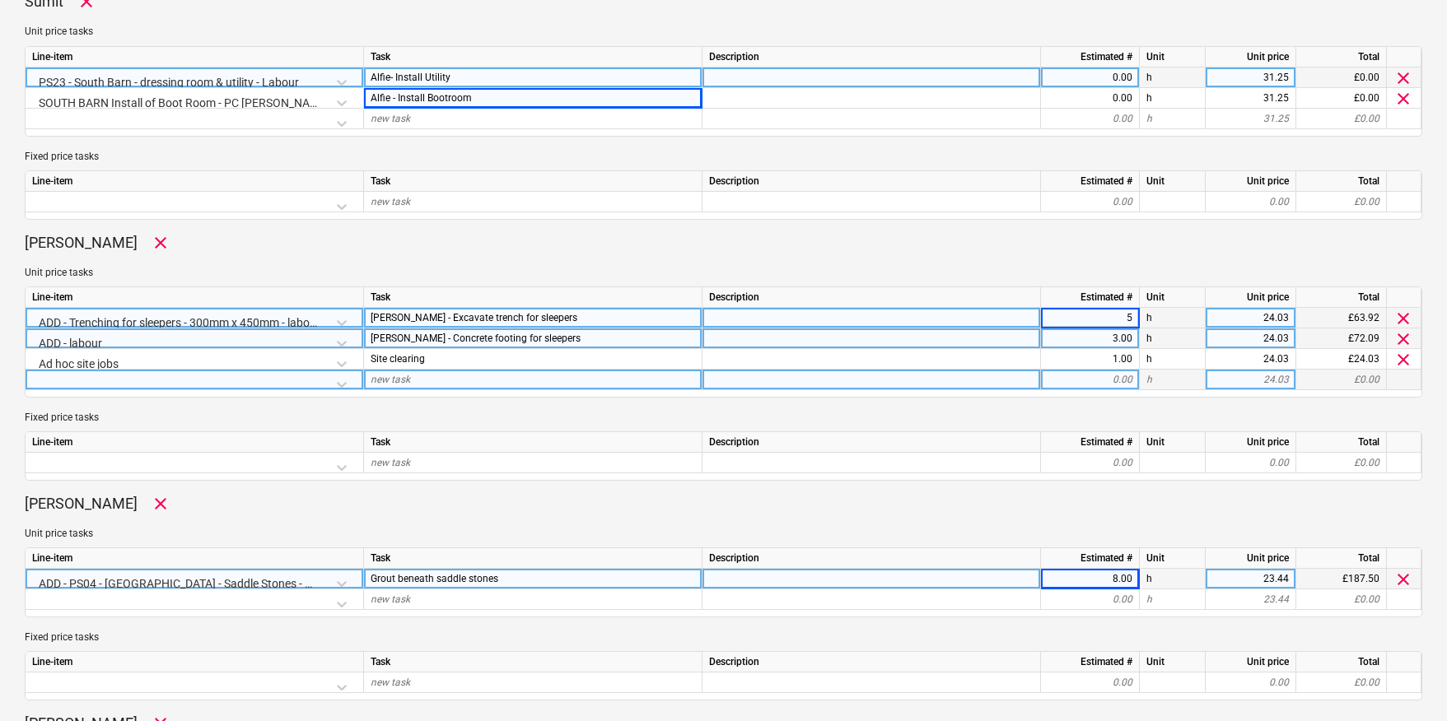
type textarea "x"
click at [1121, 338] on div "3.00" at bounding box center [1089, 339] width 85 height 21
click at [1118, 318] on div "5.00" at bounding box center [1089, 318] width 85 height 21
type input "4"
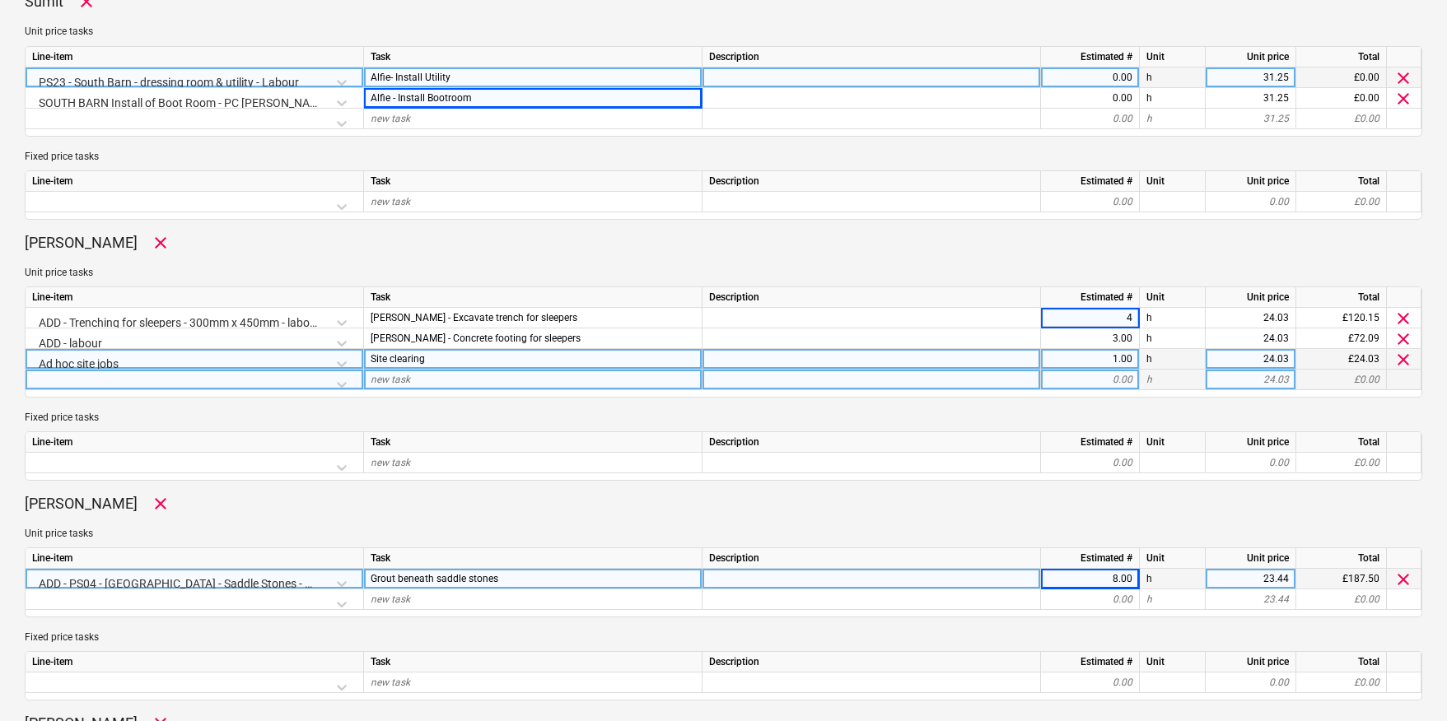
drag, startPoint x: 1107, startPoint y: 343, endPoint x: 1107, endPoint y: 352, distance: 8.3
click at [1107, 344] on div "3.00" at bounding box center [1089, 339] width 85 height 21
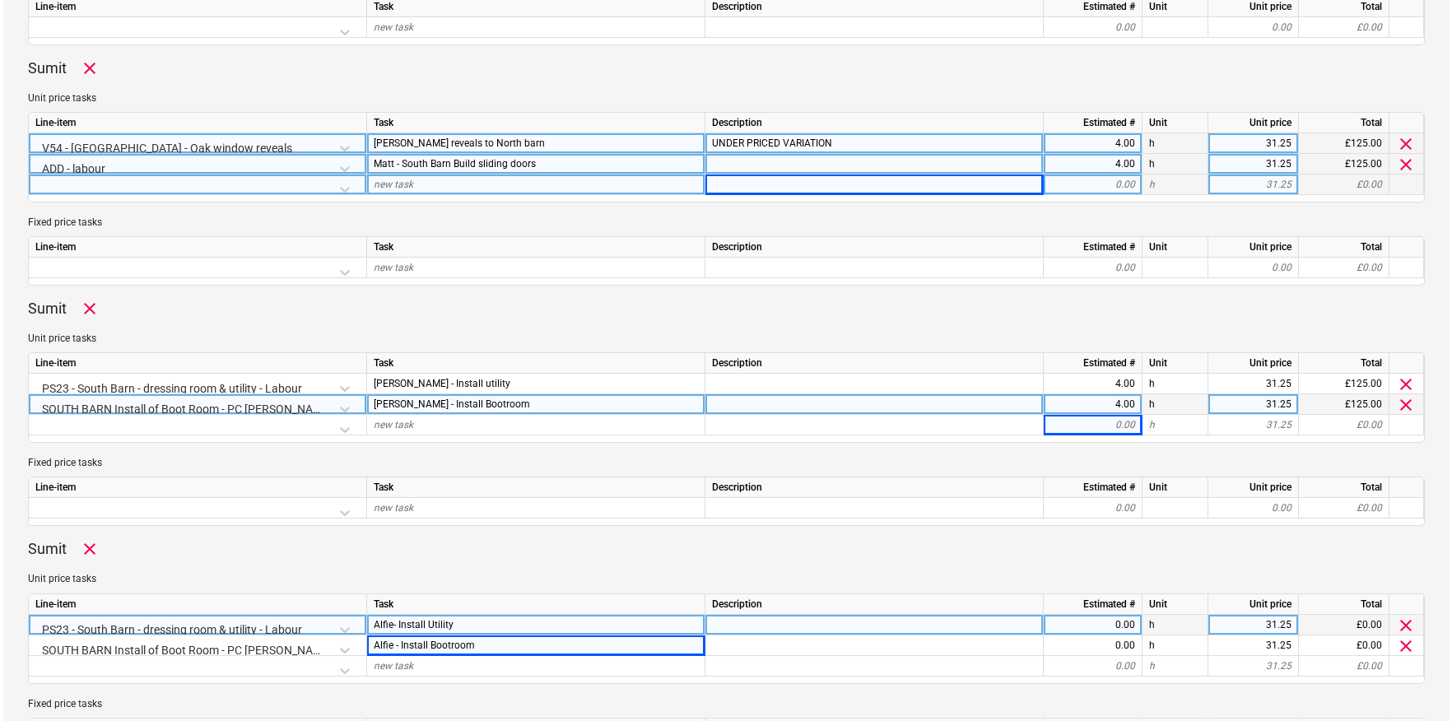
scroll to position [0, 0]
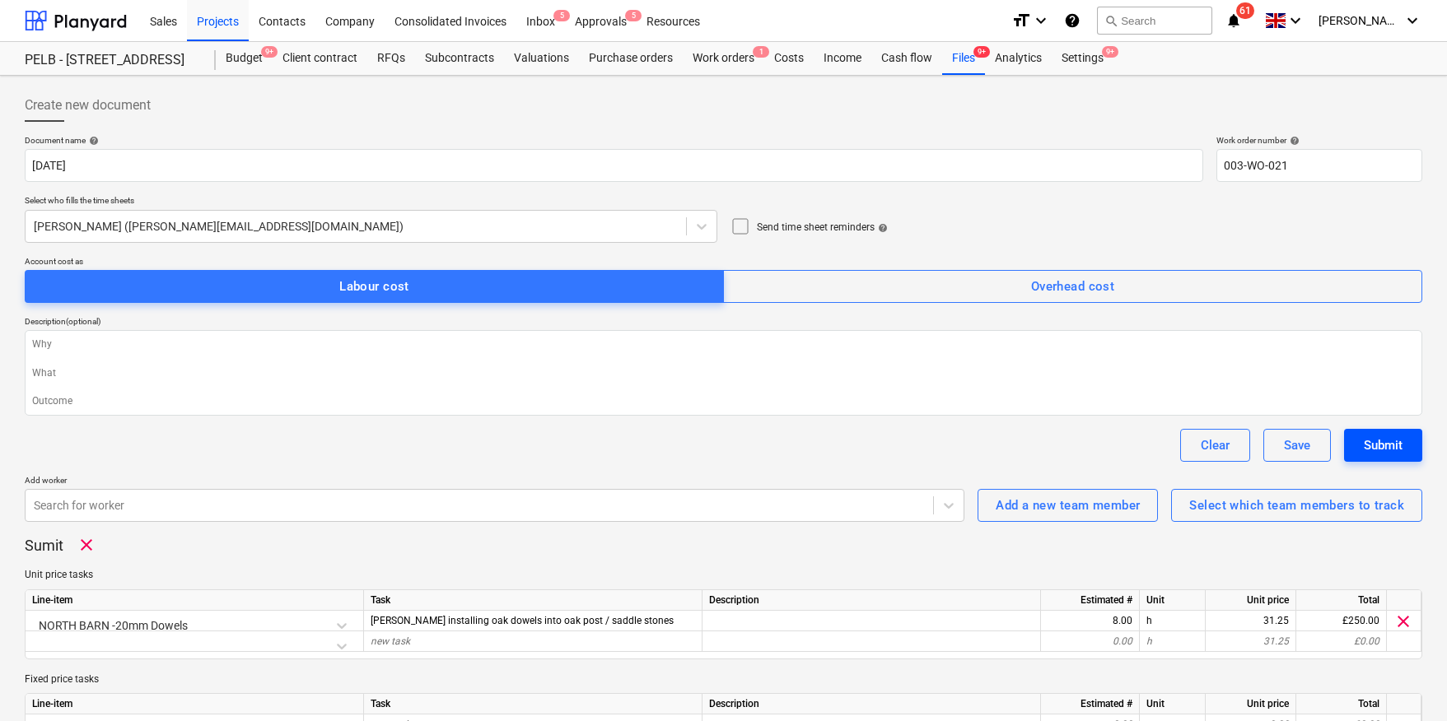
click at [1379, 445] on div "Submit" at bounding box center [1382, 445] width 39 height 21
type textarea "x"
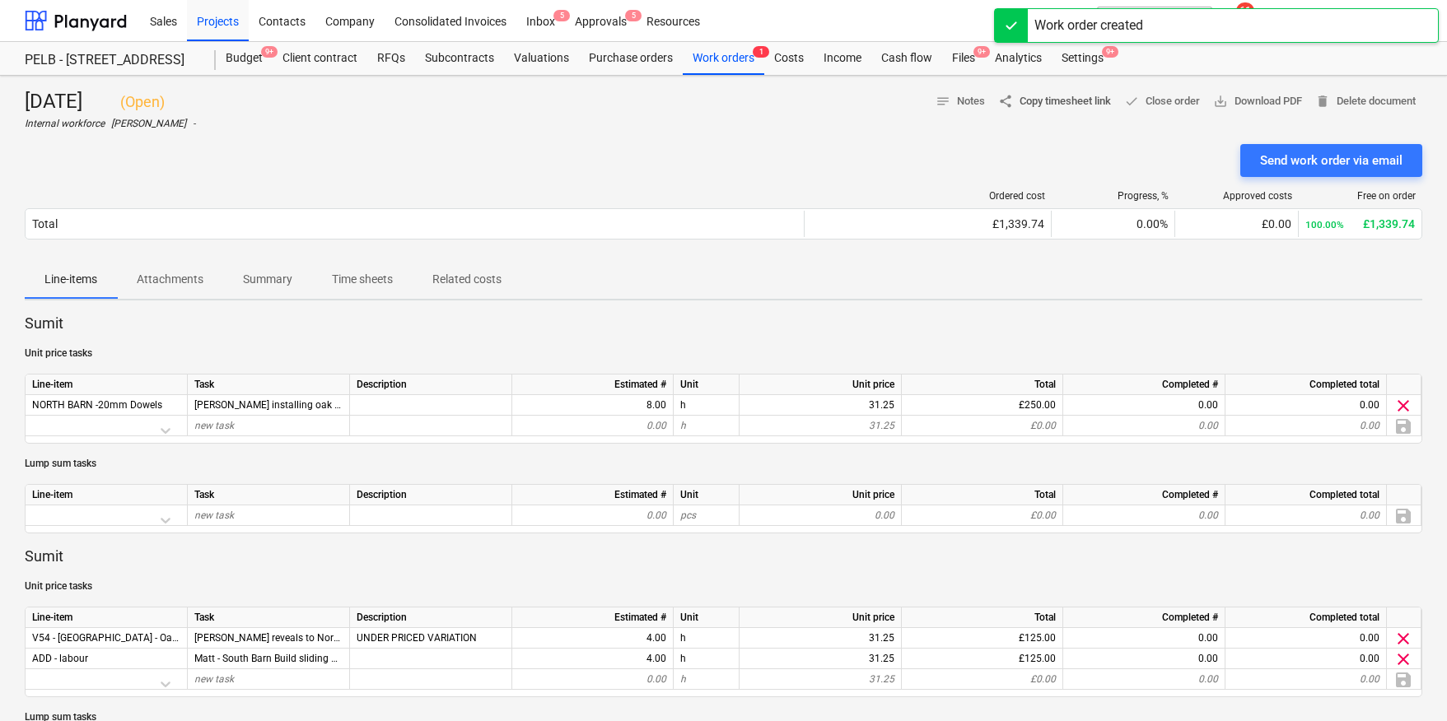
click at [1051, 98] on span "share Copy timesheet link" at bounding box center [1054, 101] width 113 height 19
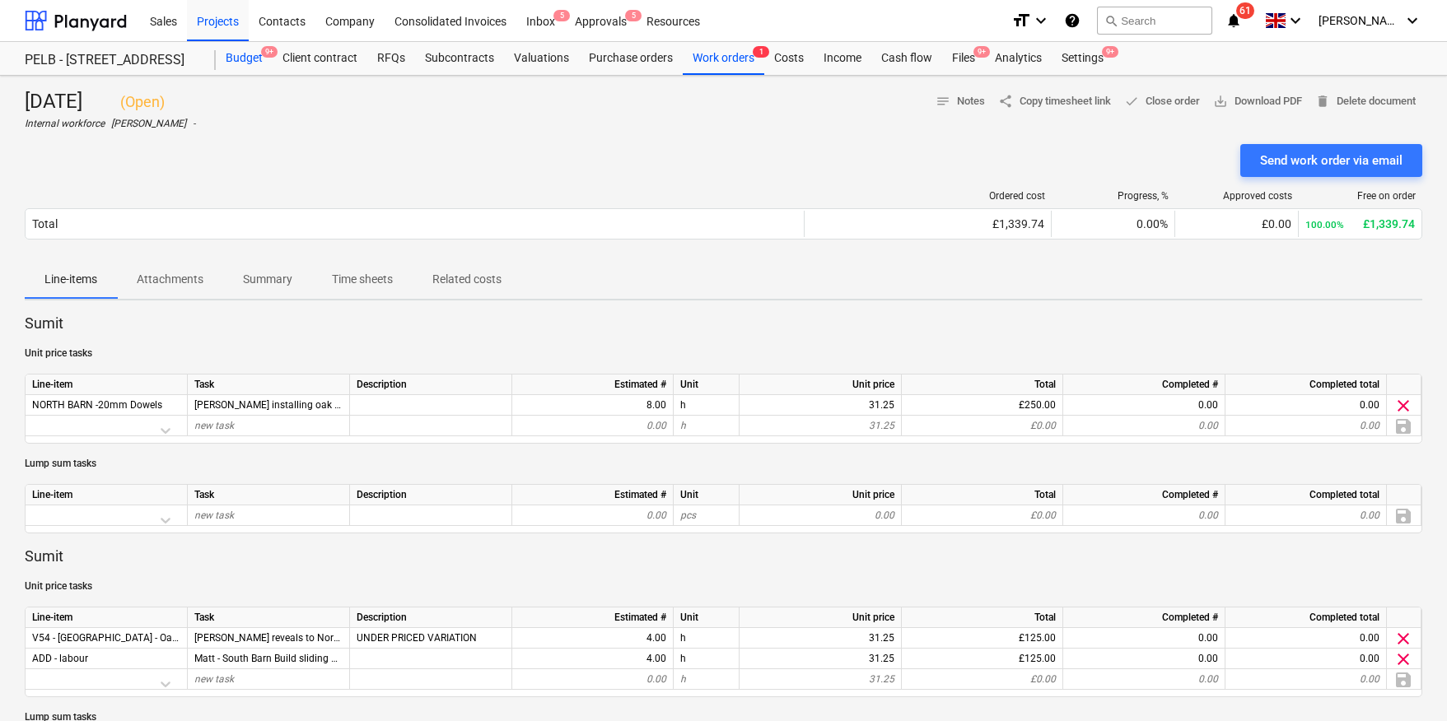
click at [246, 71] on div "Budget 9+" at bounding box center [244, 58] width 57 height 33
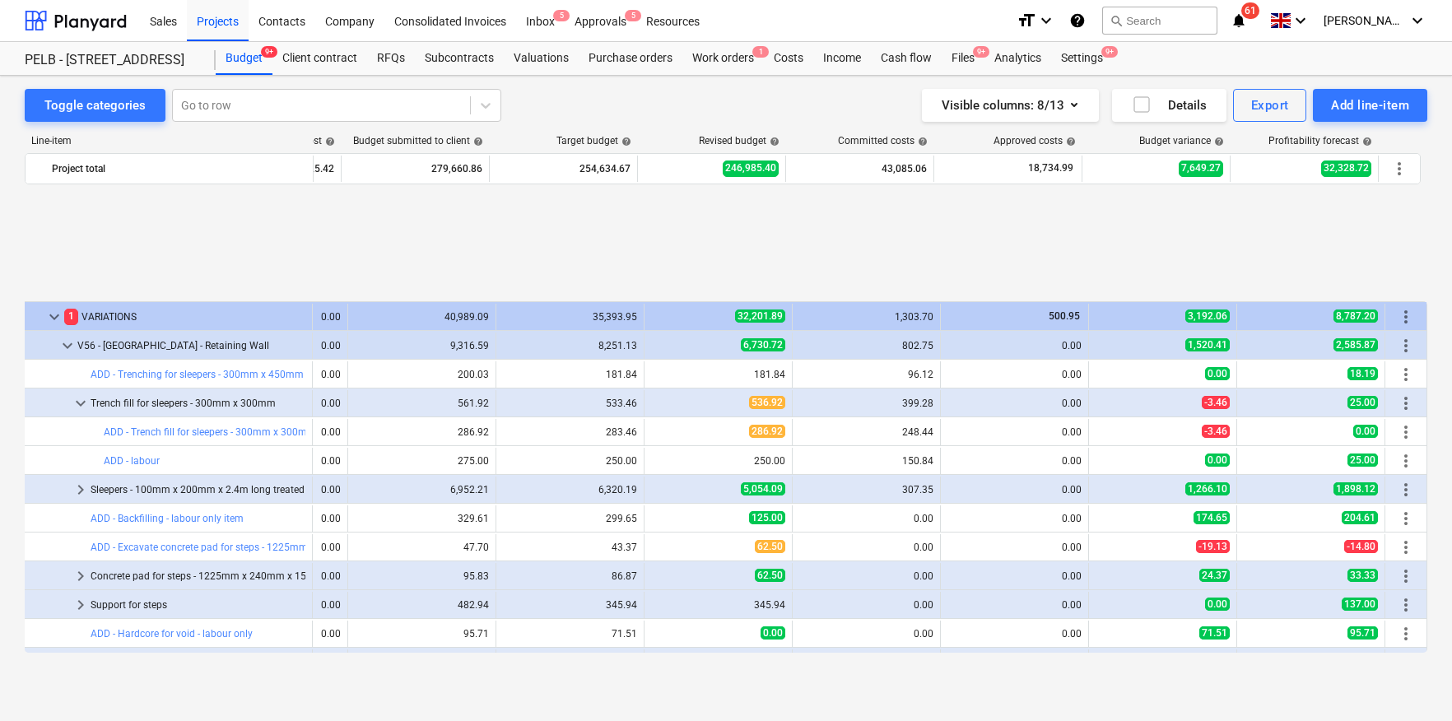
scroll to position [1339, 119]
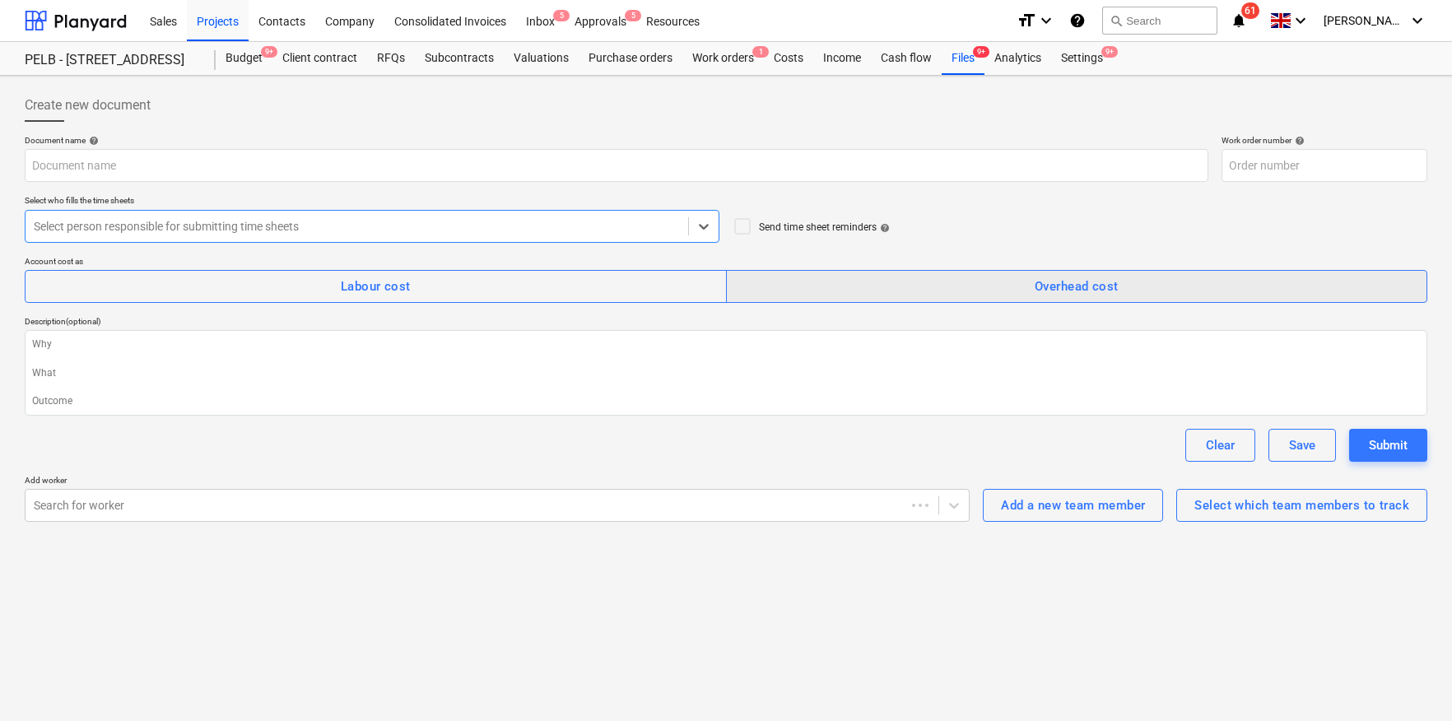
type textarea "x"
type input "[DATE]"
type input "003-WO-021"
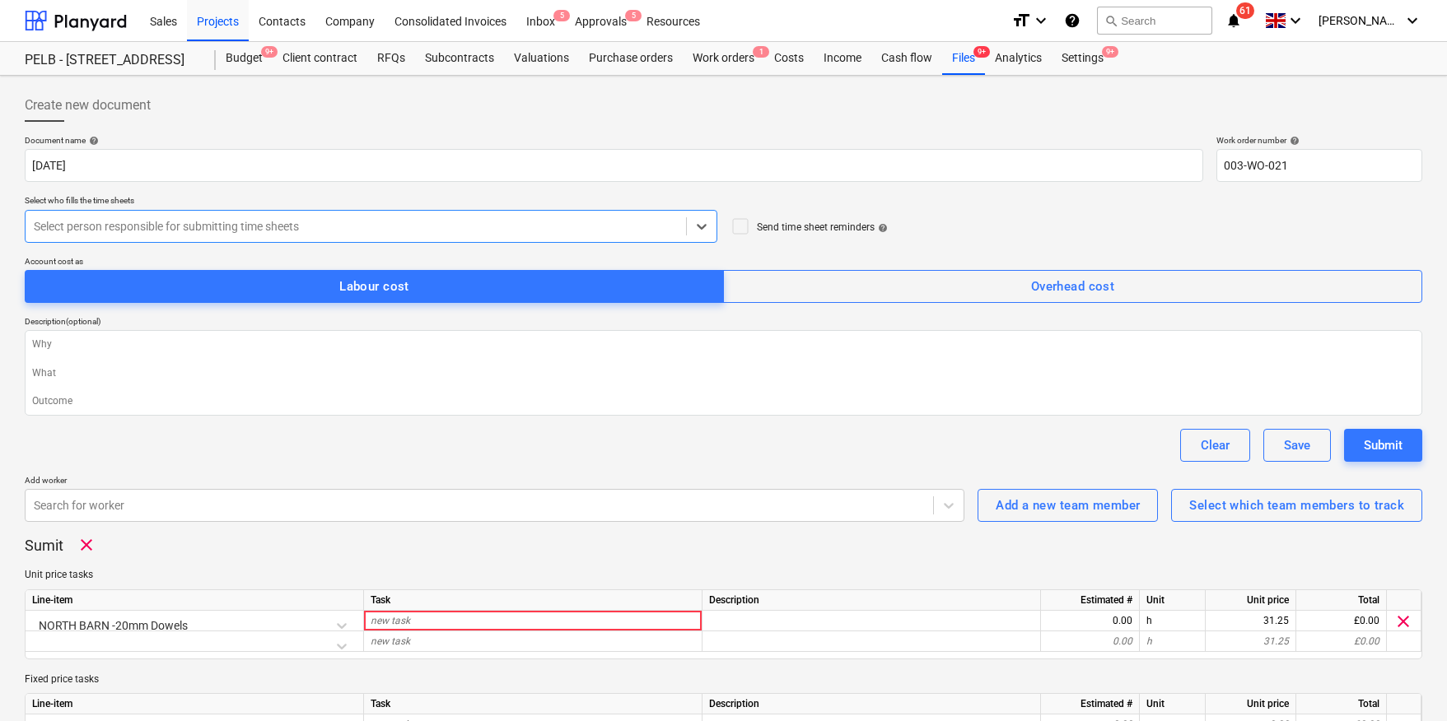
type textarea "x"
click at [231, 55] on div "Budget 9+" at bounding box center [244, 58] width 57 height 33
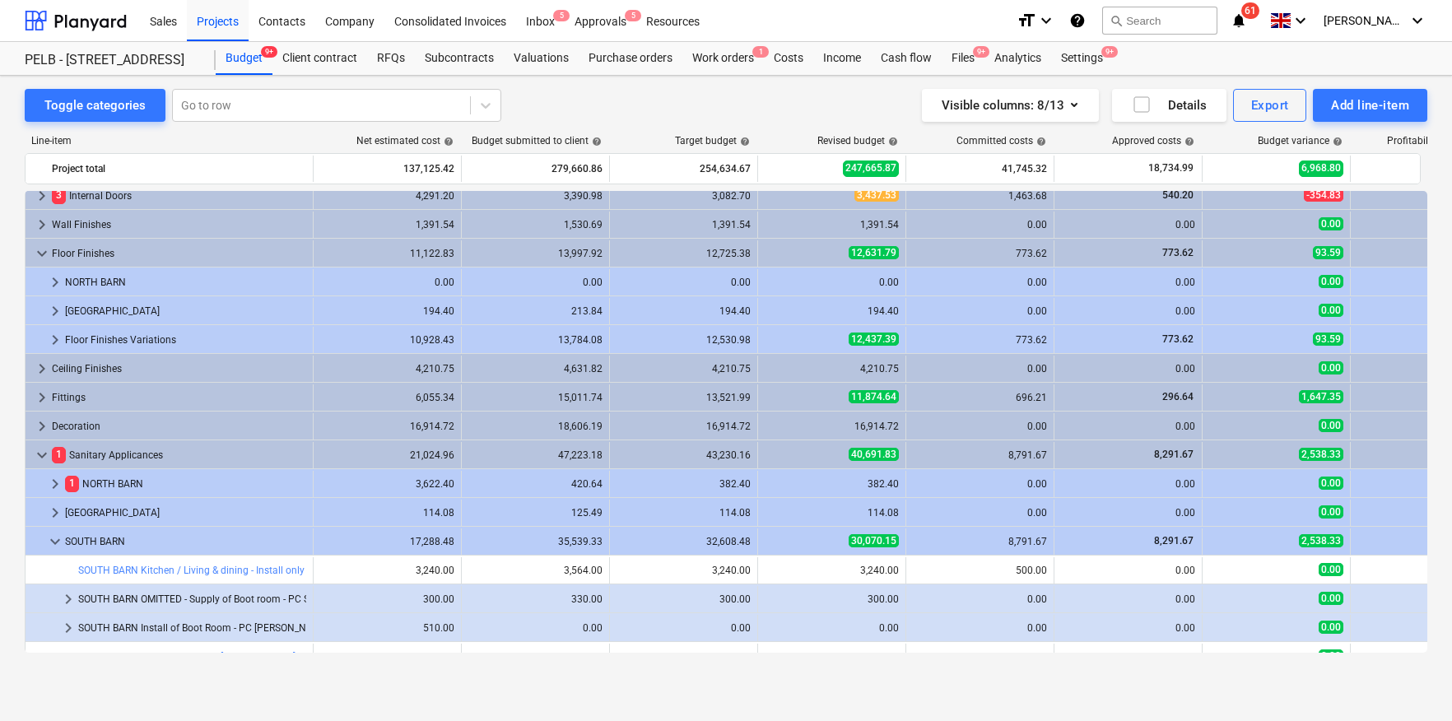
scroll to position [431, 0]
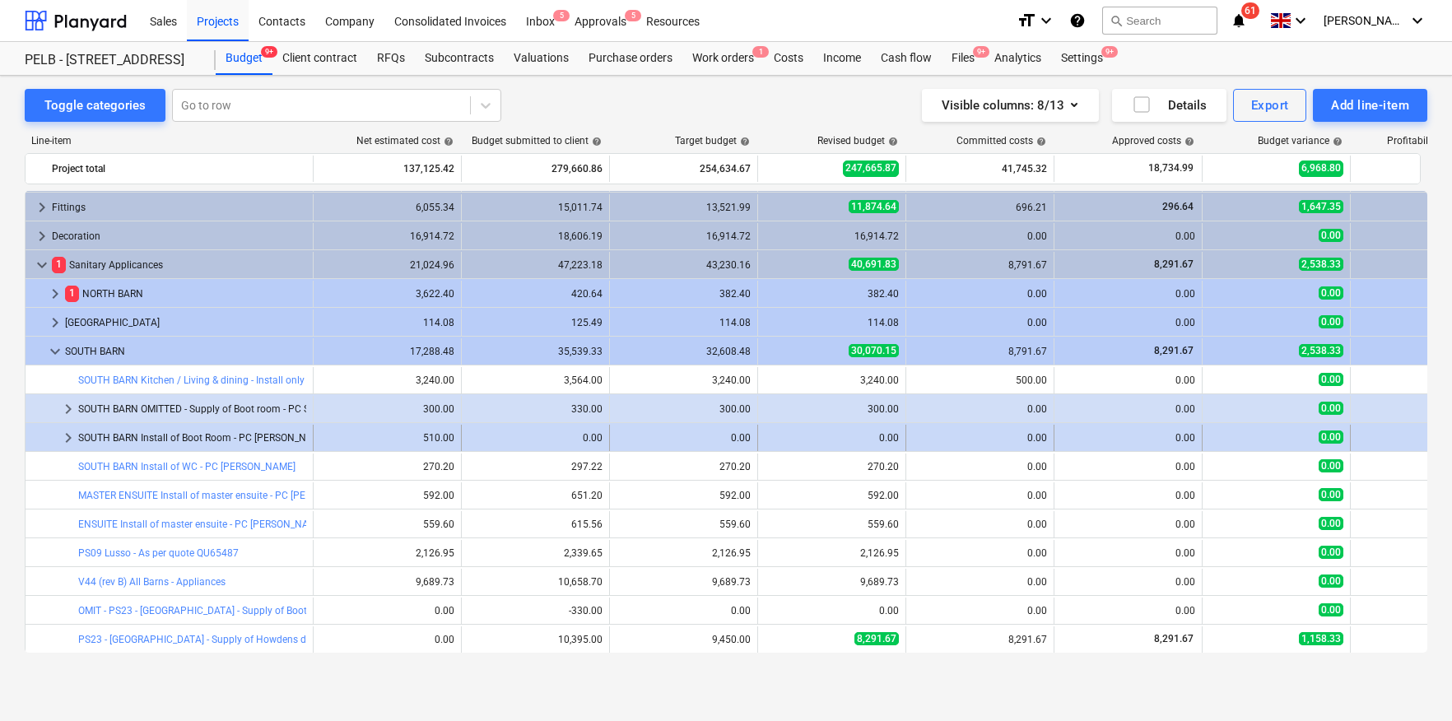
click at [132, 439] on div "SOUTH BARN Install of Boot Room - PC Sum" at bounding box center [192, 438] width 228 height 26
click at [74, 404] on span "keyboard_arrow_right" at bounding box center [68, 409] width 20 height 20
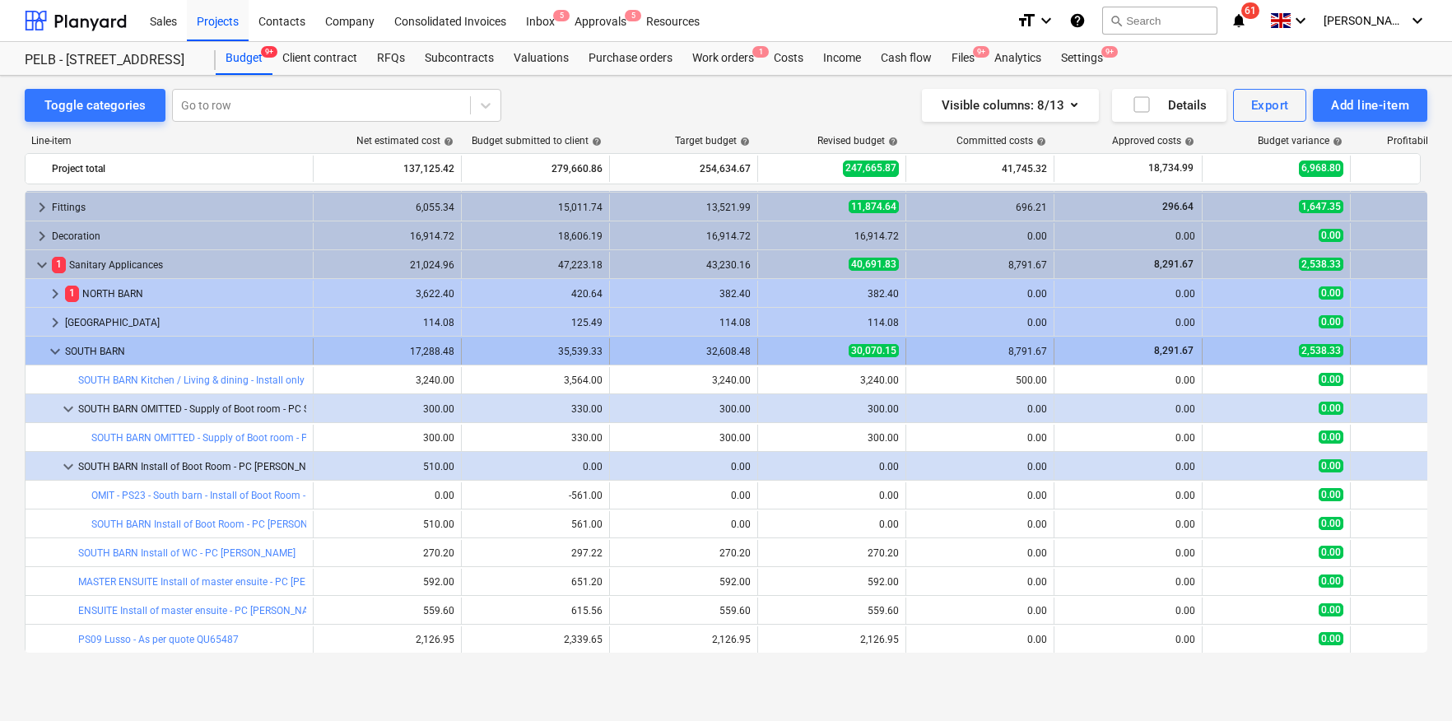
click at [63, 349] on span "keyboard_arrow_down" at bounding box center [55, 352] width 20 height 20
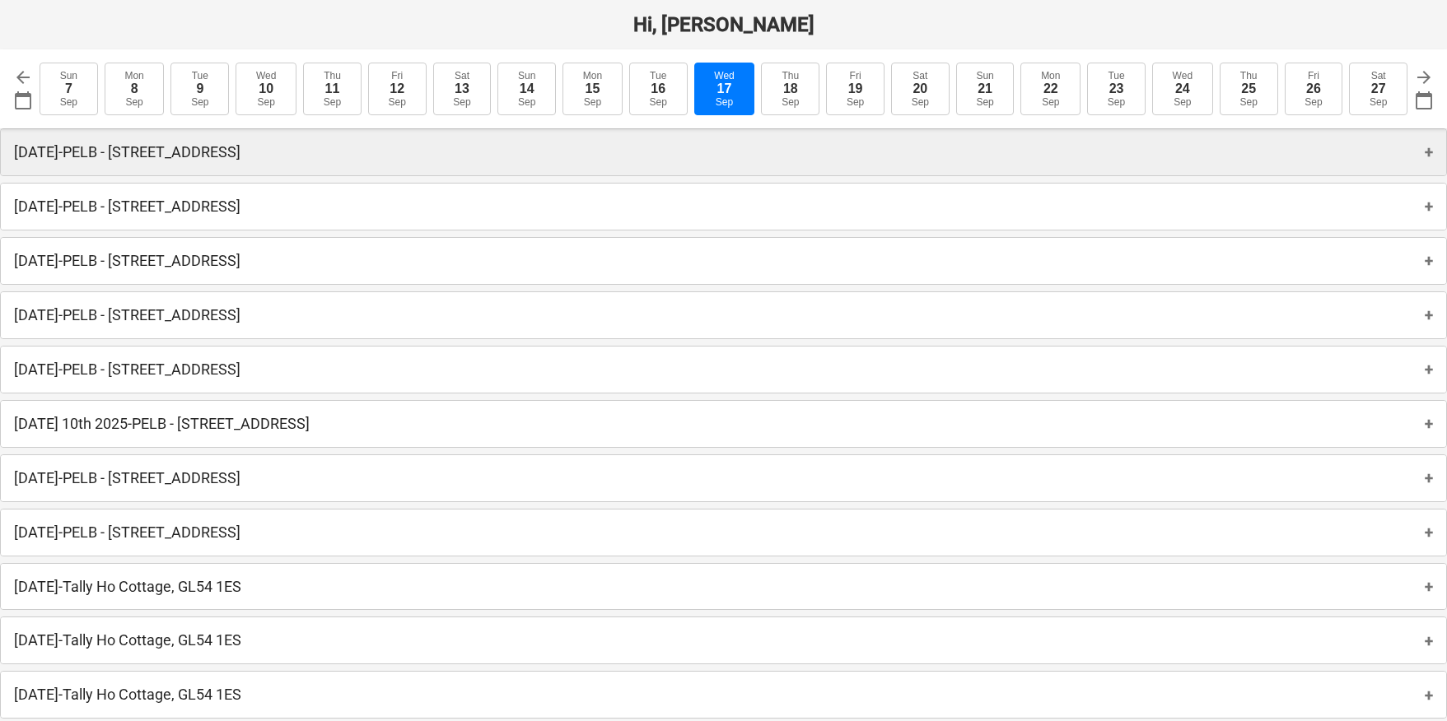
click at [240, 158] on p "[DATE] - PELB - [GEOGRAPHIC_DATA], [GEOGRAPHIC_DATA]" at bounding box center [127, 152] width 226 height 20
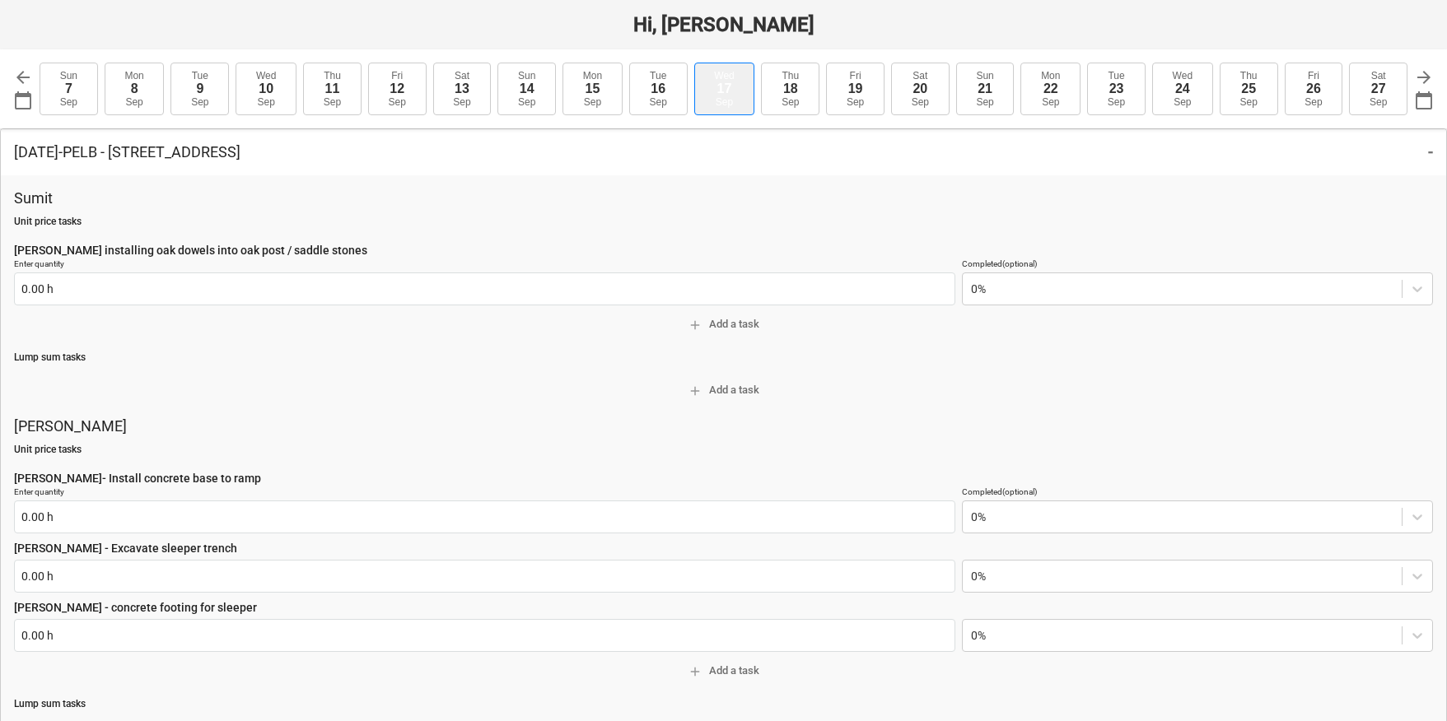
click at [728, 82] on div "17" at bounding box center [724, 89] width 15 height 15
type textarea "x"
